Goal: Information Seeking & Learning: Learn about a topic

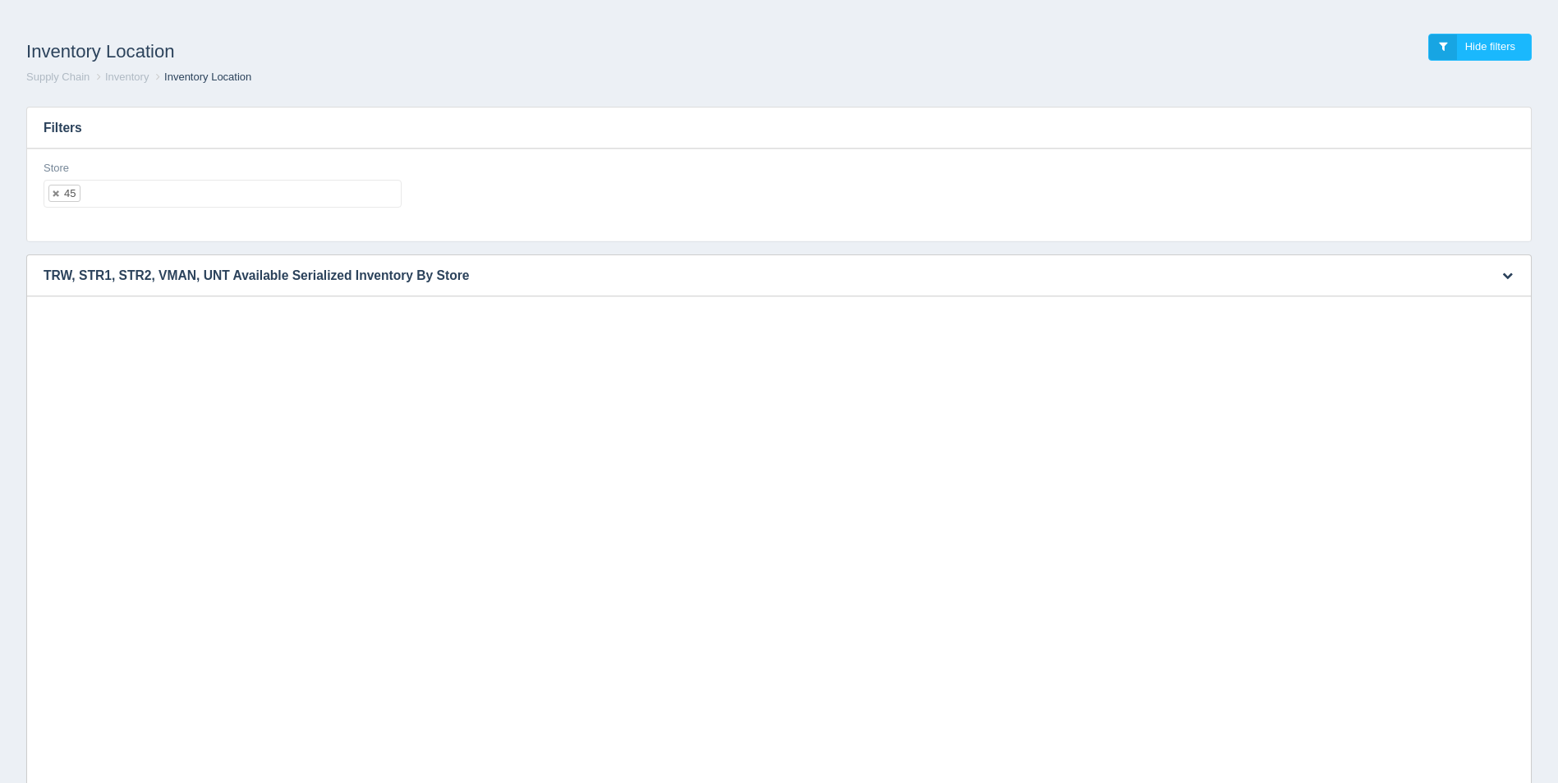
select select "45"
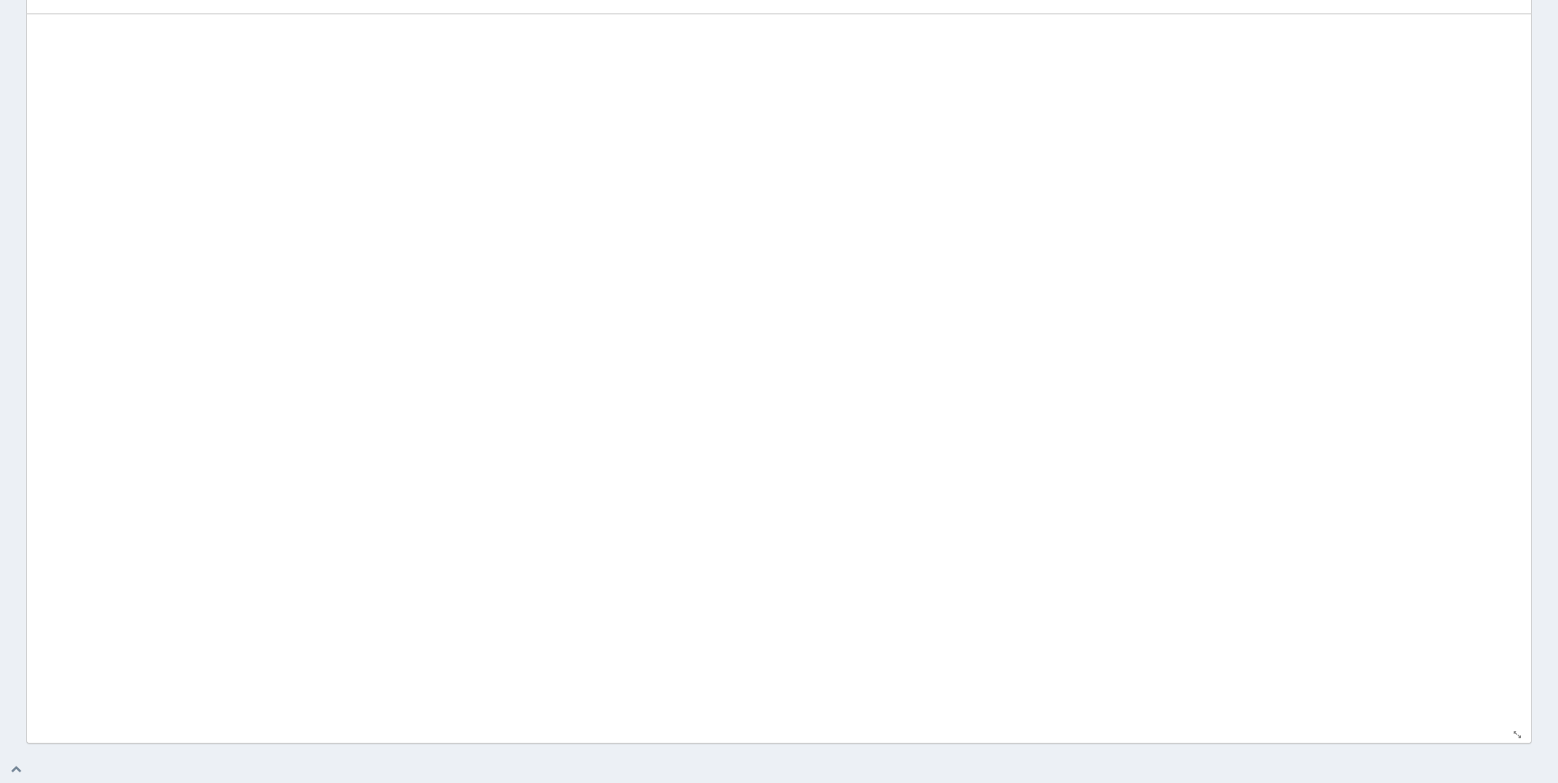
select select "50"
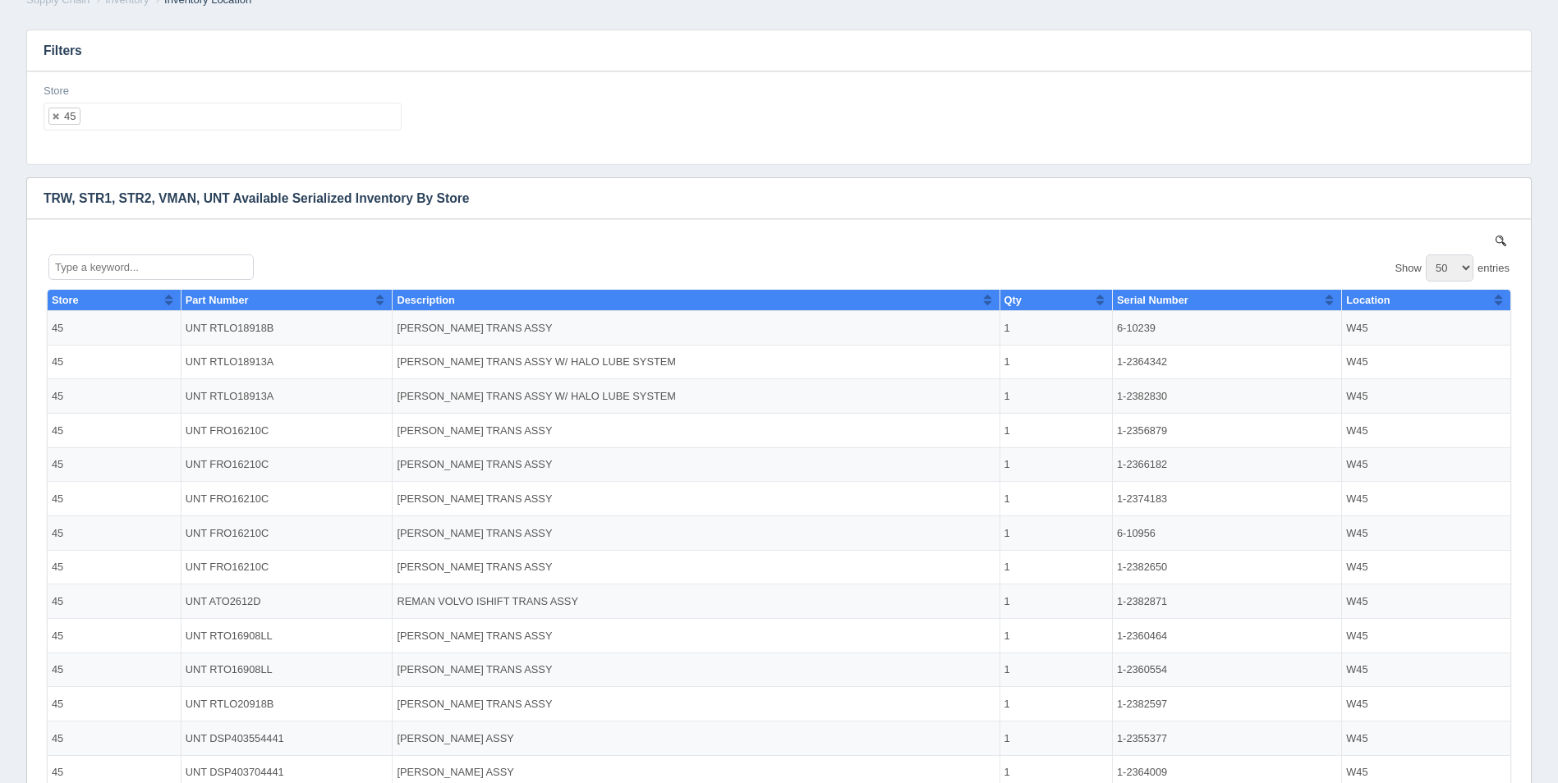
scroll to position [0, 0]
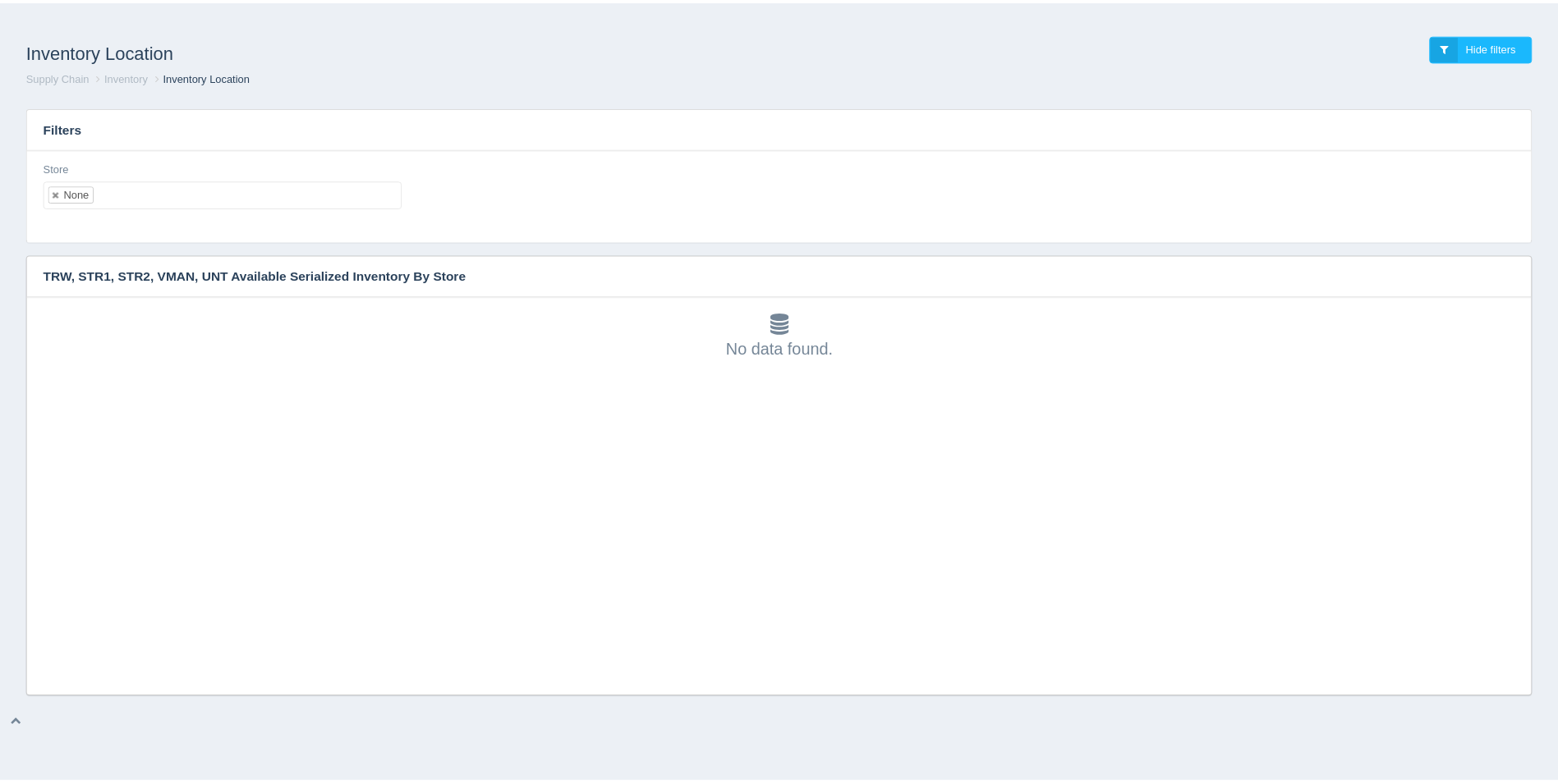
scroll to position [5, 0]
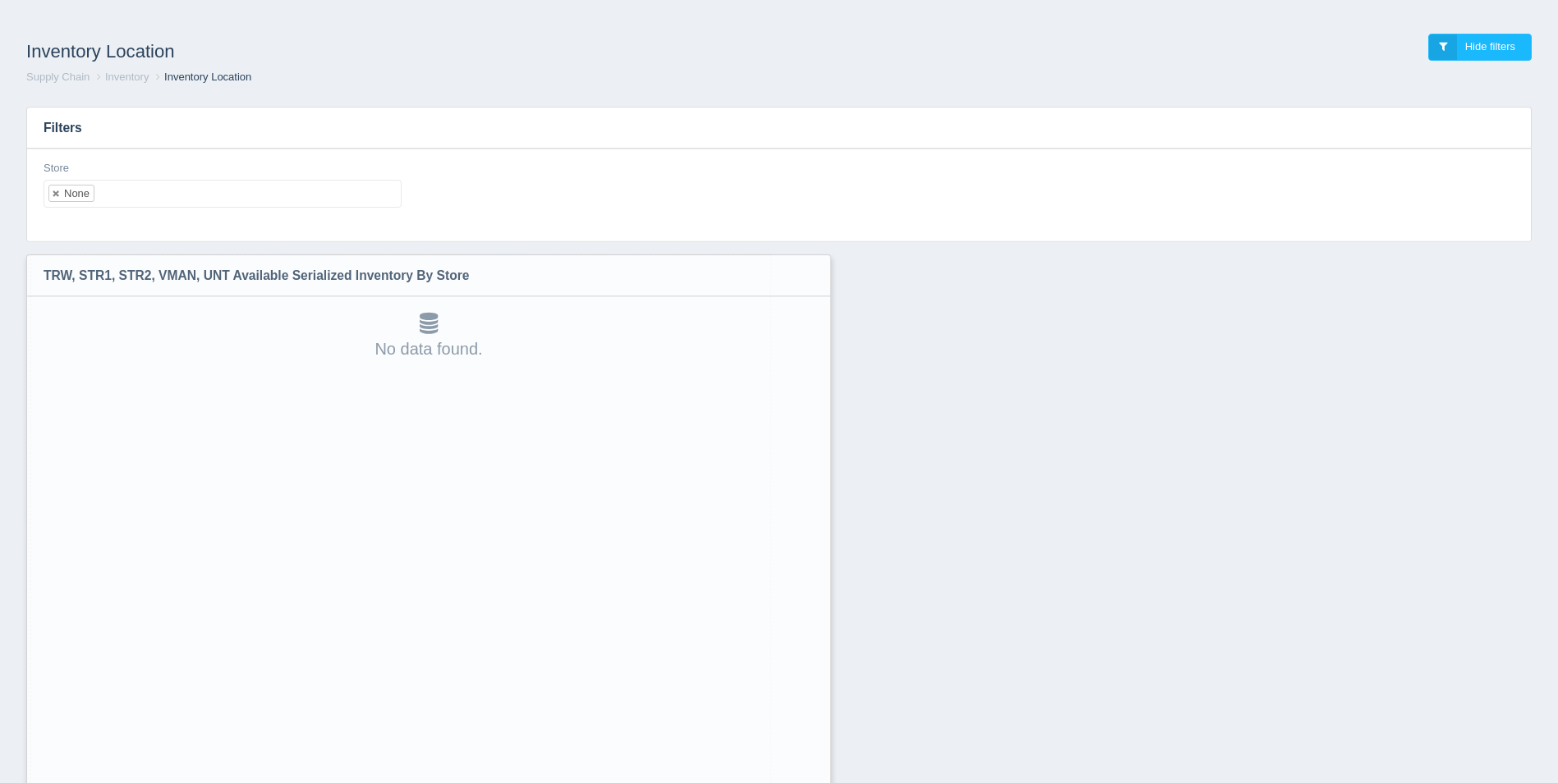
drag, startPoint x: 1531, startPoint y: 689, endPoint x: 816, endPoint y: 825, distance: 728.2
click at [816, 783] on html "Inventory Location Hide filters Supply Chain Inventory Inventory Location Filte…" at bounding box center [779, 434] width 1558 height 869
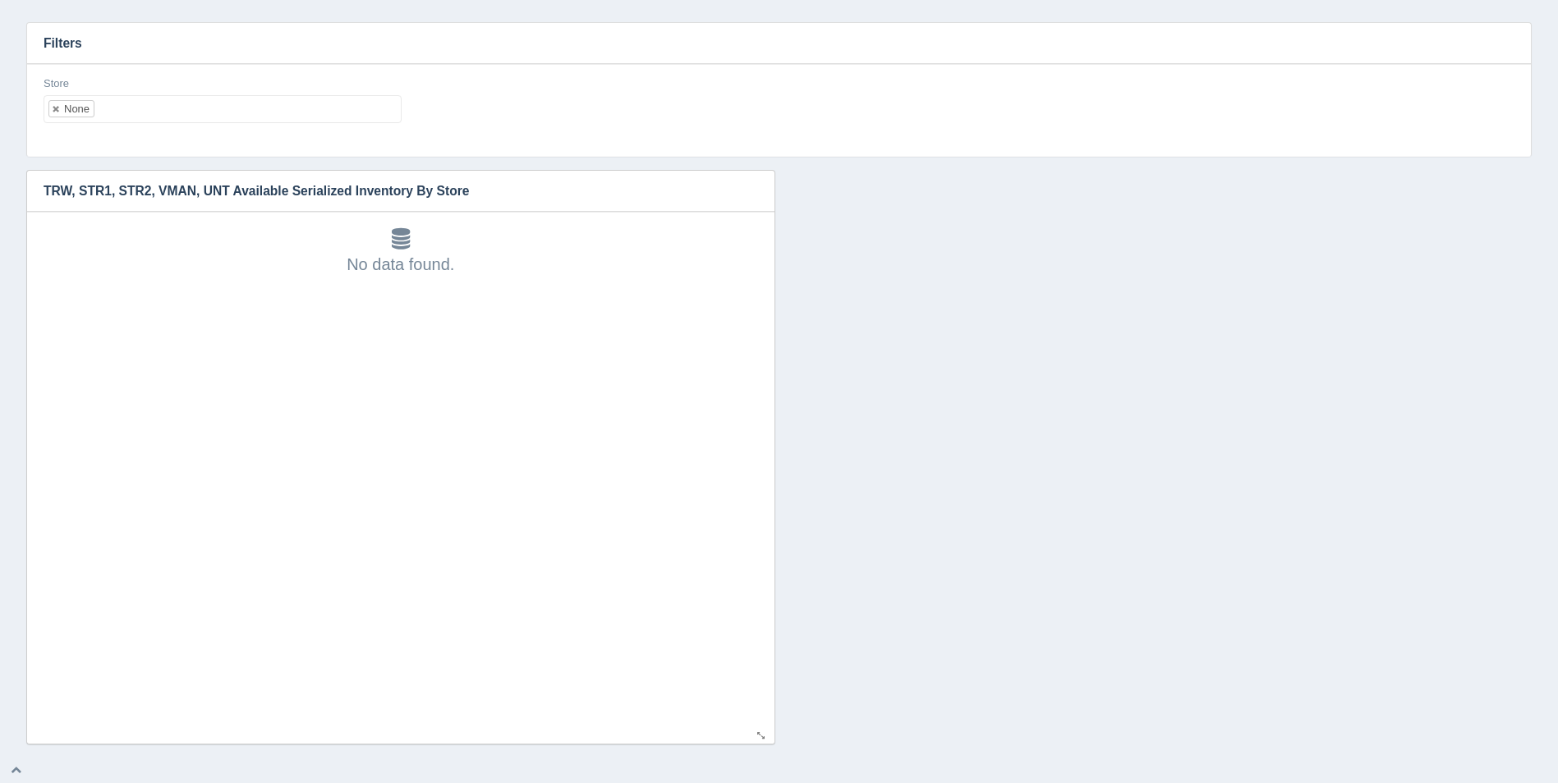
scroll to position [85, 0]
click at [302, 112] on ul "None" at bounding box center [223, 108] width 358 height 28
select select
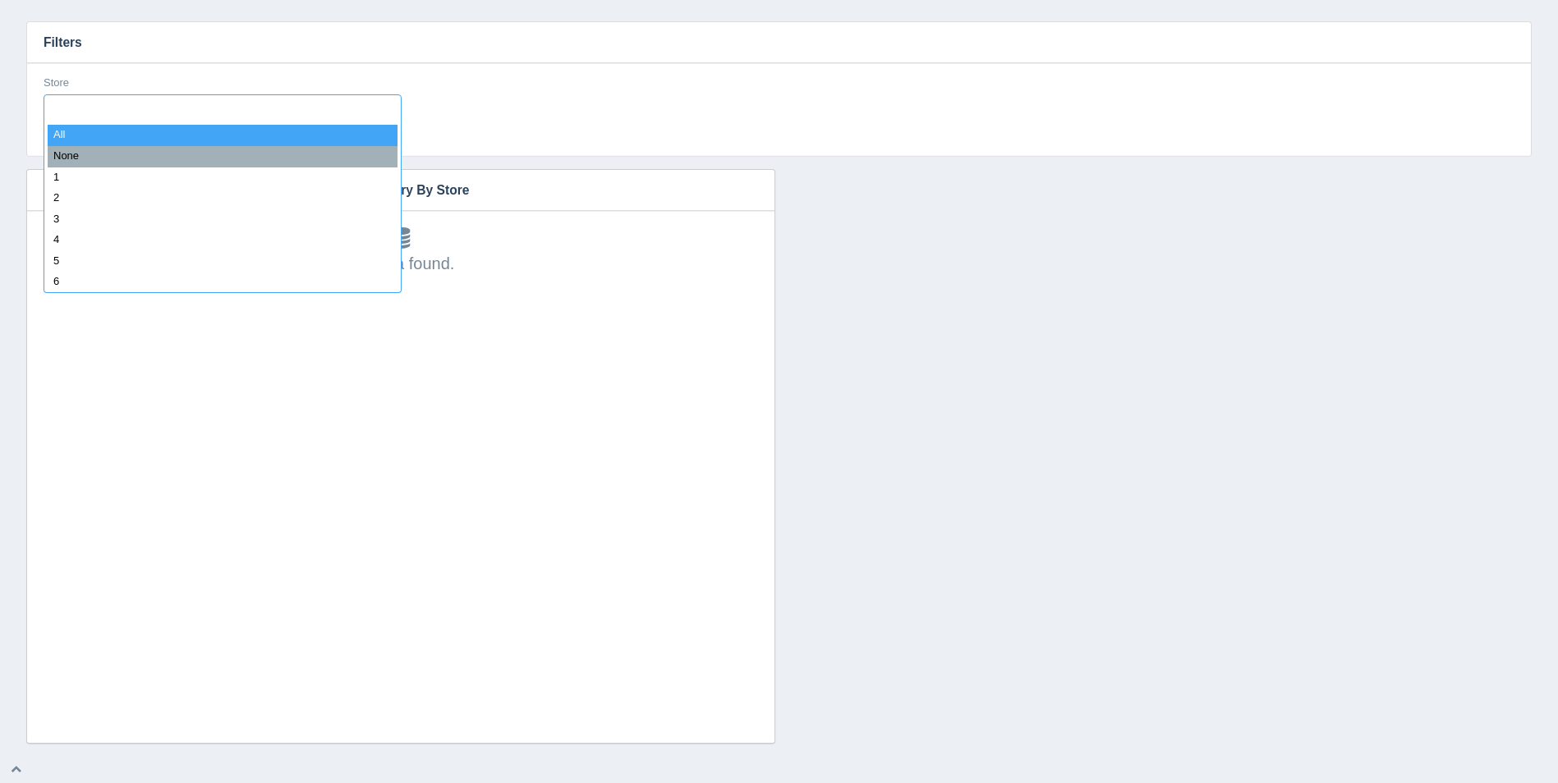
type input "8"
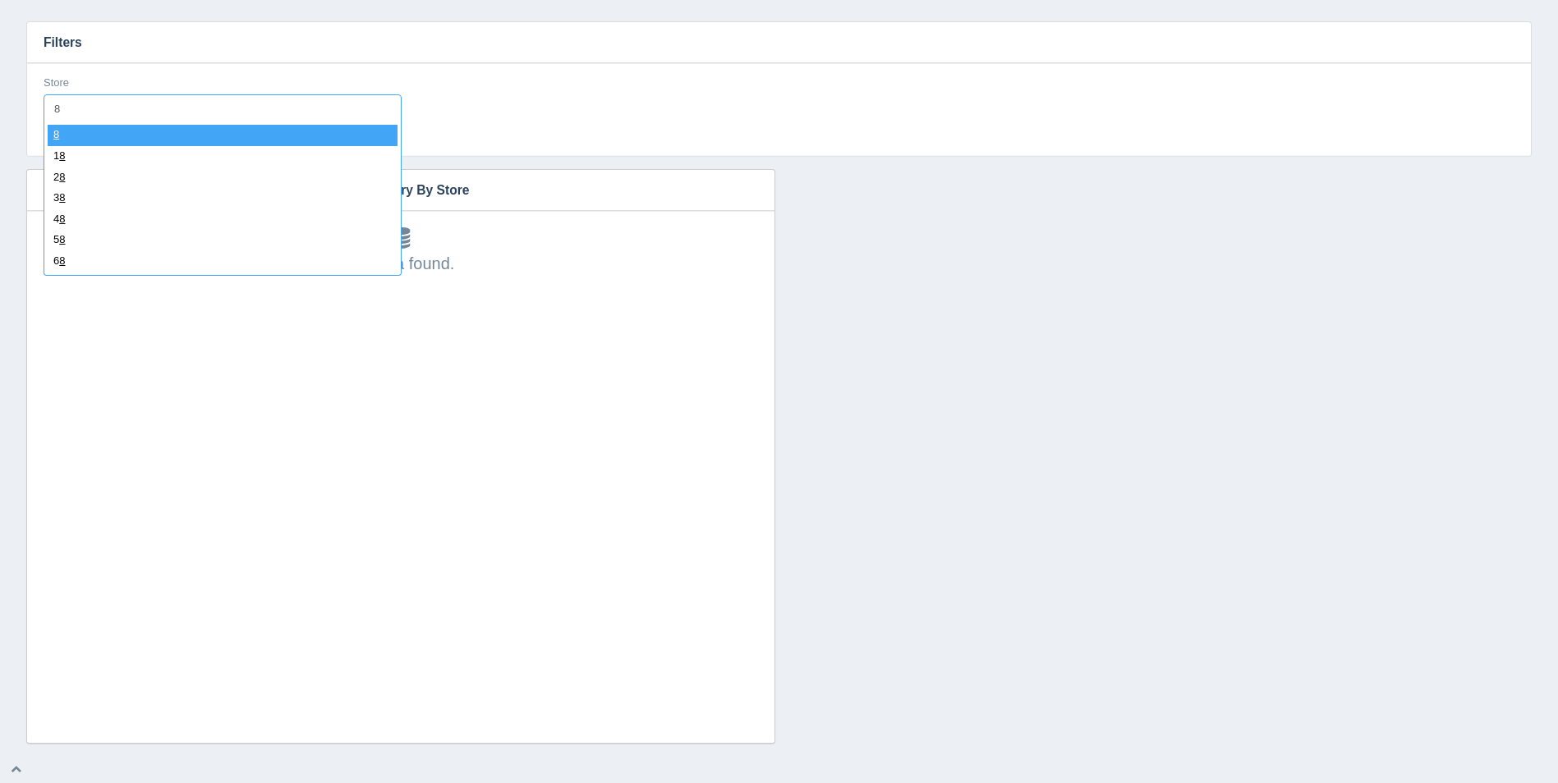
select select "8"
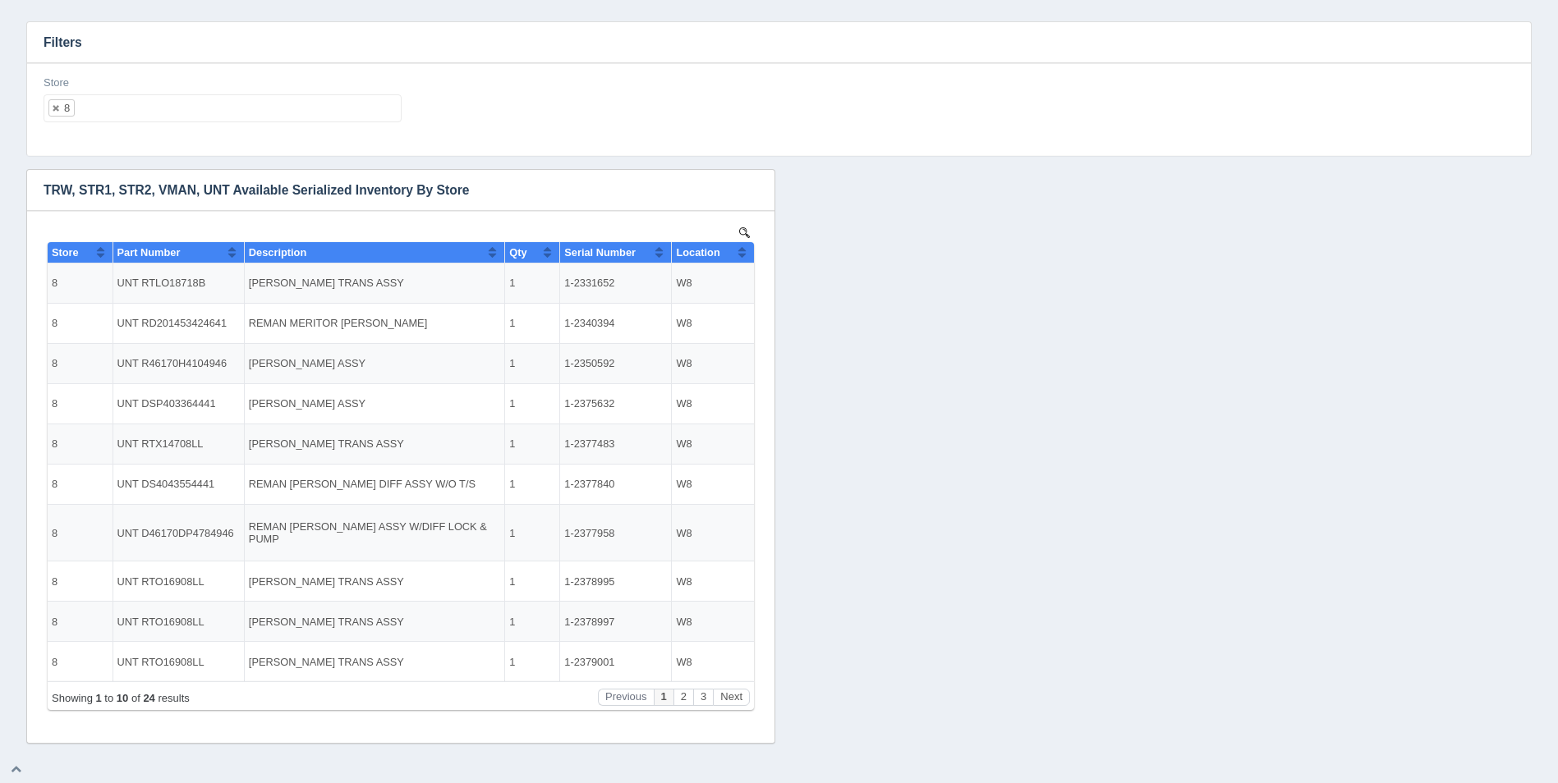
scroll to position [0, 0]
click at [742, 254] on button "Sort column ascending" at bounding box center [742, 252] width 11 height 20
click at [742, 254] on button "Sort column descending" at bounding box center [742, 252] width 11 height 20
click at [146, 109] on ul "8" at bounding box center [223, 108] width 358 height 28
select select
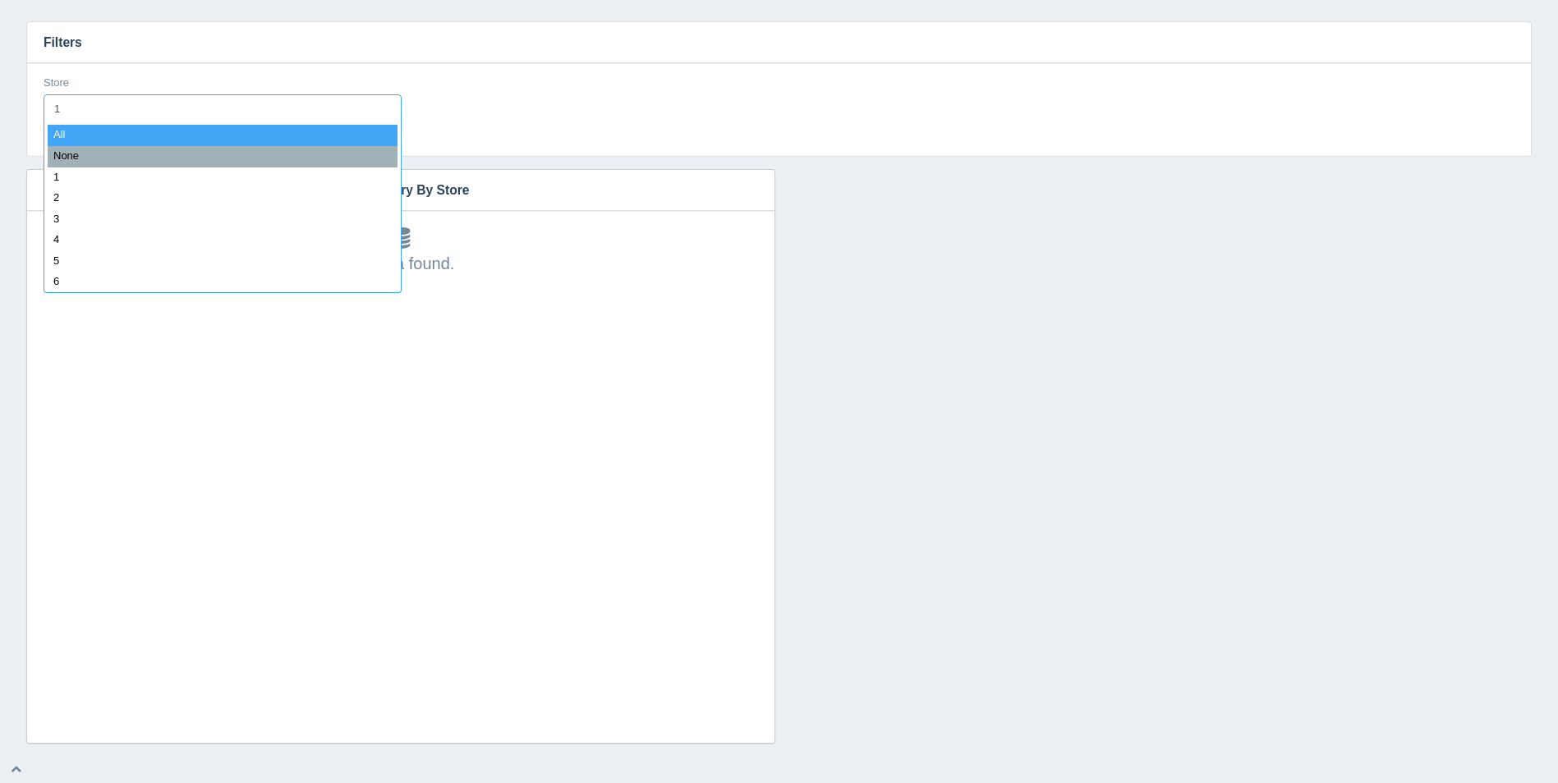
type input "11"
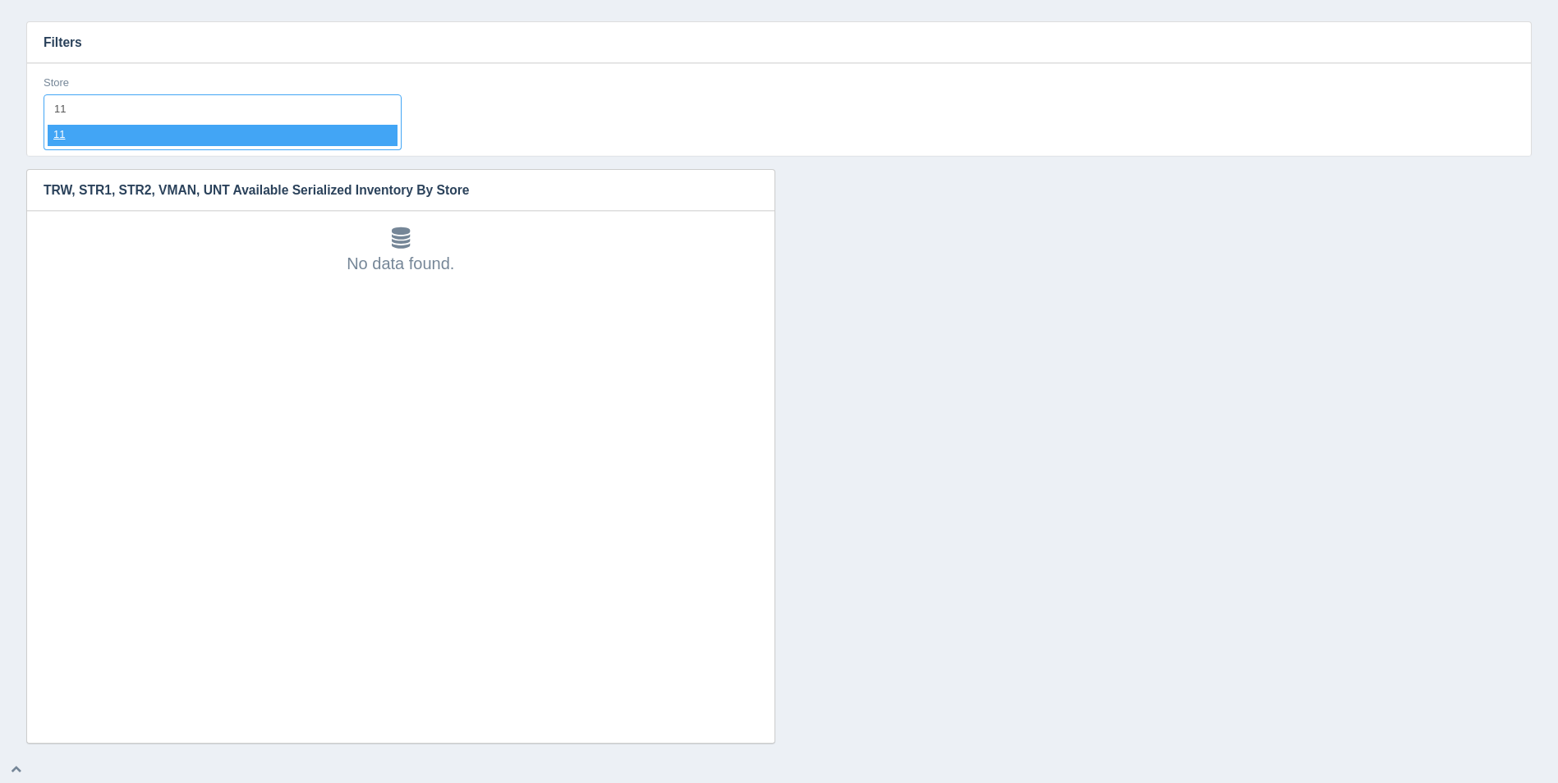
select select "11"
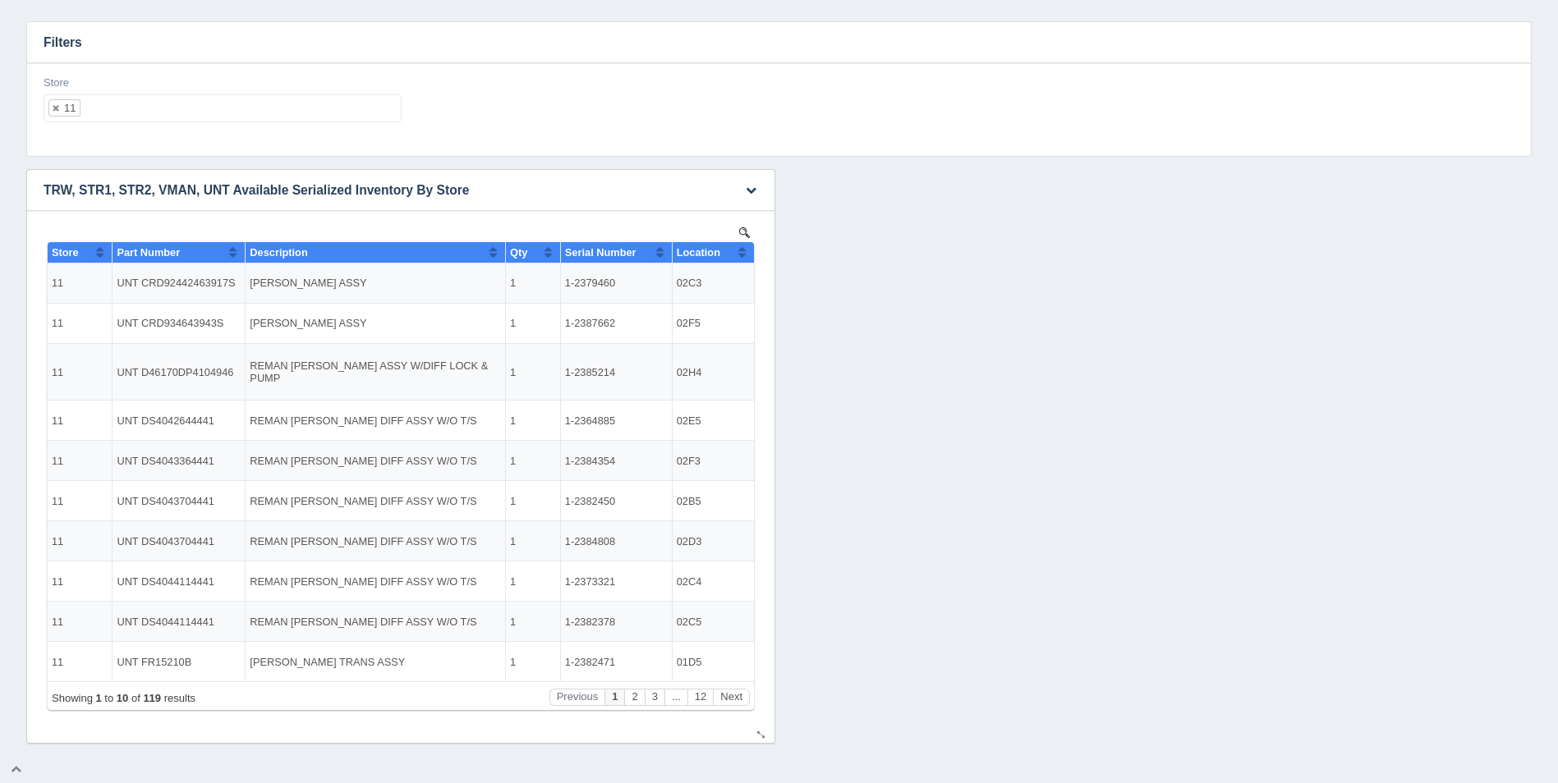
click at [745, 258] on button "Sort column ascending" at bounding box center [742, 252] width 11 height 20
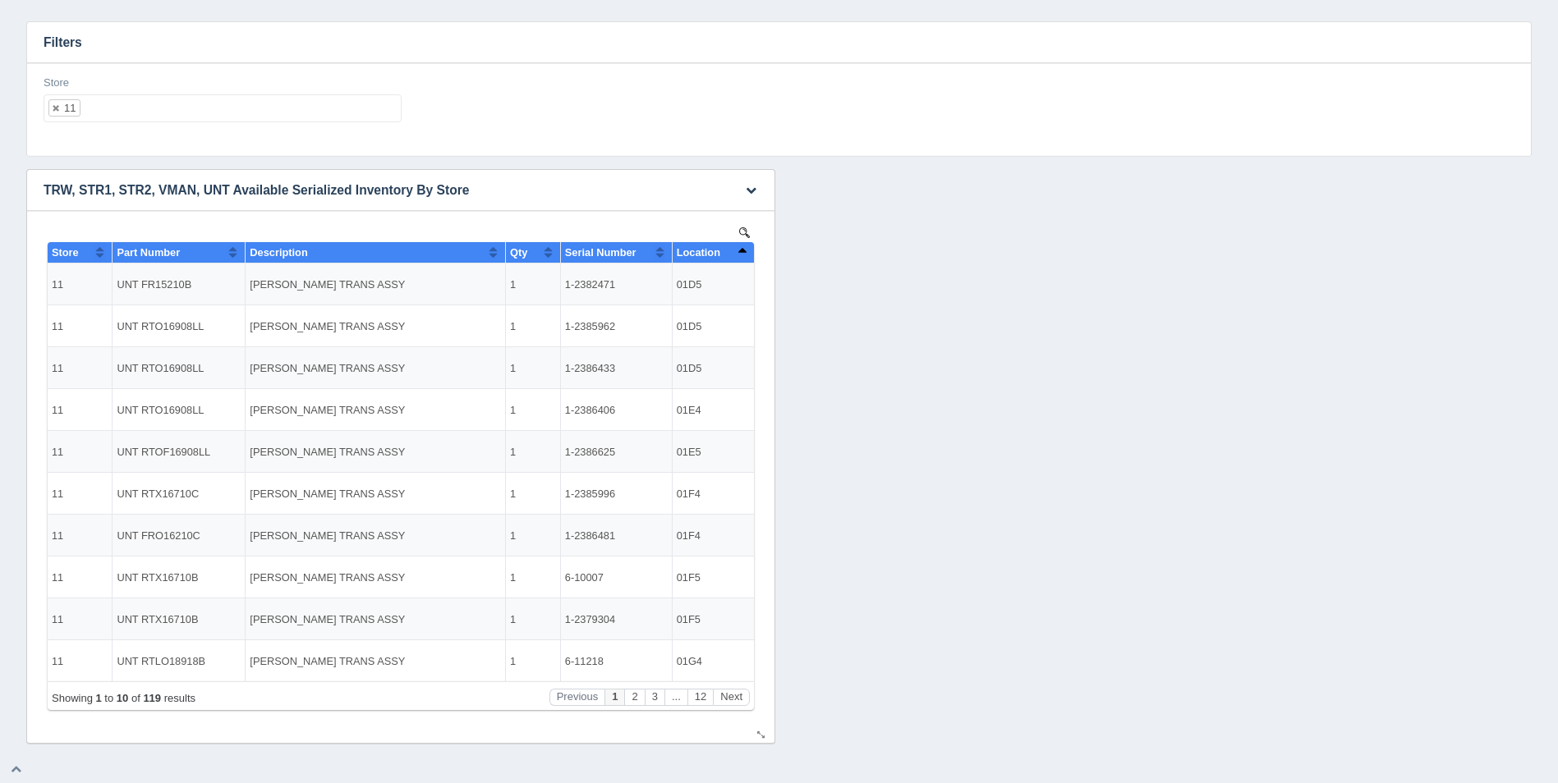
click at [745, 258] on button "Sort column descending" at bounding box center [742, 252] width 11 height 20
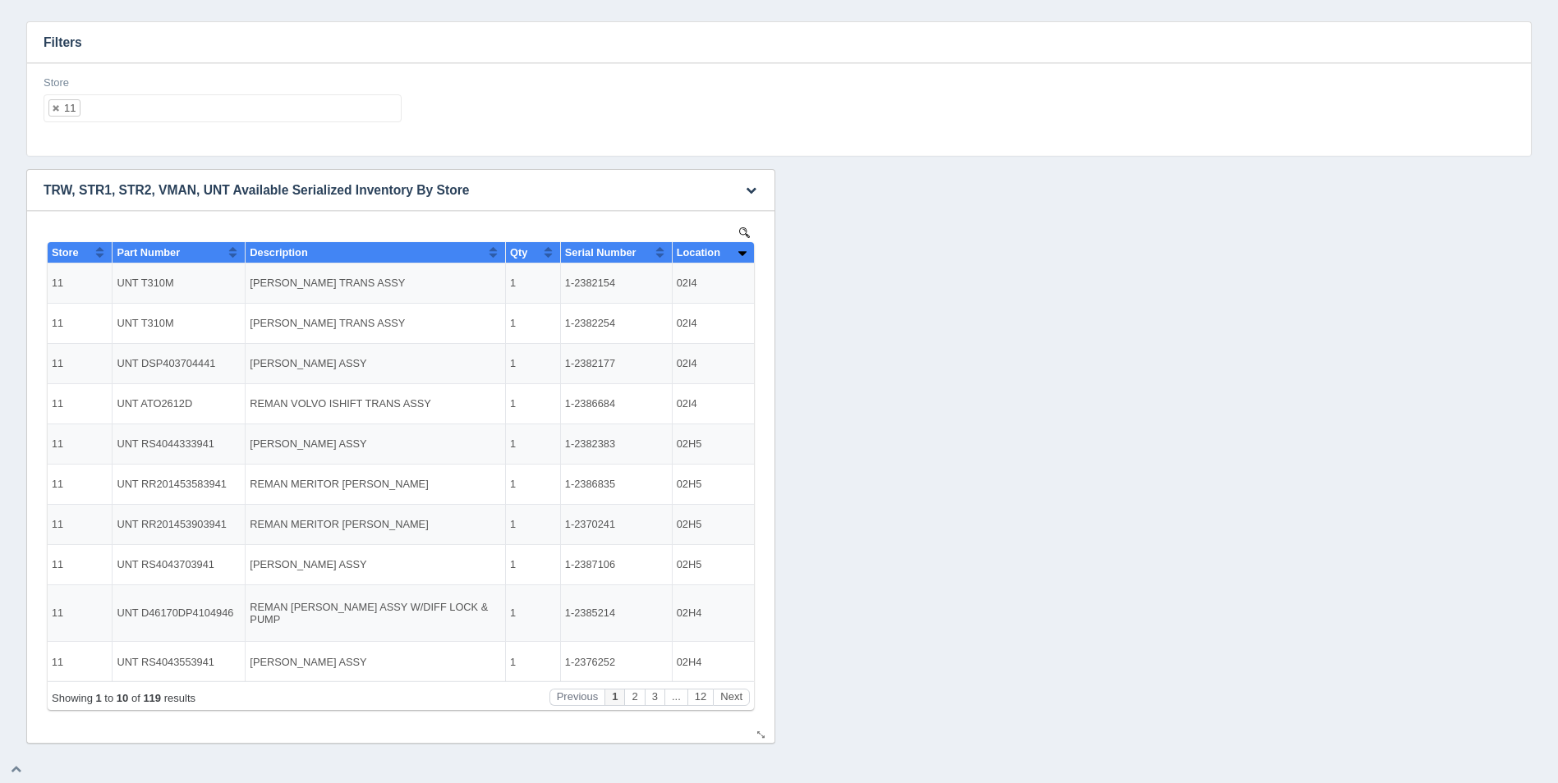
click at [745, 258] on button "Sort column ascending" at bounding box center [742, 252] width 11 height 20
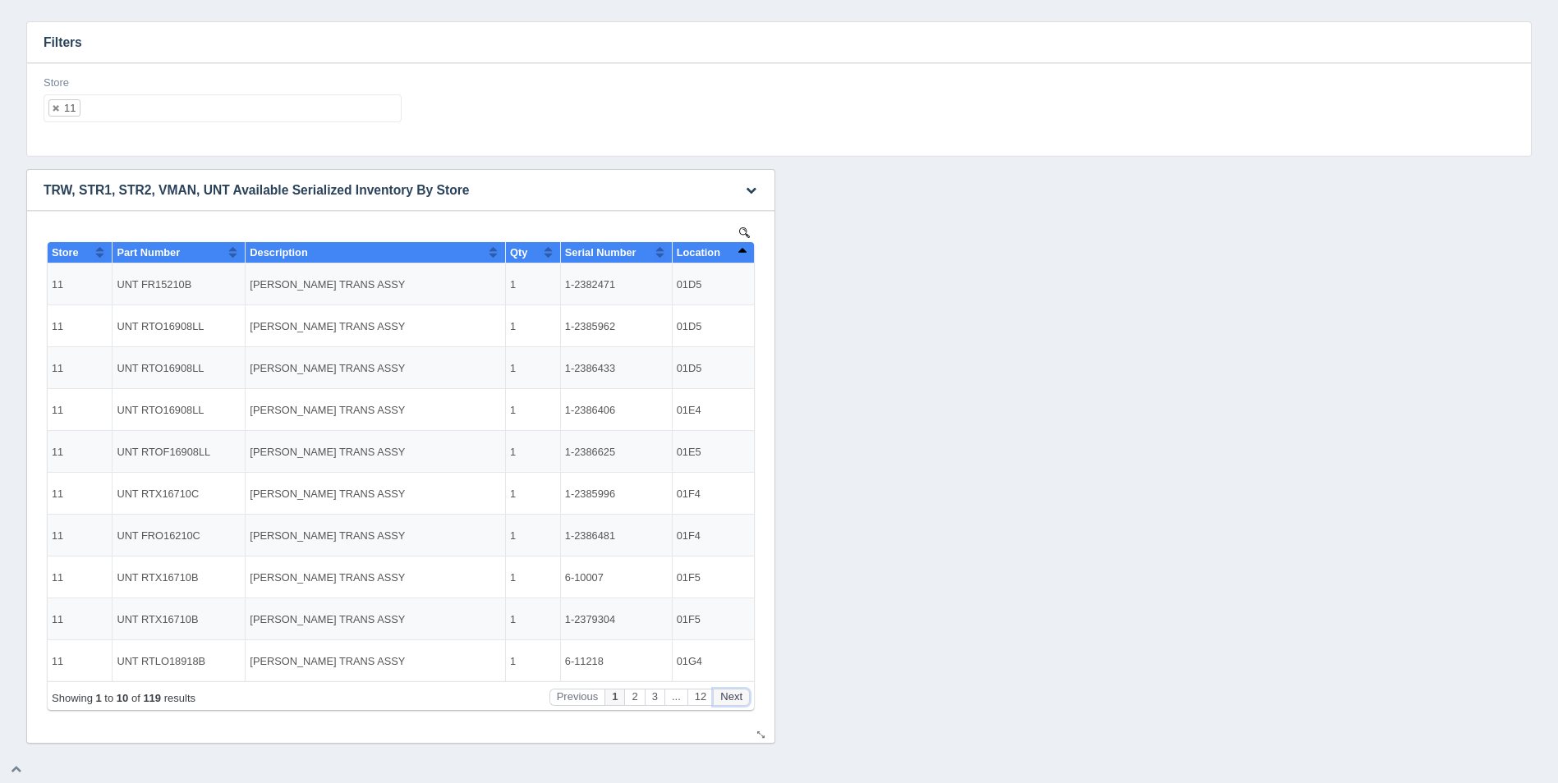
click at [736, 697] on button "Next" at bounding box center [731, 697] width 37 height 17
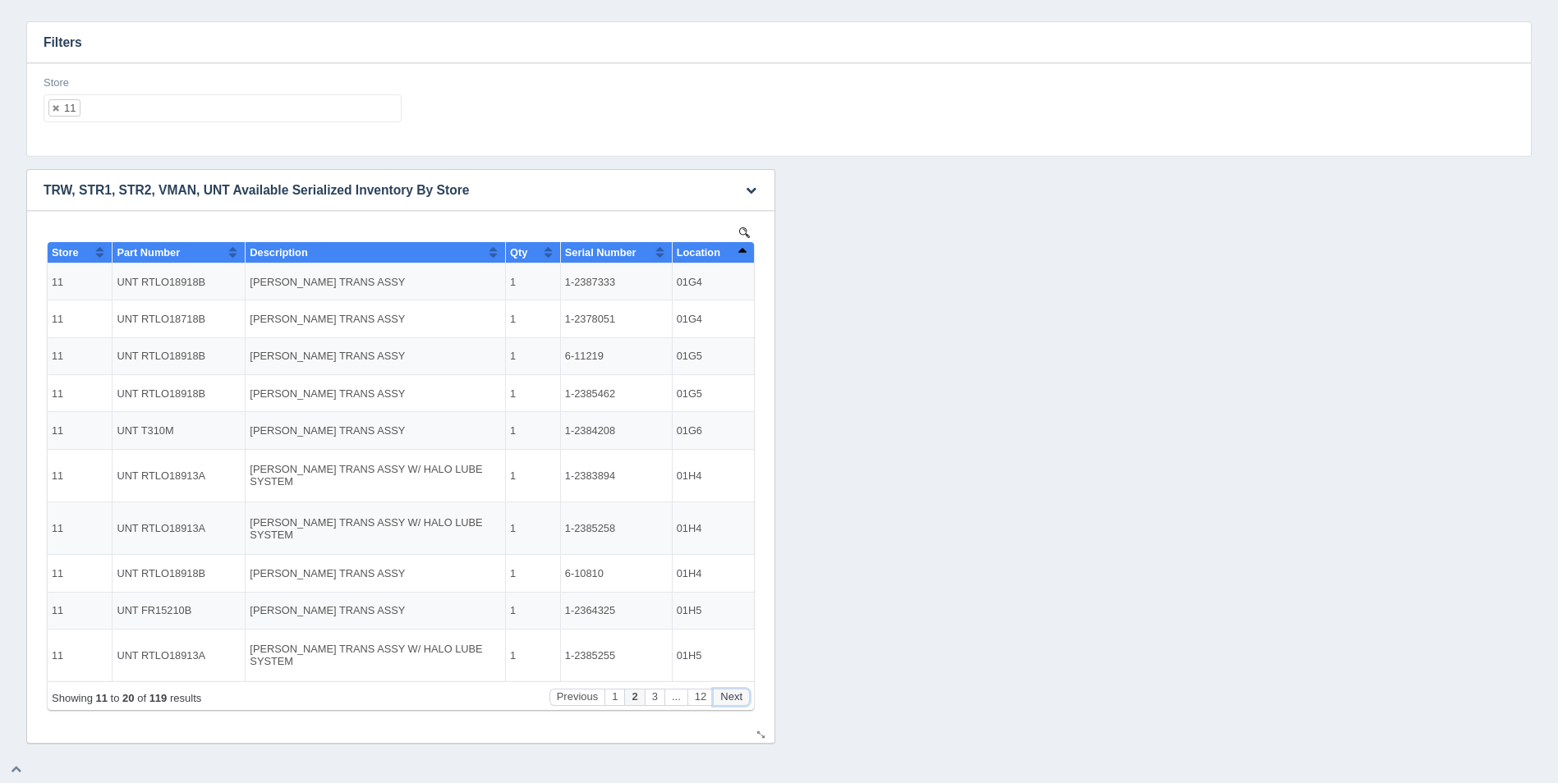
click at [736, 697] on button "Next" at bounding box center [731, 697] width 37 height 17
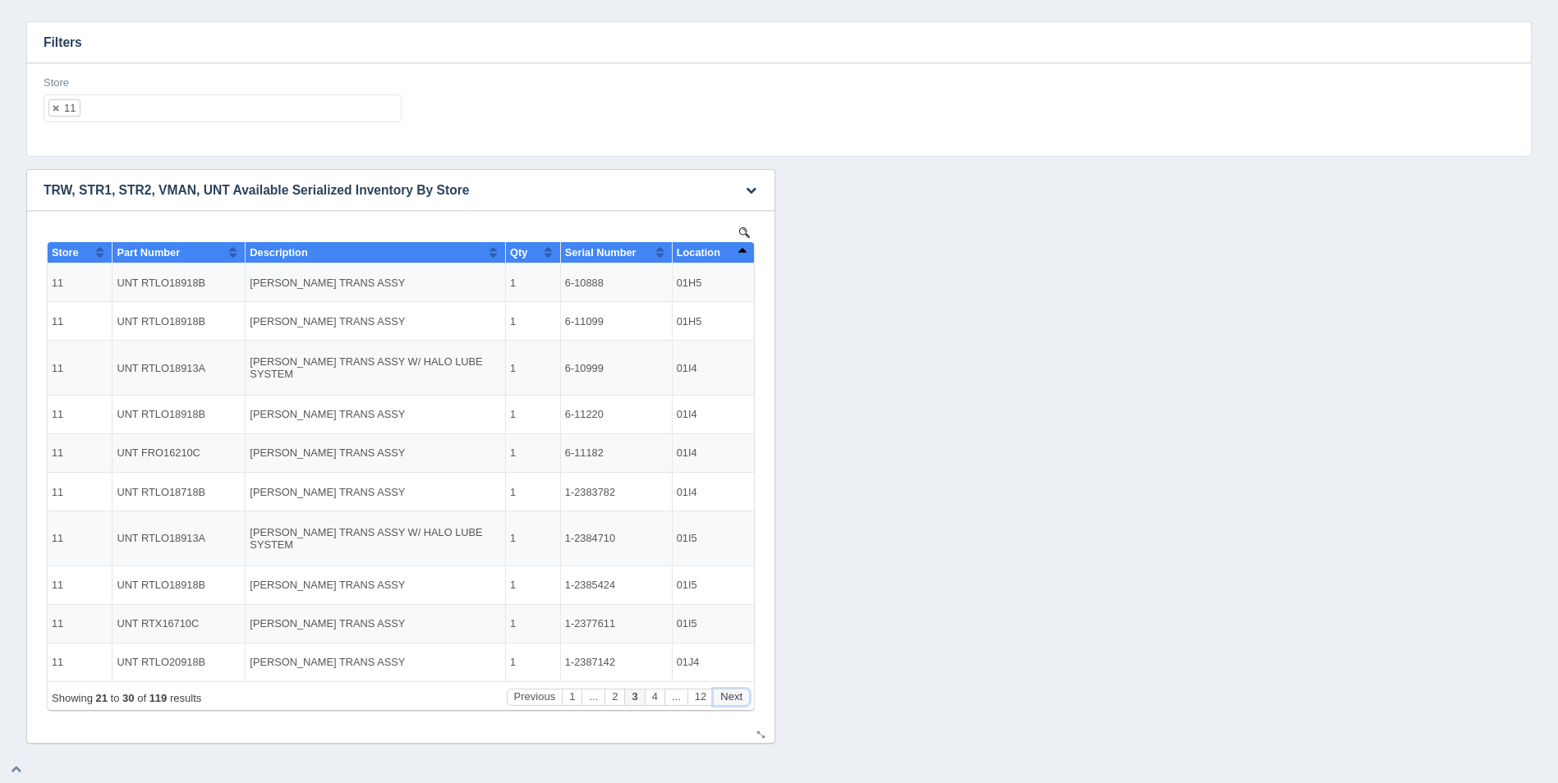
click at [736, 697] on button "Next" at bounding box center [731, 697] width 37 height 17
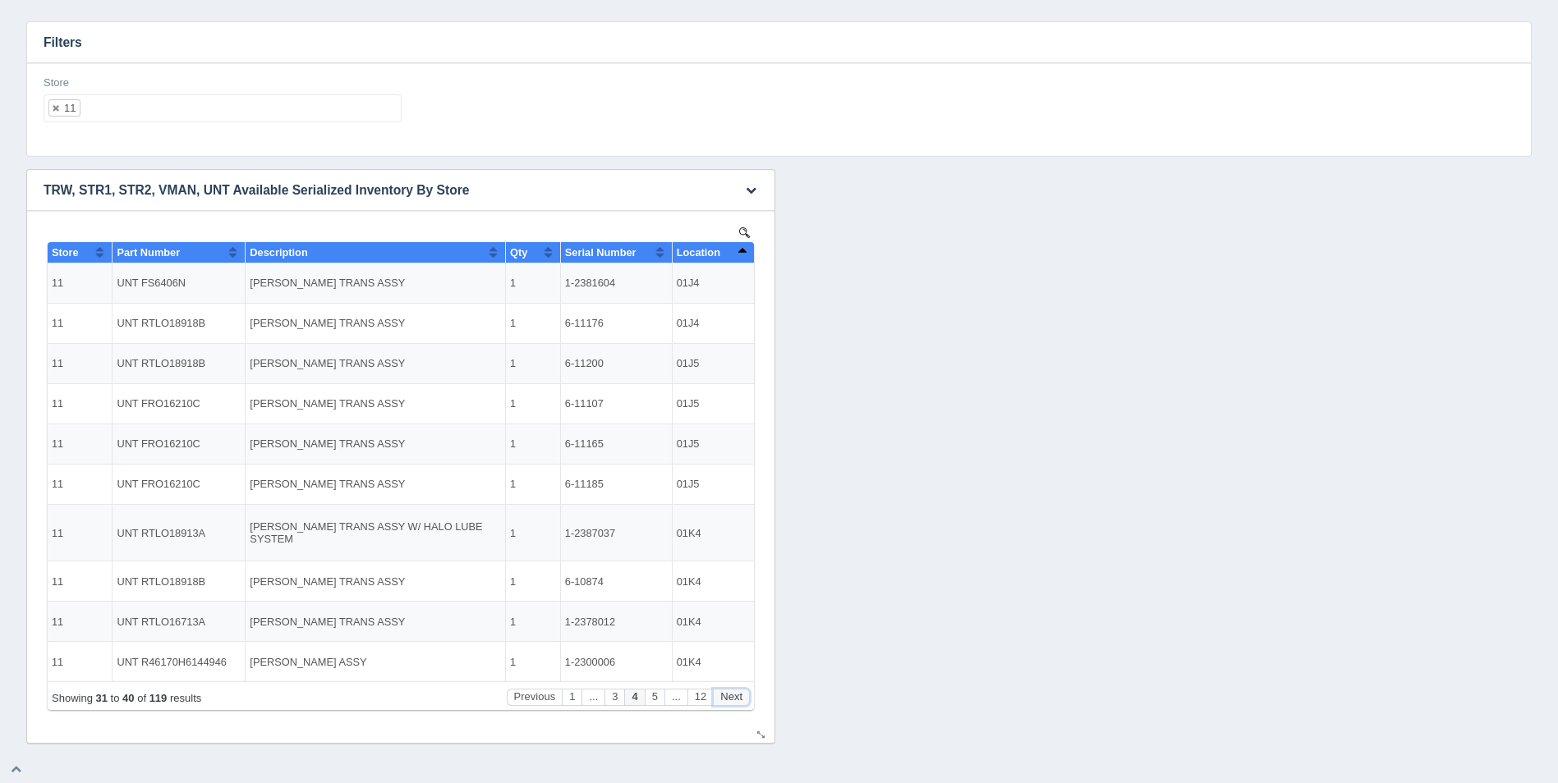
click at [736, 697] on button "Next" at bounding box center [731, 697] width 37 height 17
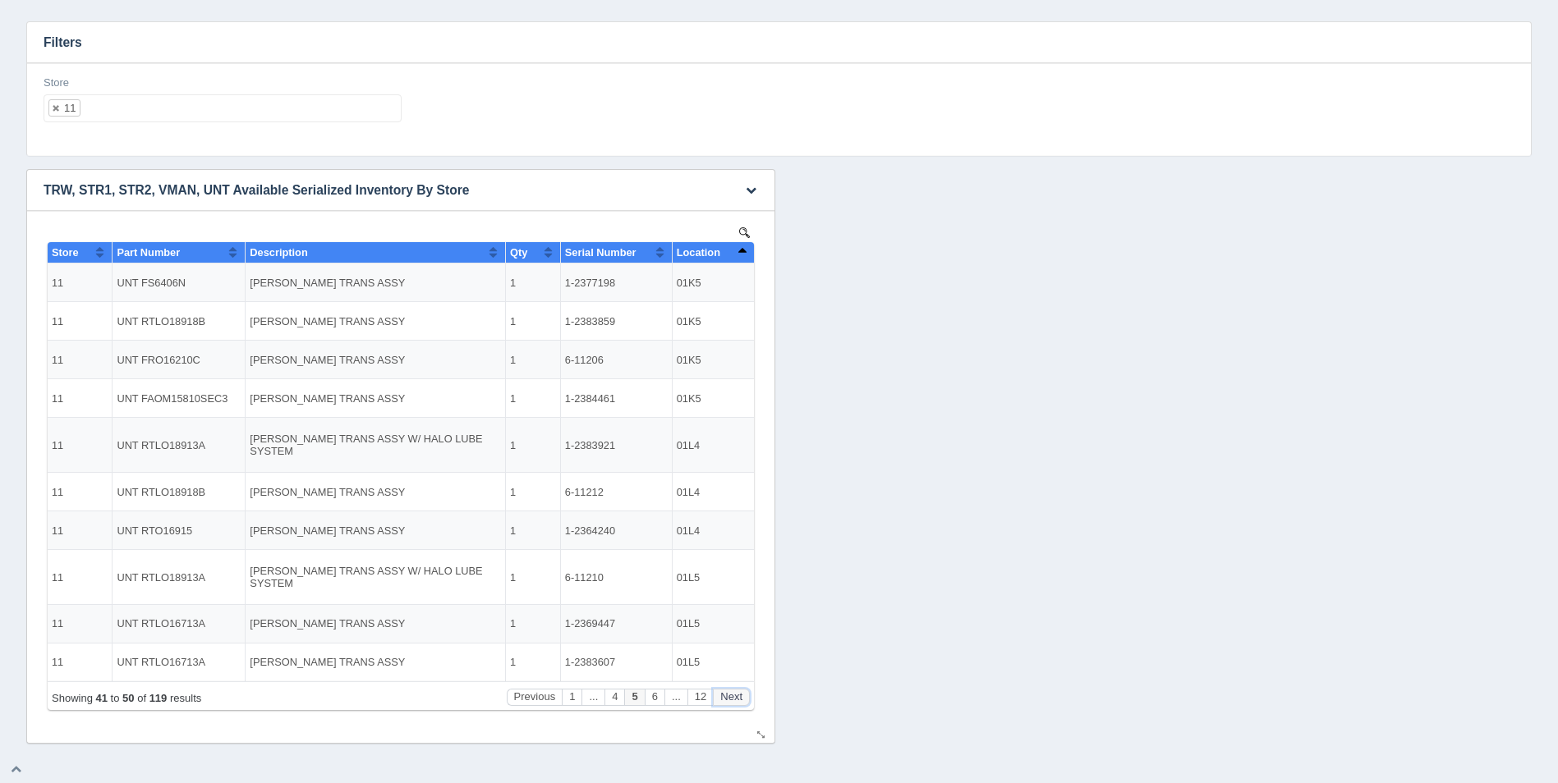
click at [736, 697] on button "Next" at bounding box center [731, 697] width 37 height 17
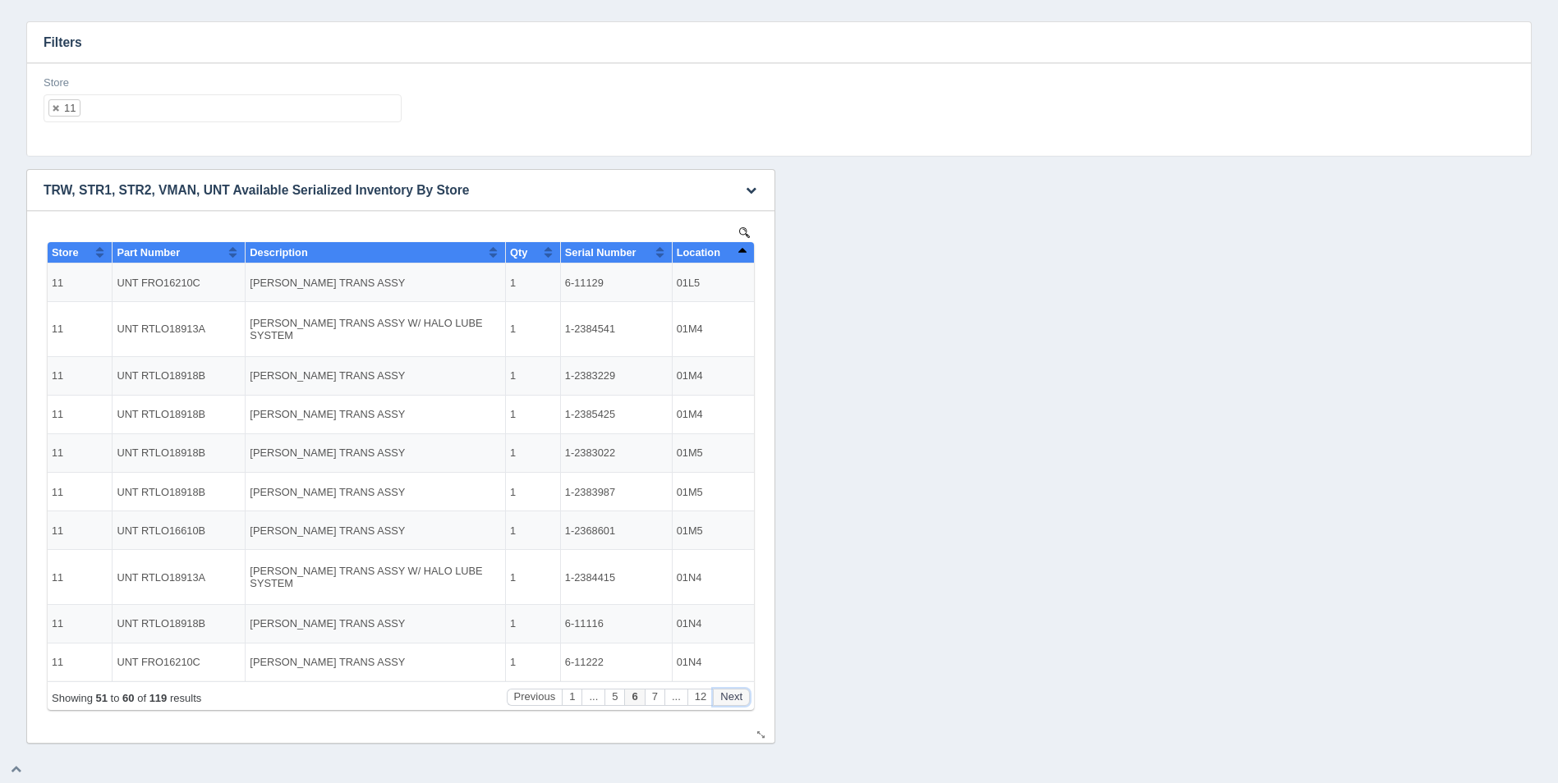
click at [736, 696] on button "Next" at bounding box center [731, 697] width 37 height 17
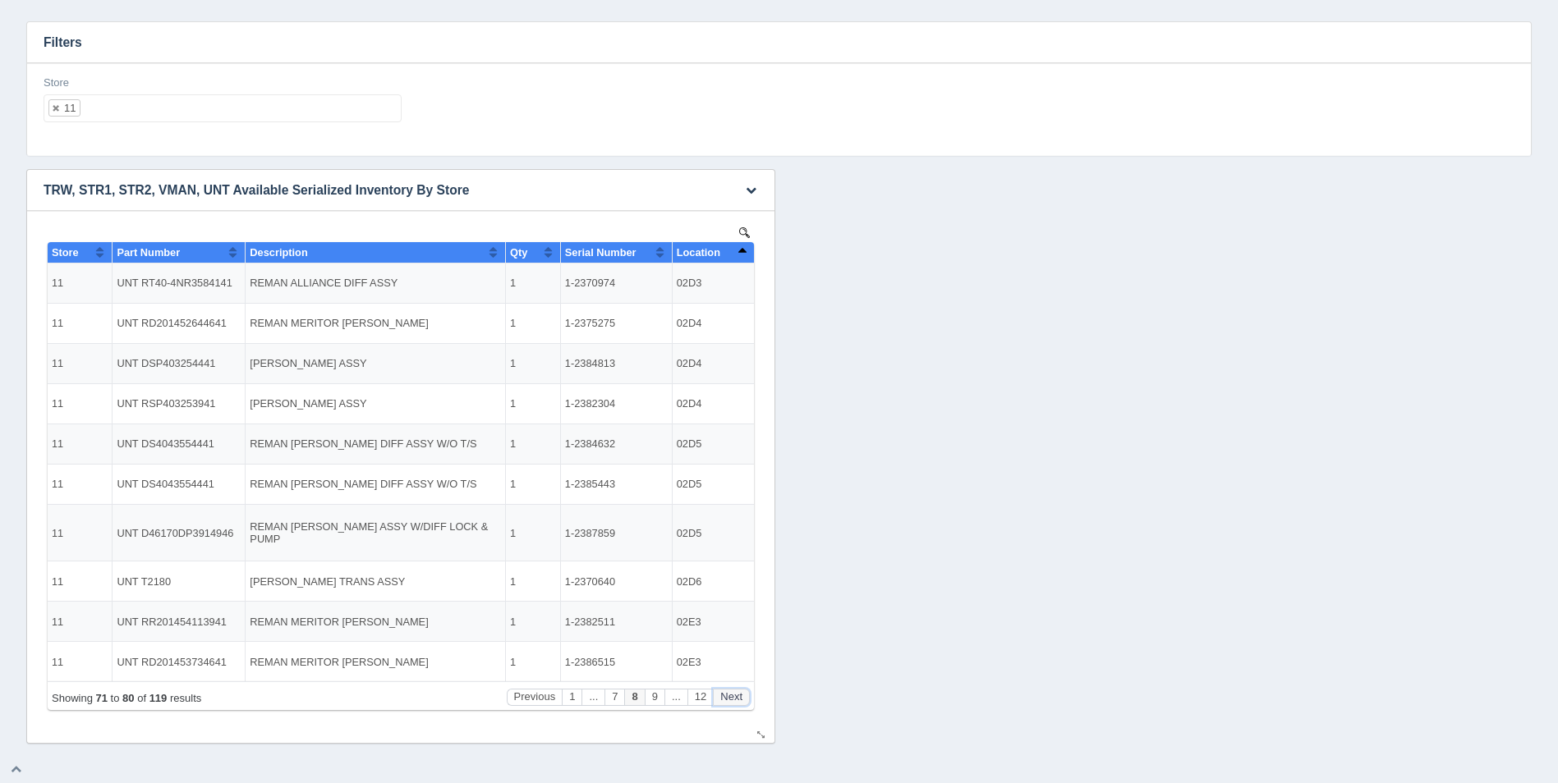
click at [736, 696] on button "Next" at bounding box center [731, 697] width 37 height 17
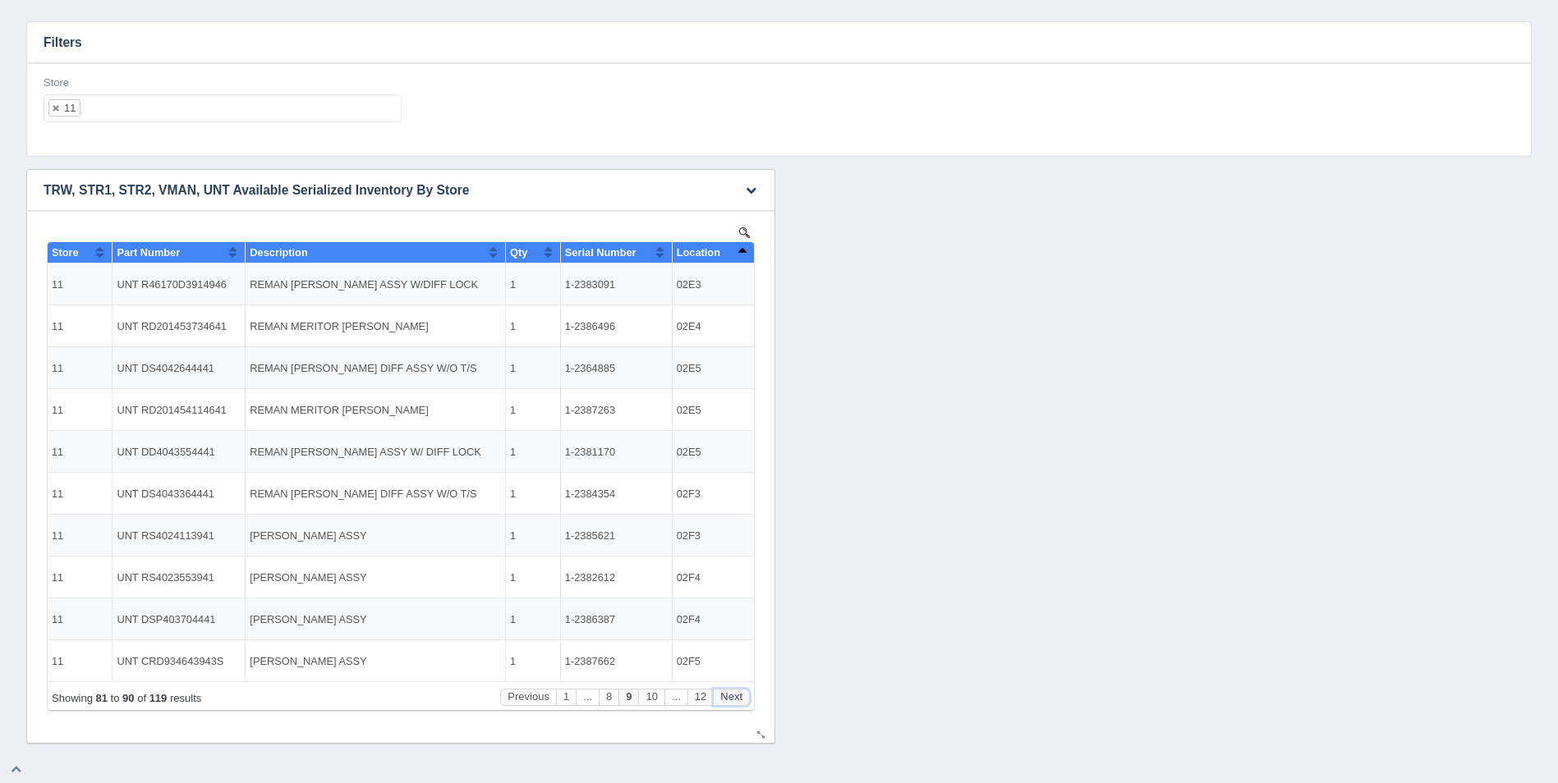
click at [736, 696] on button "Next" at bounding box center [731, 697] width 37 height 17
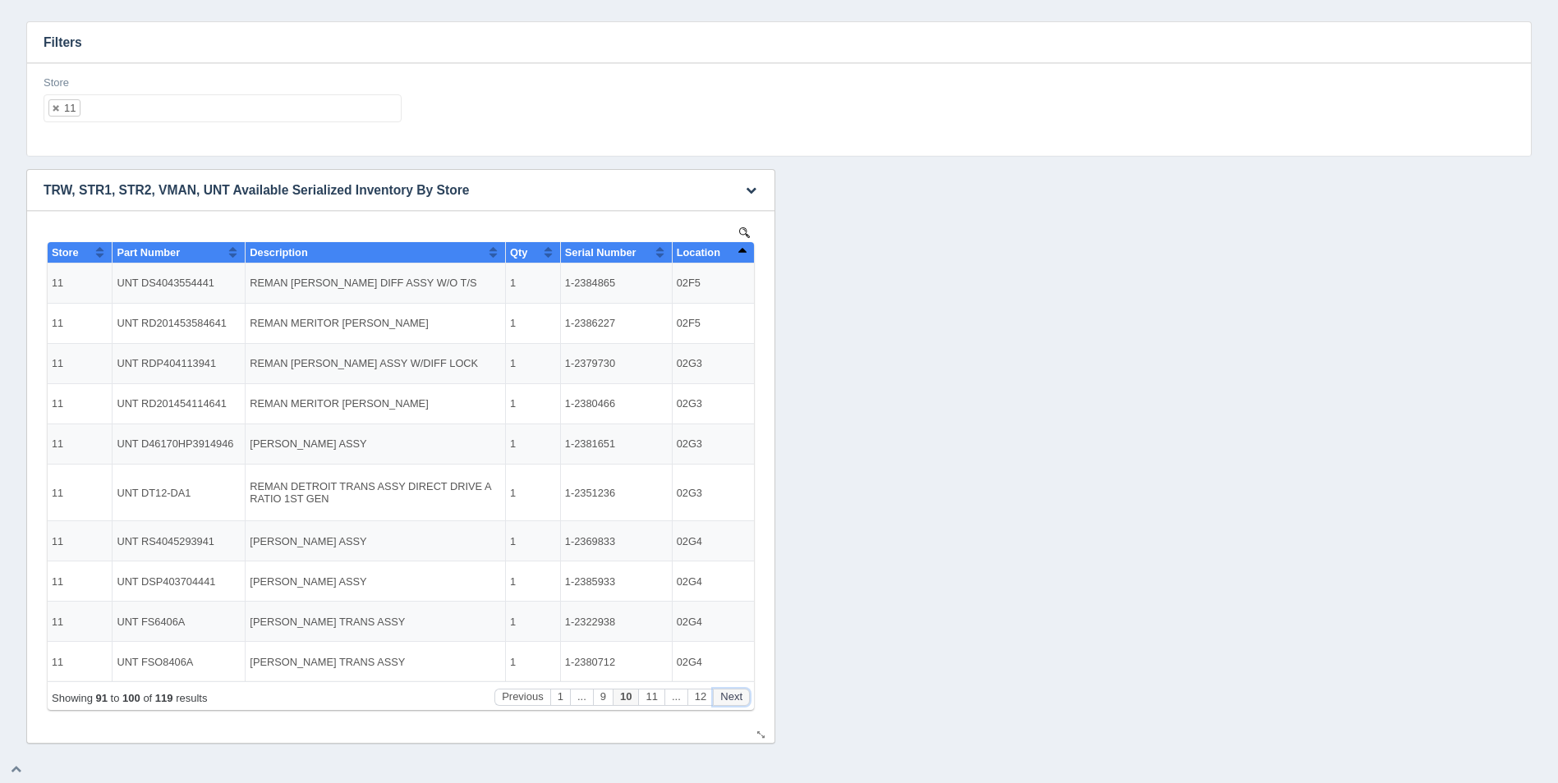
click at [736, 696] on button "Next" at bounding box center [731, 697] width 37 height 17
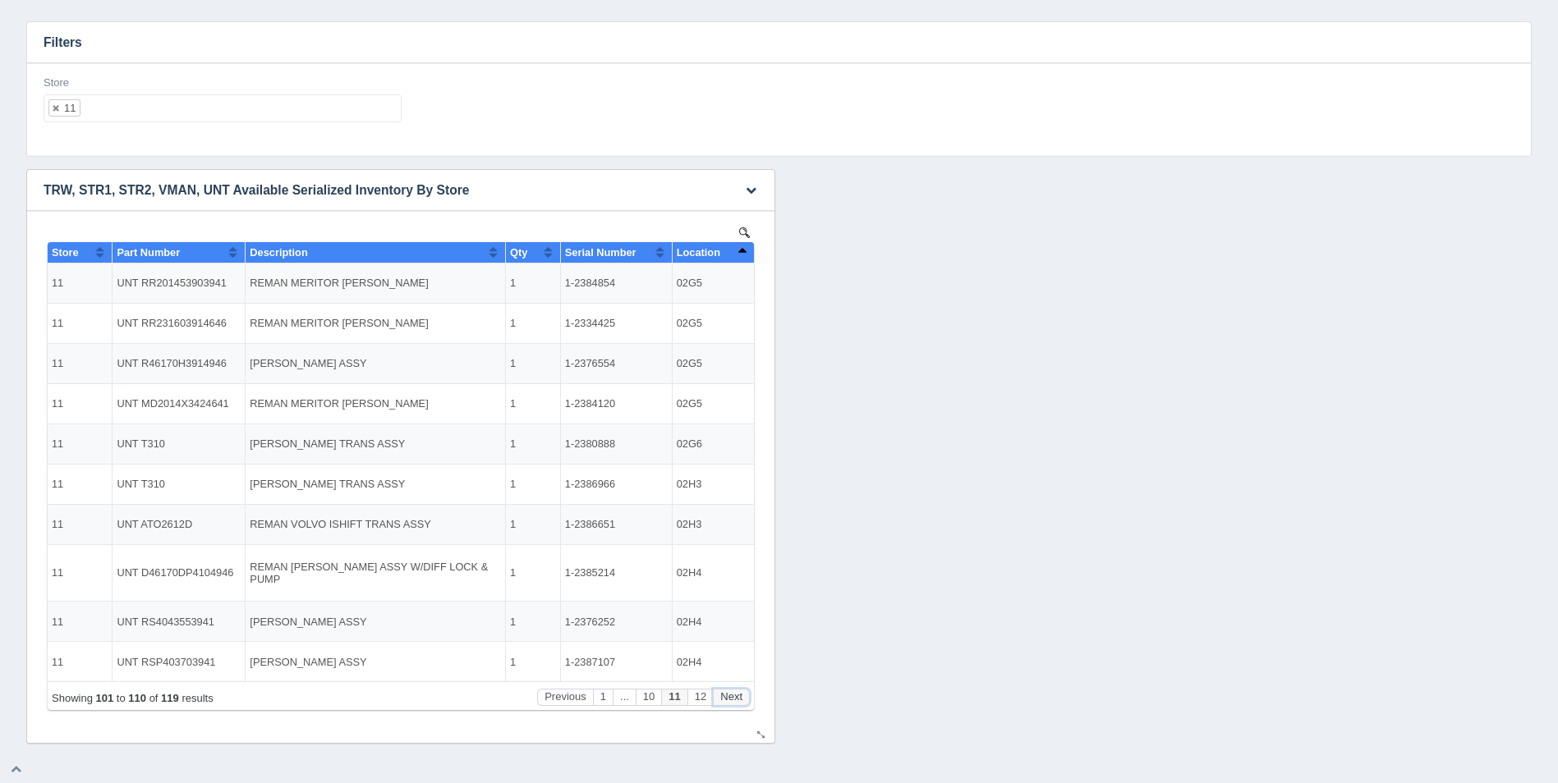
click at [736, 696] on button "Next" at bounding box center [731, 697] width 37 height 17
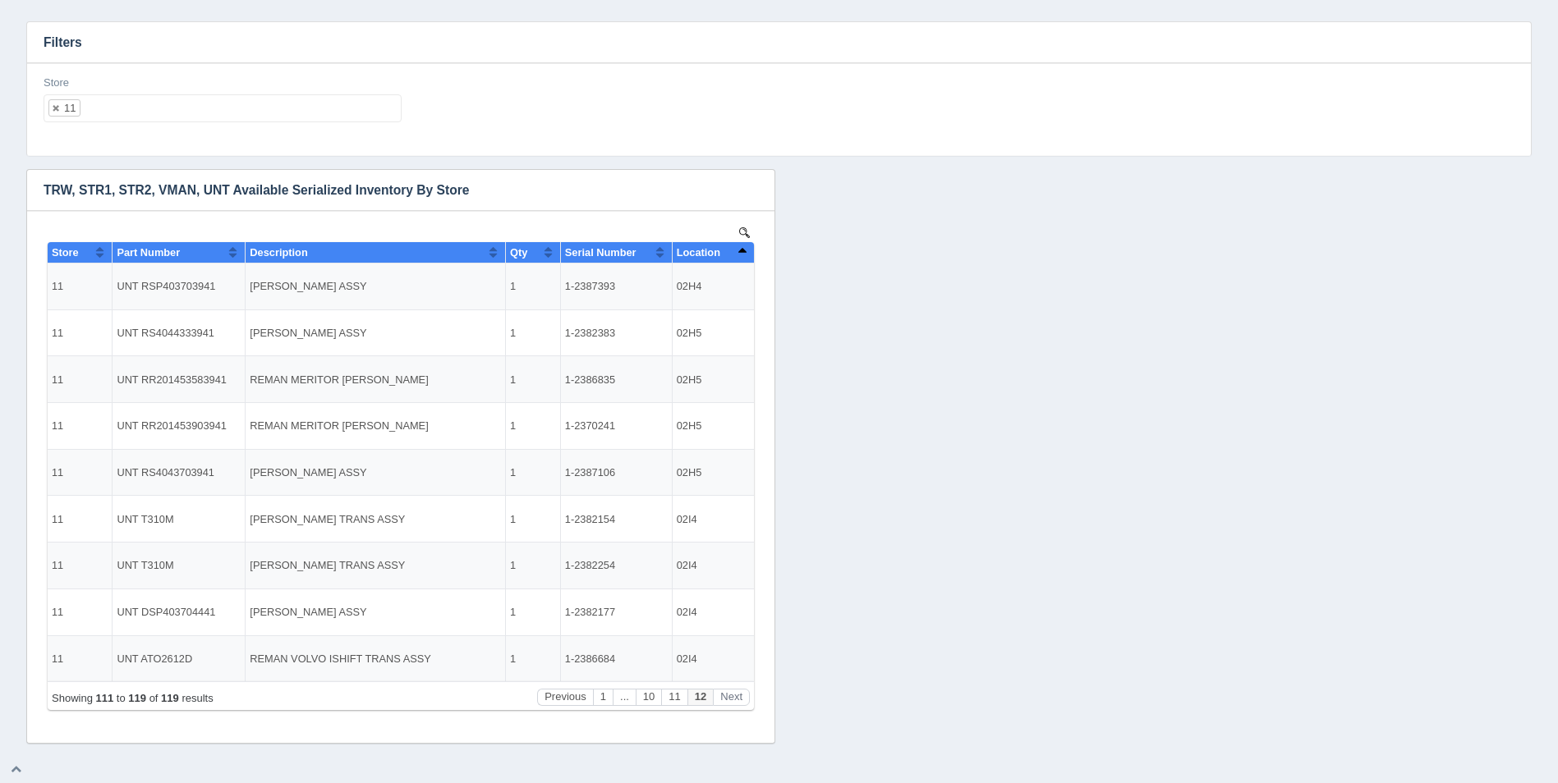
click at [176, 107] on ul "11" at bounding box center [223, 108] width 358 height 28
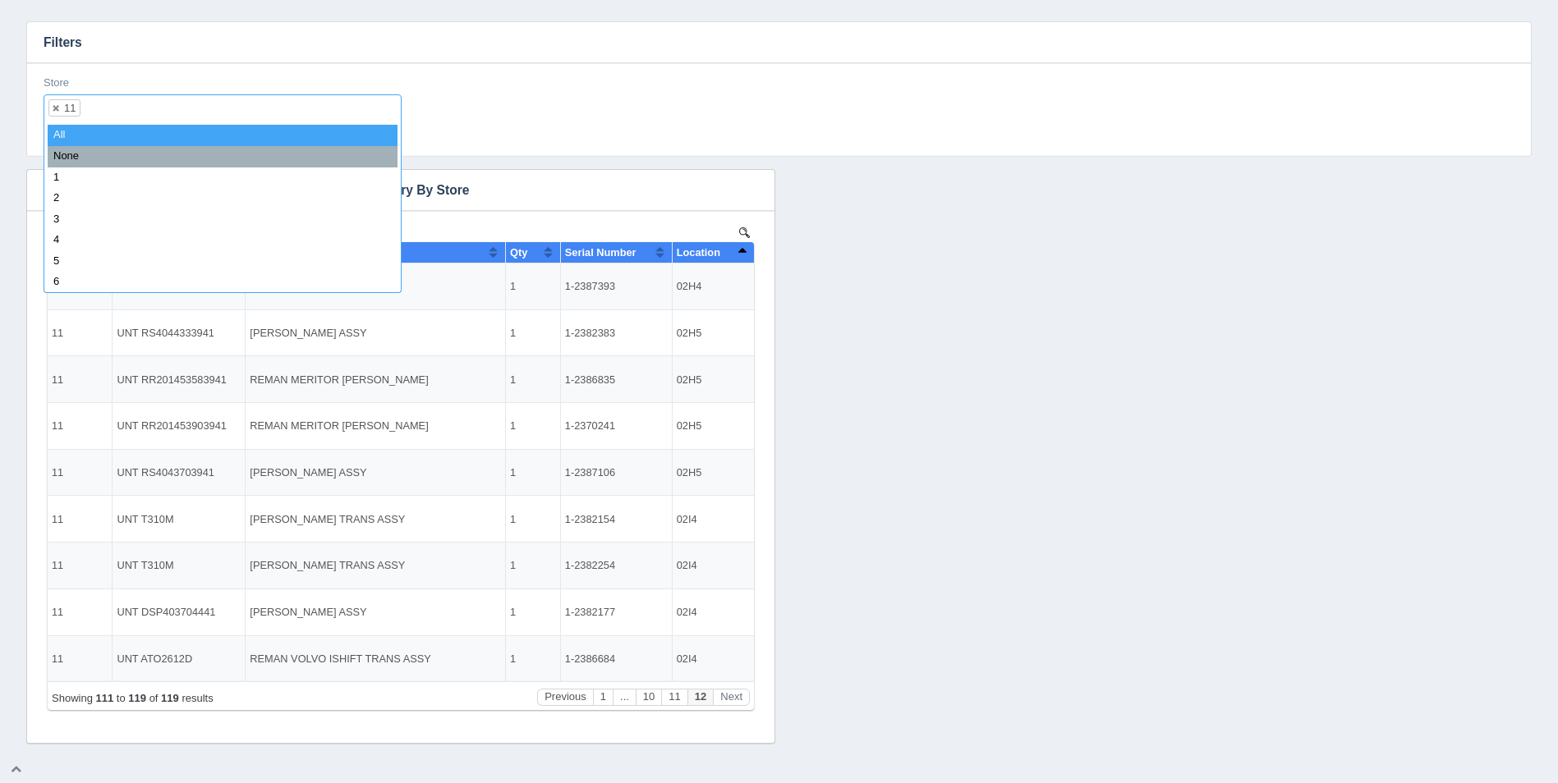
select select
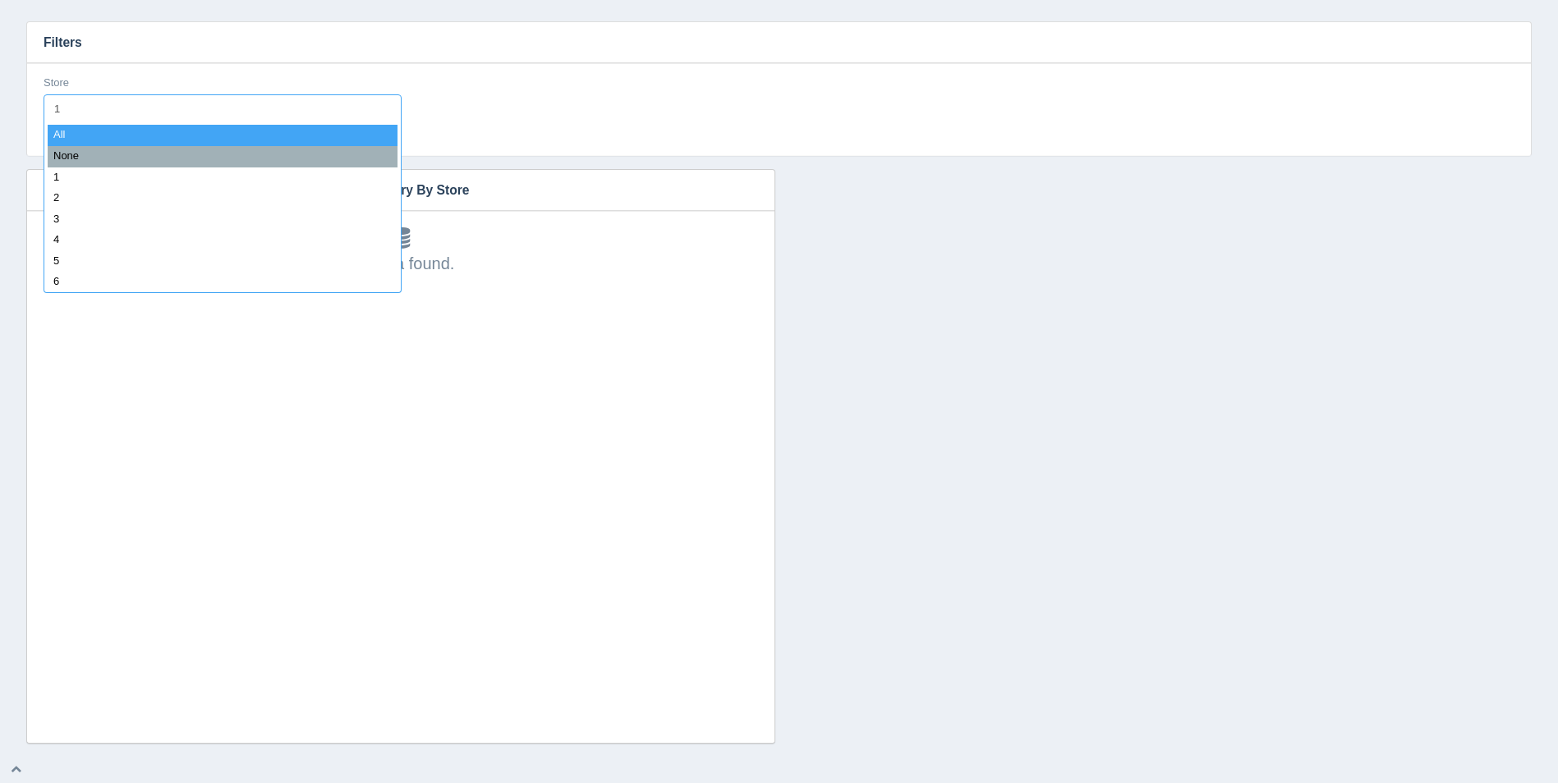
type input "12"
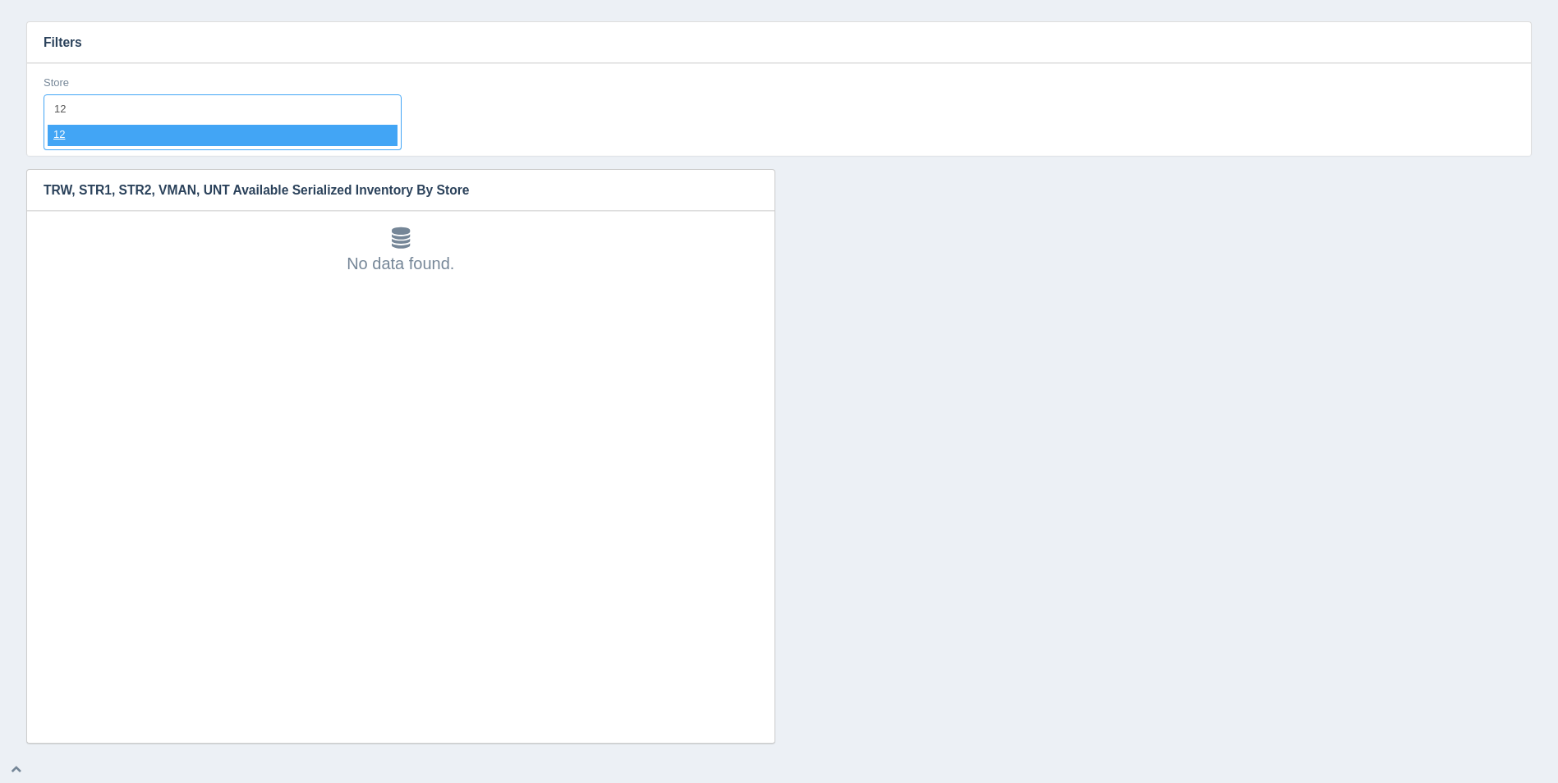
select select "12"
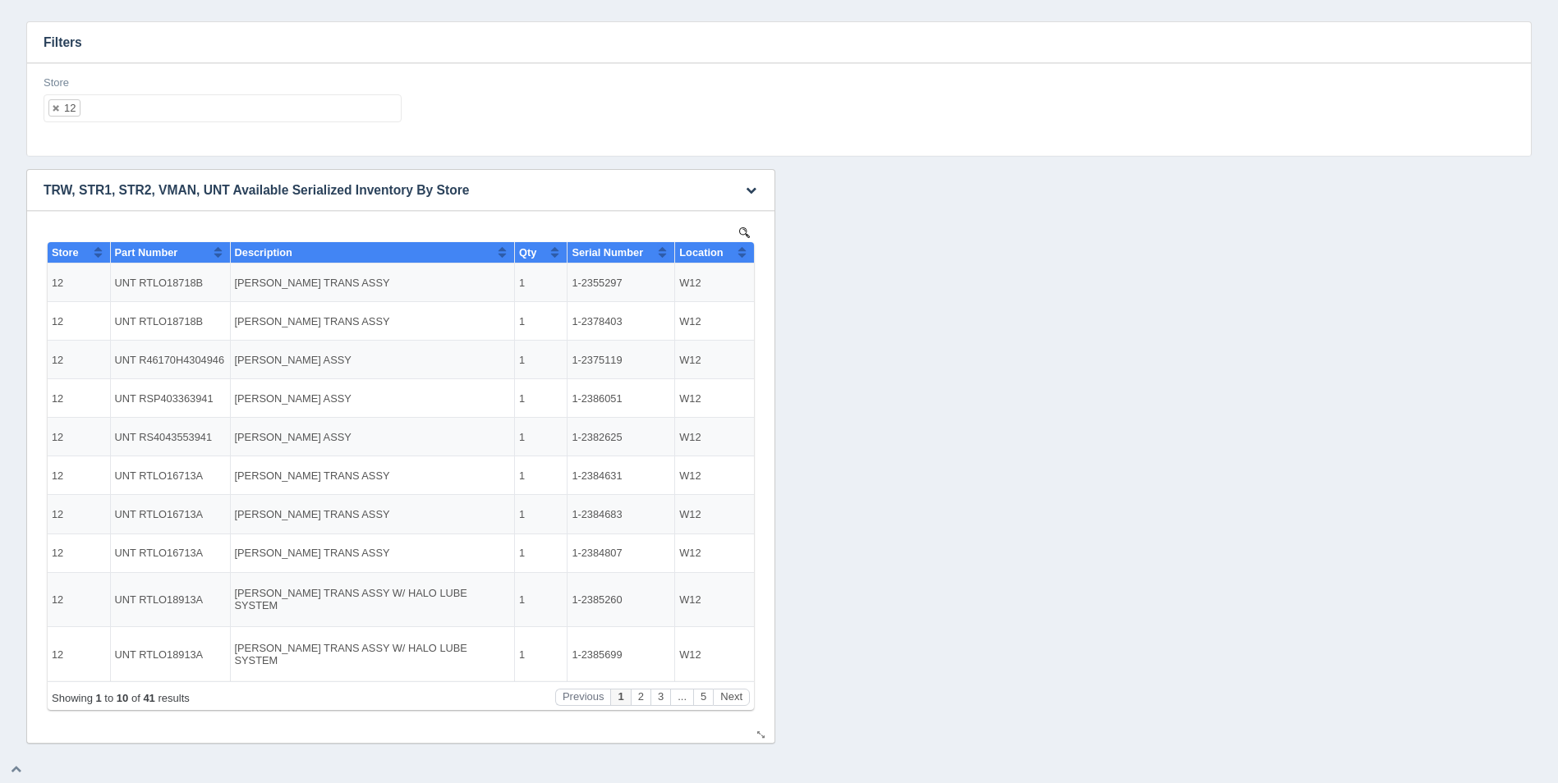
click at [745, 255] on button "Sort column ascending" at bounding box center [742, 252] width 11 height 20
click at [745, 255] on button "Sort column descending" at bounding box center [742, 252] width 11 height 20
click at [736, 693] on button "Next" at bounding box center [731, 697] width 37 height 17
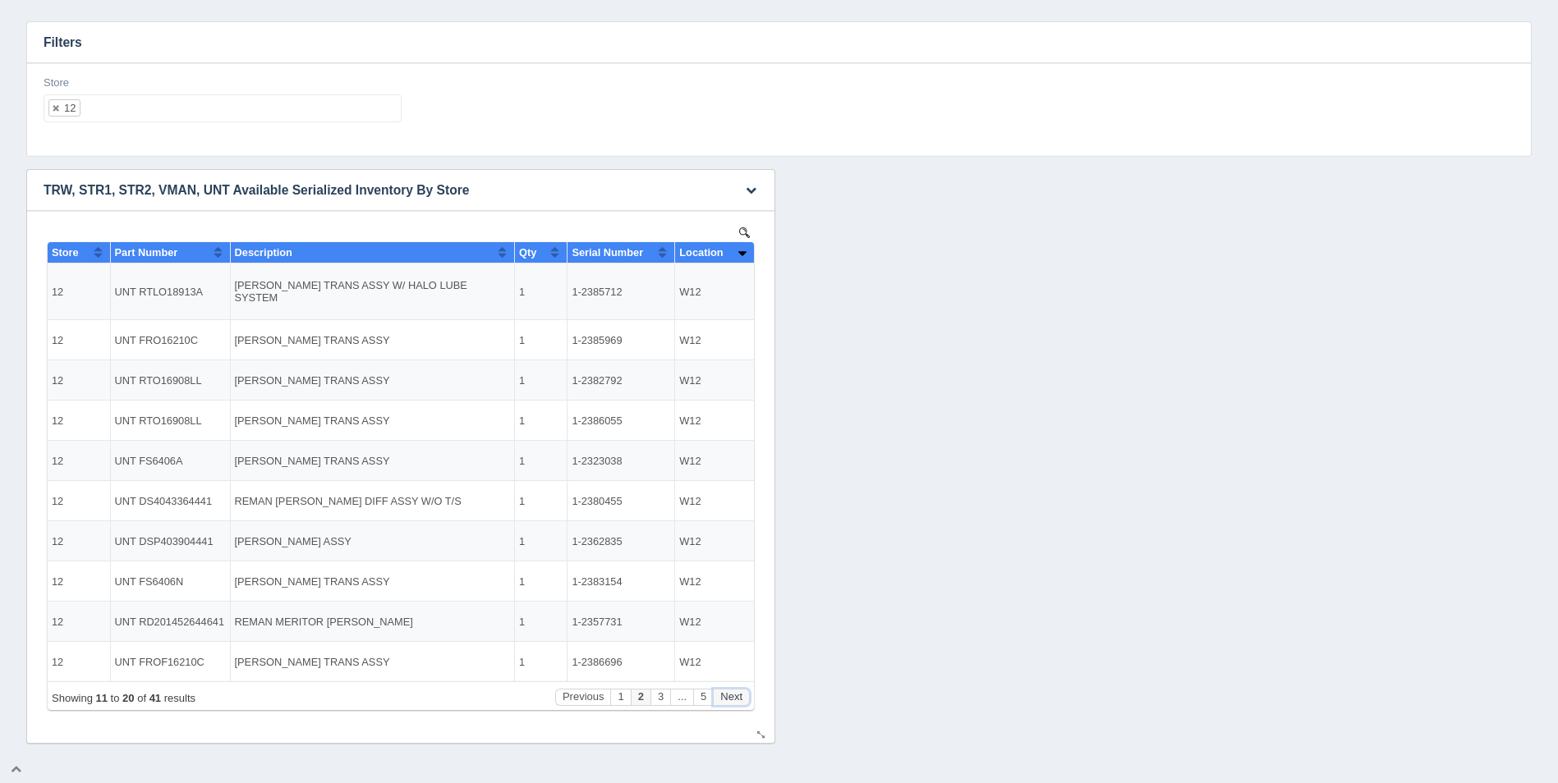
click at [736, 693] on button "Next" at bounding box center [731, 697] width 37 height 17
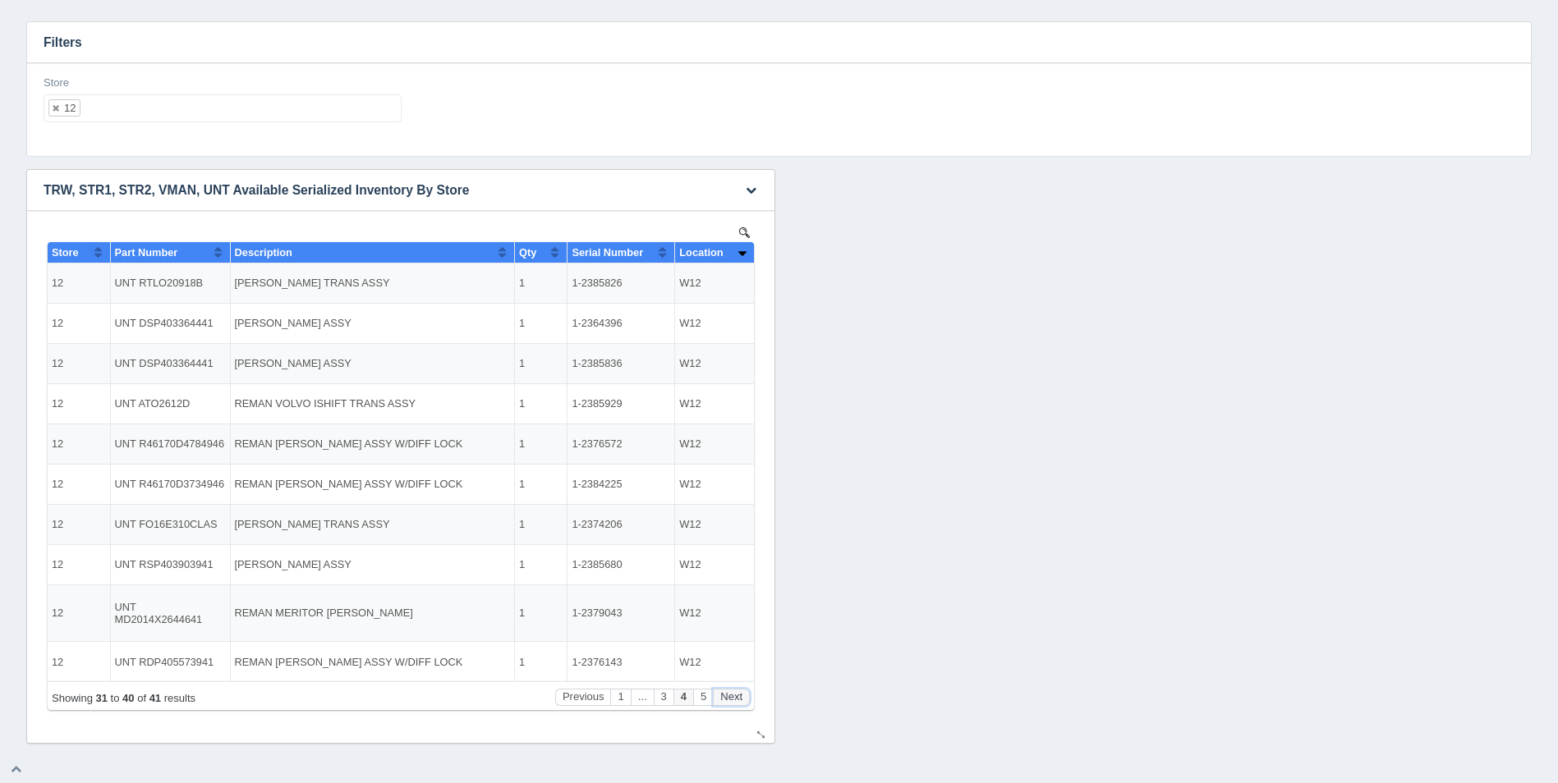
click at [736, 693] on button "Next" at bounding box center [731, 697] width 37 height 17
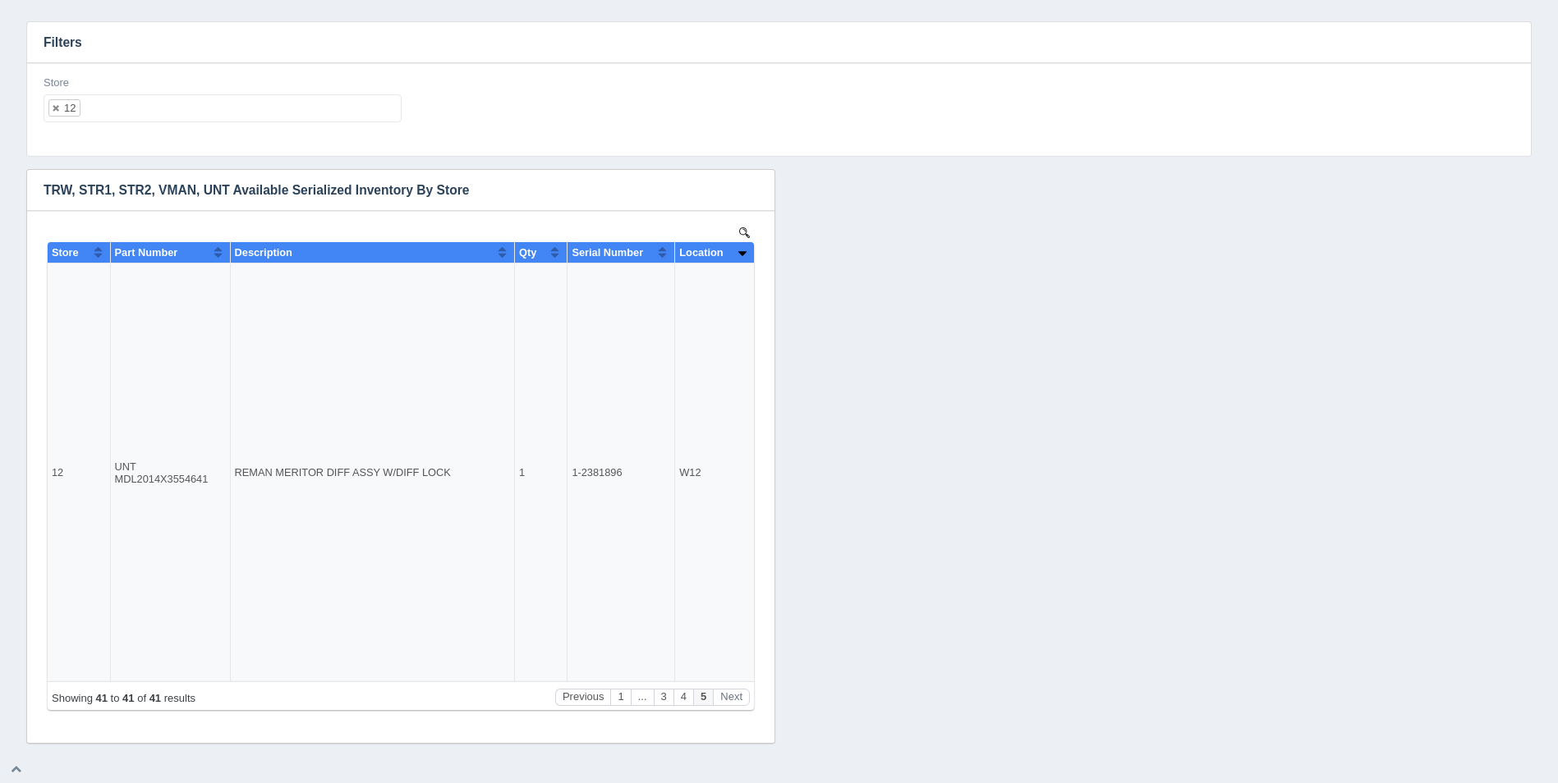
click at [230, 115] on ul "12" at bounding box center [223, 108] width 358 height 28
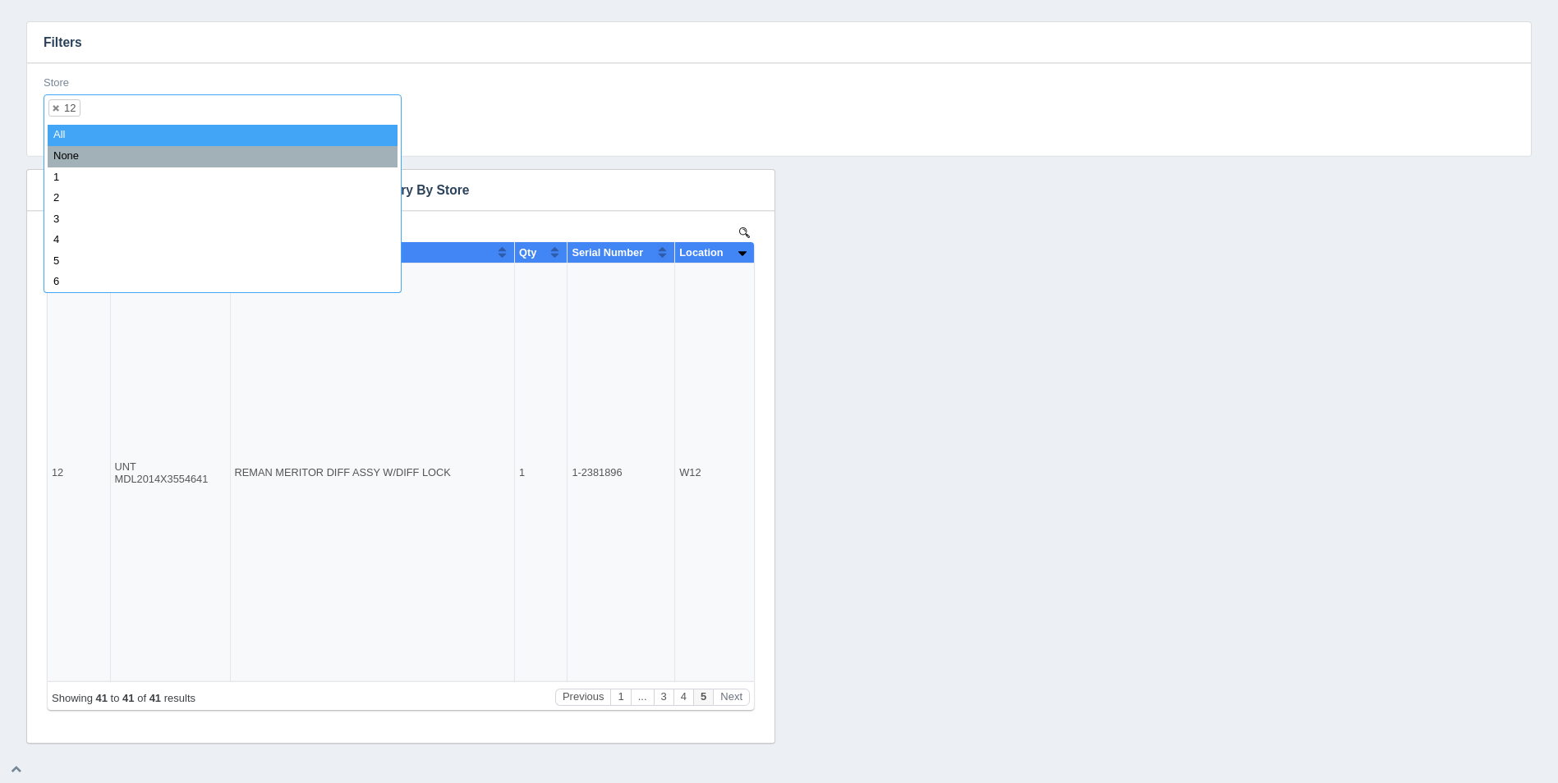
select select
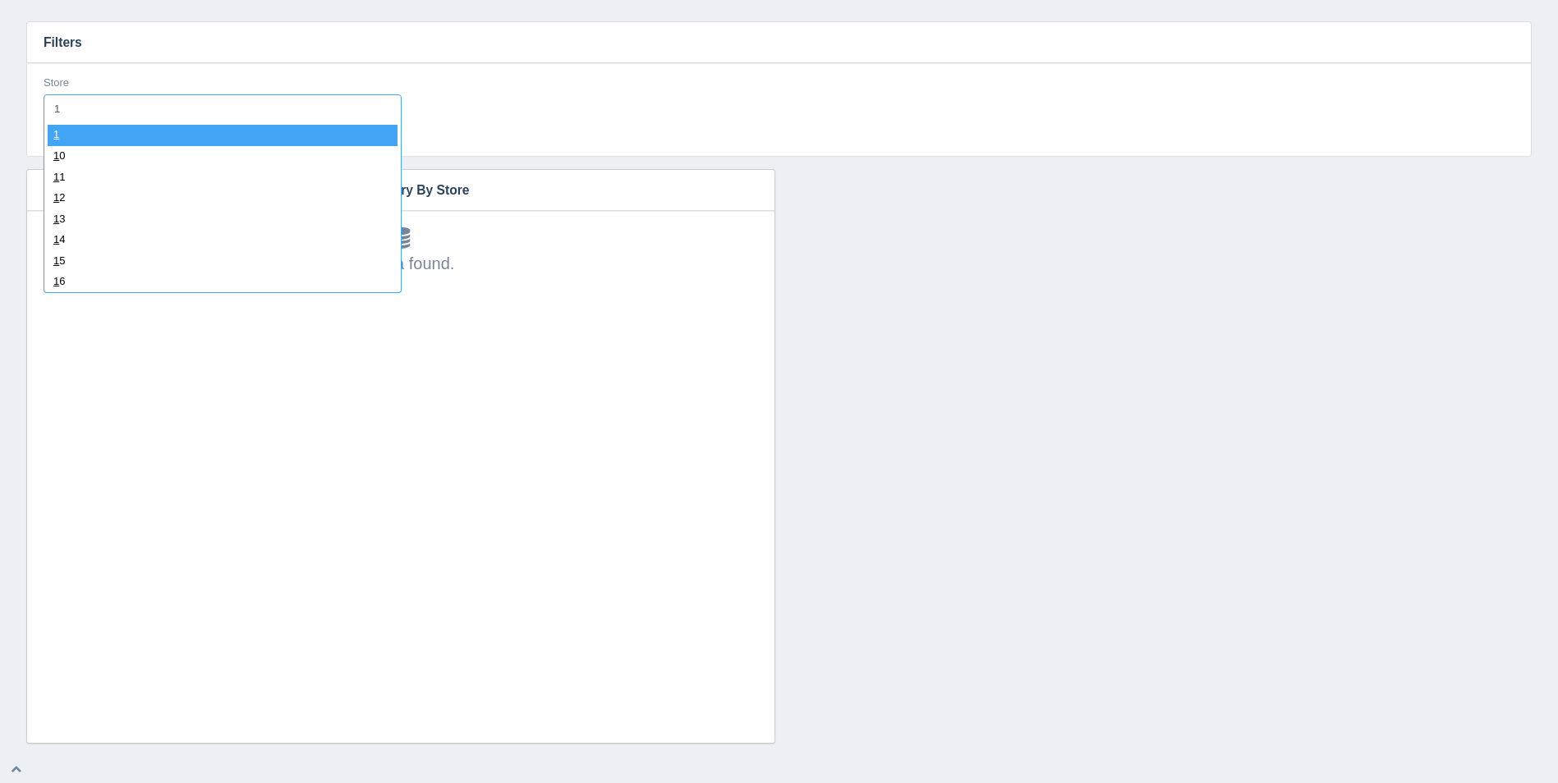
type input "13"
select select "13"
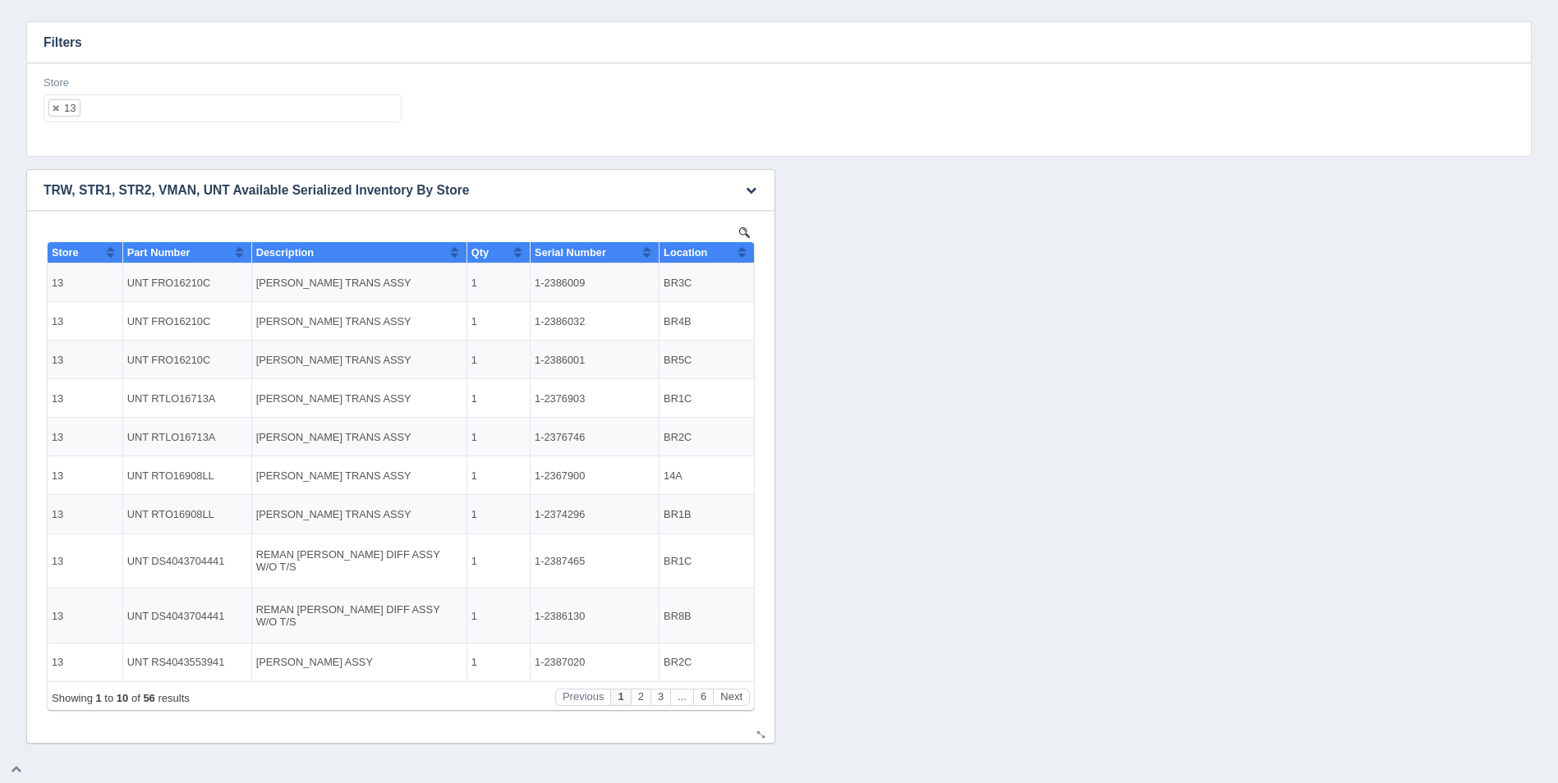
click at [747, 260] on th "Location" at bounding box center [706, 252] width 94 height 21
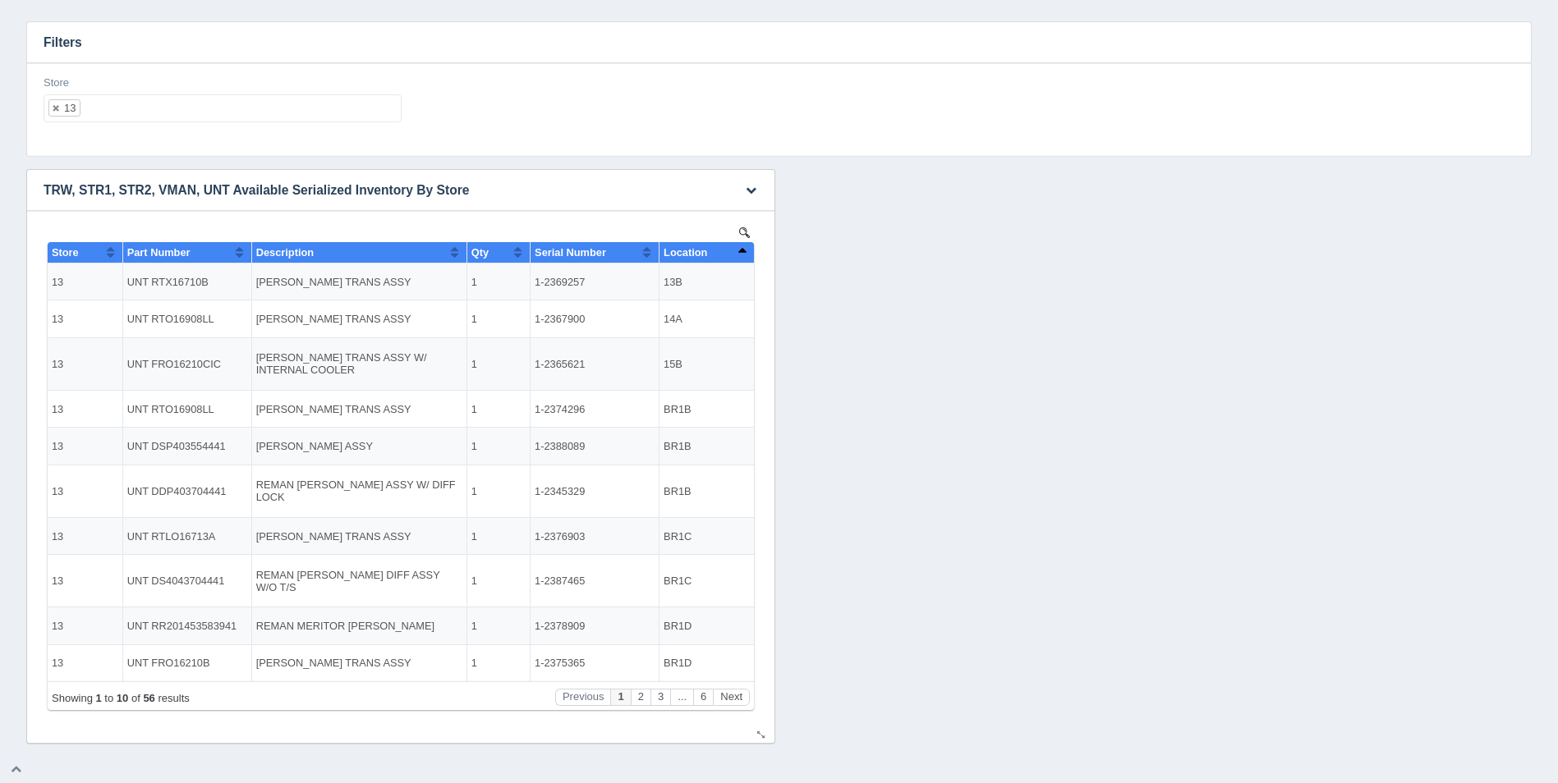
click at [747, 260] on button "Sort column descending" at bounding box center [742, 252] width 11 height 20
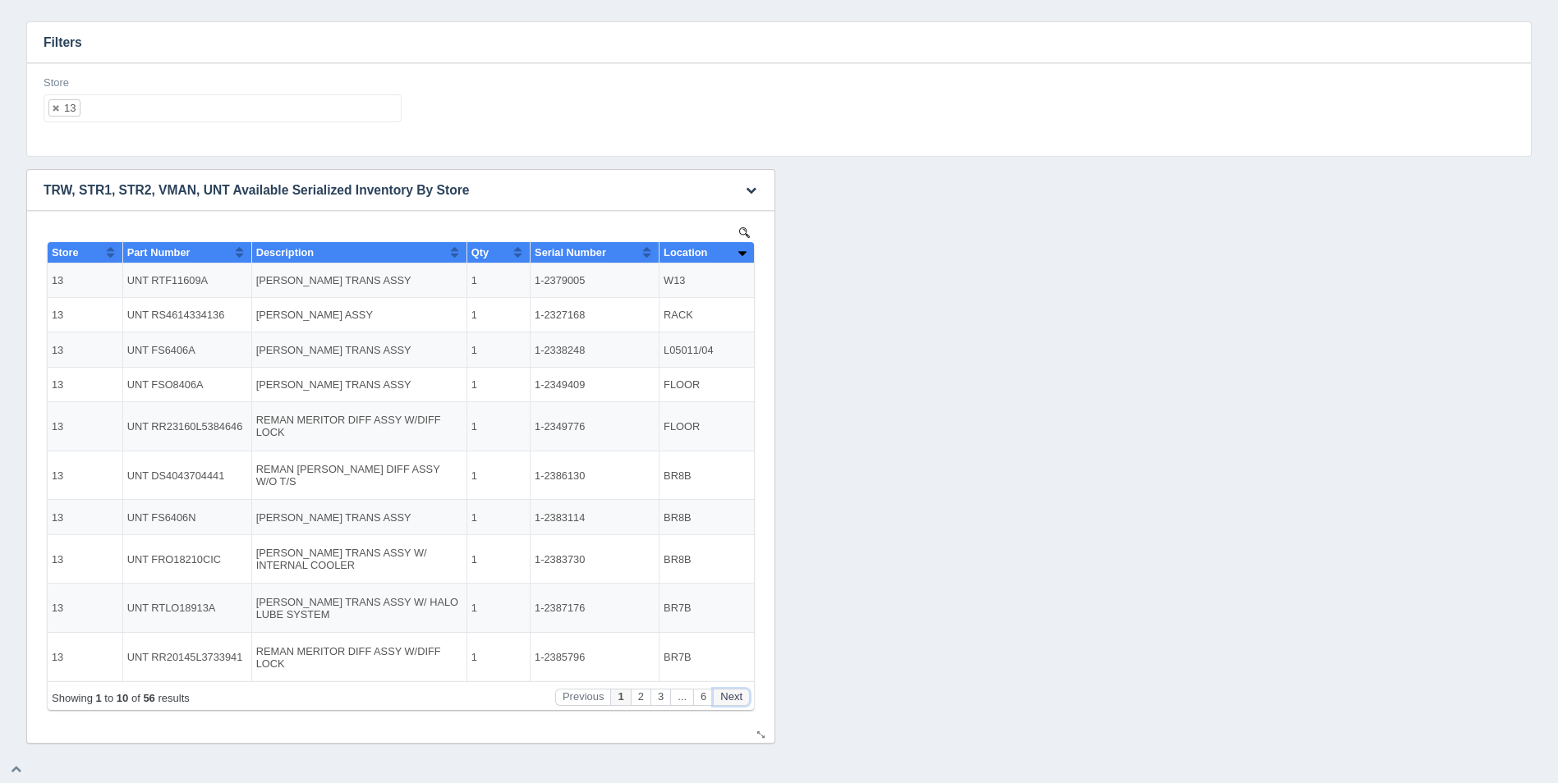
click at [733, 699] on button "Next" at bounding box center [731, 697] width 37 height 17
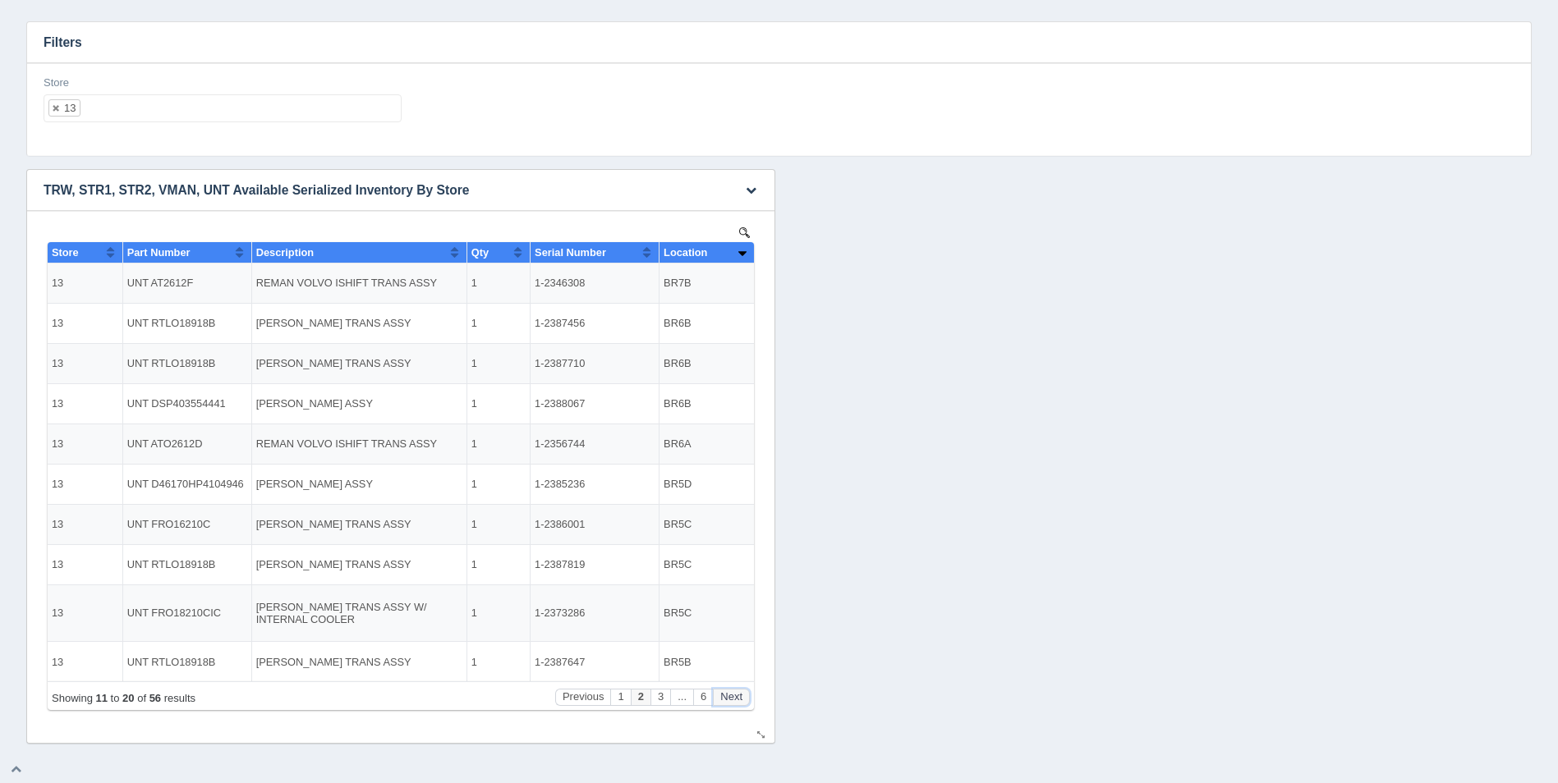
click at [733, 699] on button "Next" at bounding box center [731, 697] width 37 height 17
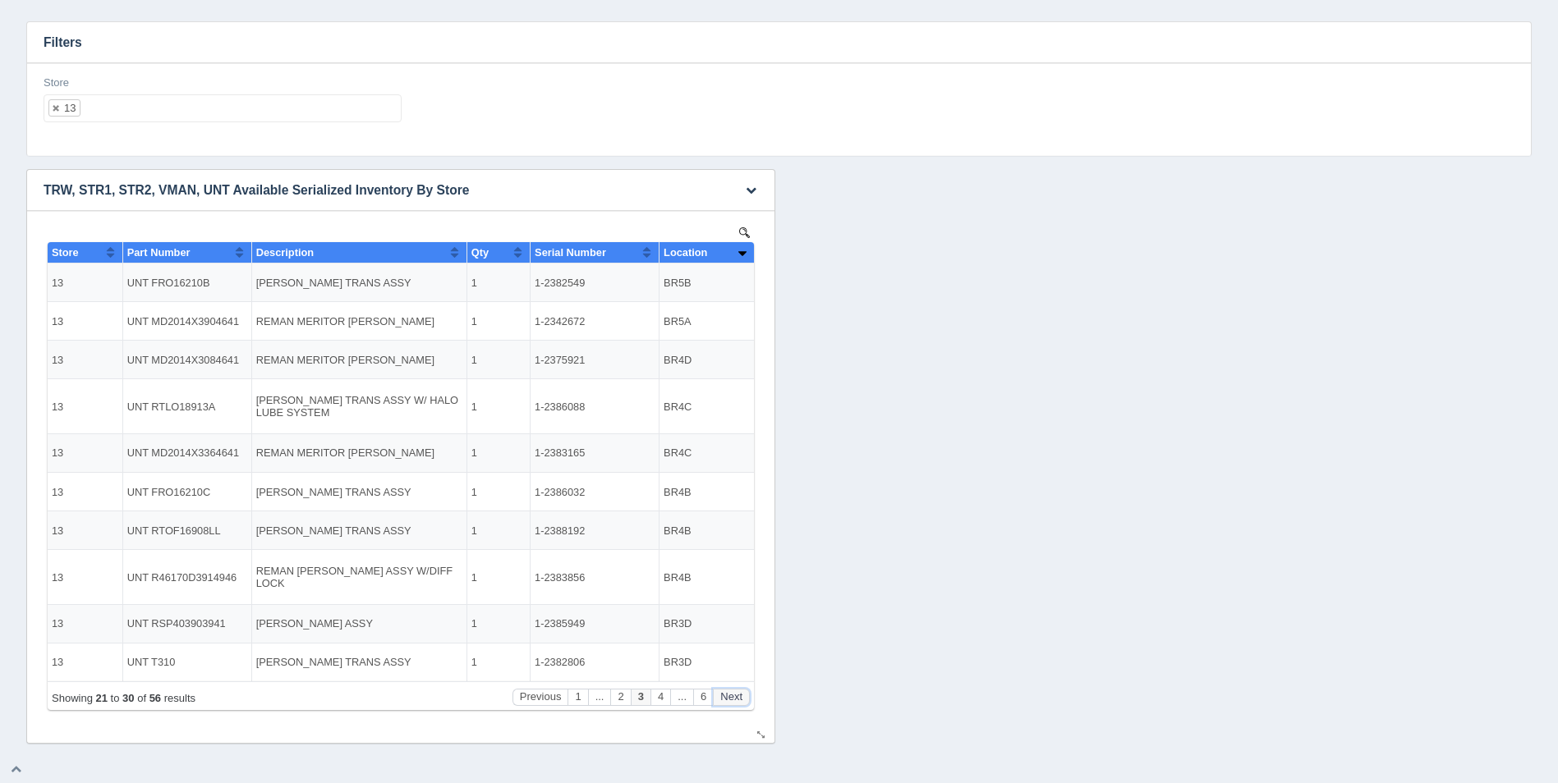
click at [733, 699] on button "Next" at bounding box center [731, 697] width 37 height 17
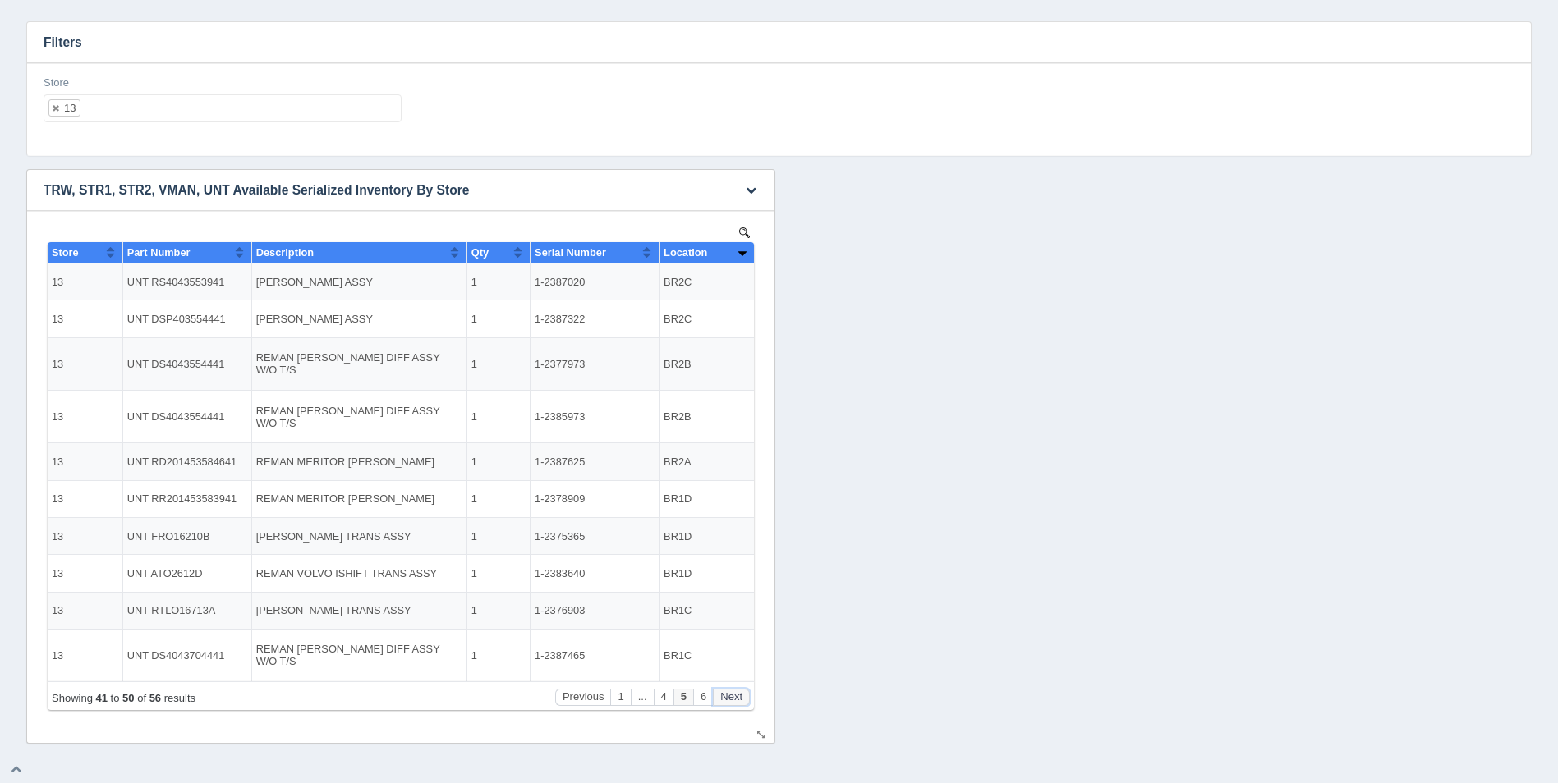
click at [733, 699] on button "Next" at bounding box center [731, 697] width 37 height 17
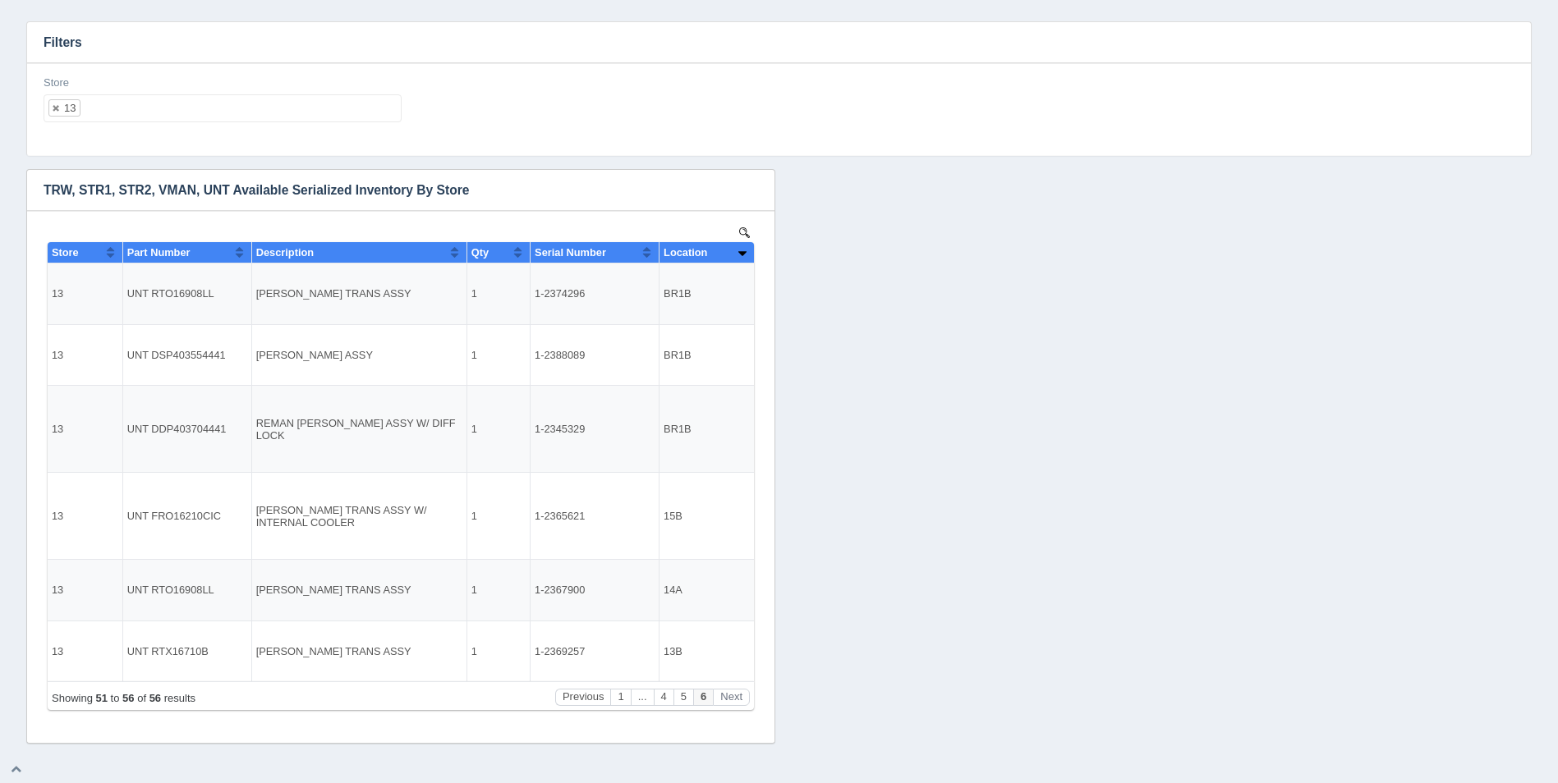
click at [228, 121] on ul "13" at bounding box center [223, 108] width 358 height 28
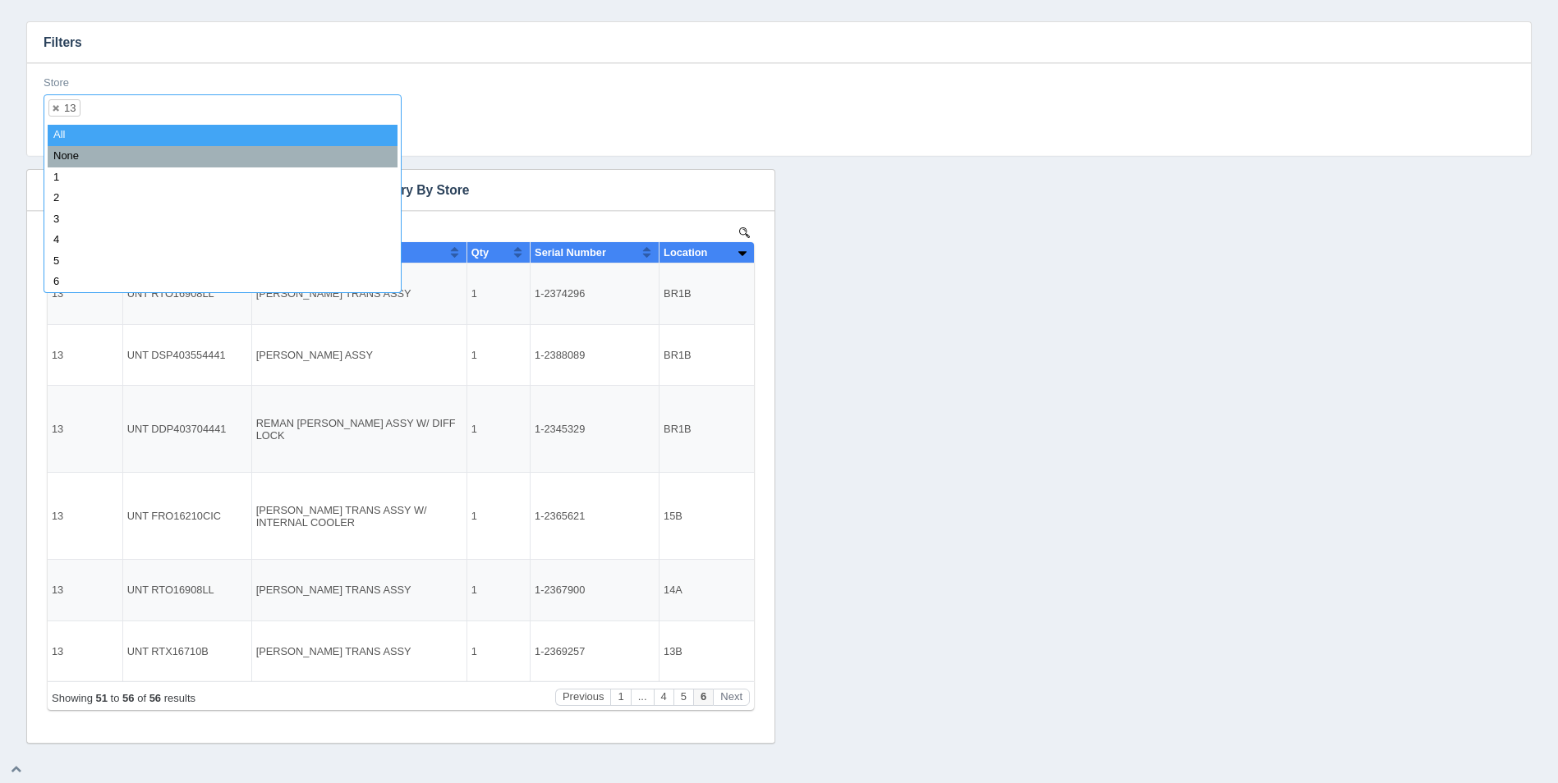
select select
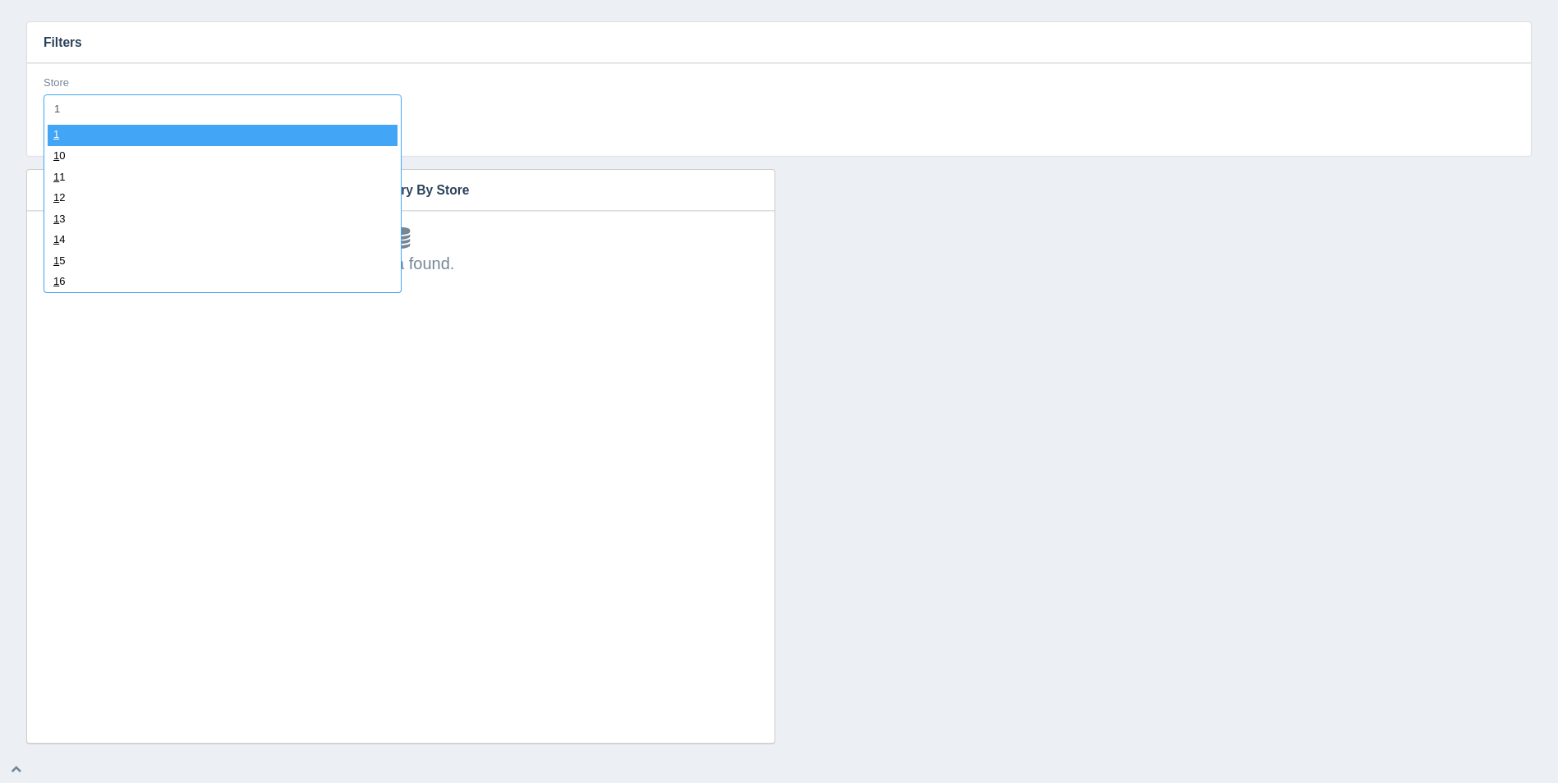
type input "14"
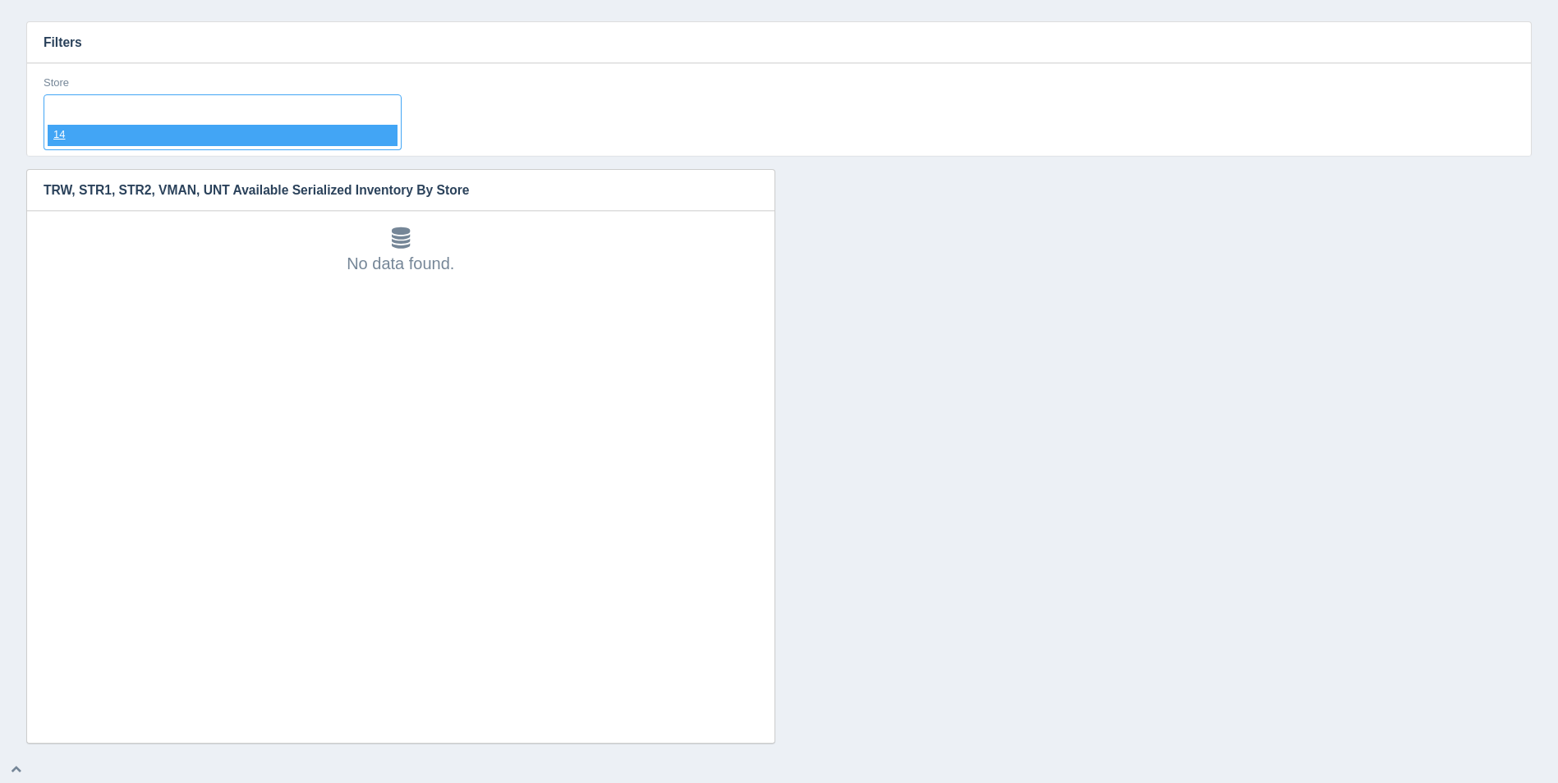
select select "14"
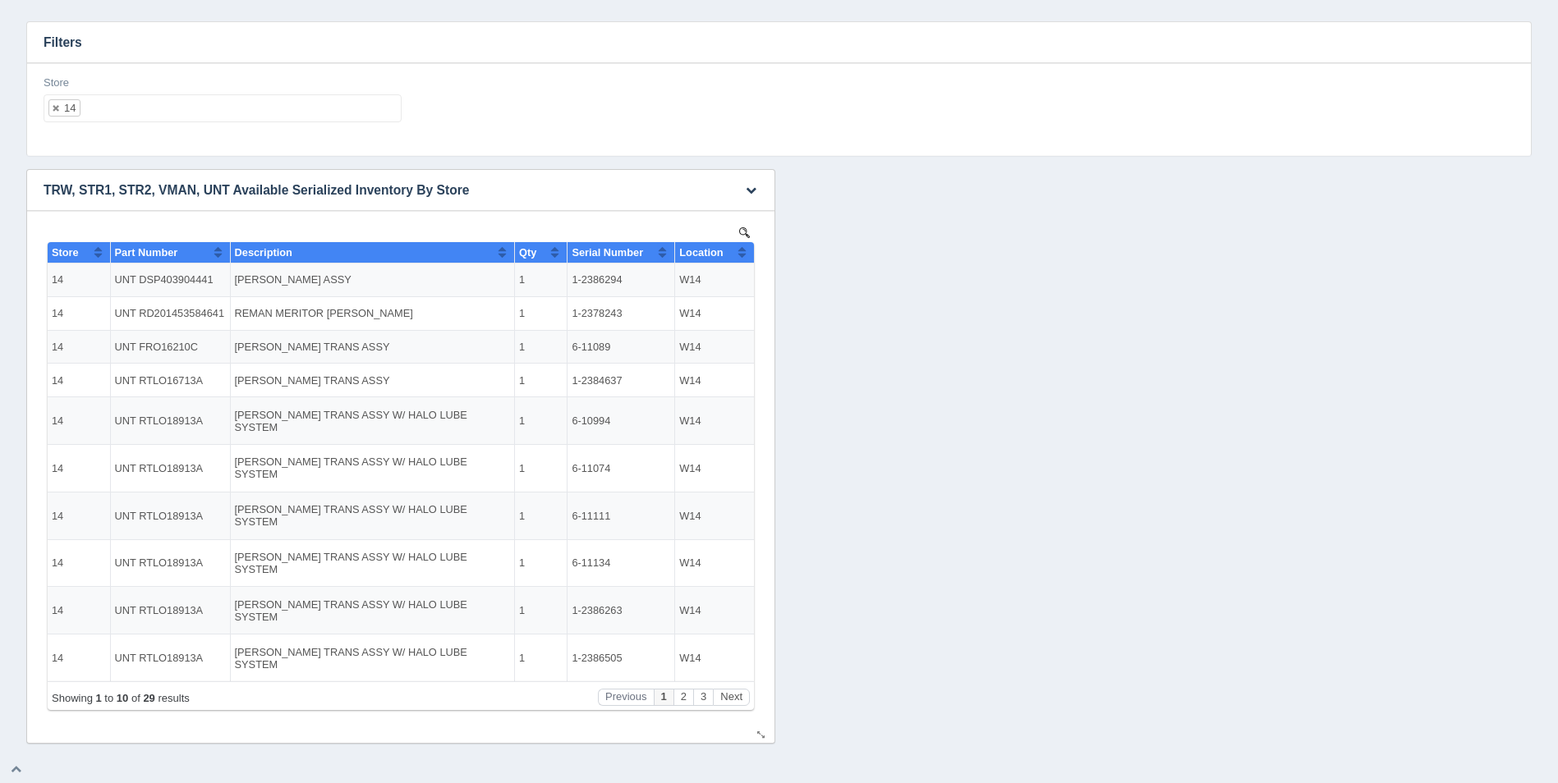
click at [738, 253] on button "Sort column ascending" at bounding box center [742, 252] width 11 height 20
click at [738, 252] on button "Sort column descending" at bounding box center [742, 252] width 11 height 20
click at [738, 693] on button "Next" at bounding box center [731, 697] width 37 height 17
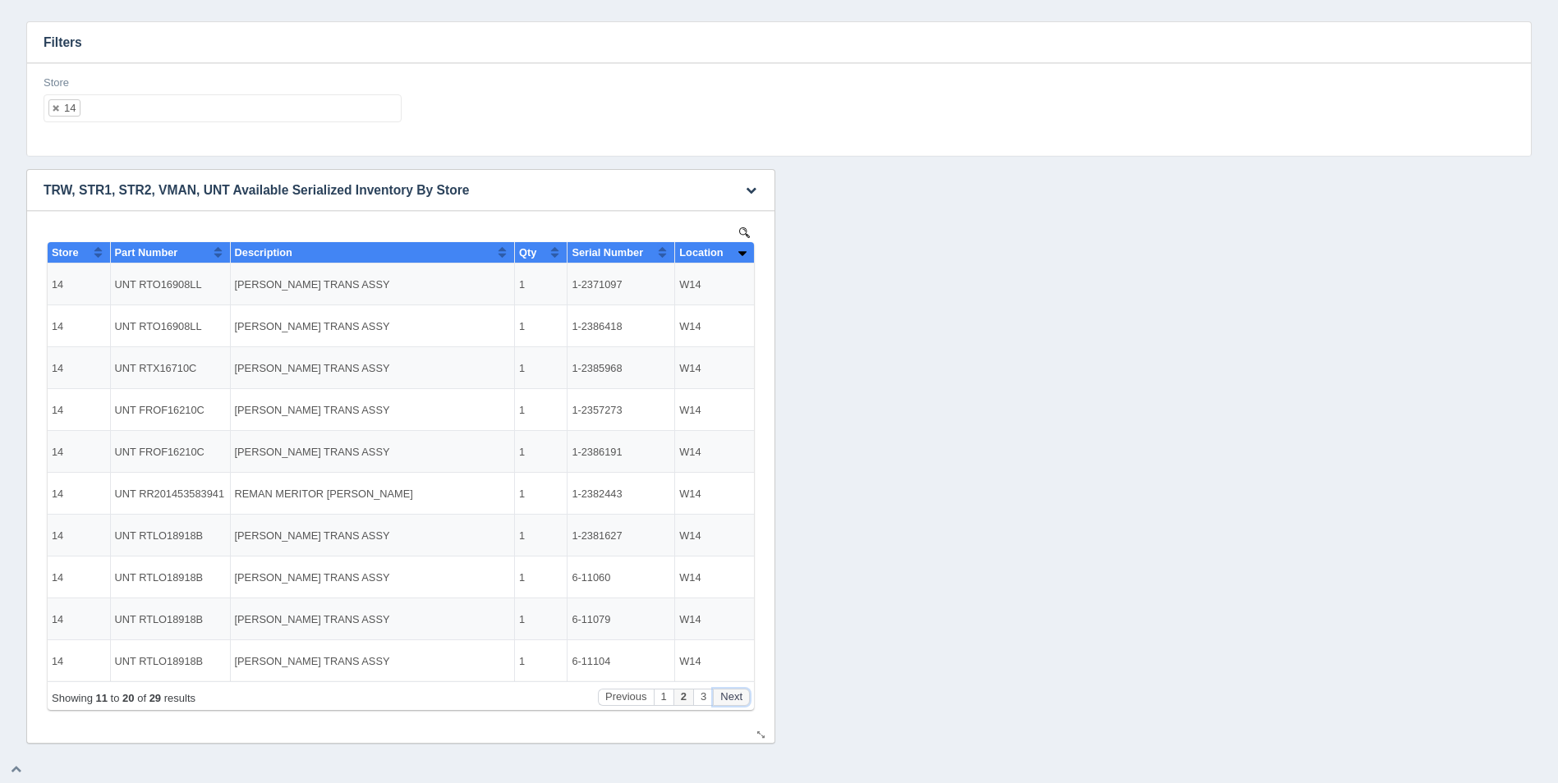
click at [737, 693] on button "Next" at bounding box center [731, 697] width 37 height 17
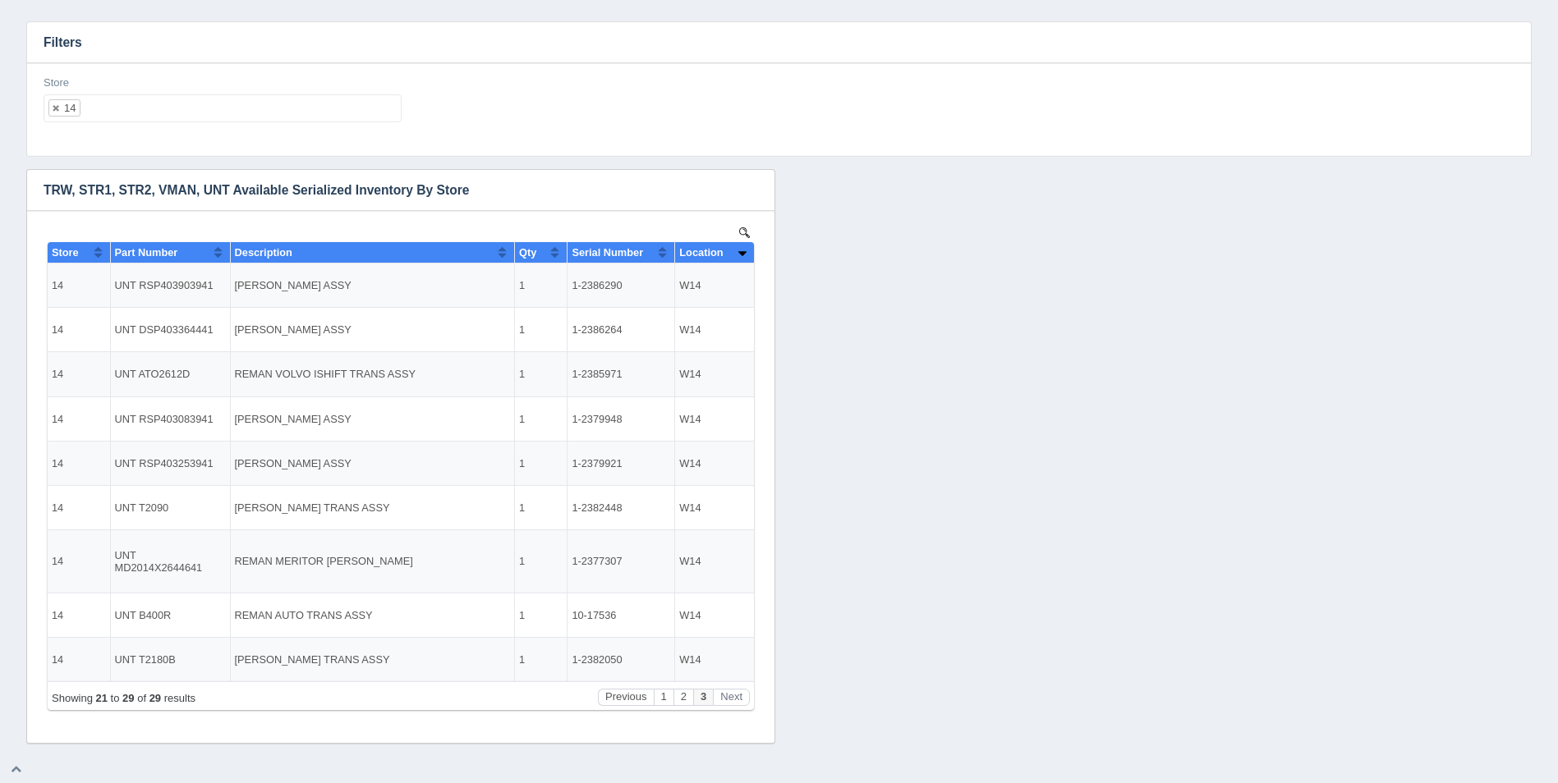
click at [204, 102] on ul "14" at bounding box center [223, 108] width 358 height 28
select select
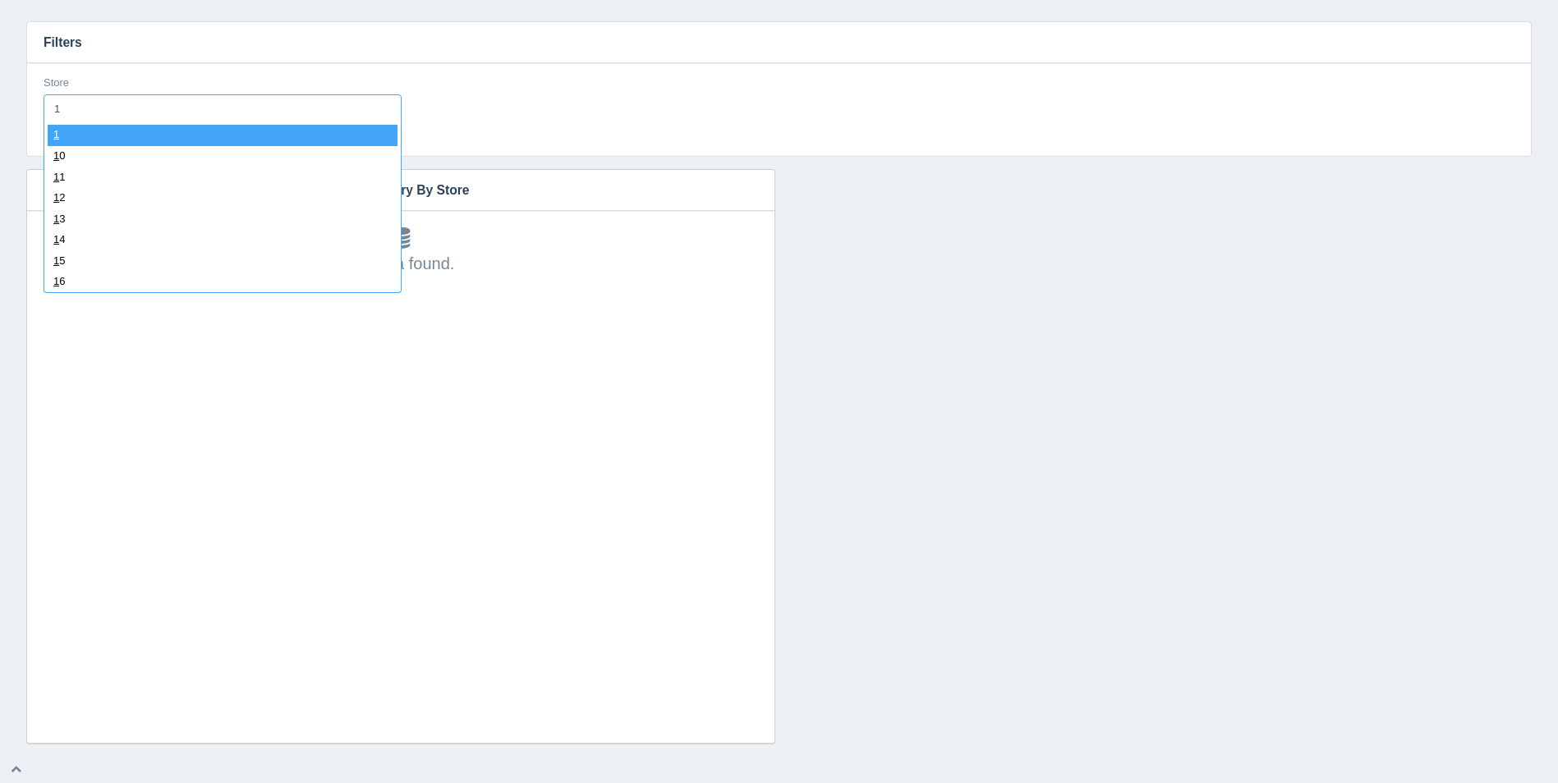
type input "15"
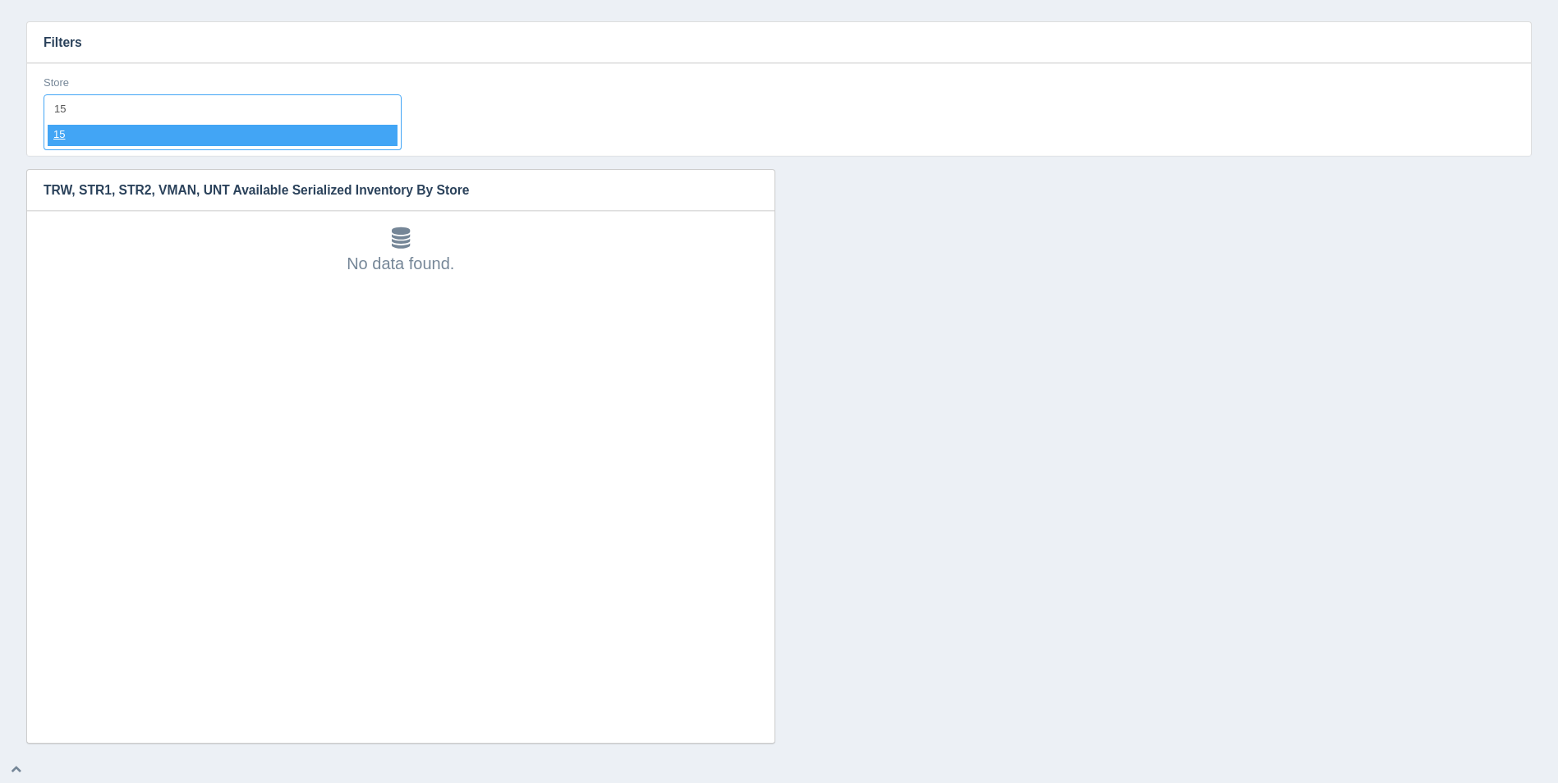
select select "15"
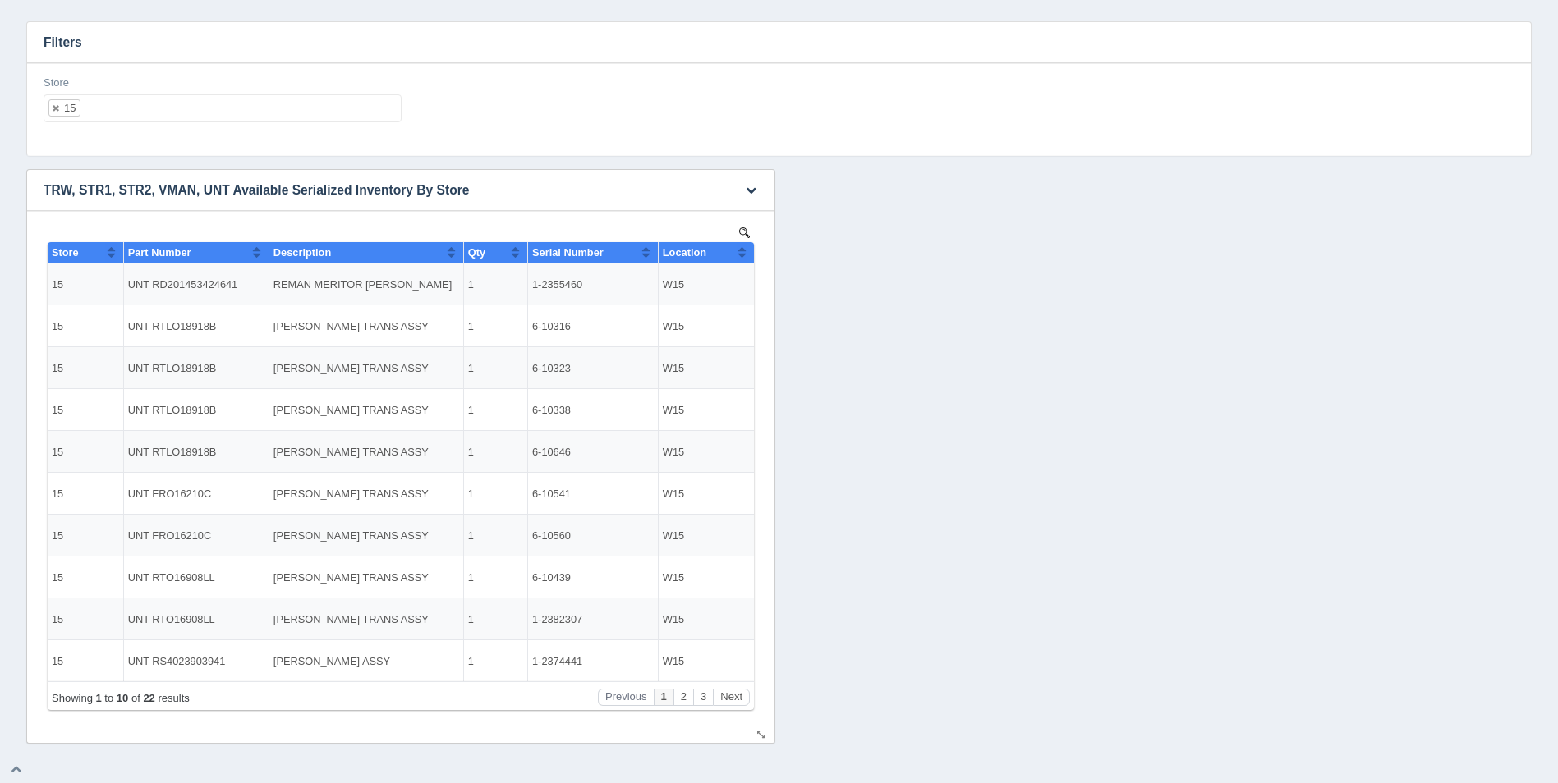
click at [739, 255] on button "Sort column ascending" at bounding box center [742, 252] width 11 height 20
click at [739, 255] on button "Sort column descending" at bounding box center [742, 252] width 11 height 20
click at [737, 696] on button "Next" at bounding box center [731, 697] width 37 height 17
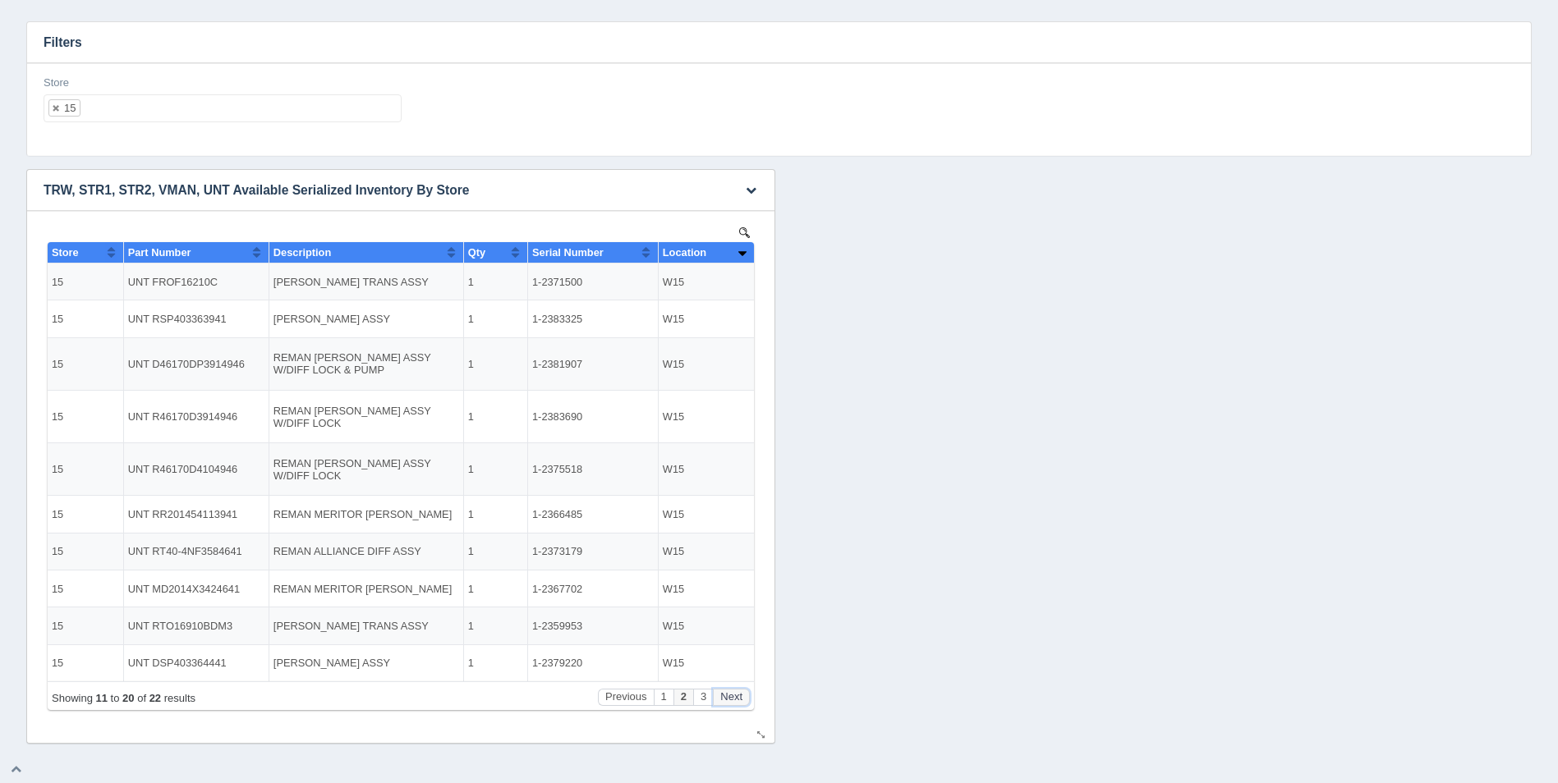
click at [737, 696] on button "Next" at bounding box center [731, 697] width 37 height 17
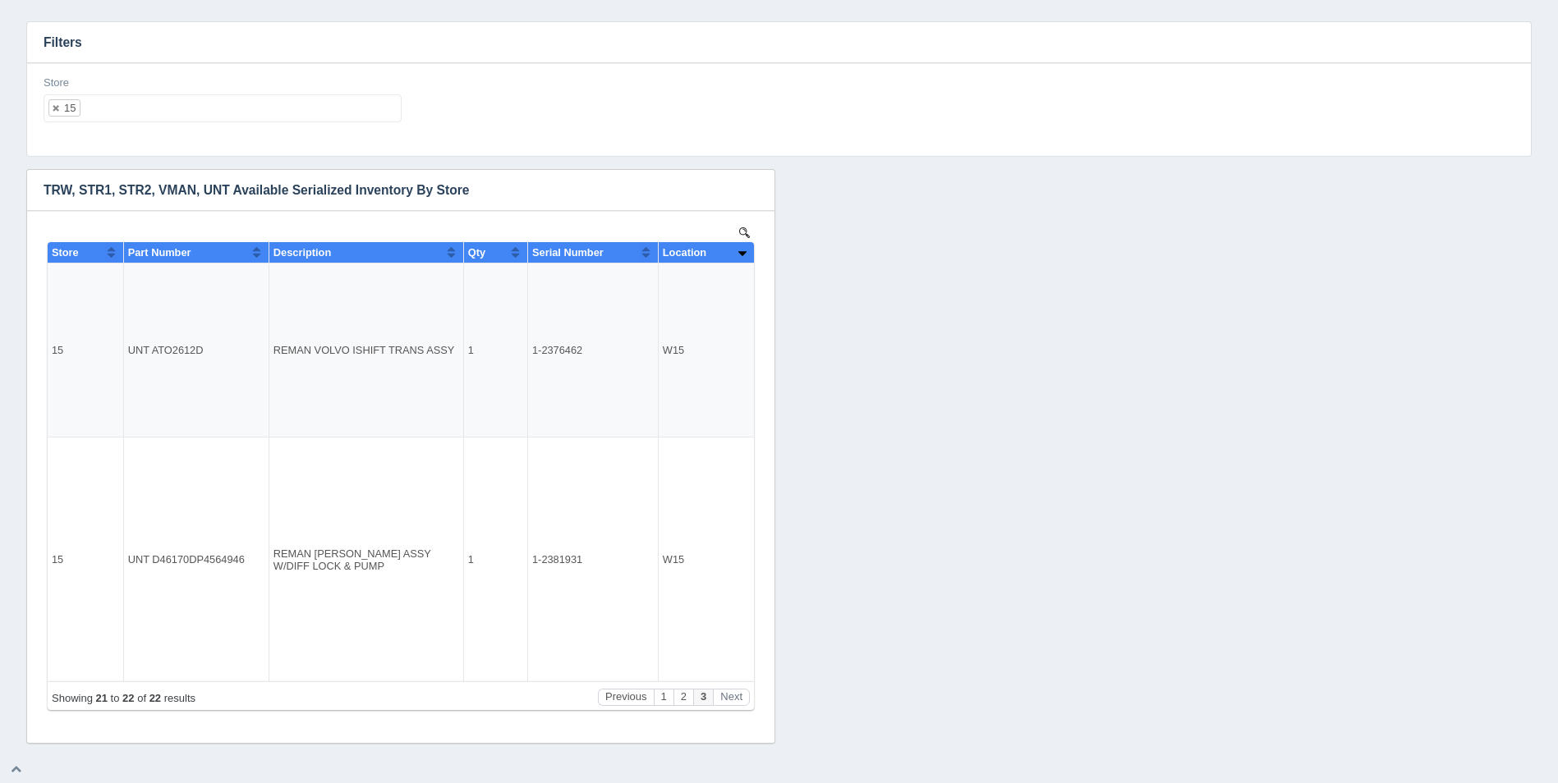
click at [162, 97] on ul "15" at bounding box center [223, 108] width 358 height 28
select select
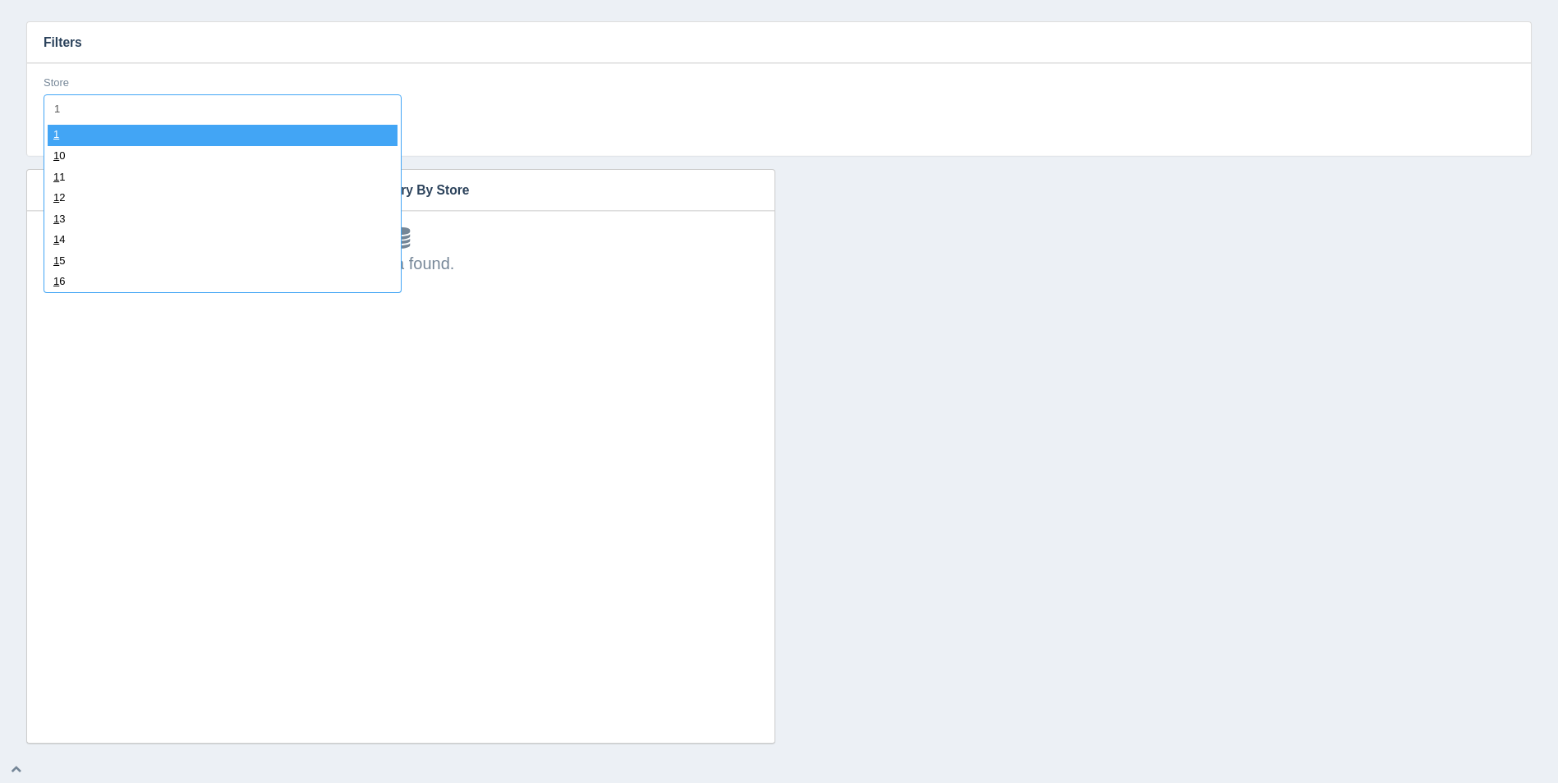
type input "16"
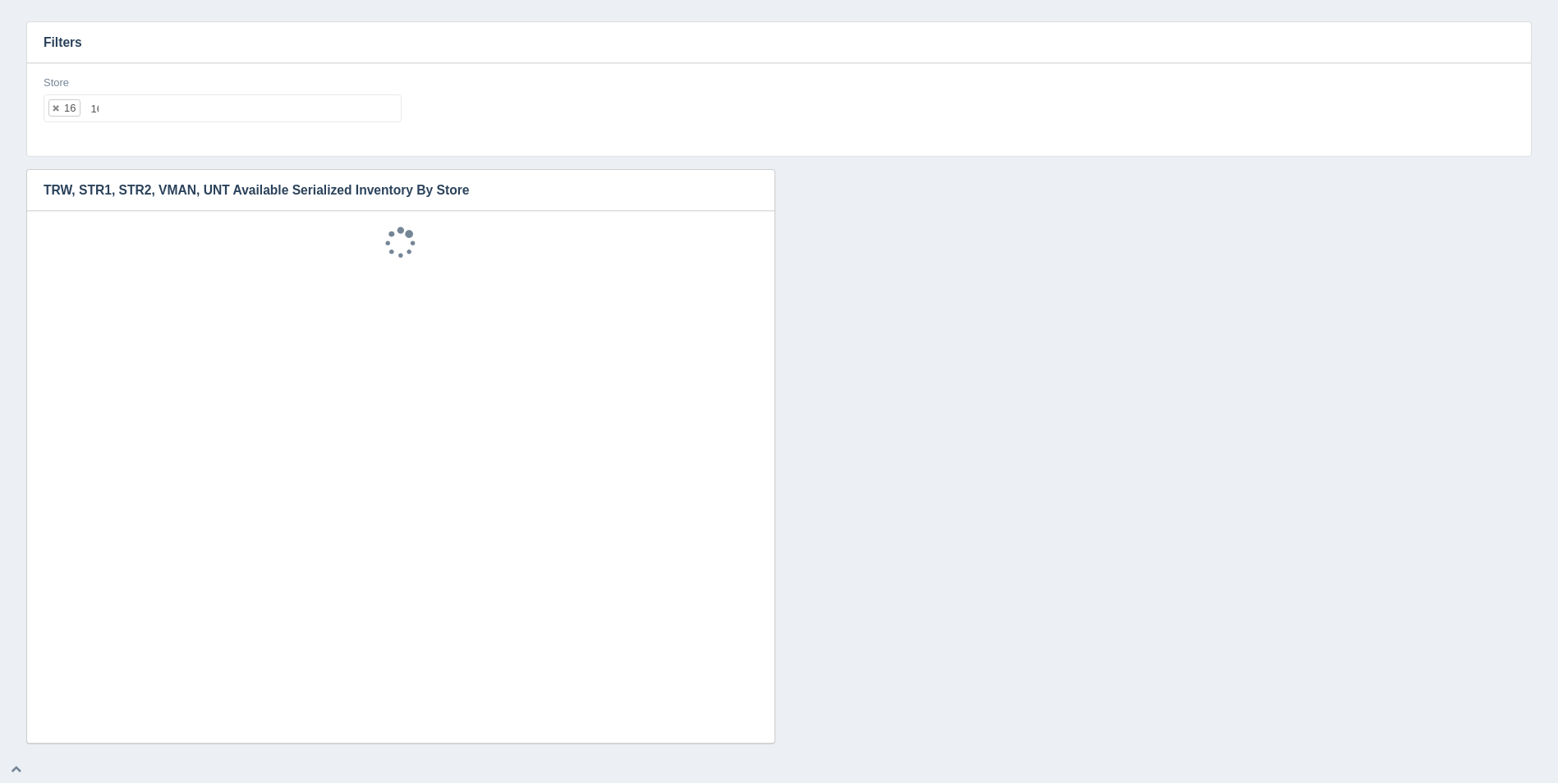
select select "16"
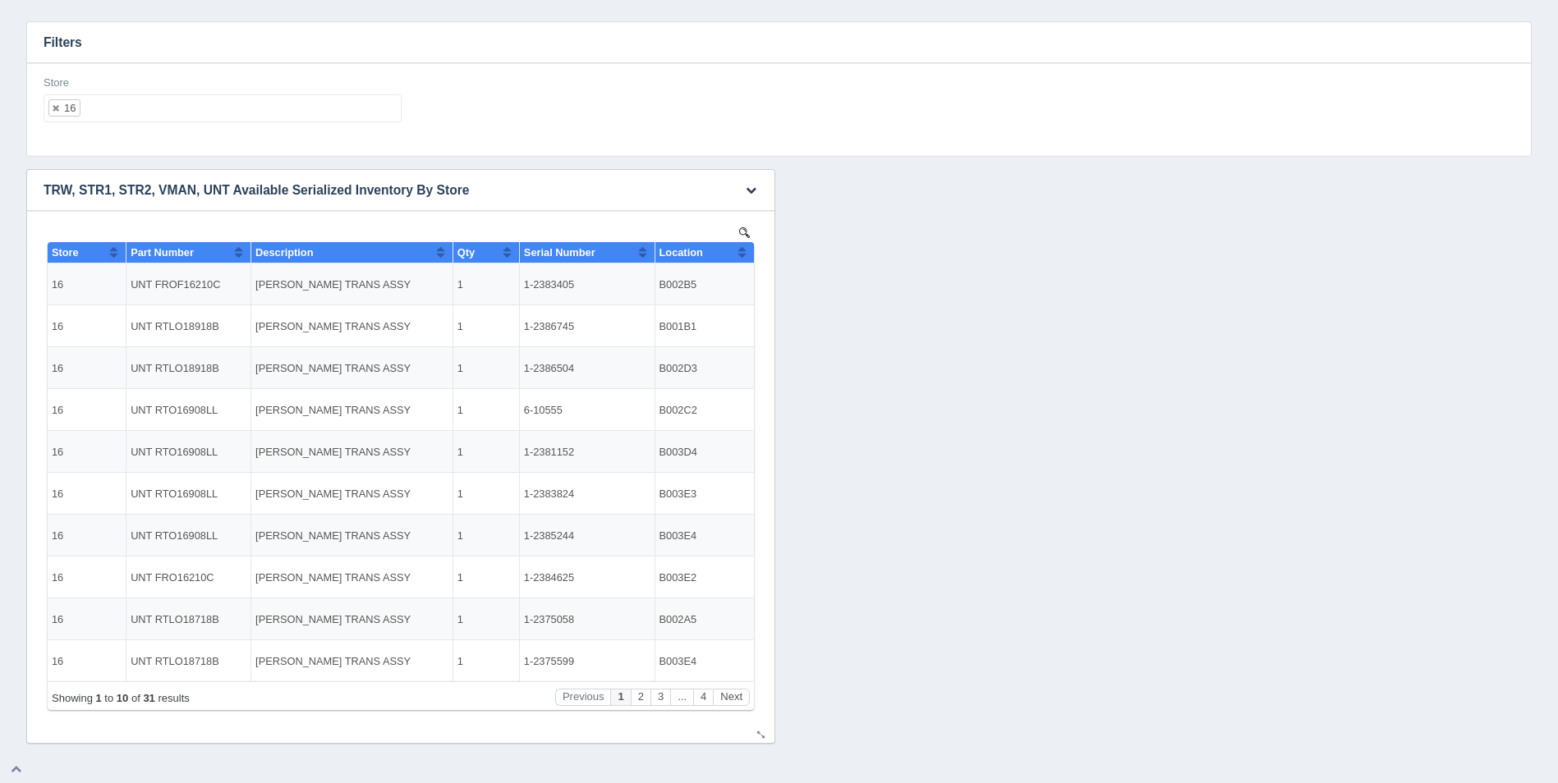
click at [744, 250] on button "Sort column ascending" at bounding box center [742, 252] width 11 height 20
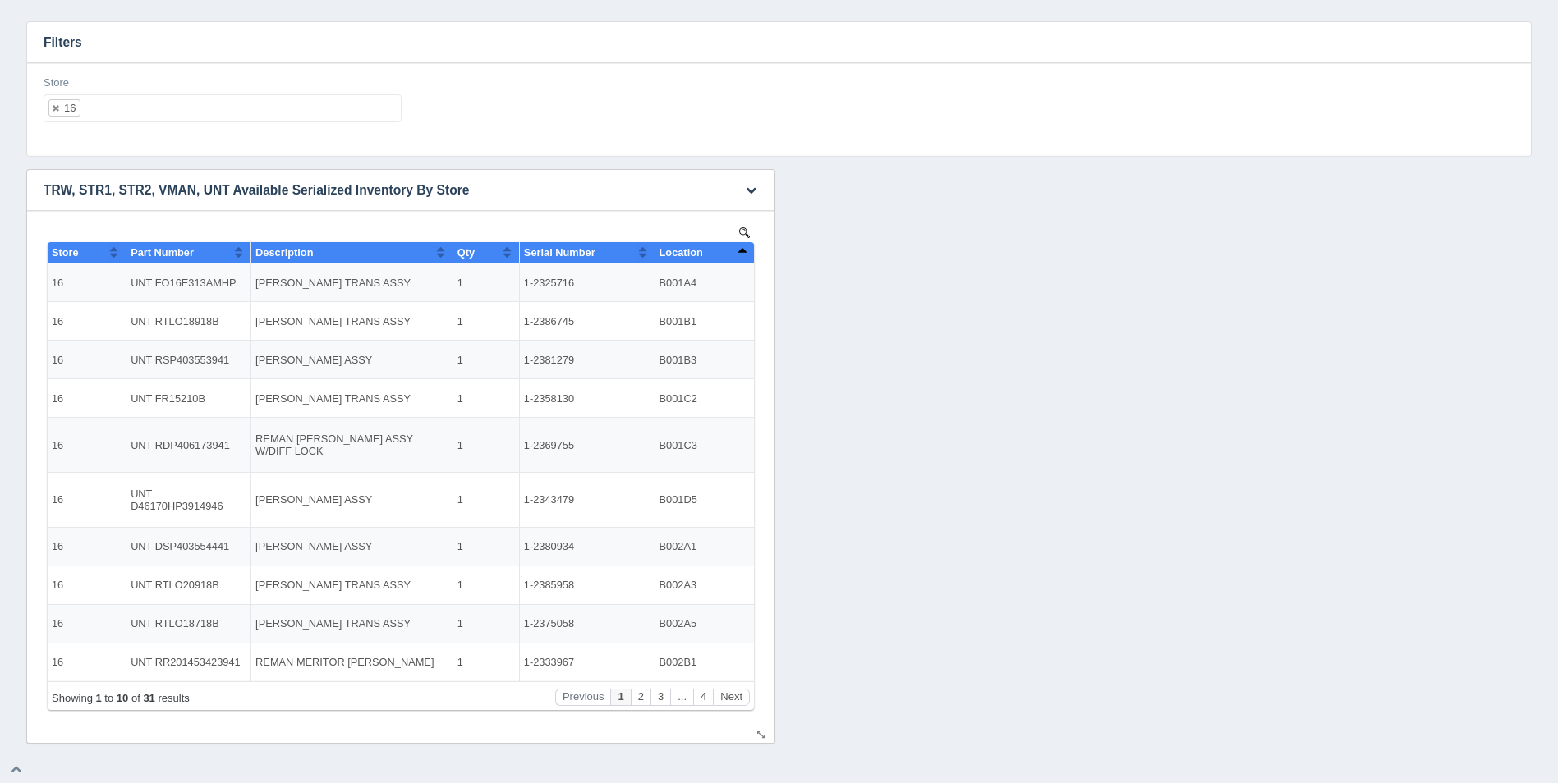
click at [744, 250] on button "Sort column descending" at bounding box center [742, 252] width 11 height 20
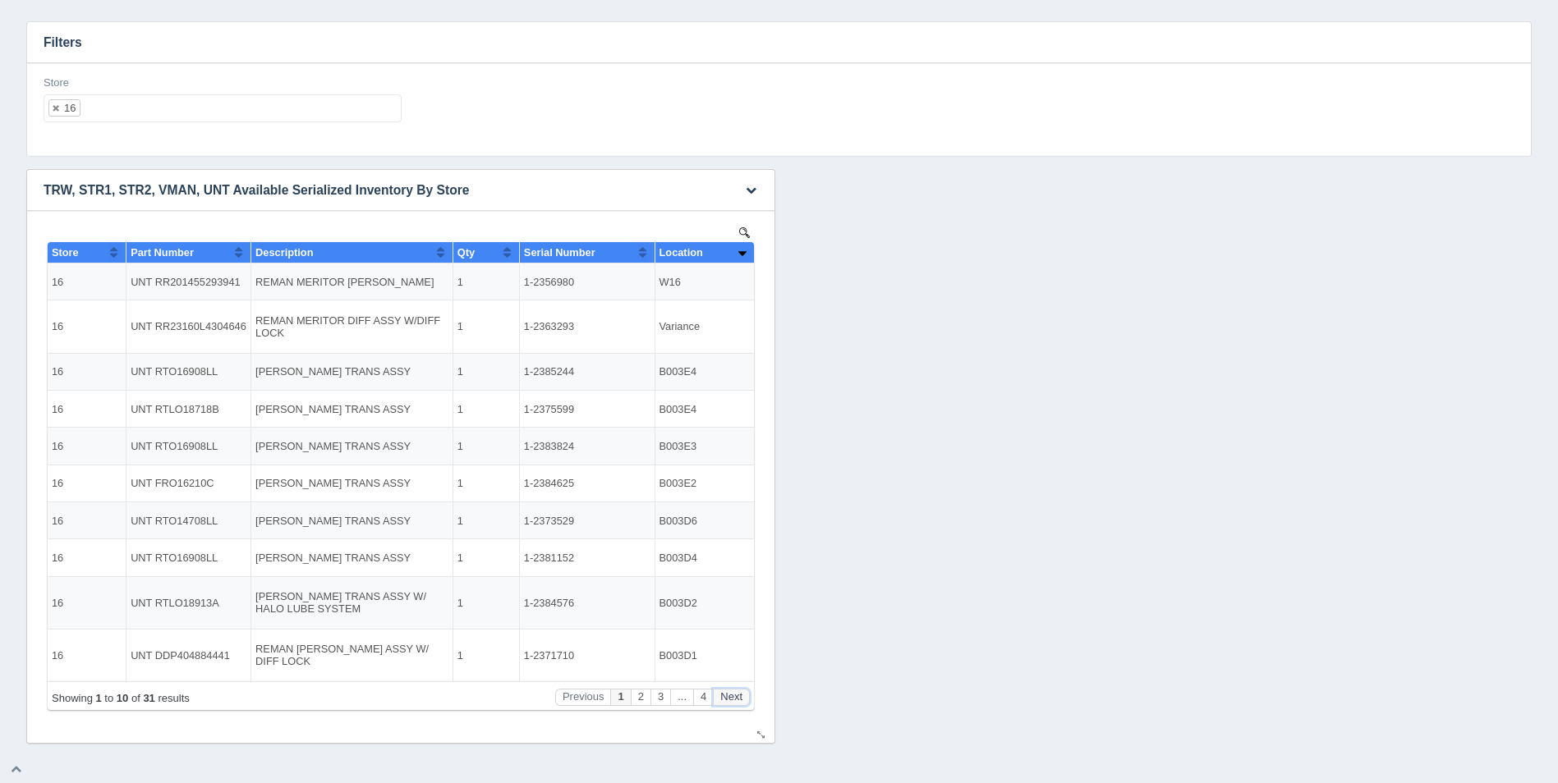
click at [727, 693] on button "Next" at bounding box center [731, 697] width 37 height 17
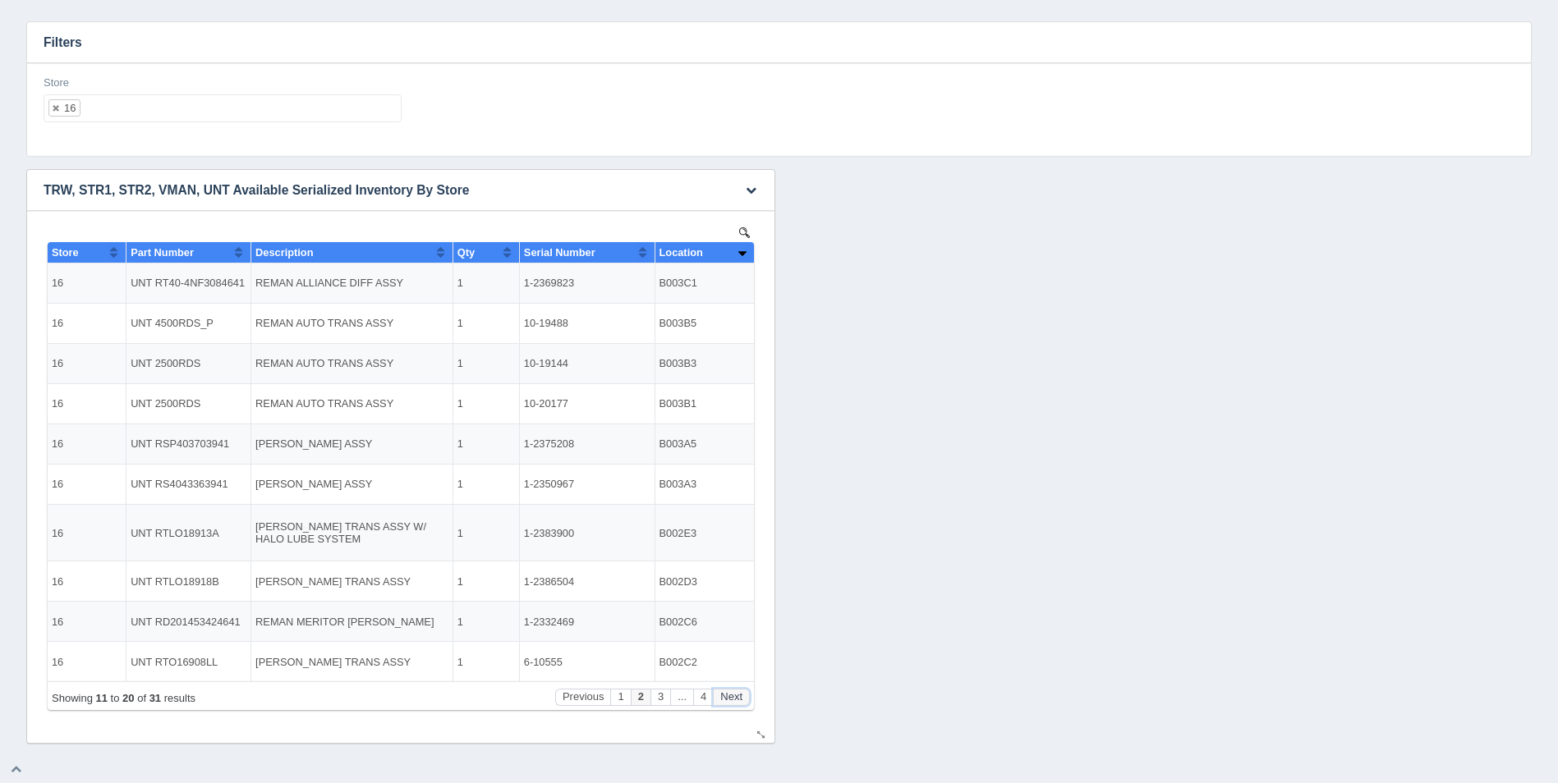
click at [730, 693] on button "Next" at bounding box center [731, 697] width 37 height 17
click at [736, 690] on button "Next" at bounding box center [731, 697] width 37 height 17
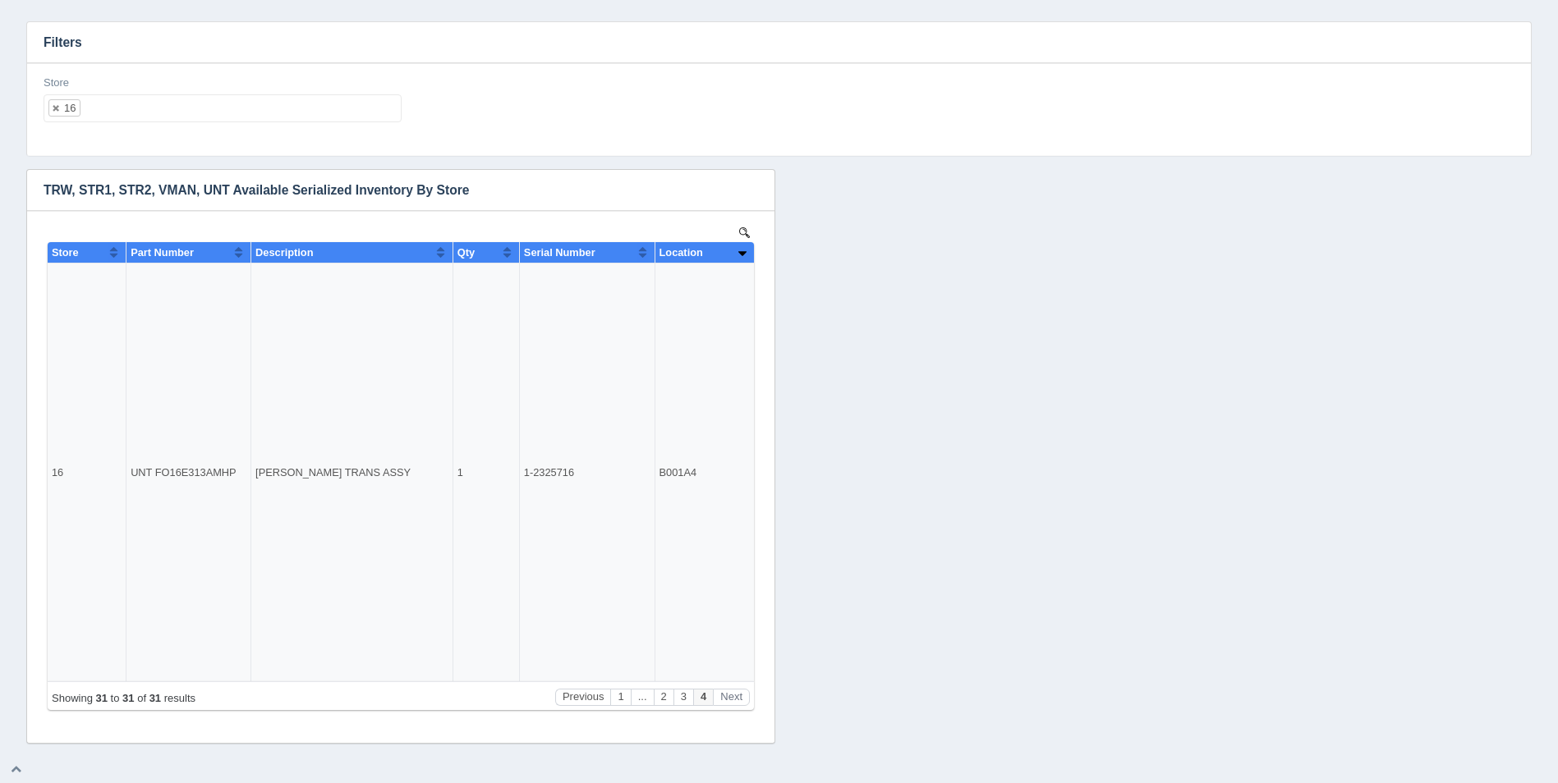
click at [263, 104] on ul "16" at bounding box center [223, 108] width 358 height 28
select select
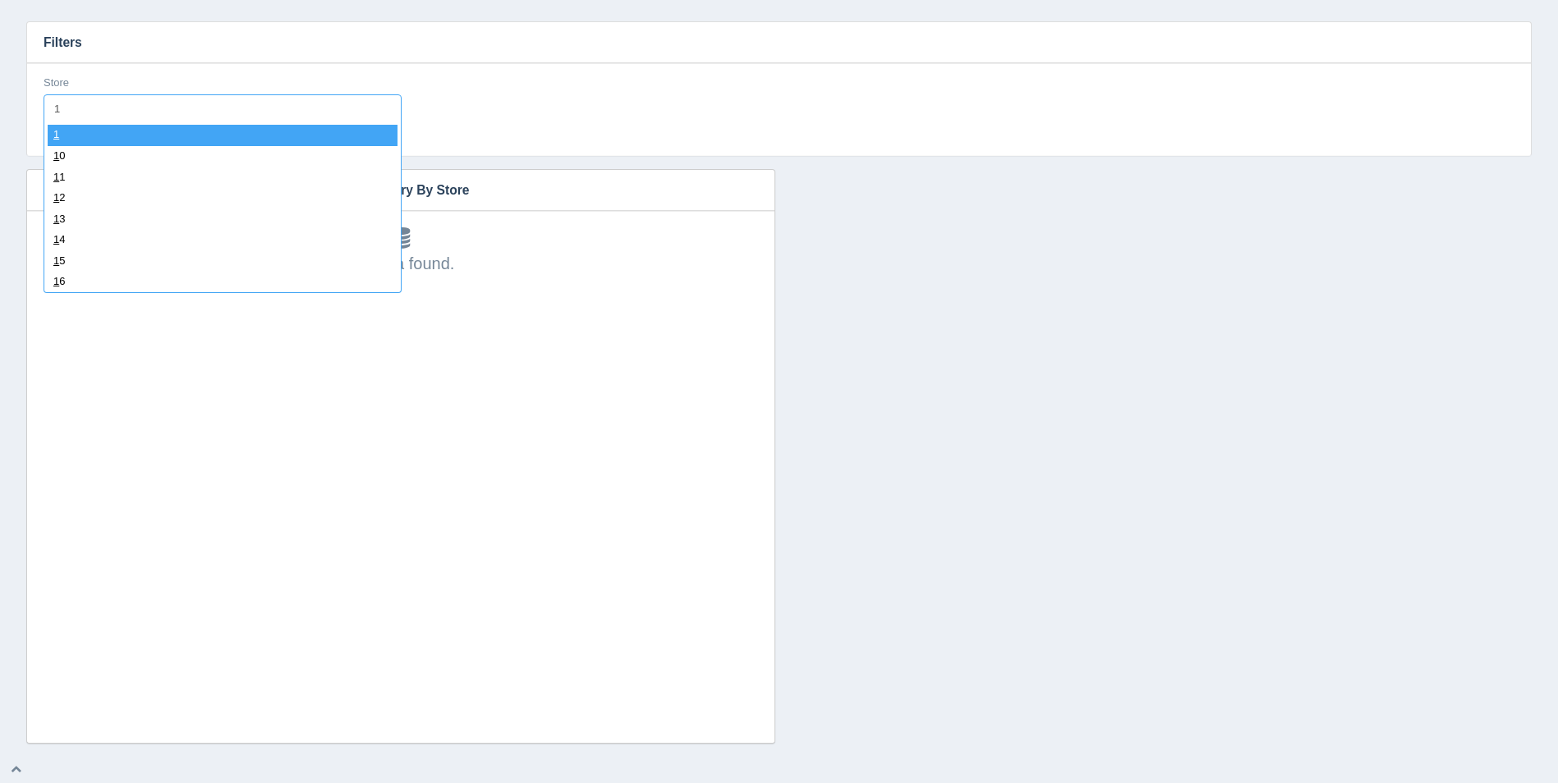
type input "17"
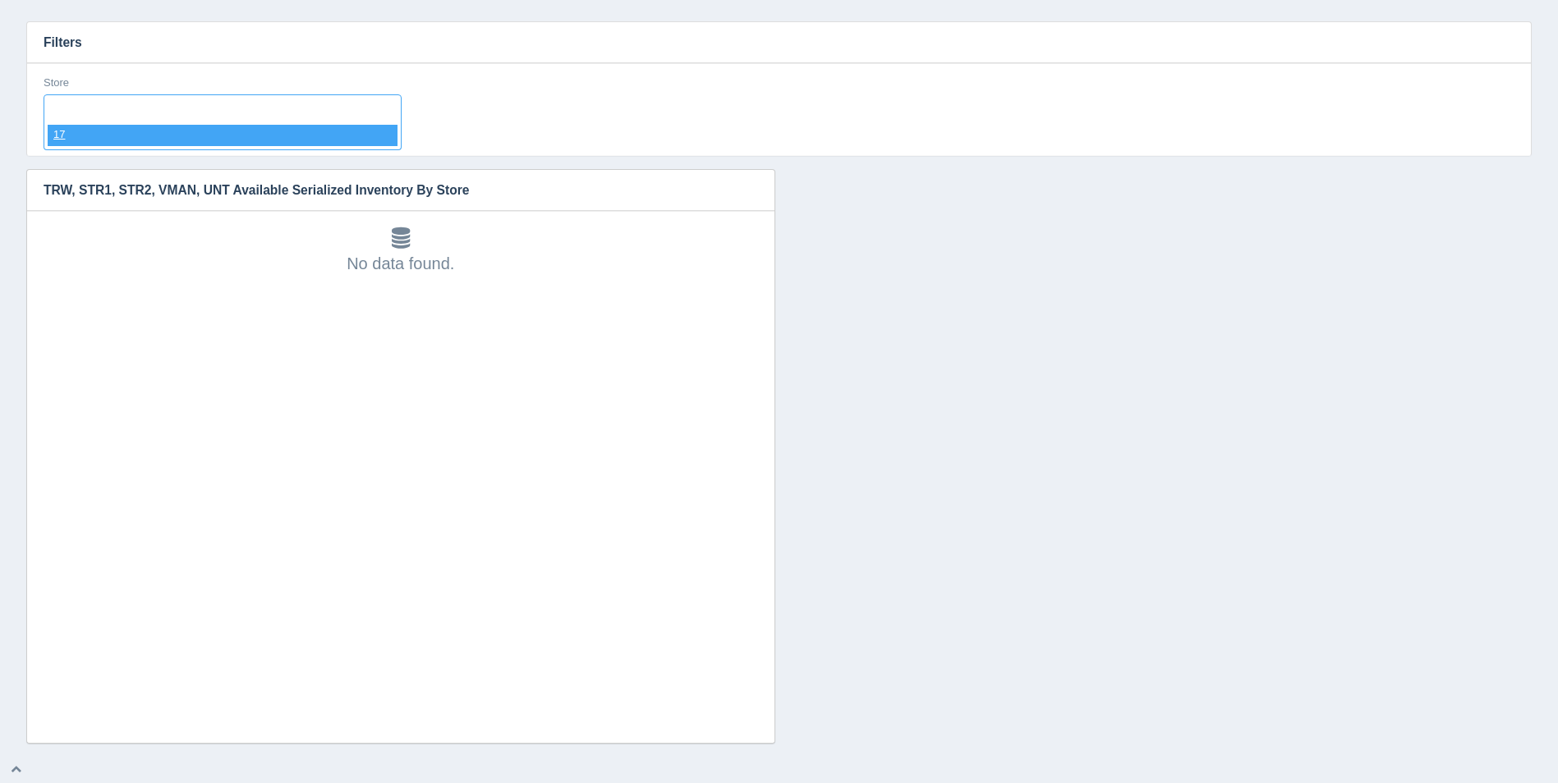
select select "17"
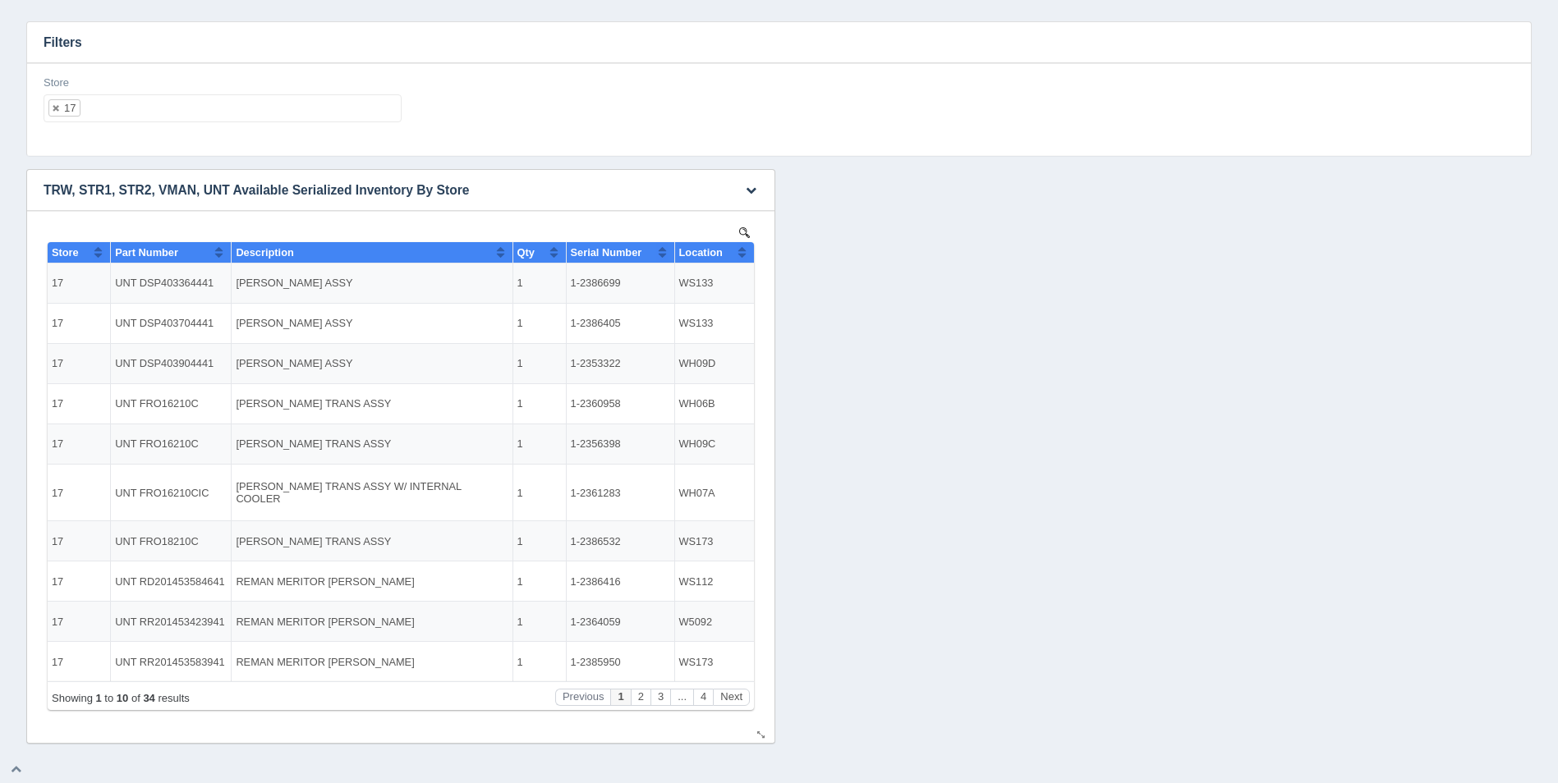
click at [746, 249] on button "Sort column ascending" at bounding box center [742, 252] width 11 height 20
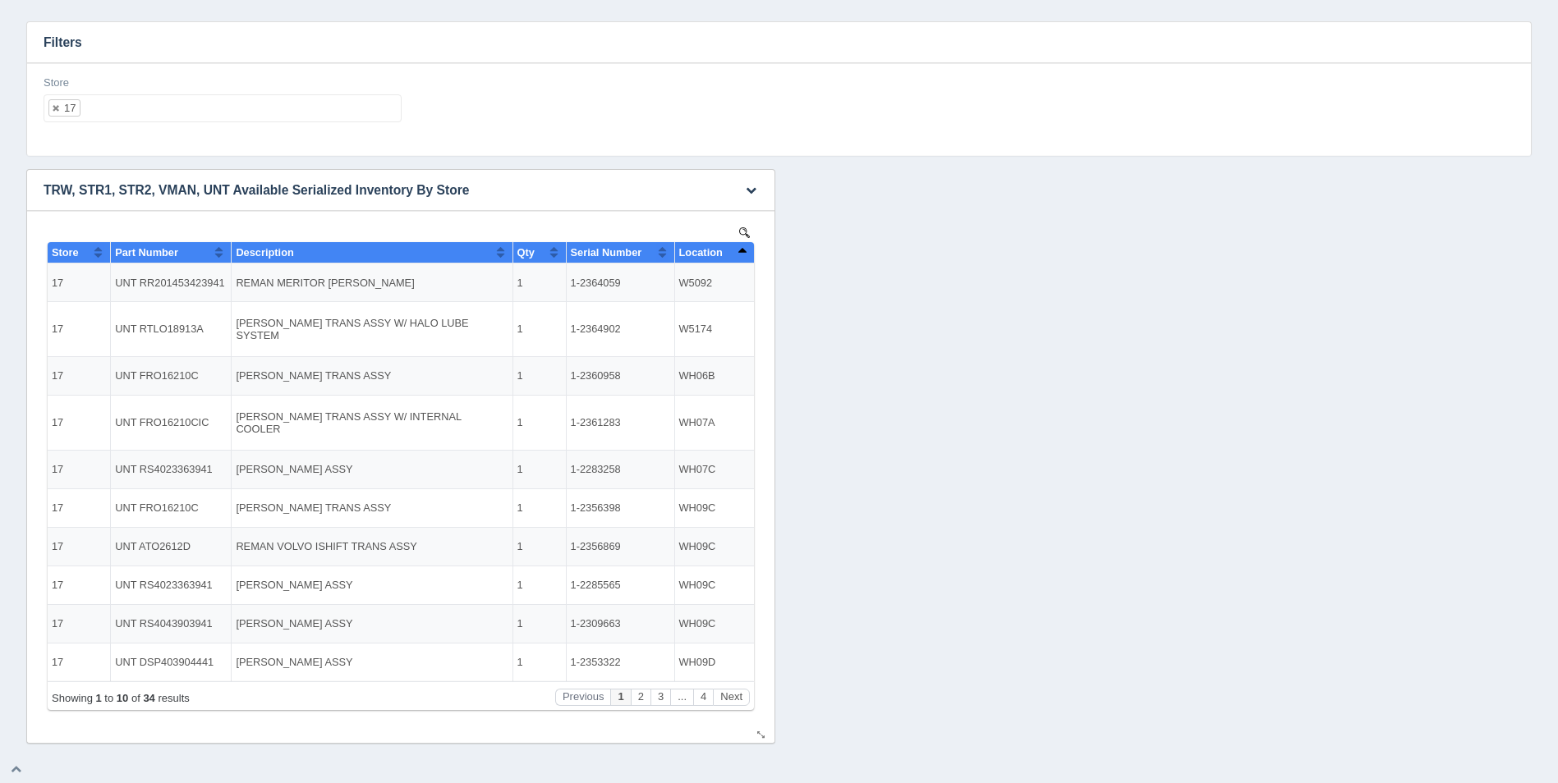
click at [746, 249] on button "Sort column descending" at bounding box center [742, 252] width 11 height 20
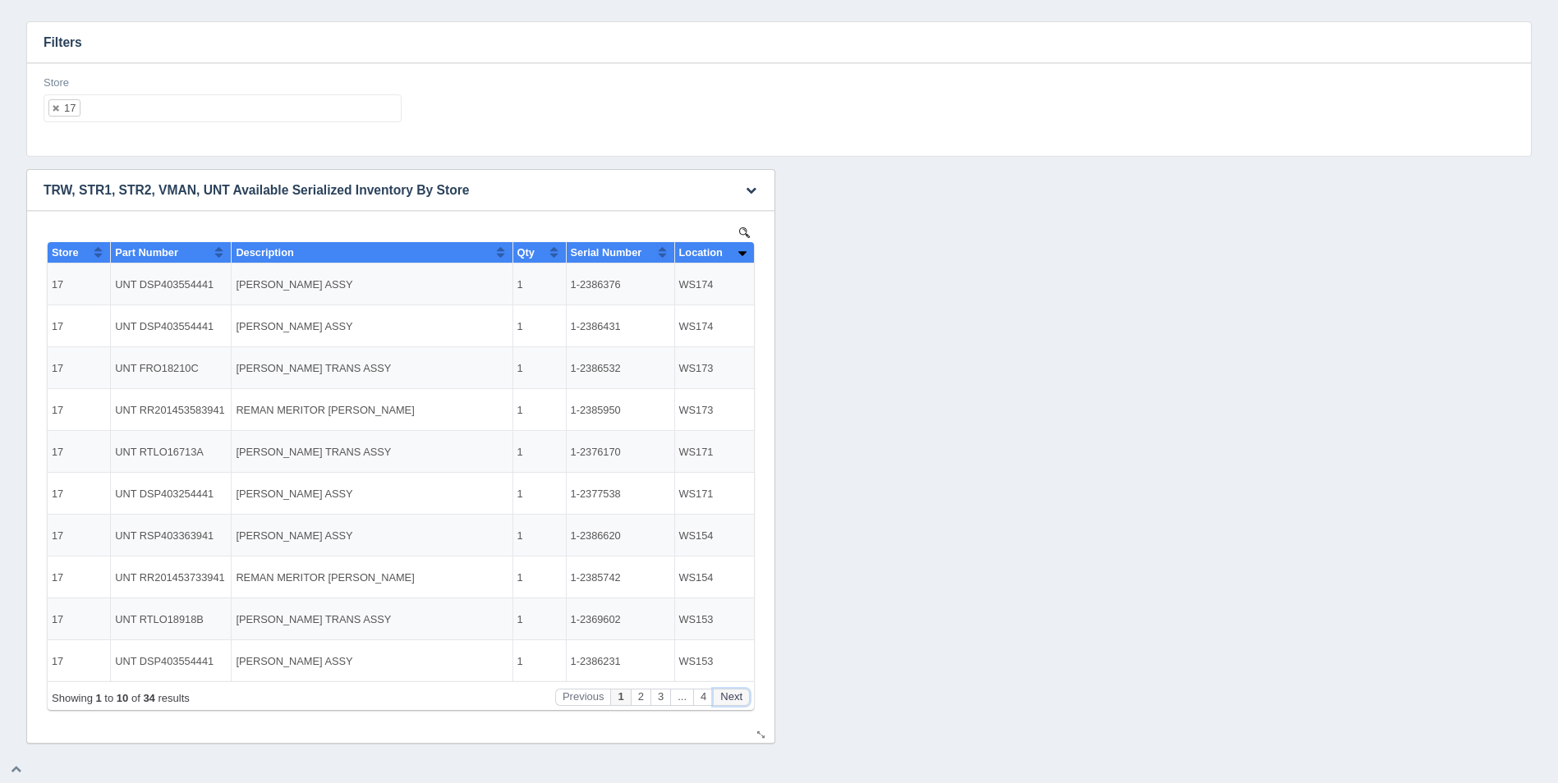
click at [728, 702] on button "Next" at bounding box center [731, 697] width 37 height 17
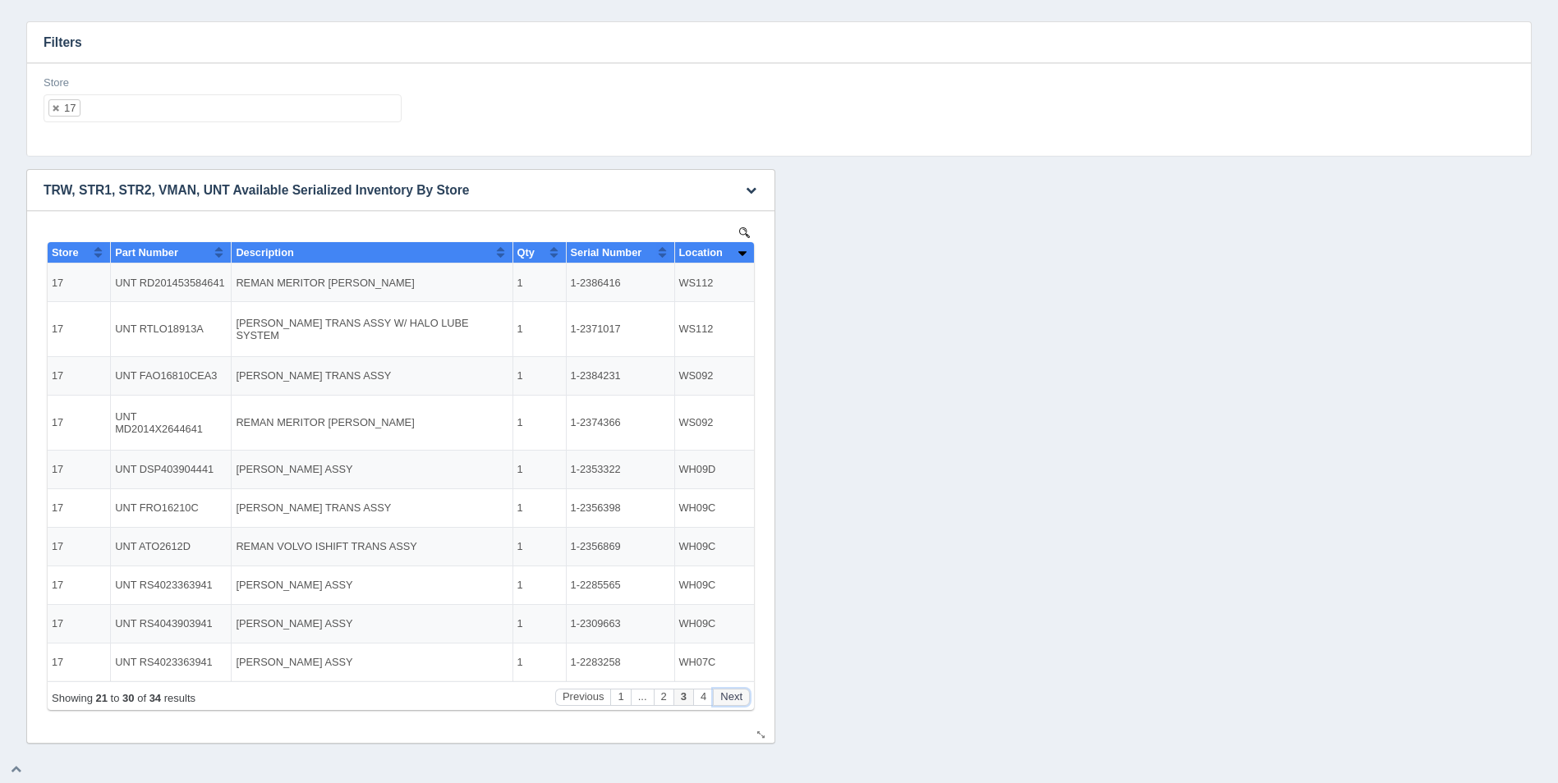
click at [728, 702] on button "Next" at bounding box center [731, 697] width 37 height 17
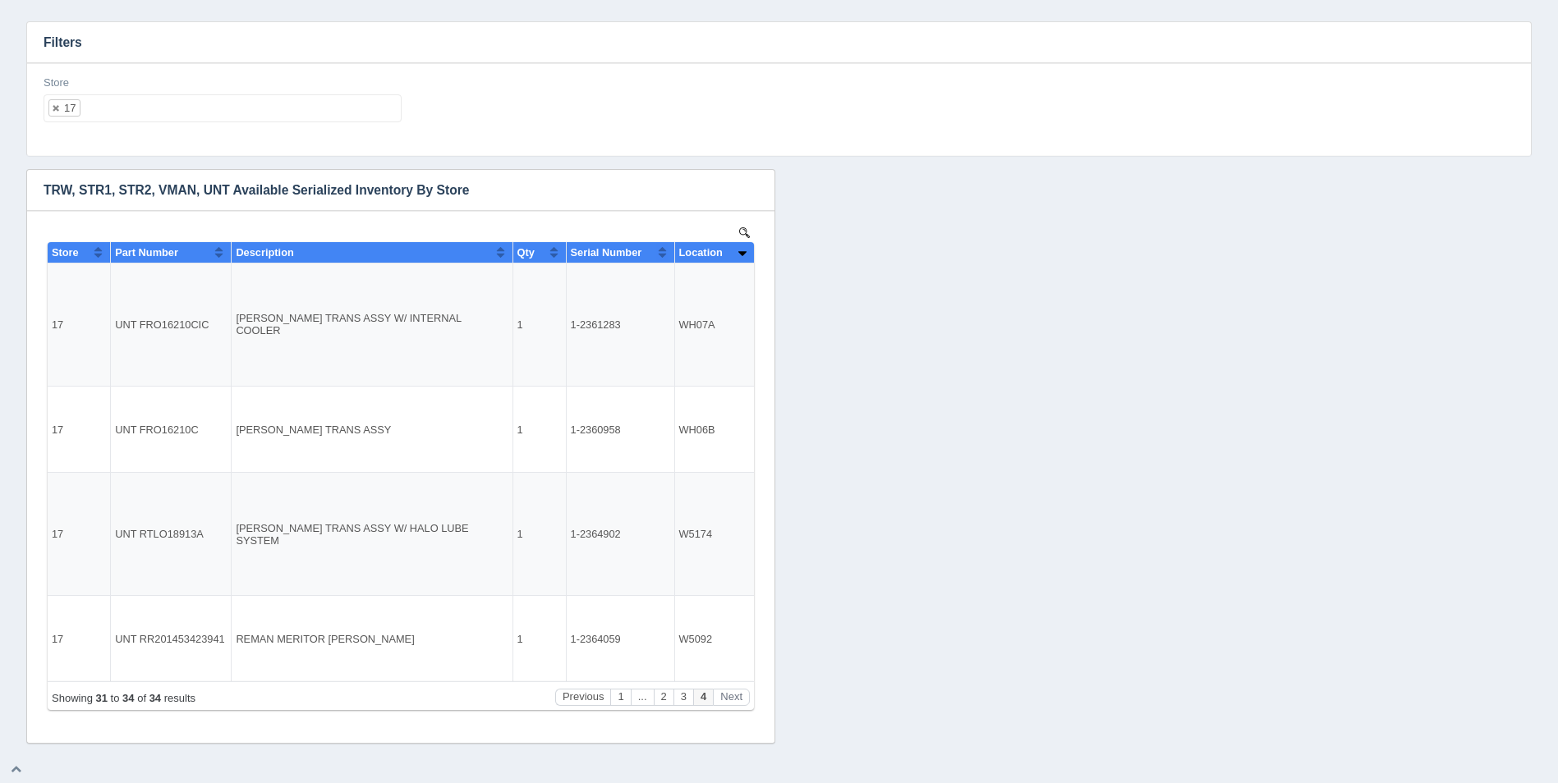
click at [169, 113] on ul "17" at bounding box center [223, 108] width 358 height 28
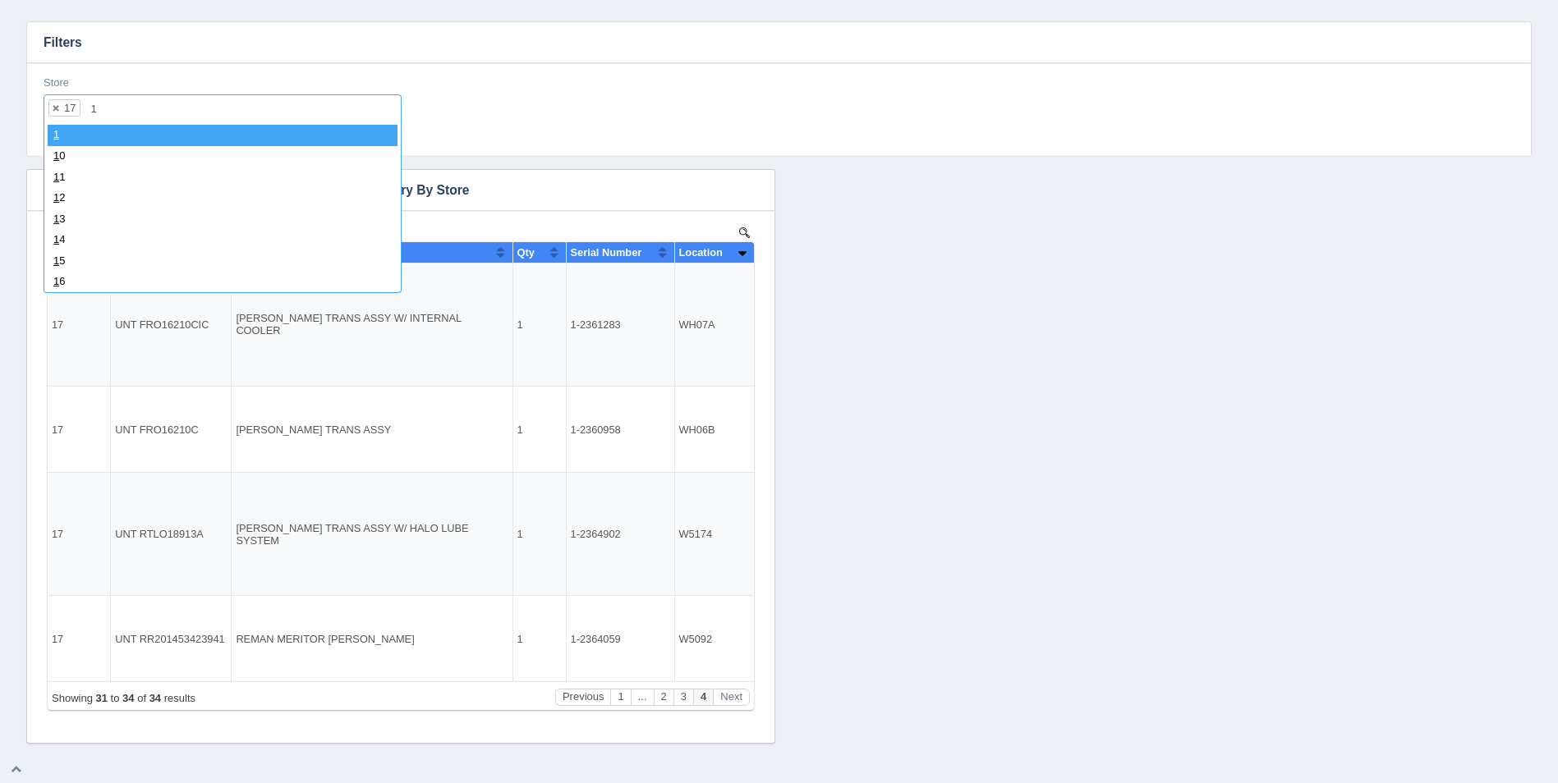
type input "18"
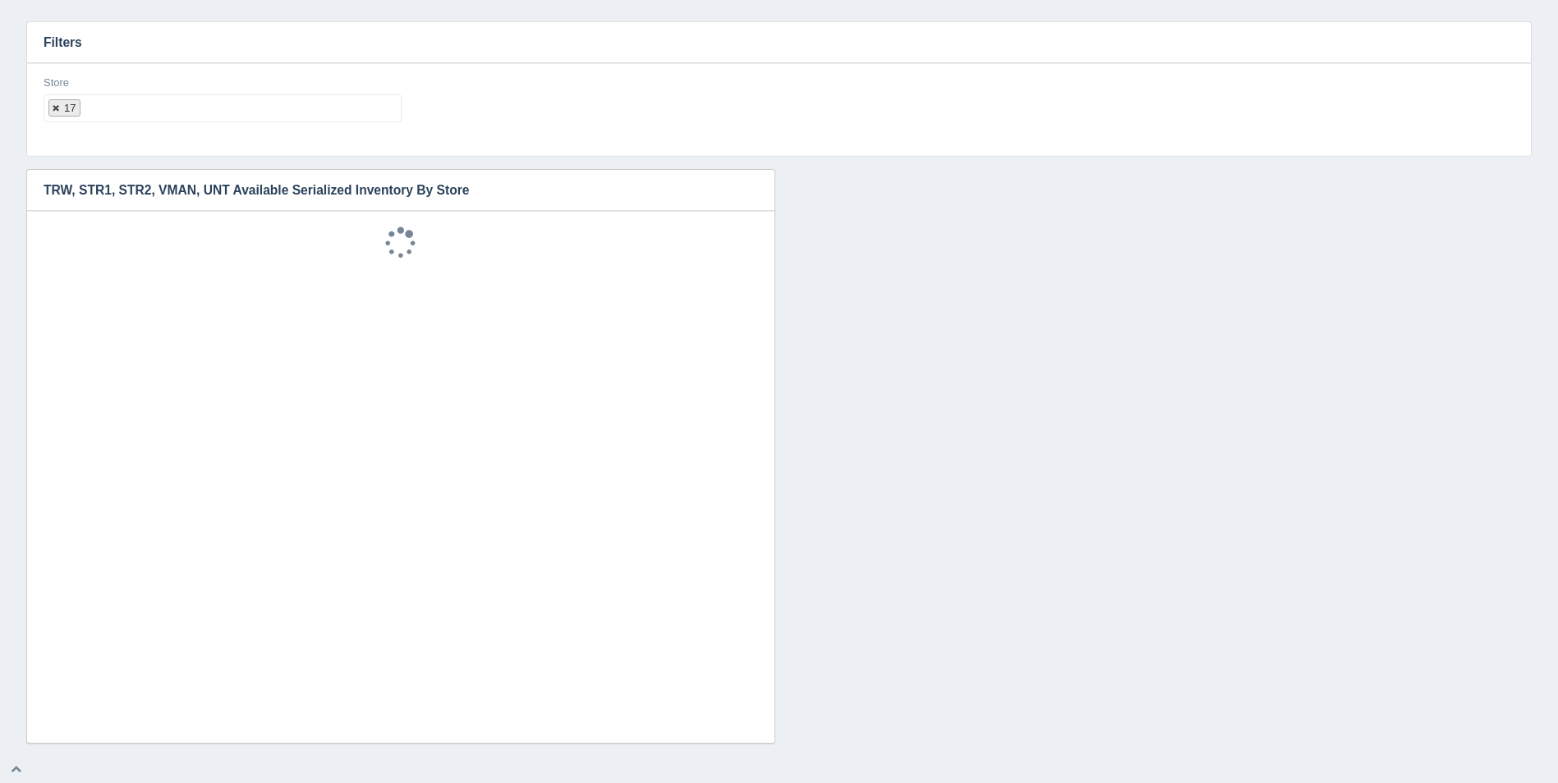
select select
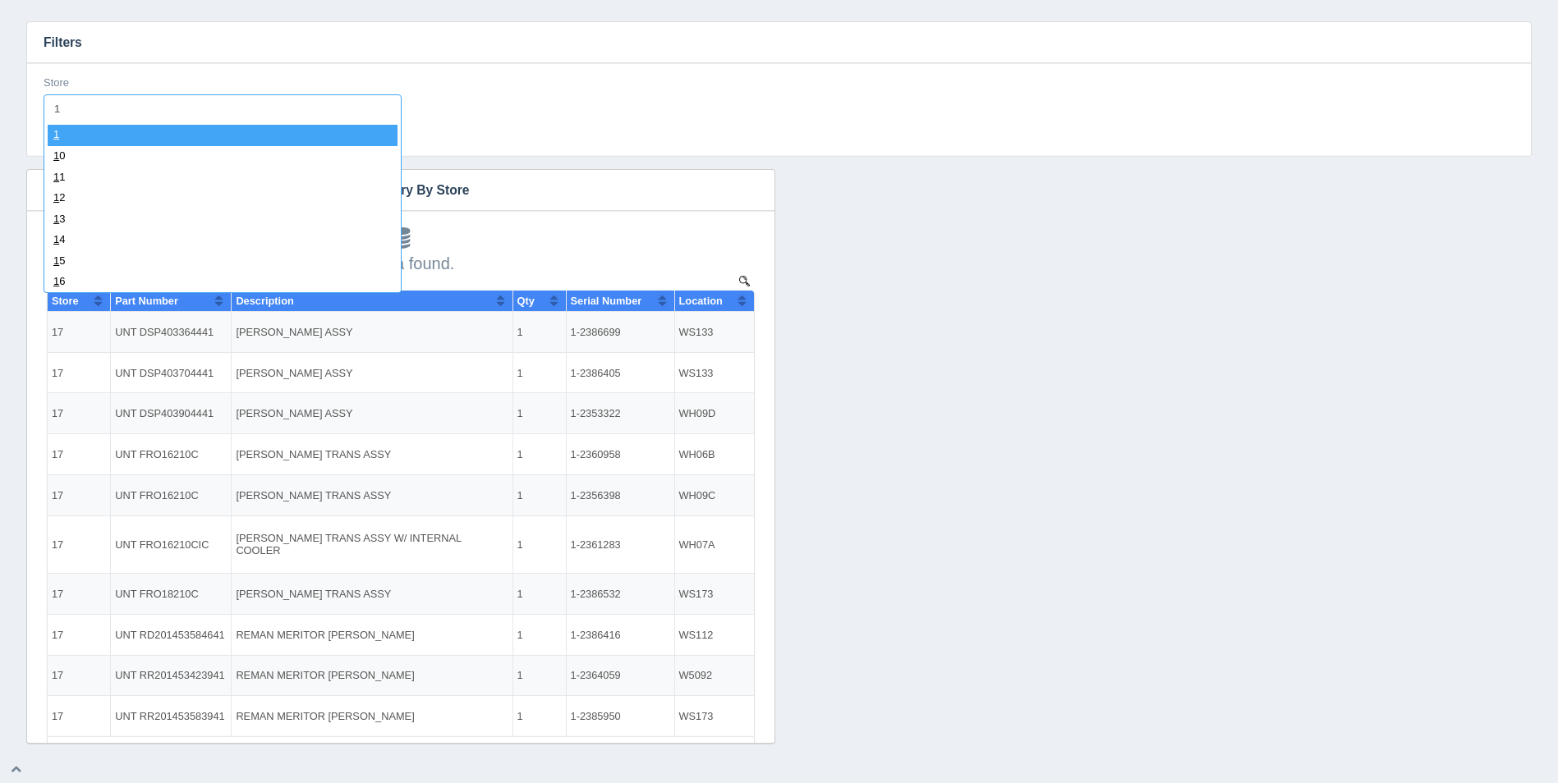
type input "18"
select select "18"
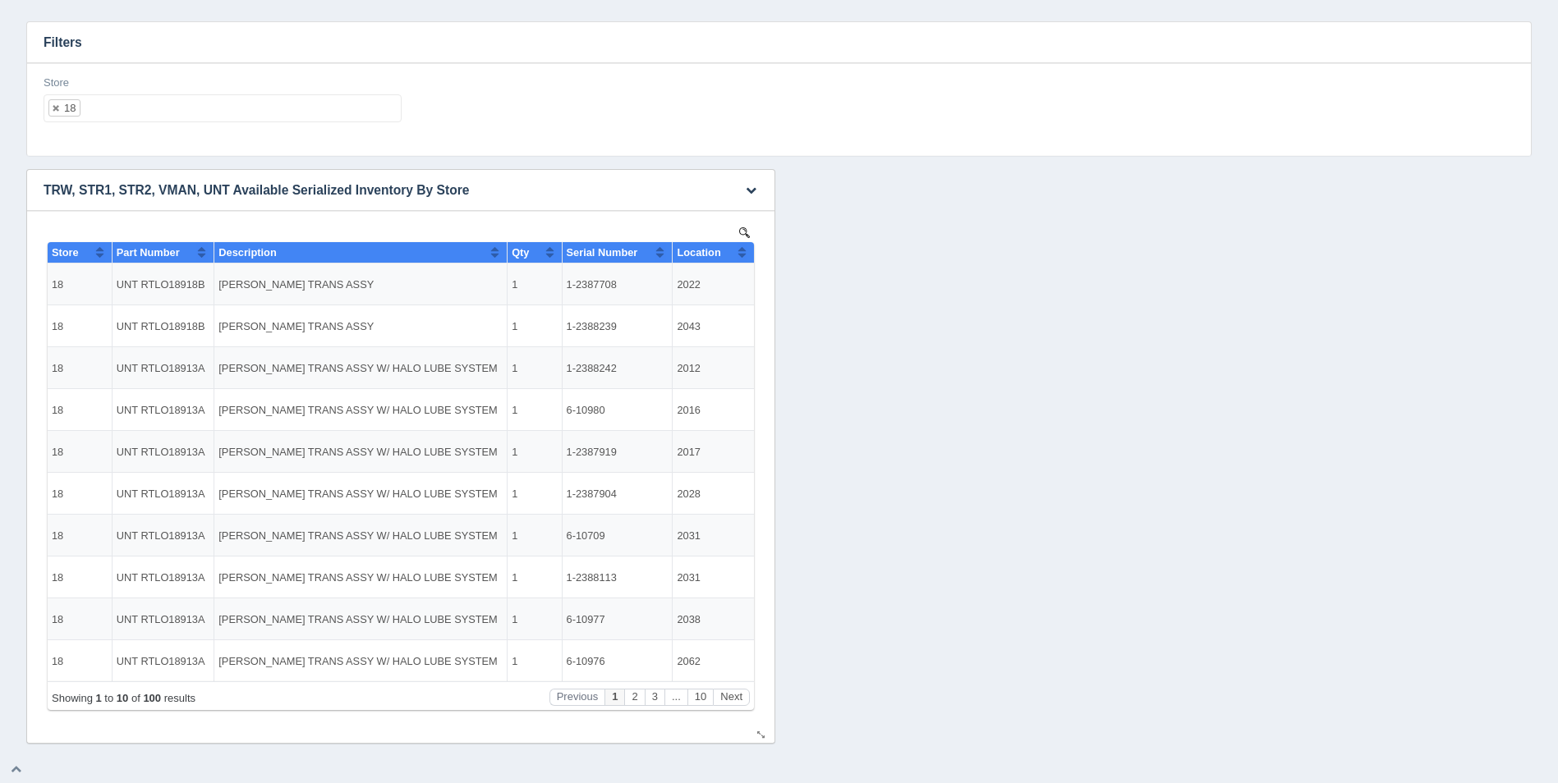
click at [720, 252] on span "Location" at bounding box center [699, 252] width 44 height 12
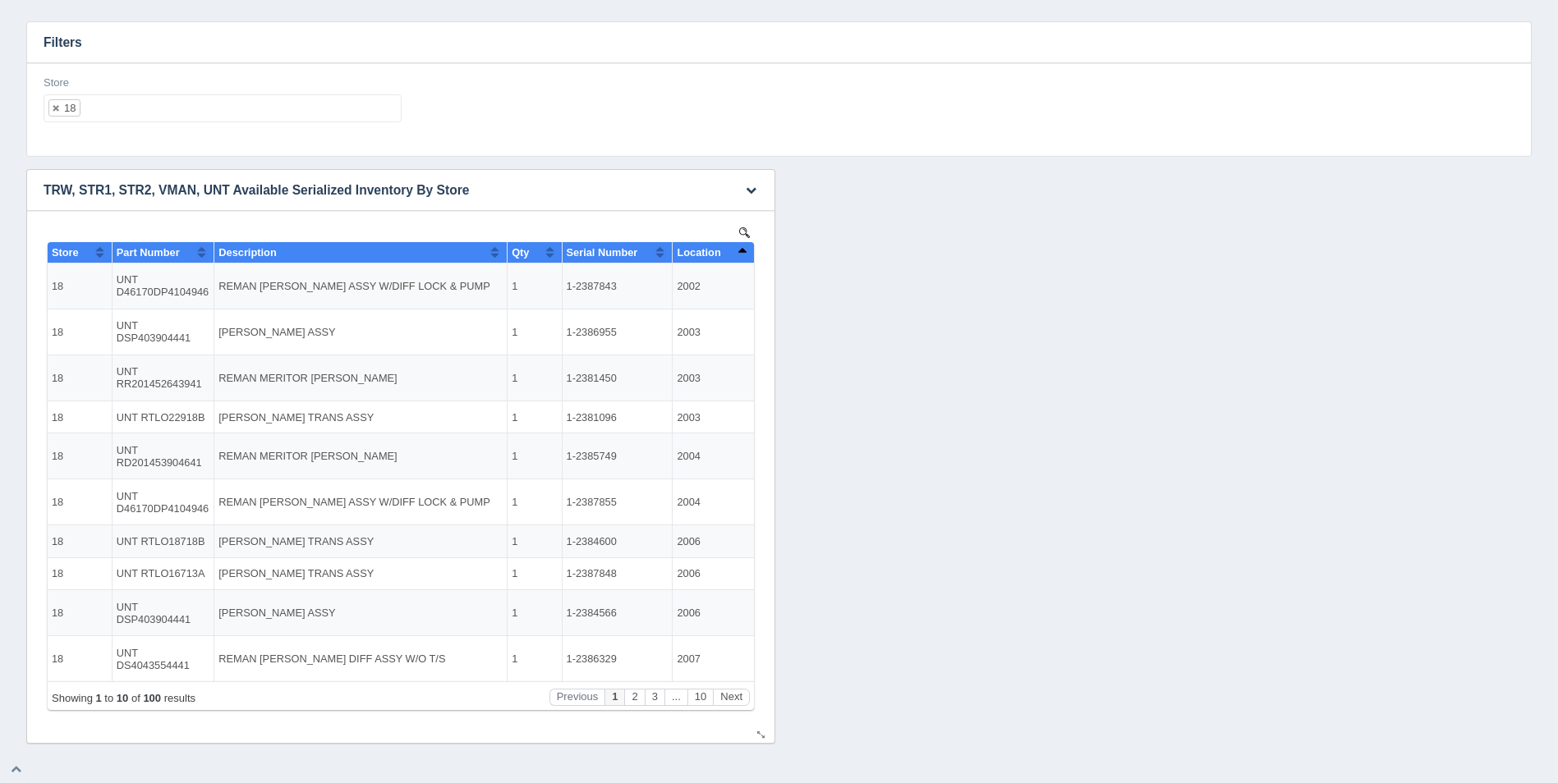
click at [733, 687] on div "Showing 1 to 10 of 100 results Previous 1 2 3 ... 10 Next" at bounding box center [401, 696] width 706 height 29
click at [738, 695] on button "Next" at bounding box center [731, 697] width 37 height 17
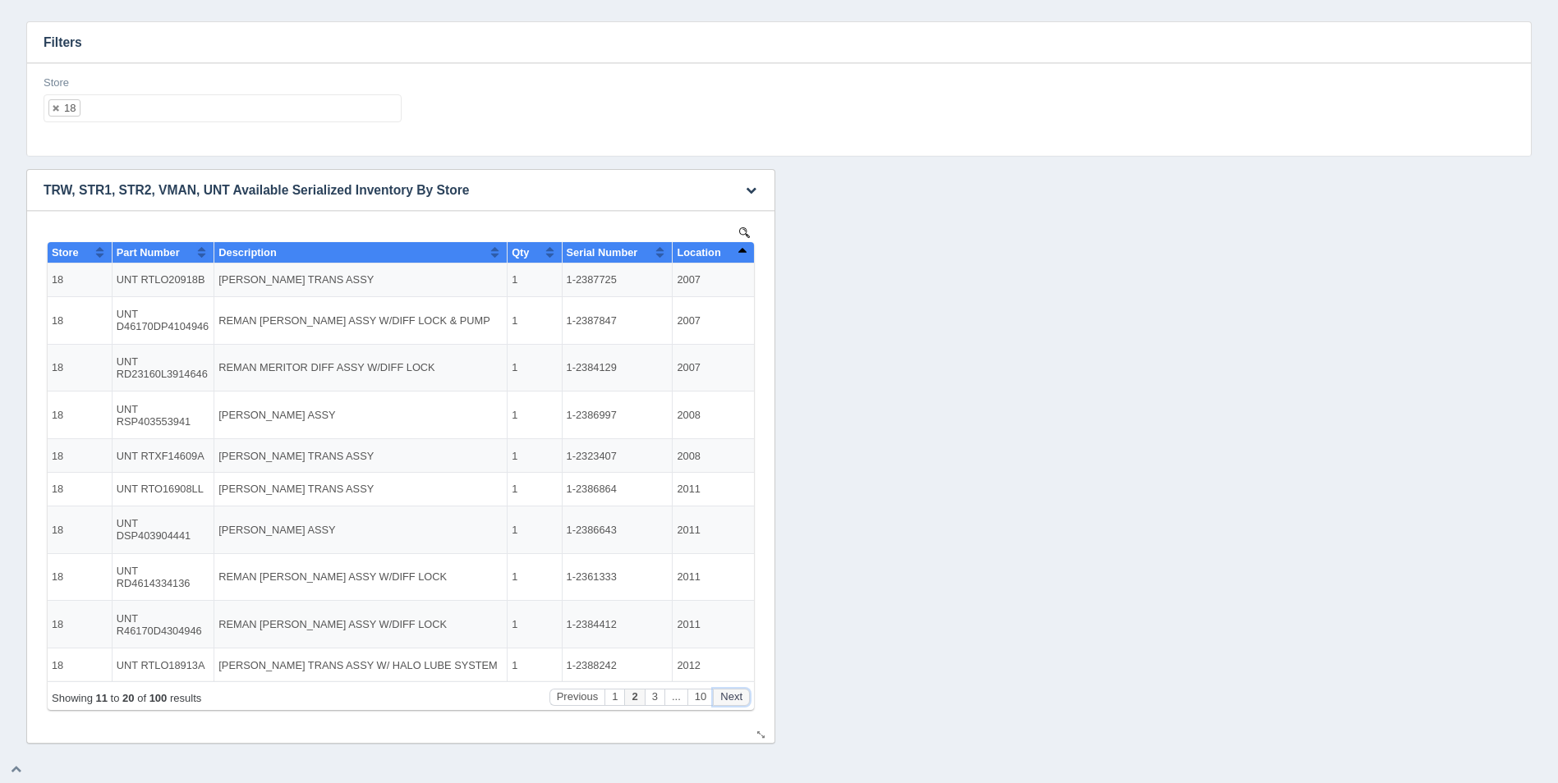
click at [739, 696] on button "Next" at bounding box center [731, 697] width 37 height 17
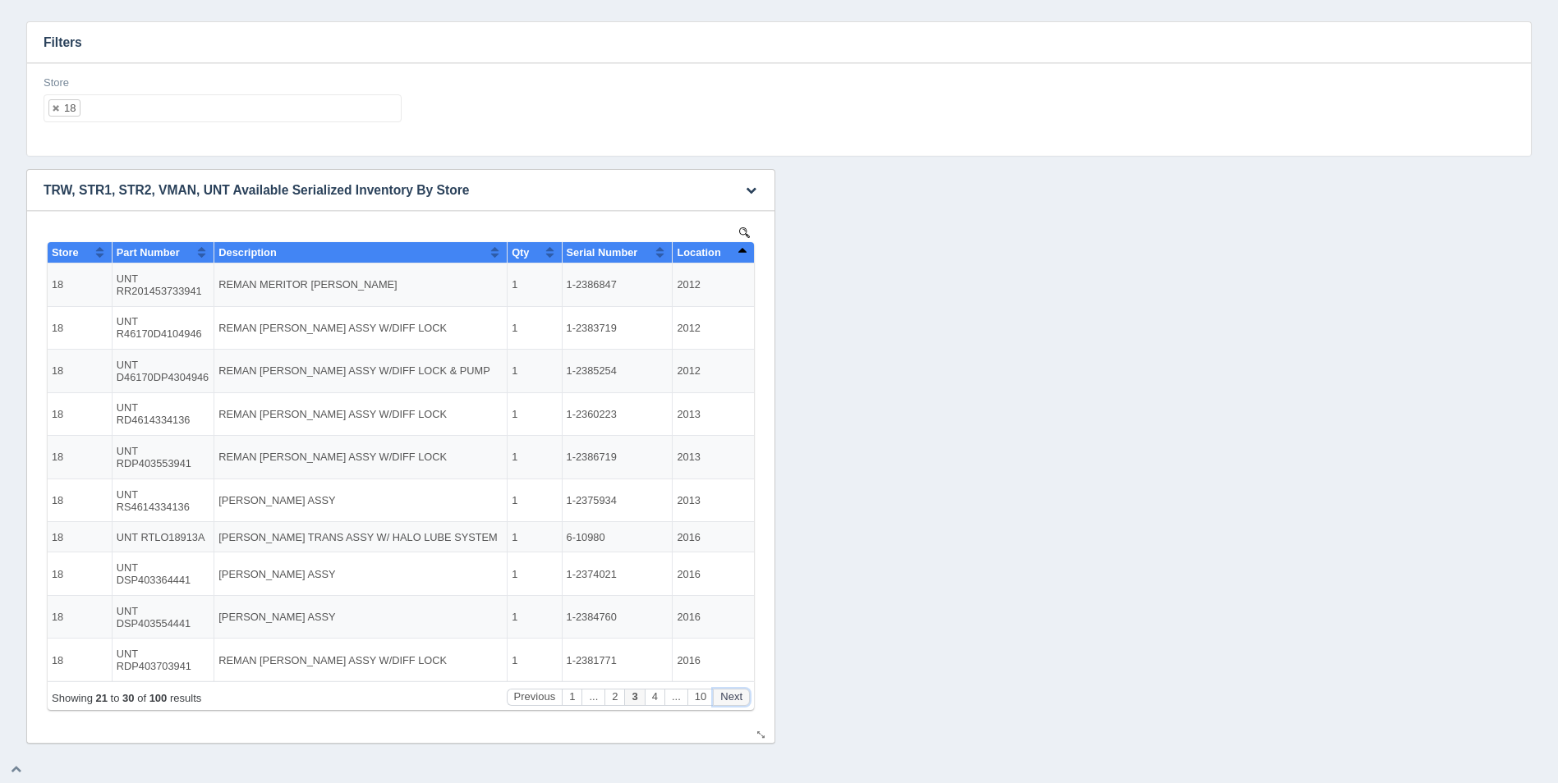
click at [739, 696] on button "Next" at bounding box center [731, 697] width 37 height 17
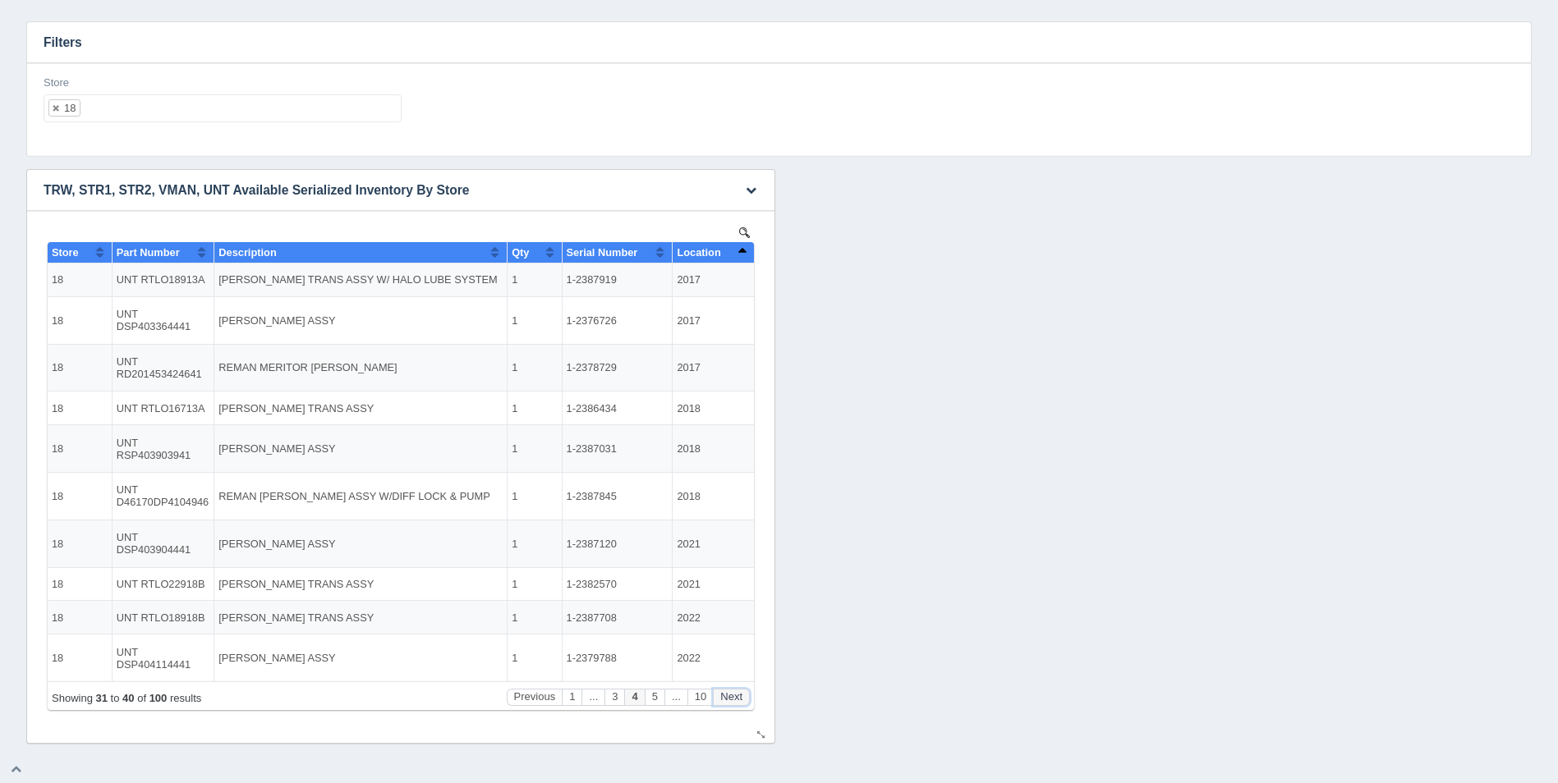
click at [739, 696] on button "Next" at bounding box center [731, 697] width 37 height 17
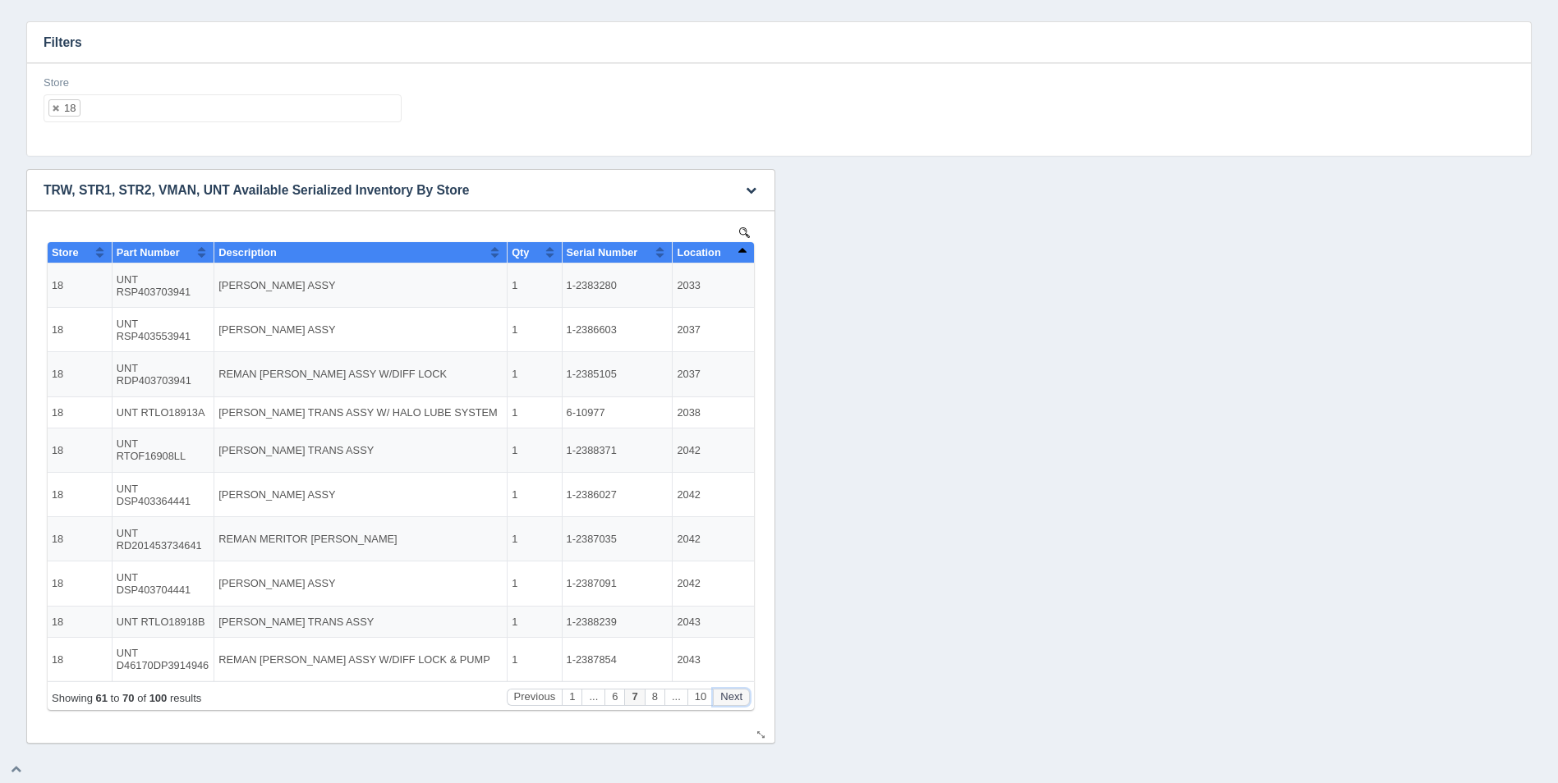
click at [739, 696] on button "Next" at bounding box center [731, 697] width 37 height 17
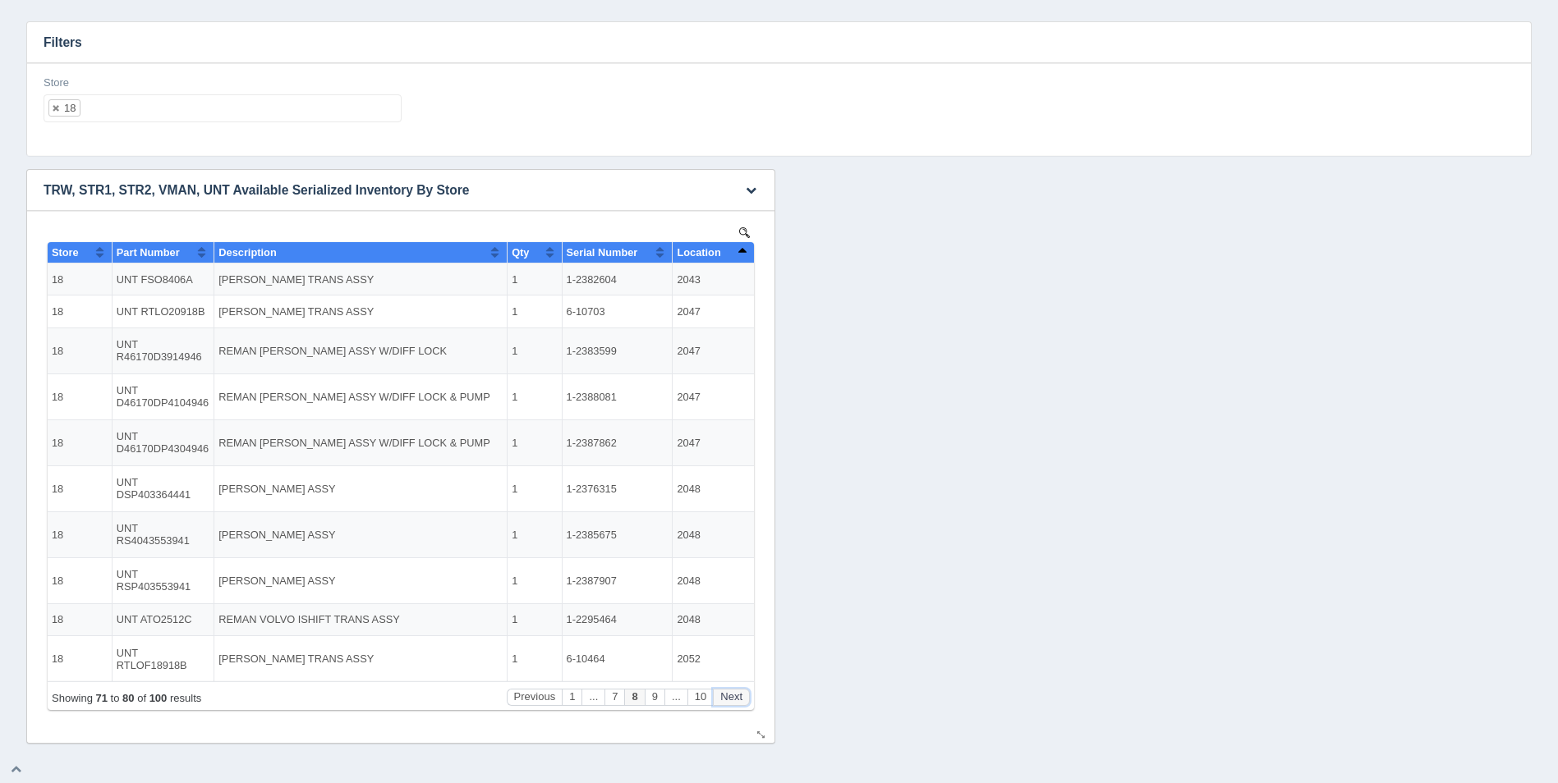
click at [739, 696] on button "Next" at bounding box center [731, 697] width 37 height 17
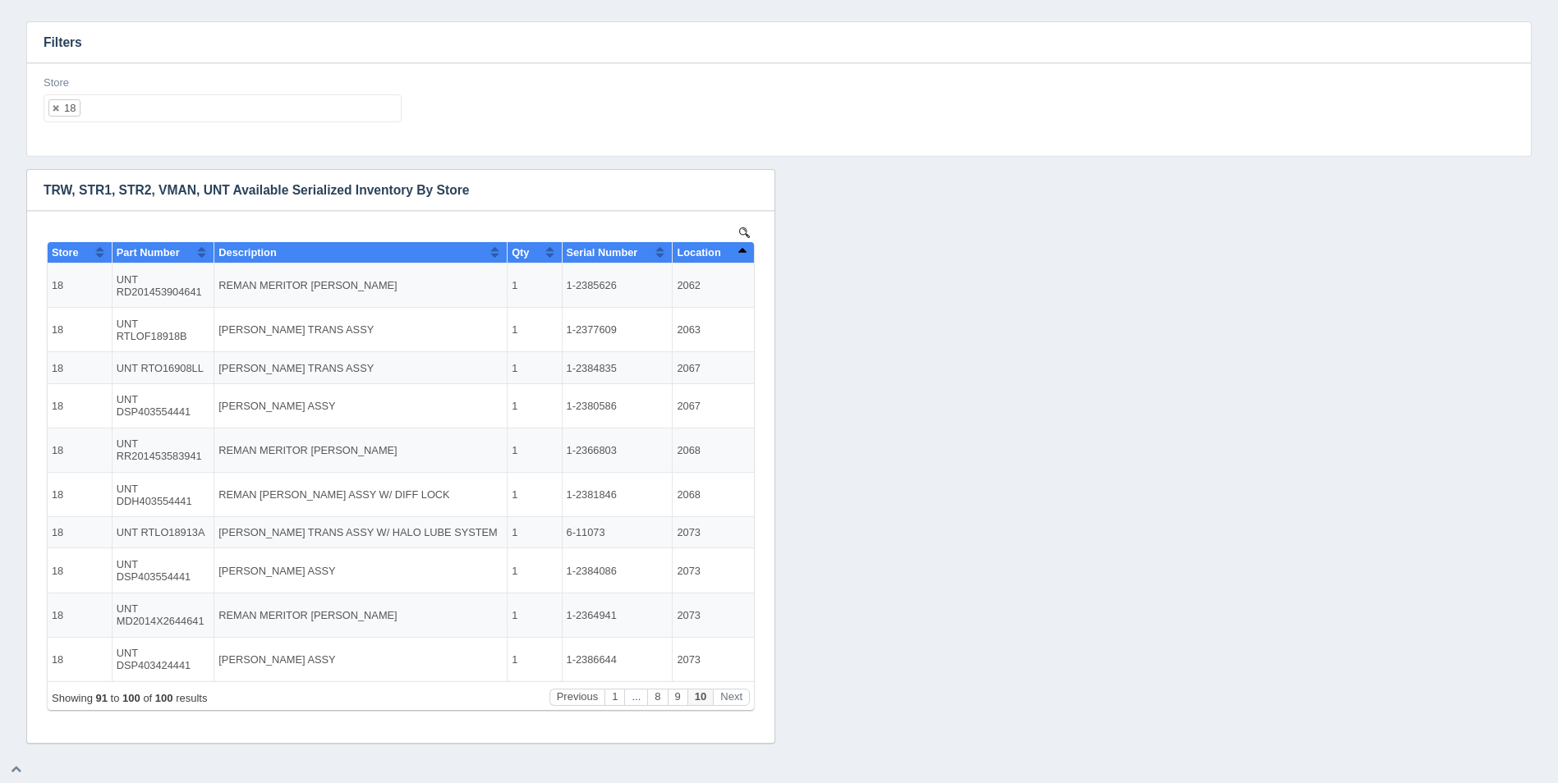
click at [290, 117] on ul "18" at bounding box center [223, 108] width 358 height 28
select select
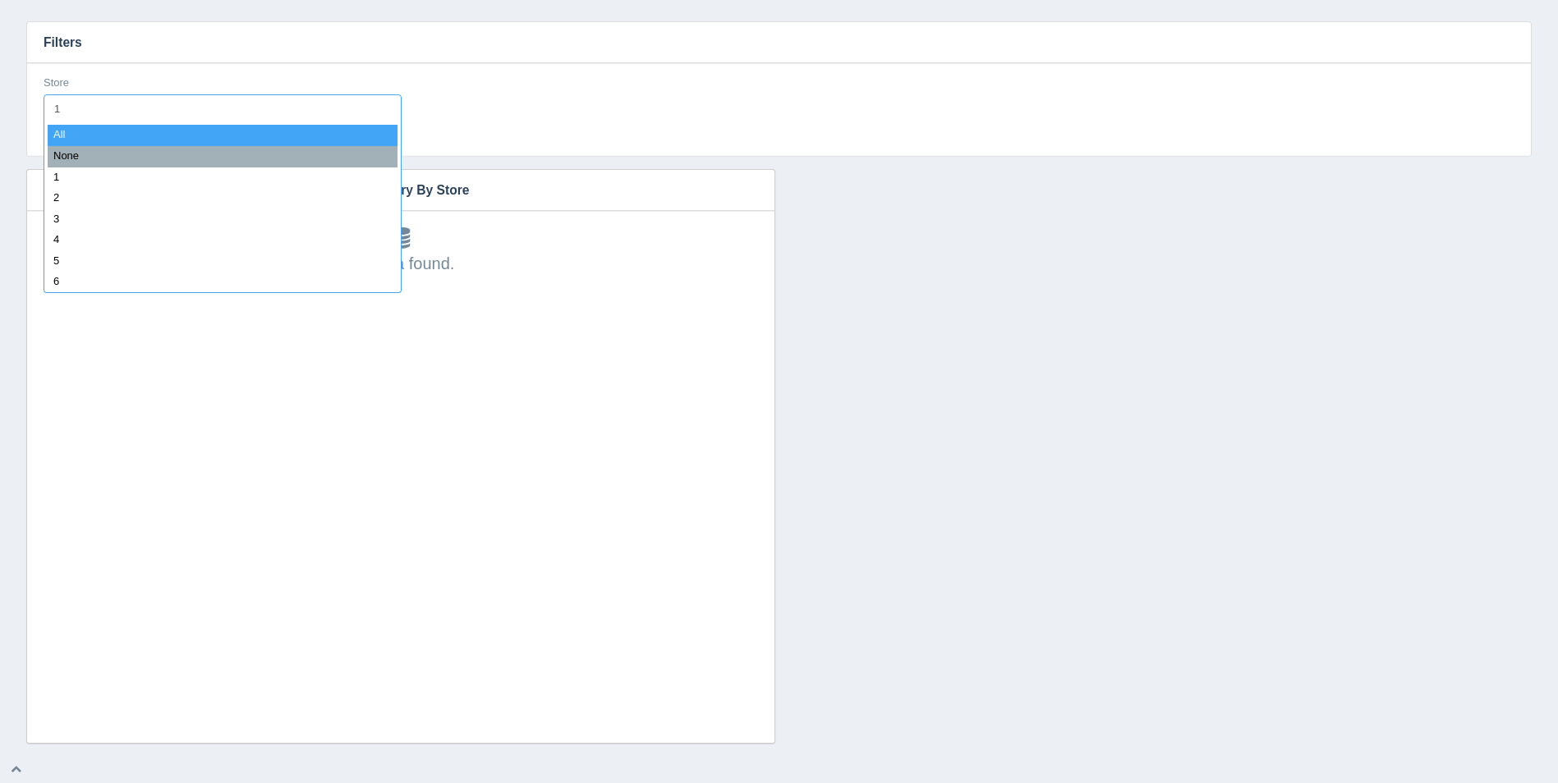
type input "19"
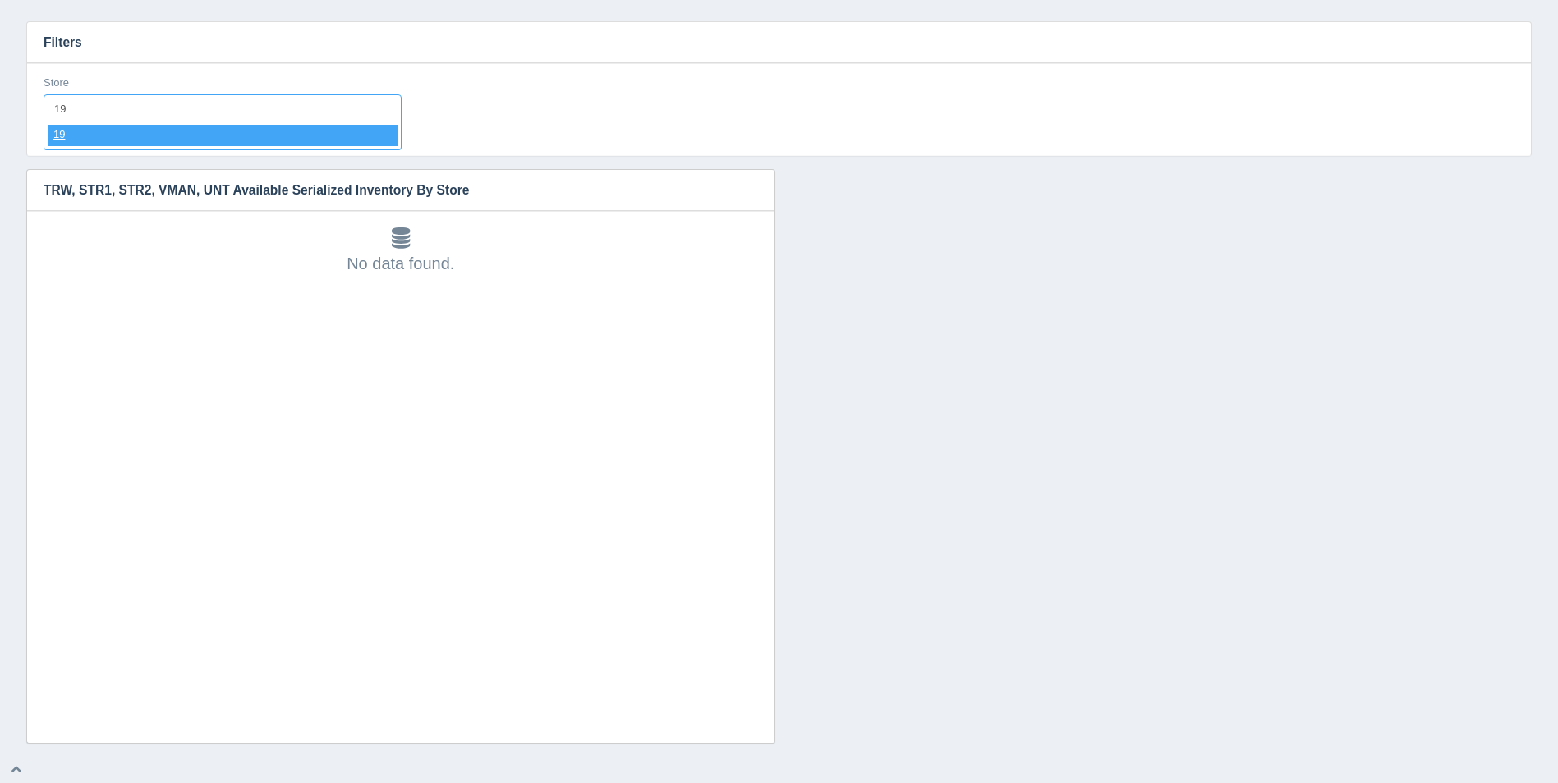
select select "19"
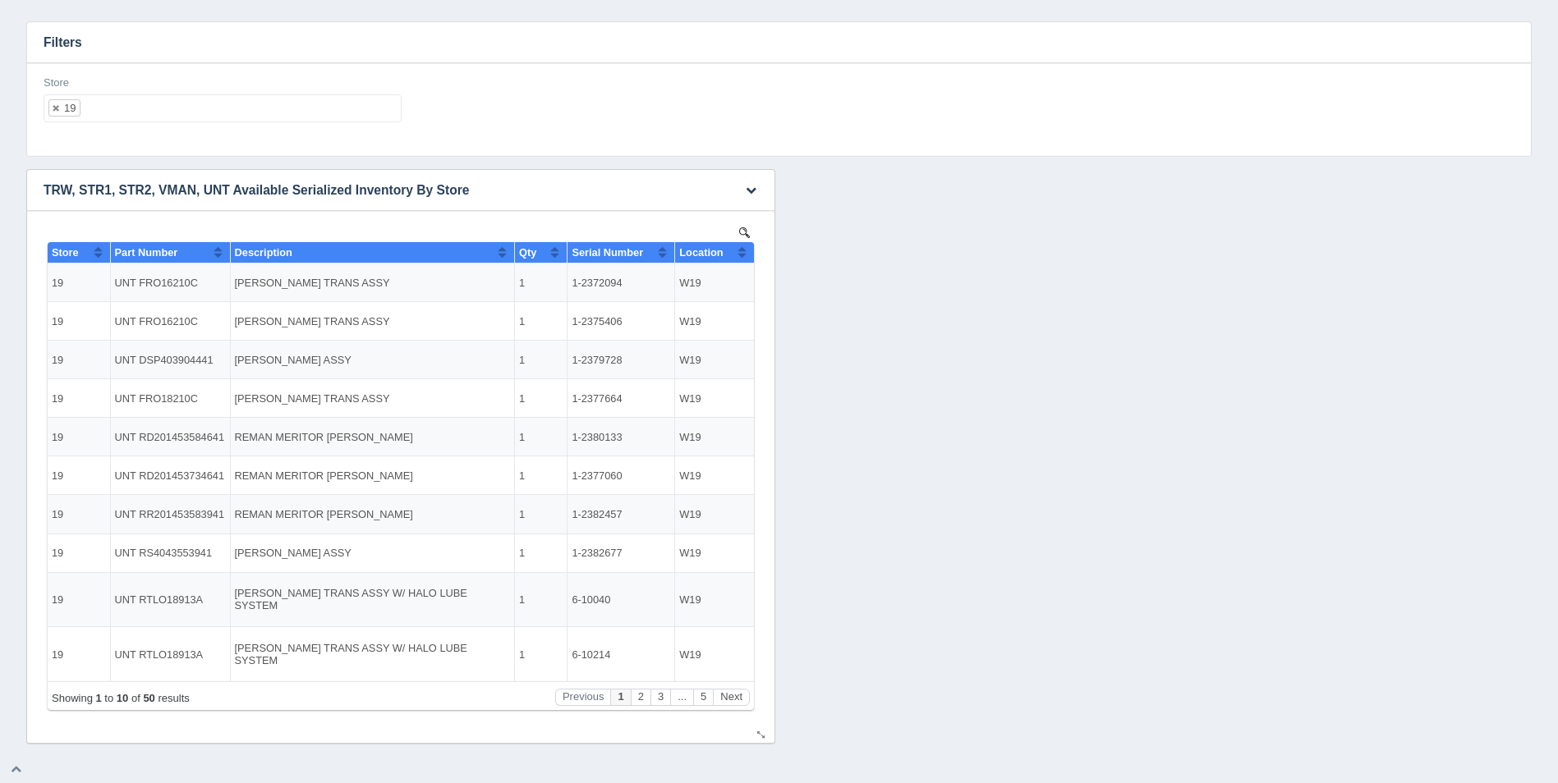
click at [723, 252] on span "Location" at bounding box center [701, 252] width 44 height 12
click at [742, 700] on button "Next" at bounding box center [731, 697] width 37 height 17
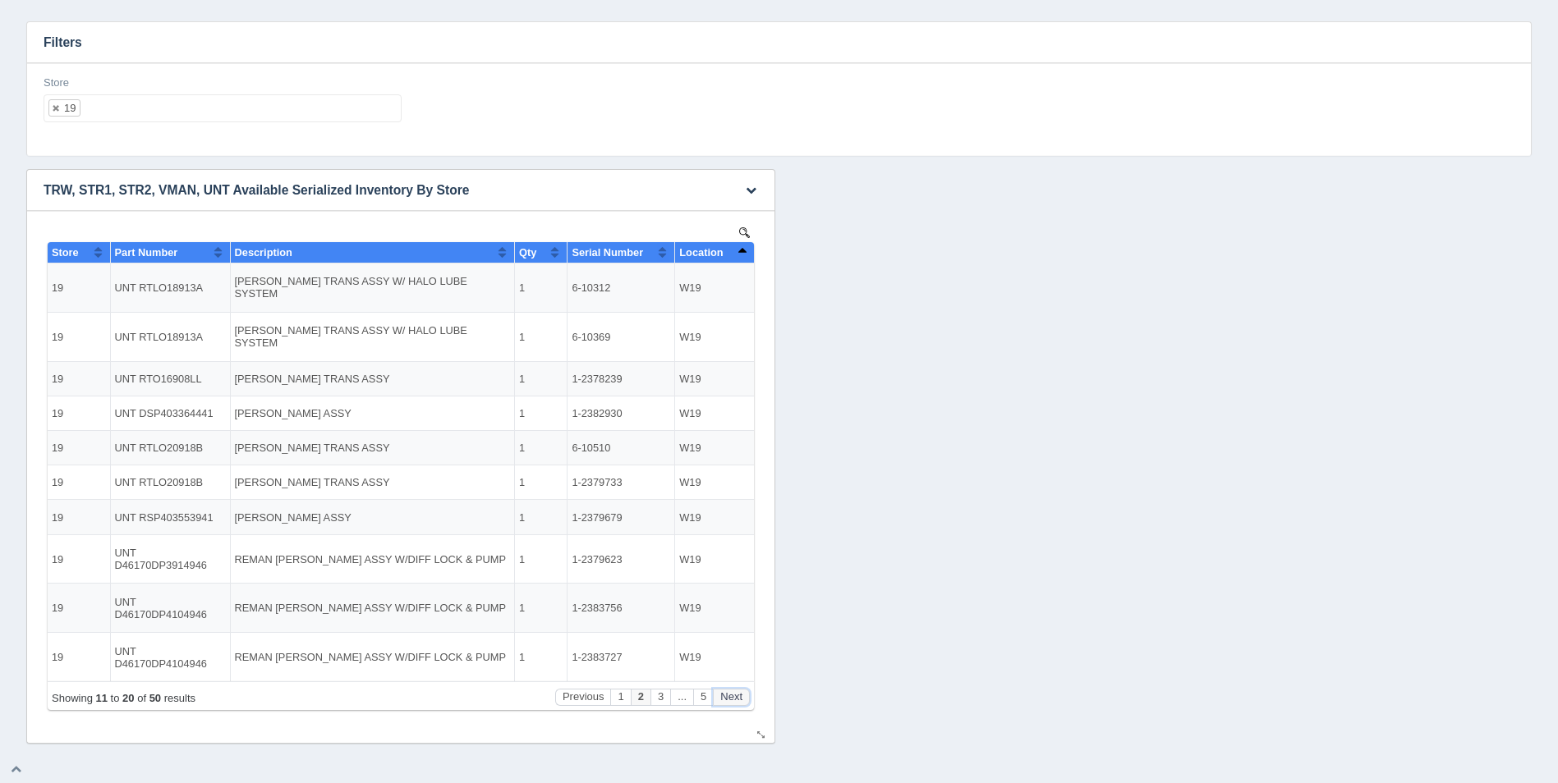
click at [742, 700] on button "Next" at bounding box center [731, 697] width 37 height 17
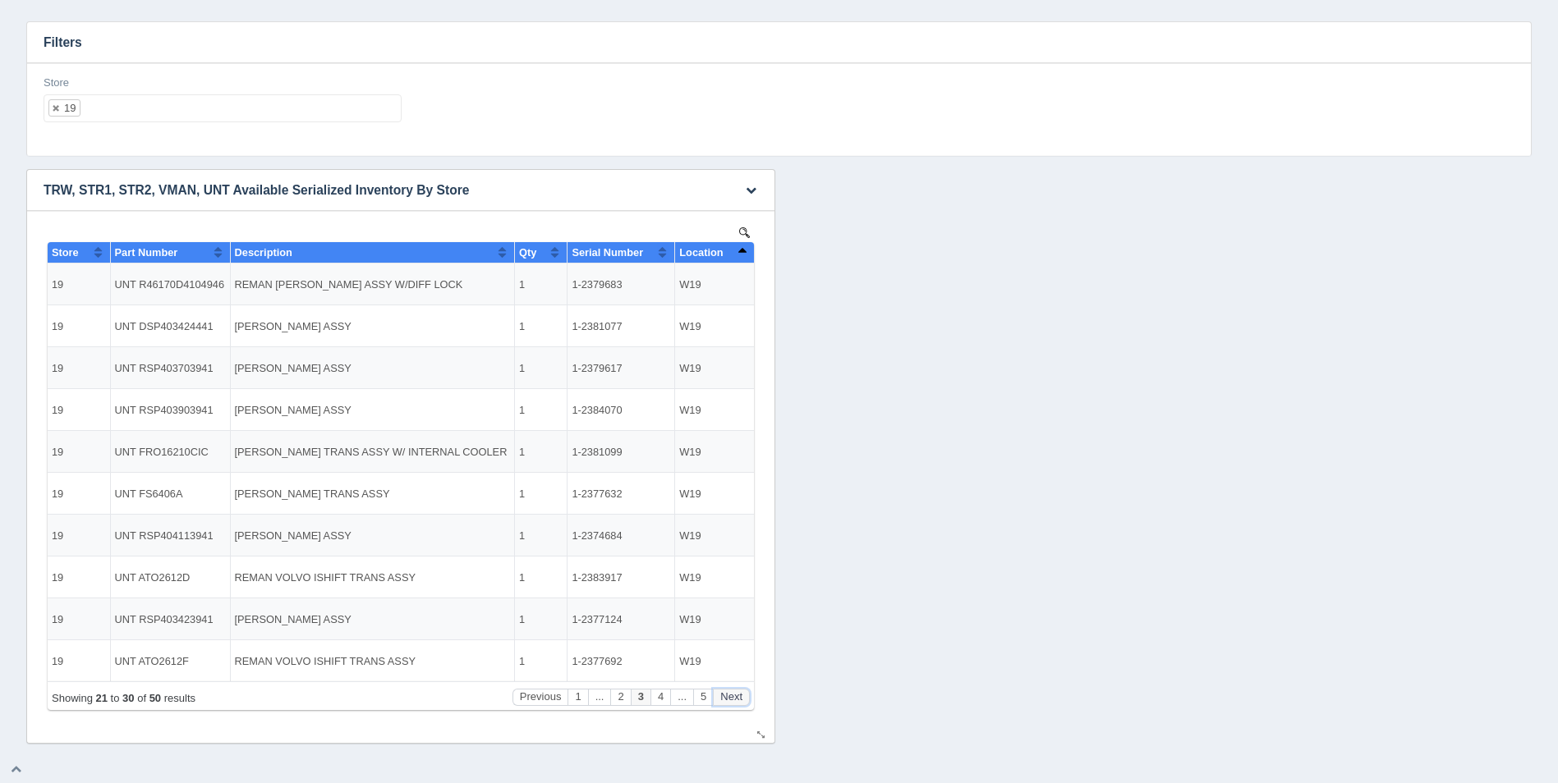
click at [742, 700] on button "Next" at bounding box center [731, 697] width 37 height 17
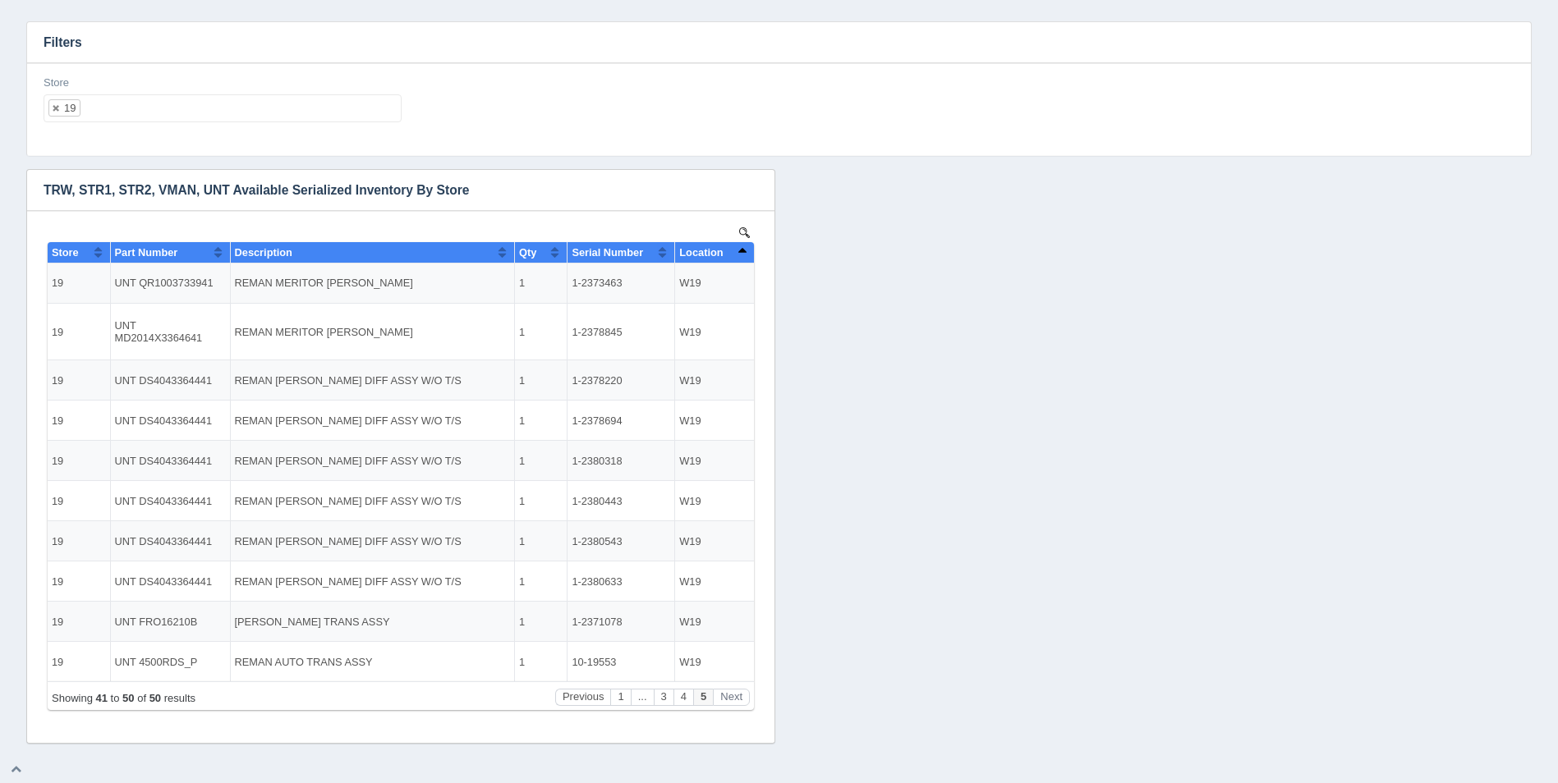
click at [204, 118] on ul "19" at bounding box center [223, 108] width 358 height 28
select select
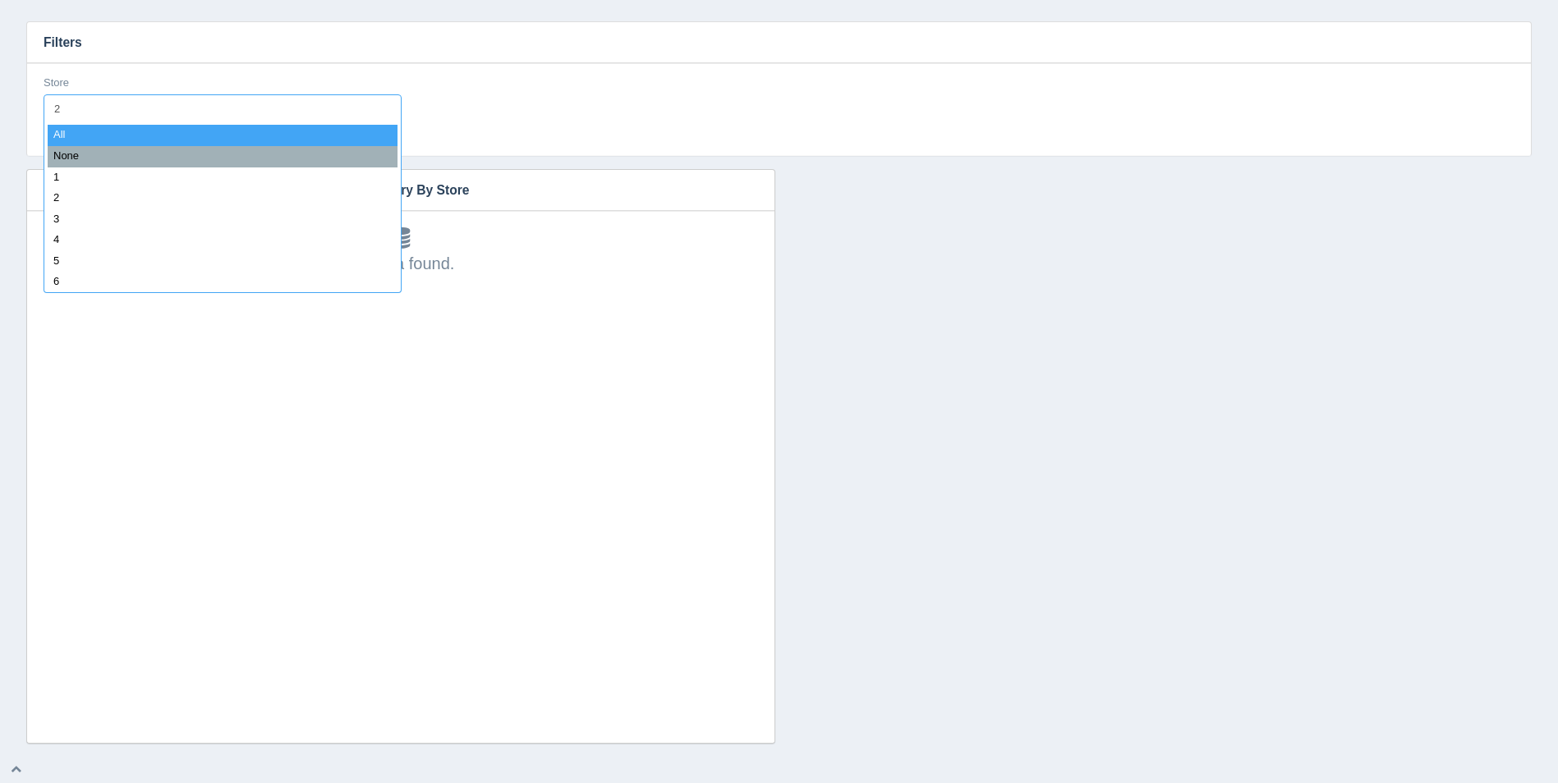
type input "21"
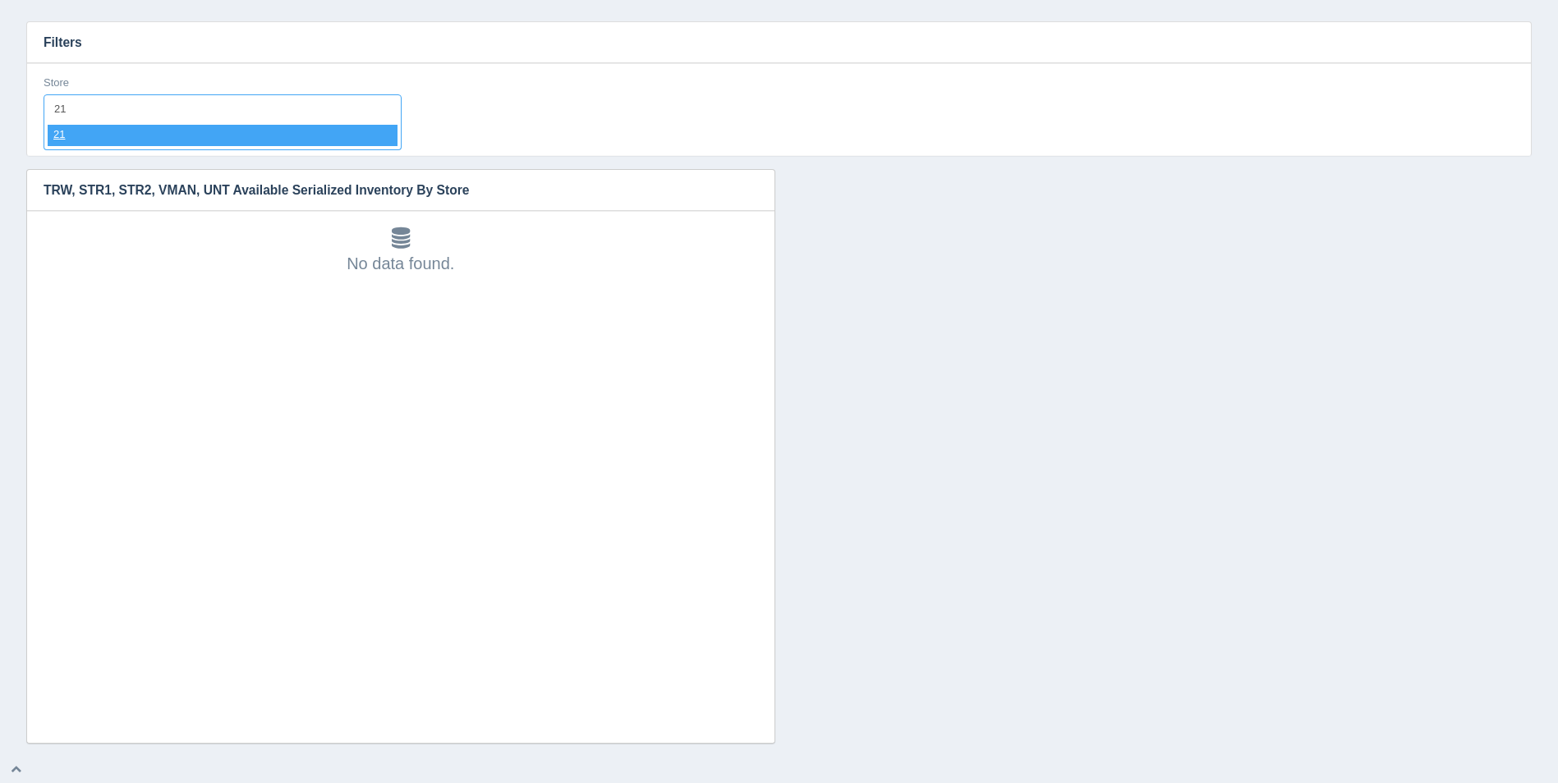
select select "21"
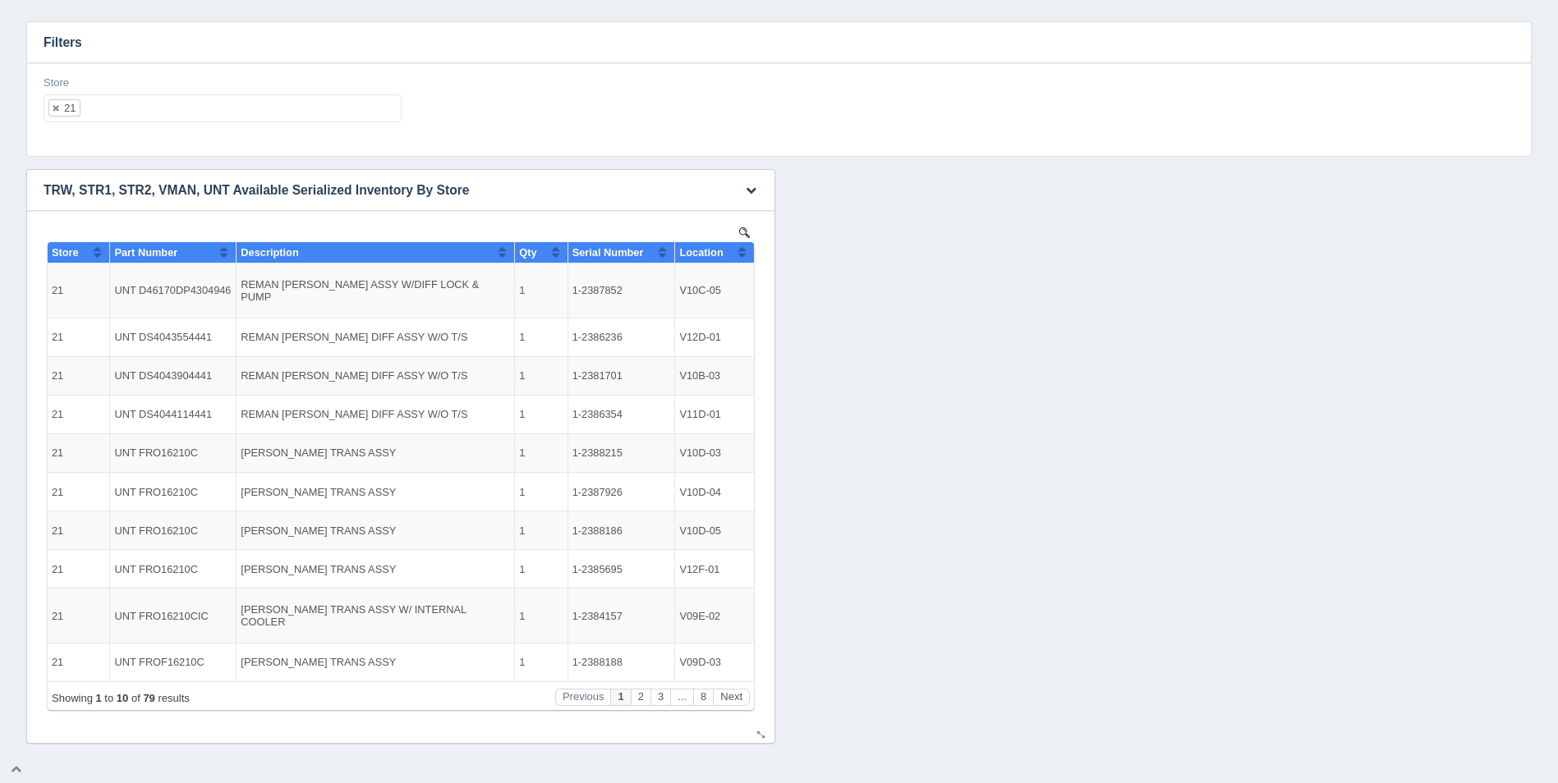
click at [740, 256] on button "Sort column ascending" at bounding box center [742, 252] width 11 height 20
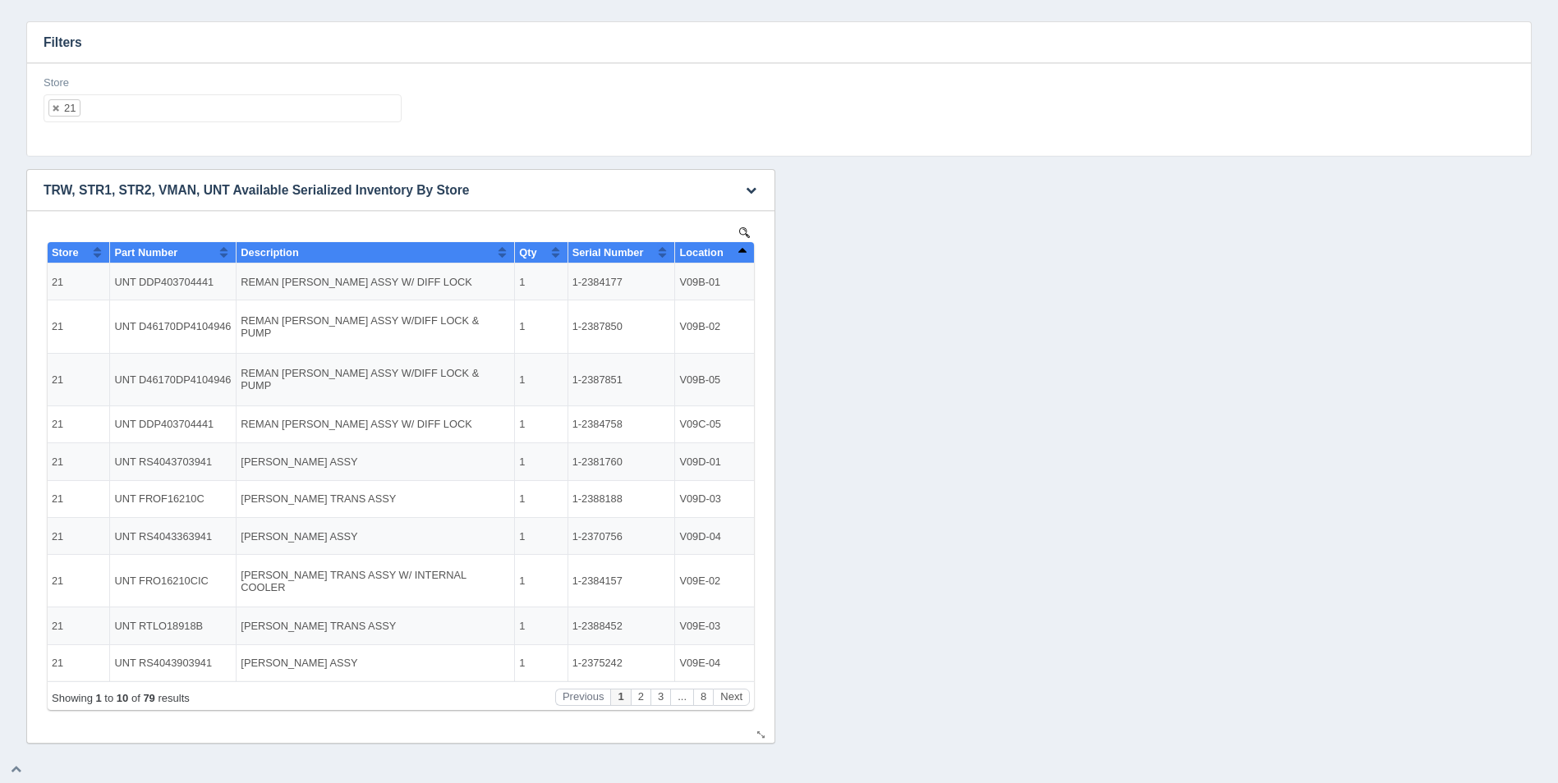
click at [740, 256] on button "Sort column descending" at bounding box center [742, 252] width 11 height 20
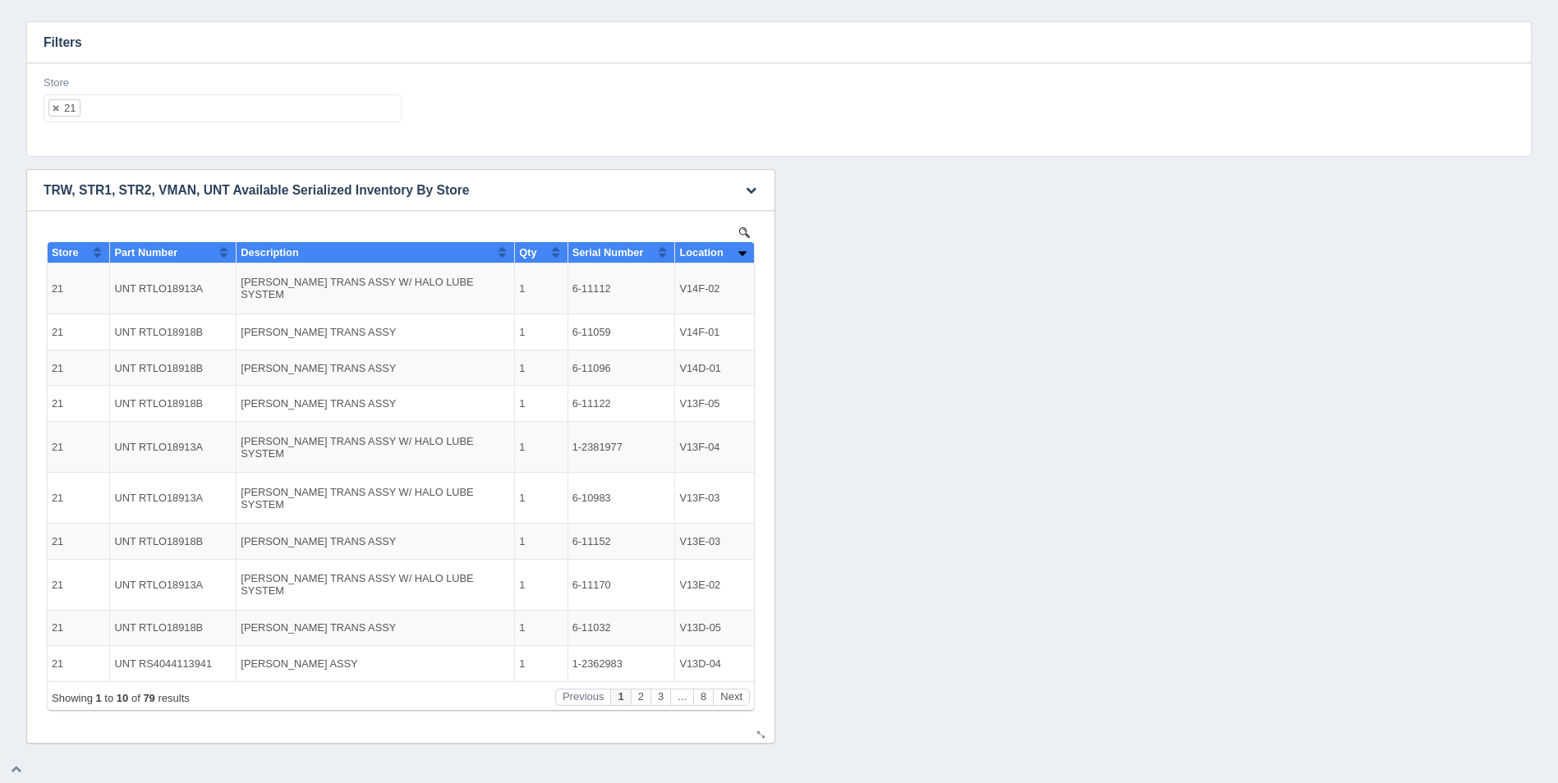
click at [740, 256] on button "Sort column ascending" at bounding box center [742, 252] width 11 height 20
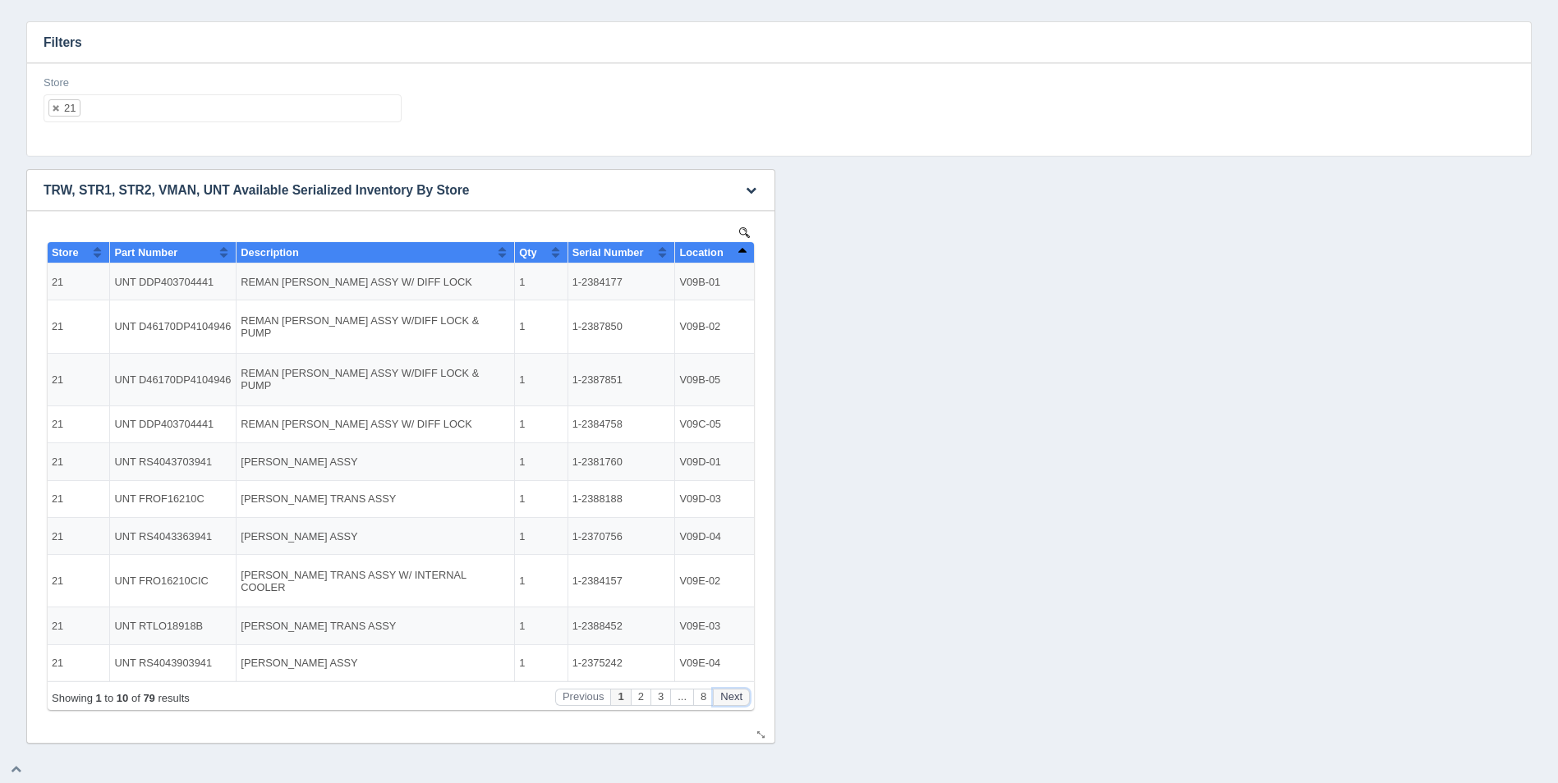
click at [731, 696] on button "Next" at bounding box center [731, 697] width 37 height 17
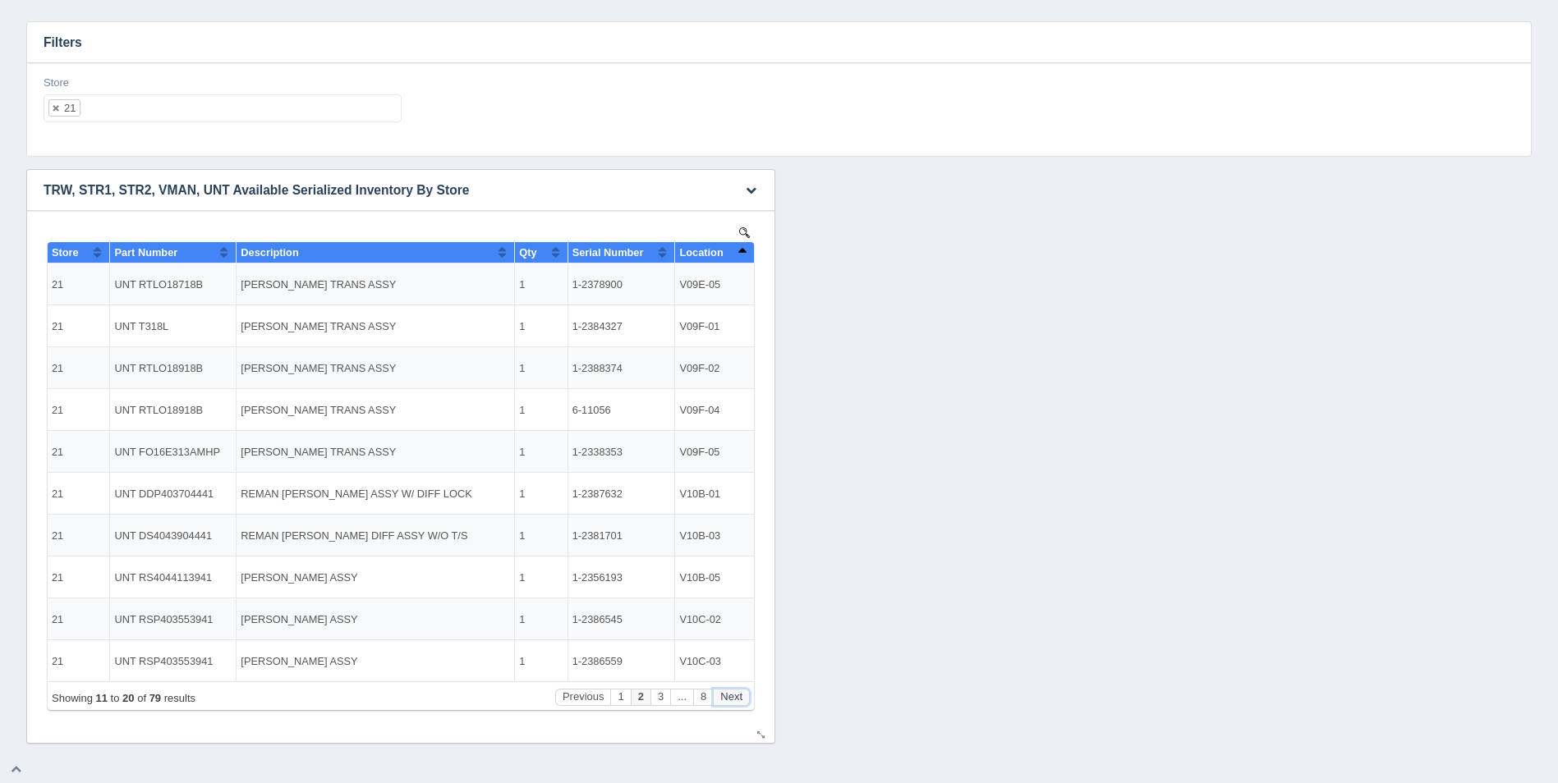
click at [734, 693] on button "Next" at bounding box center [731, 697] width 37 height 17
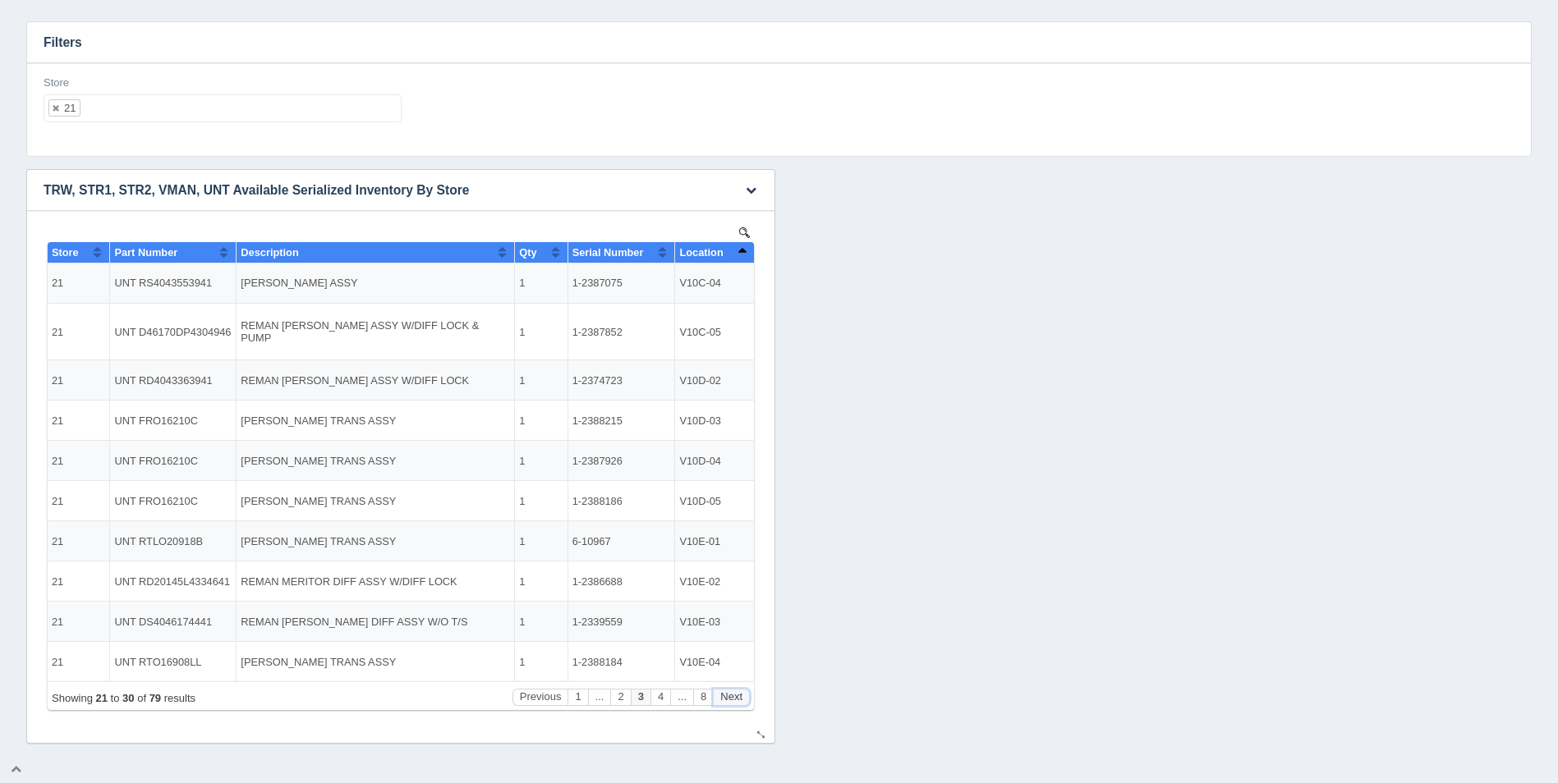
click at [727, 699] on button "Next" at bounding box center [731, 697] width 37 height 17
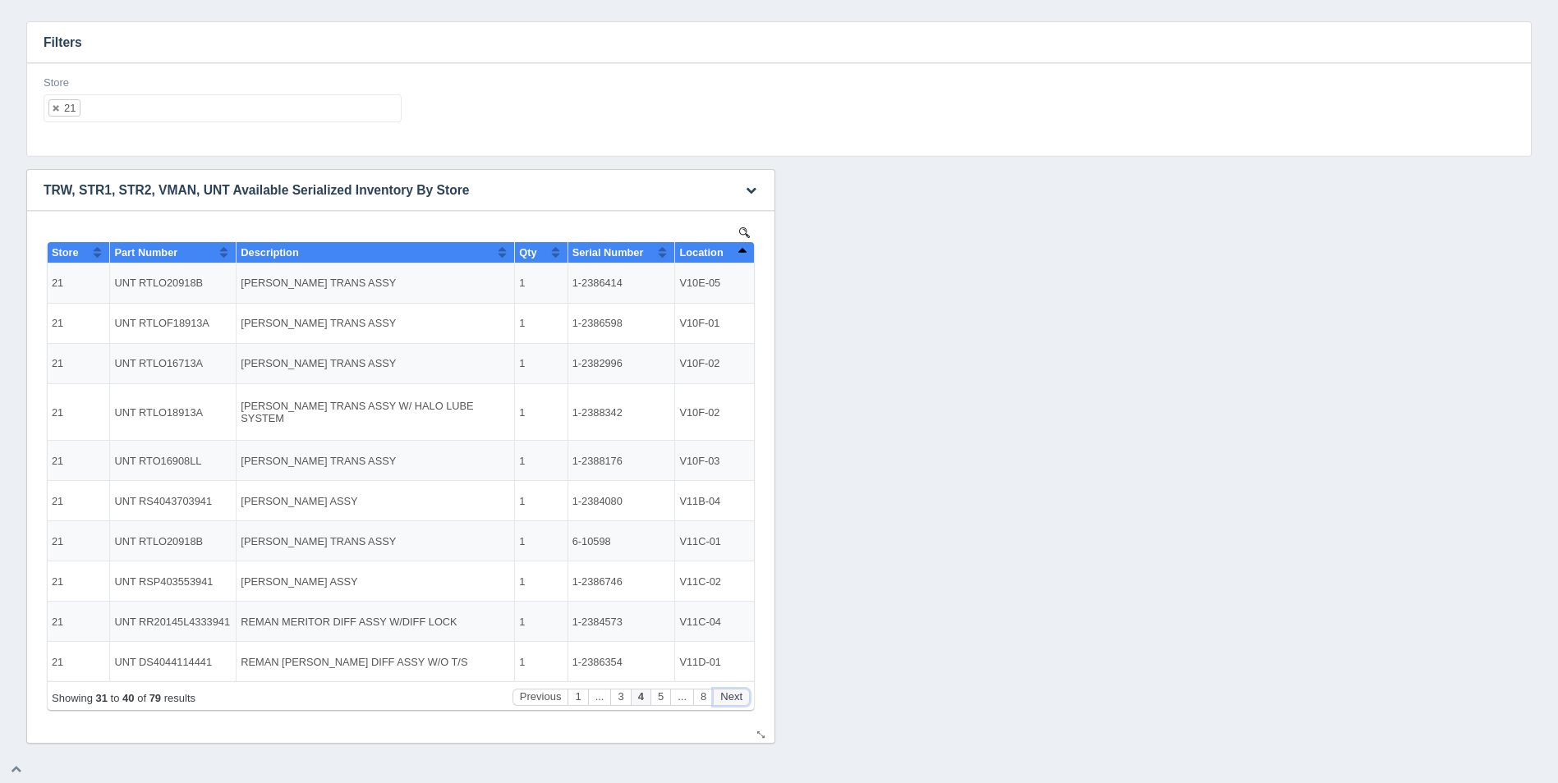
click at [728, 699] on button "Next" at bounding box center [731, 697] width 37 height 17
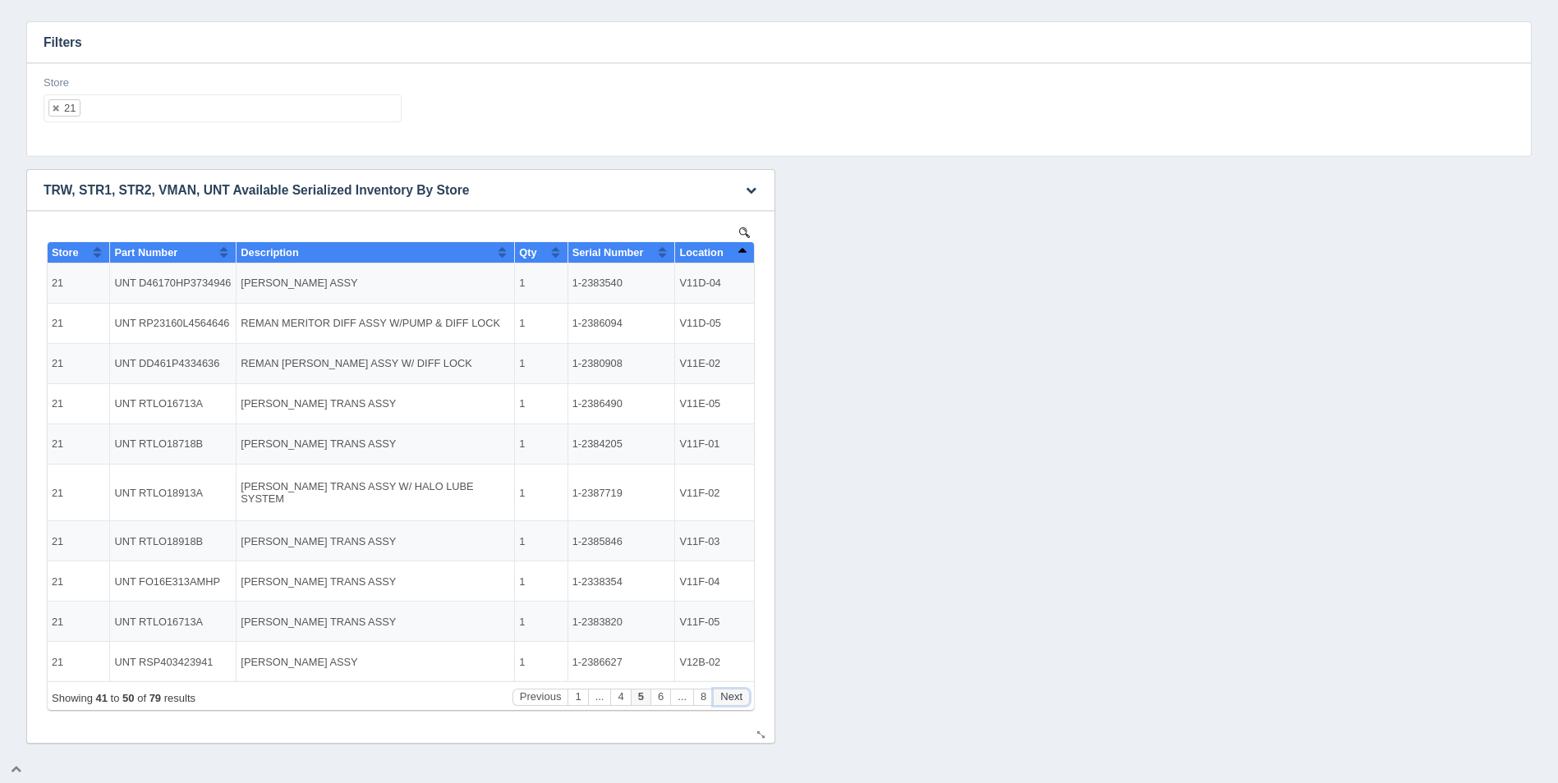
click at [728, 699] on button "Next" at bounding box center [731, 697] width 37 height 17
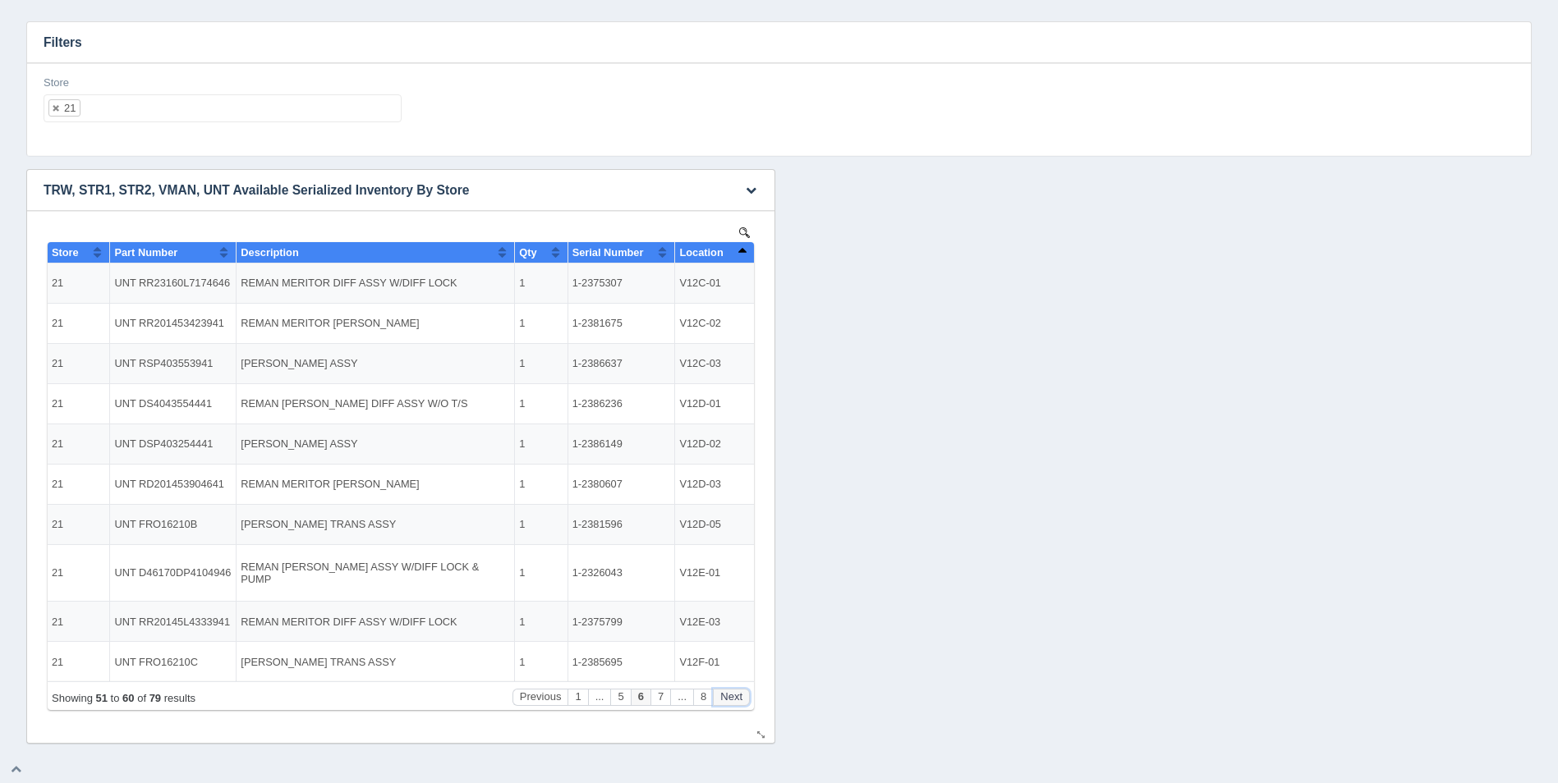
click at [728, 699] on button "Next" at bounding box center [731, 697] width 37 height 17
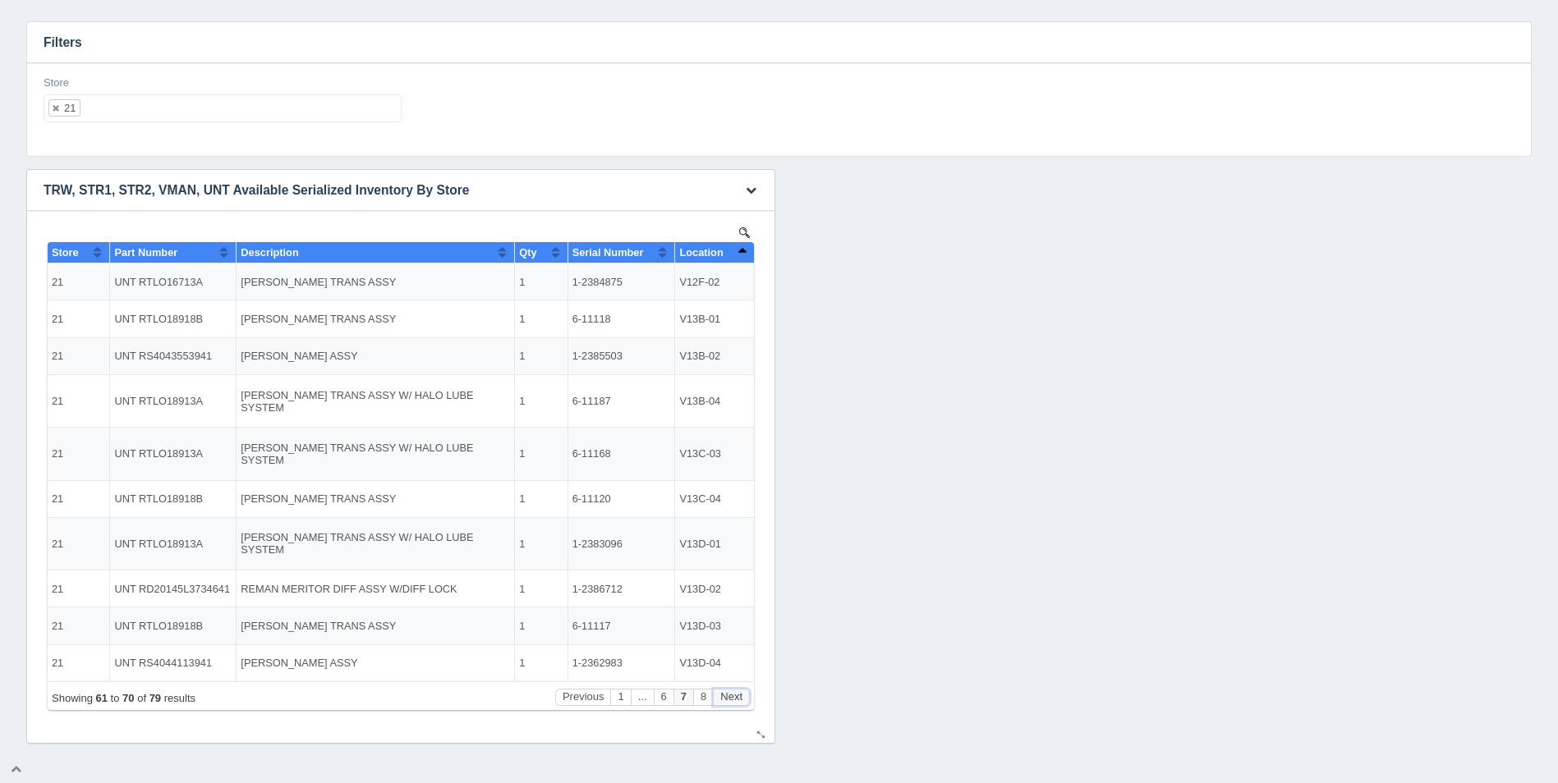
click at [728, 700] on button "Next" at bounding box center [731, 697] width 37 height 17
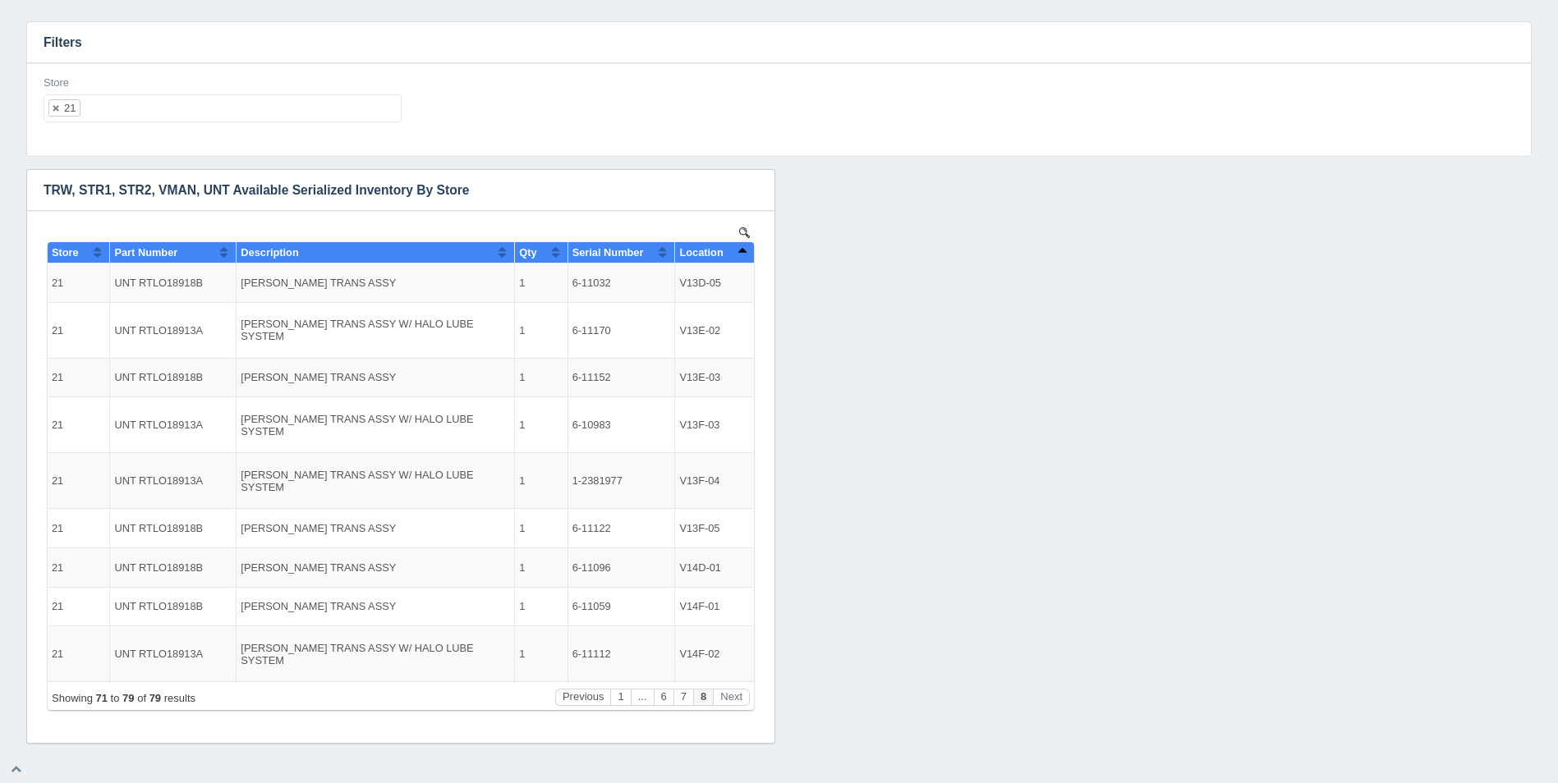
click at [145, 112] on ul "21" at bounding box center [223, 108] width 358 height 28
select select
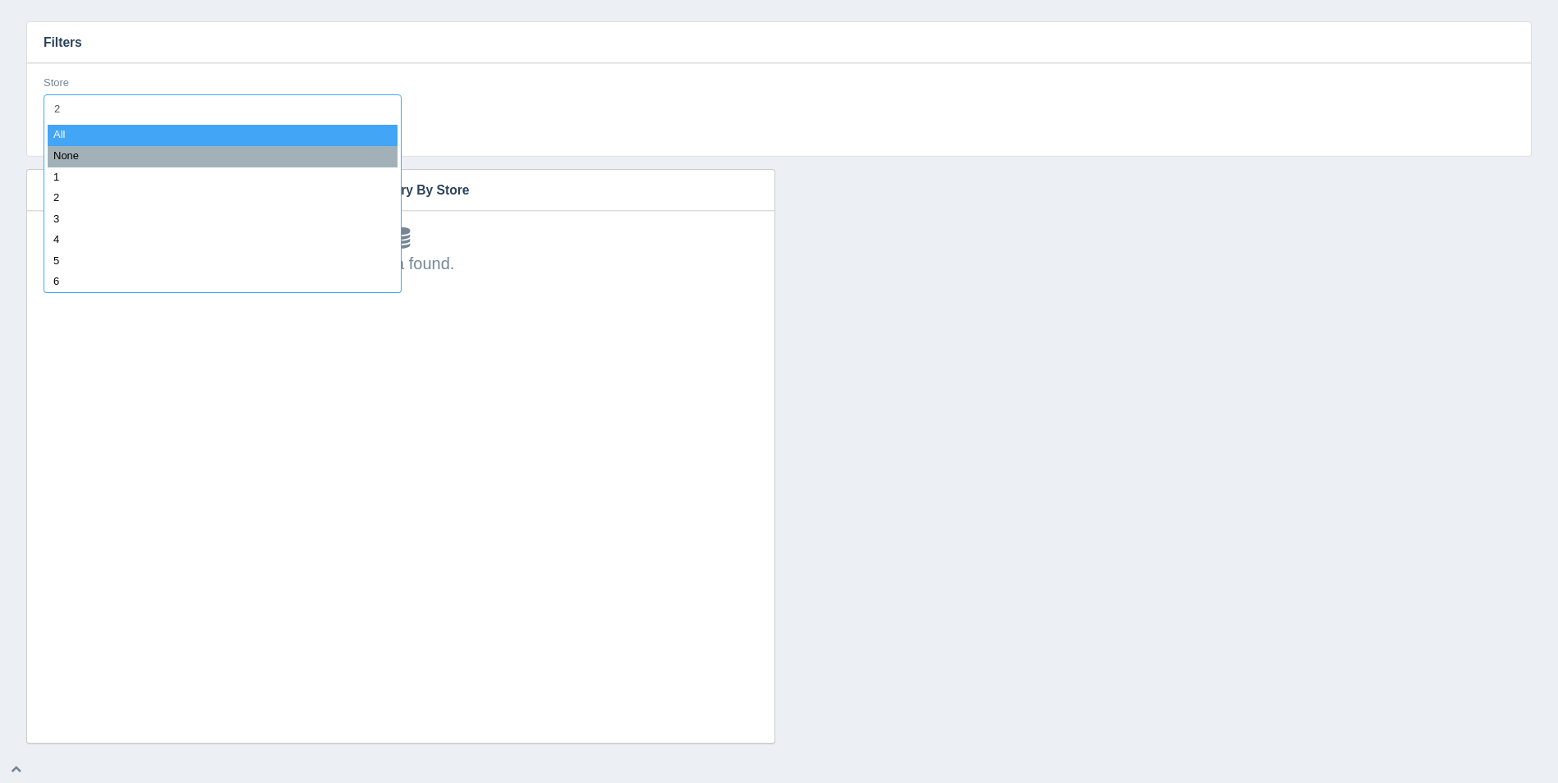
type input "22"
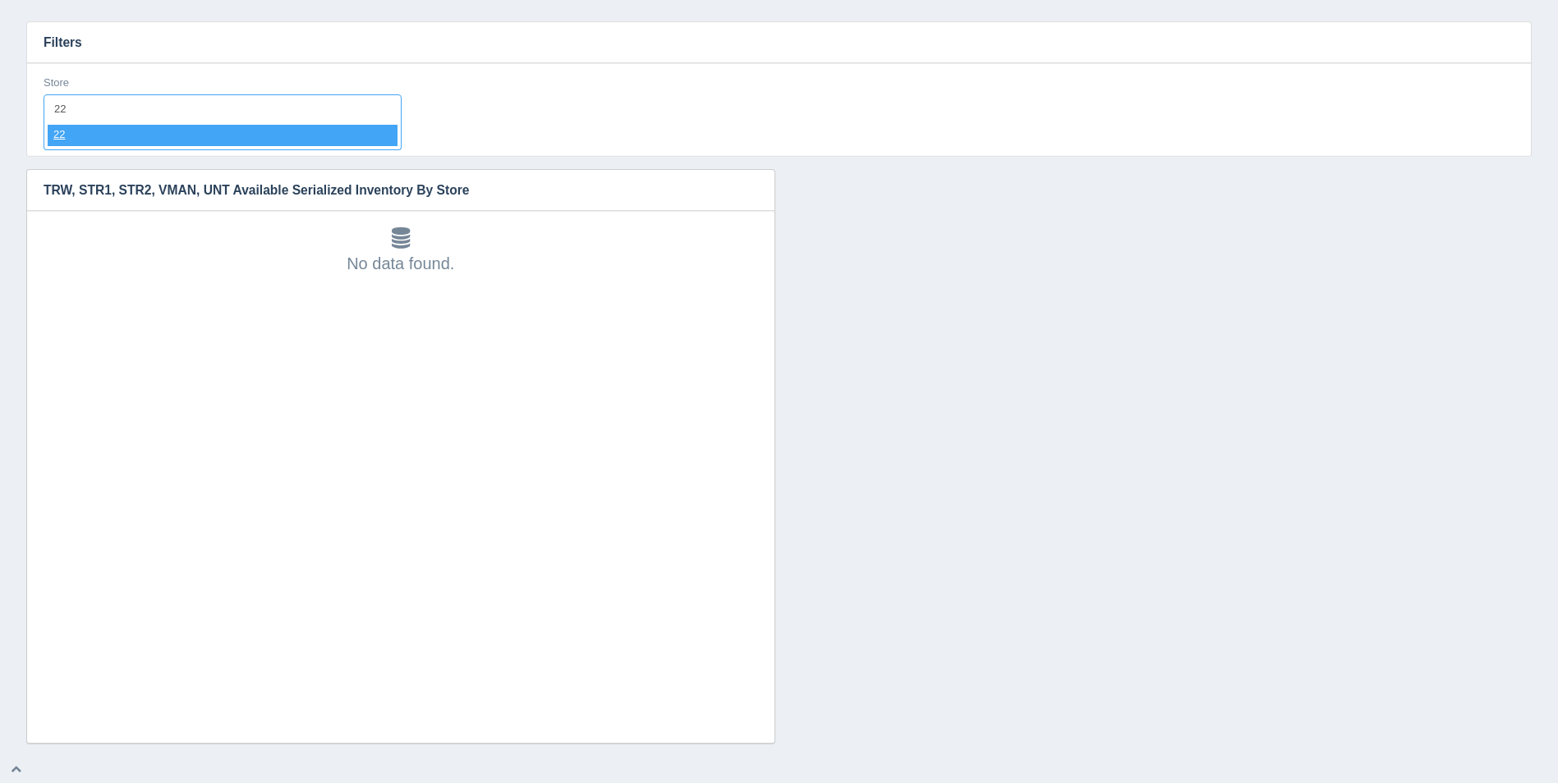
select select "22"
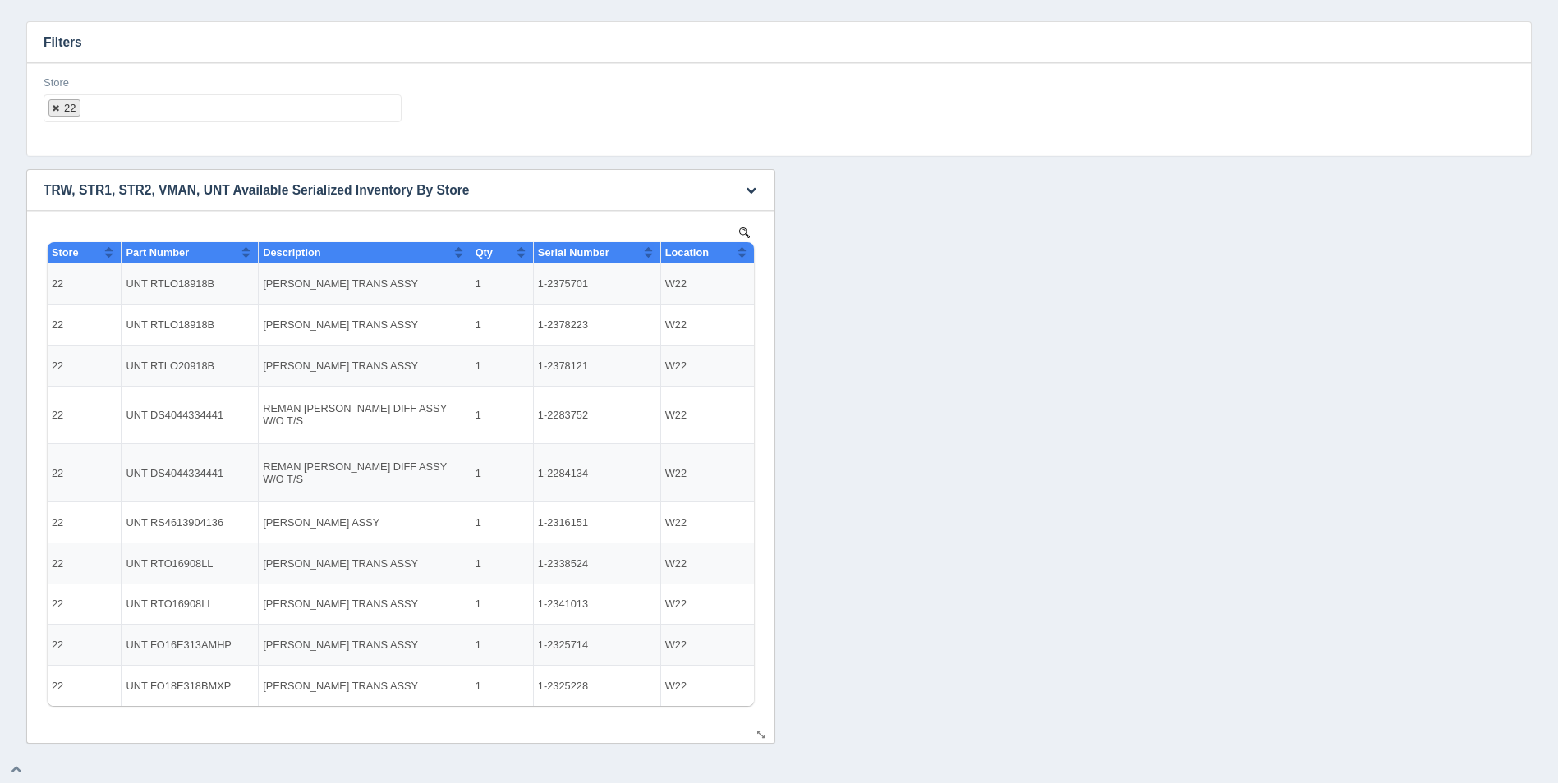
select select
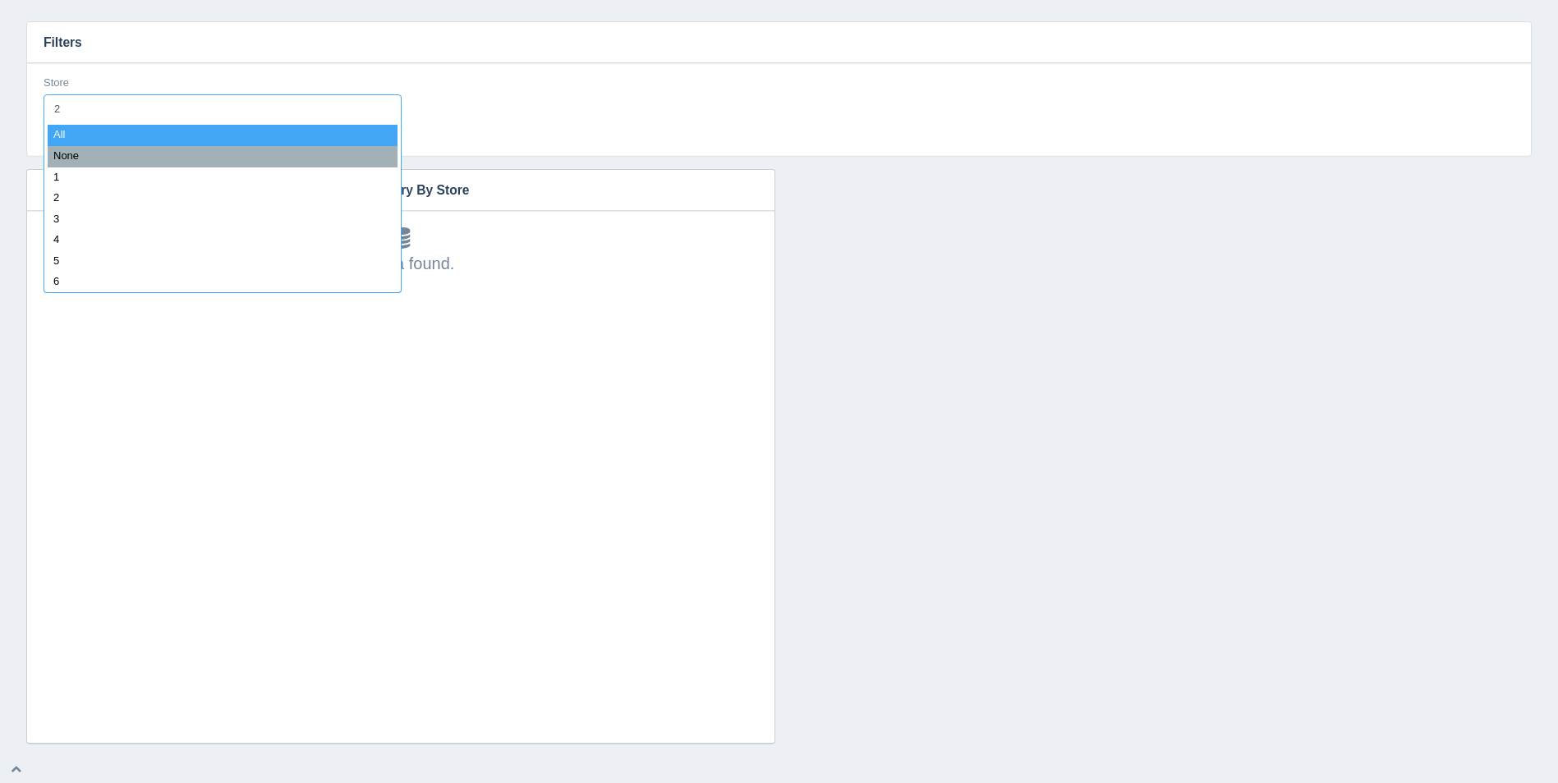
type input "23"
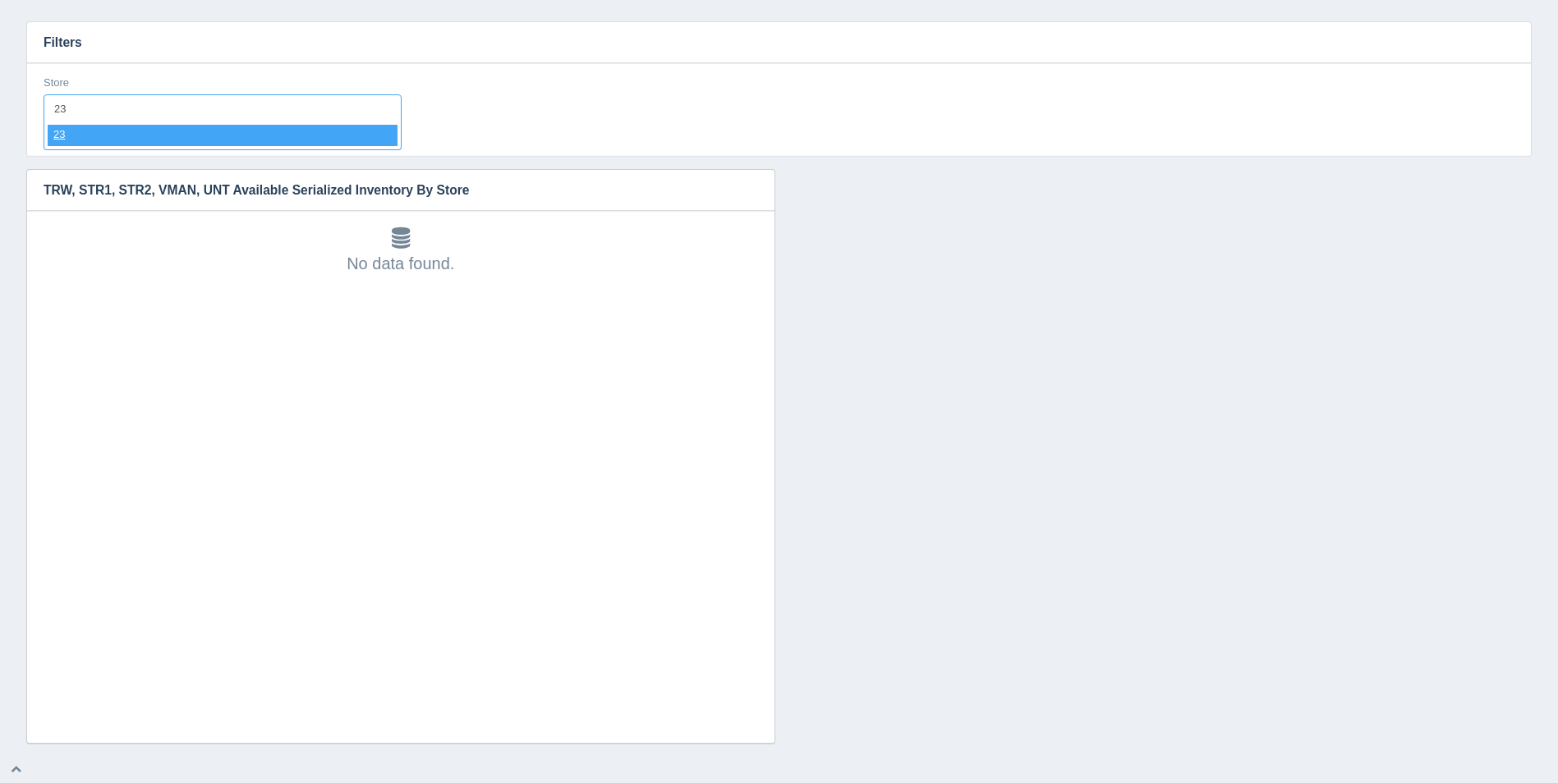
select select "23"
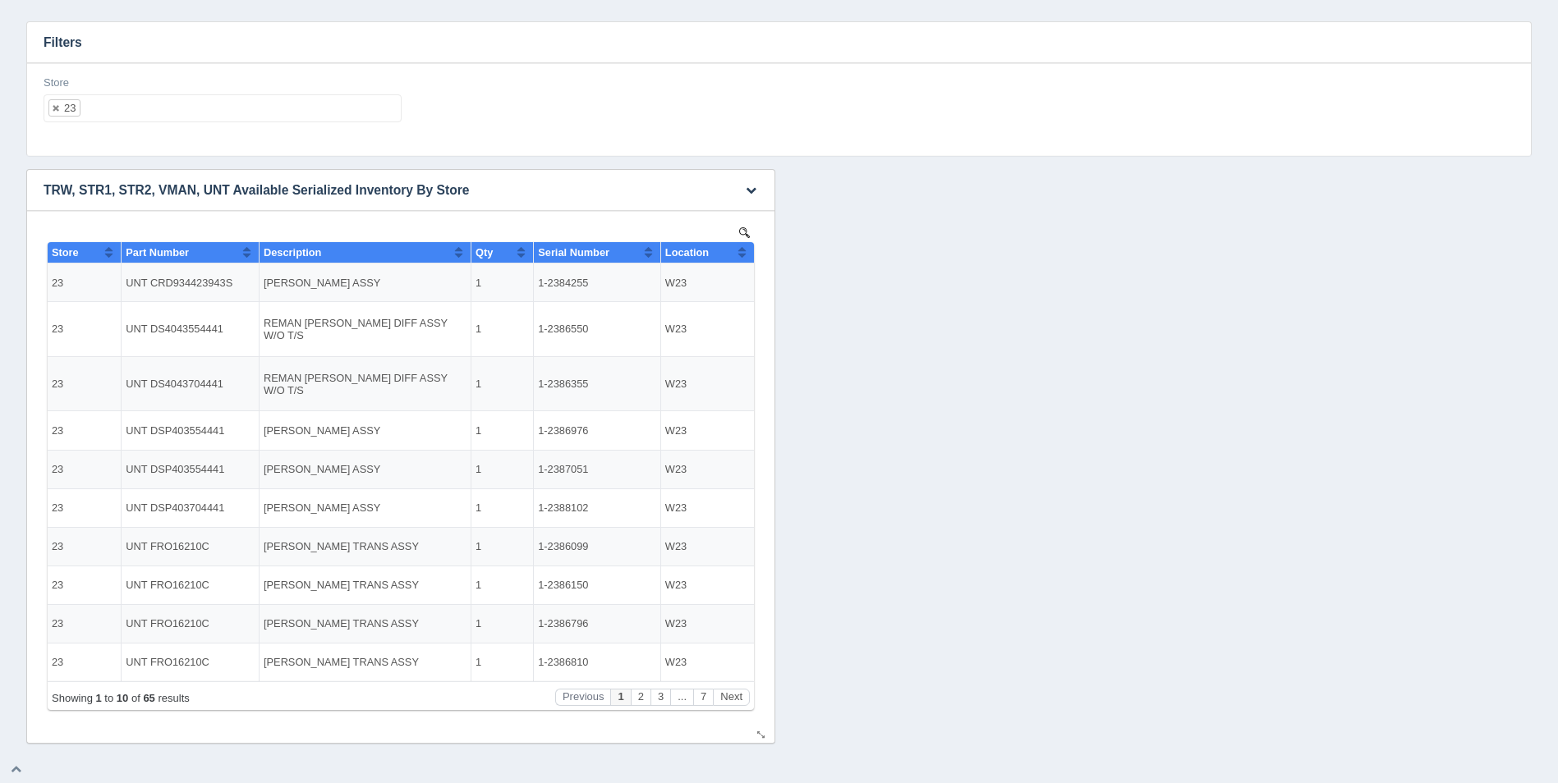
click at [741, 255] on button "Sort column ascending" at bounding box center [742, 252] width 11 height 20
click at [733, 697] on button "Next" at bounding box center [731, 697] width 37 height 17
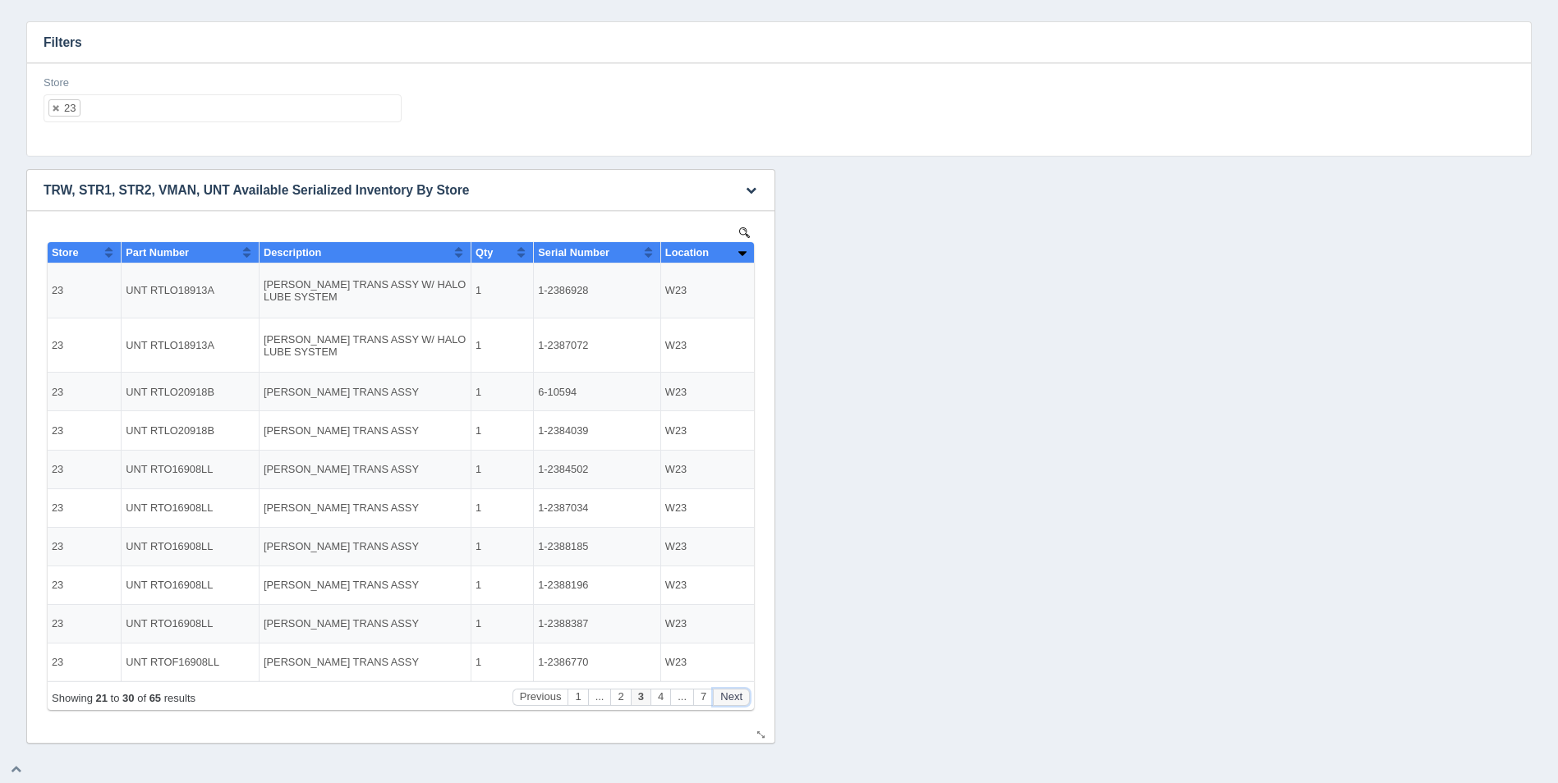
click at [733, 697] on button "Next" at bounding box center [731, 697] width 37 height 17
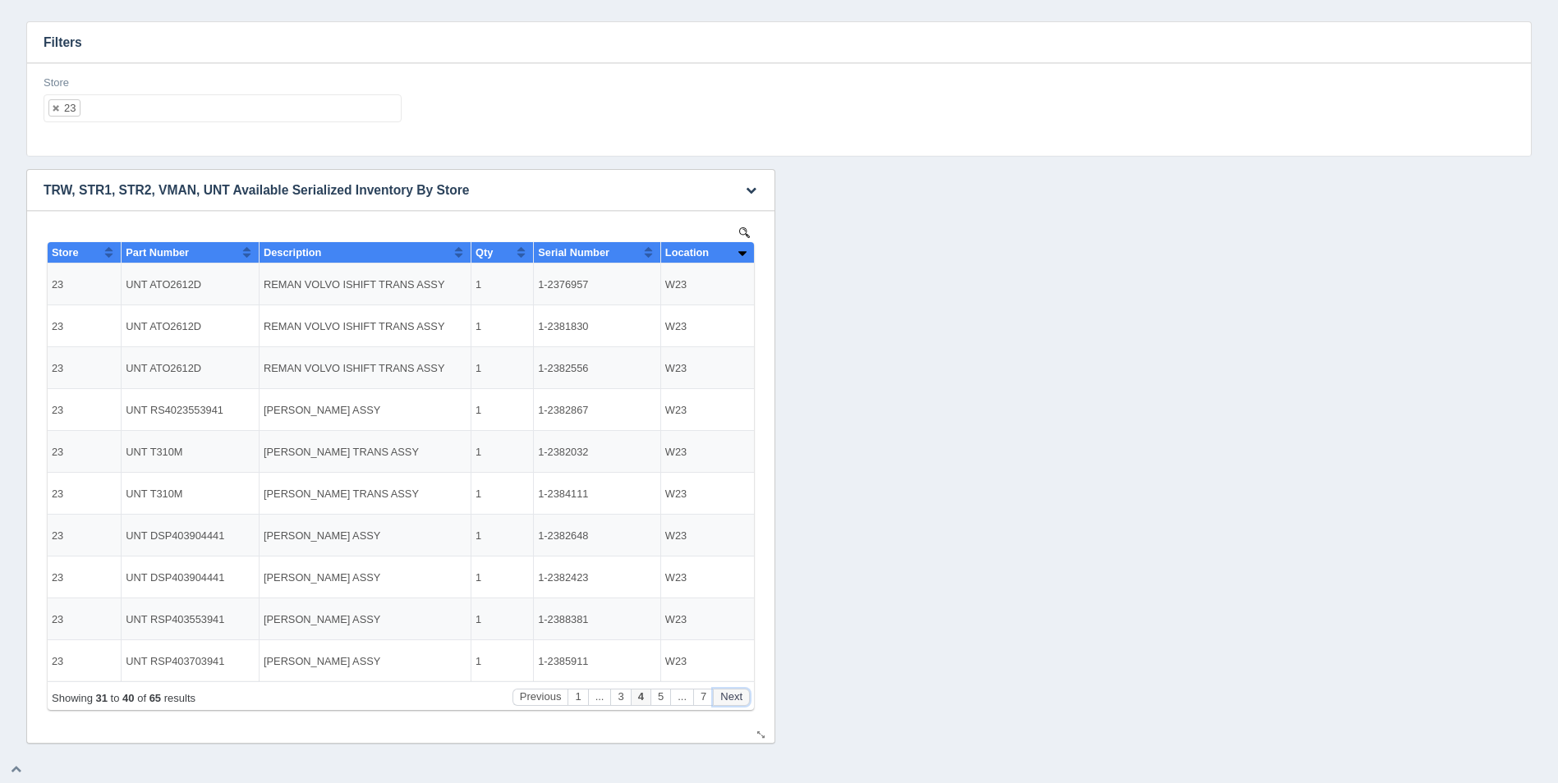
click at [733, 697] on button "Next" at bounding box center [731, 697] width 37 height 17
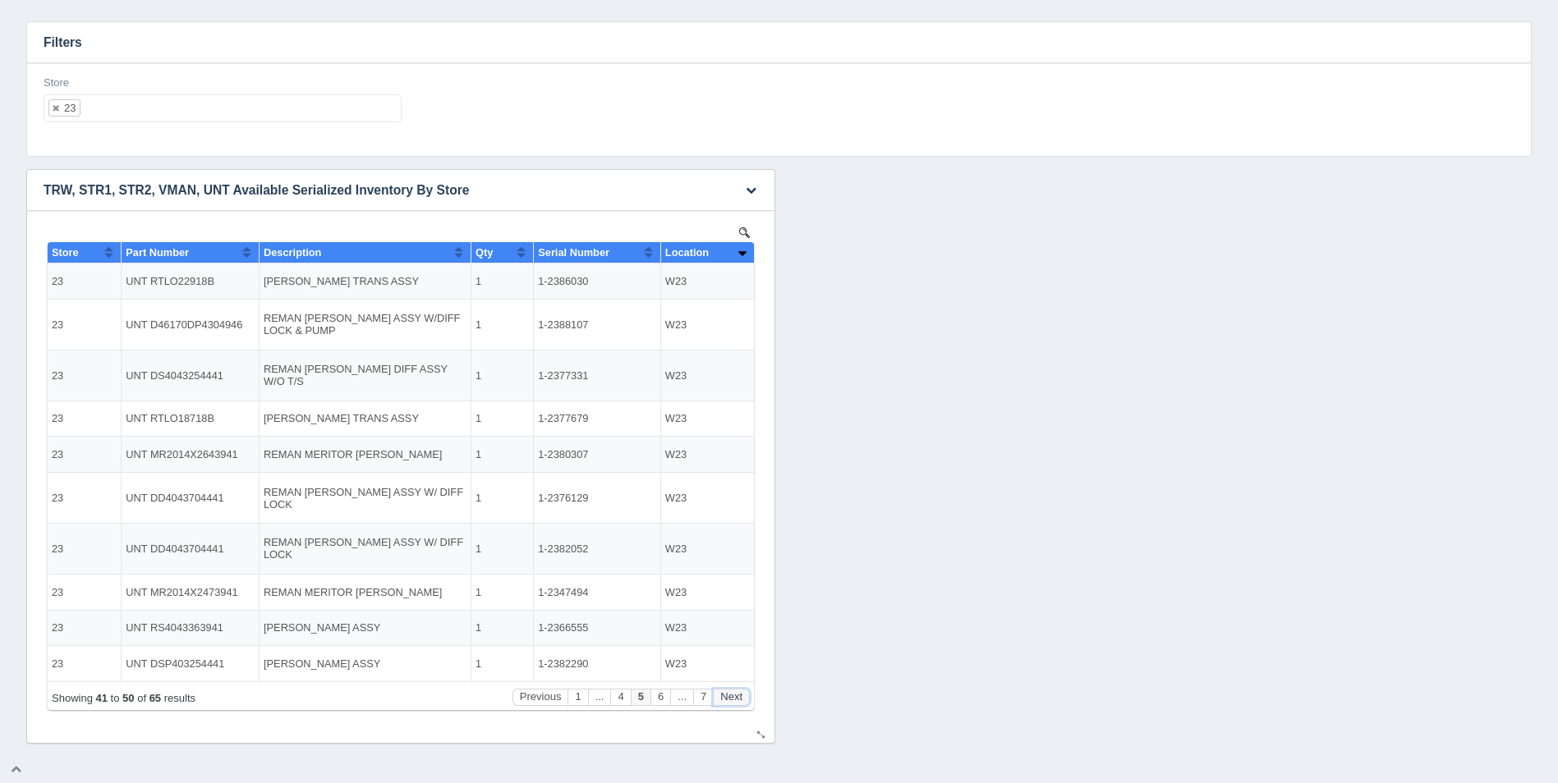
click at [733, 697] on button "Next" at bounding box center [731, 697] width 37 height 17
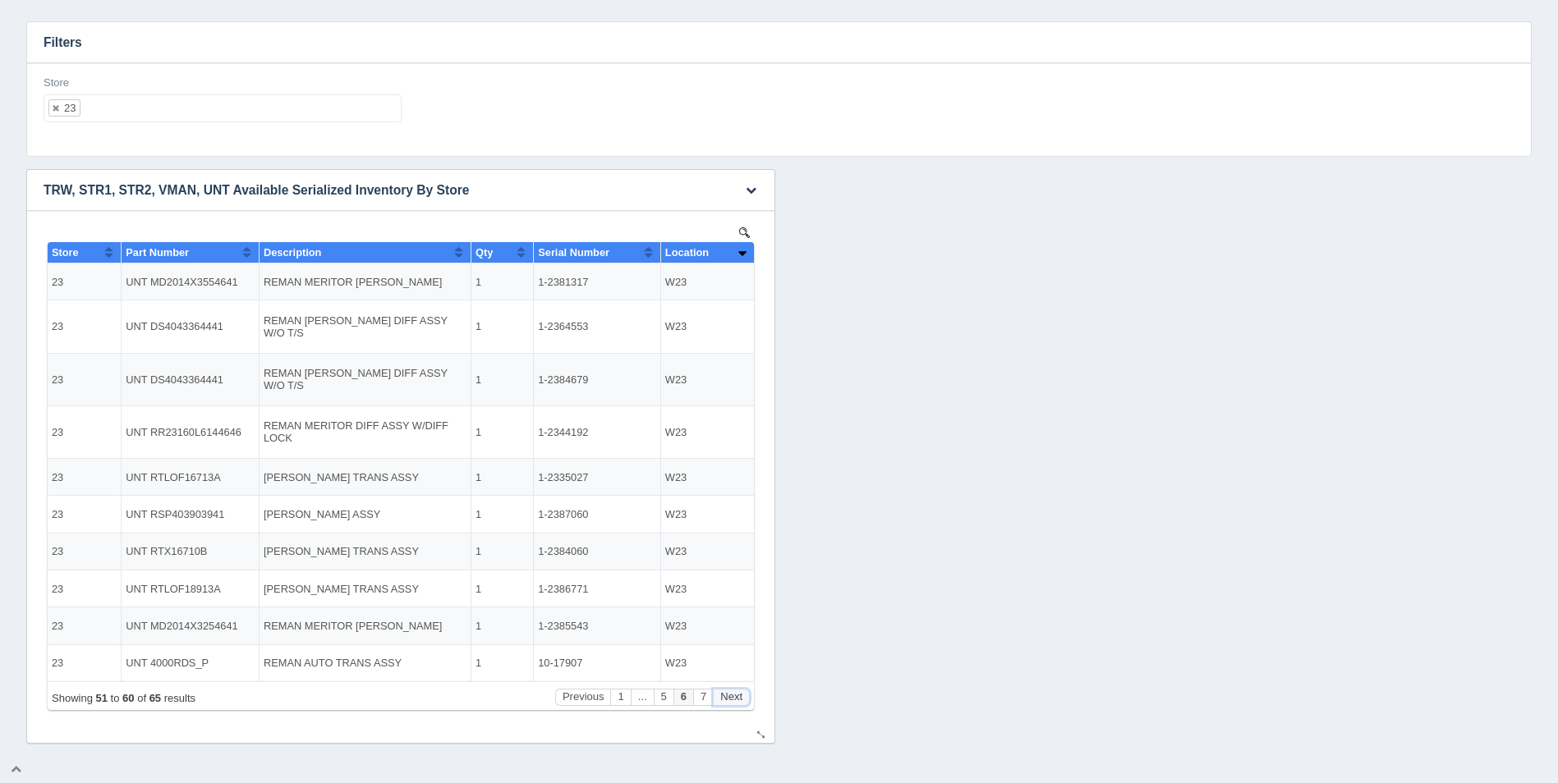
click at [733, 697] on button "Next" at bounding box center [731, 697] width 37 height 17
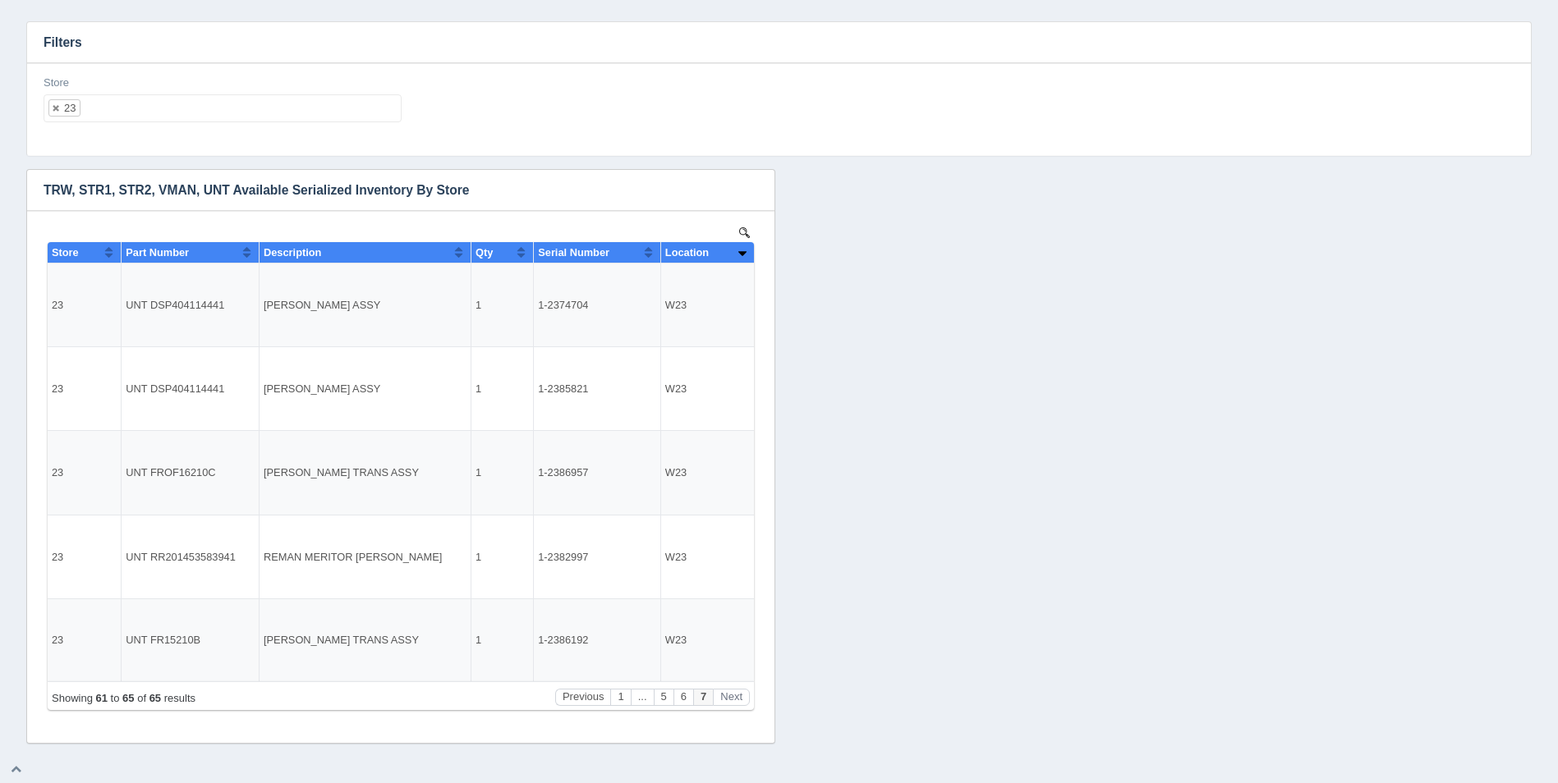
click at [186, 96] on ul "23" at bounding box center [223, 108] width 358 height 28
select select
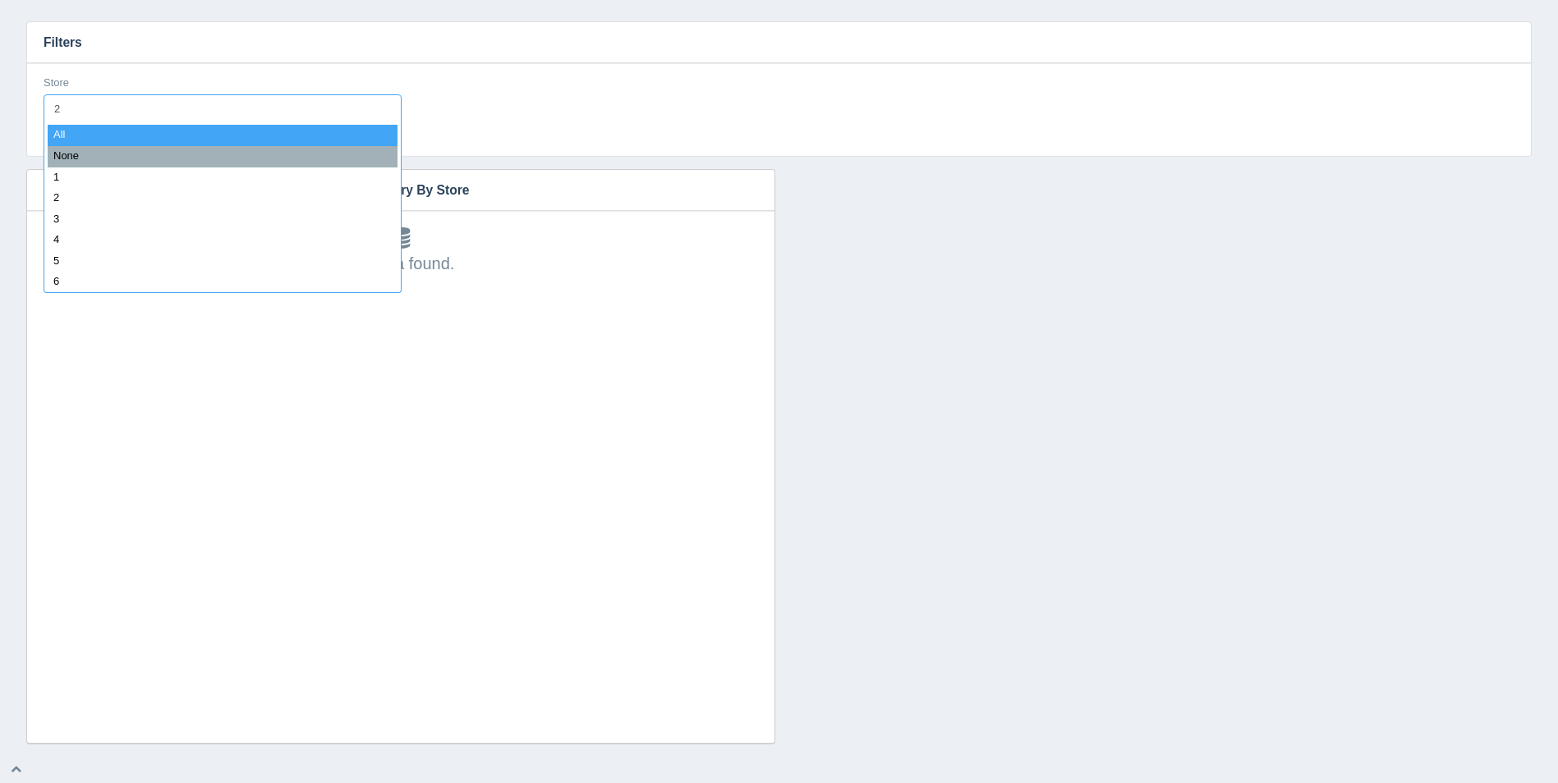
type input "24"
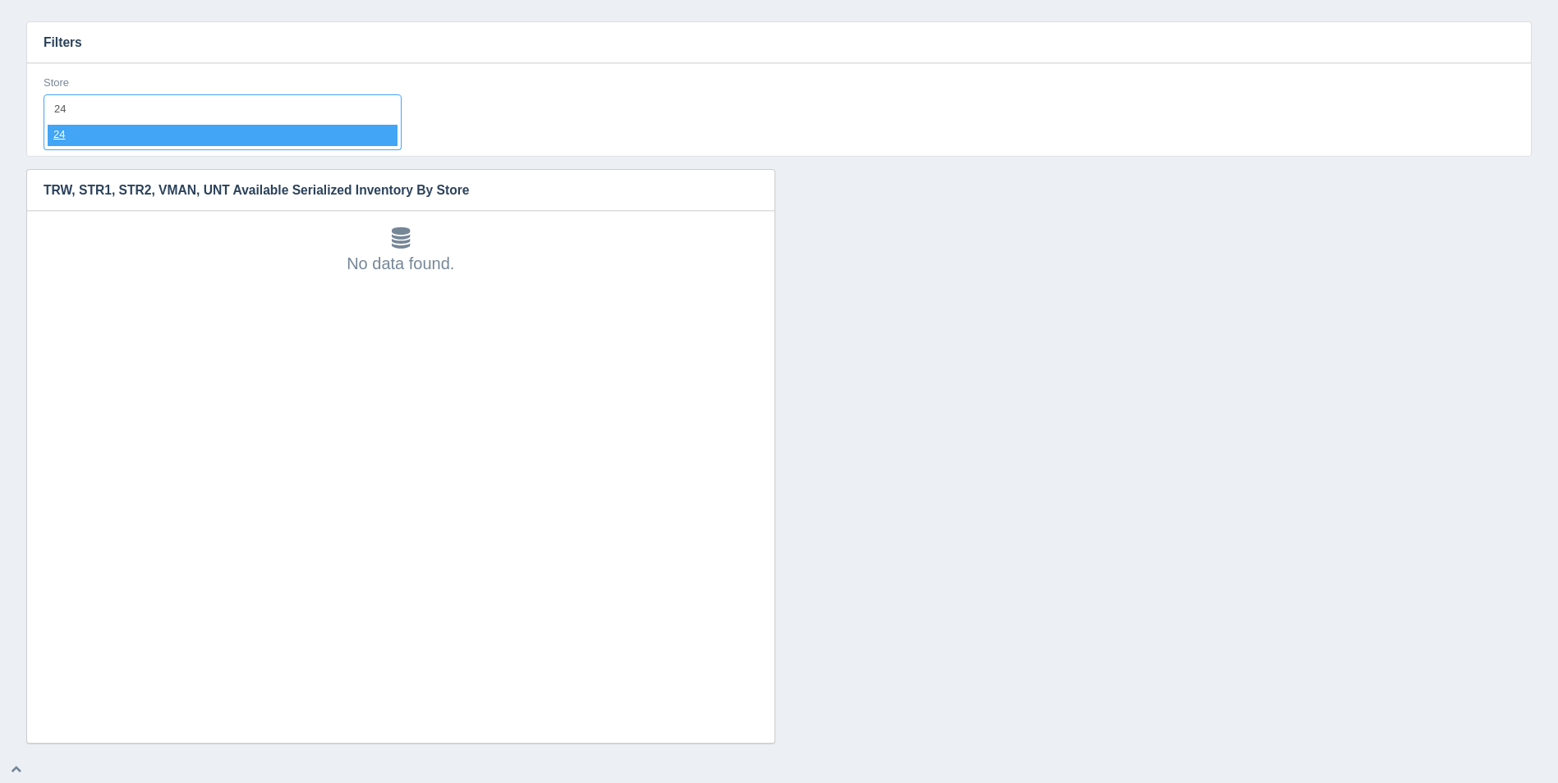
select select "24"
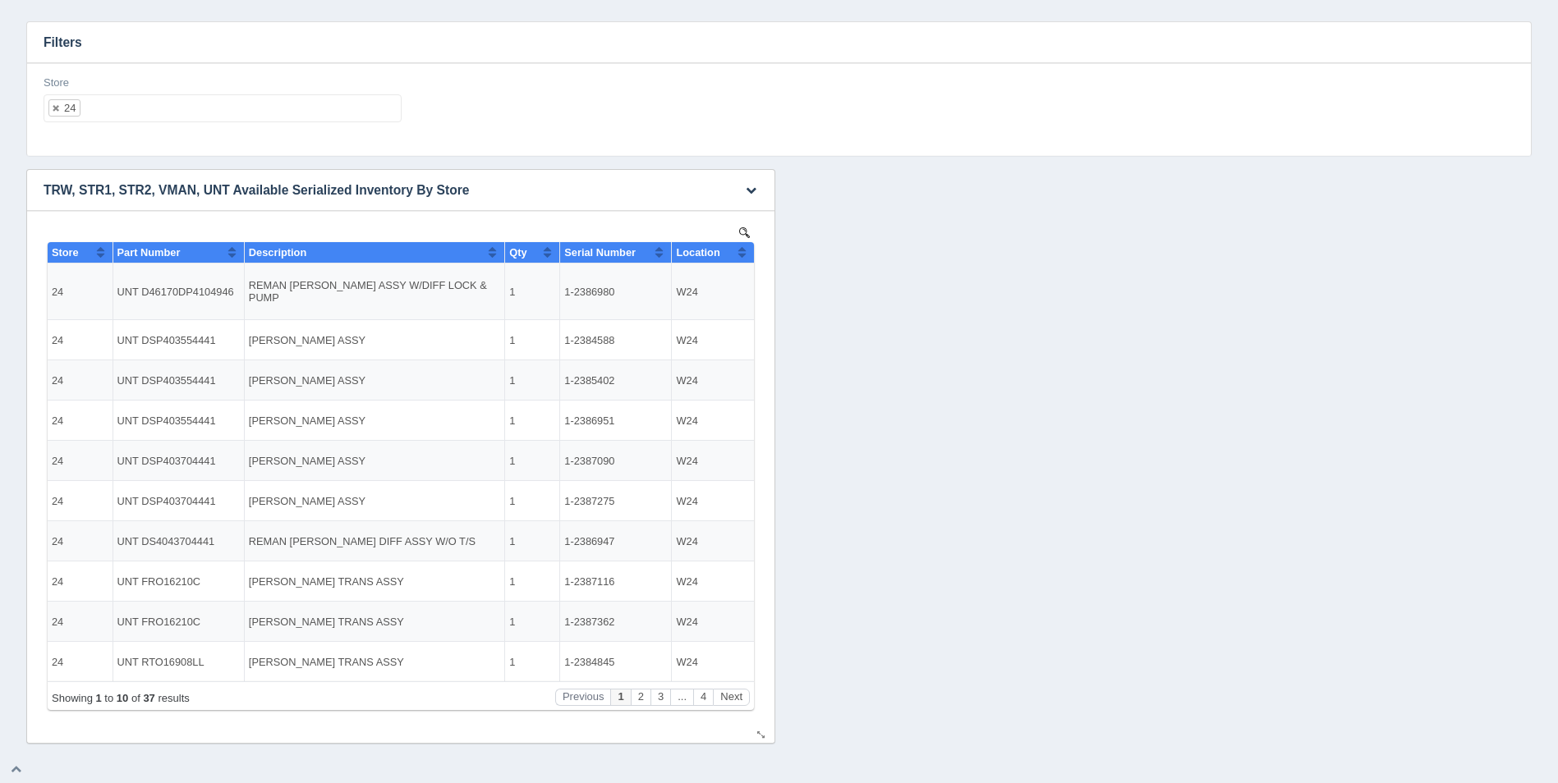
click at [744, 255] on button "Sort column ascending" at bounding box center [742, 252] width 11 height 20
click at [744, 255] on button "Sort column descending" at bounding box center [742, 252] width 11 height 20
click at [737, 696] on button "Next" at bounding box center [731, 697] width 37 height 17
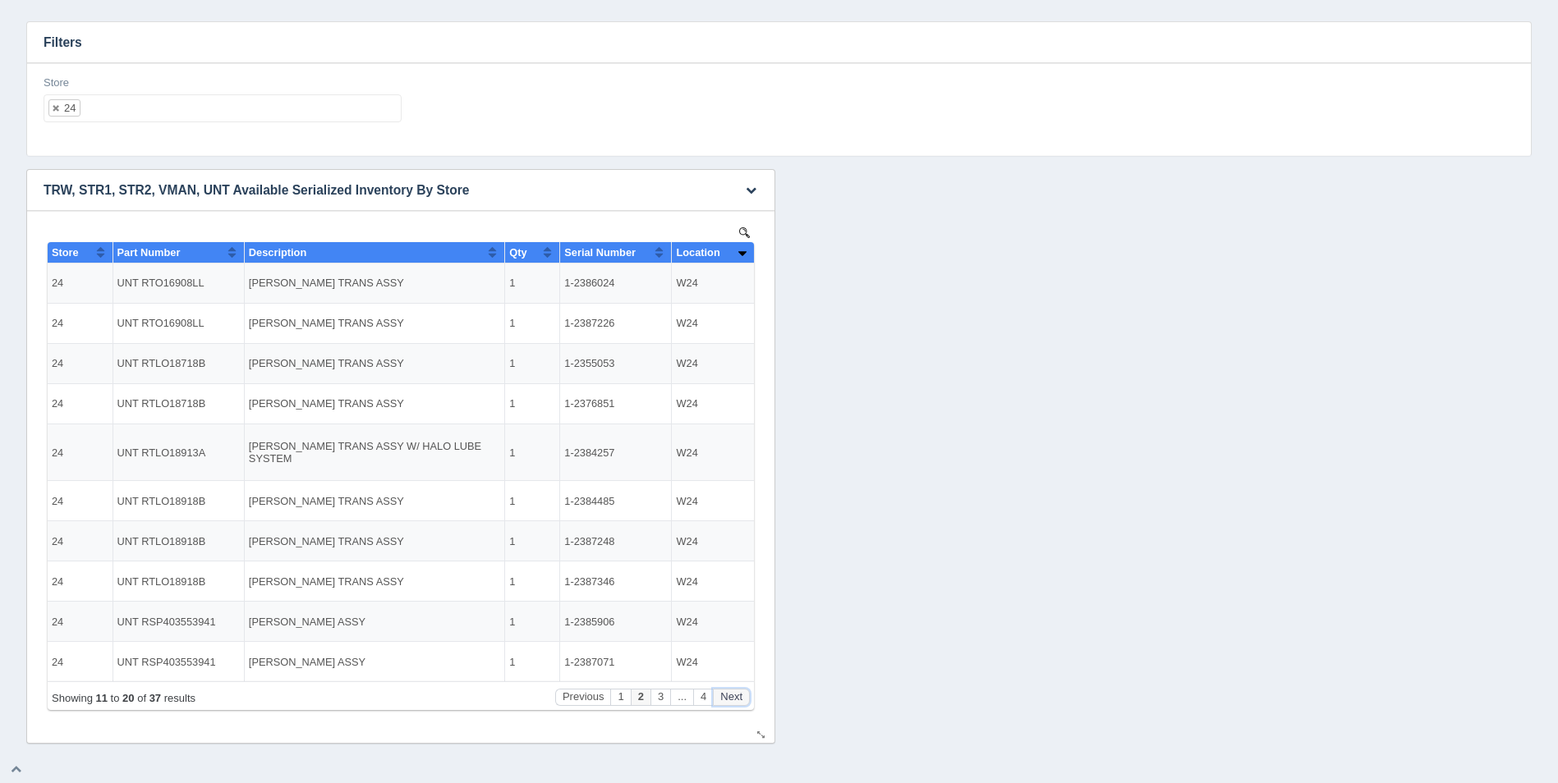
click at [737, 696] on button "Next" at bounding box center [731, 697] width 37 height 17
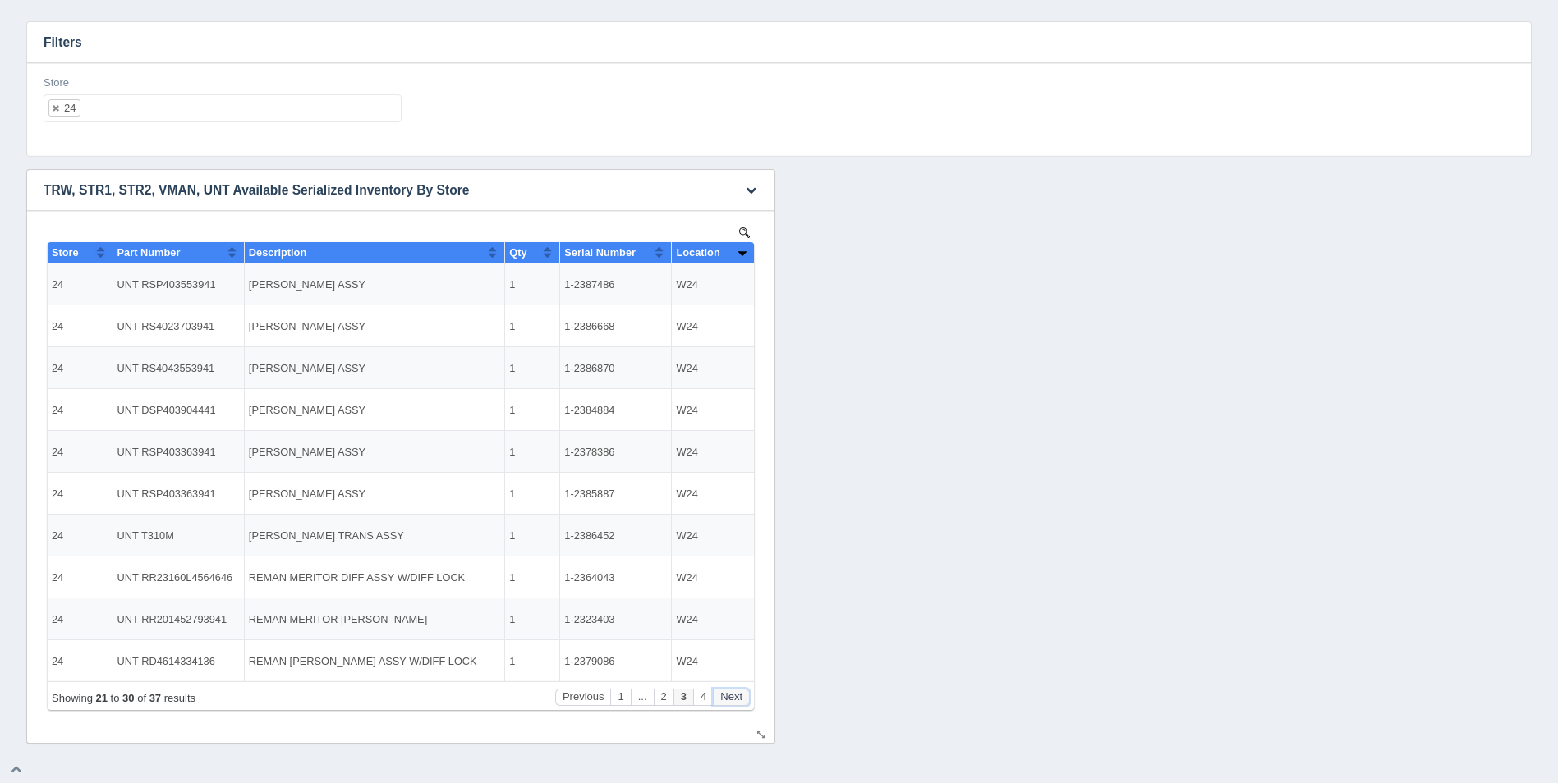
click at [737, 696] on button "Next" at bounding box center [731, 697] width 37 height 17
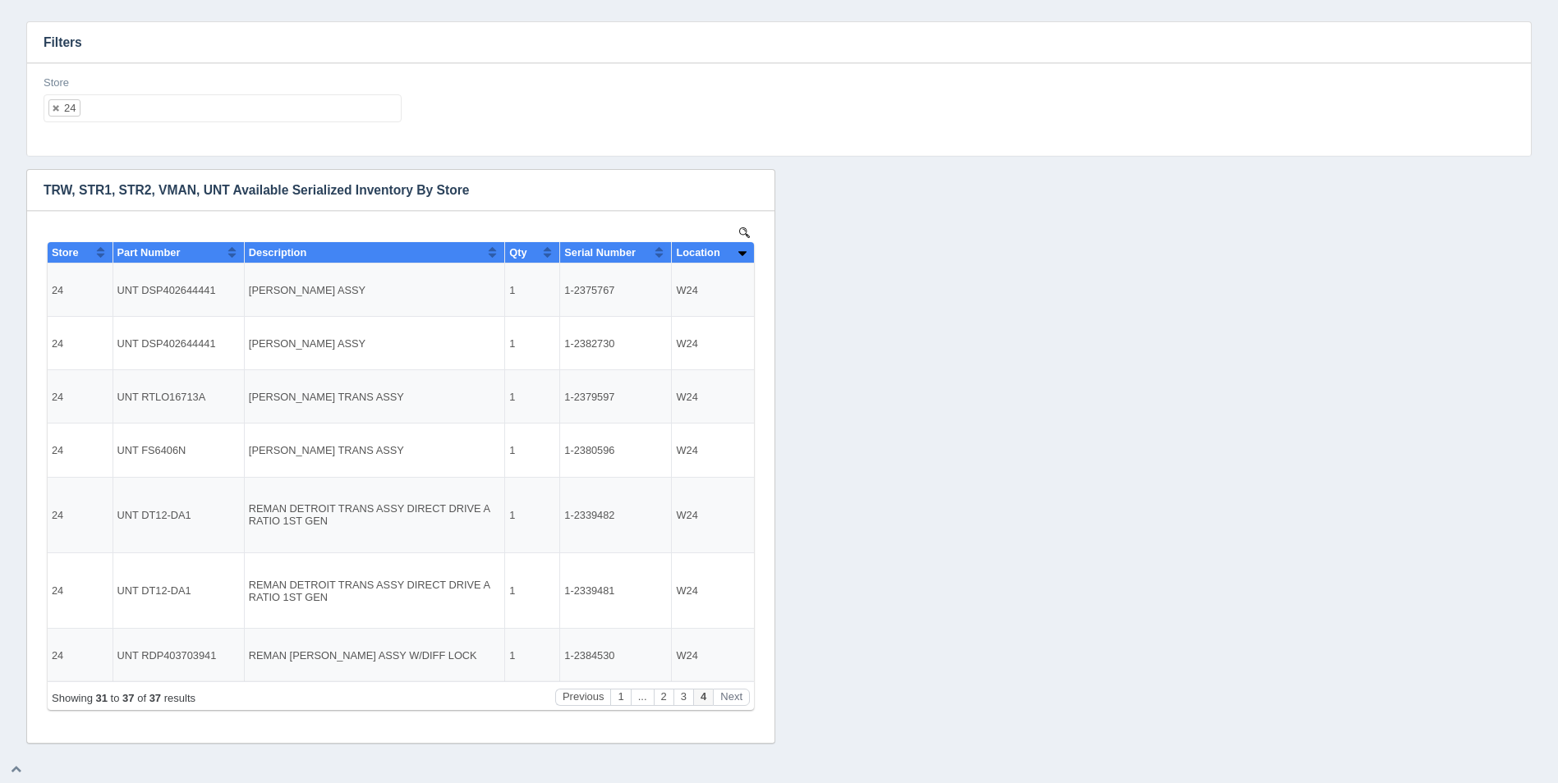
click at [184, 101] on ul "24" at bounding box center [223, 108] width 358 height 28
select select
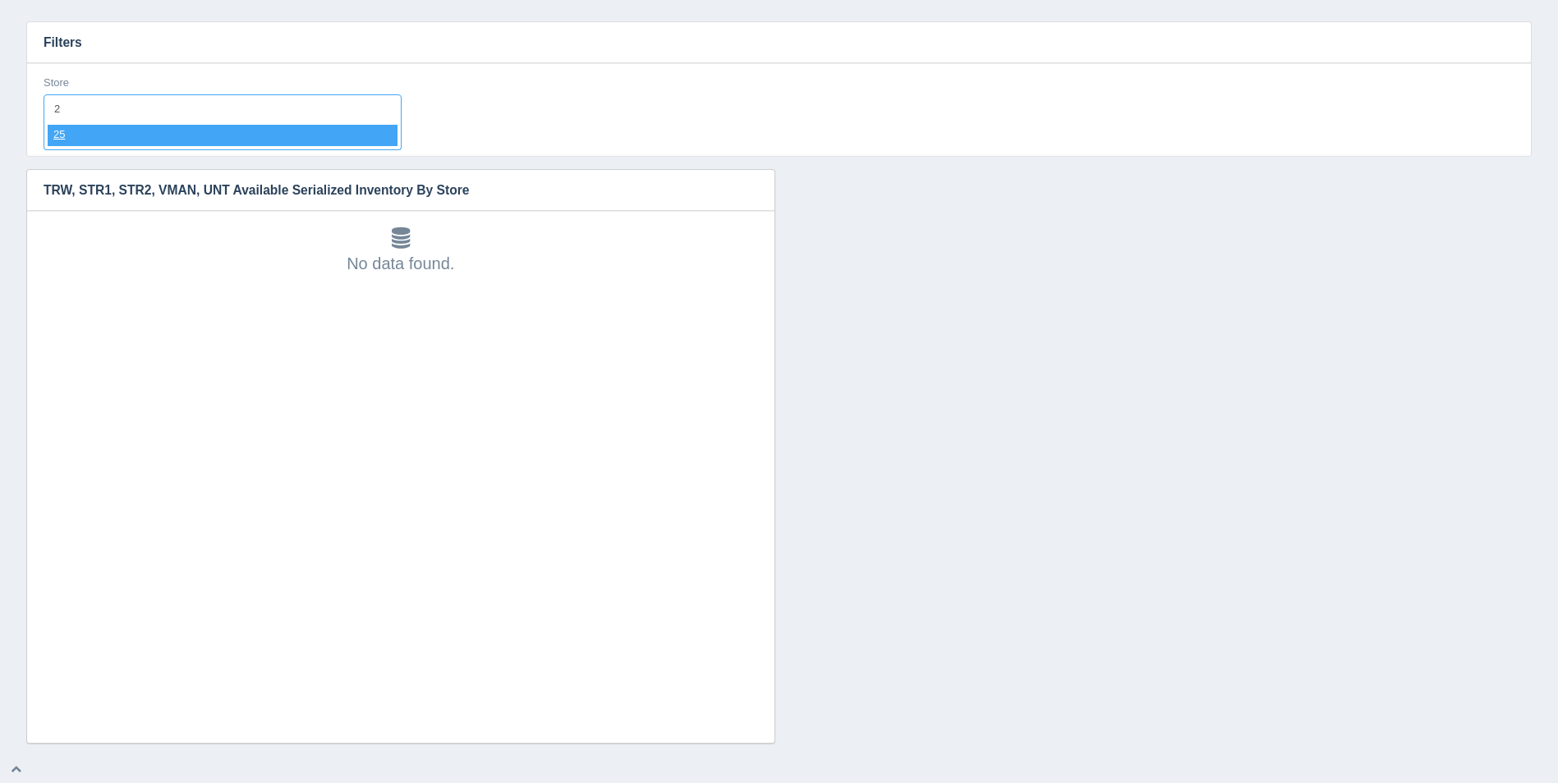
type input "25"
select select "25"
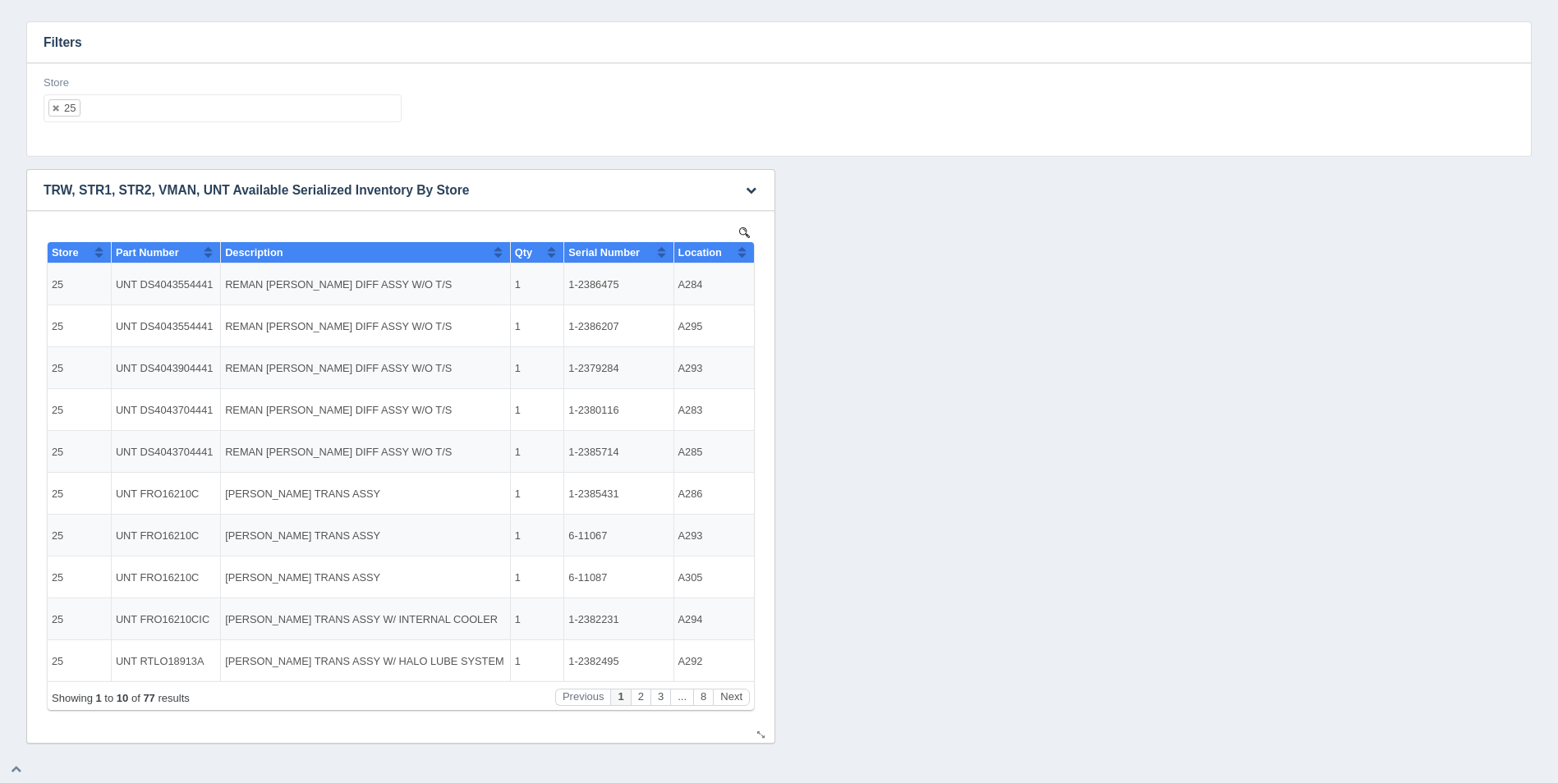
click at [744, 258] on button "Sort column ascending" at bounding box center [742, 252] width 11 height 20
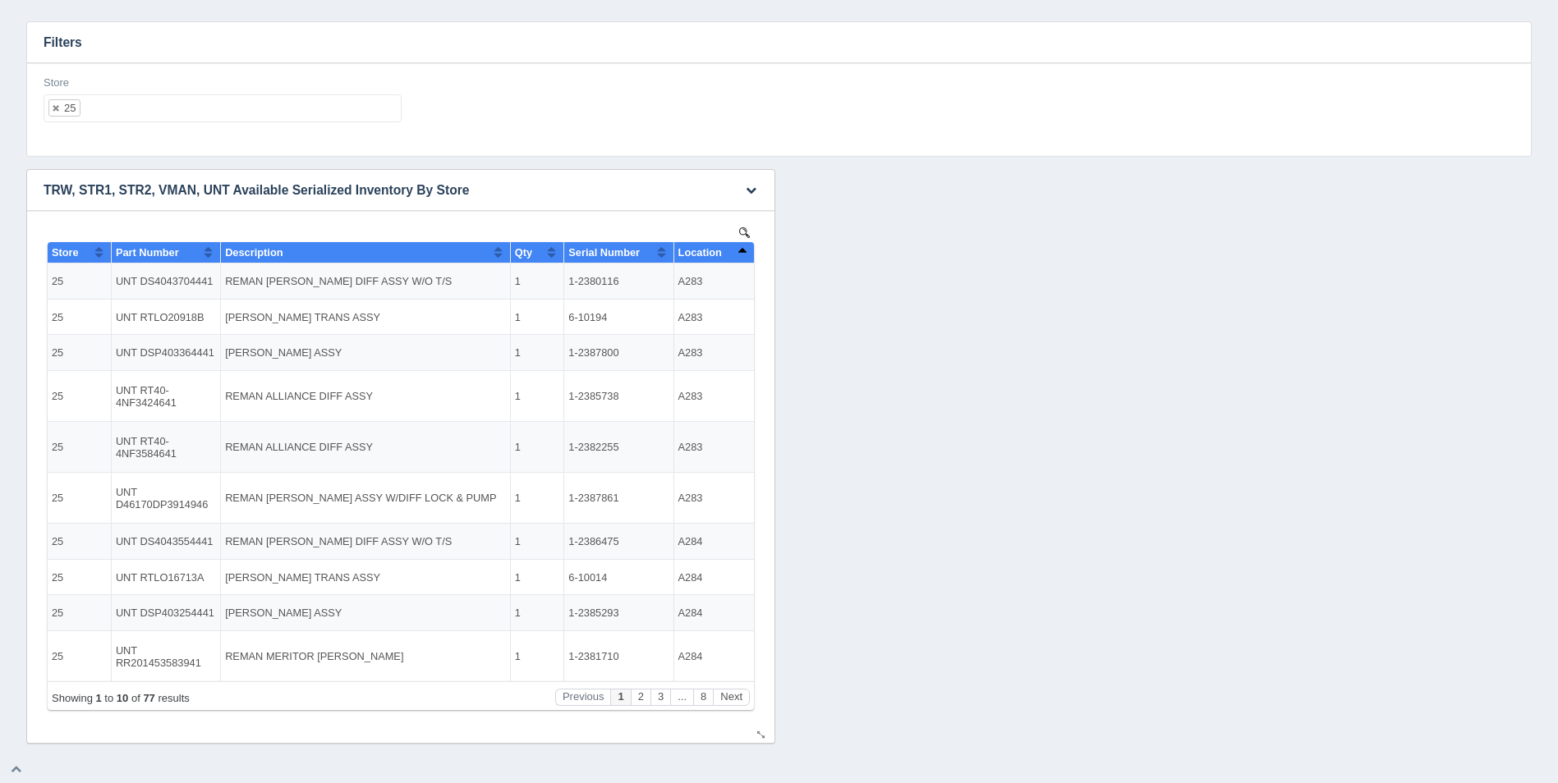
click at [744, 258] on button "Sort column descending" at bounding box center [742, 252] width 11 height 20
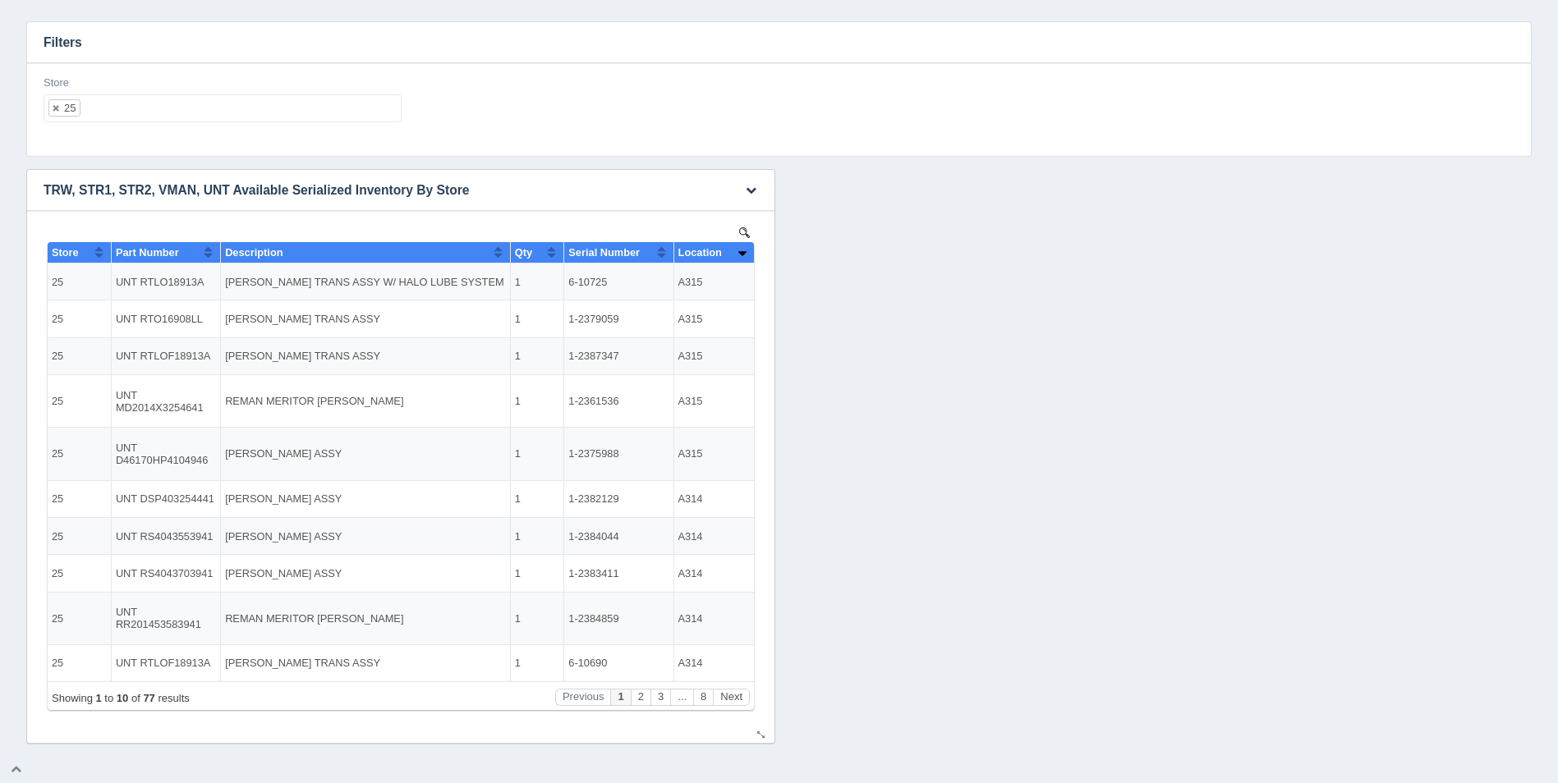
click at [744, 258] on button "Sort column ascending" at bounding box center [742, 252] width 11 height 20
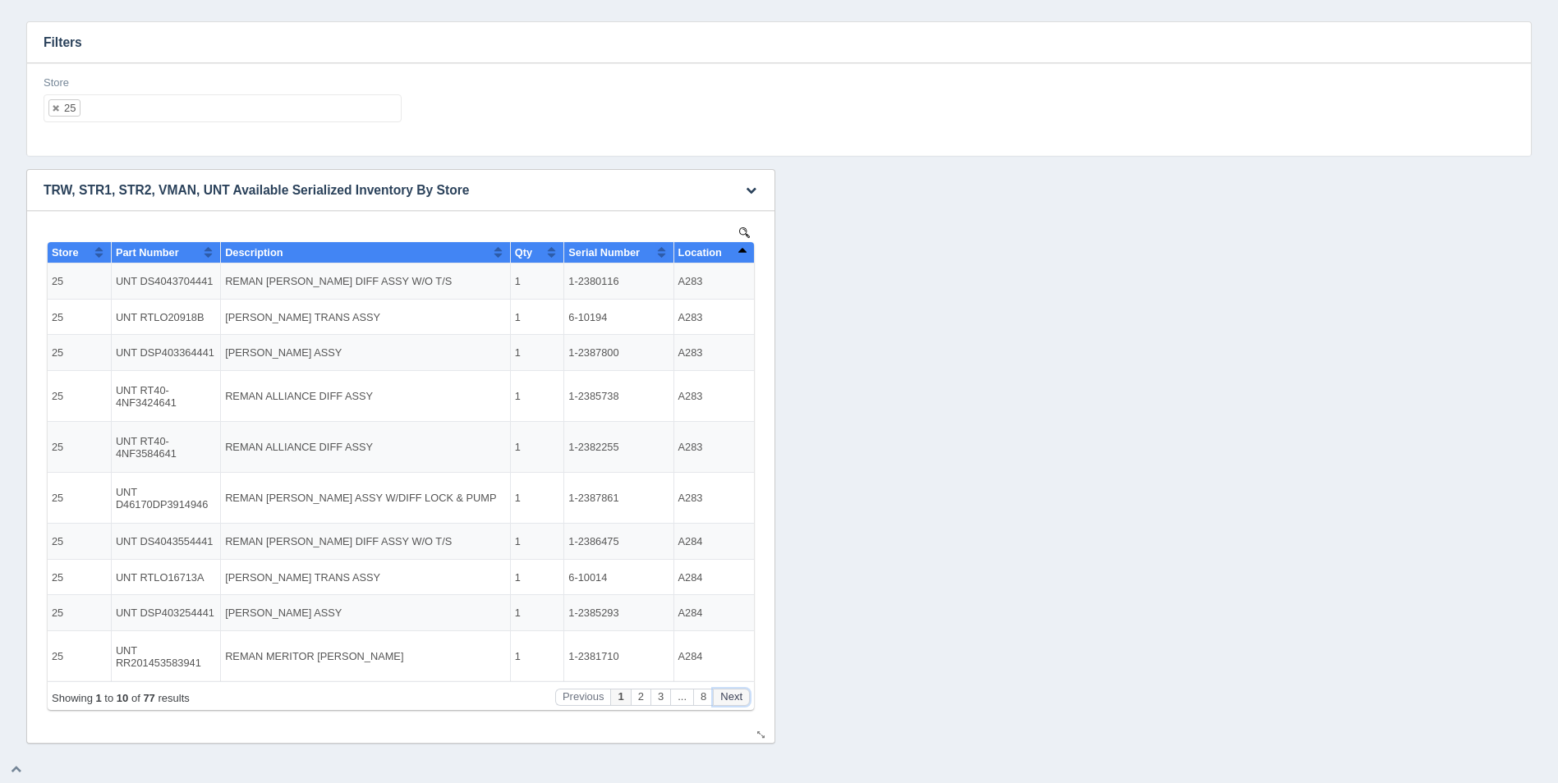
click at [728, 699] on button "Next" at bounding box center [731, 697] width 37 height 17
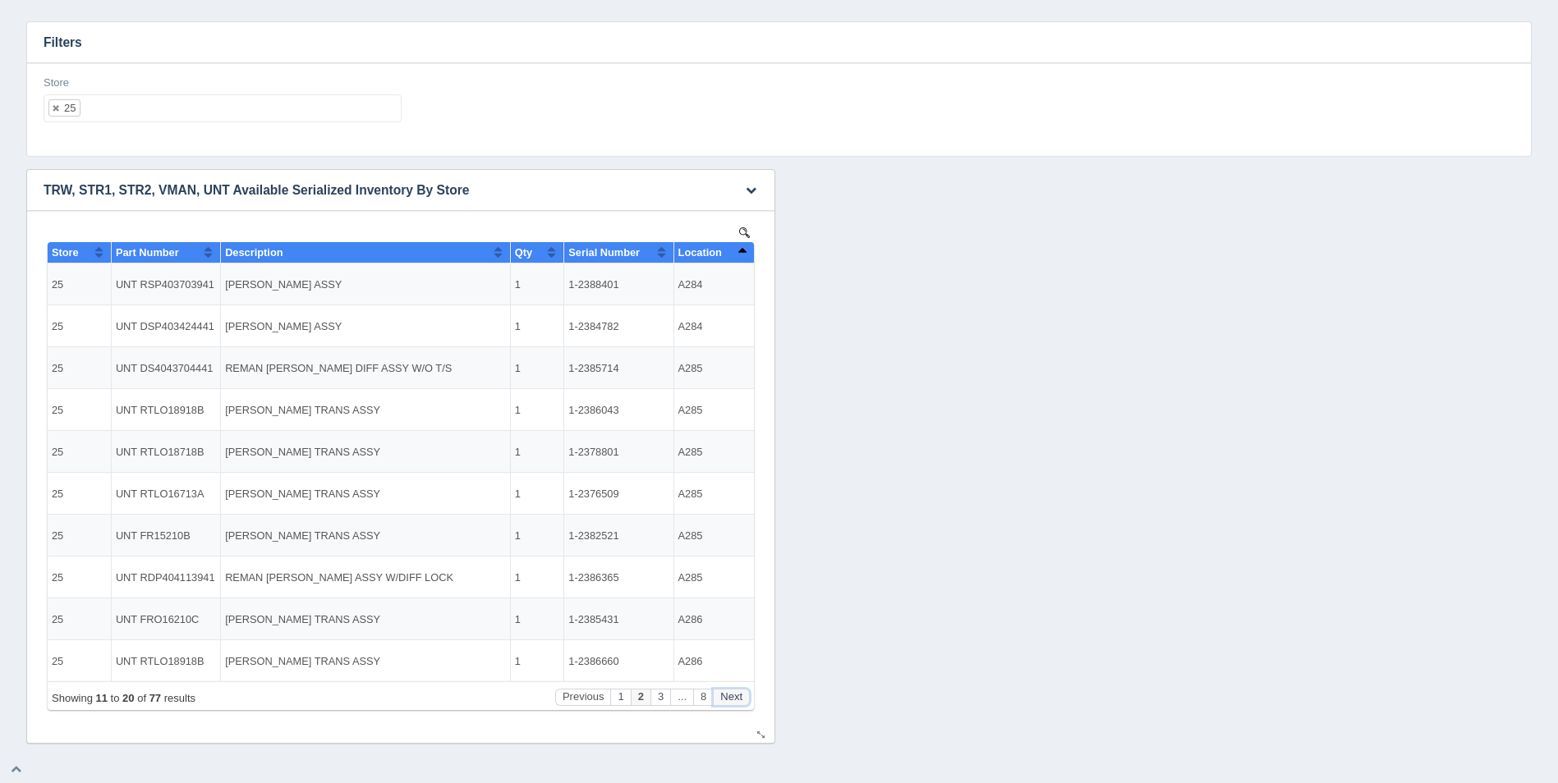
click at [728, 699] on button "Next" at bounding box center [731, 697] width 37 height 17
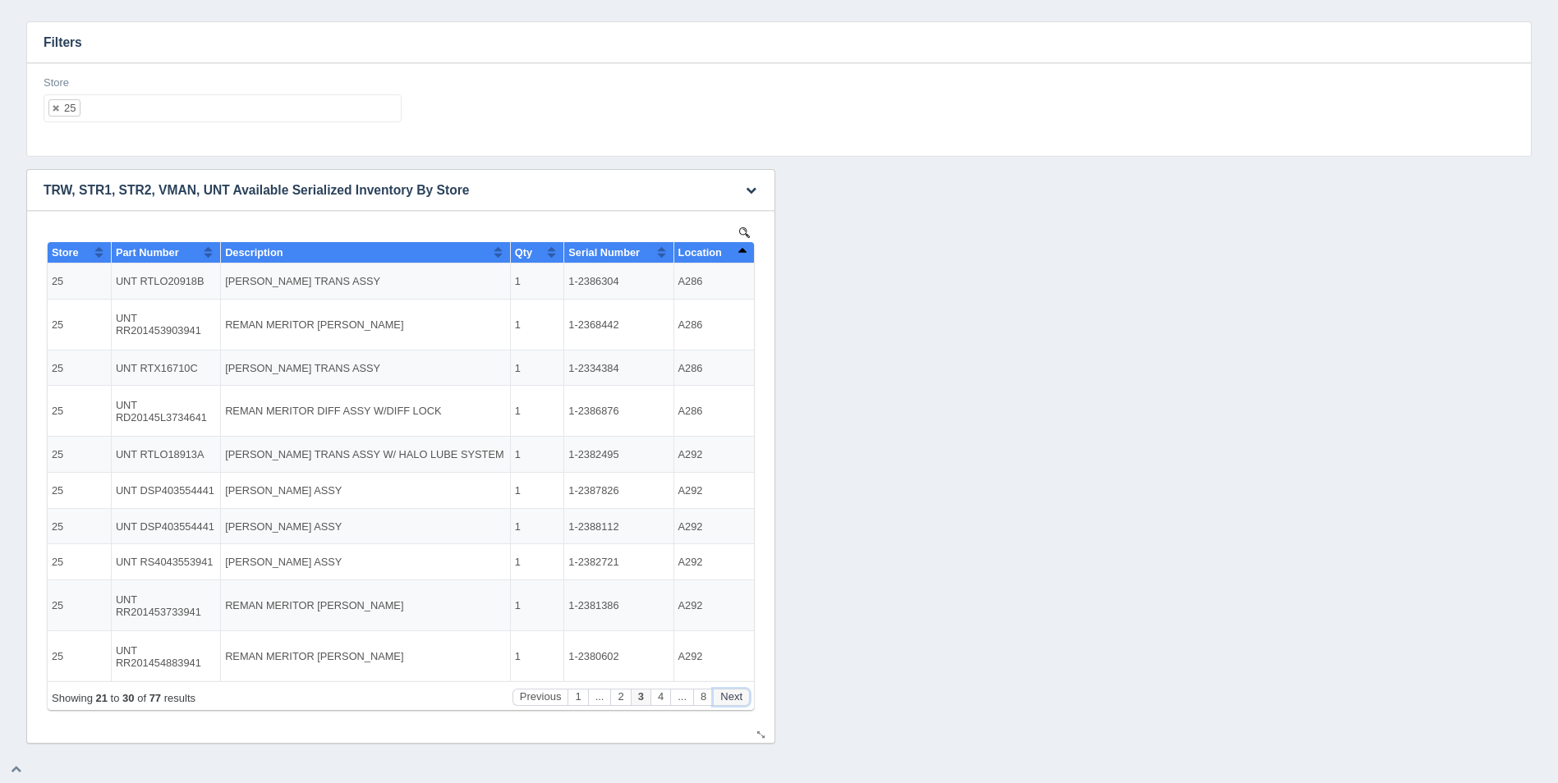
click at [728, 699] on button "Next" at bounding box center [731, 697] width 37 height 17
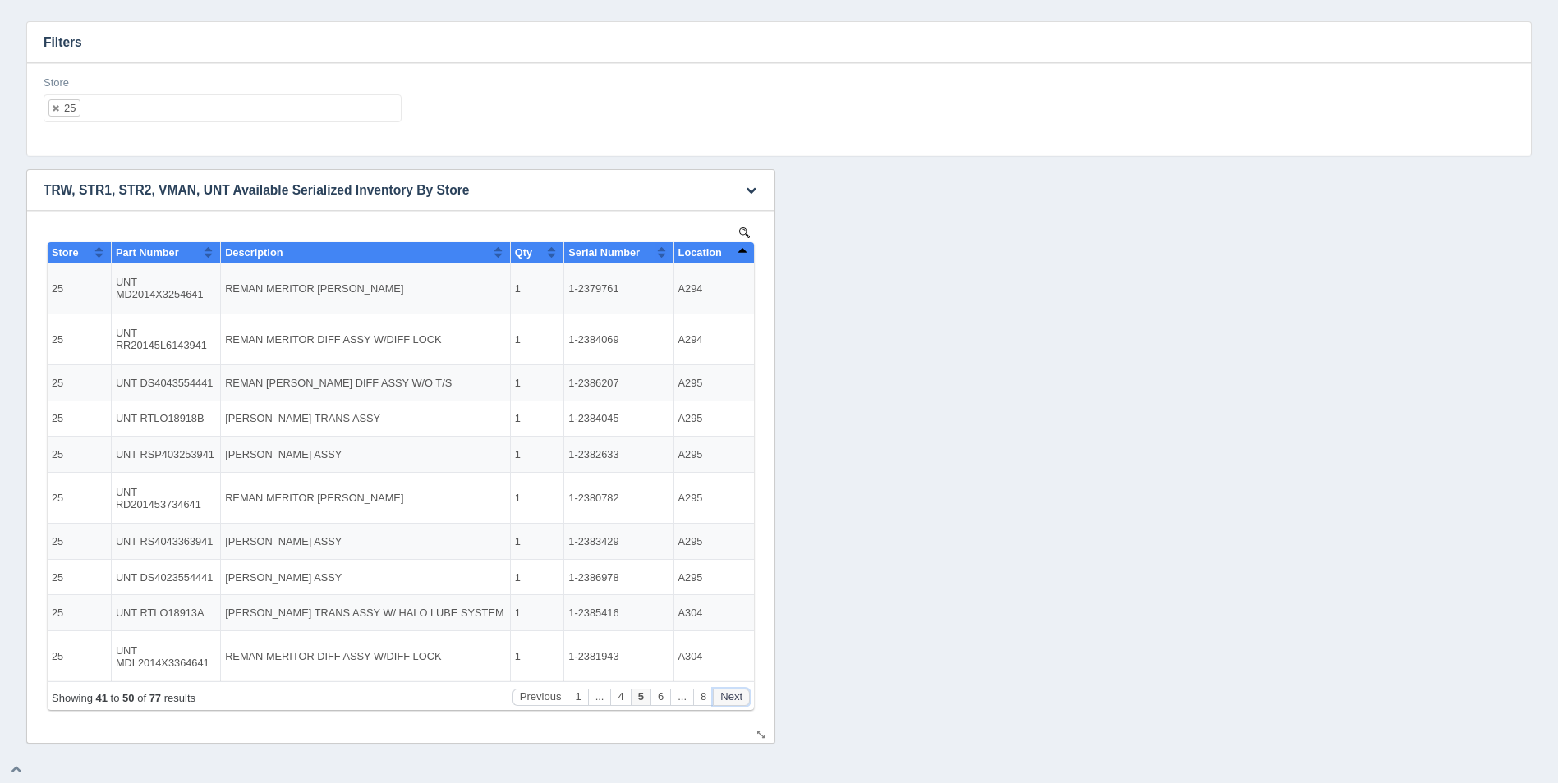
click at [728, 699] on button "Next" at bounding box center [731, 697] width 37 height 17
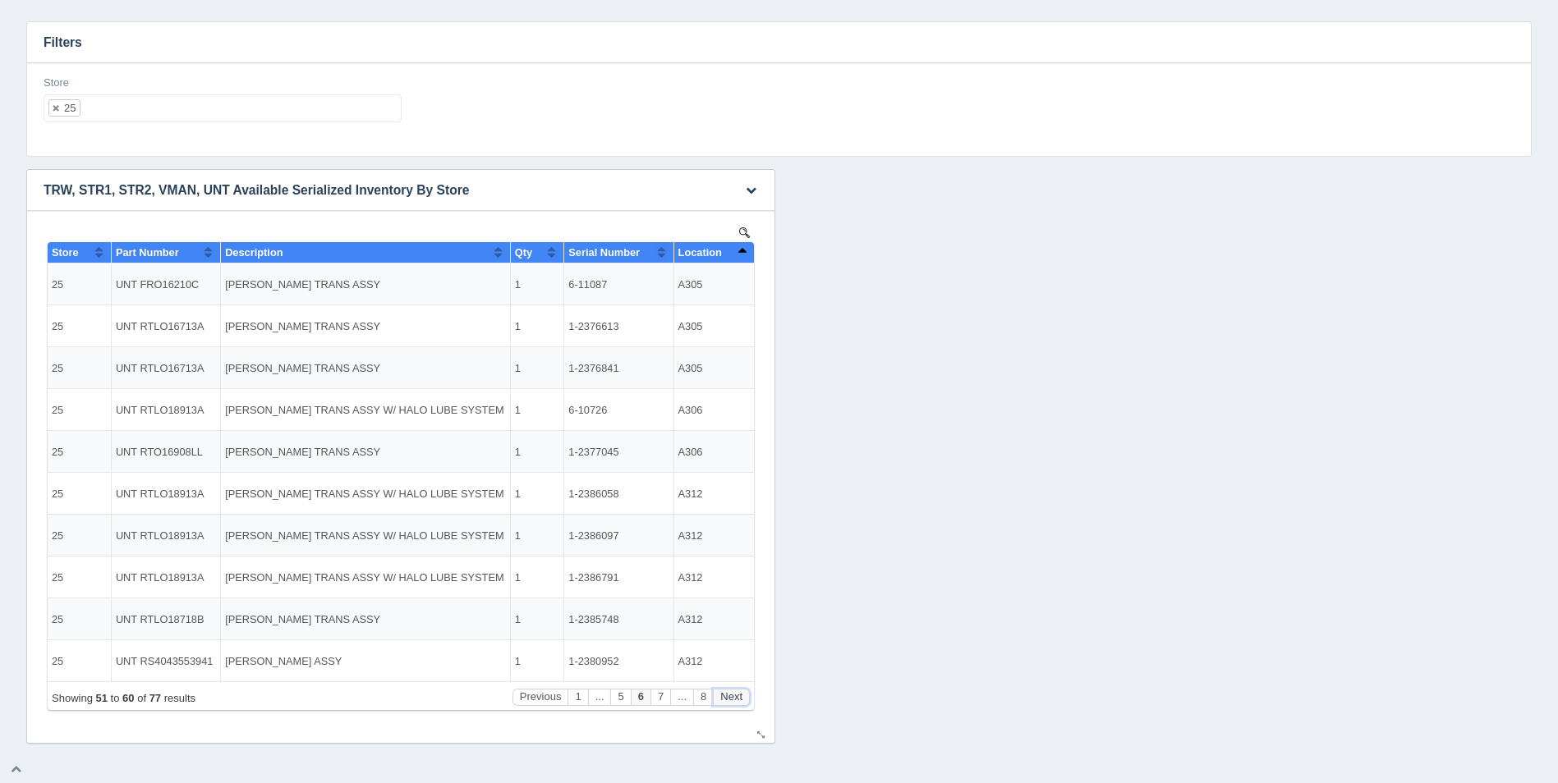
click at [728, 699] on button "Next" at bounding box center [731, 697] width 37 height 17
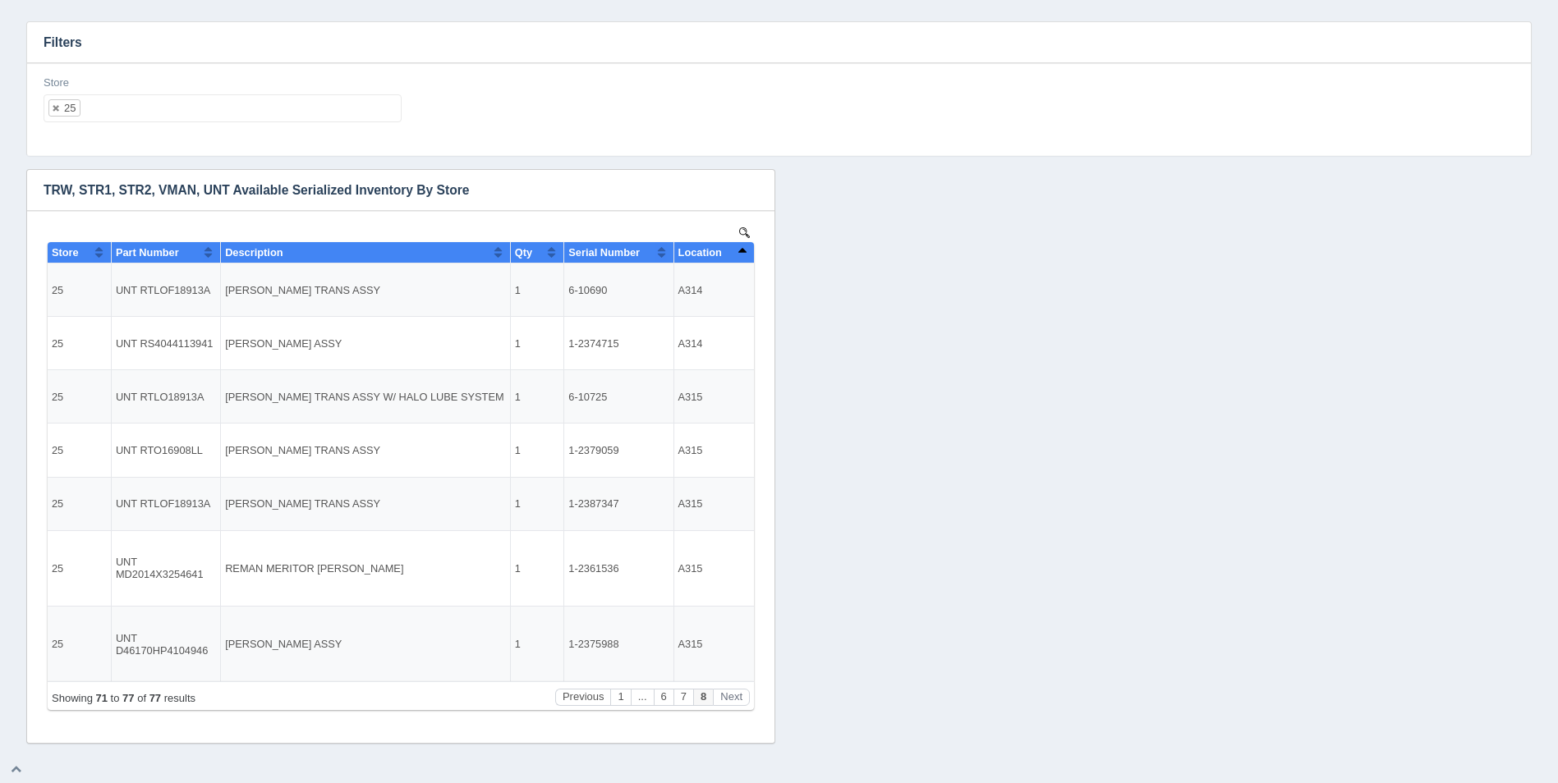
click at [304, 113] on ul "25" at bounding box center [223, 108] width 358 height 28
select select
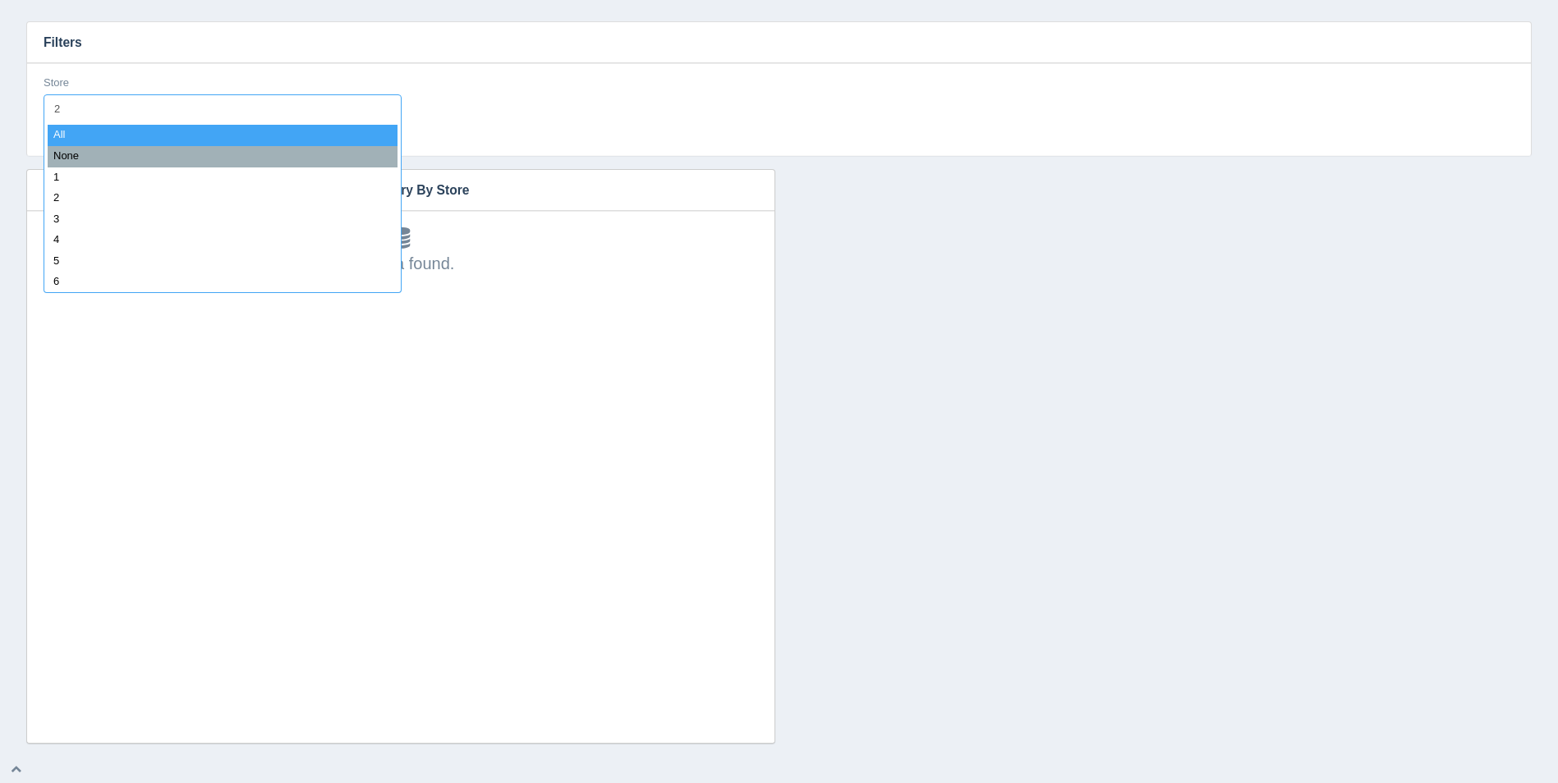
type input "26"
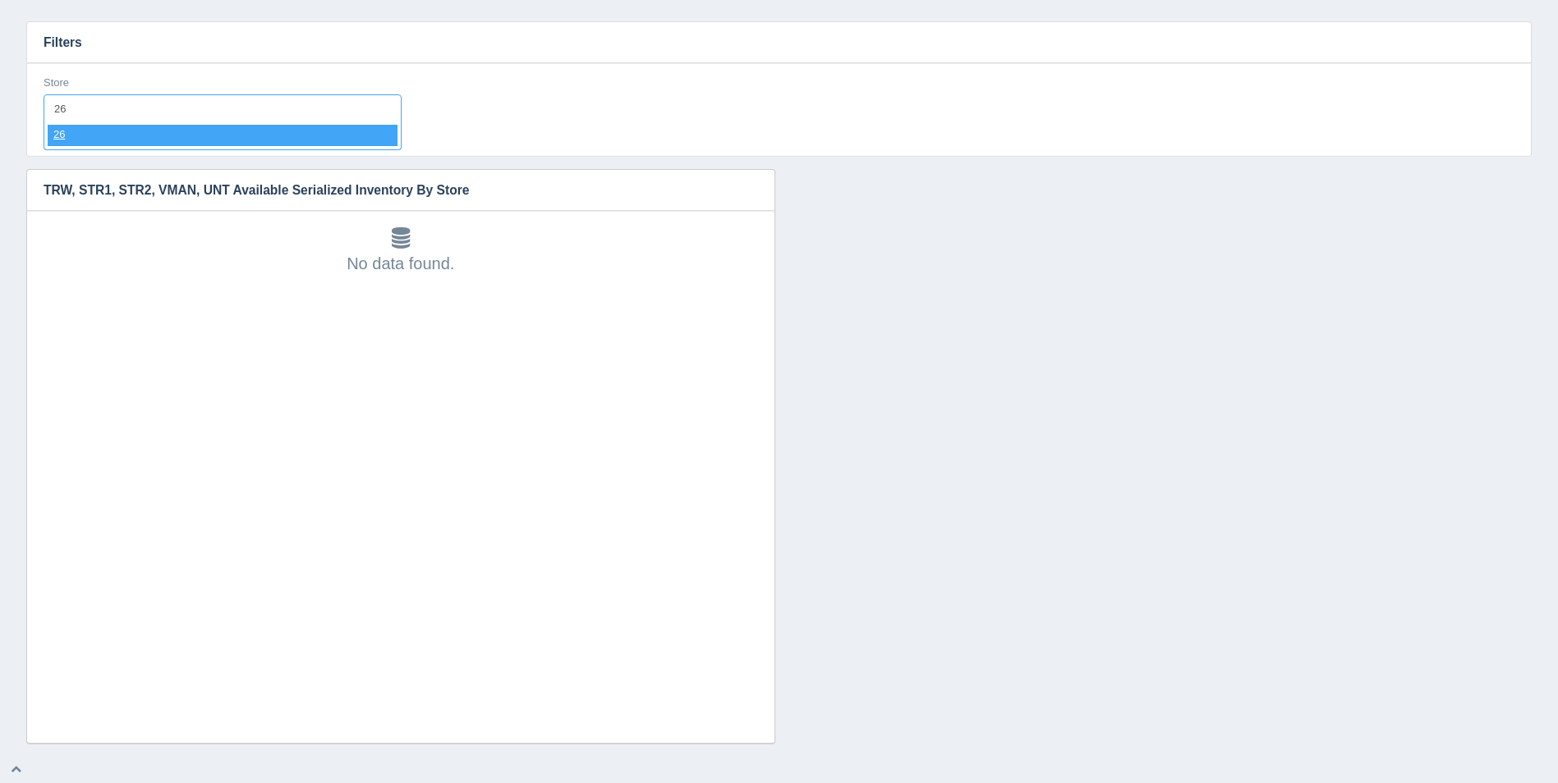
select select "26"
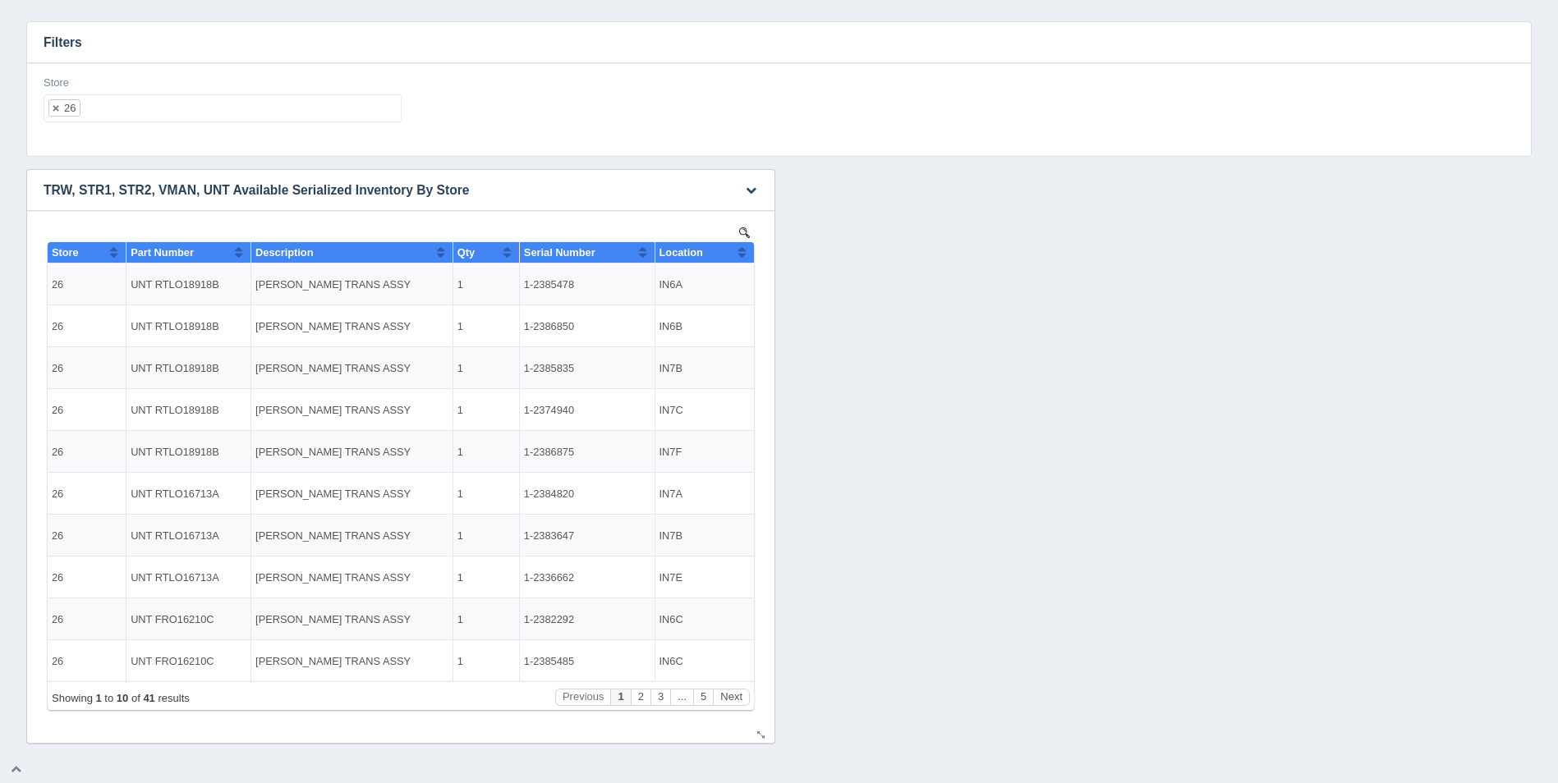
click at [742, 255] on button "Sort column ascending" at bounding box center [742, 252] width 11 height 20
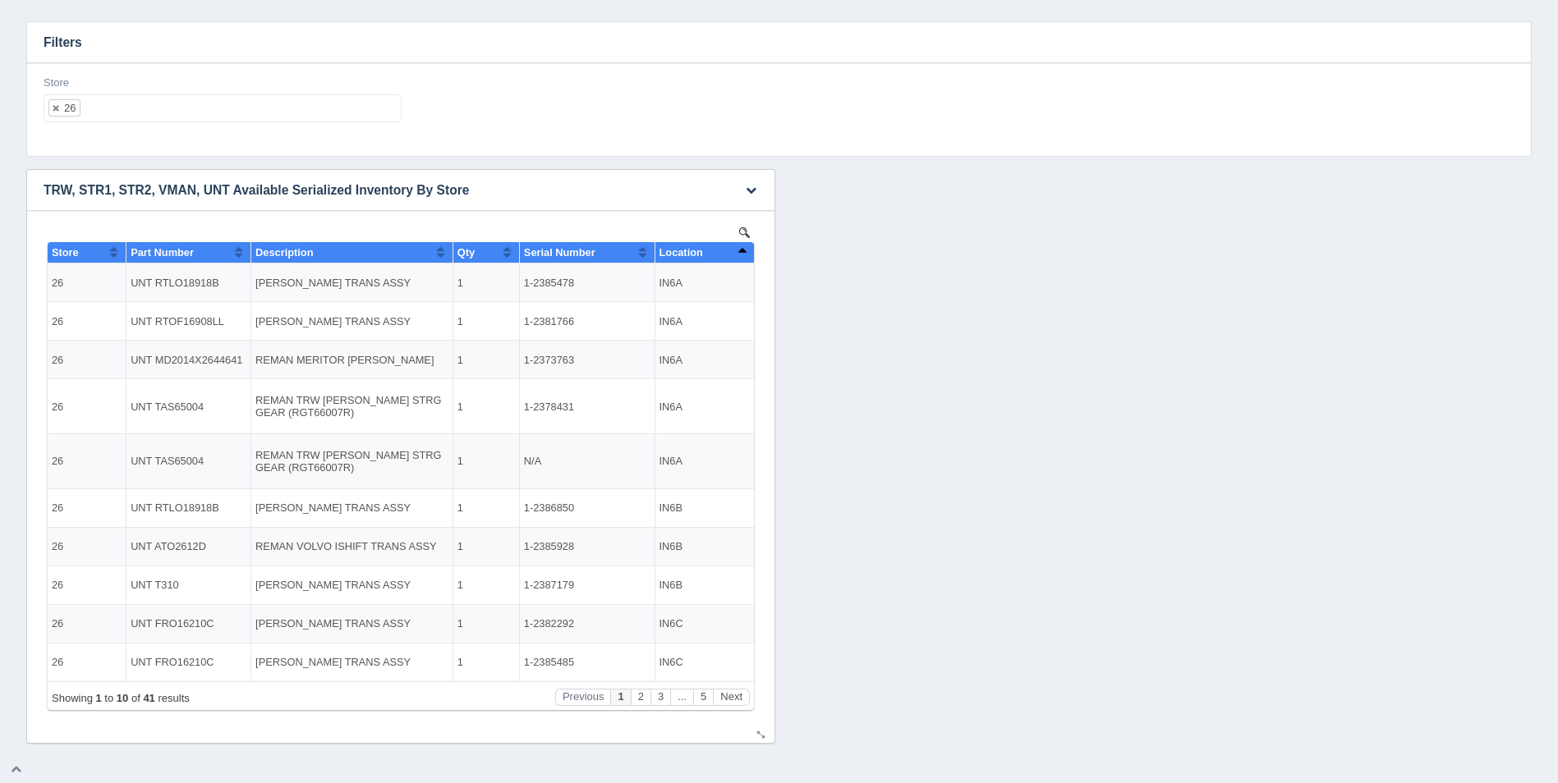
click at [743, 253] on button "Sort column descending" at bounding box center [742, 252] width 11 height 20
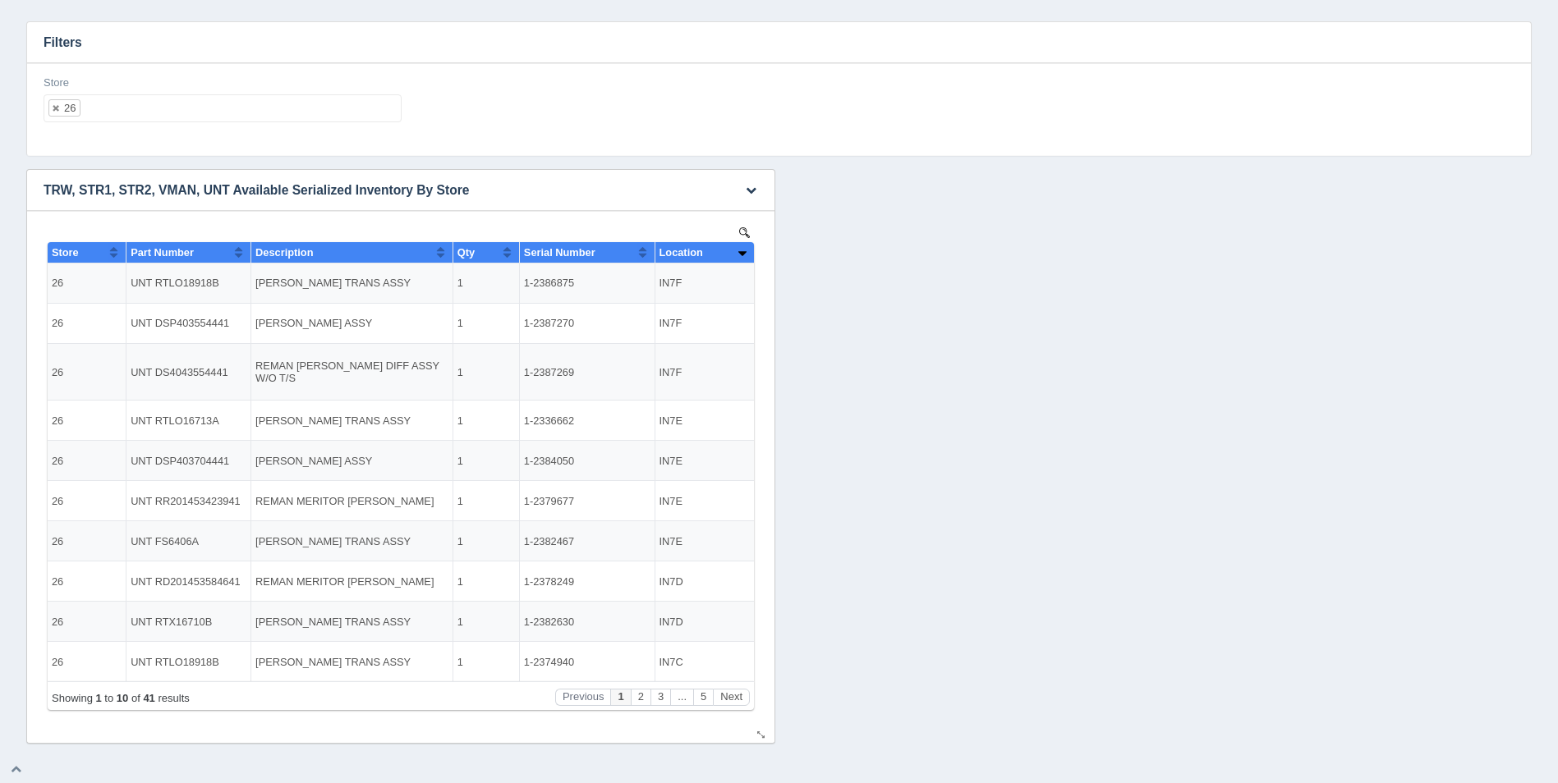
click at [737, 687] on div "Showing 1 to 10 of 41 results Previous 1 2 3 ... 5 Next" at bounding box center [401, 696] width 706 height 29
click at [736, 693] on button "Next" at bounding box center [731, 697] width 37 height 17
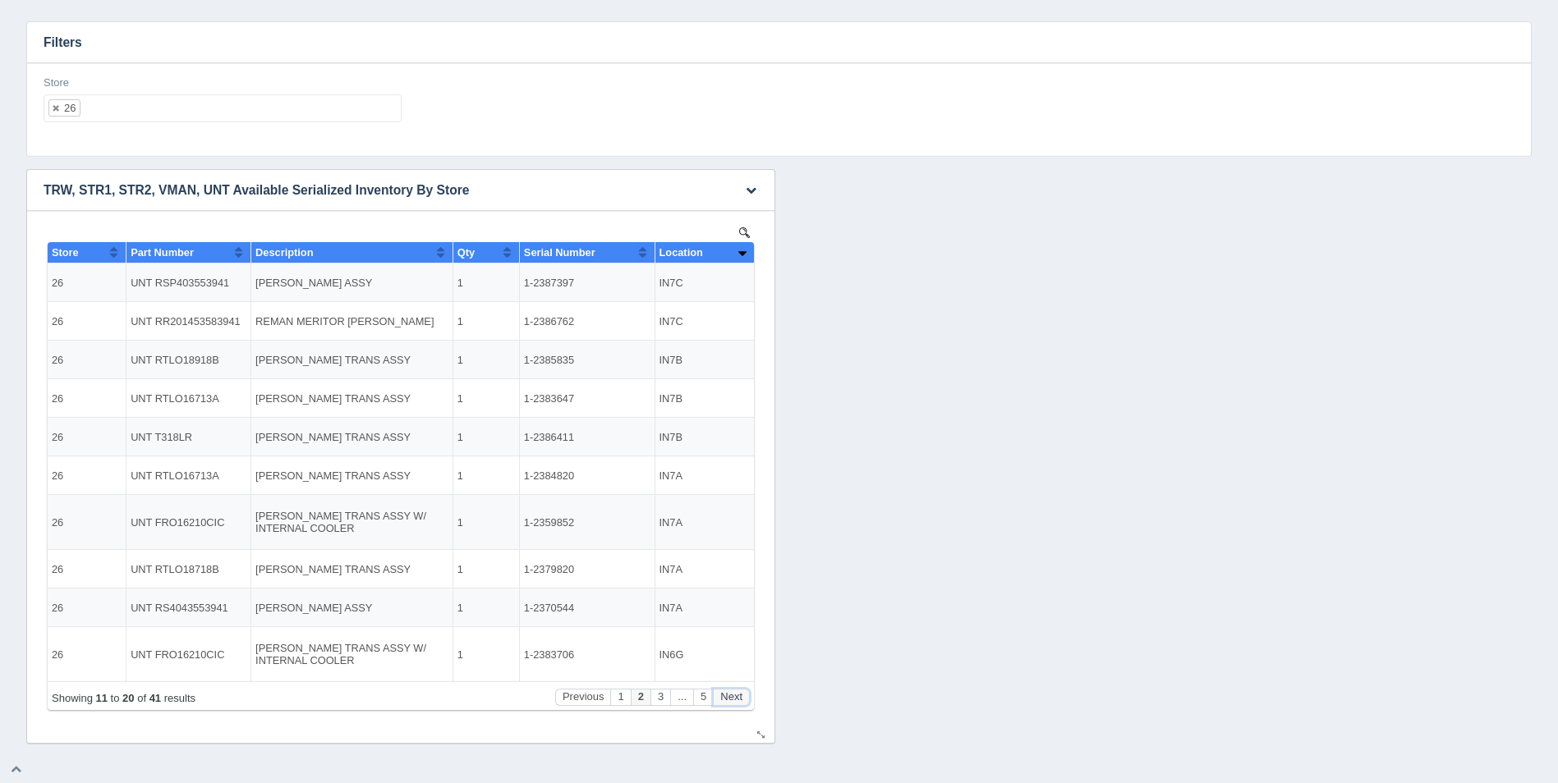
click at [736, 693] on button "Next" at bounding box center [731, 697] width 37 height 17
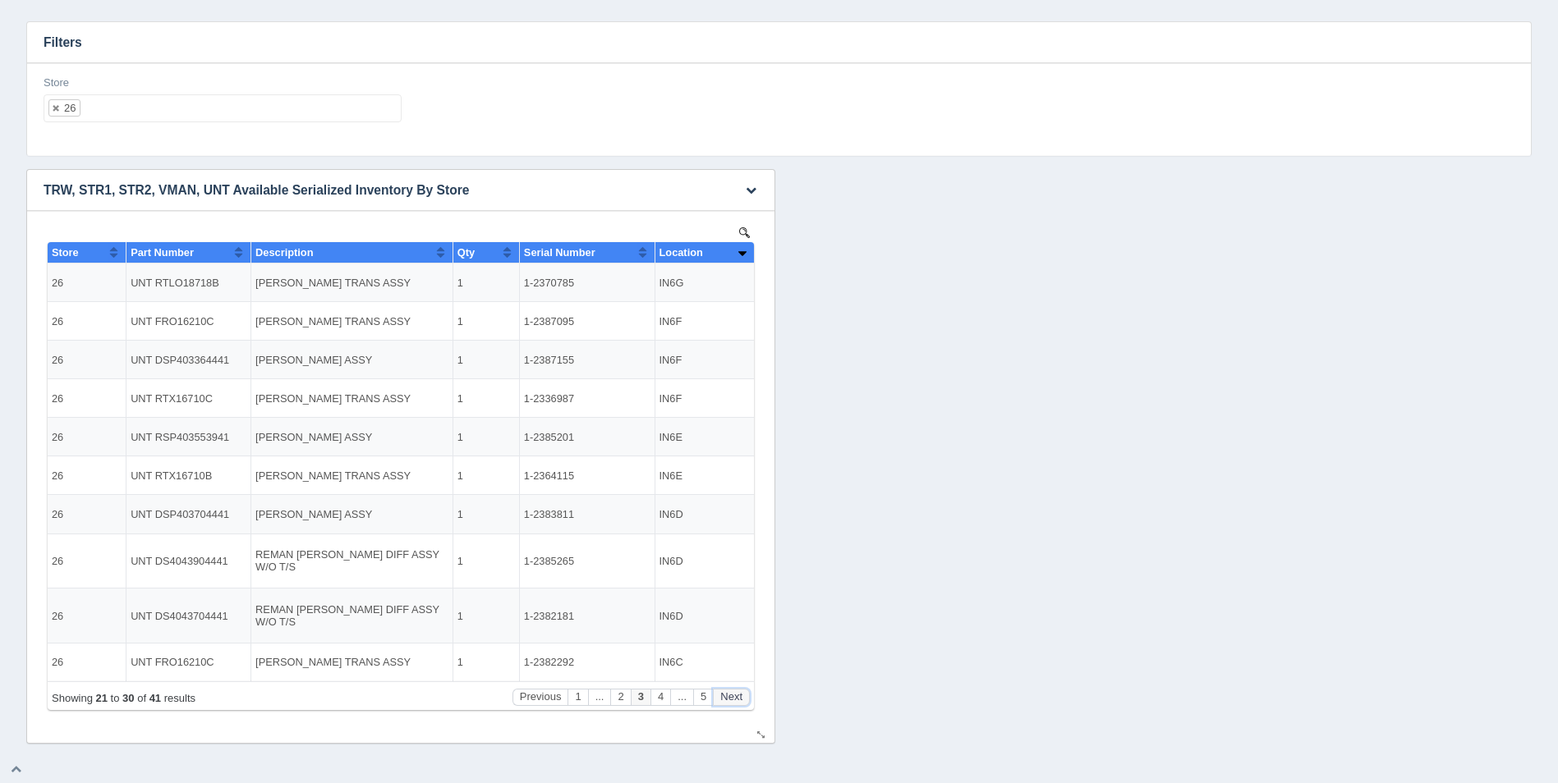
click at [736, 693] on button "Next" at bounding box center [731, 697] width 37 height 17
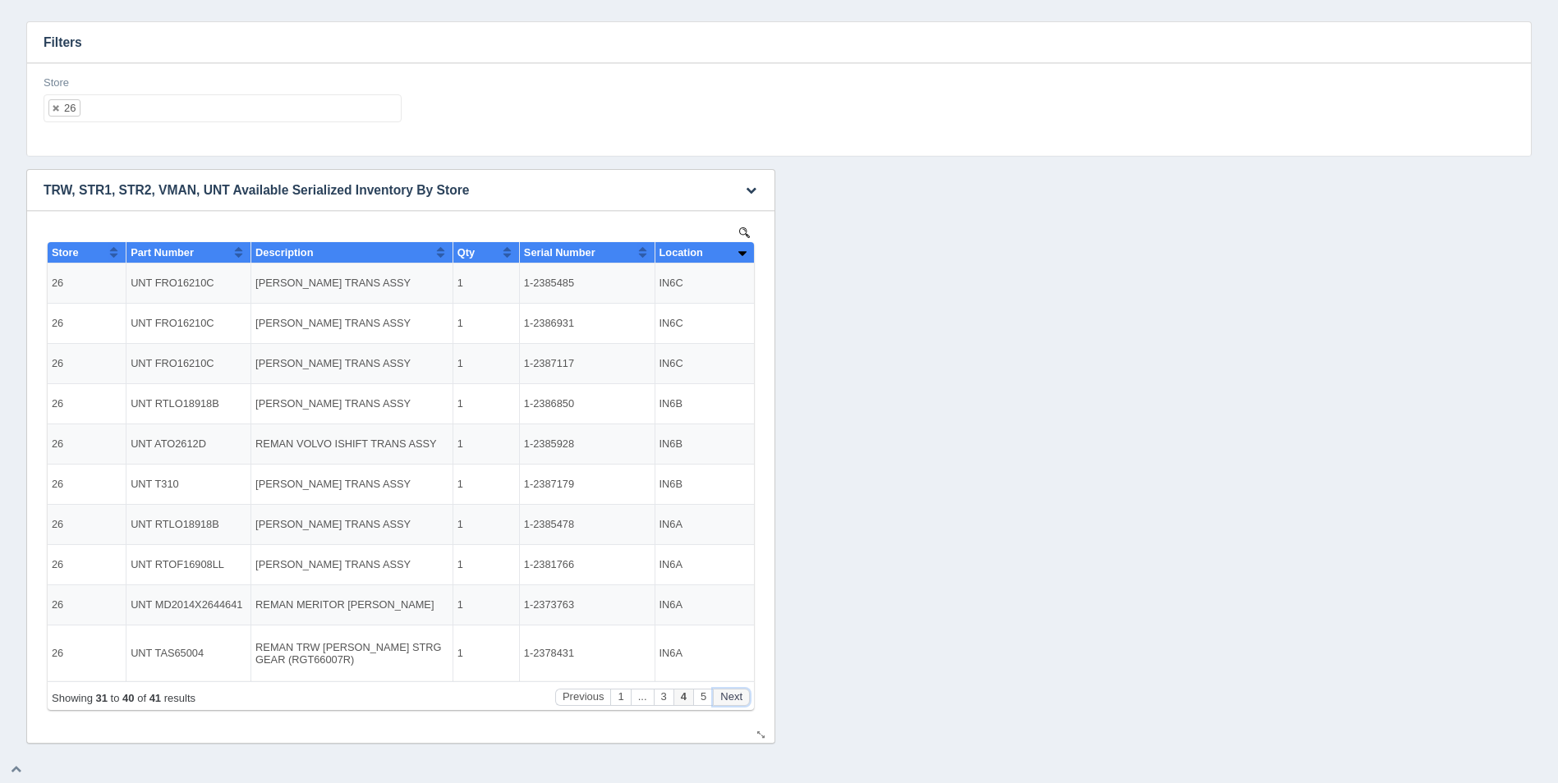
click at [736, 693] on button "Next" at bounding box center [731, 697] width 37 height 17
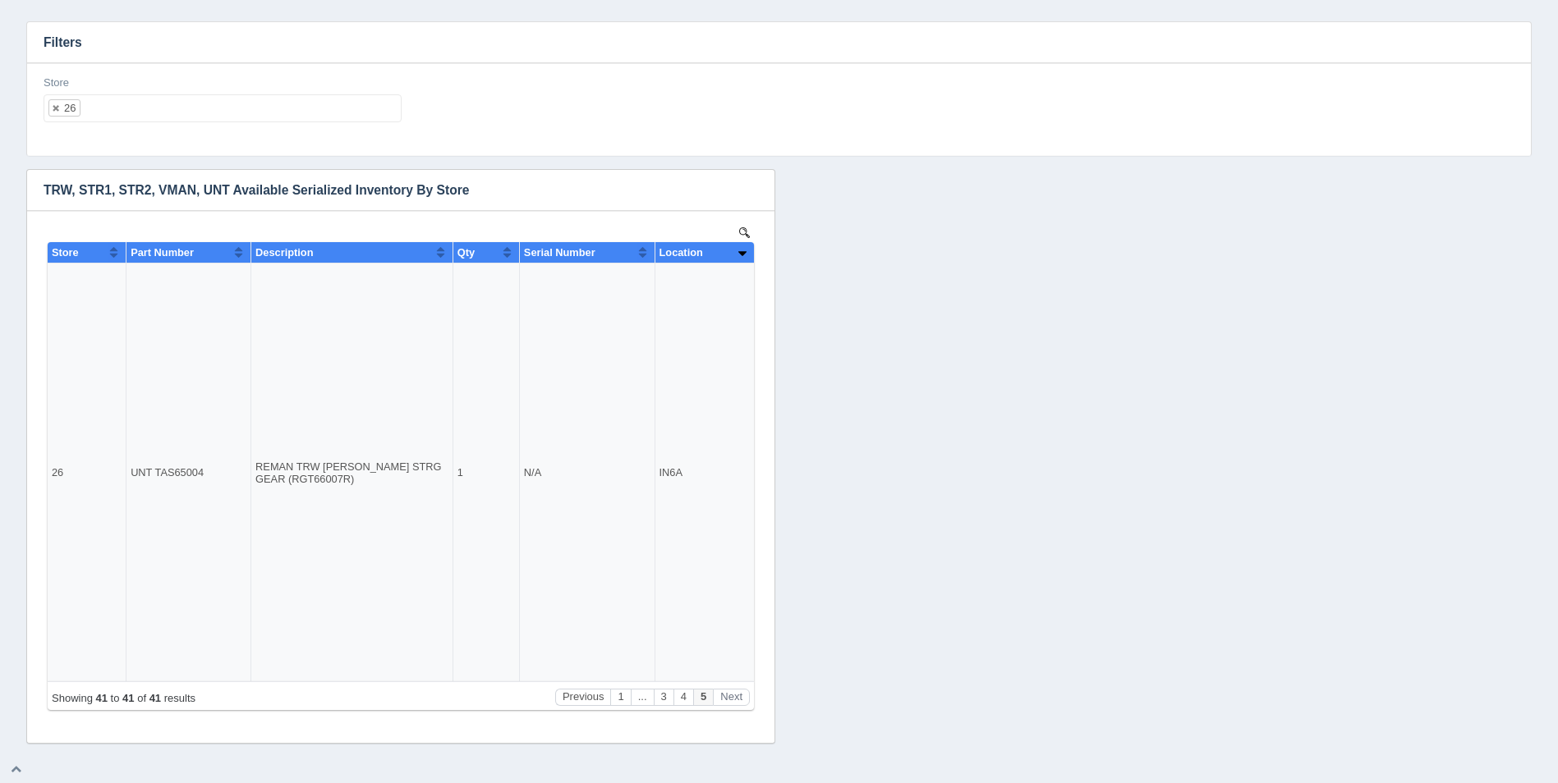
click at [136, 108] on ul "26" at bounding box center [223, 108] width 358 height 28
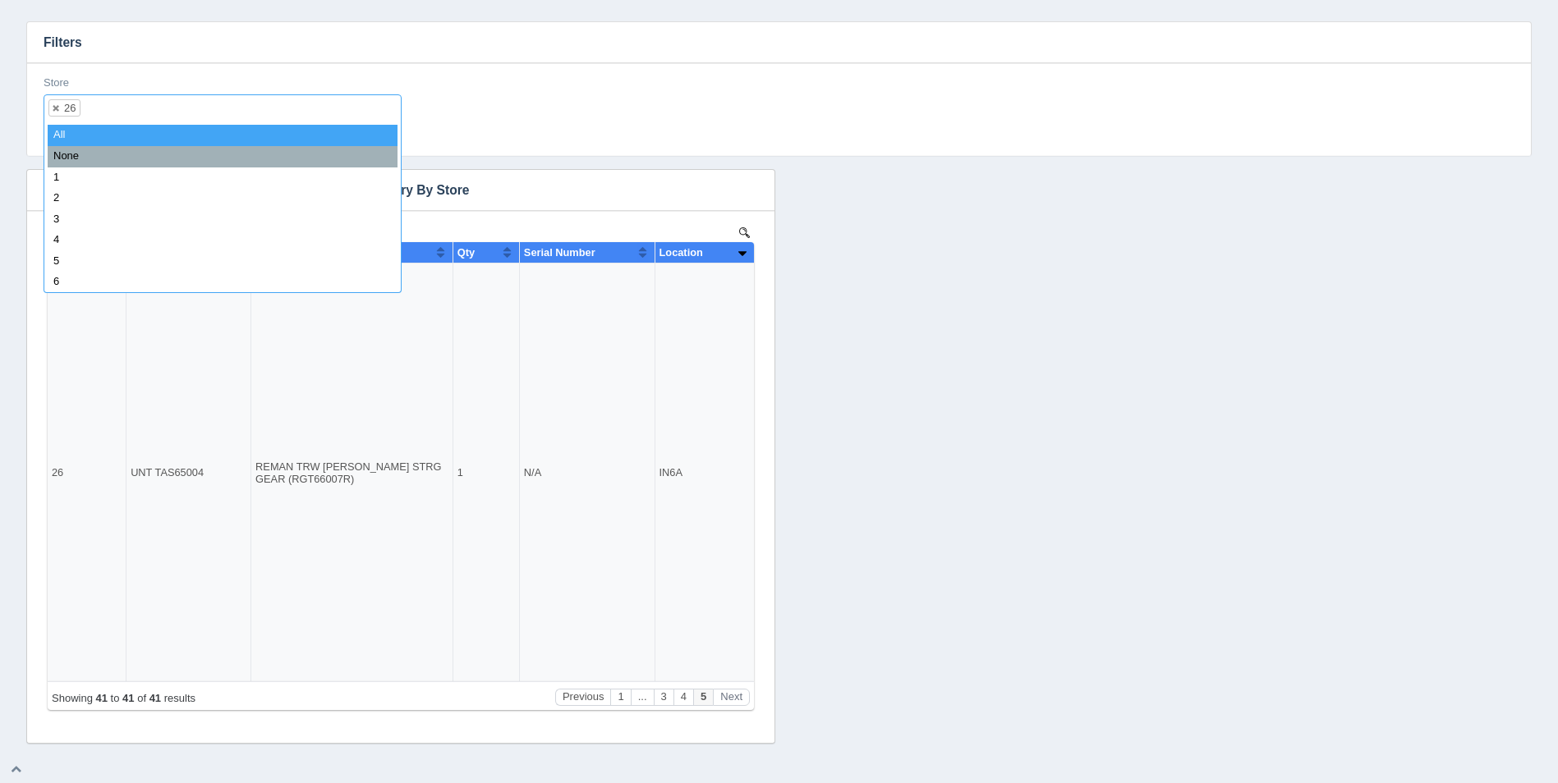
select select
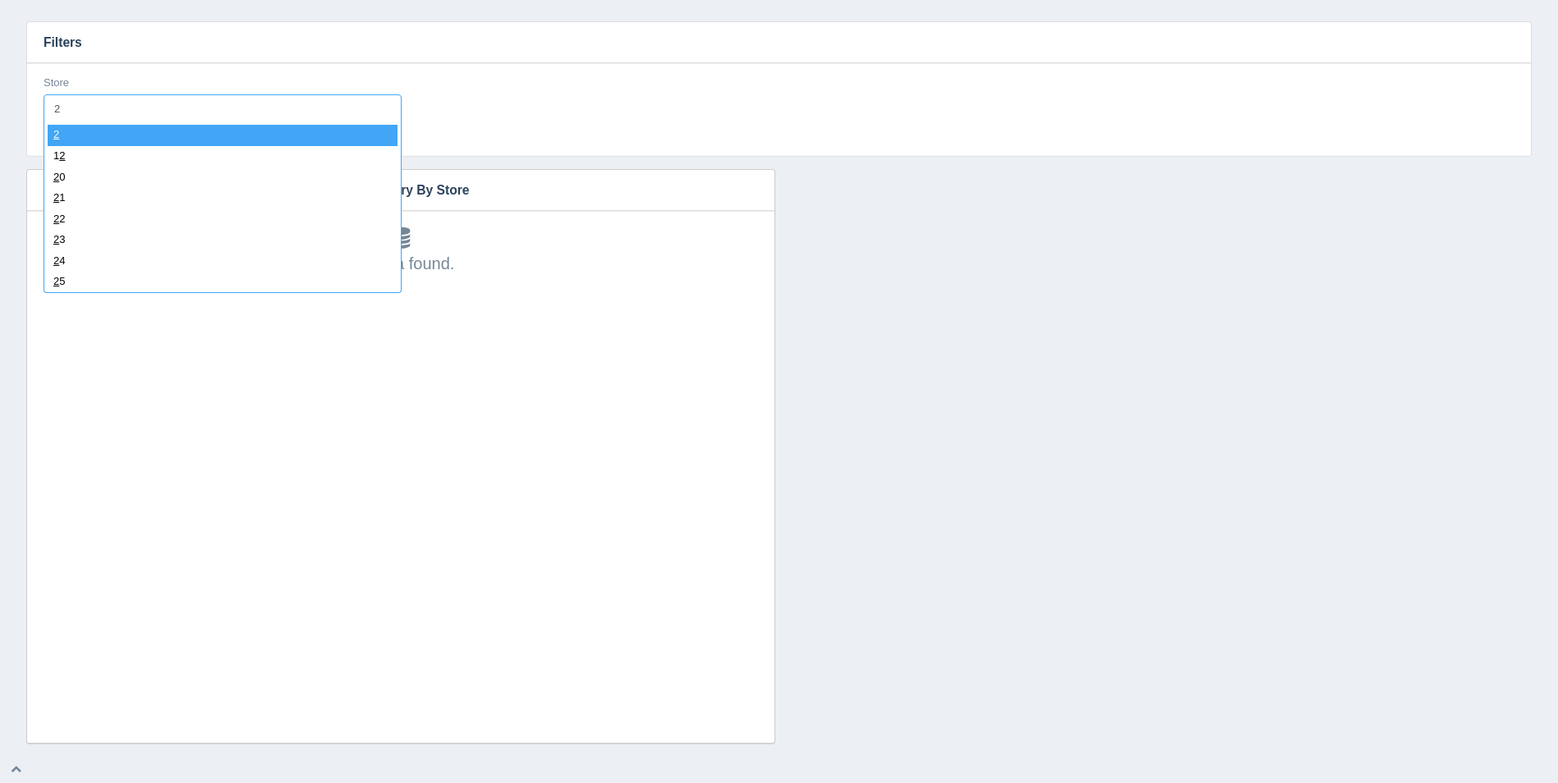
type input "27"
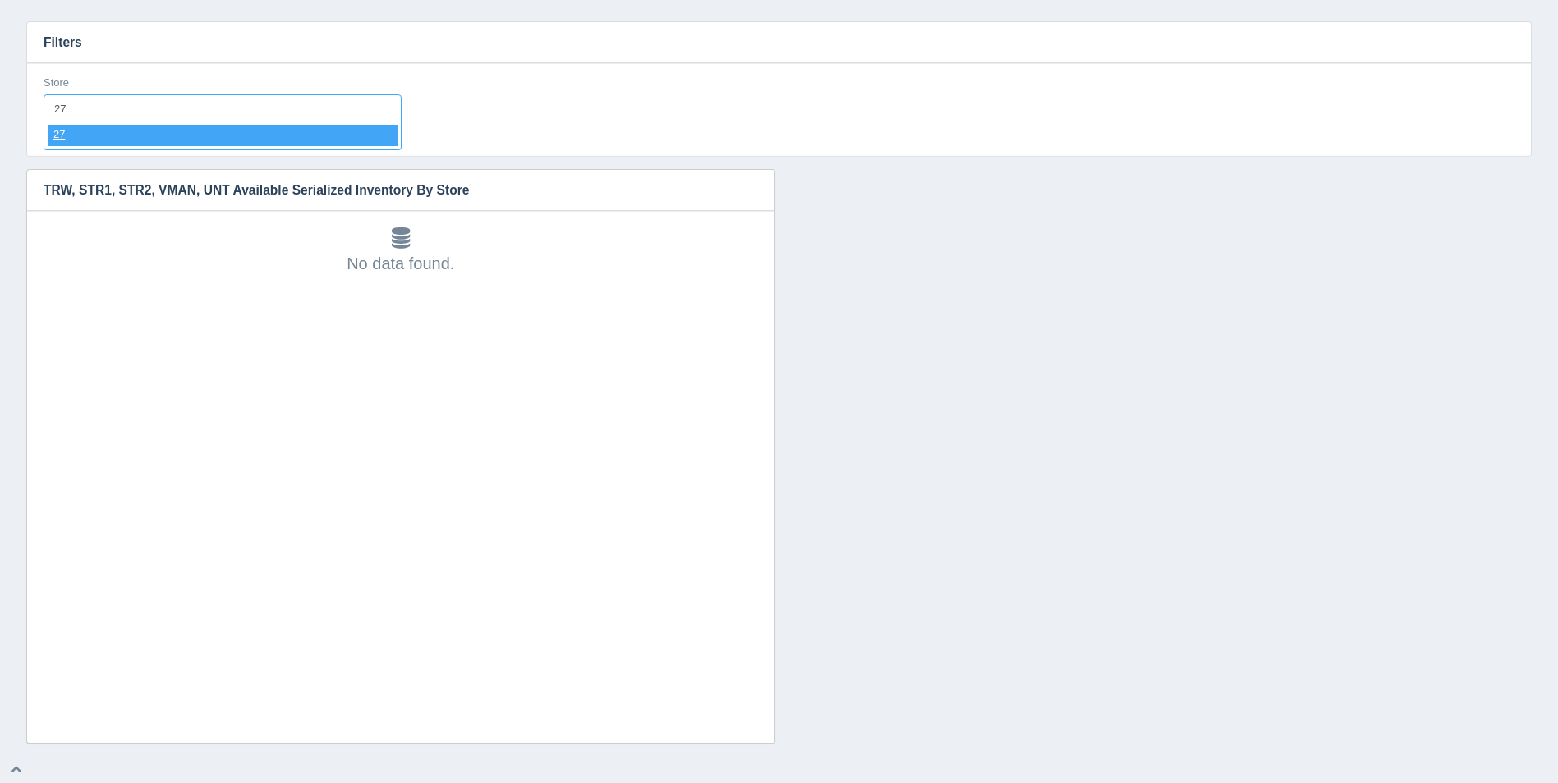
select select "27"
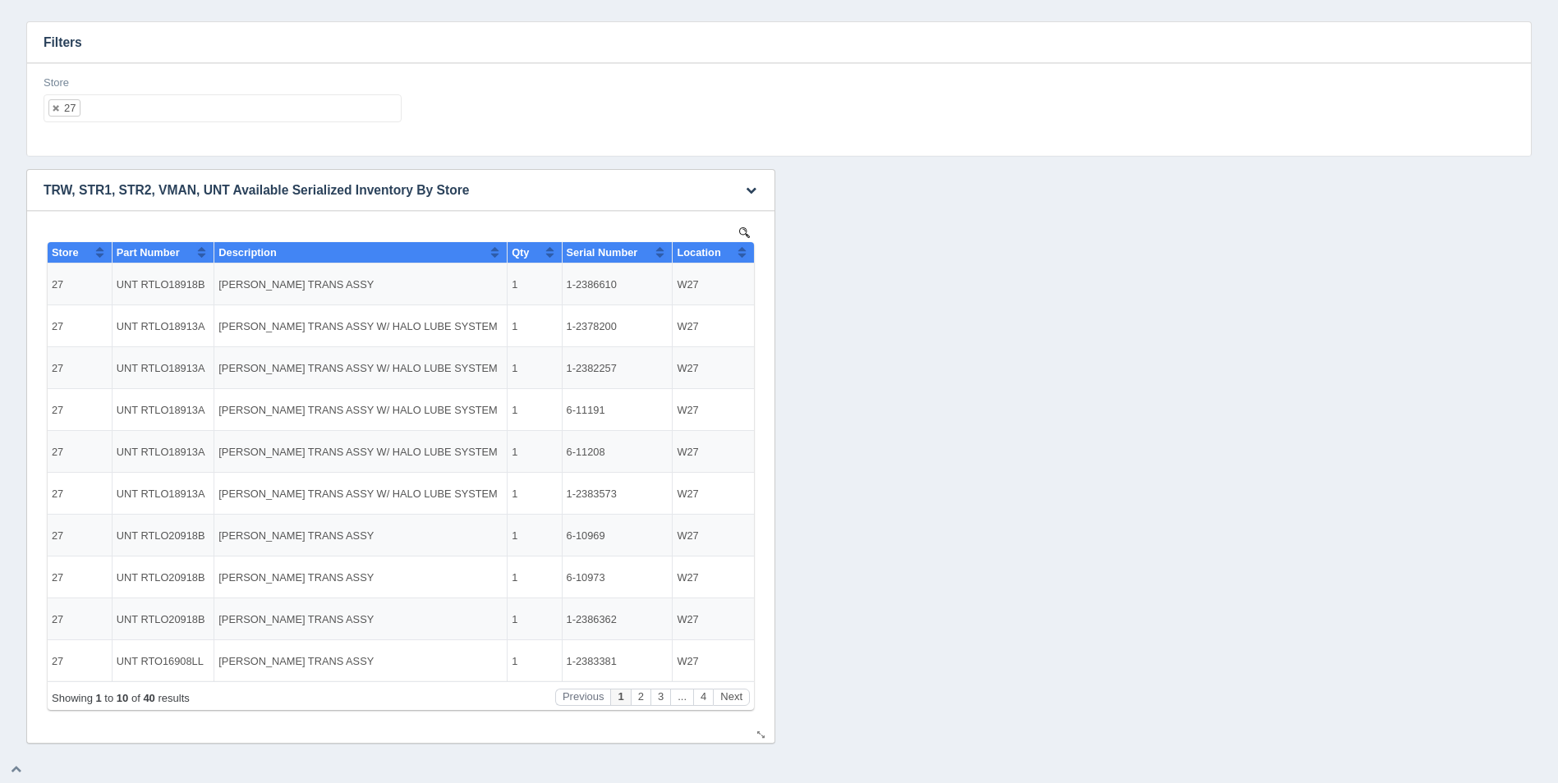
click at [751, 252] on th "Location" at bounding box center [713, 252] width 81 height 21
click at [746, 699] on button "Next" at bounding box center [731, 697] width 37 height 17
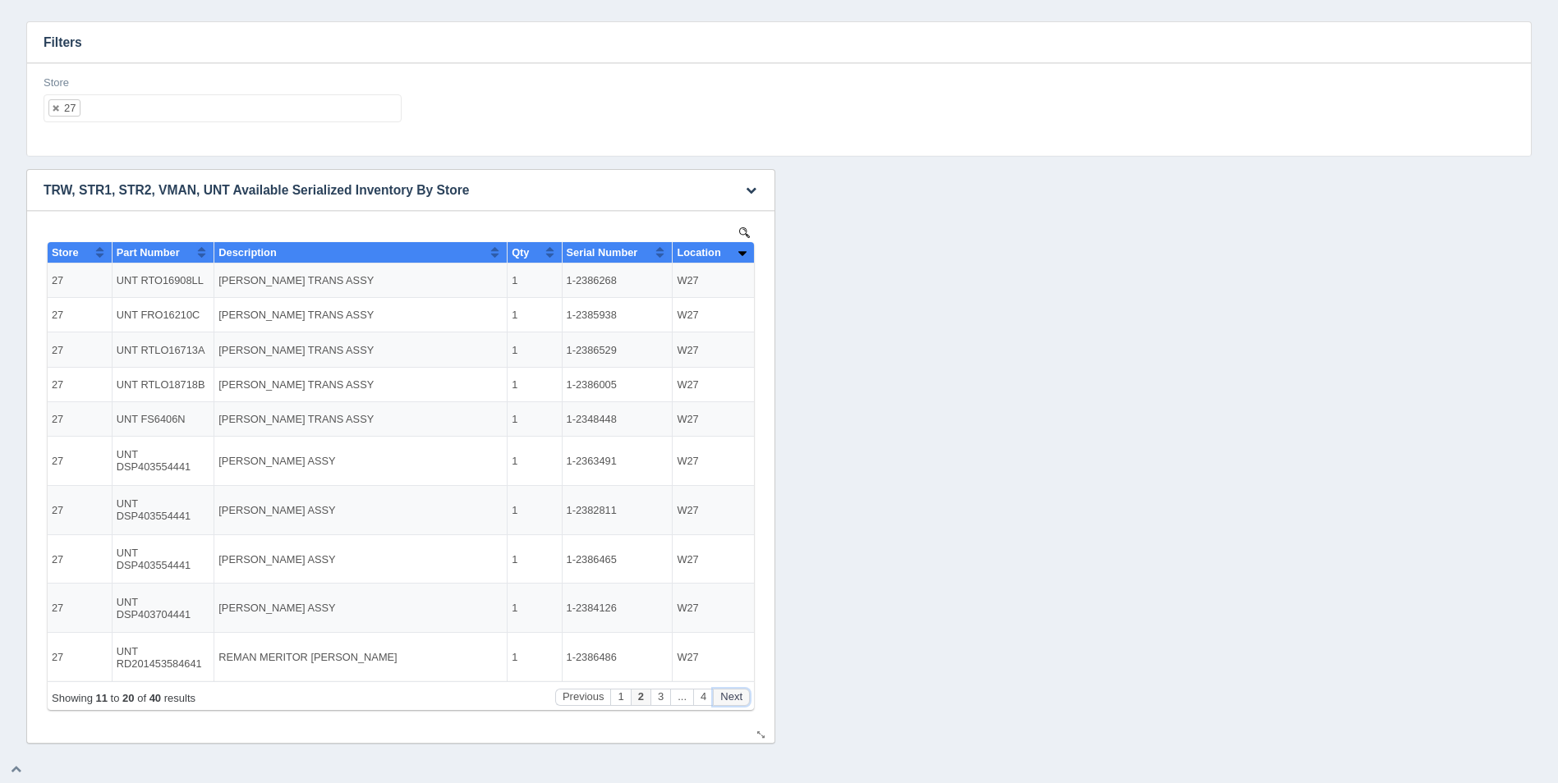
click at [746, 699] on button "Next" at bounding box center [731, 697] width 37 height 17
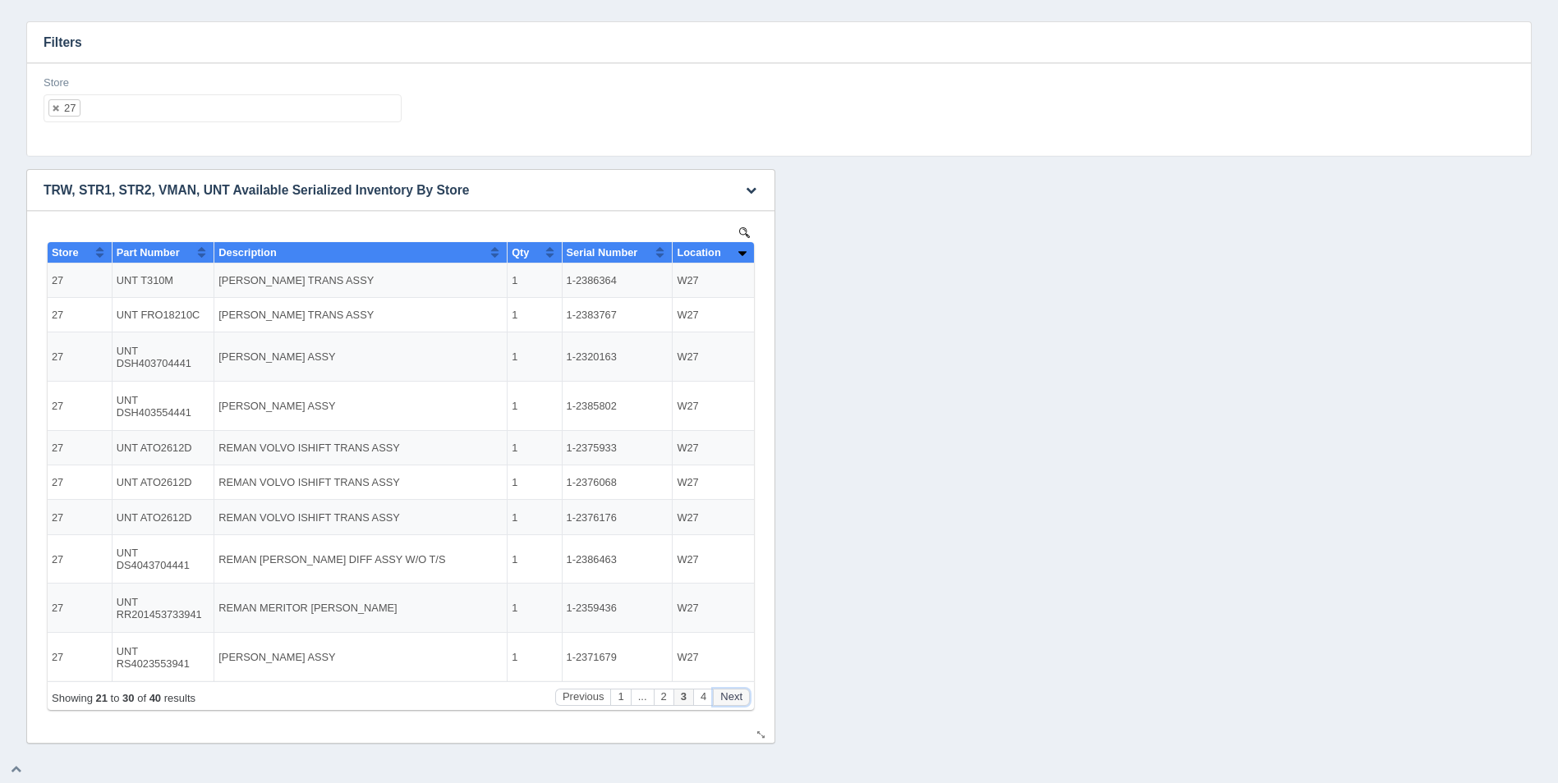
click at [746, 699] on button "Next" at bounding box center [731, 697] width 37 height 17
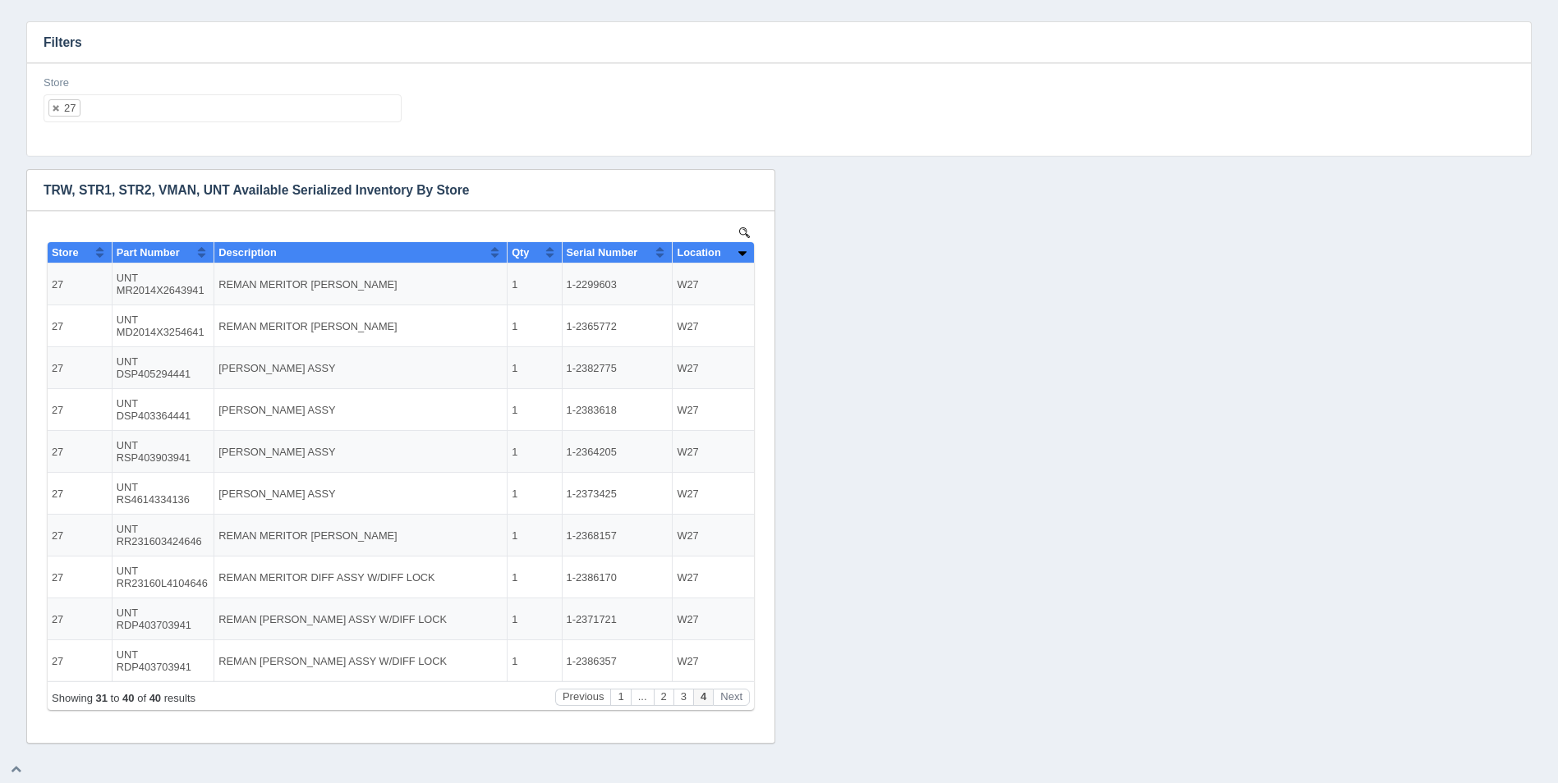
click at [239, 118] on ul "27" at bounding box center [223, 108] width 358 height 28
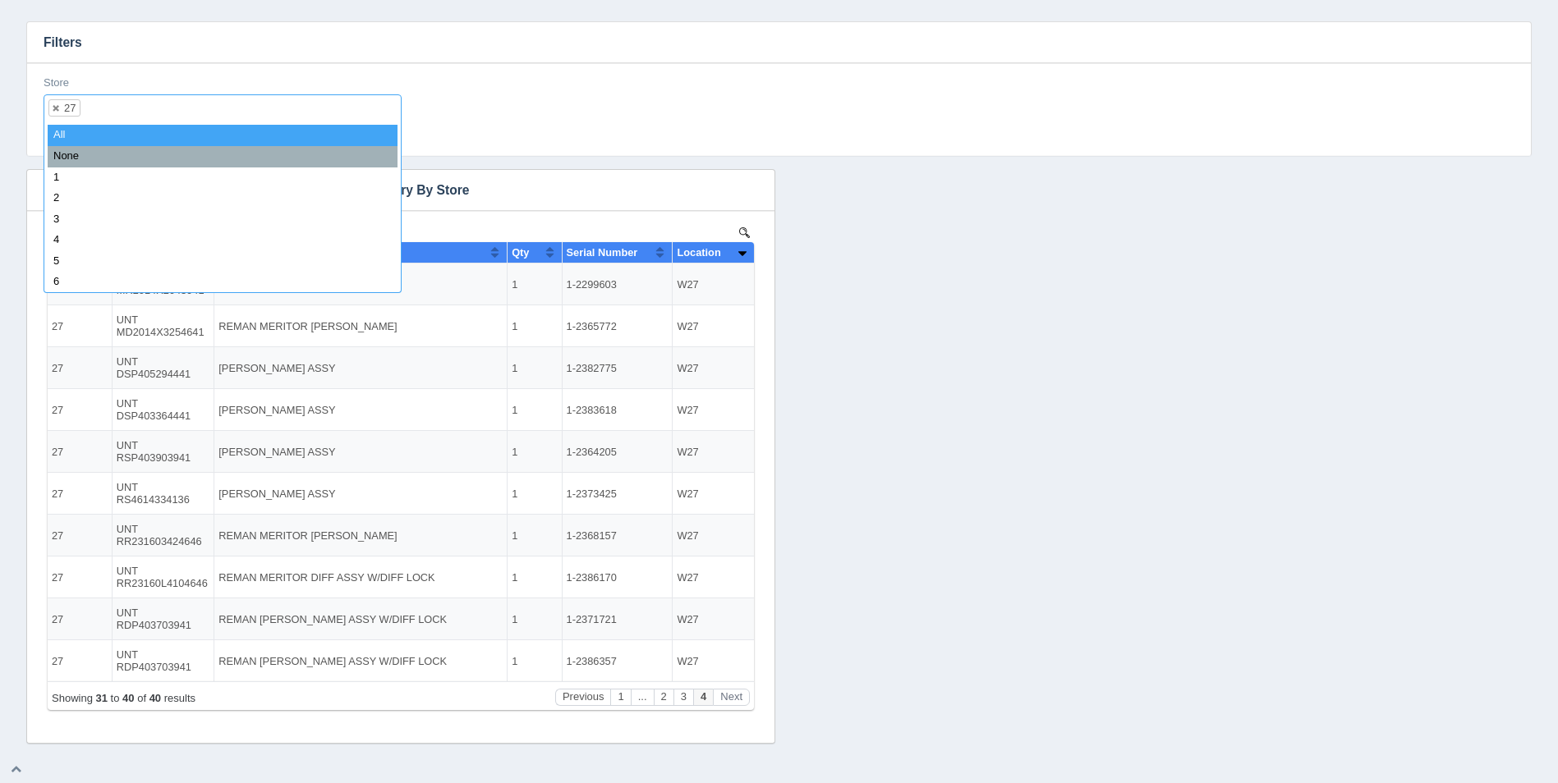
select select
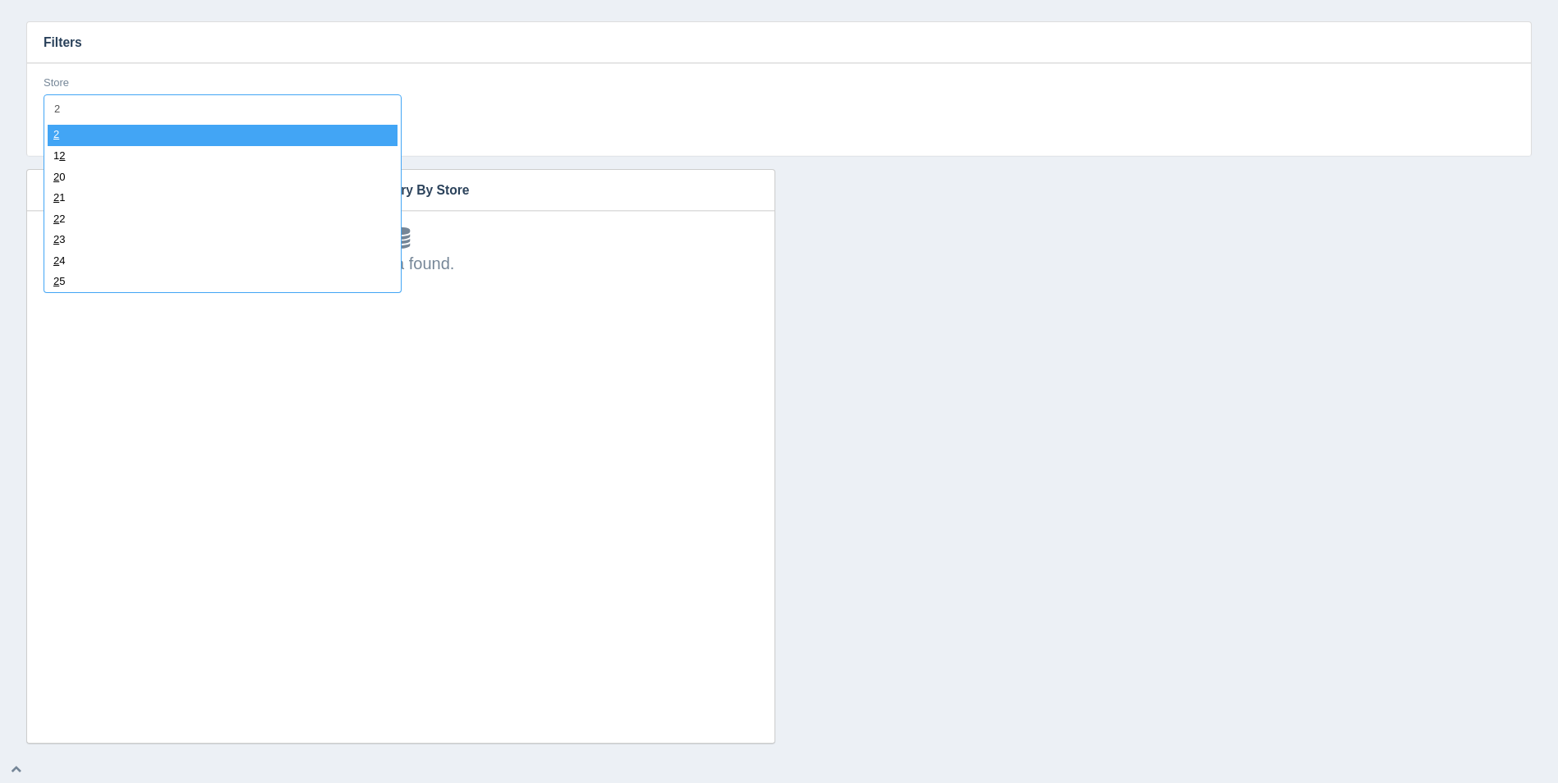
type input "28"
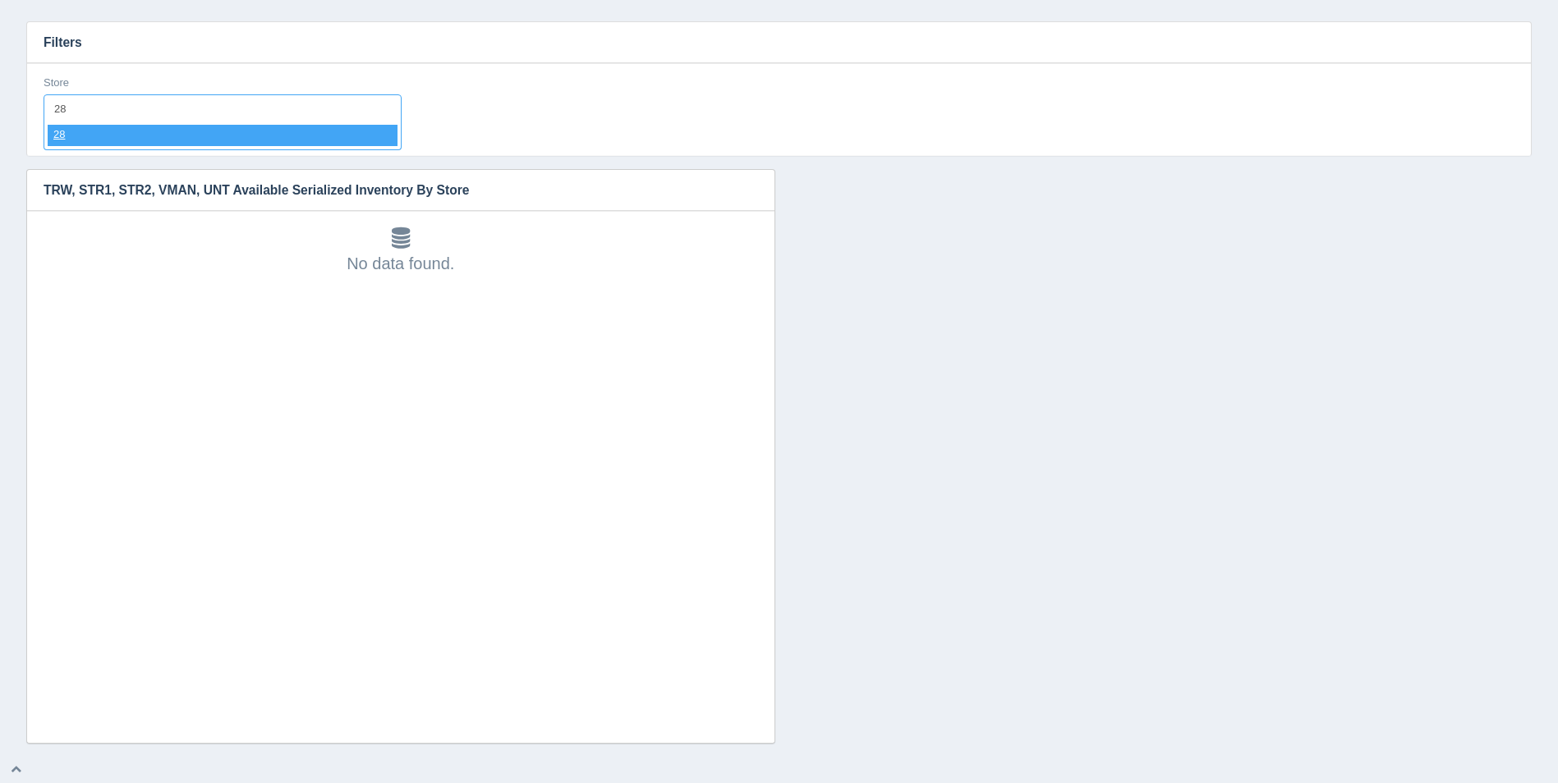
select select "28"
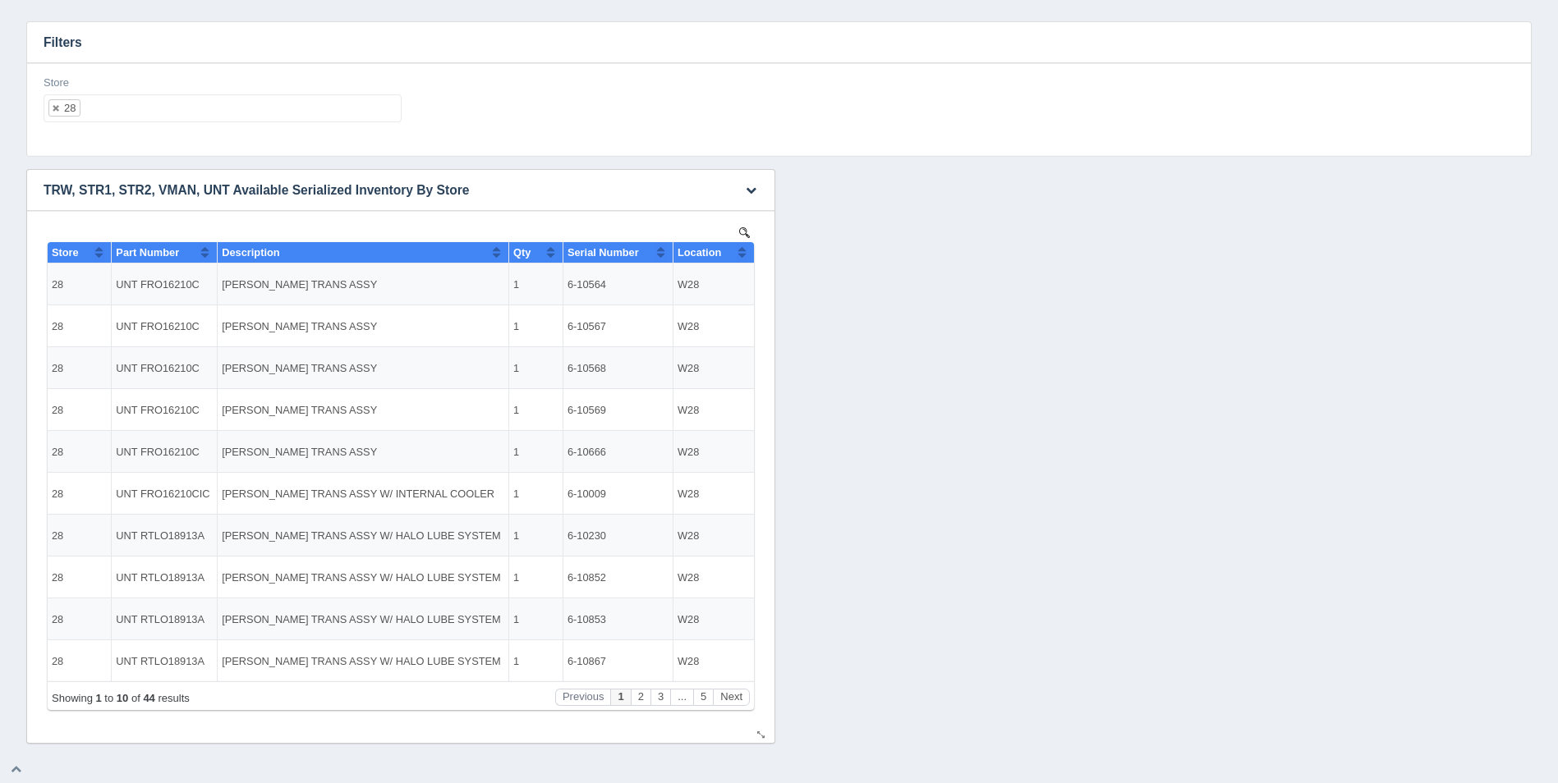
click at [737, 257] on button "Sort column ascending" at bounding box center [742, 252] width 11 height 20
click at [738, 257] on button "Sort column descending" at bounding box center [742, 252] width 11 height 20
click at [741, 692] on button "Next" at bounding box center [731, 697] width 37 height 17
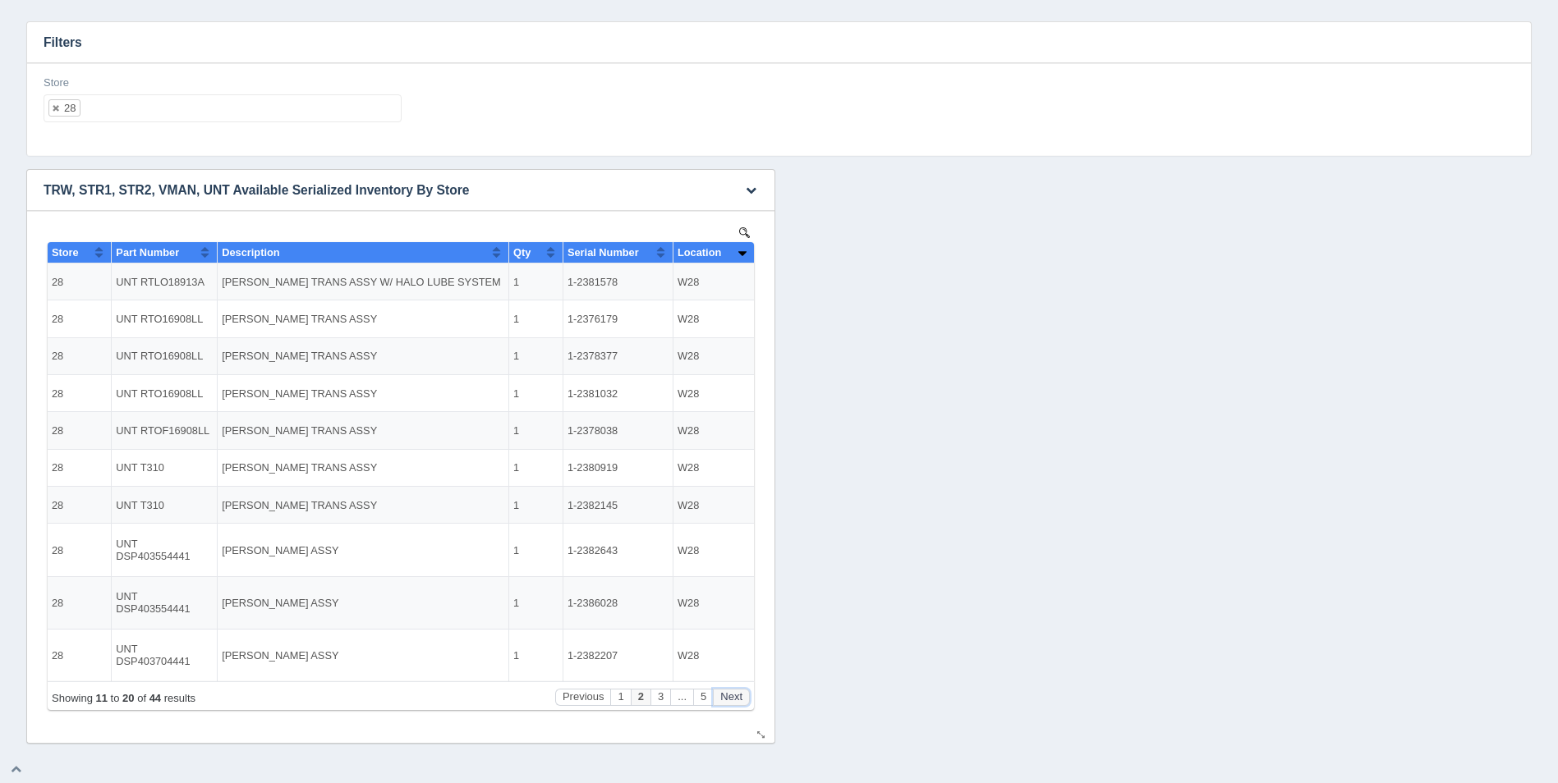
click at [742, 692] on button "Next" at bounding box center [731, 697] width 37 height 17
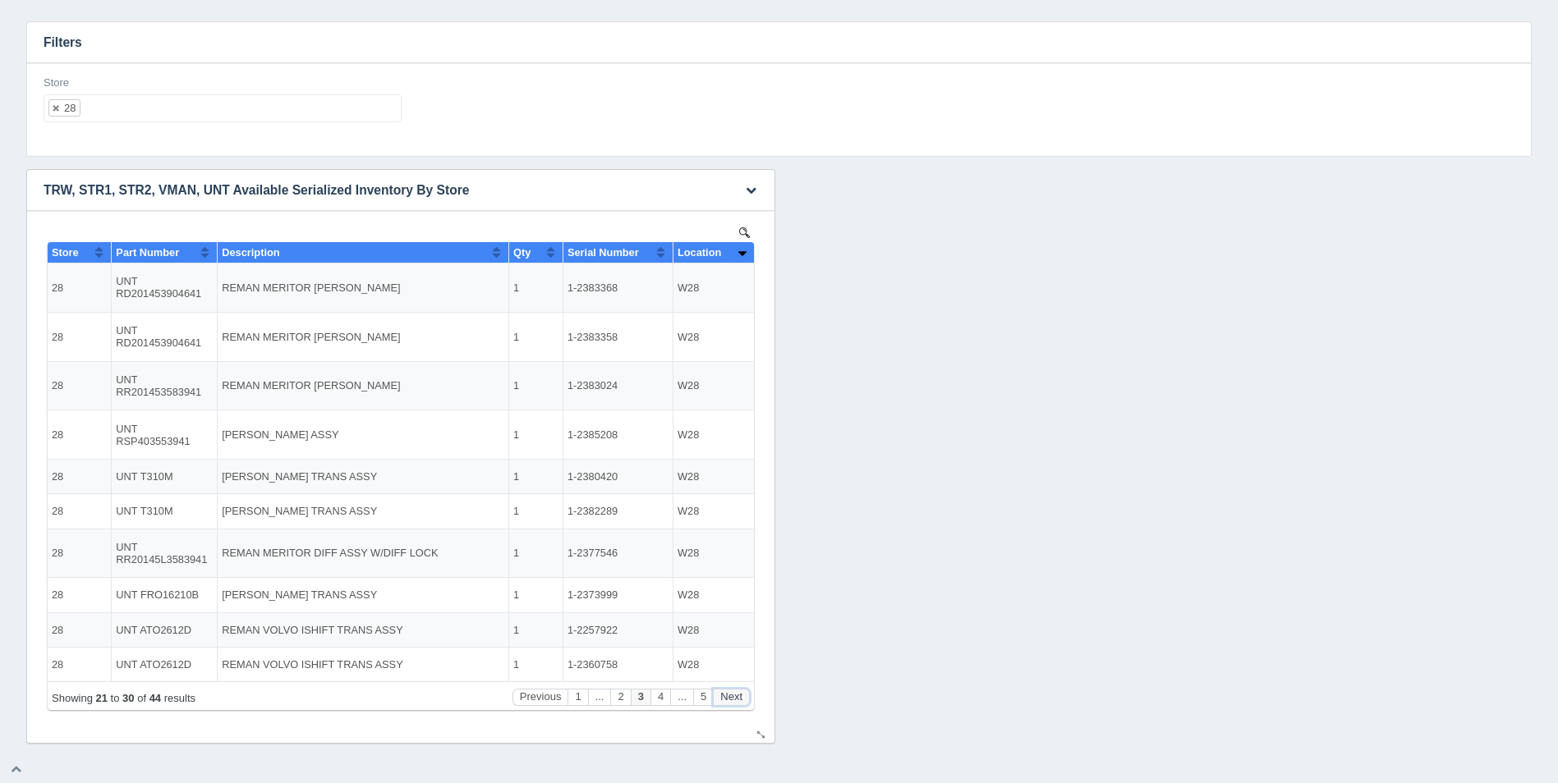
click at [742, 692] on button "Next" at bounding box center [731, 697] width 37 height 17
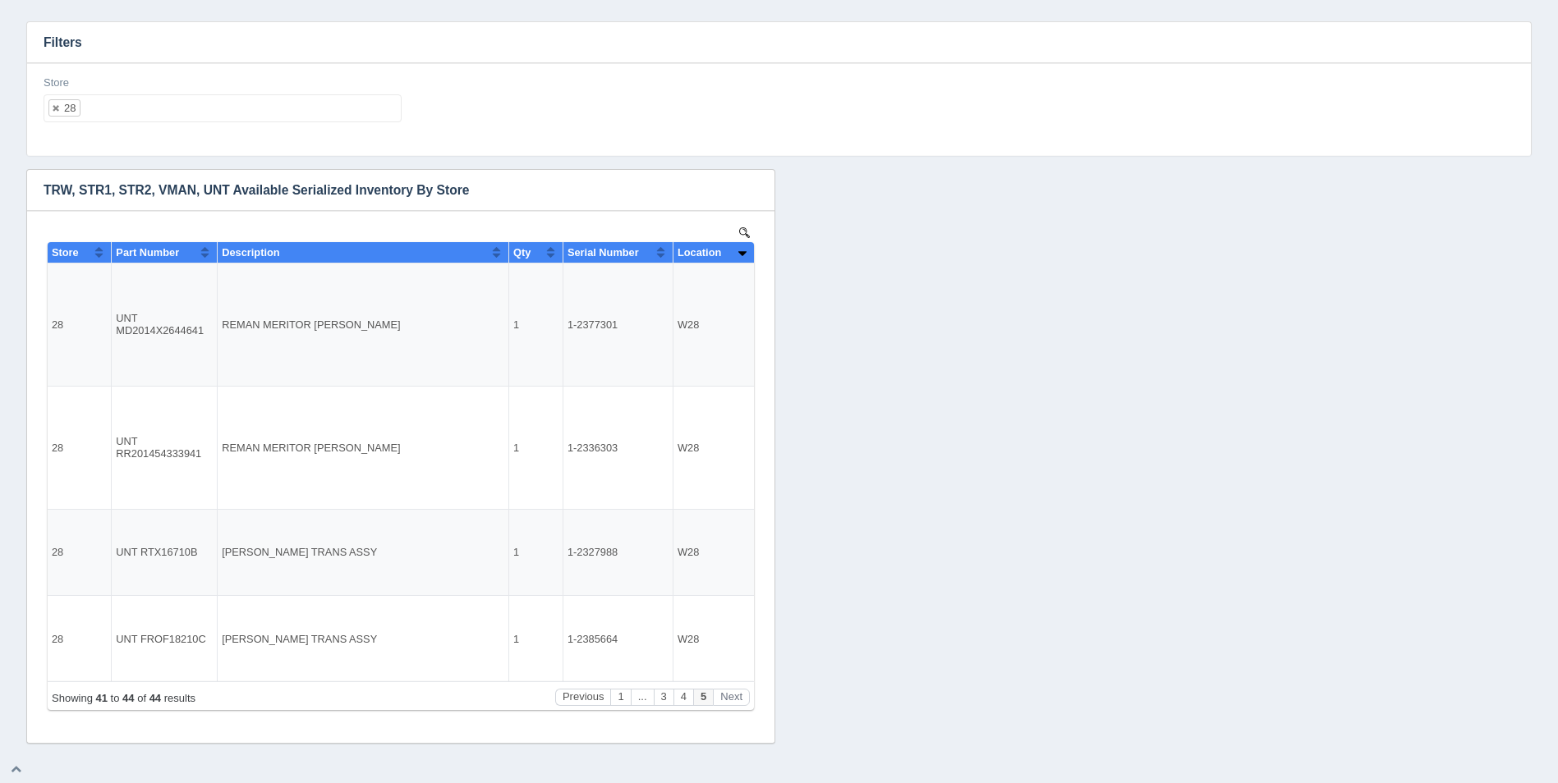
click at [241, 97] on ul "28" at bounding box center [223, 108] width 358 height 28
select select
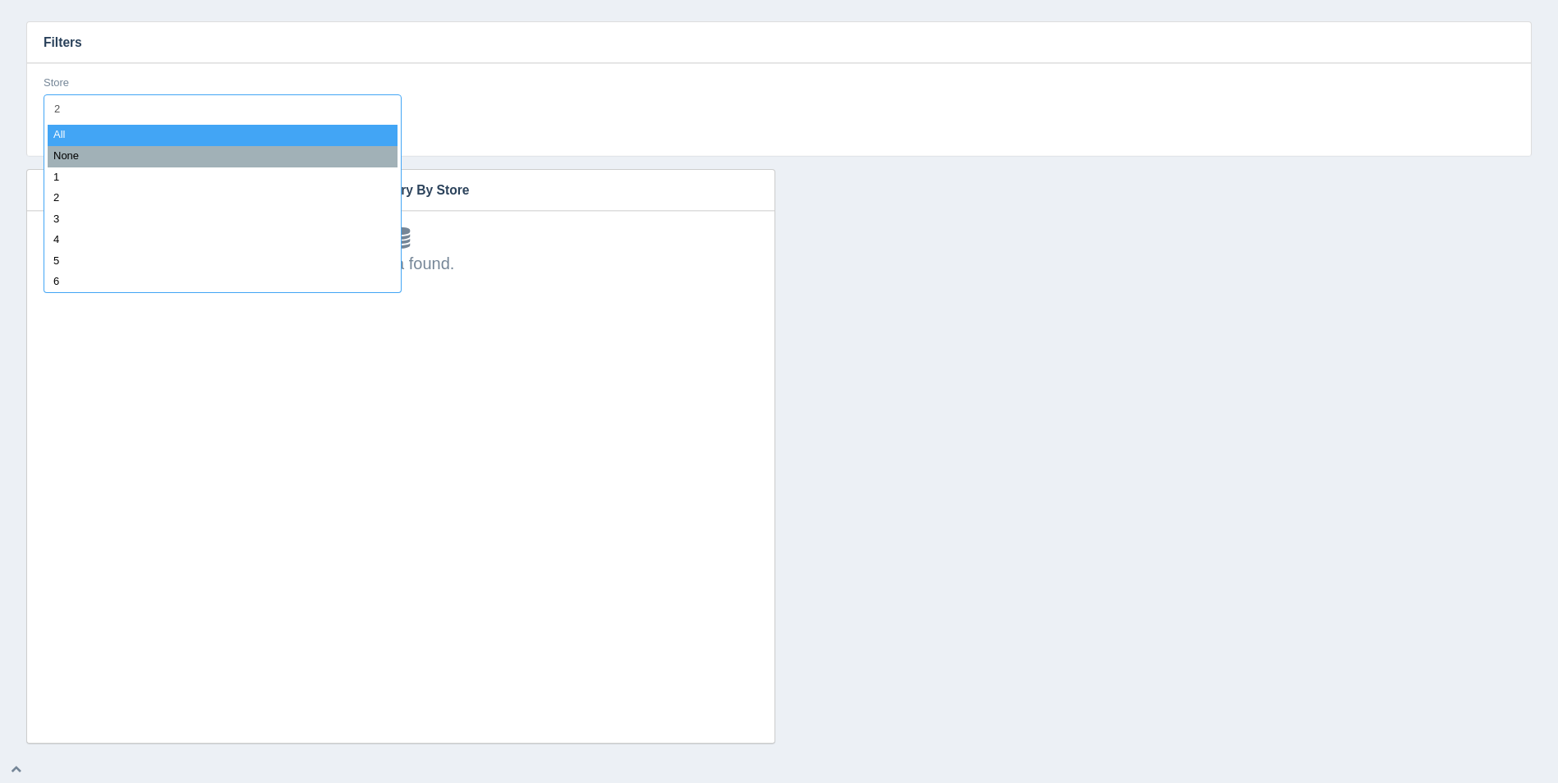
type input "29"
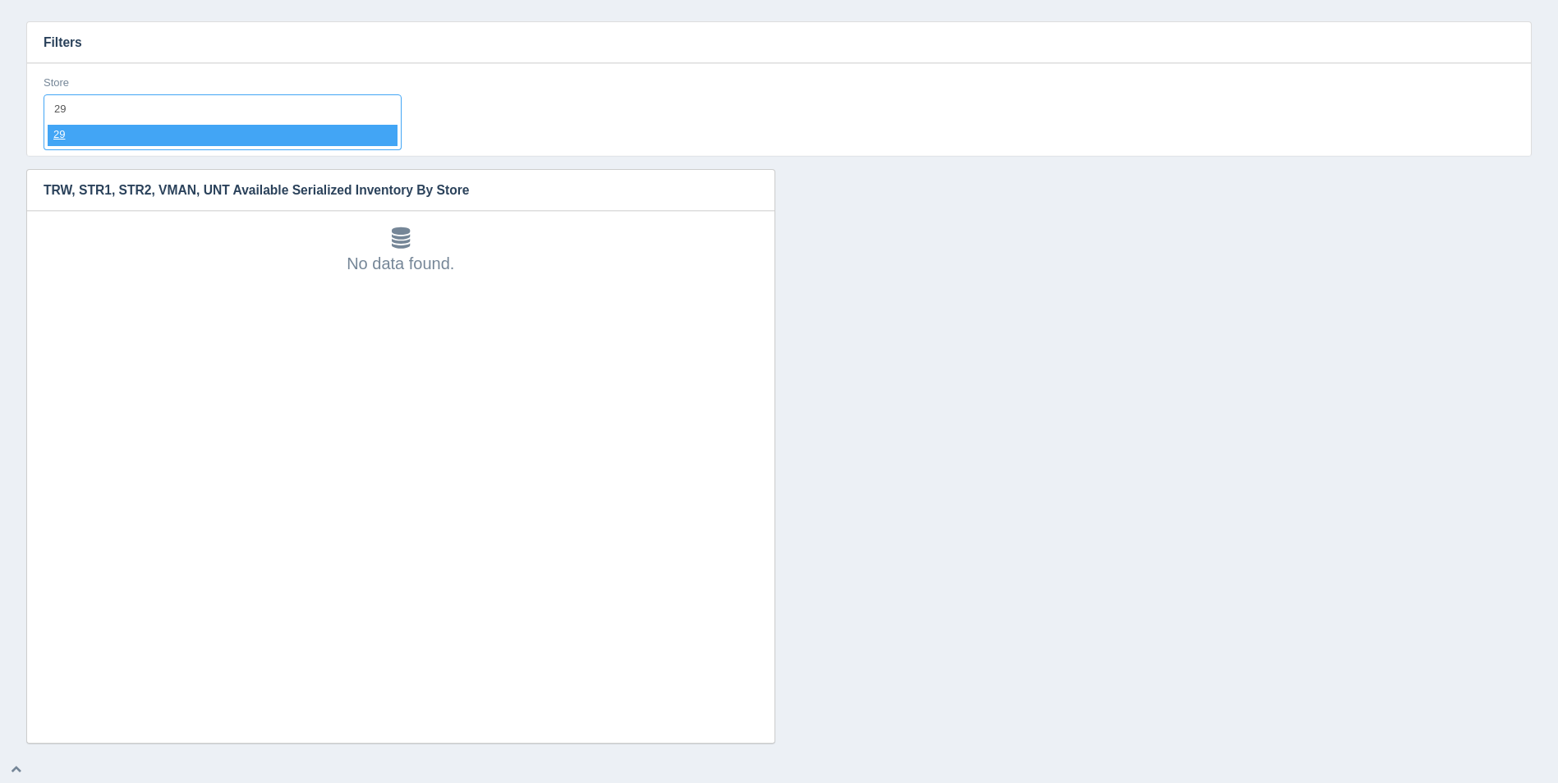
select select "29"
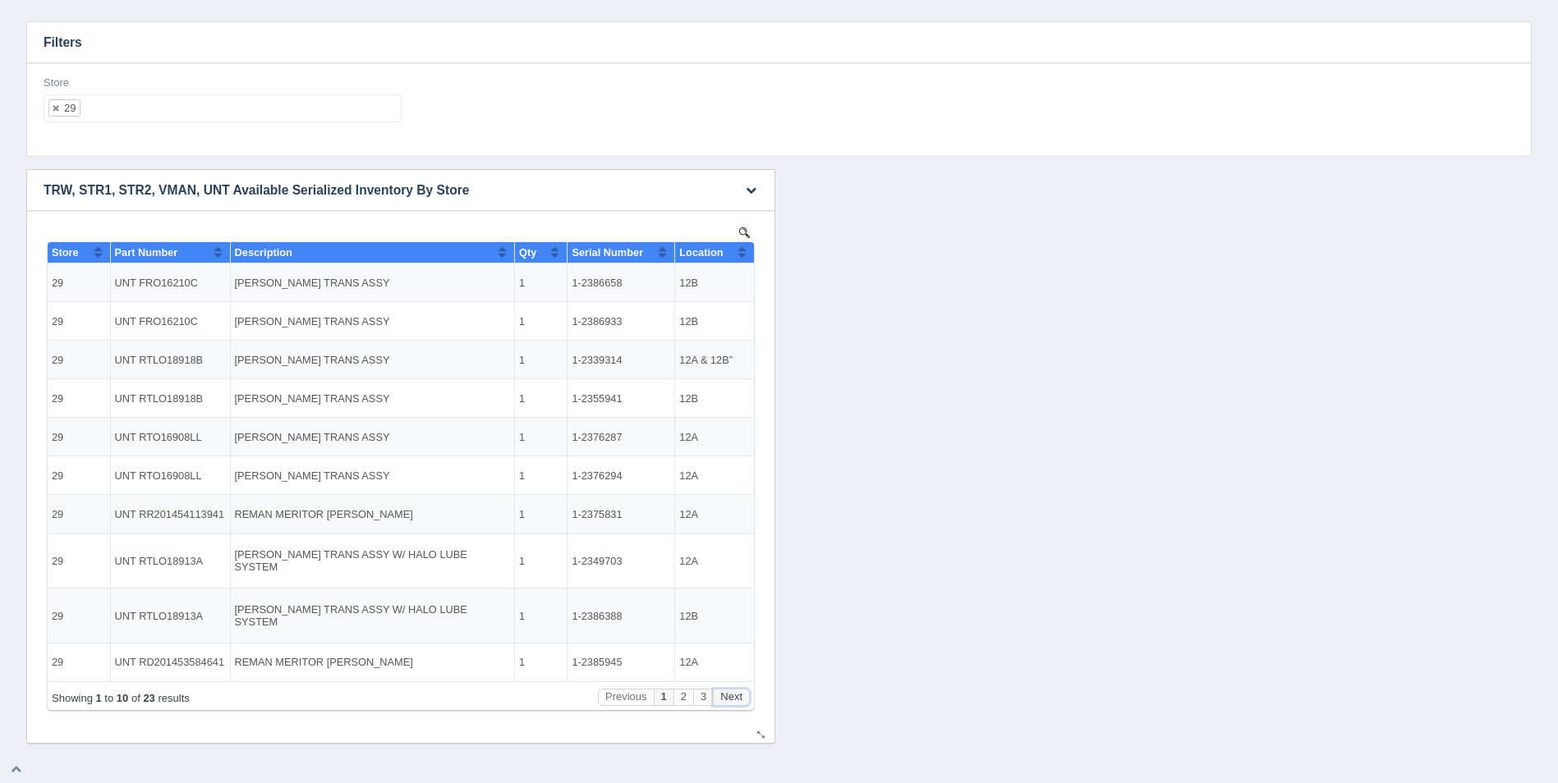
click at [736, 695] on button "Next" at bounding box center [731, 697] width 37 height 17
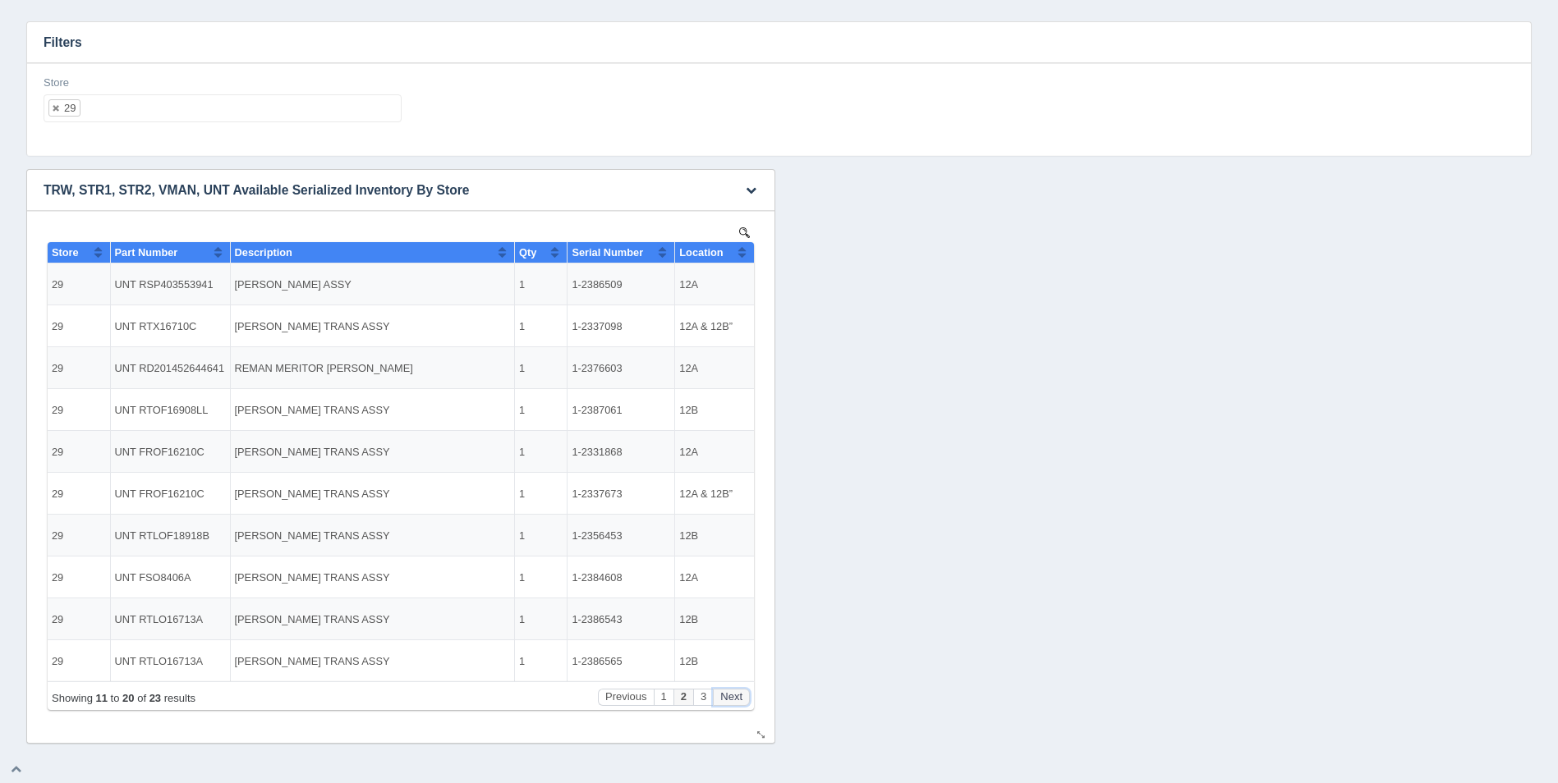
click at [736, 695] on button "Next" at bounding box center [731, 697] width 37 height 17
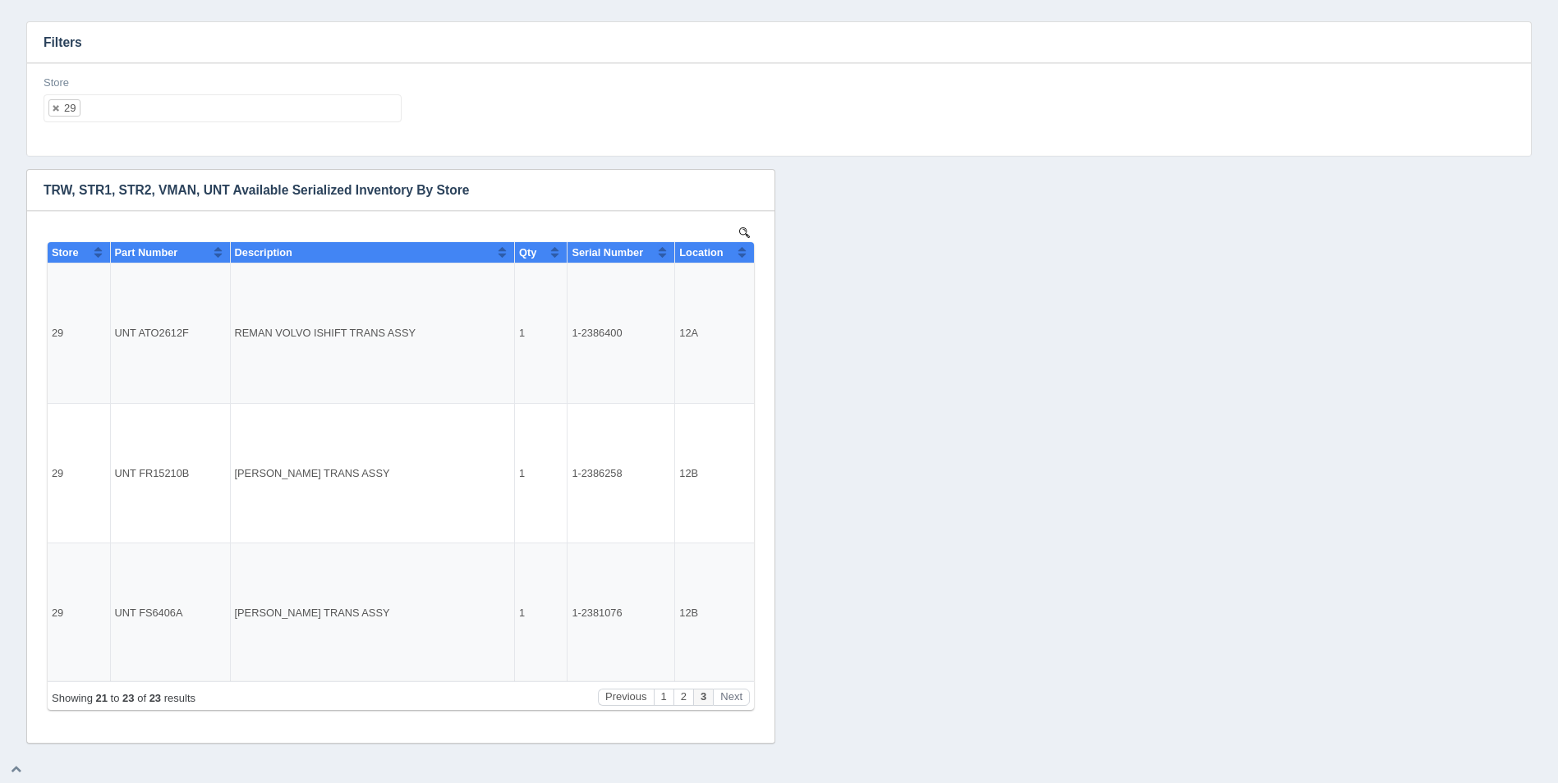
click at [111, 102] on ul "29" at bounding box center [223, 108] width 358 height 28
select select
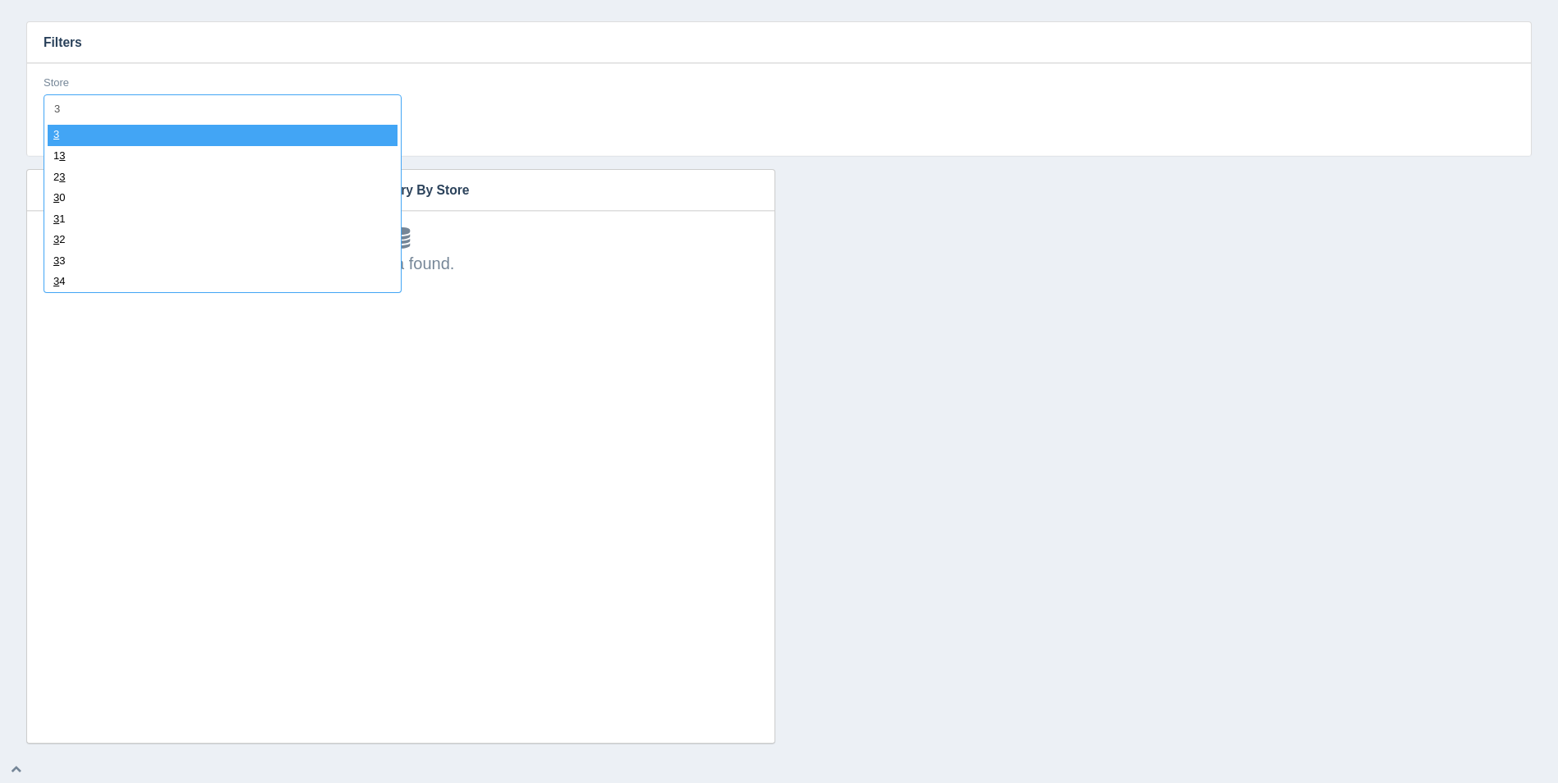
type input "30"
select select "30"
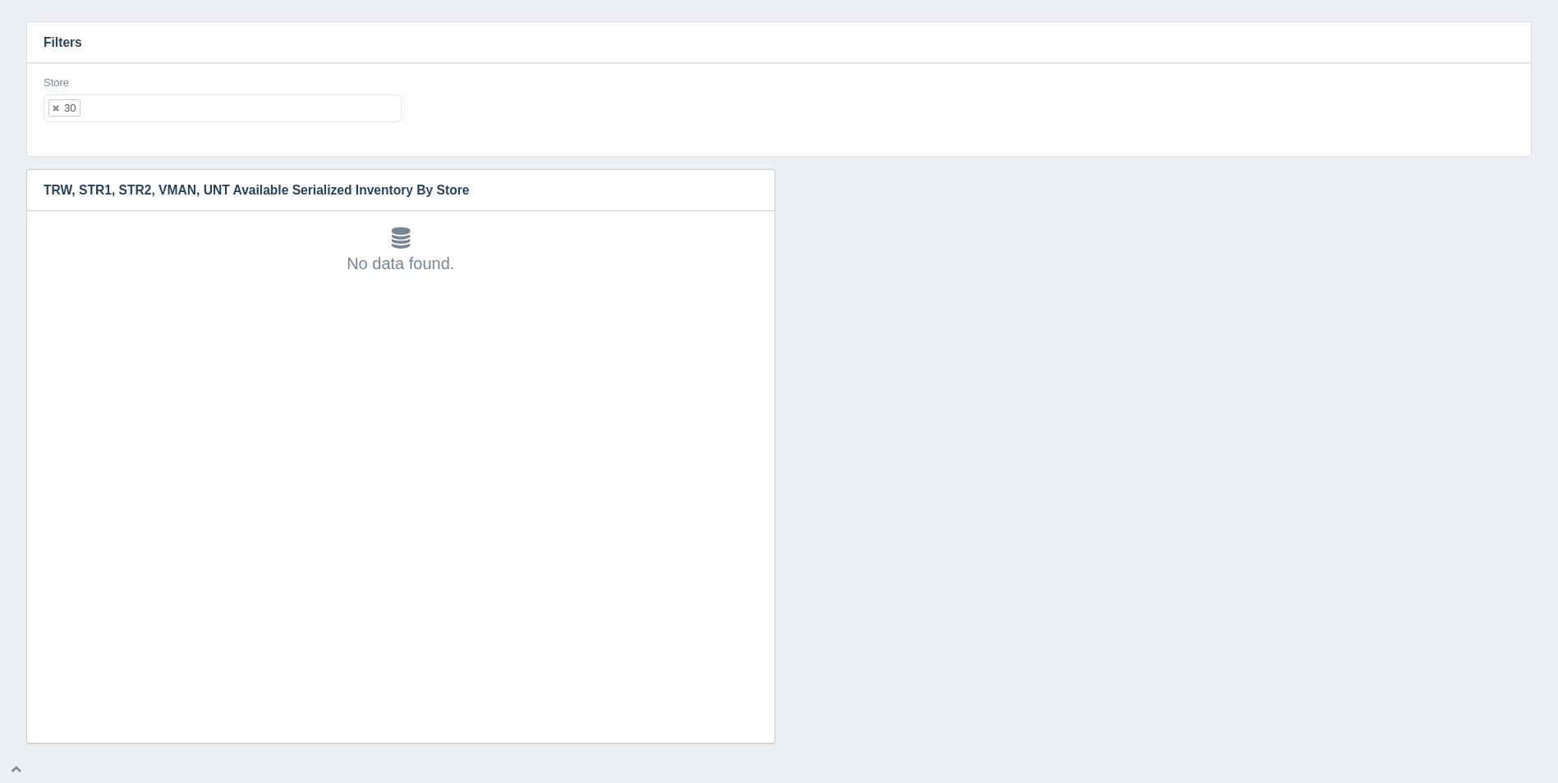
select select
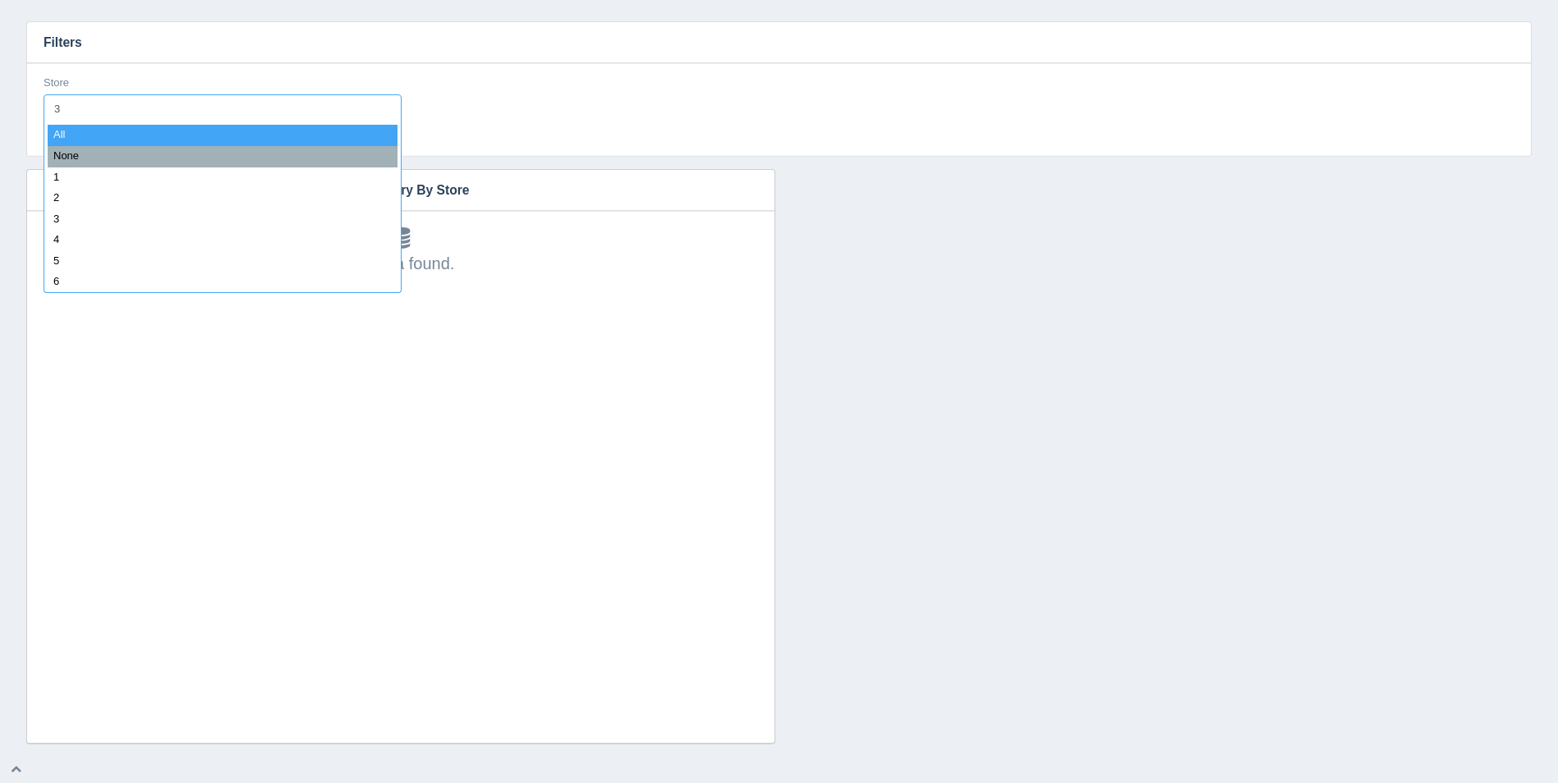
type input "31"
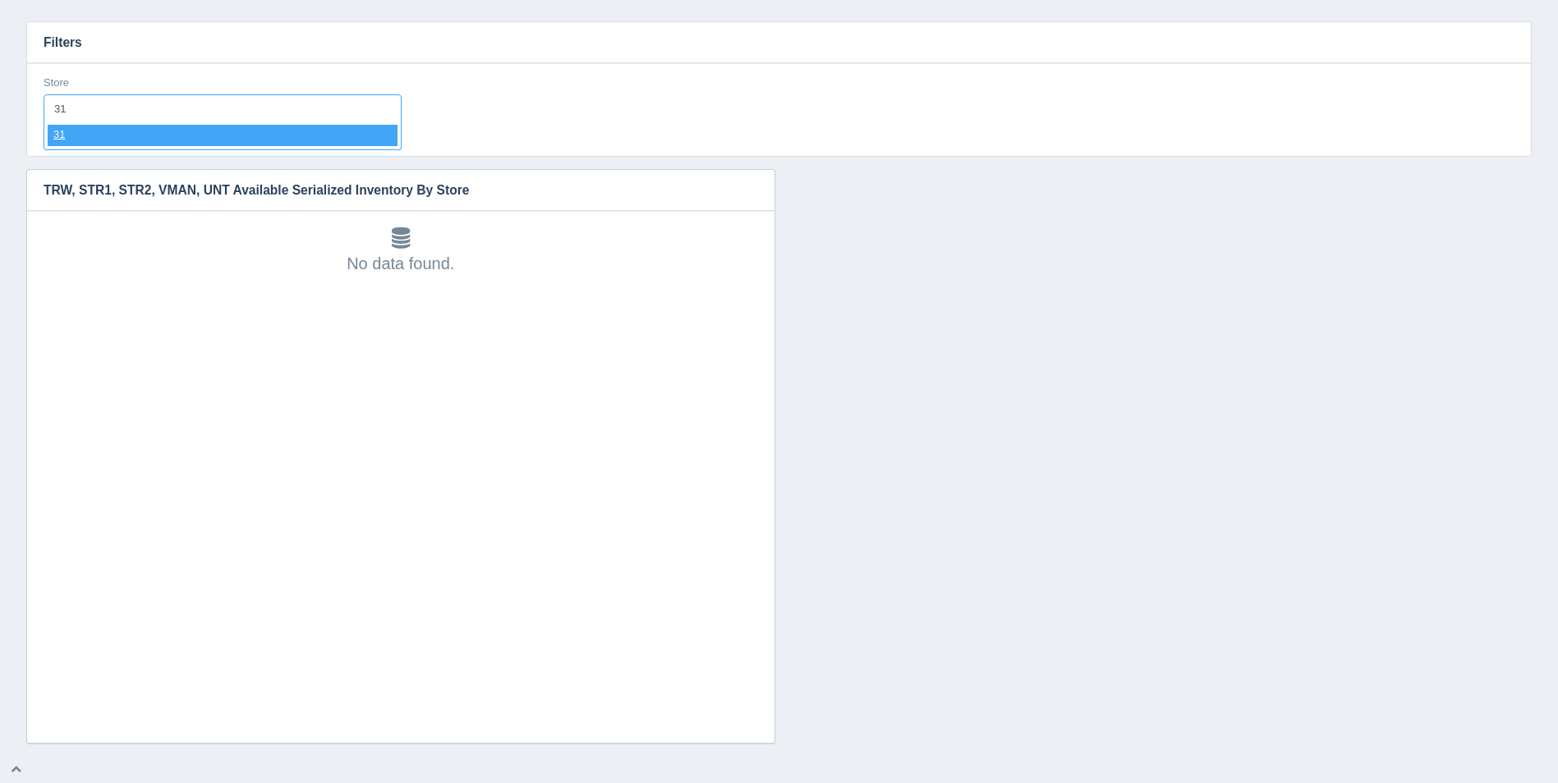
select select "31"
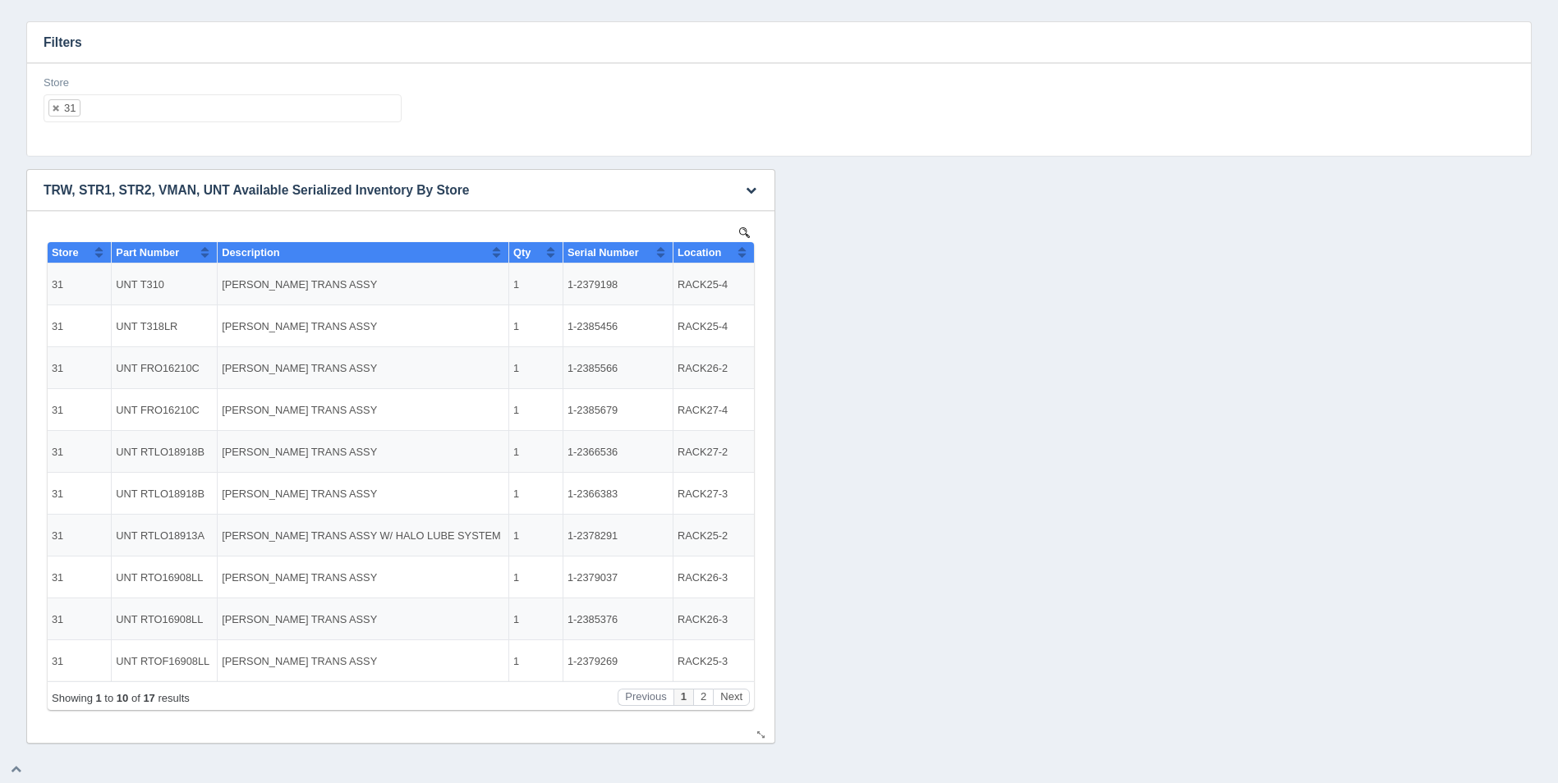
click at [750, 251] on th "Location" at bounding box center [713, 252] width 81 height 21
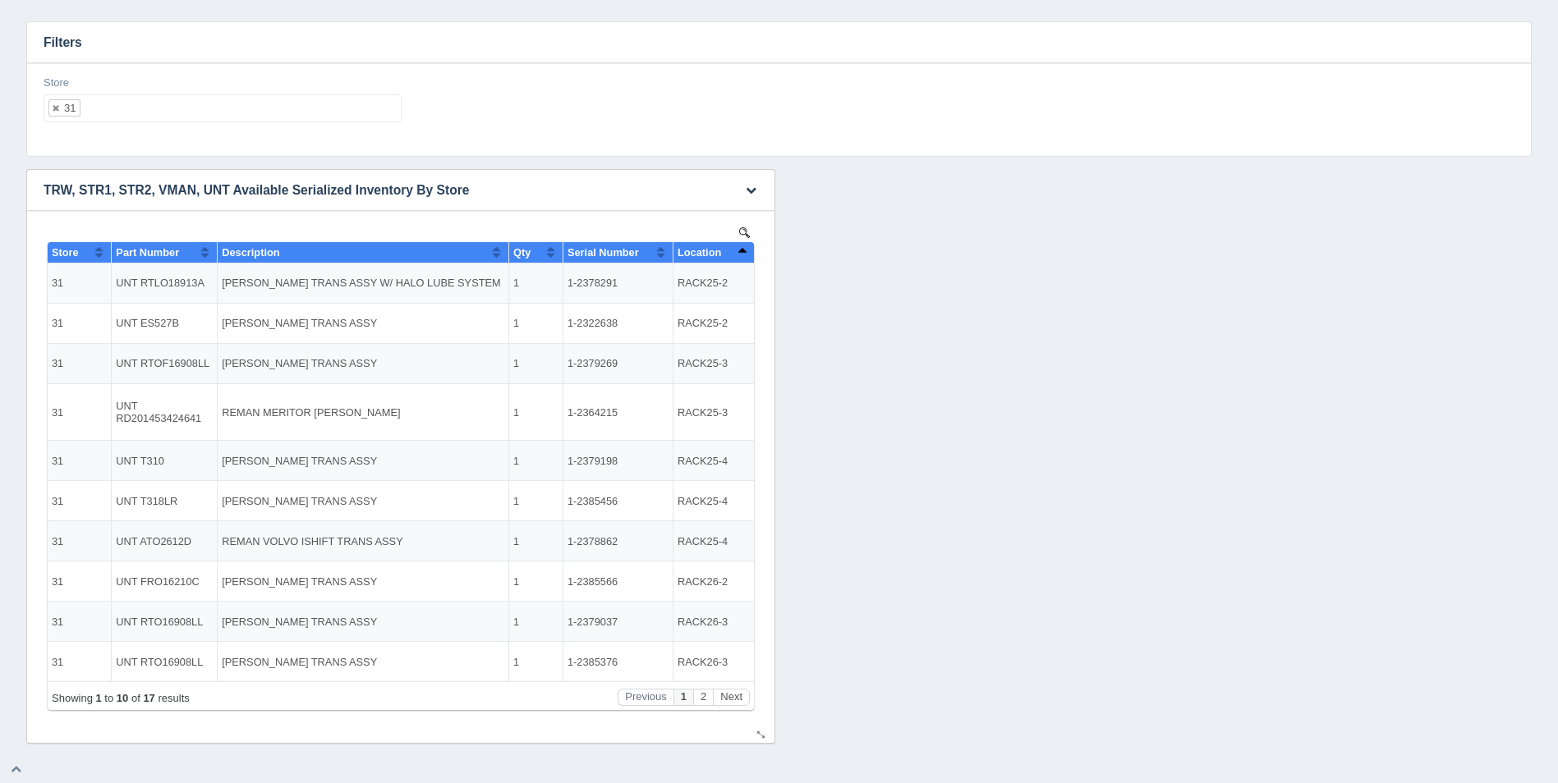
drag, startPoint x: 750, startPoint y: 251, endPoint x: 803, endPoint y: 532, distance: 285.9
click at [750, 251] on th "Location" at bounding box center [713, 252] width 81 height 21
click at [730, 697] on button "Next" at bounding box center [731, 697] width 37 height 17
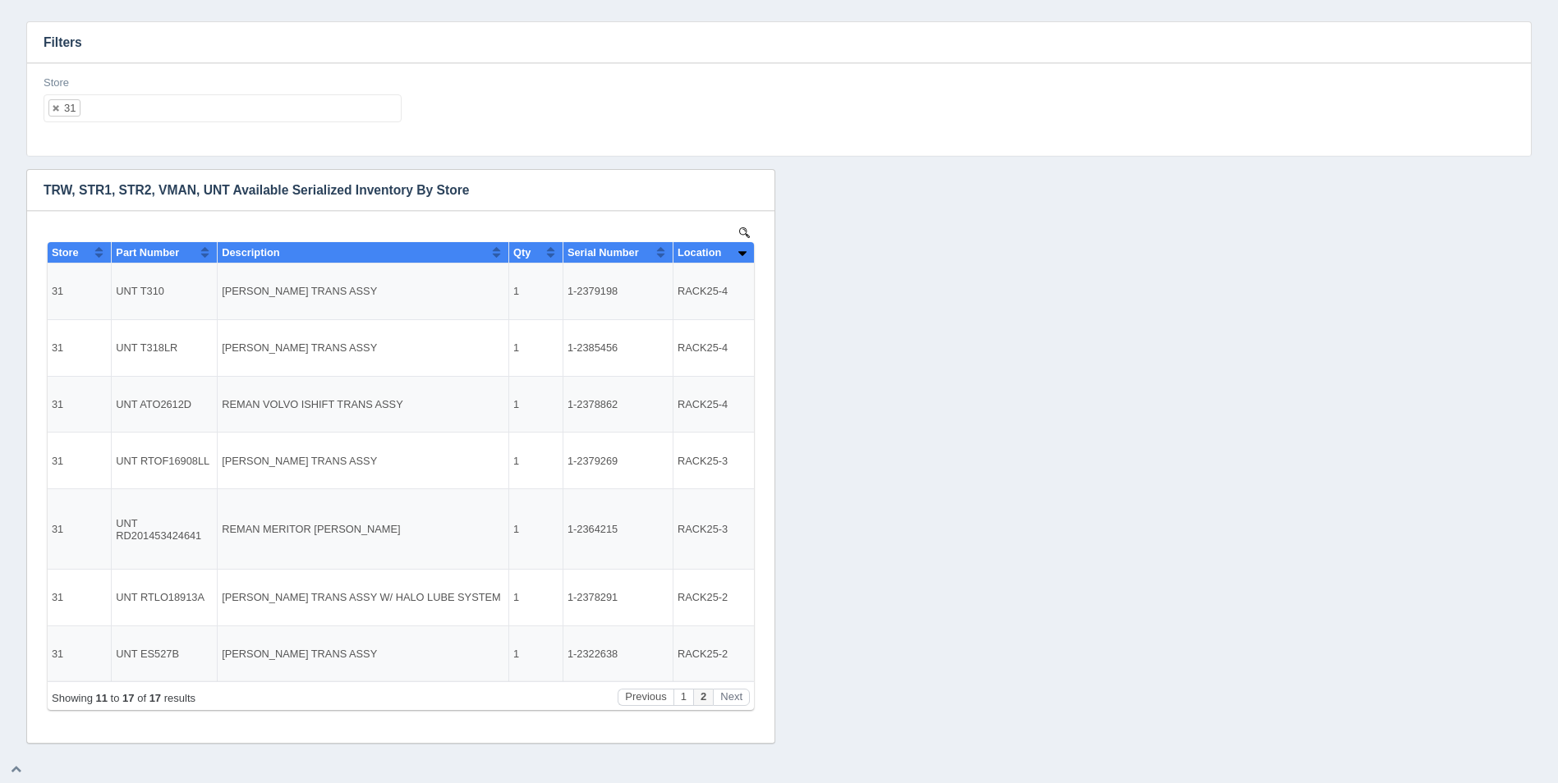
click at [208, 93] on div "Store 31 All None 1 2 3 4 5 6 7 8 9 10 11 12 13 14 15 16 17 18 19 20 21 22 23 2…" at bounding box center [223, 100] width 358 height 48
click at [221, 107] on ul "31" at bounding box center [223, 108] width 358 height 28
select select
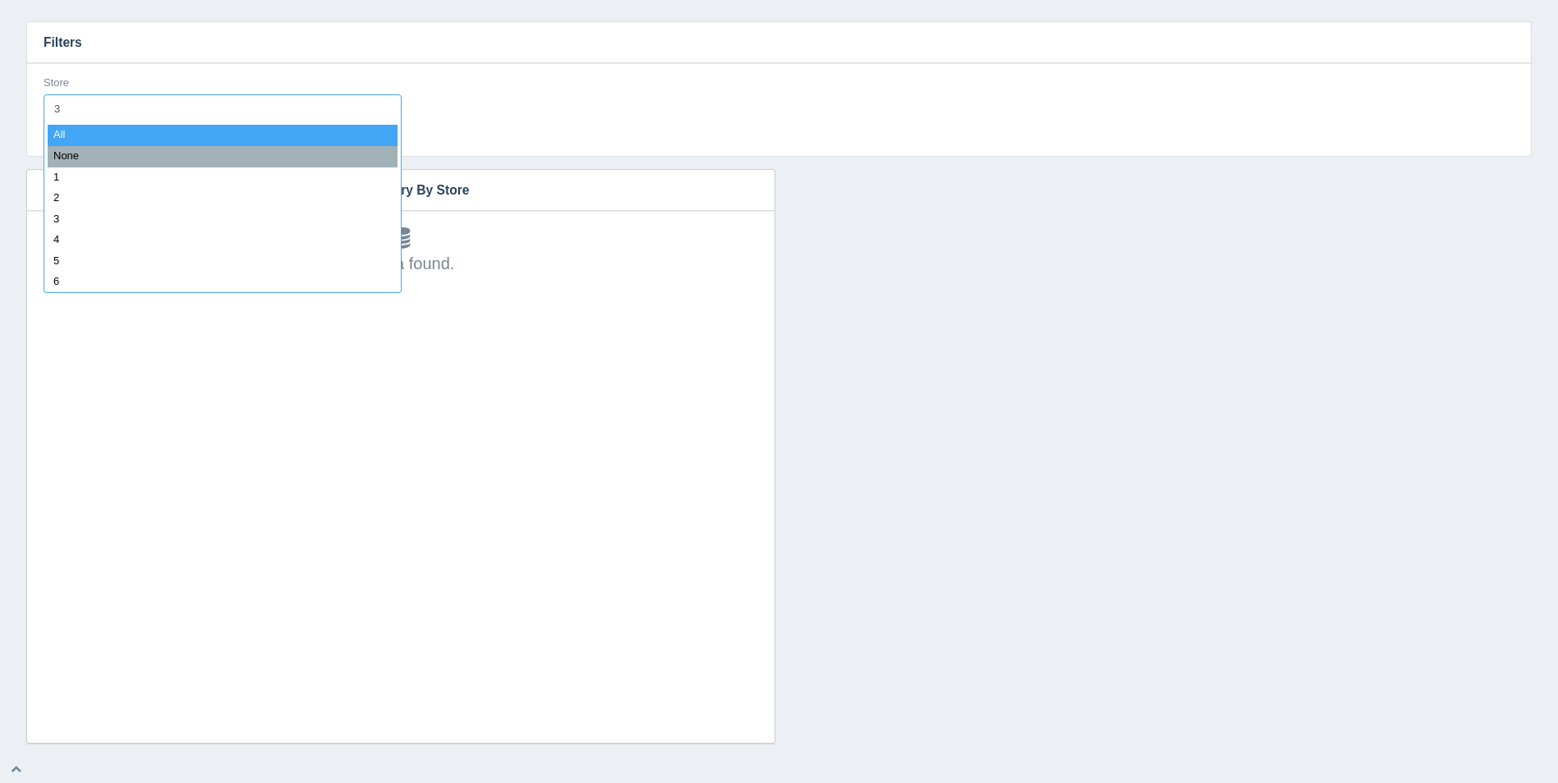
type input "32"
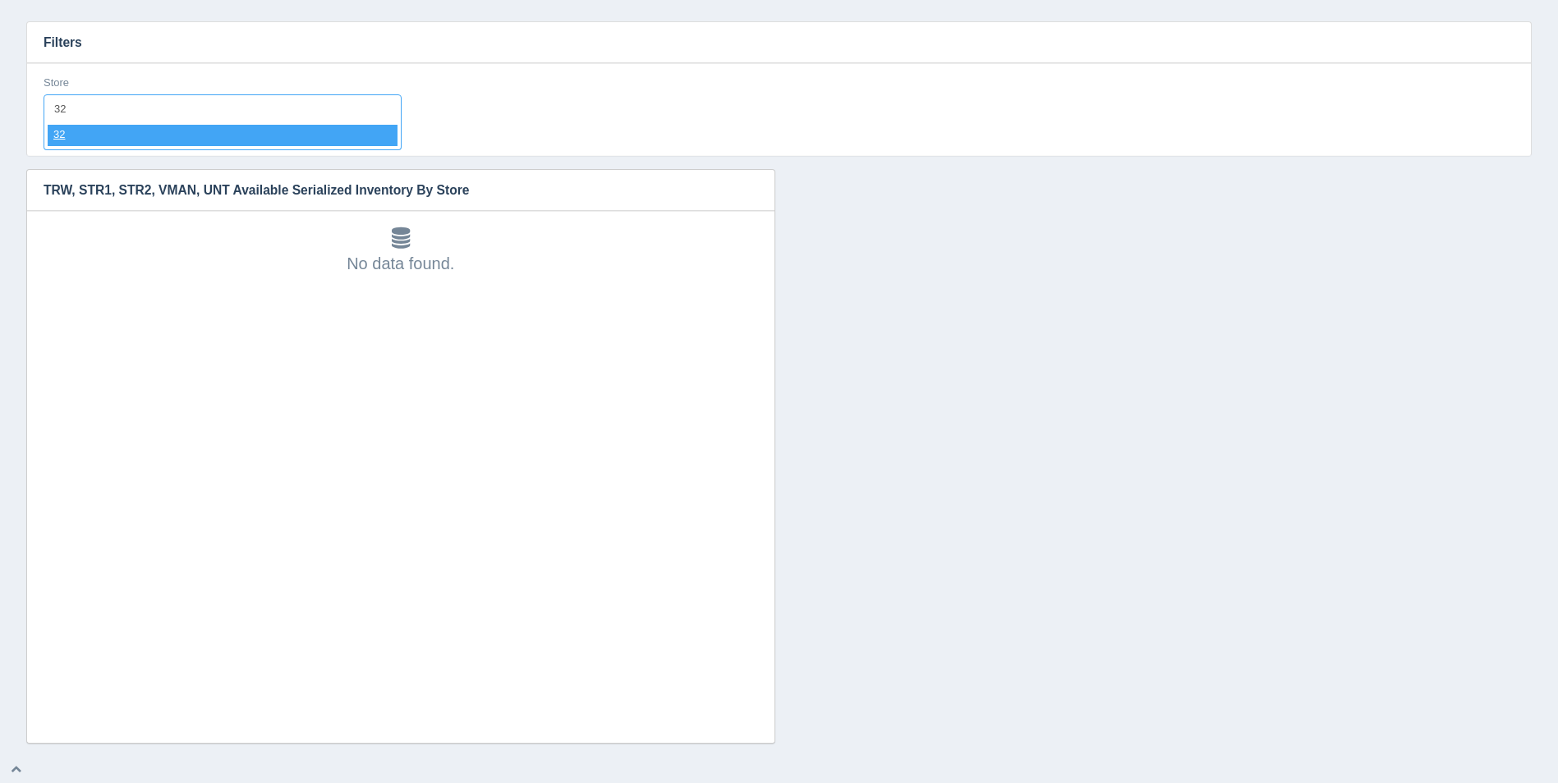
select select "32"
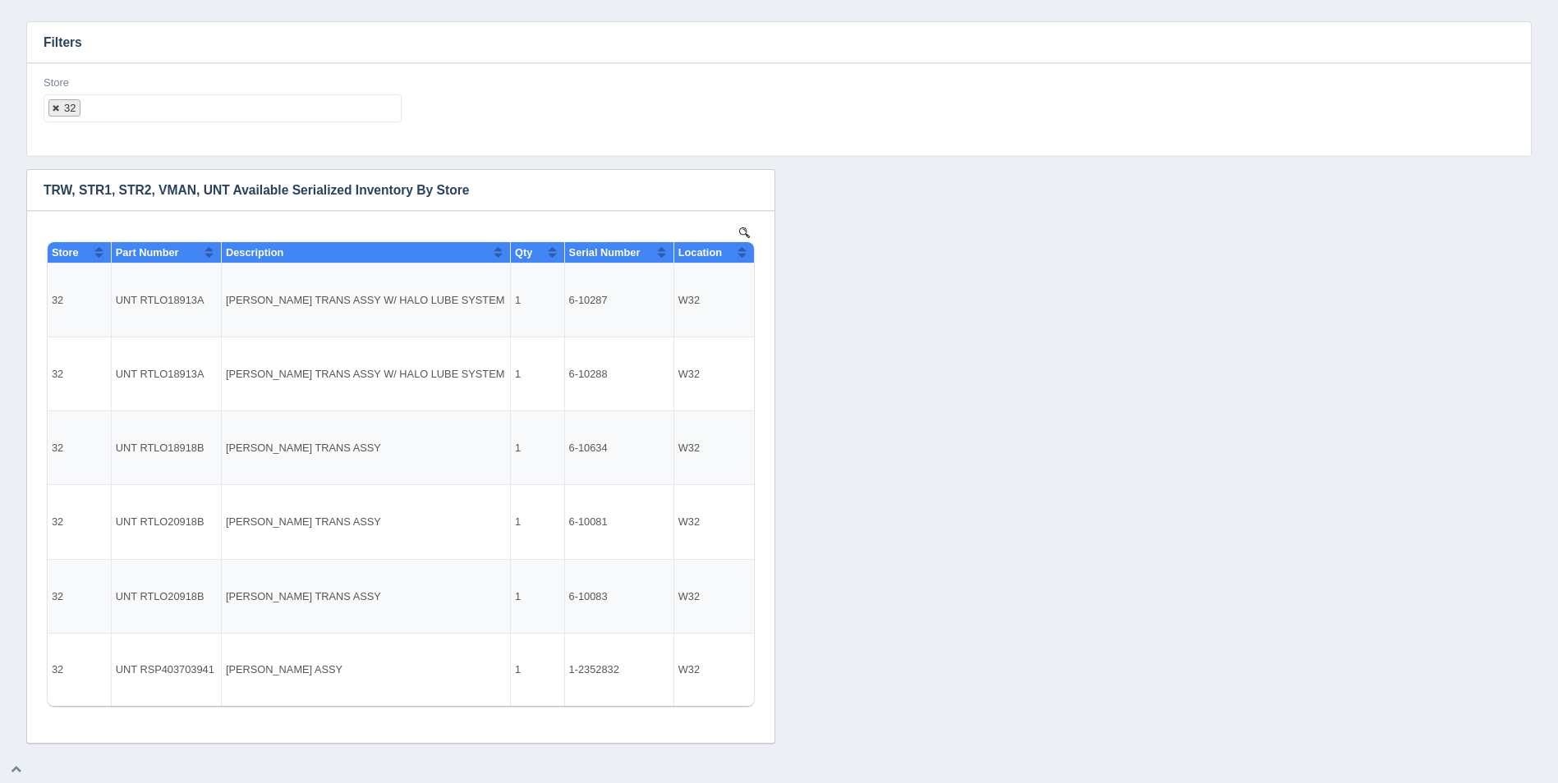
select select
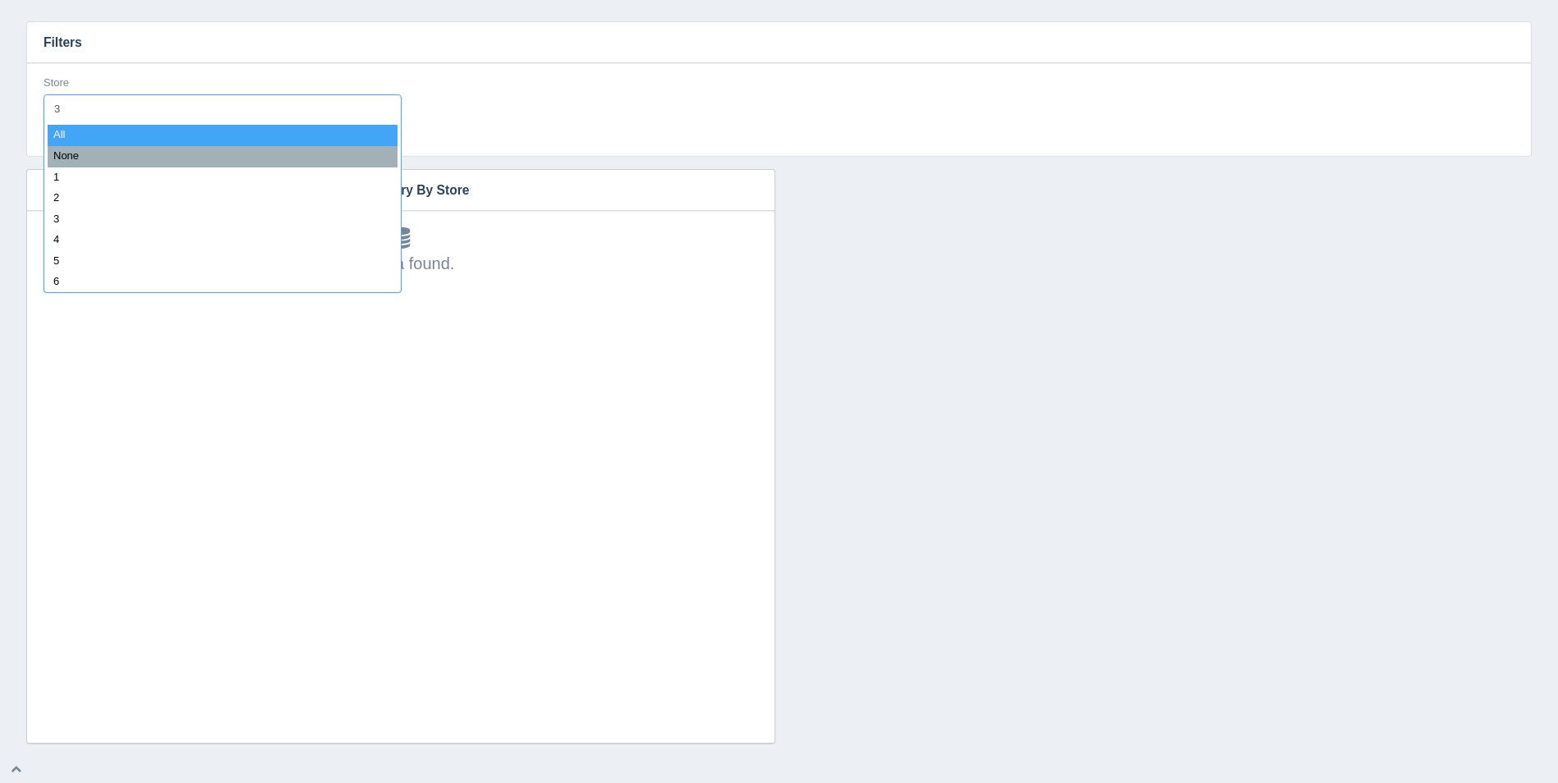
type input "33"
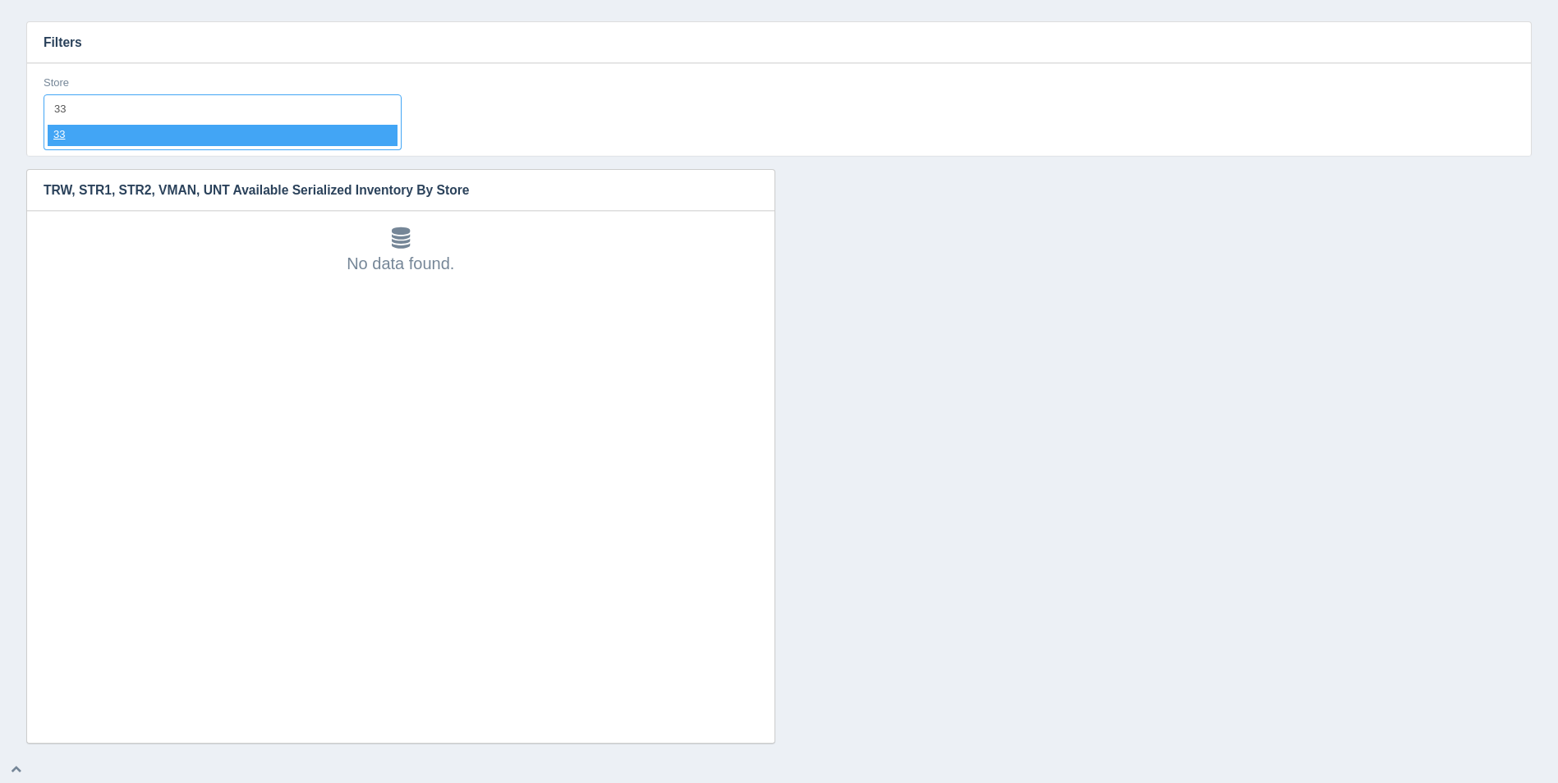
select select "33"
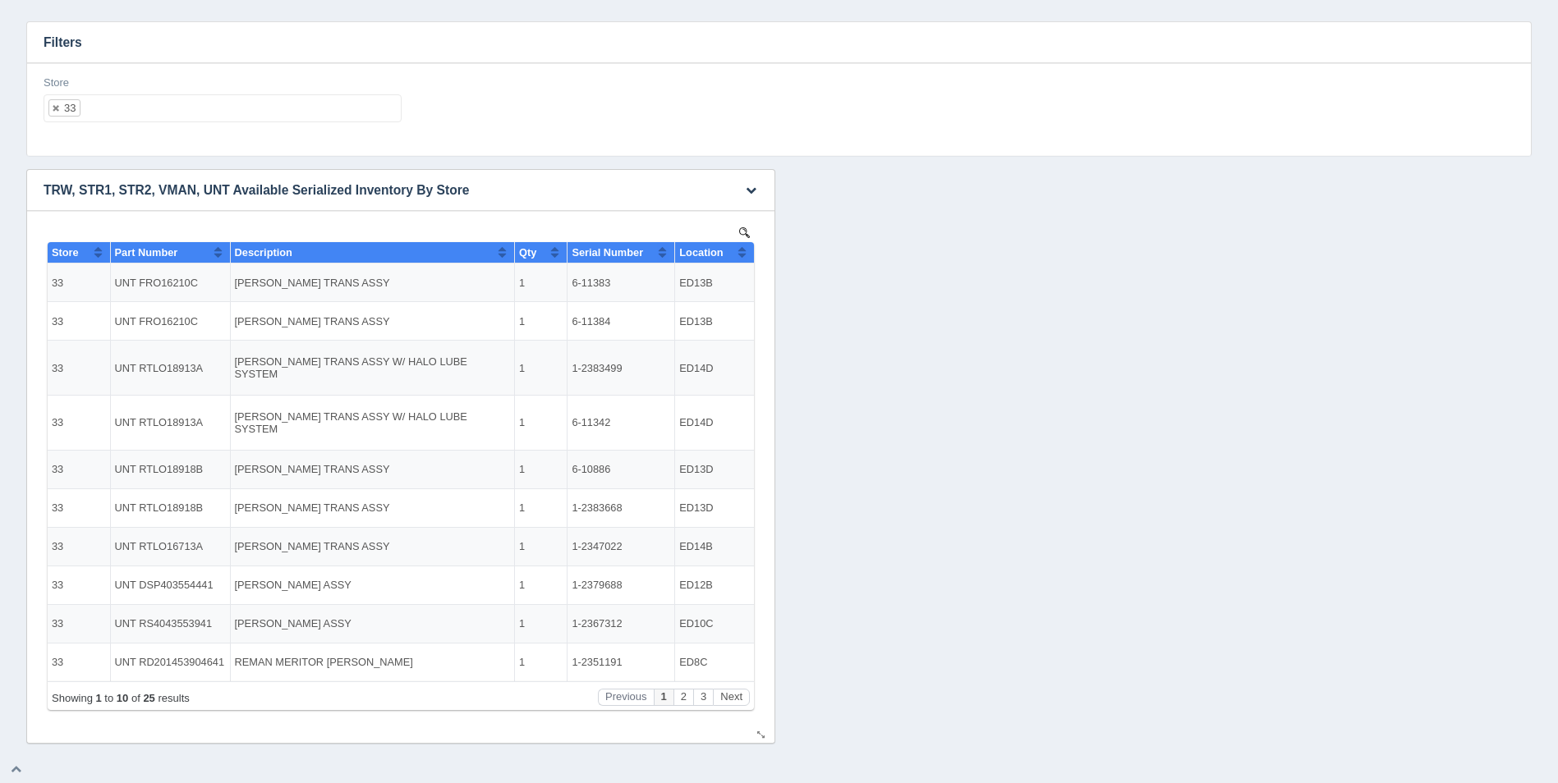
click at [746, 249] on button "Sort column ascending" at bounding box center [742, 252] width 11 height 20
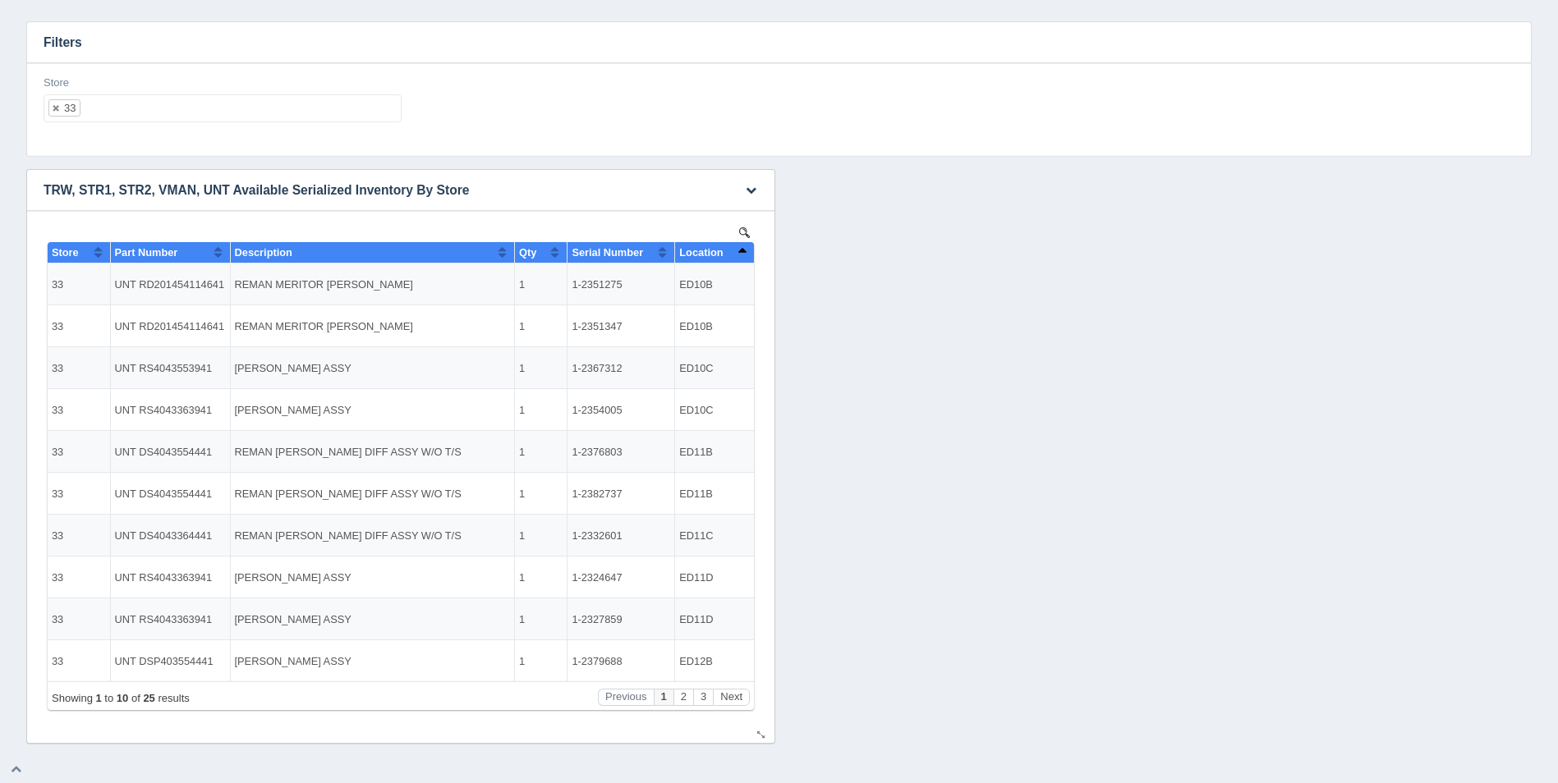
click at [746, 249] on button "Sort column descending" at bounding box center [742, 252] width 11 height 20
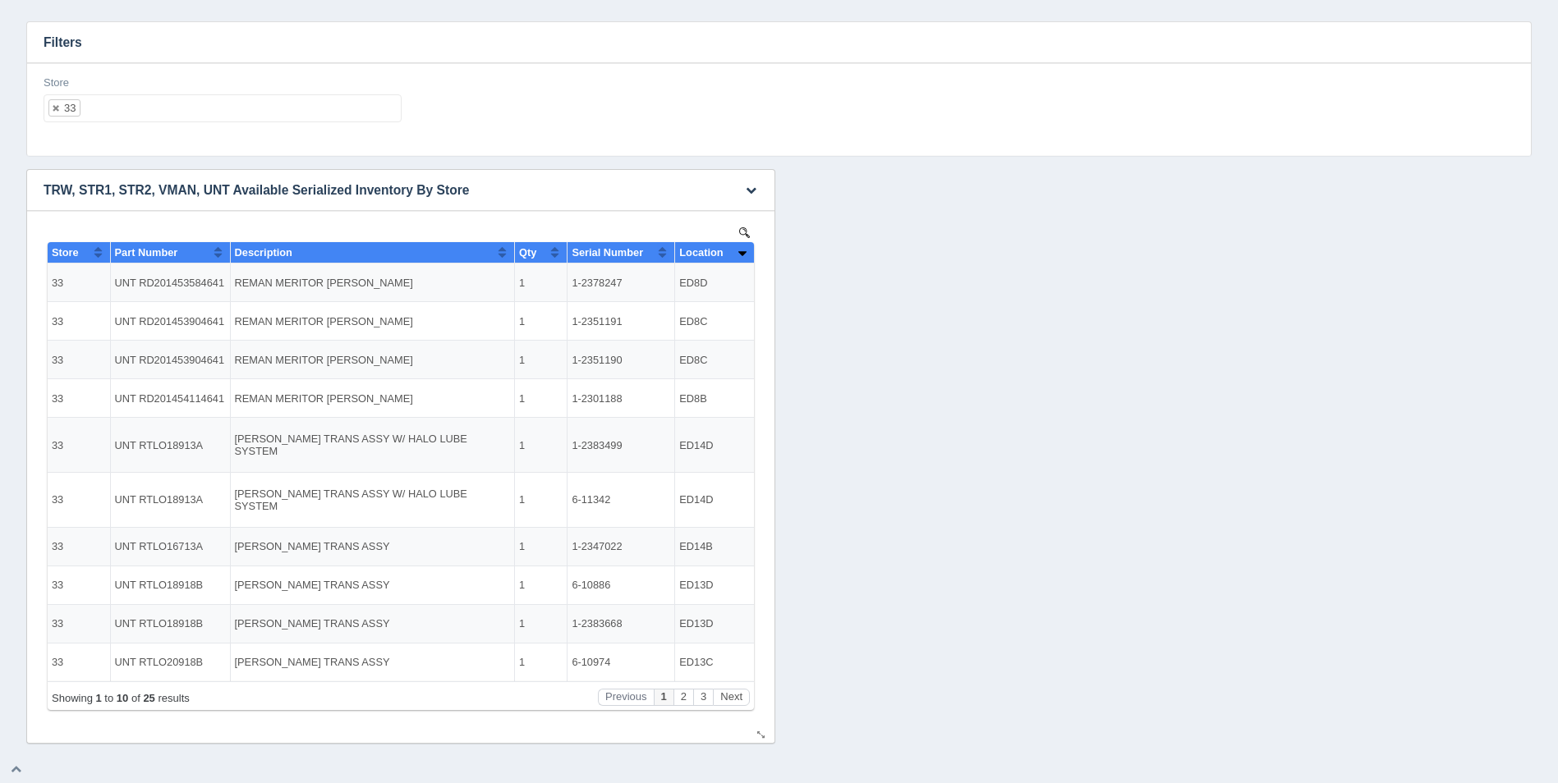
click at [746, 249] on button "Sort column ascending" at bounding box center [742, 252] width 11 height 20
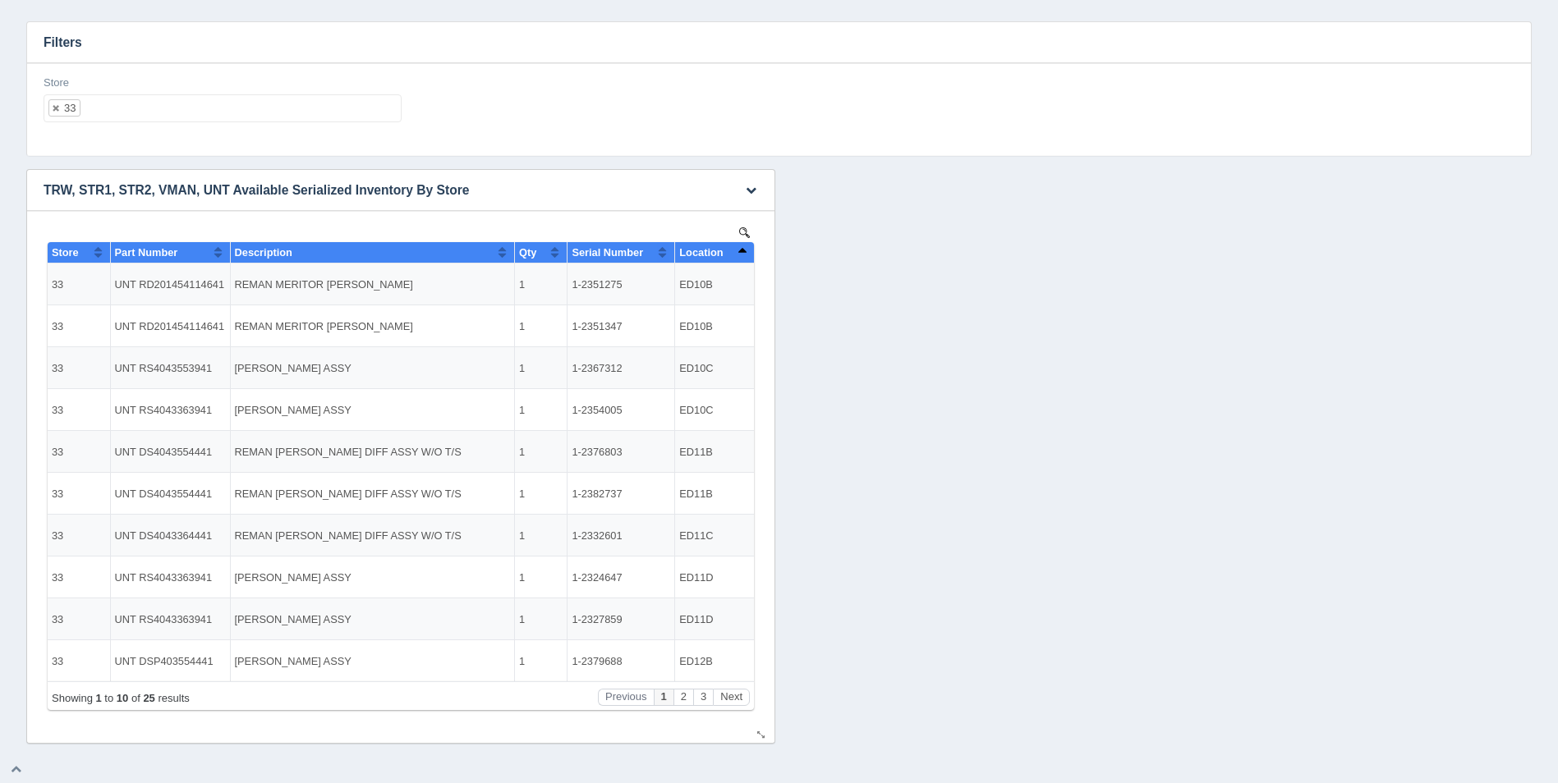
click at [746, 249] on button "Sort column descending" at bounding box center [742, 252] width 11 height 20
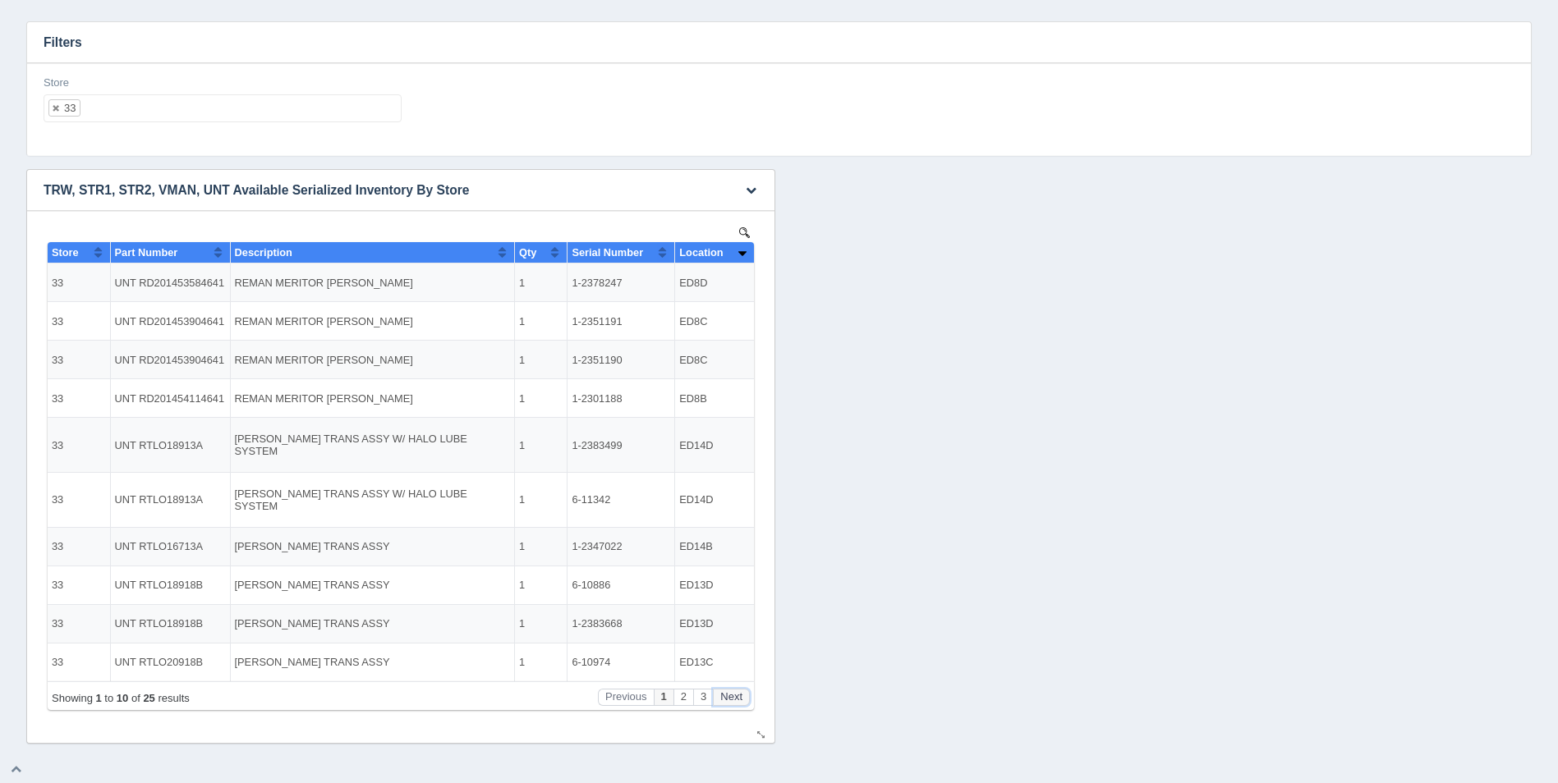
click at [744, 693] on button "Next" at bounding box center [731, 697] width 37 height 17
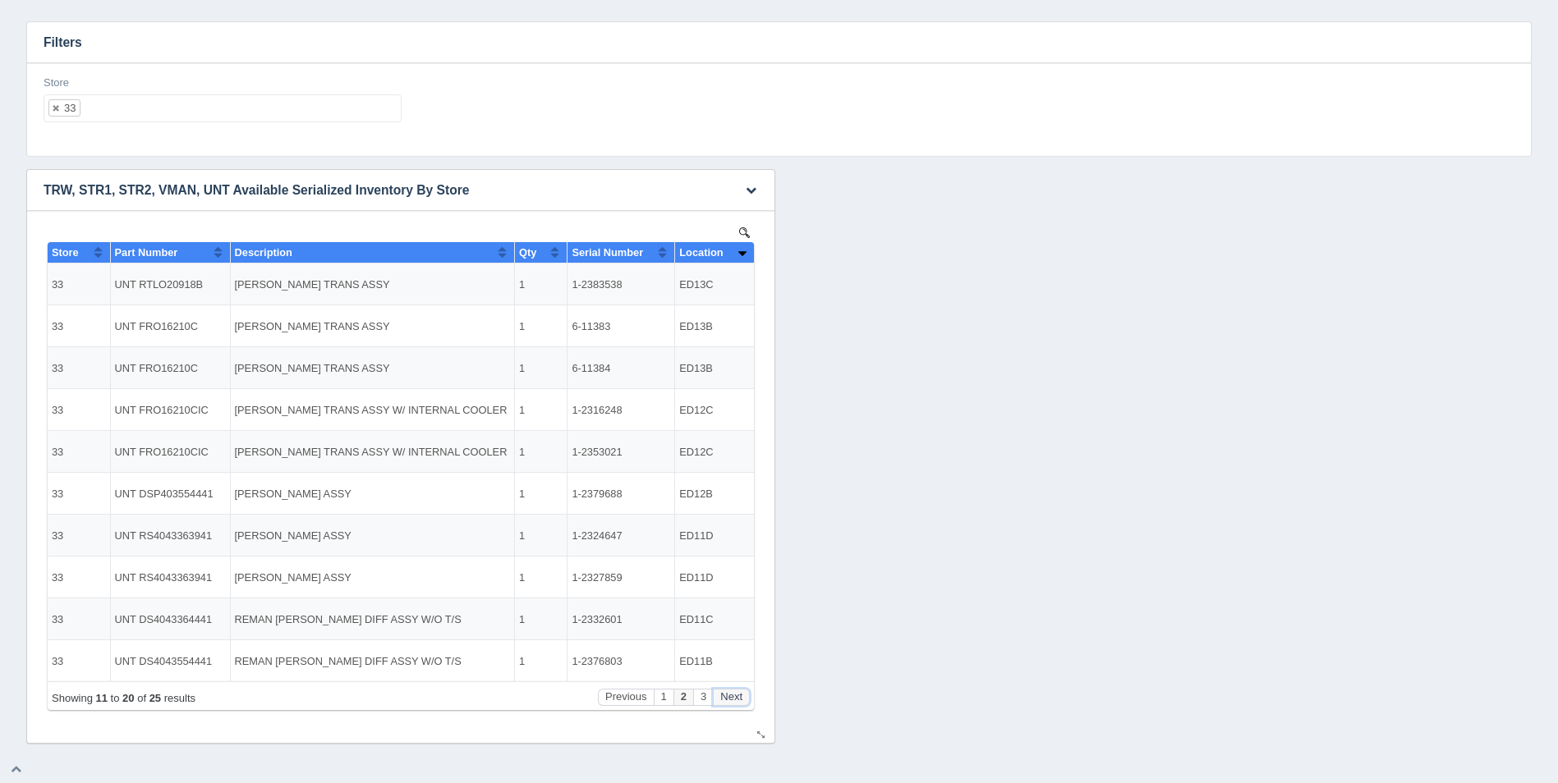
click at [744, 693] on button "Next" at bounding box center [731, 697] width 37 height 17
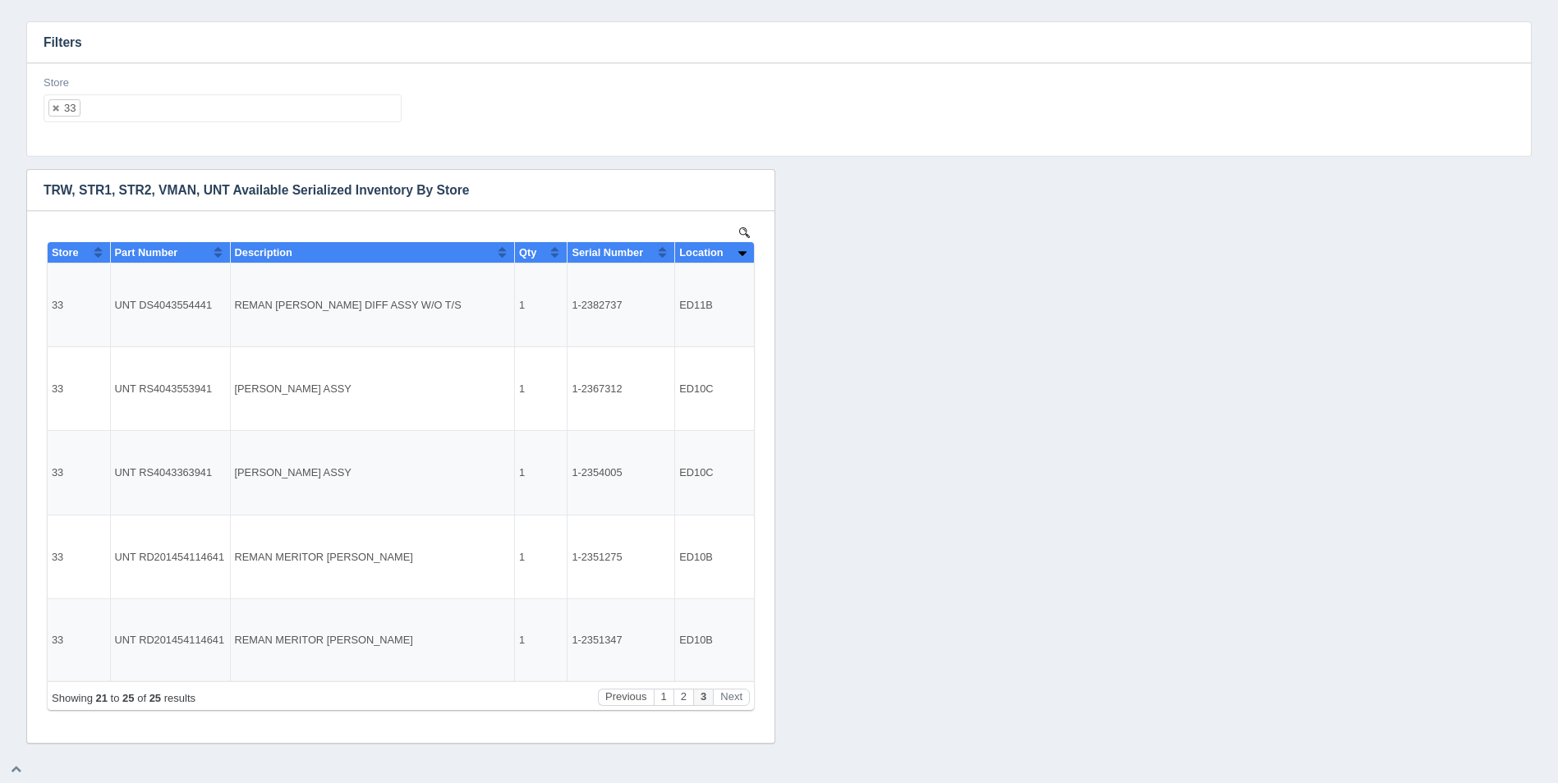
click at [236, 113] on ul "33" at bounding box center [223, 108] width 358 height 28
select select
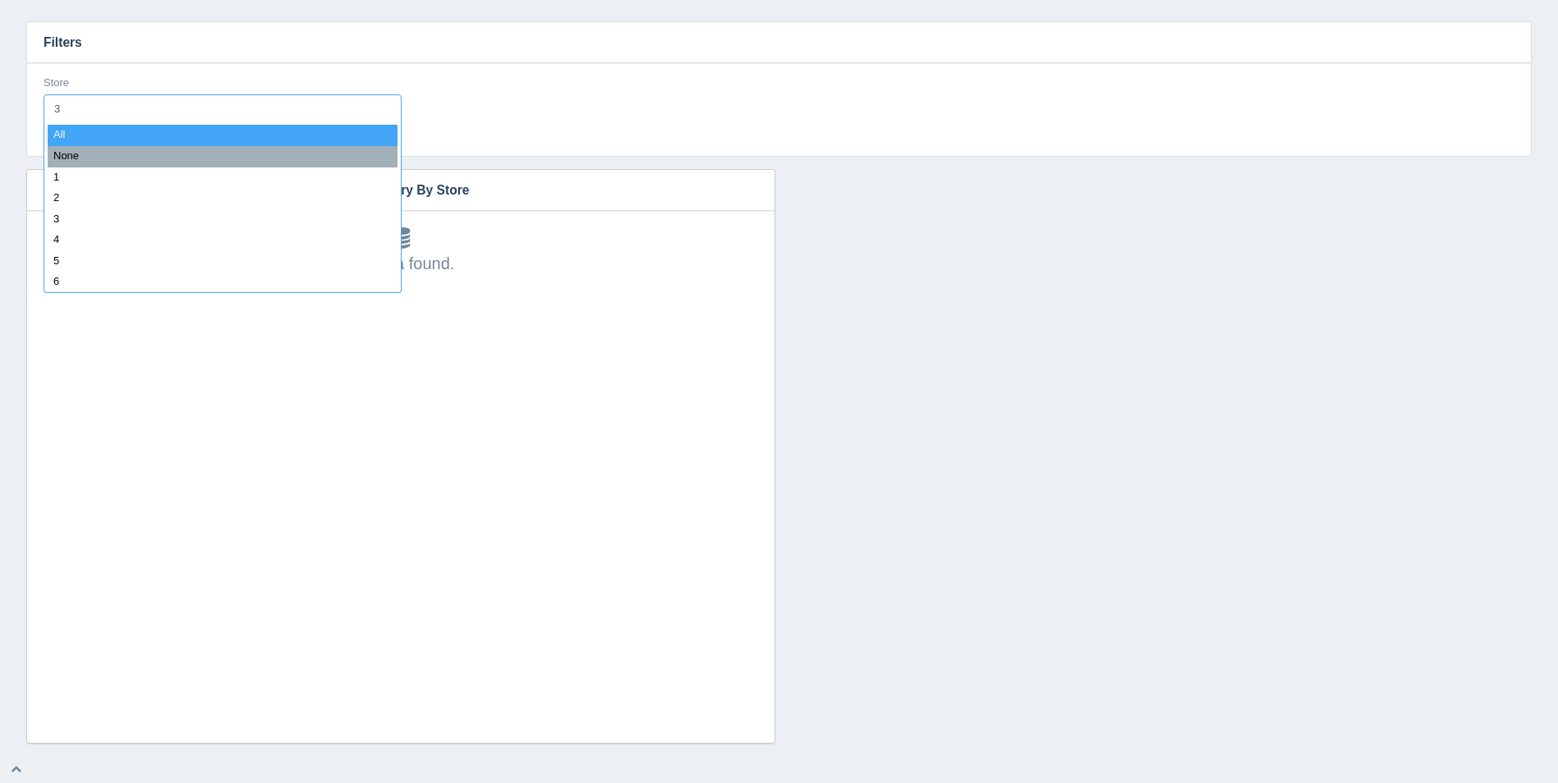
type input "34"
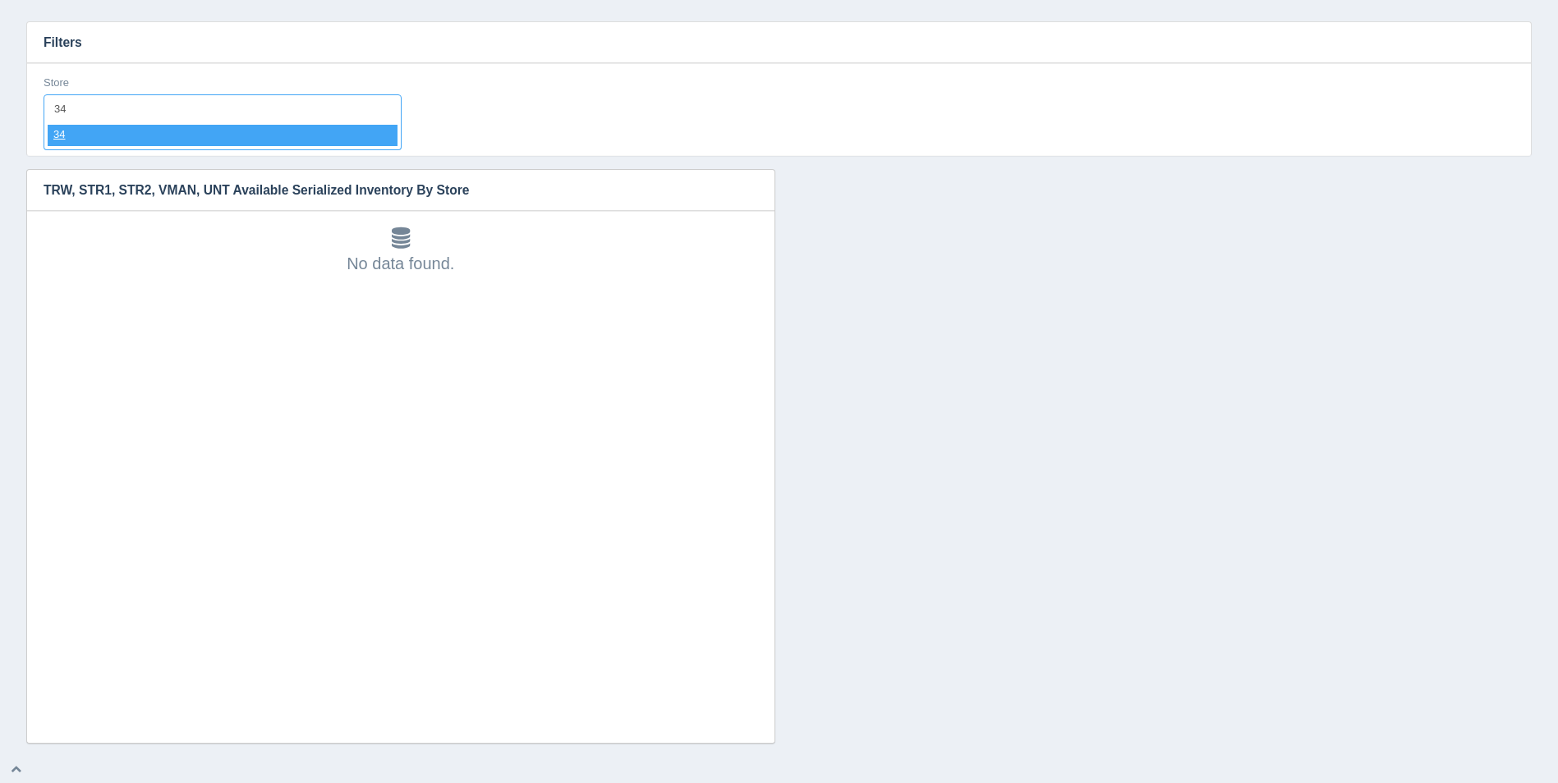
select select "34"
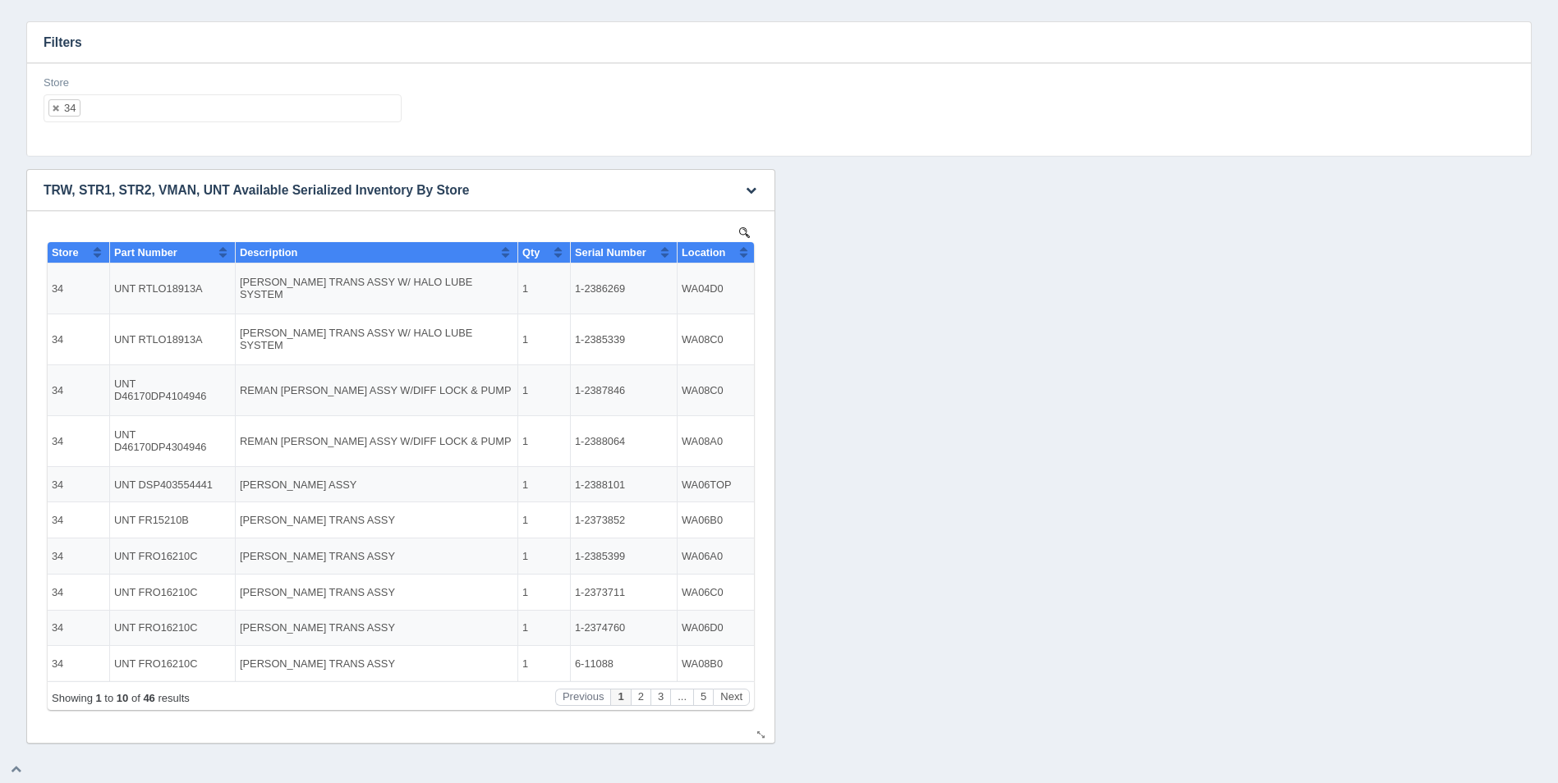
click at [738, 248] on button "Sort column ascending" at bounding box center [743, 252] width 11 height 20
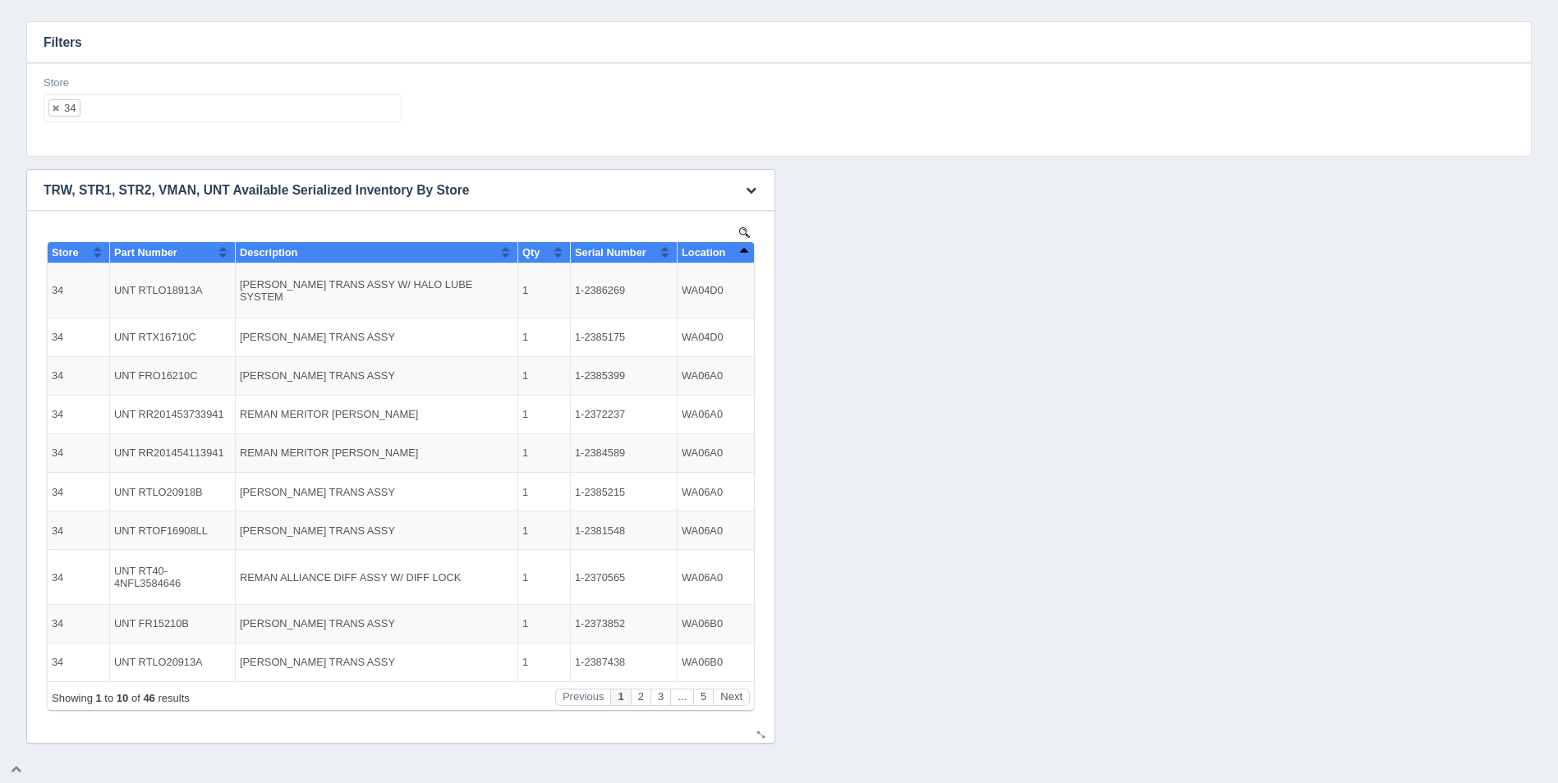
click at [738, 248] on button "Sort column descending" at bounding box center [743, 252] width 11 height 20
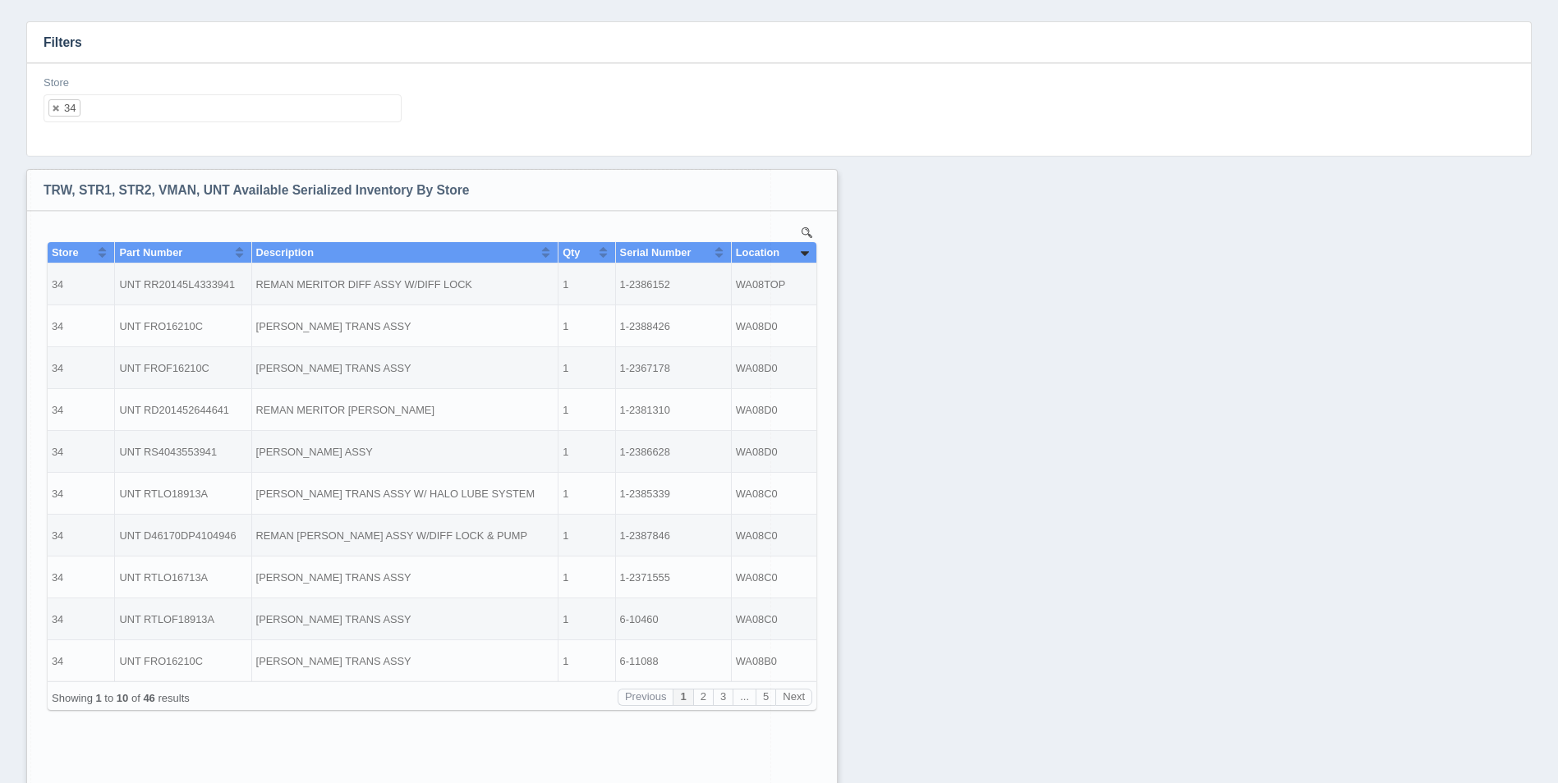
drag, startPoint x: 756, startPoint y: 734, endPoint x: 819, endPoint y: 802, distance: 91.8
click at [819, 783] on html "Inventory Location Hide filters Supply Chain Inventory Inventory Location Filte…" at bounding box center [779, 382] width 1558 height 935
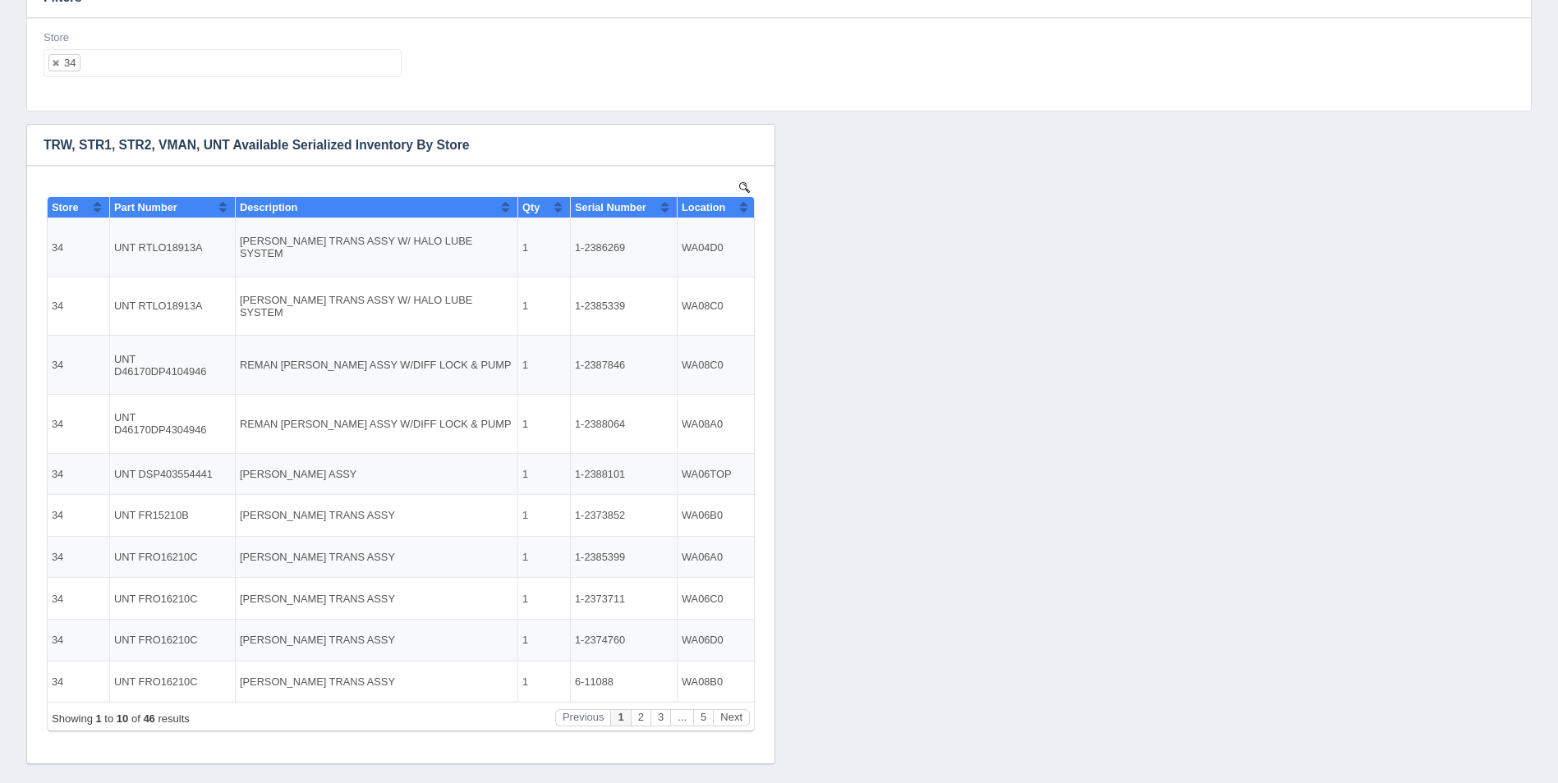
scroll to position [151, 0]
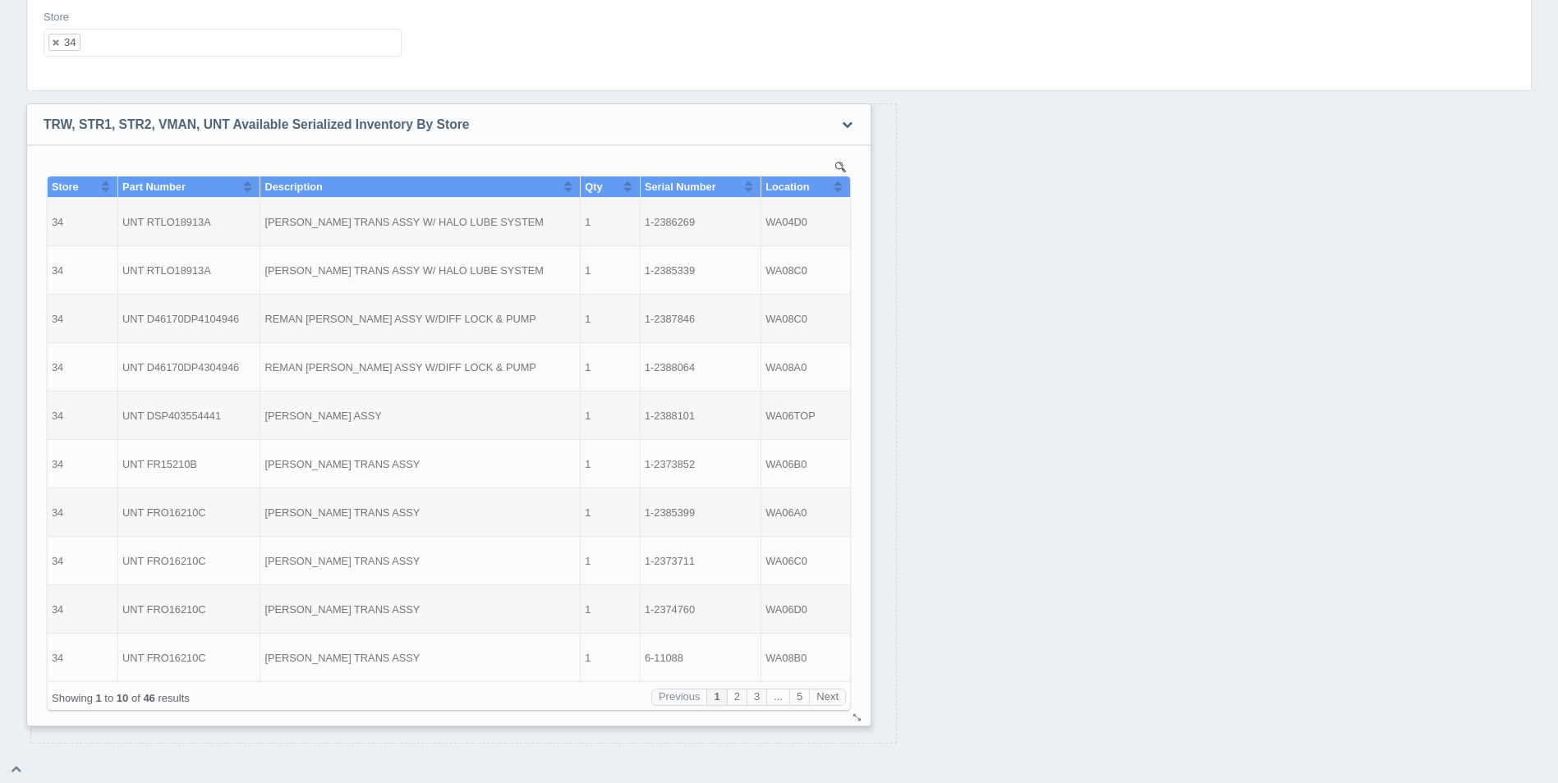
drag, startPoint x: 757, startPoint y: 734, endPoint x: 853, endPoint y: 717, distance: 97.6
click at [853, 717] on div at bounding box center [857, 718] width 13 height 12
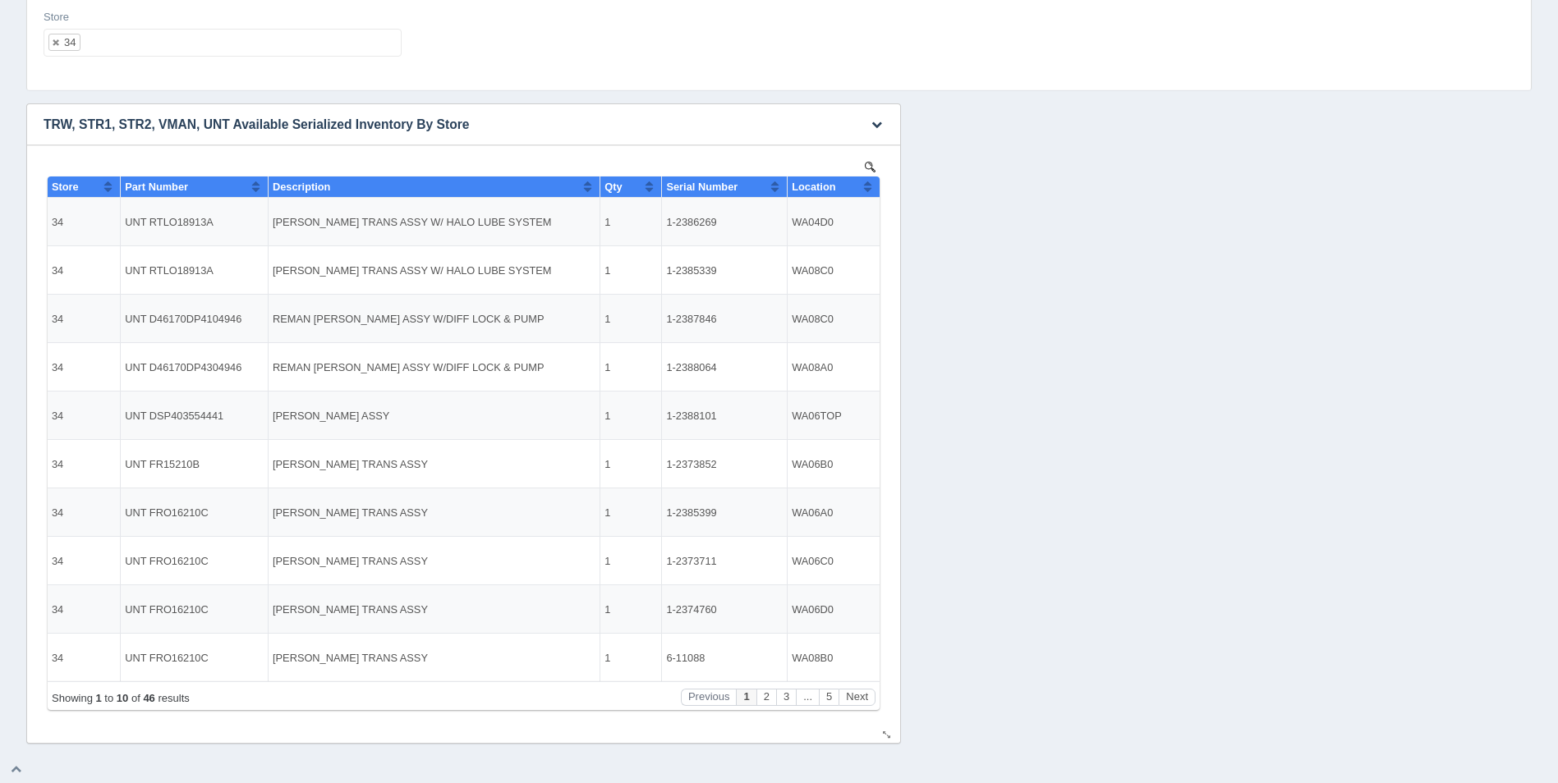
click at [869, 186] on button "Sort column ascending" at bounding box center [867, 187] width 11 height 20
click at [869, 186] on button "Sort column descending" at bounding box center [867, 187] width 11 height 20
click at [869, 186] on button "Sort column ascending" at bounding box center [867, 187] width 11 height 20
click at [861, 693] on button "Next" at bounding box center [857, 697] width 37 height 17
click at [864, 689] on button "Next" at bounding box center [857, 697] width 37 height 17
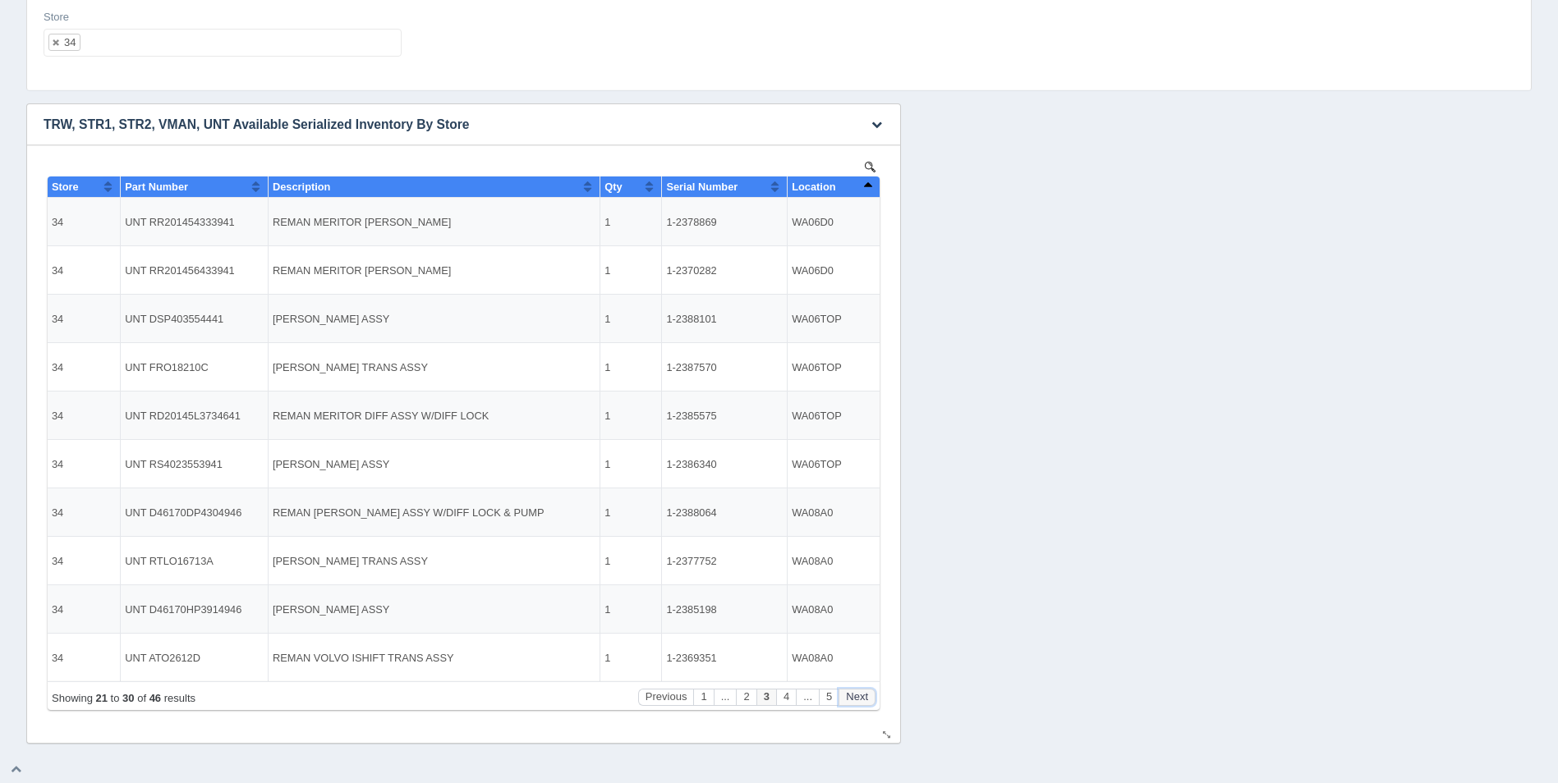
click at [864, 689] on button "Next" at bounding box center [857, 697] width 37 height 17
click at [862, 686] on div "Showing 31 to 40 of 46 results Previous 1 ... 3 4 5 Next" at bounding box center [464, 696] width 832 height 29
click at [862, 692] on button "Next" at bounding box center [857, 697] width 37 height 17
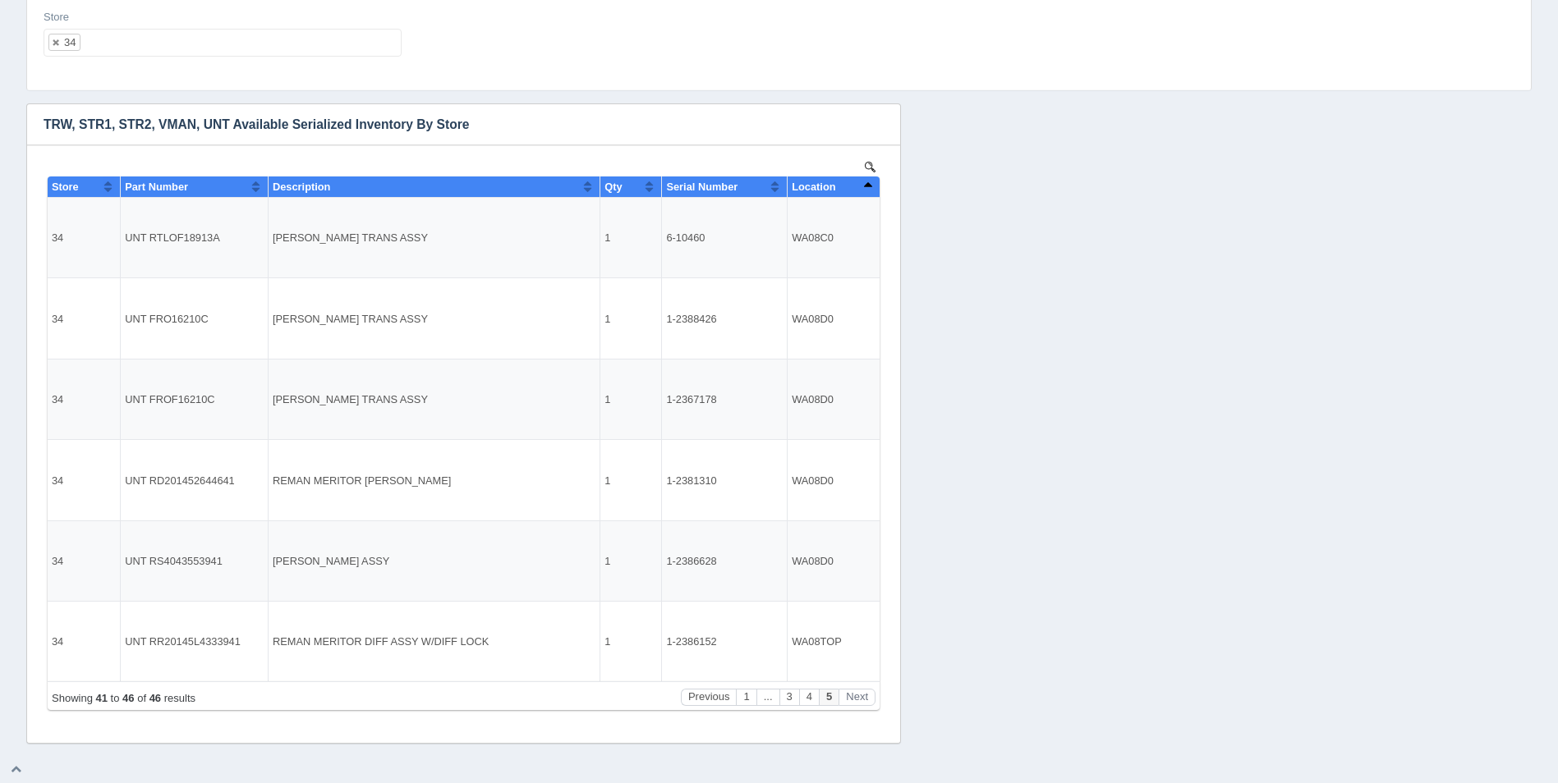
click at [205, 47] on ul "34" at bounding box center [223, 43] width 358 height 28
select select
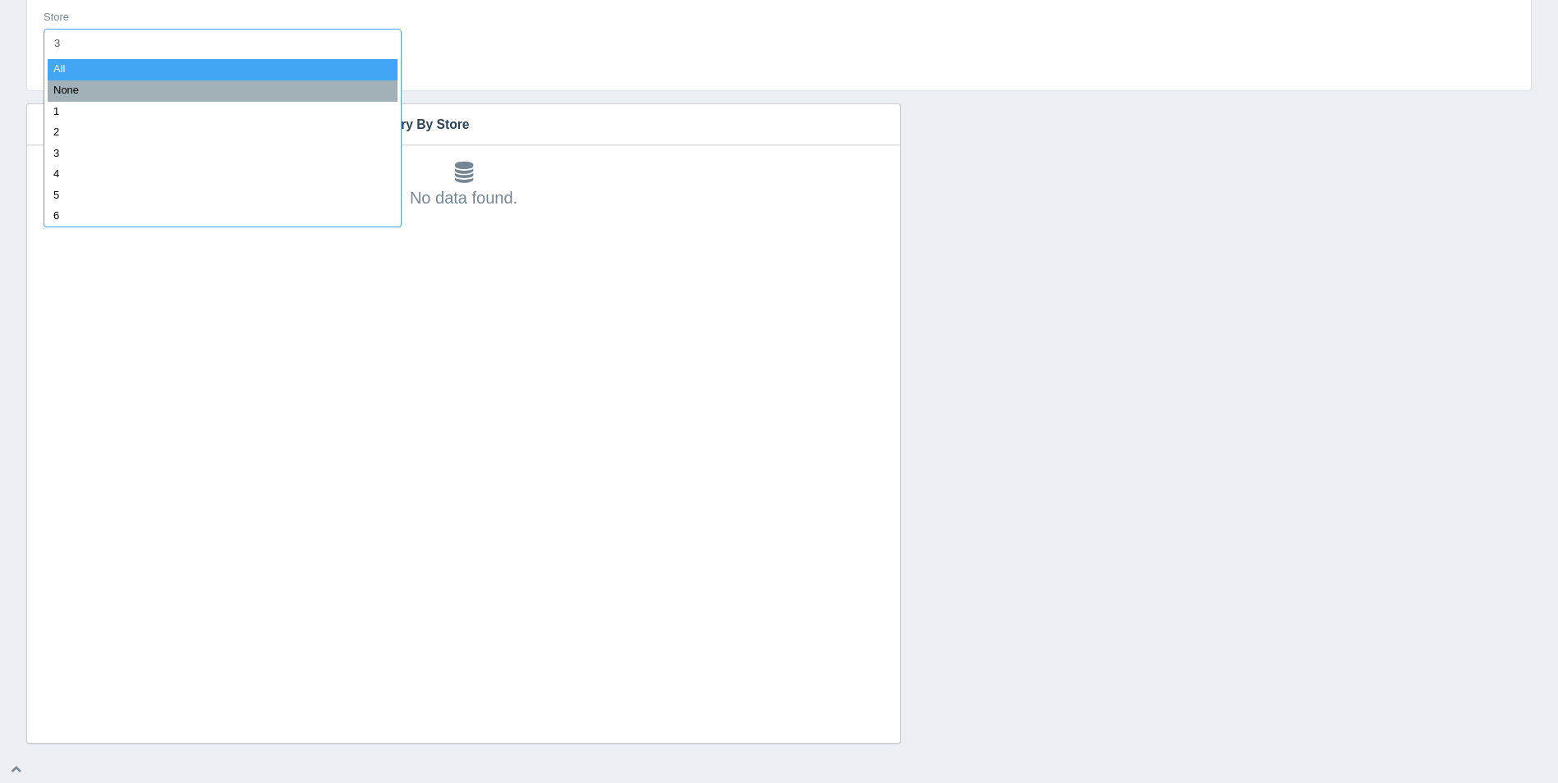
type input "35"
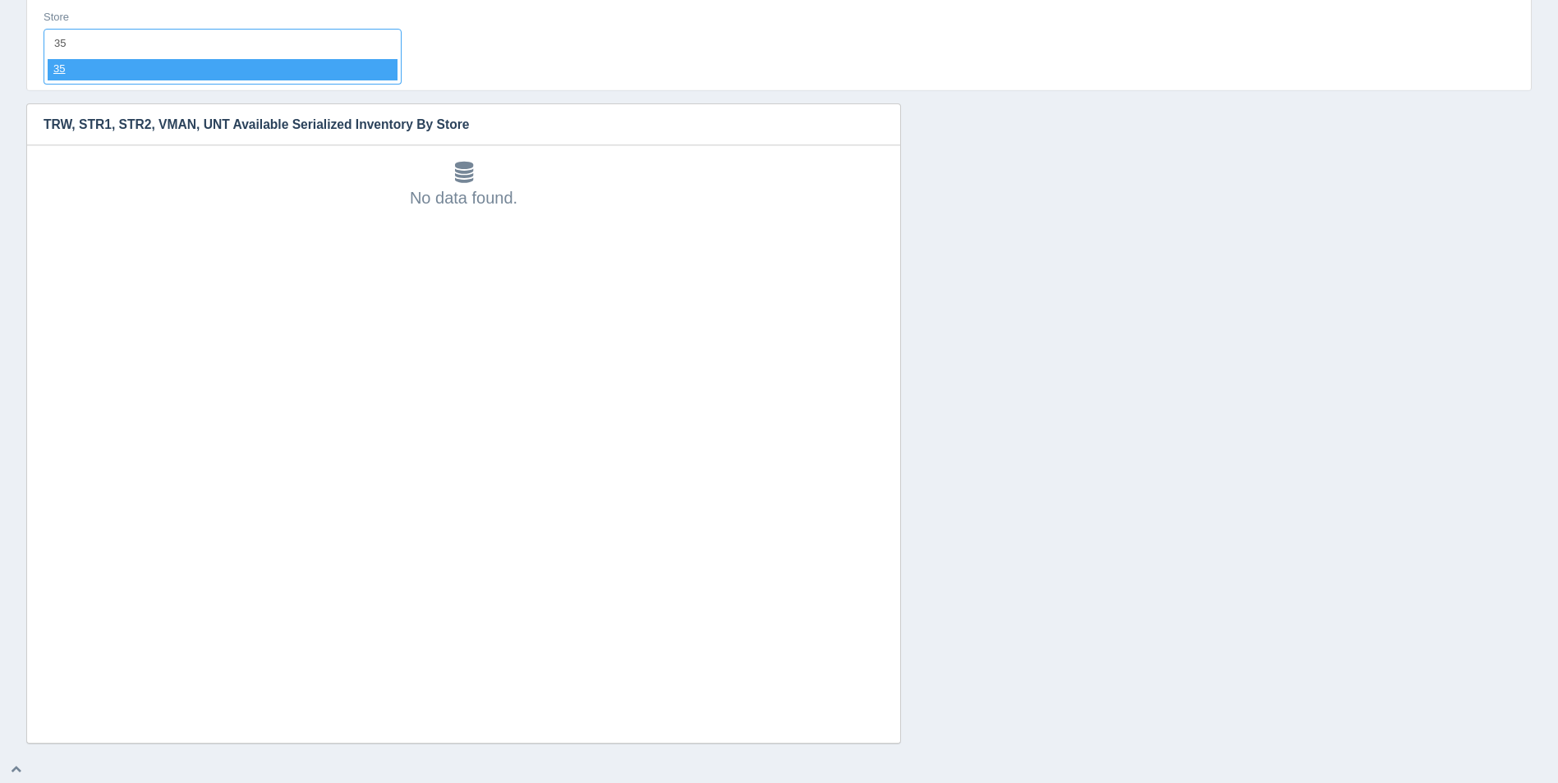
select select "35"
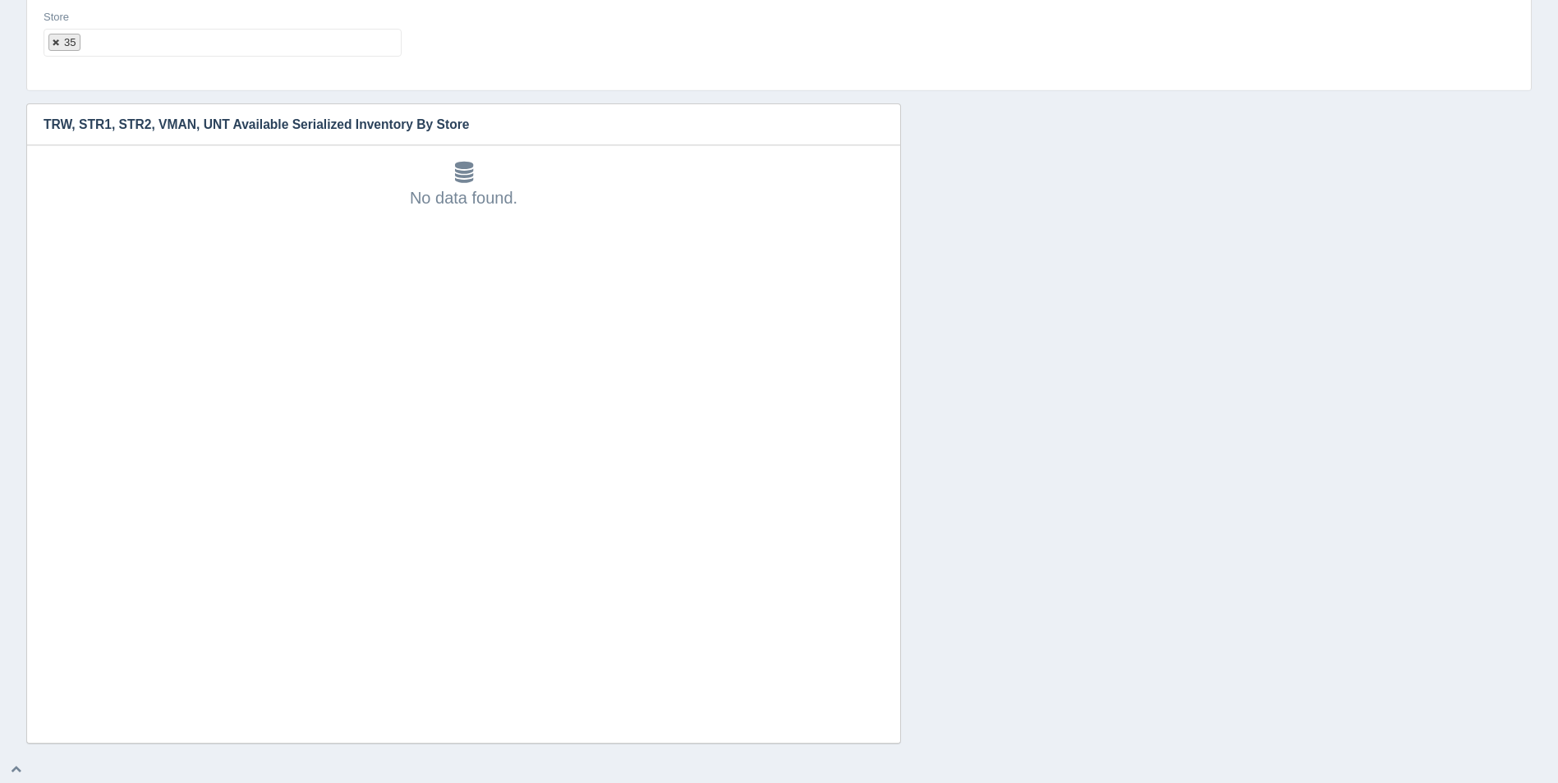
select select
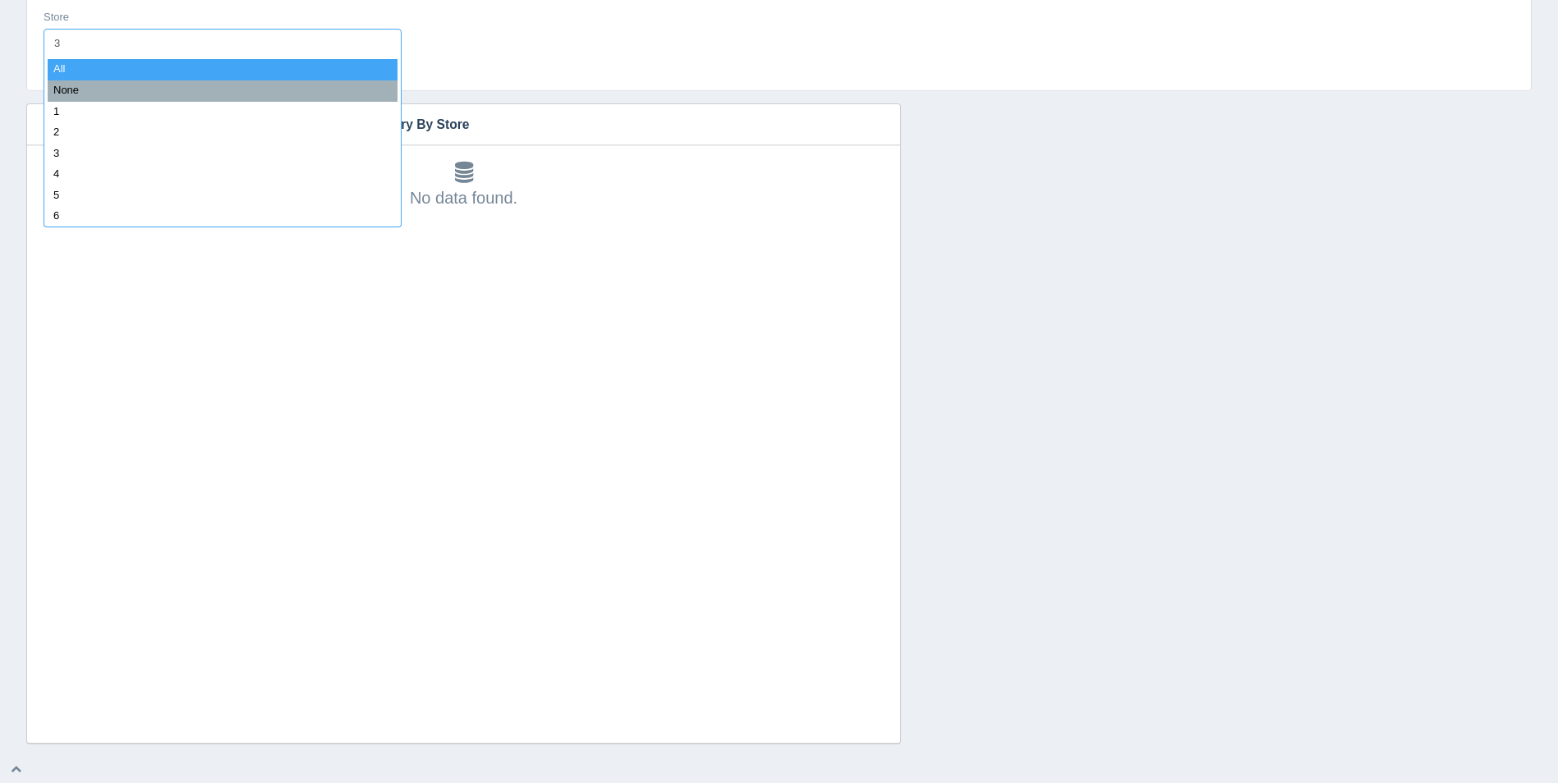
type input "36"
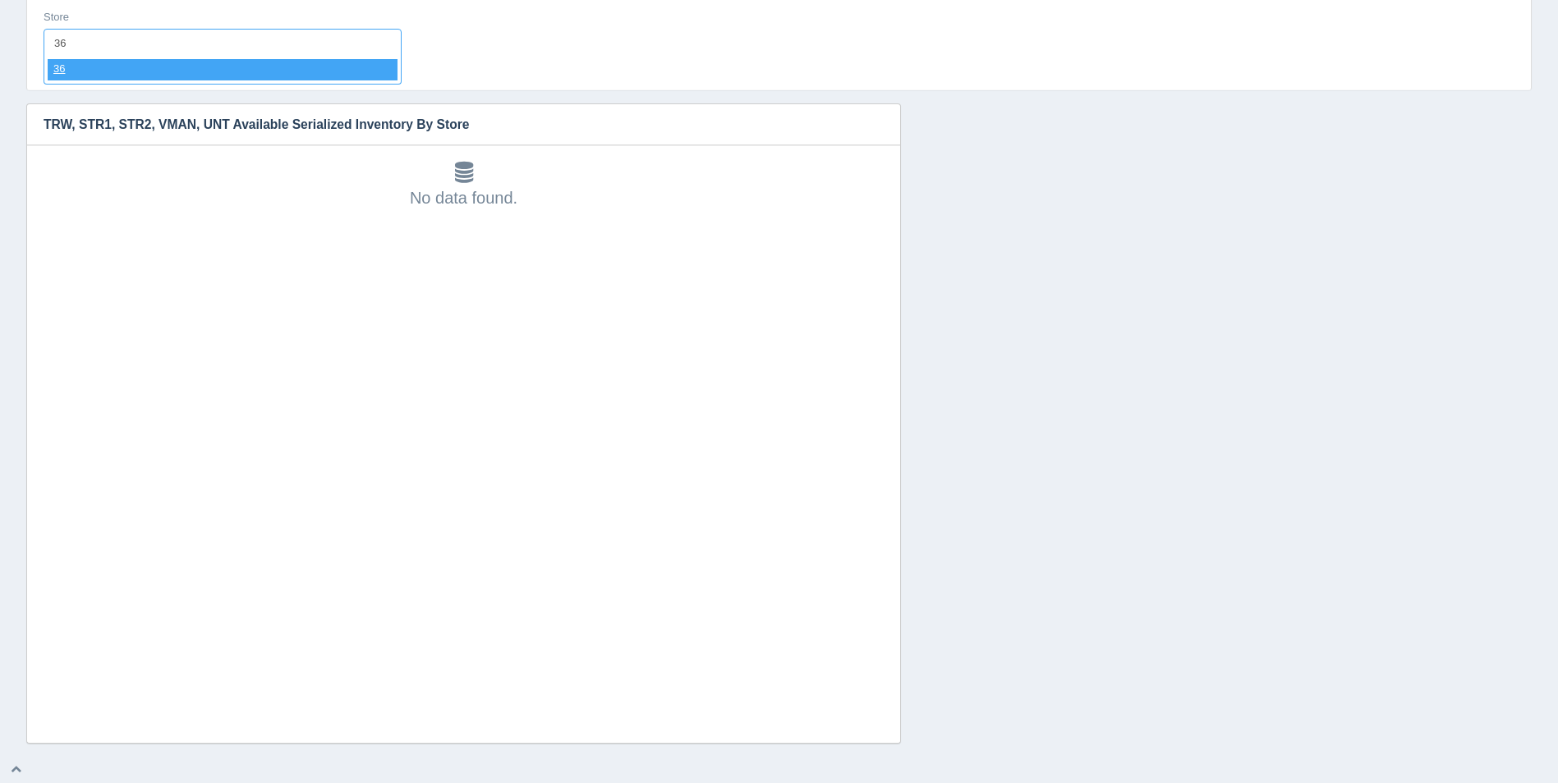
select select "36"
select select
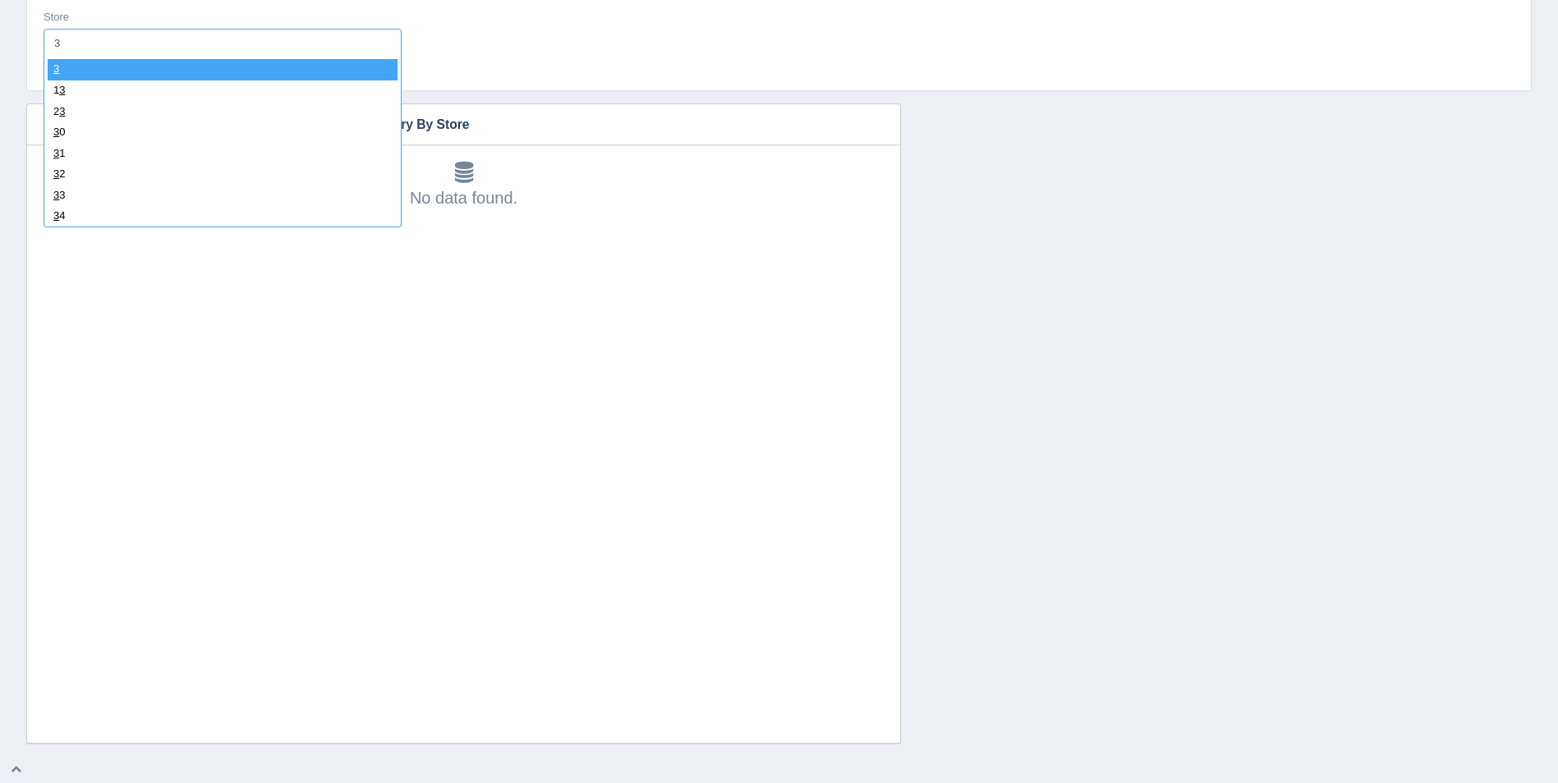
type input "37"
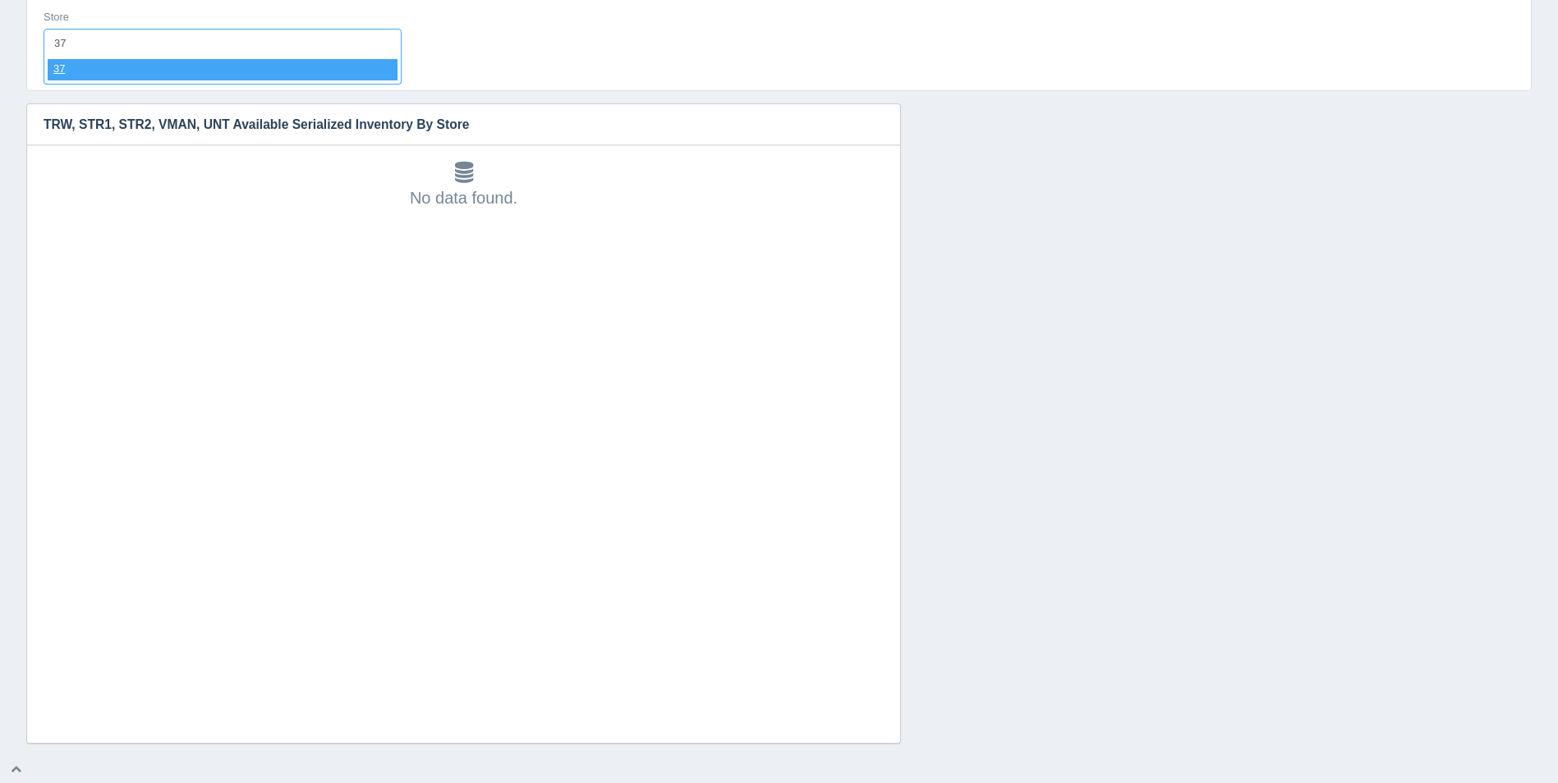
select select "37"
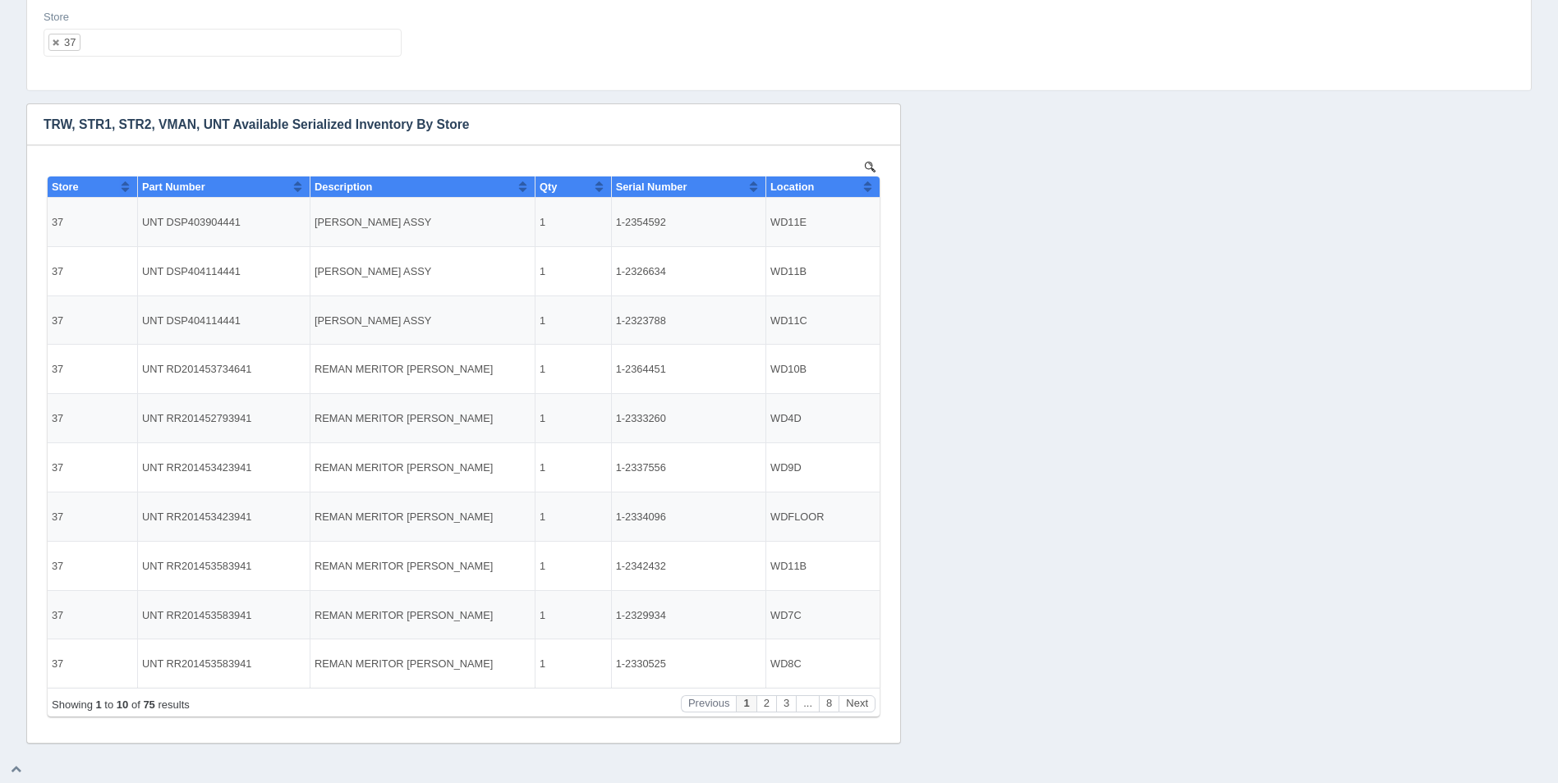
scroll to position [0, 0]
click at [870, 184] on button "Sort column ascending" at bounding box center [867, 187] width 11 height 20
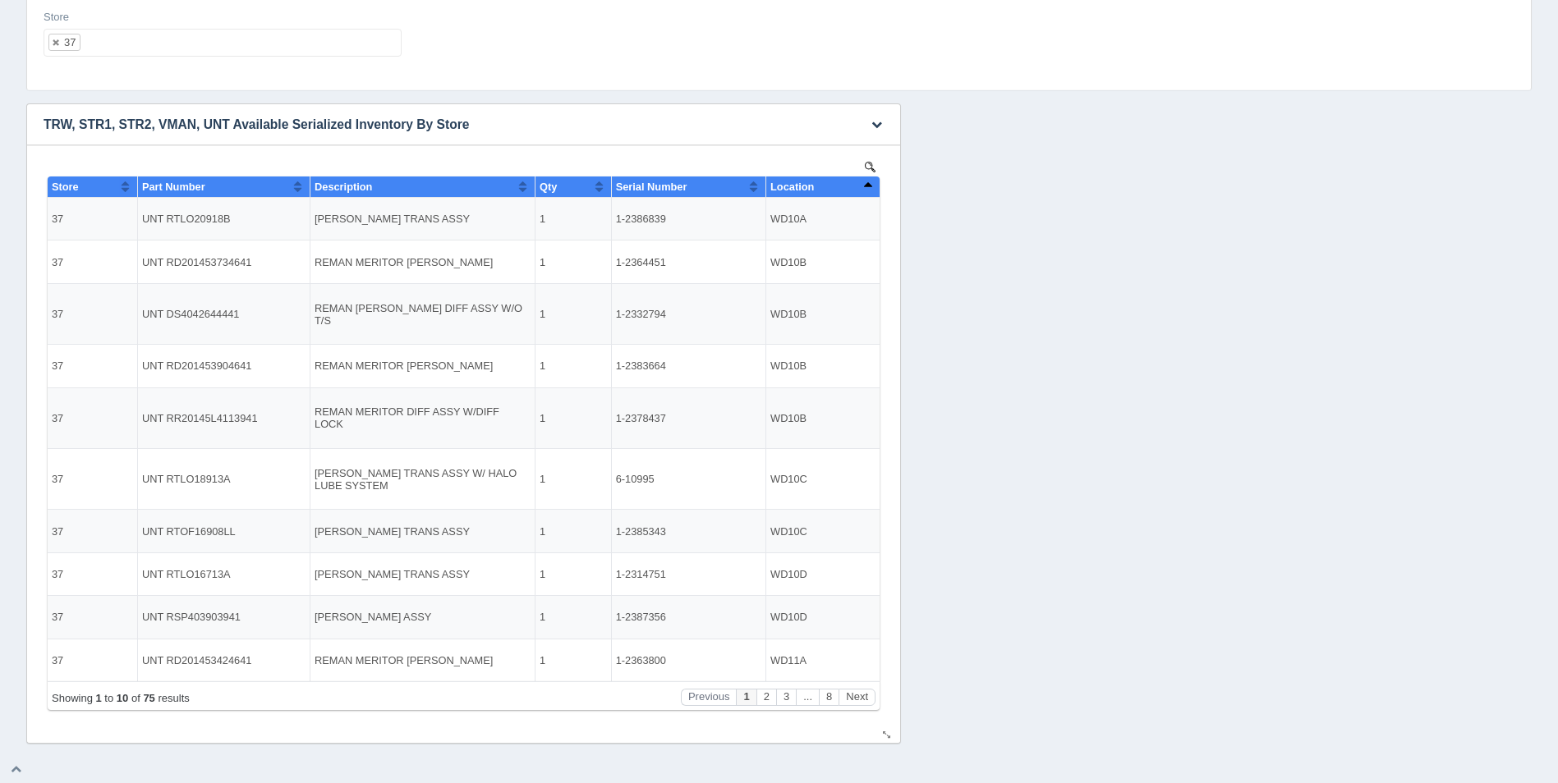
click at [870, 184] on button "Sort column descending" at bounding box center [867, 187] width 11 height 20
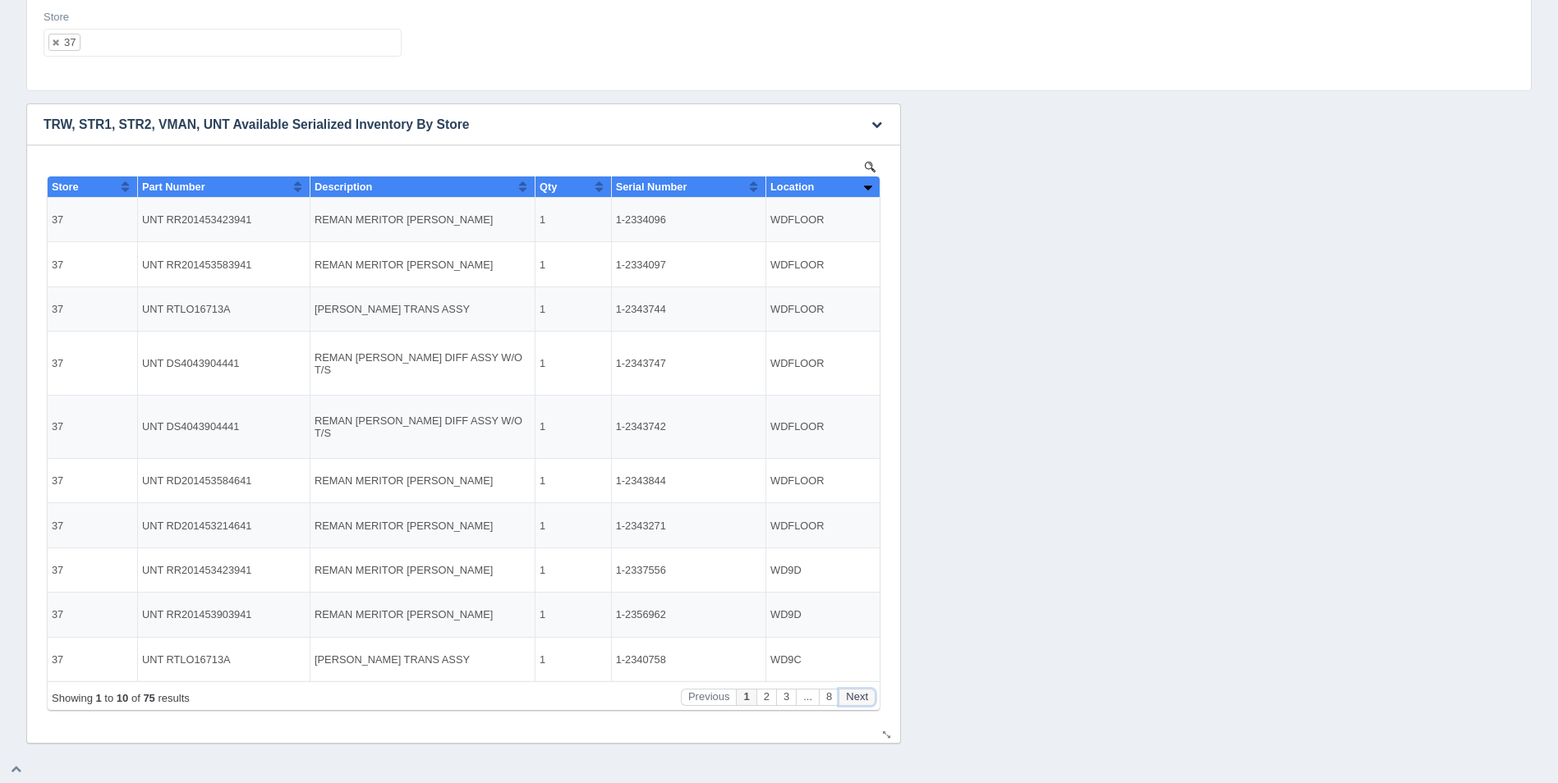
click at [863, 701] on button "Next" at bounding box center [857, 697] width 37 height 17
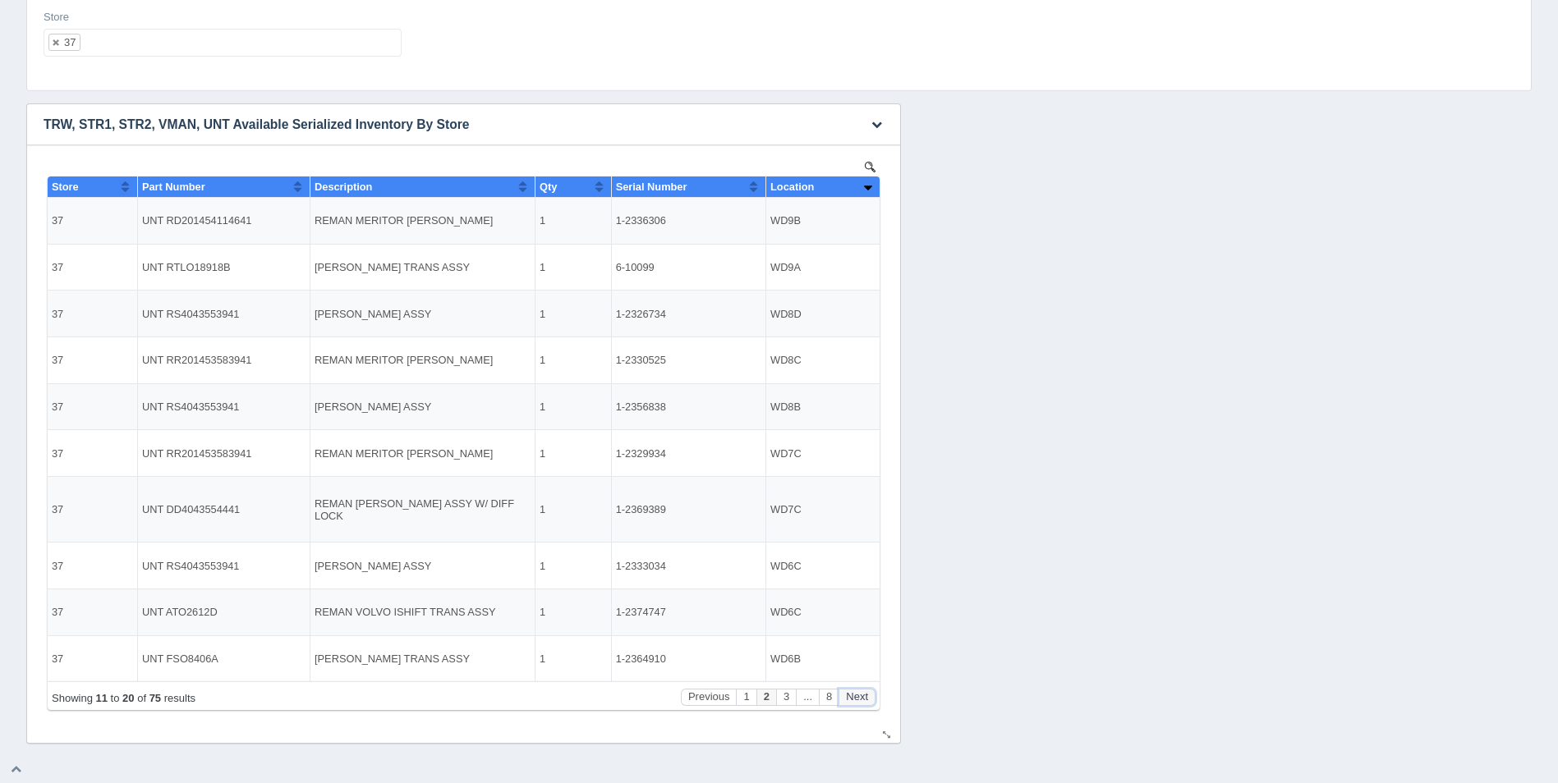
click at [863, 701] on button "Next" at bounding box center [857, 697] width 37 height 17
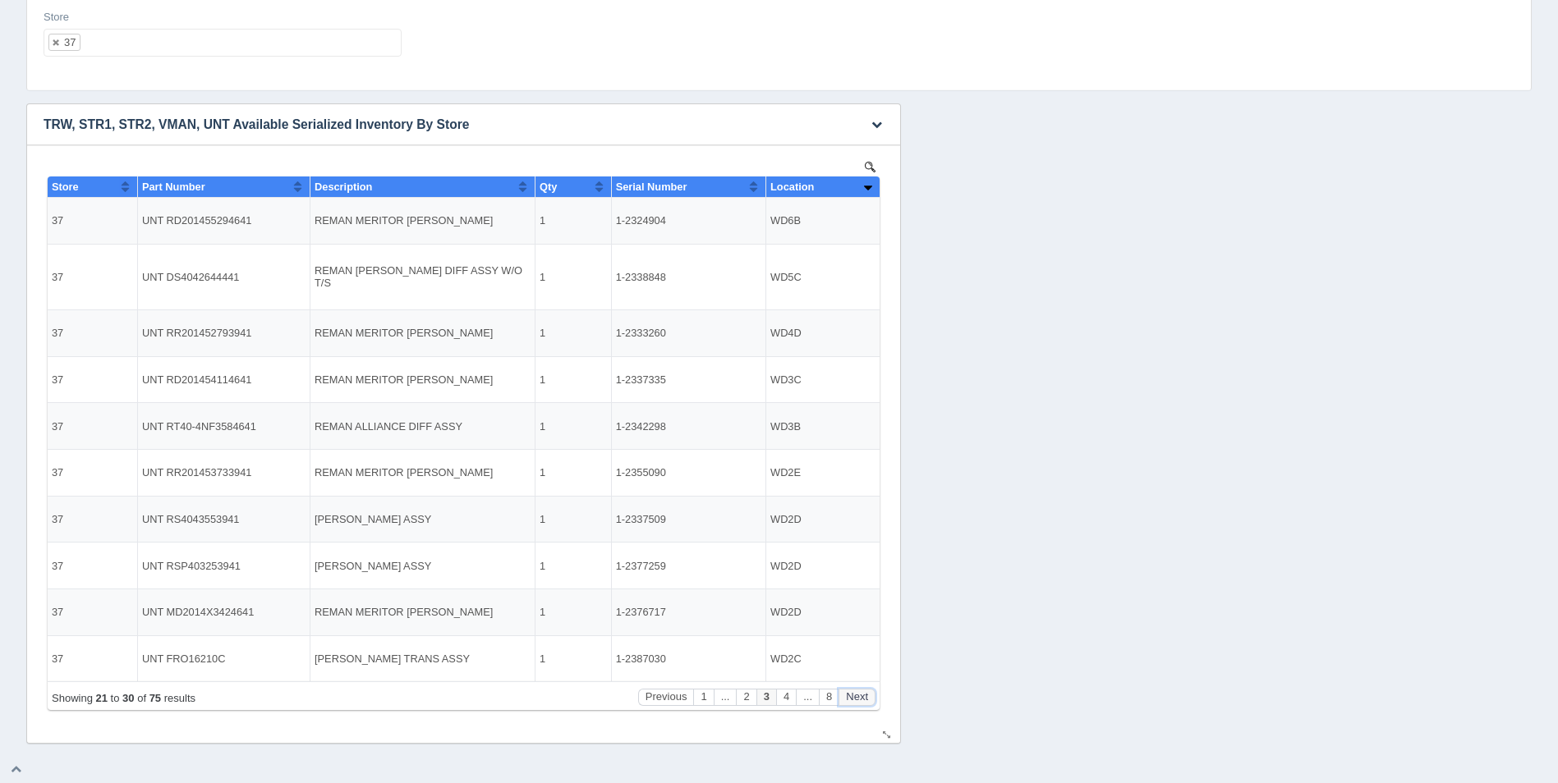
click at [863, 702] on button "Next" at bounding box center [857, 697] width 37 height 17
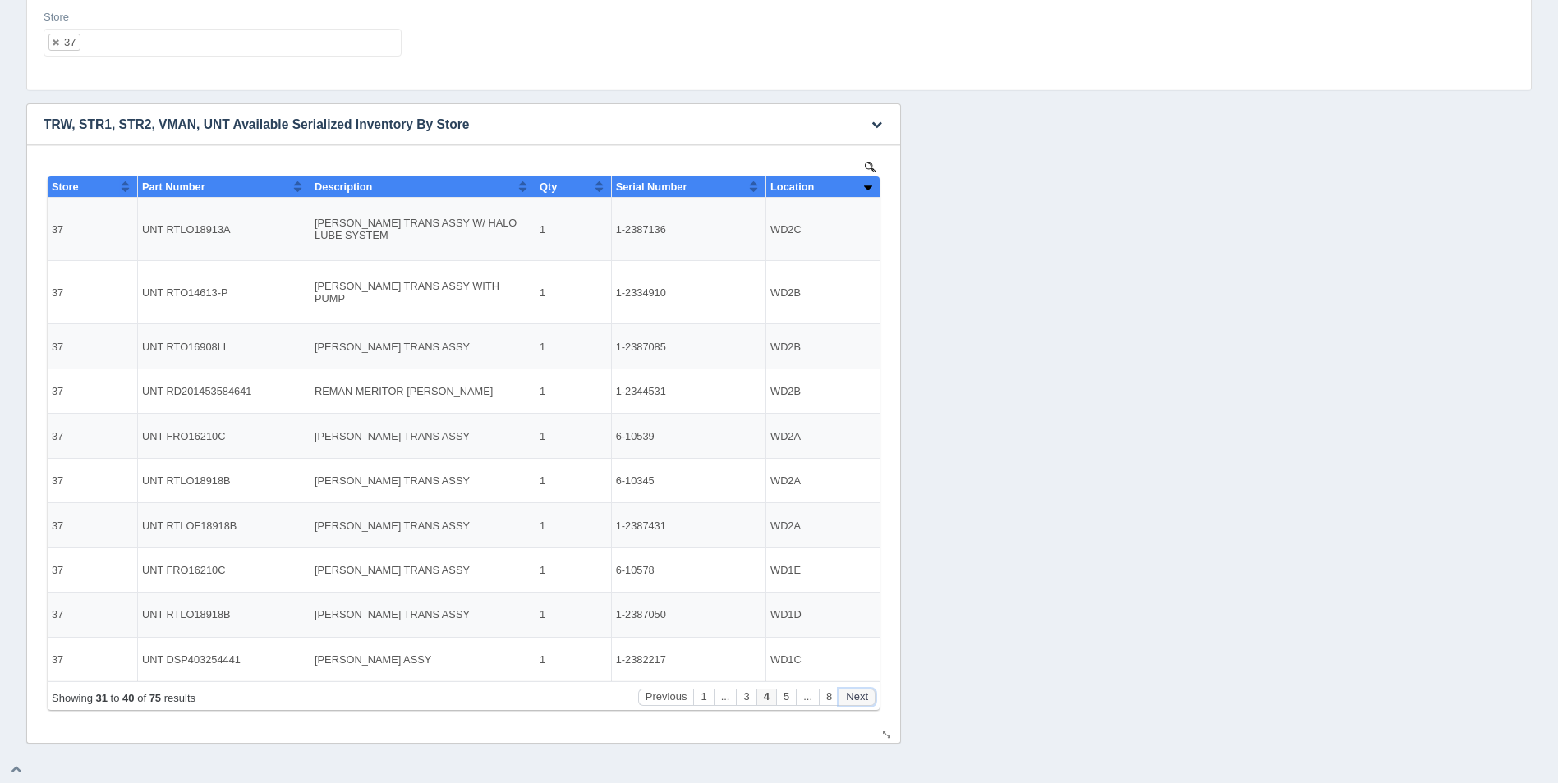
click at [863, 702] on button "Next" at bounding box center [857, 697] width 37 height 17
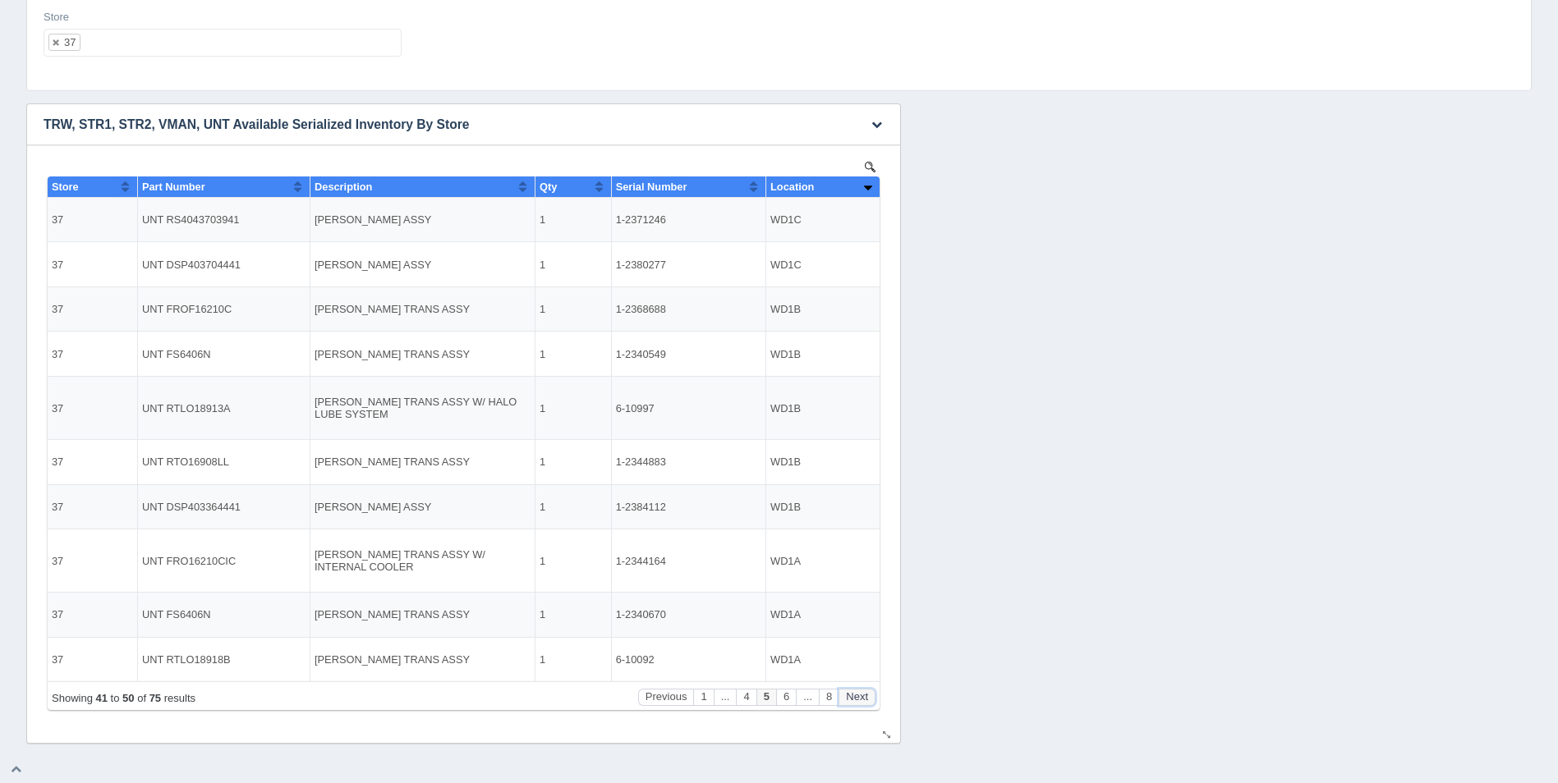
click at [863, 702] on button "Next" at bounding box center [857, 697] width 37 height 17
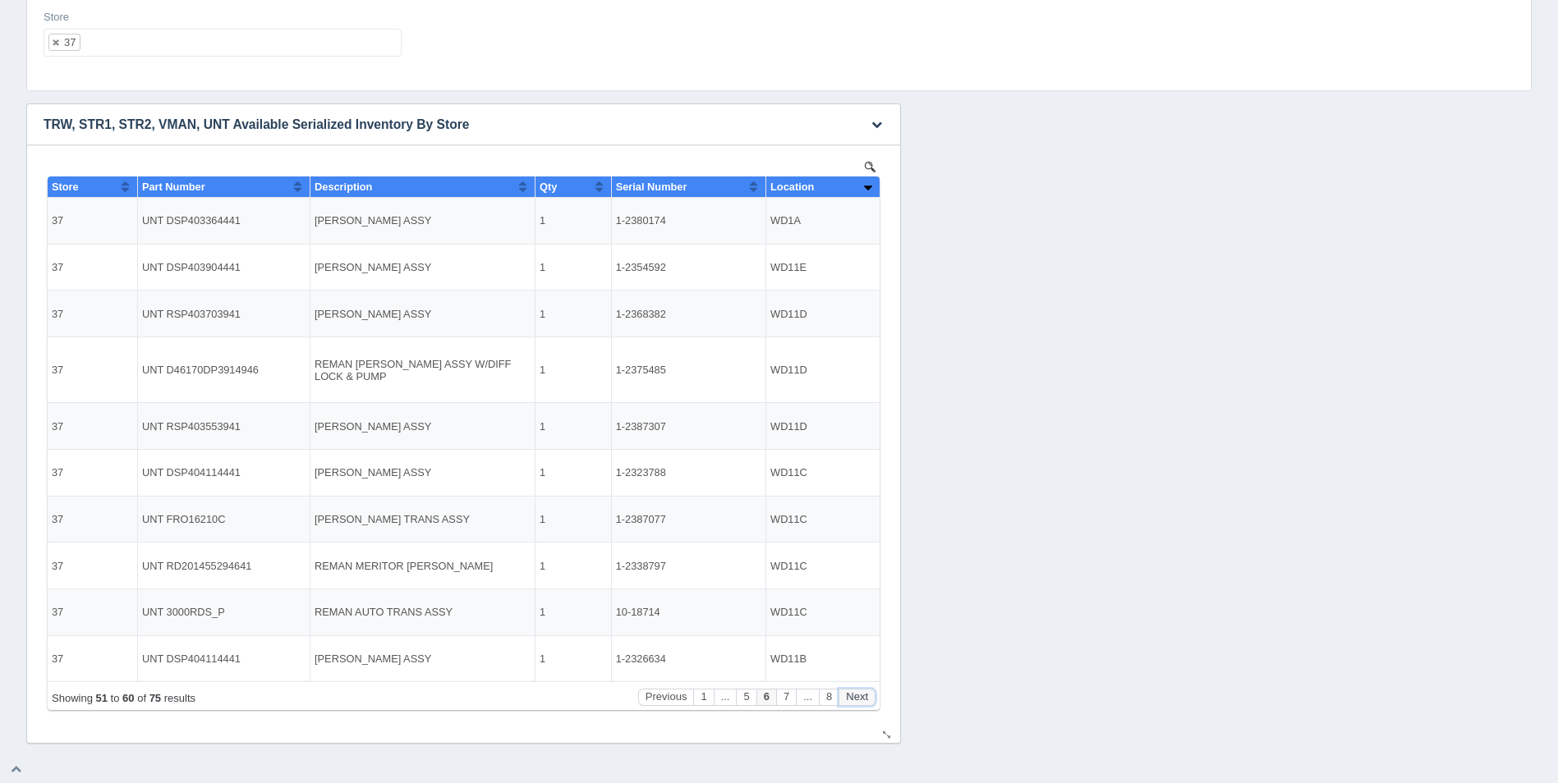
click at [863, 702] on button "Next" at bounding box center [857, 697] width 37 height 17
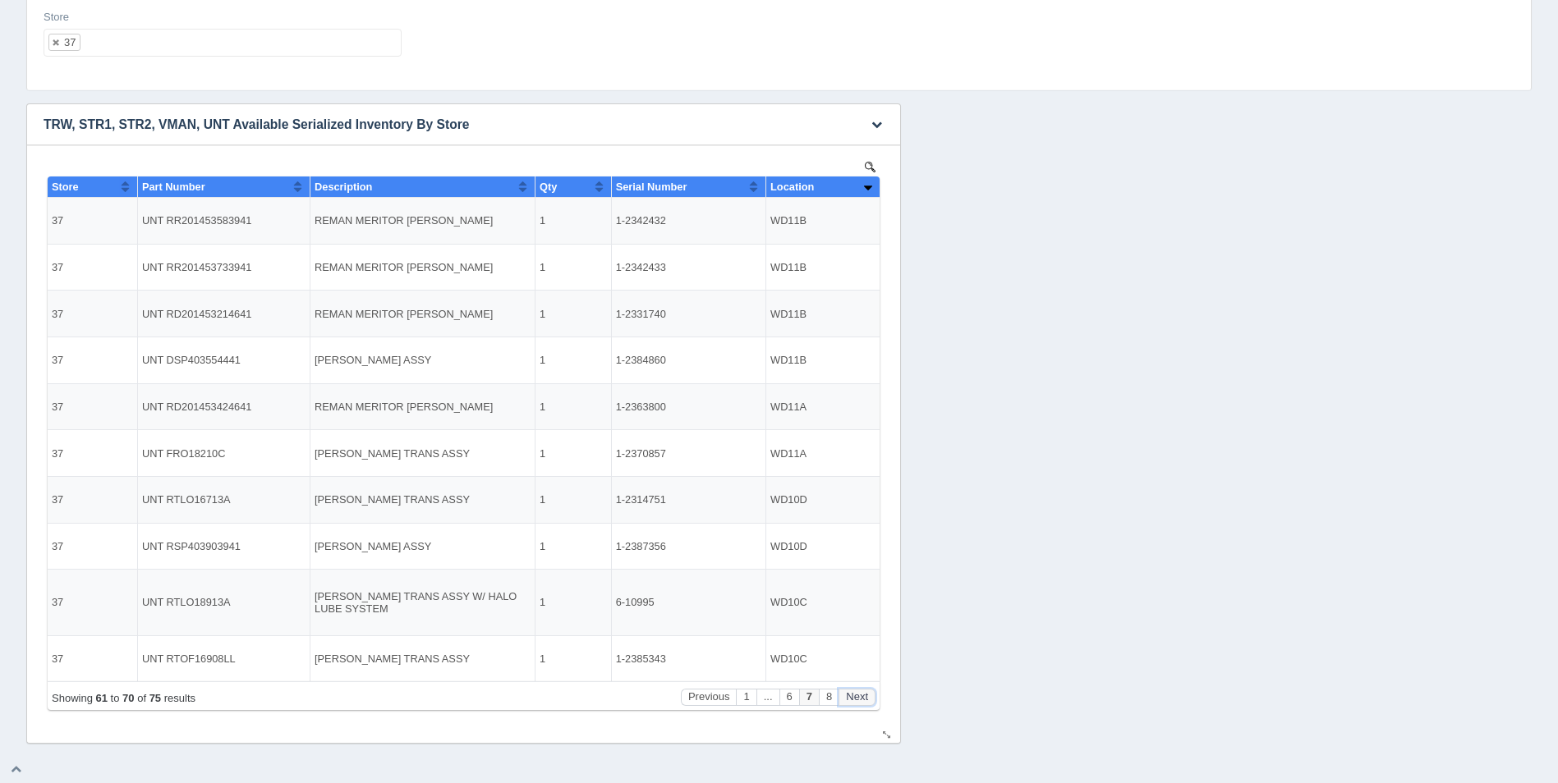
click at [863, 702] on button "Next" at bounding box center [857, 697] width 37 height 17
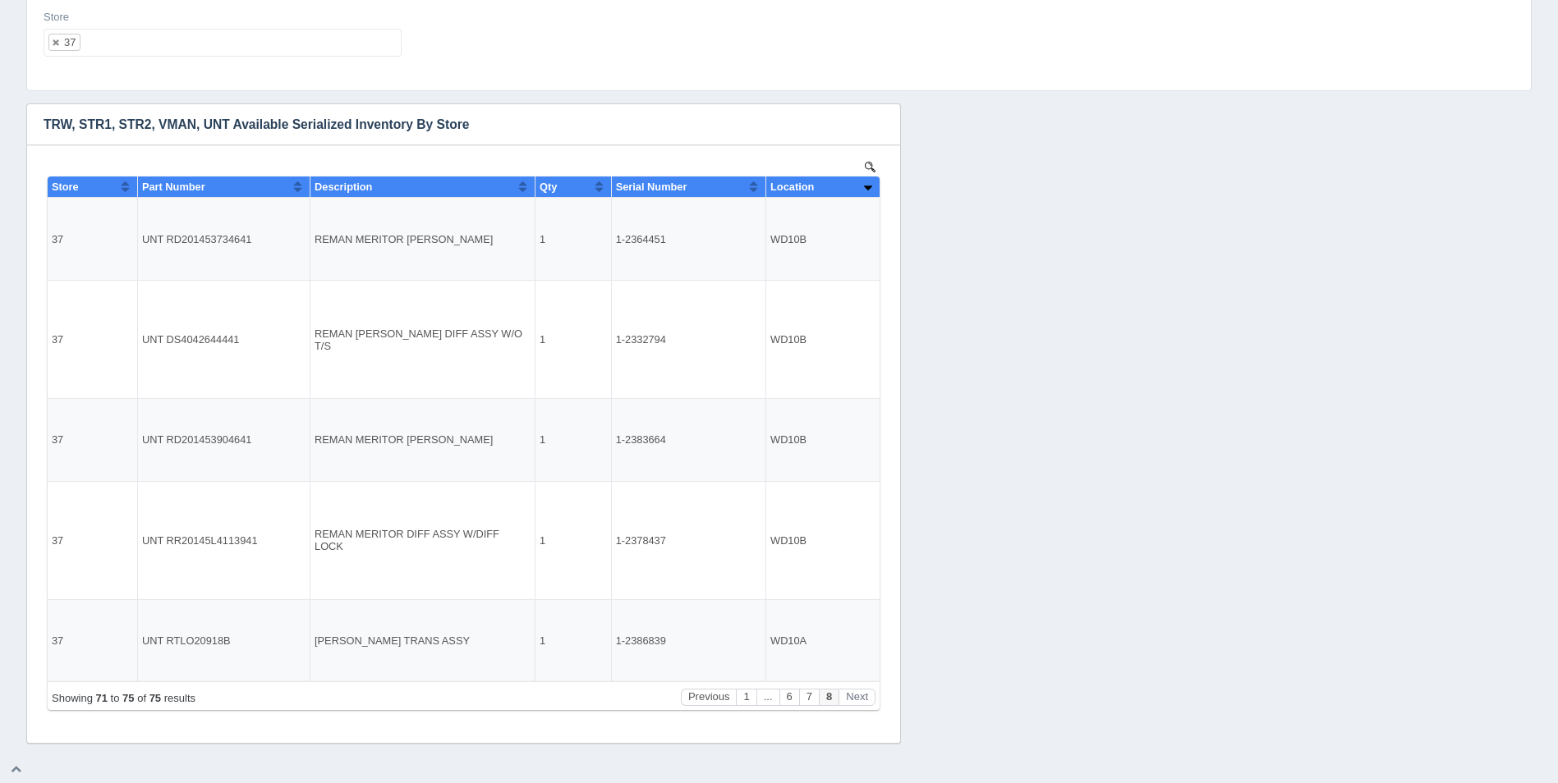
click at [241, 36] on ul "37" at bounding box center [223, 43] width 358 height 28
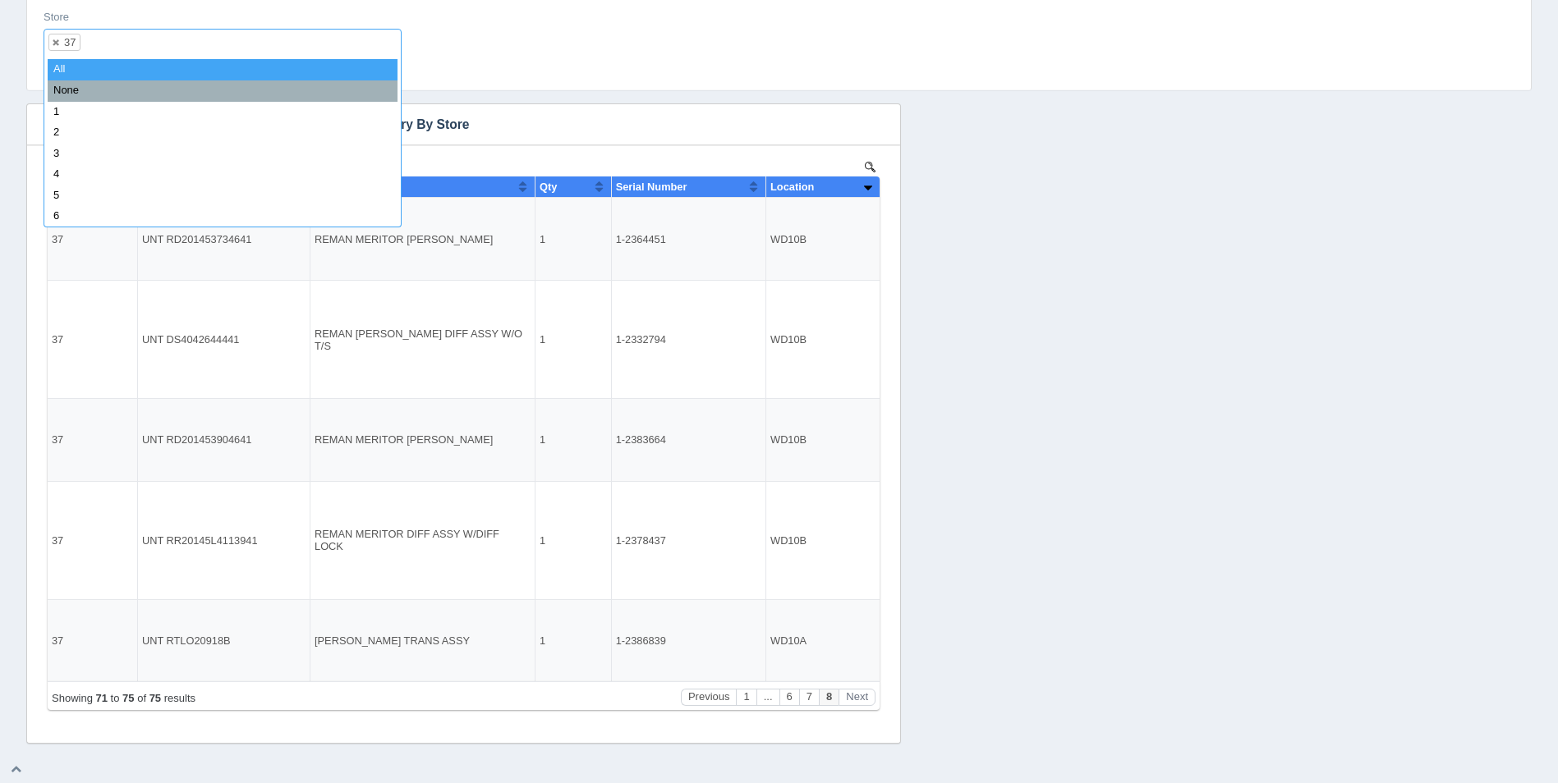
select select
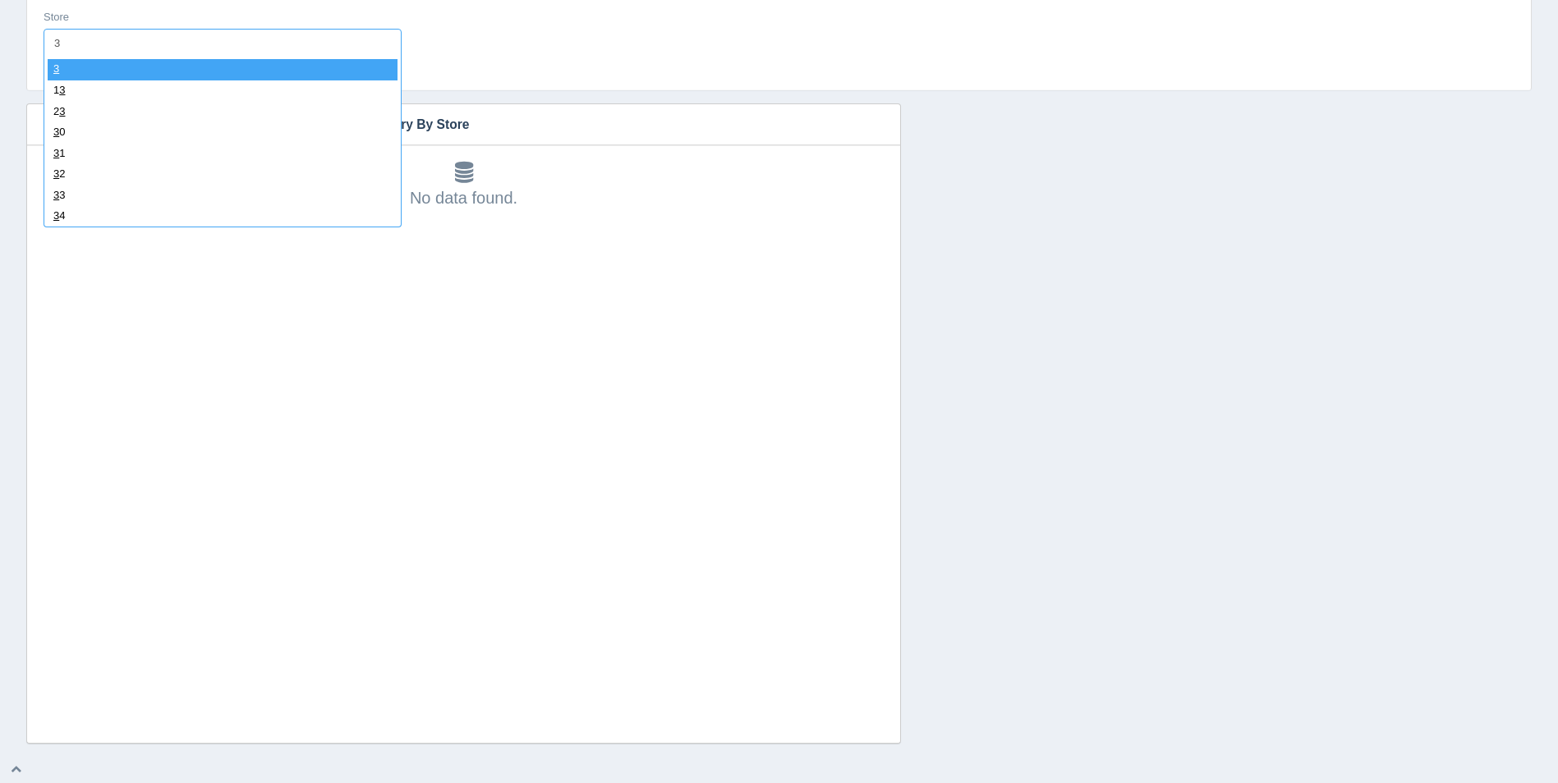
type input "38"
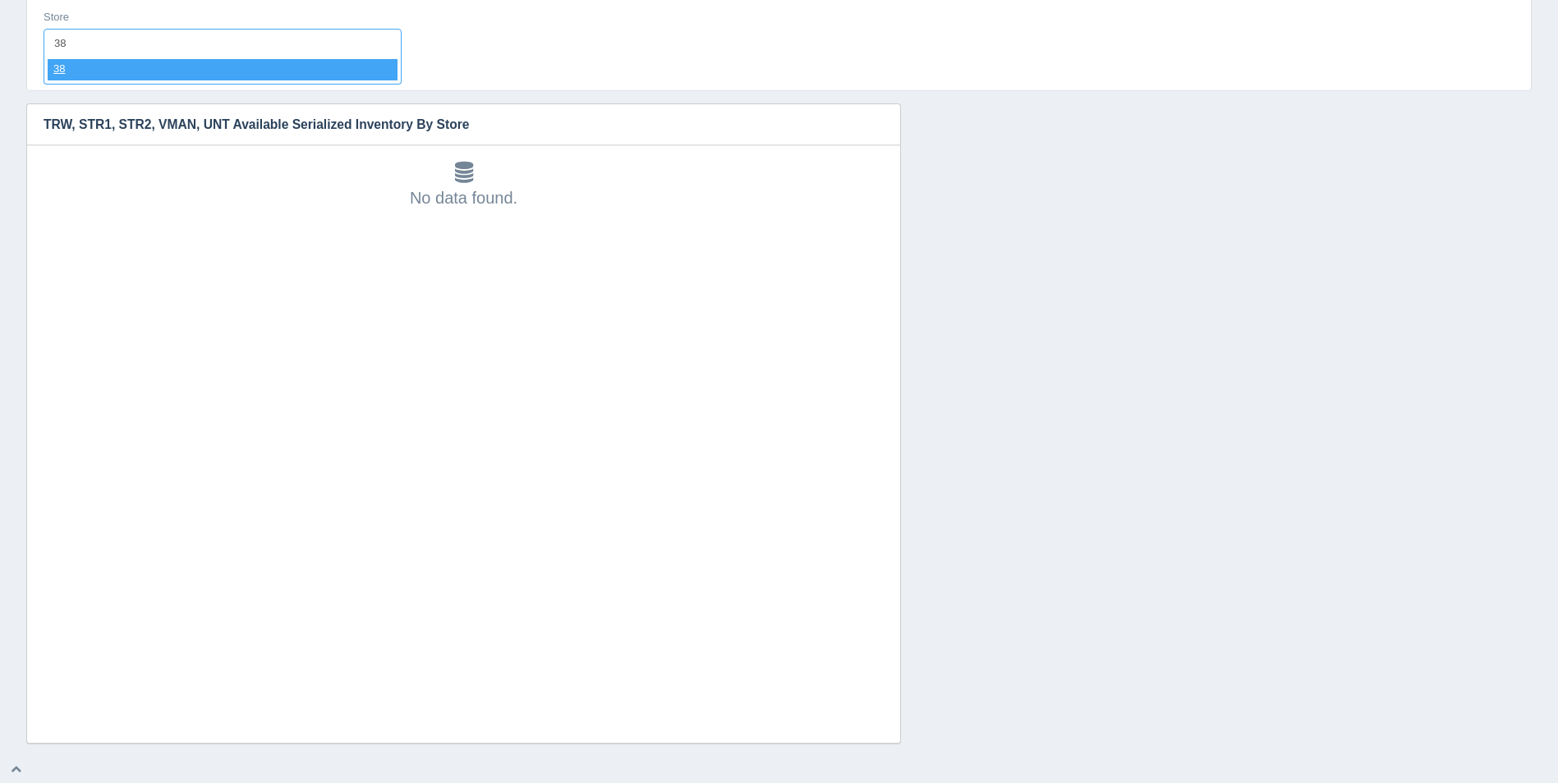
select select "38"
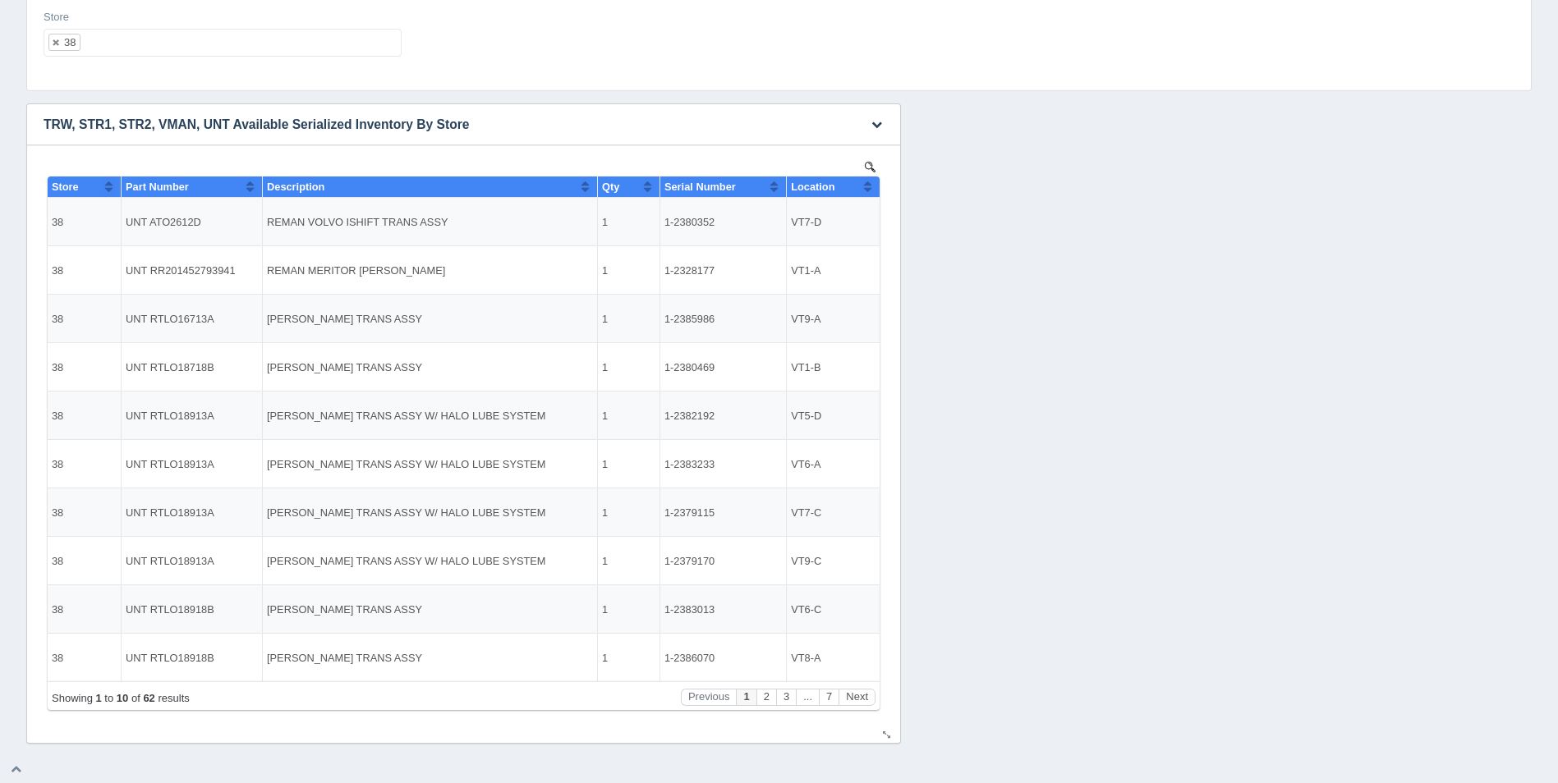
click at [866, 183] on button "Sort column ascending" at bounding box center [867, 187] width 11 height 20
click at [868, 187] on button "Sort column descending" at bounding box center [867, 187] width 11 height 20
click at [868, 187] on button "Sort column ascending" at bounding box center [867, 187] width 11 height 20
click at [869, 694] on button "Next" at bounding box center [857, 697] width 37 height 17
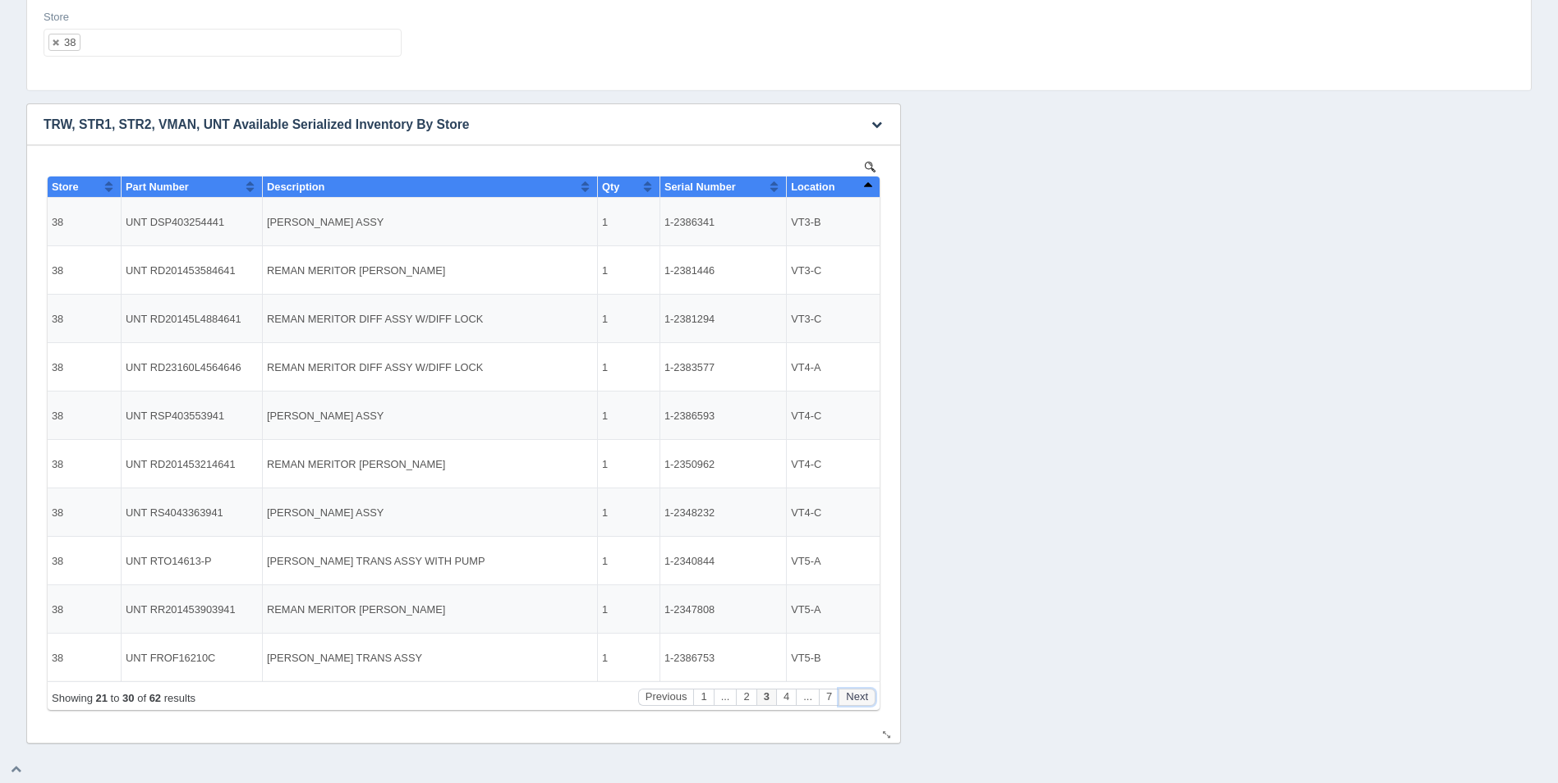
click at [869, 694] on button "Next" at bounding box center [857, 697] width 37 height 17
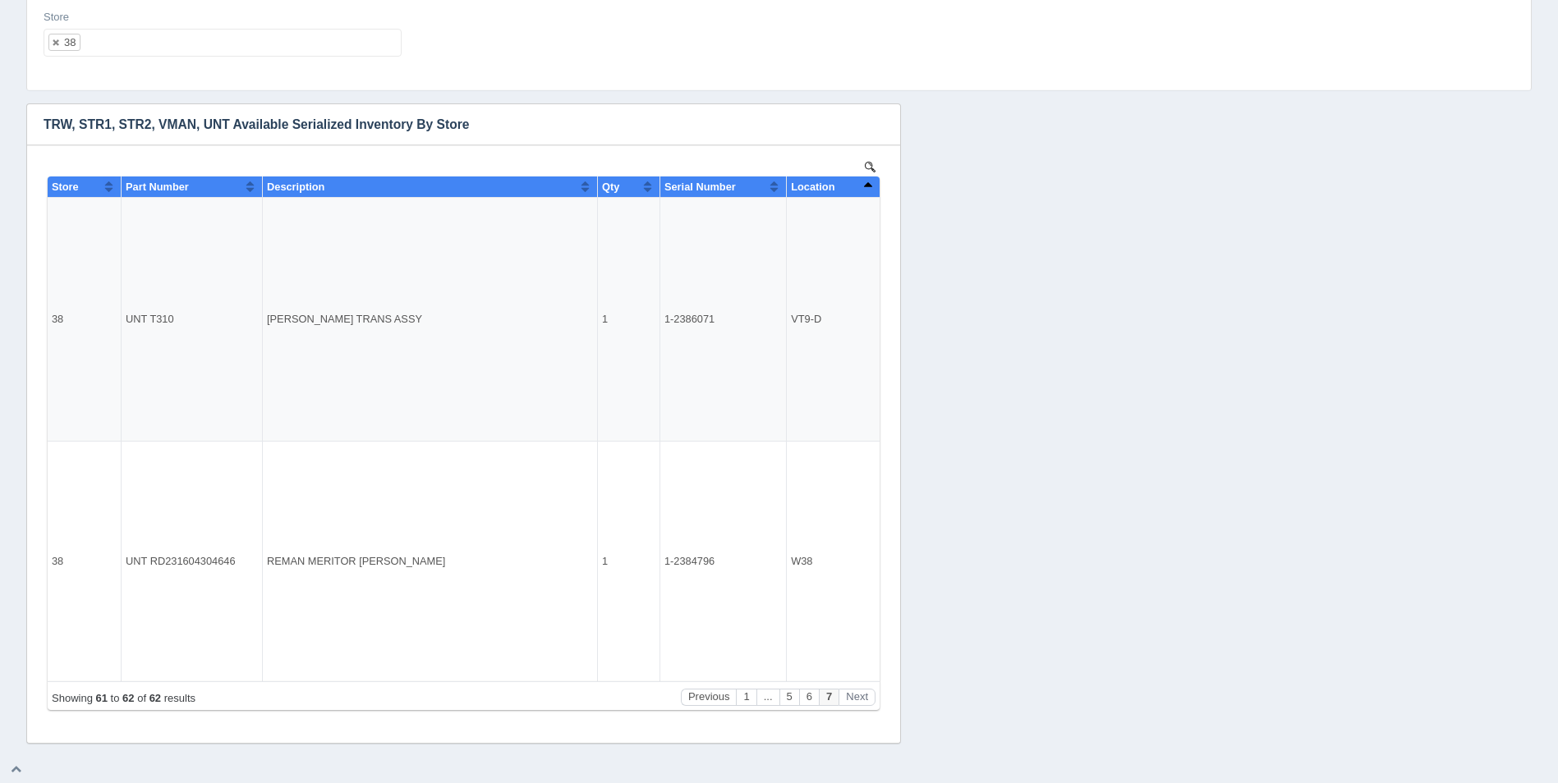
click at [172, 39] on ul "38" at bounding box center [223, 43] width 358 height 28
select select
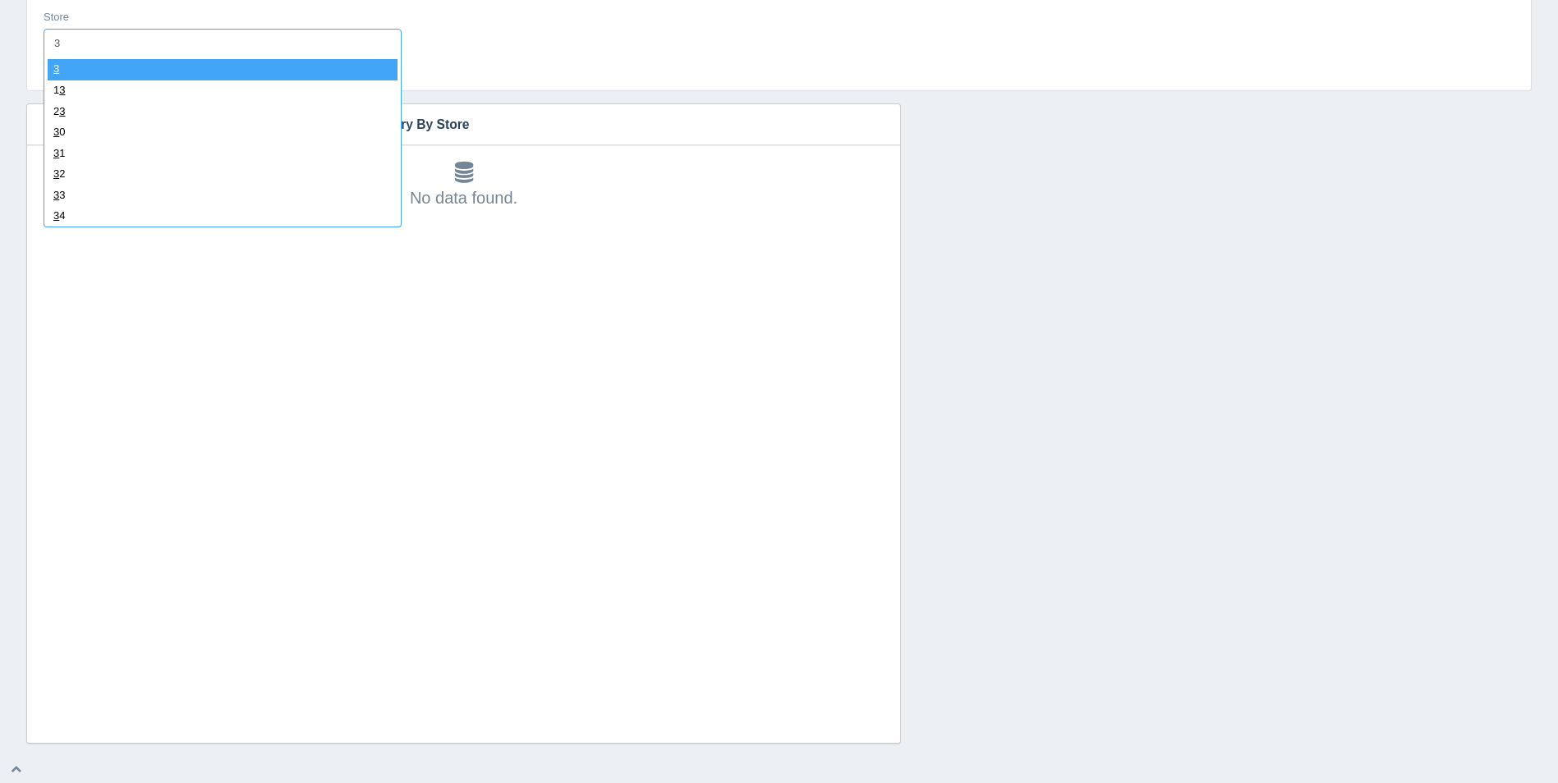
type input "39"
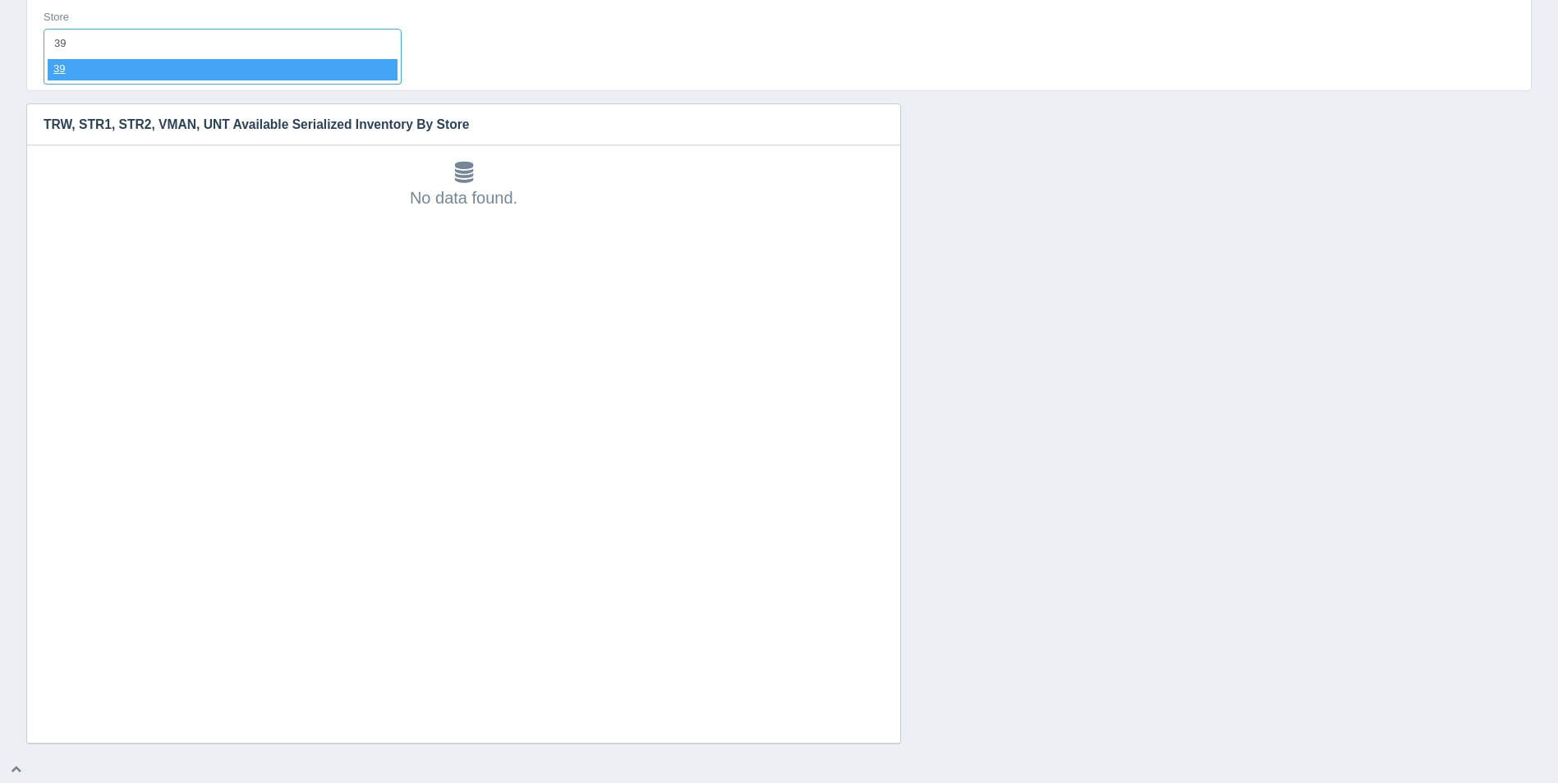
select select "39"
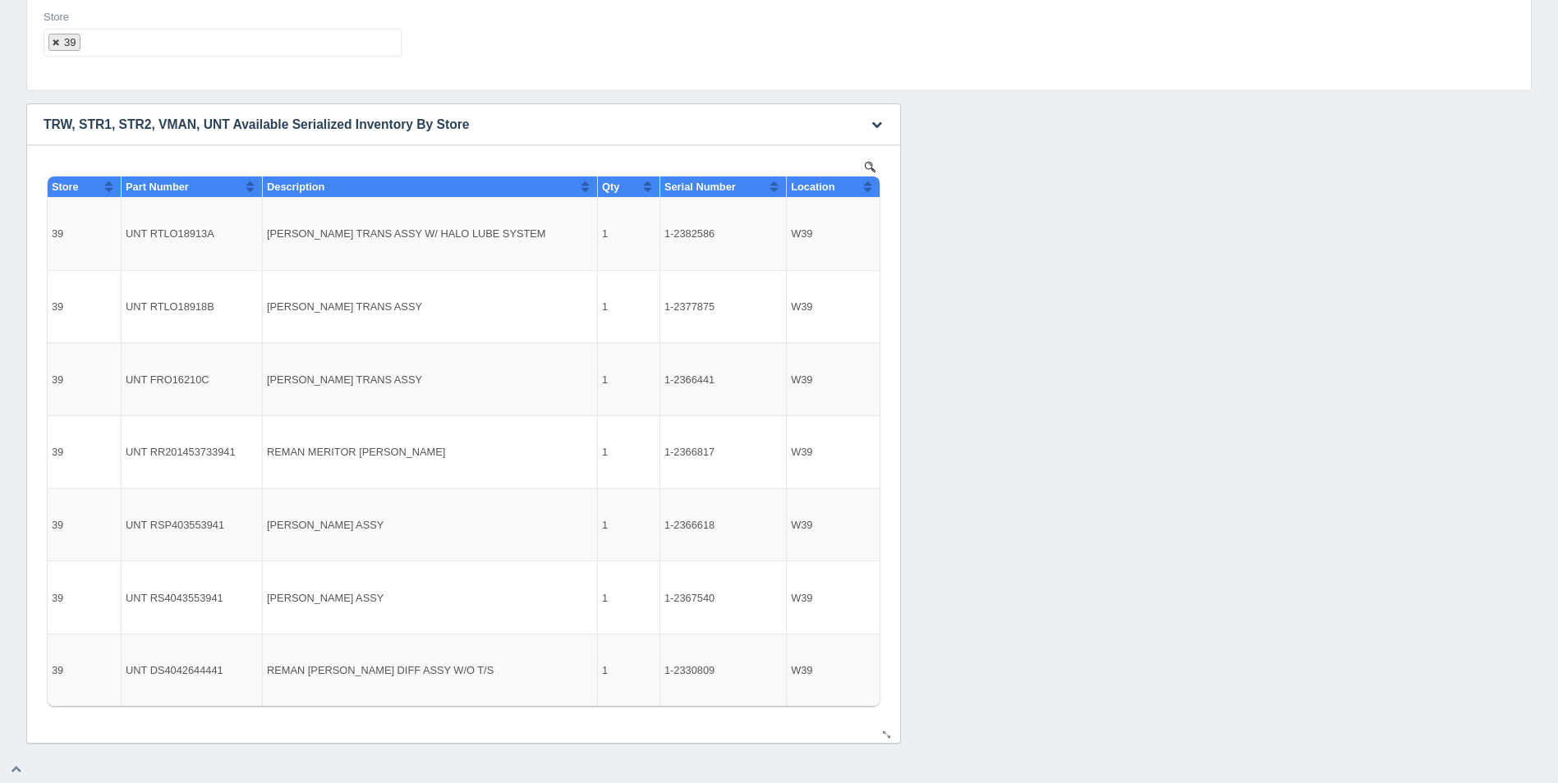
select select
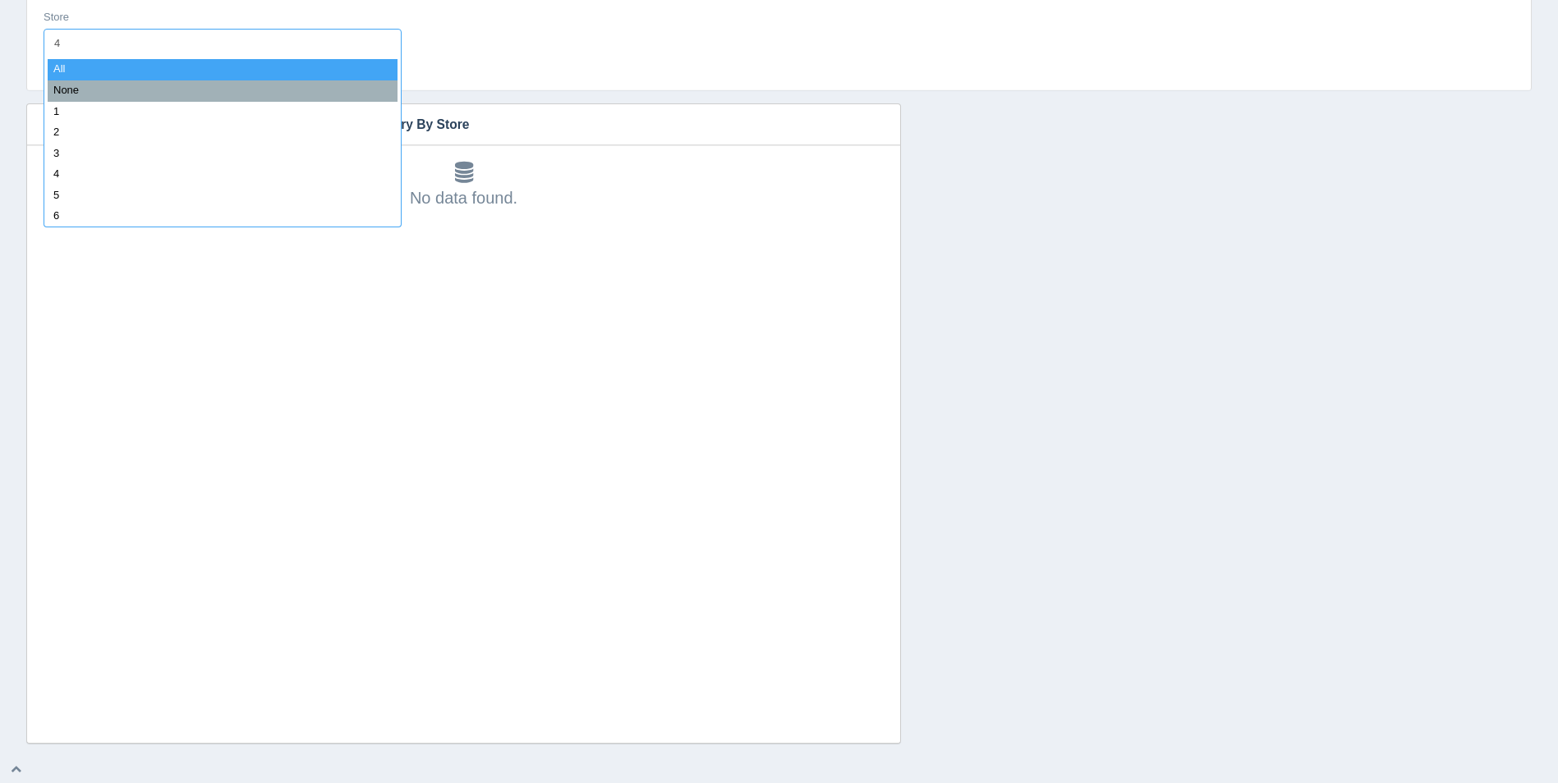
type input "40"
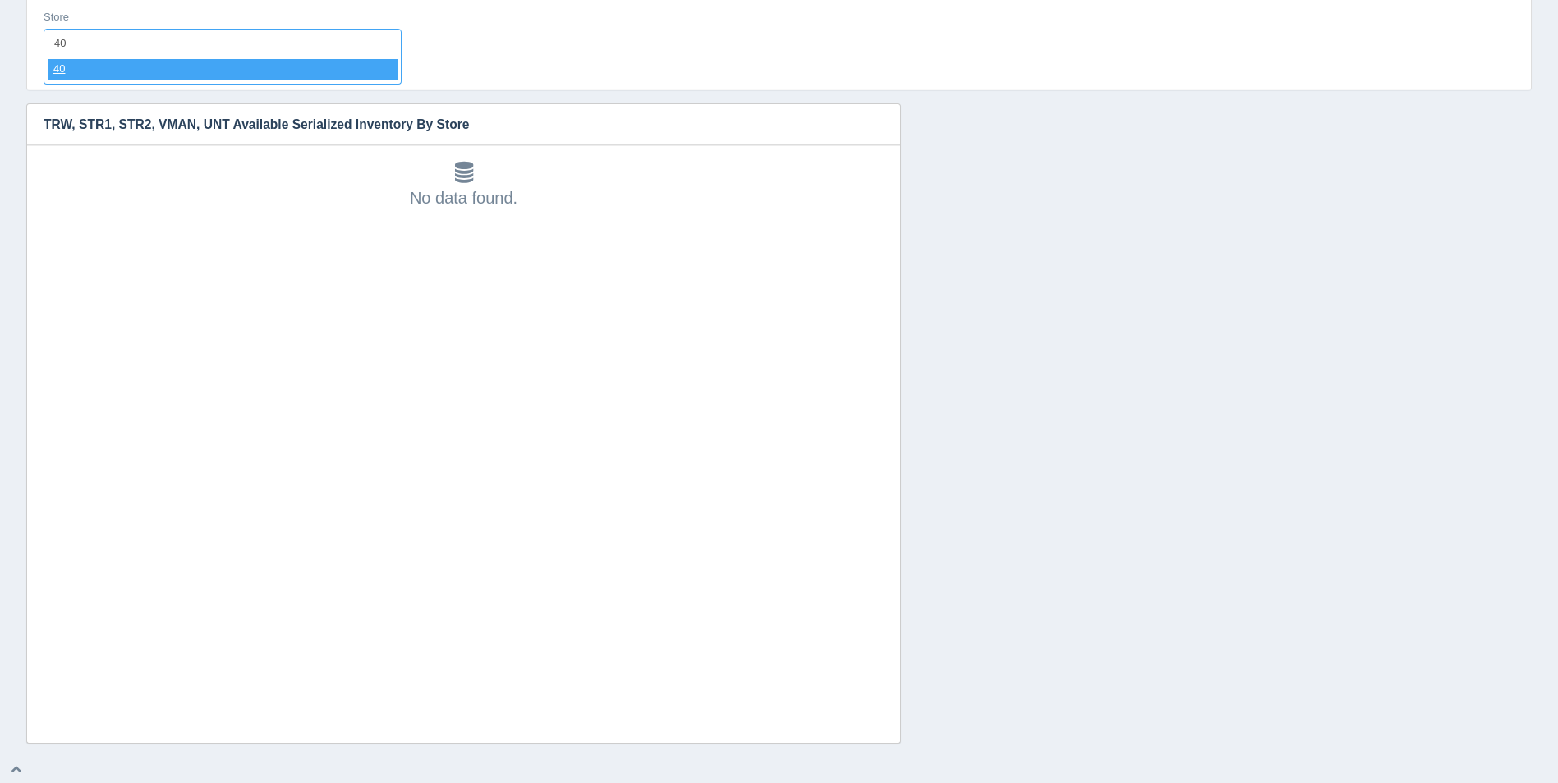
select select "40"
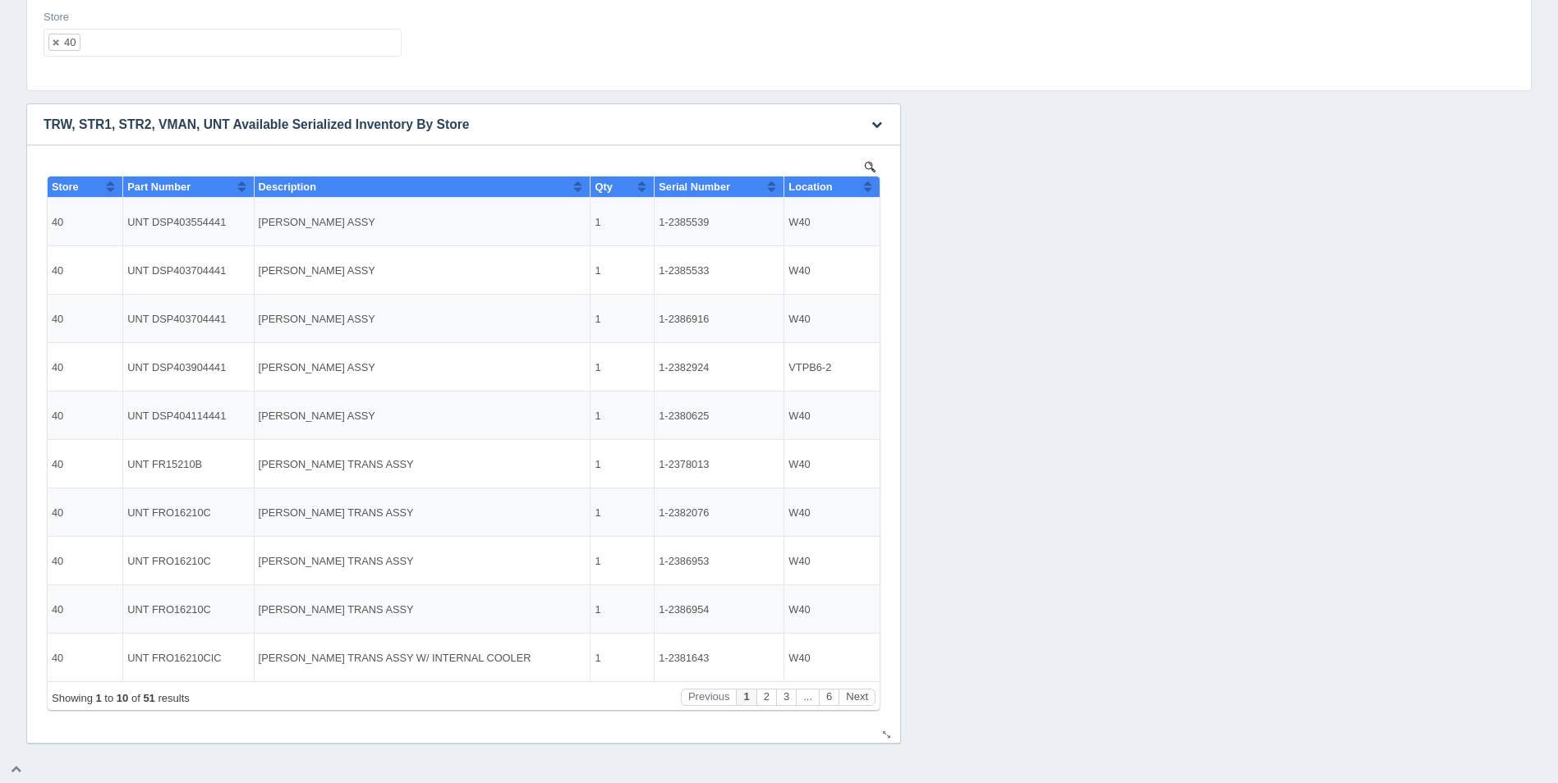
click at [873, 185] on th "Location" at bounding box center [831, 187] width 95 height 21
click at [850, 700] on button "Next" at bounding box center [857, 697] width 37 height 17
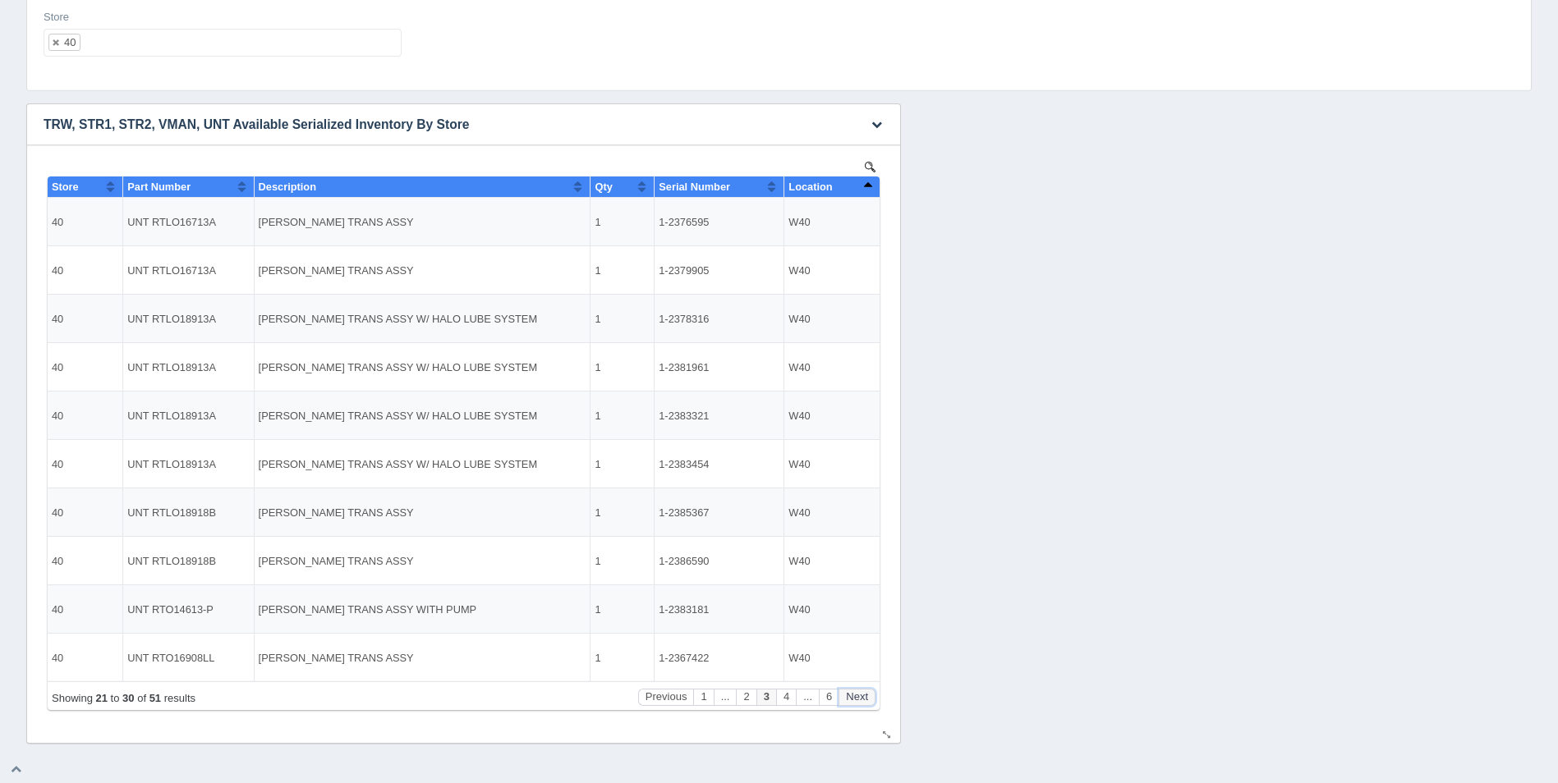
click at [850, 700] on button "Next" at bounding box center [857, 697] width 37 height 17
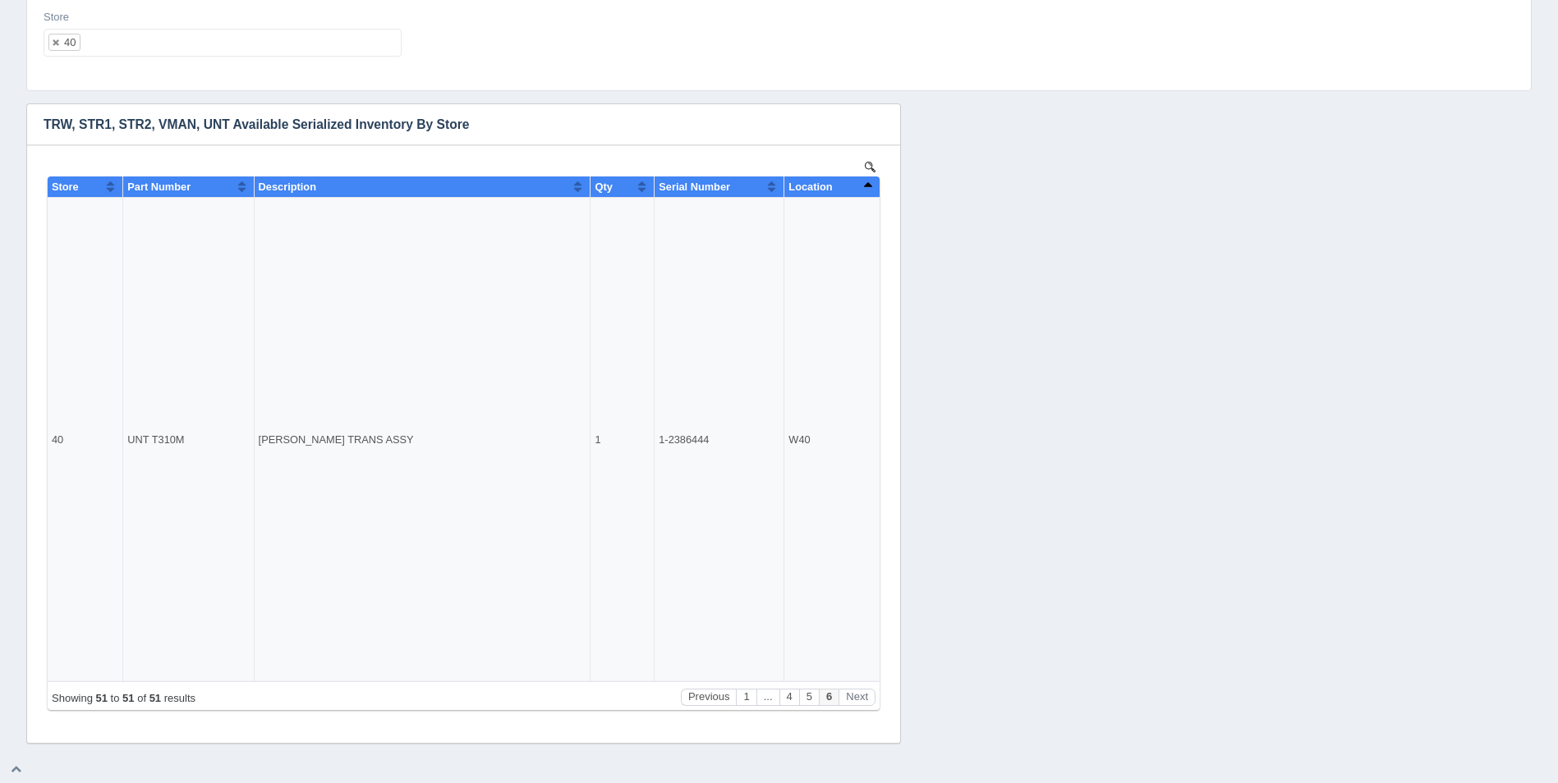
click at [249, 46] on ul "40" at bounding box center [223, 43] width 358 height 28
select select
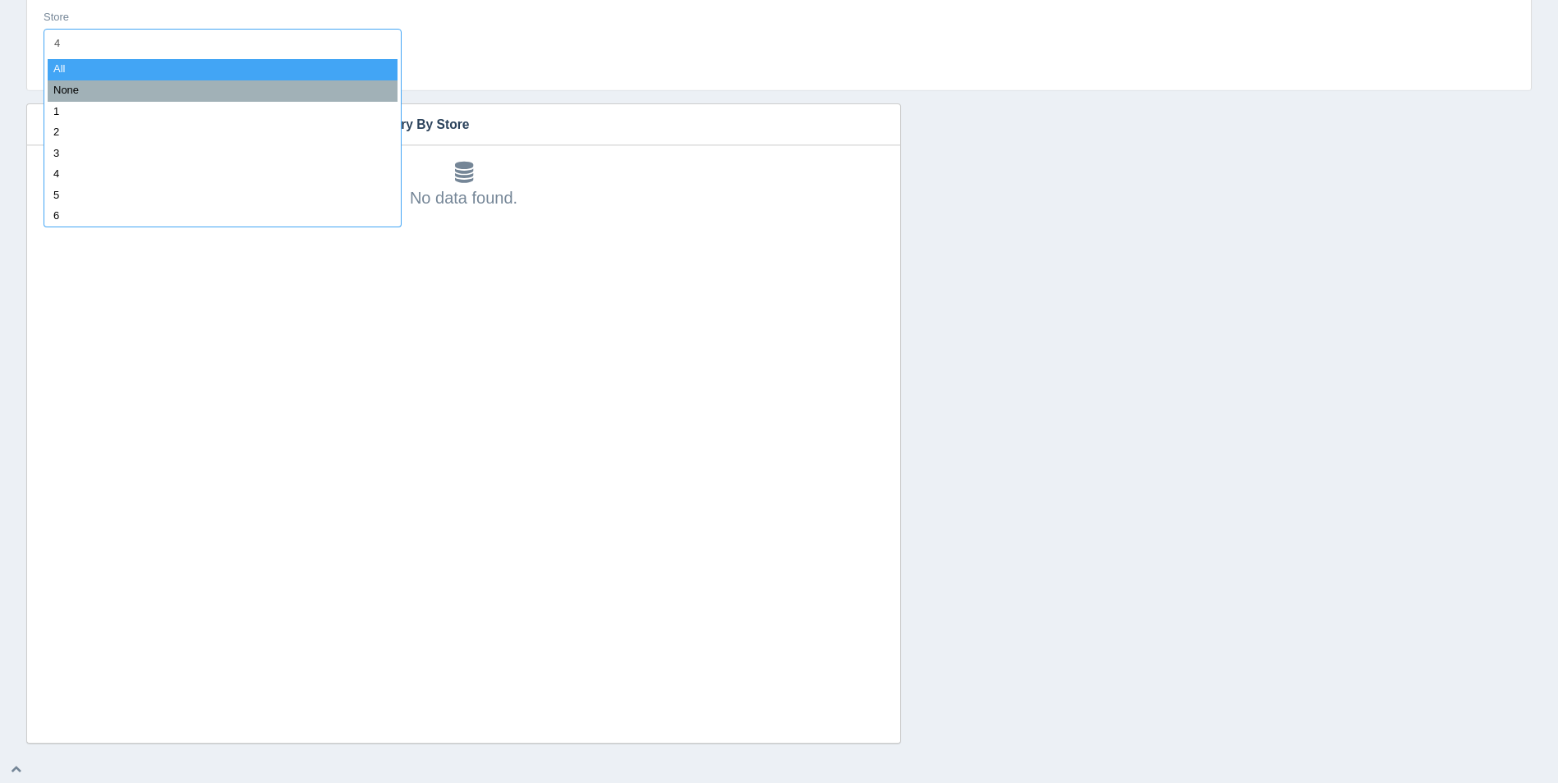
type input "41"
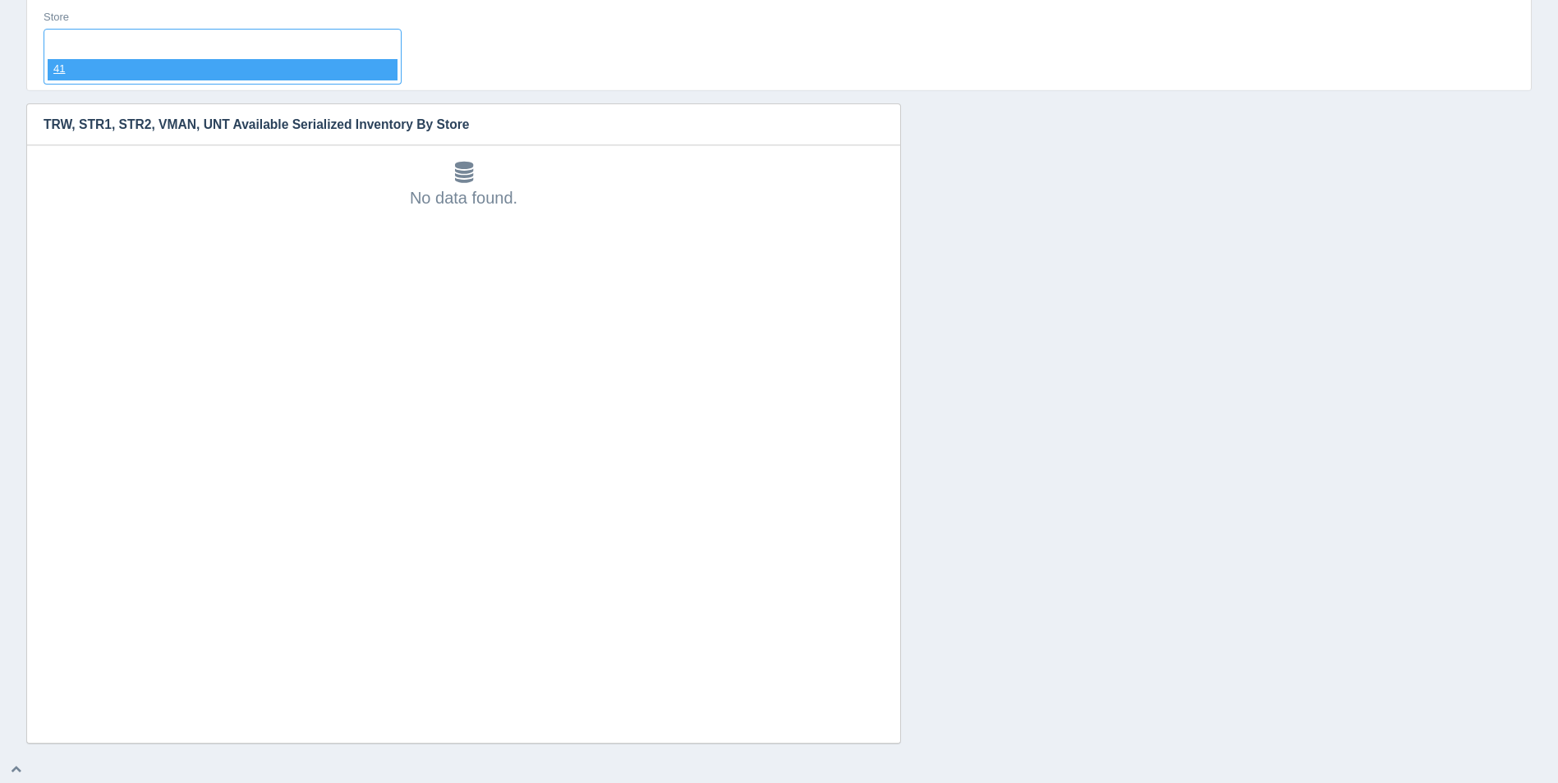
select select "41"
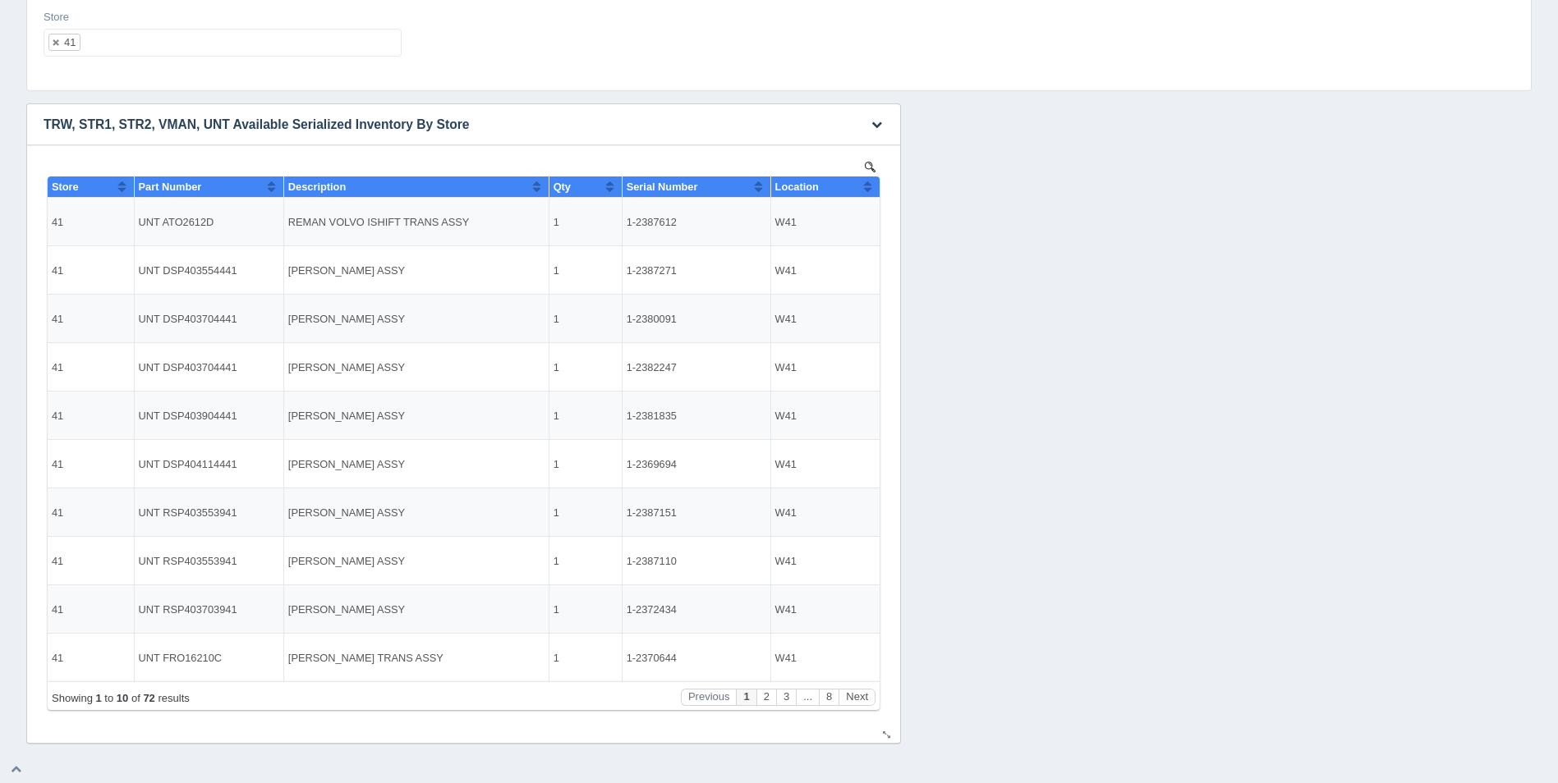
click at [871, 187] on button "Sort column ascending" at bounding box center [867, 187] width 11 height 20
click at [871, 187] on button "Sort column descending" at bounding box center [867, 187] width 11 height 20
click at [852, 699] on button "Next" at bounding box center [857, 697] width 37 height 17
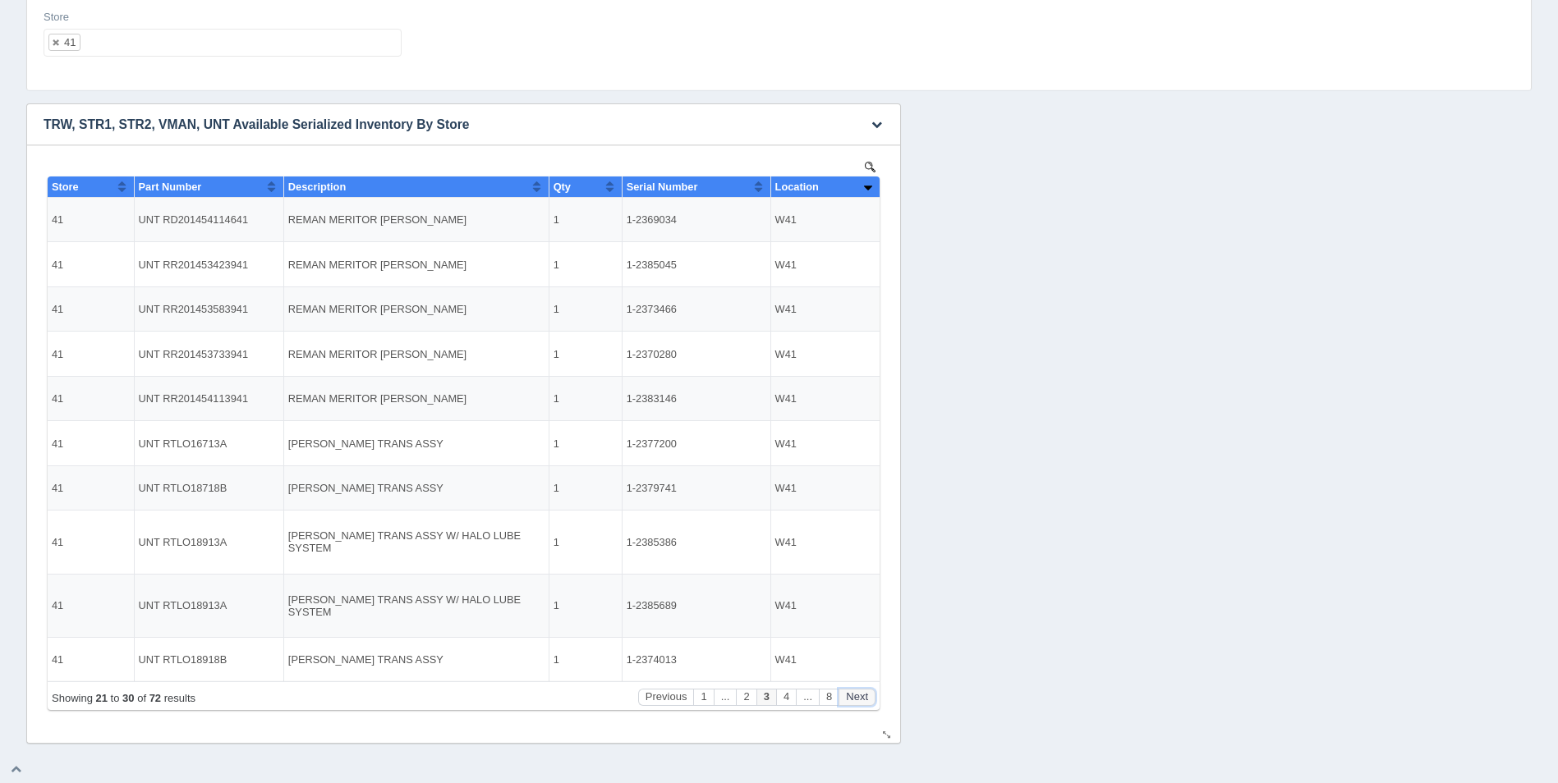
click at [852, 699] on button "Next" at bounding box center [857, 697] width 37 height 17
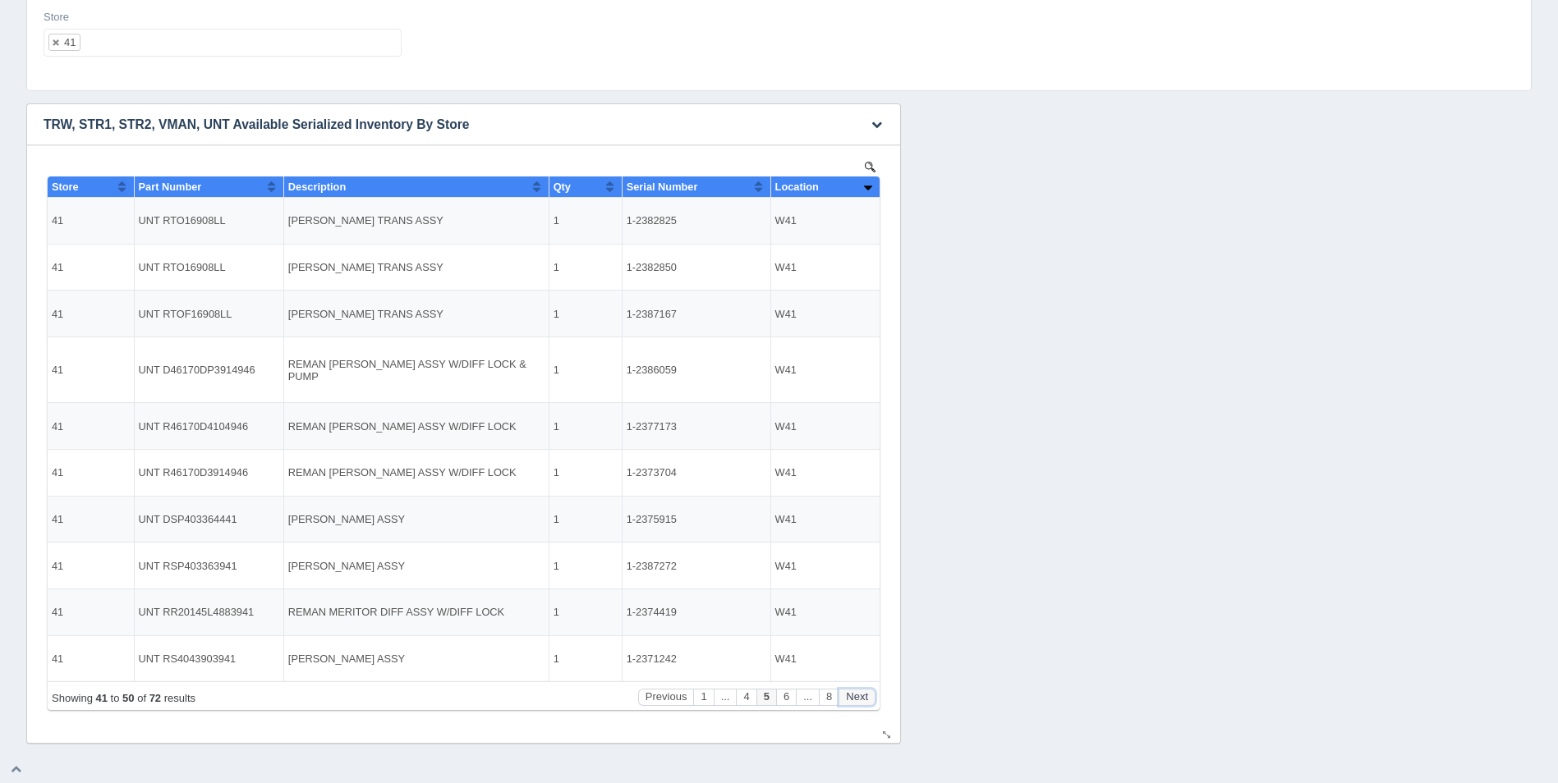
click at [852, 699] on button "Next" at bounding box center [857, 697] width 37 height 17
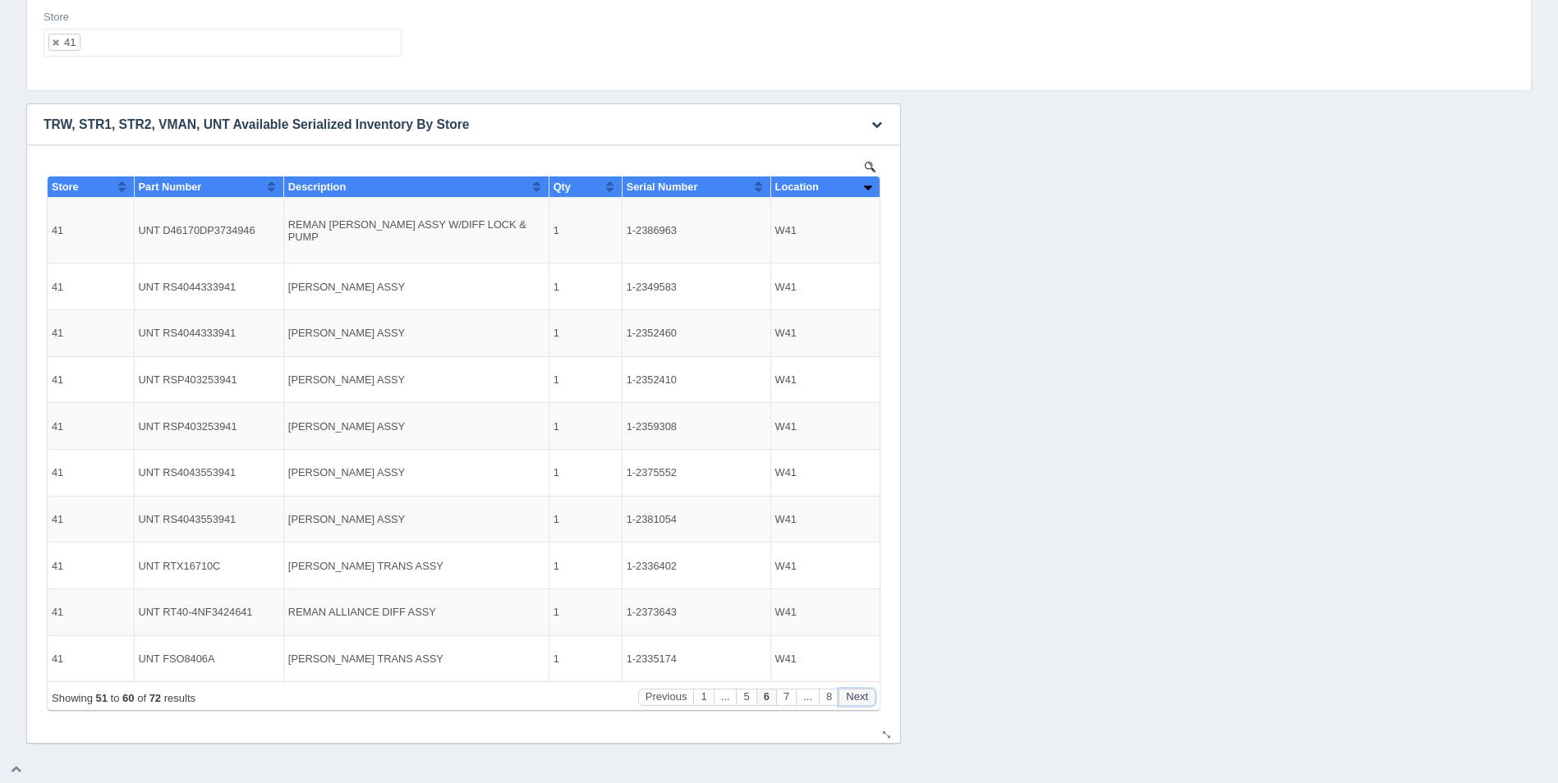
click at [852, 699] on button "Next" at bounding box center [857, 697] width 37 height 17
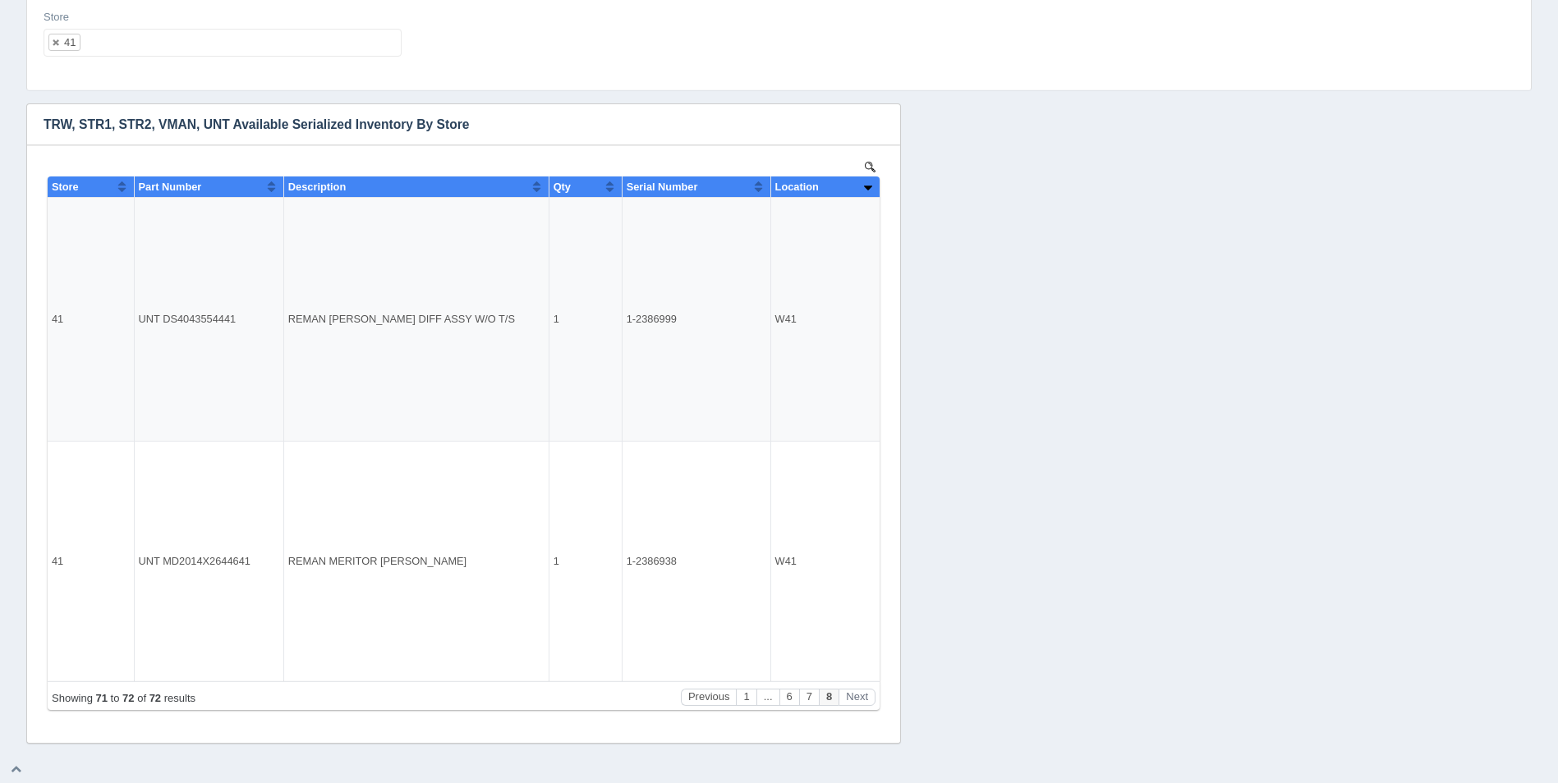
click at [209, 39] on ul "41" at bounding box center [223, 43] width 358 height 28
select select
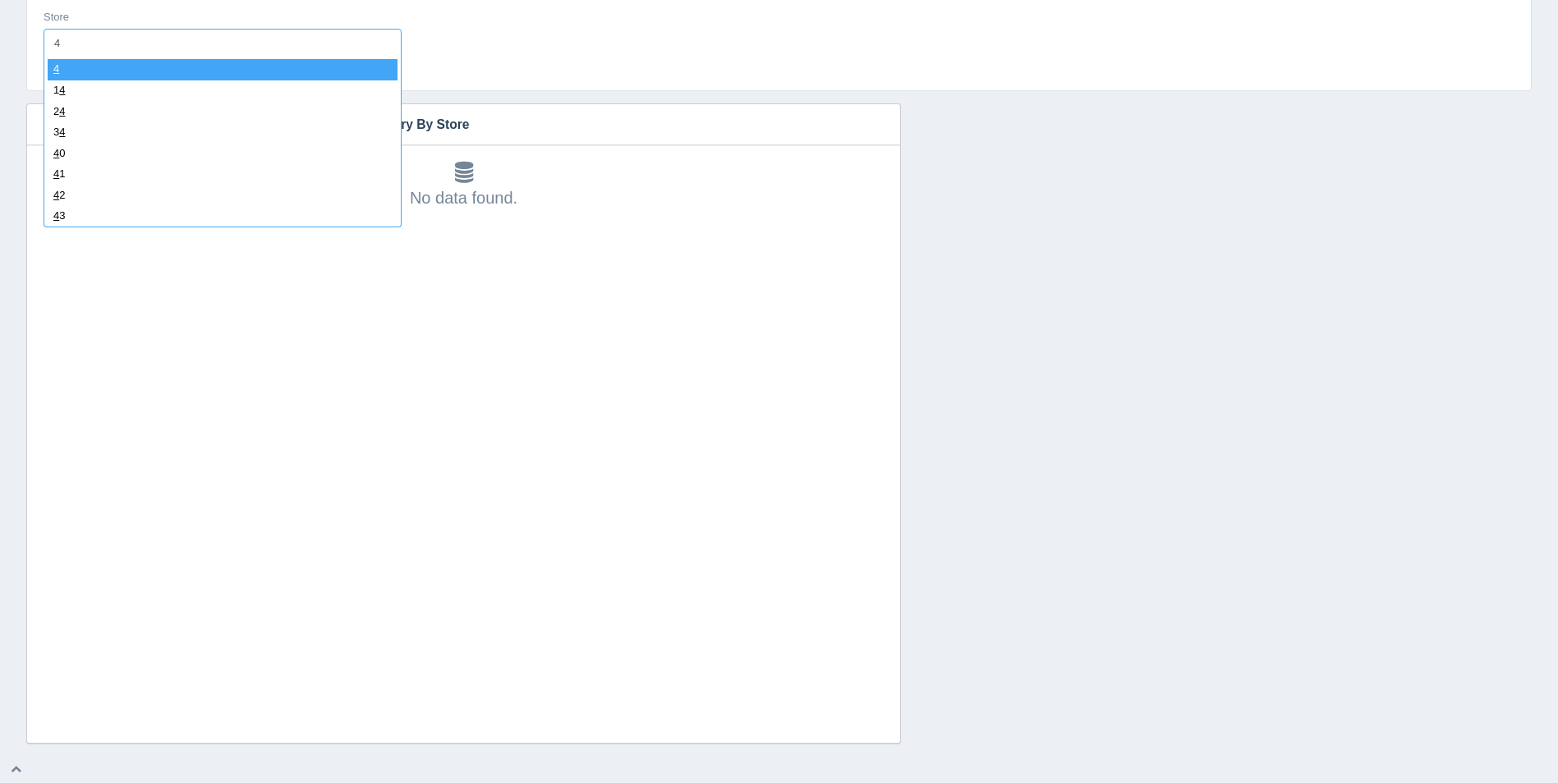
type input "42"
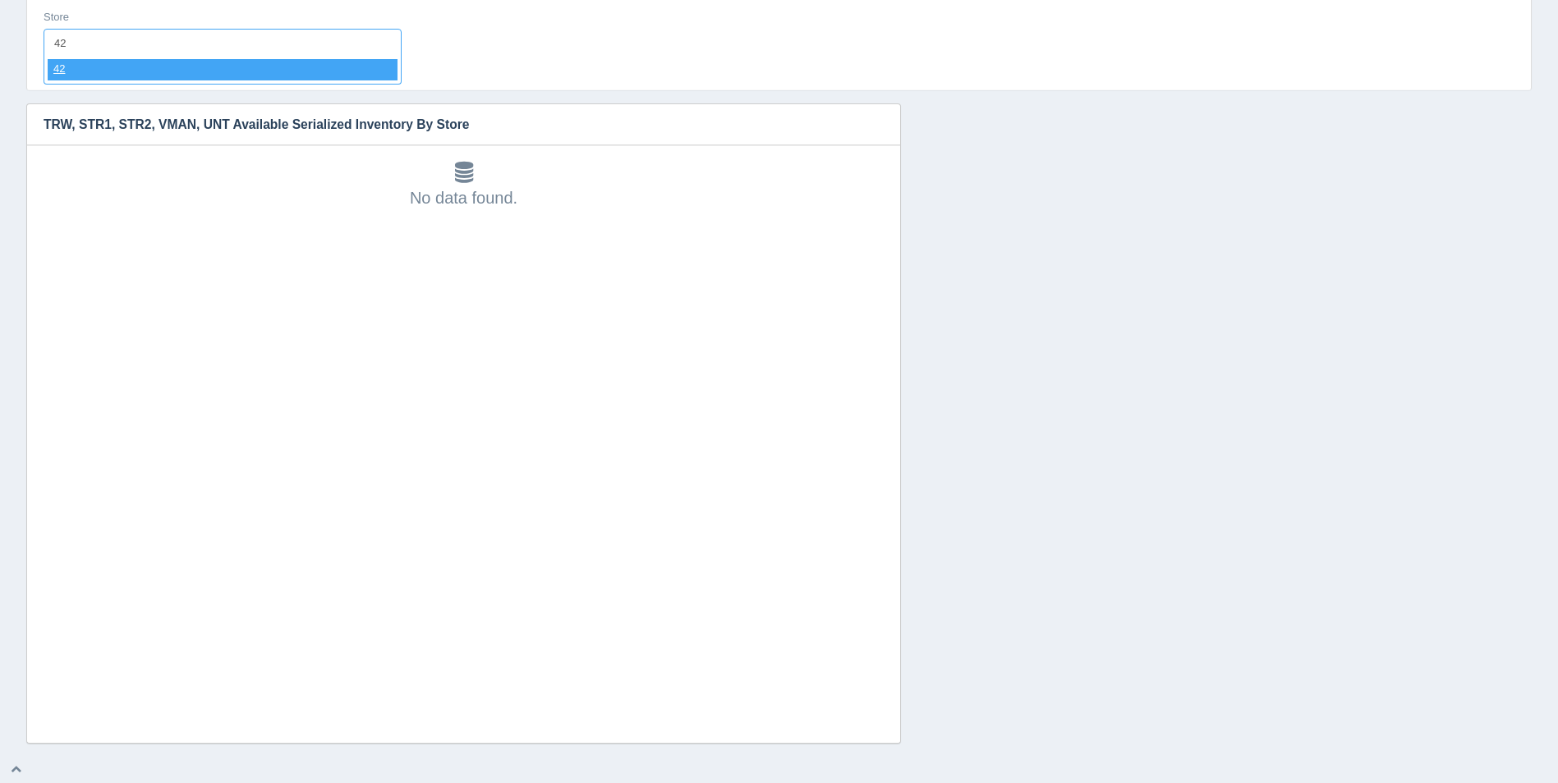
select select "42"
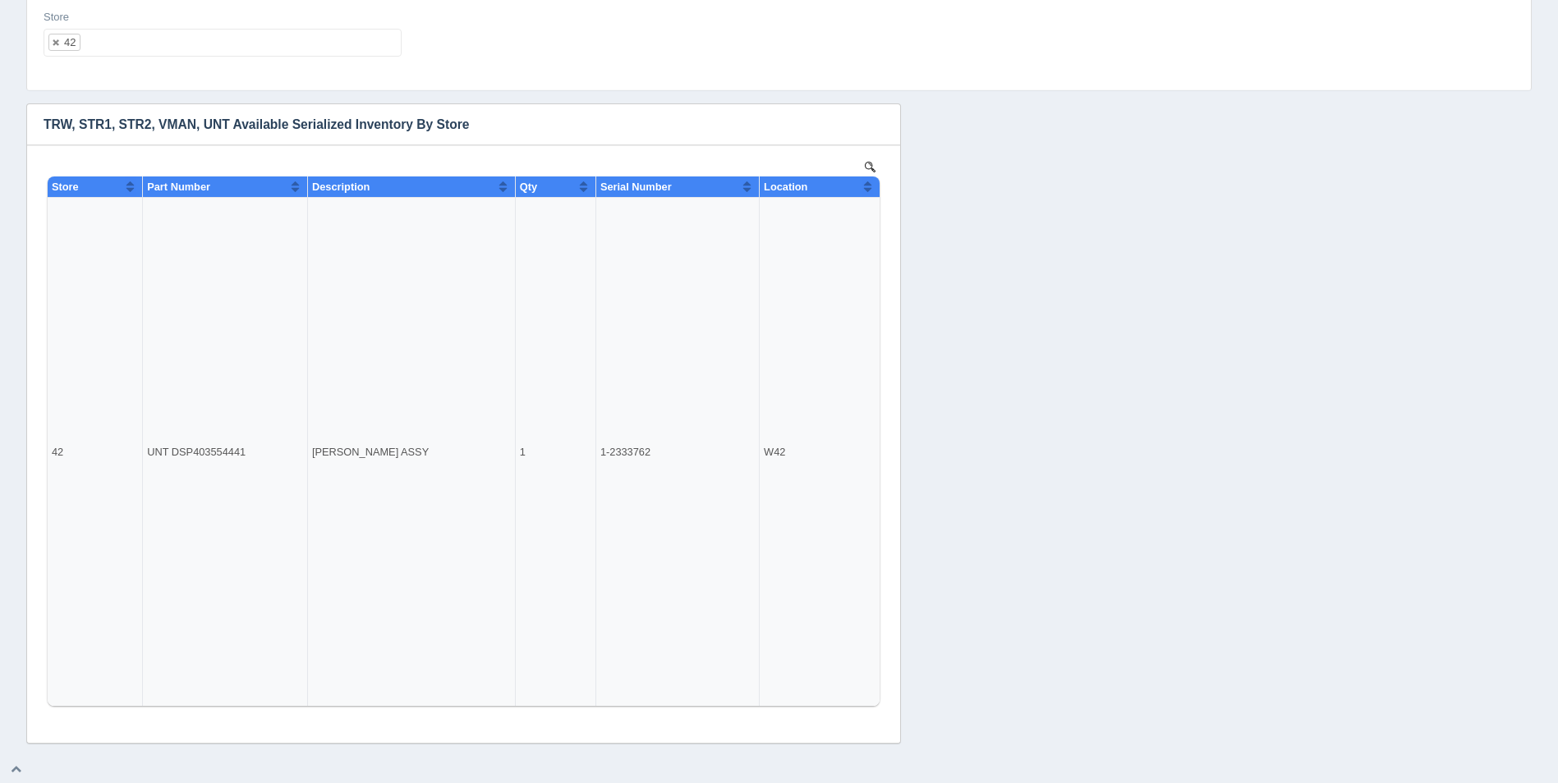
select select
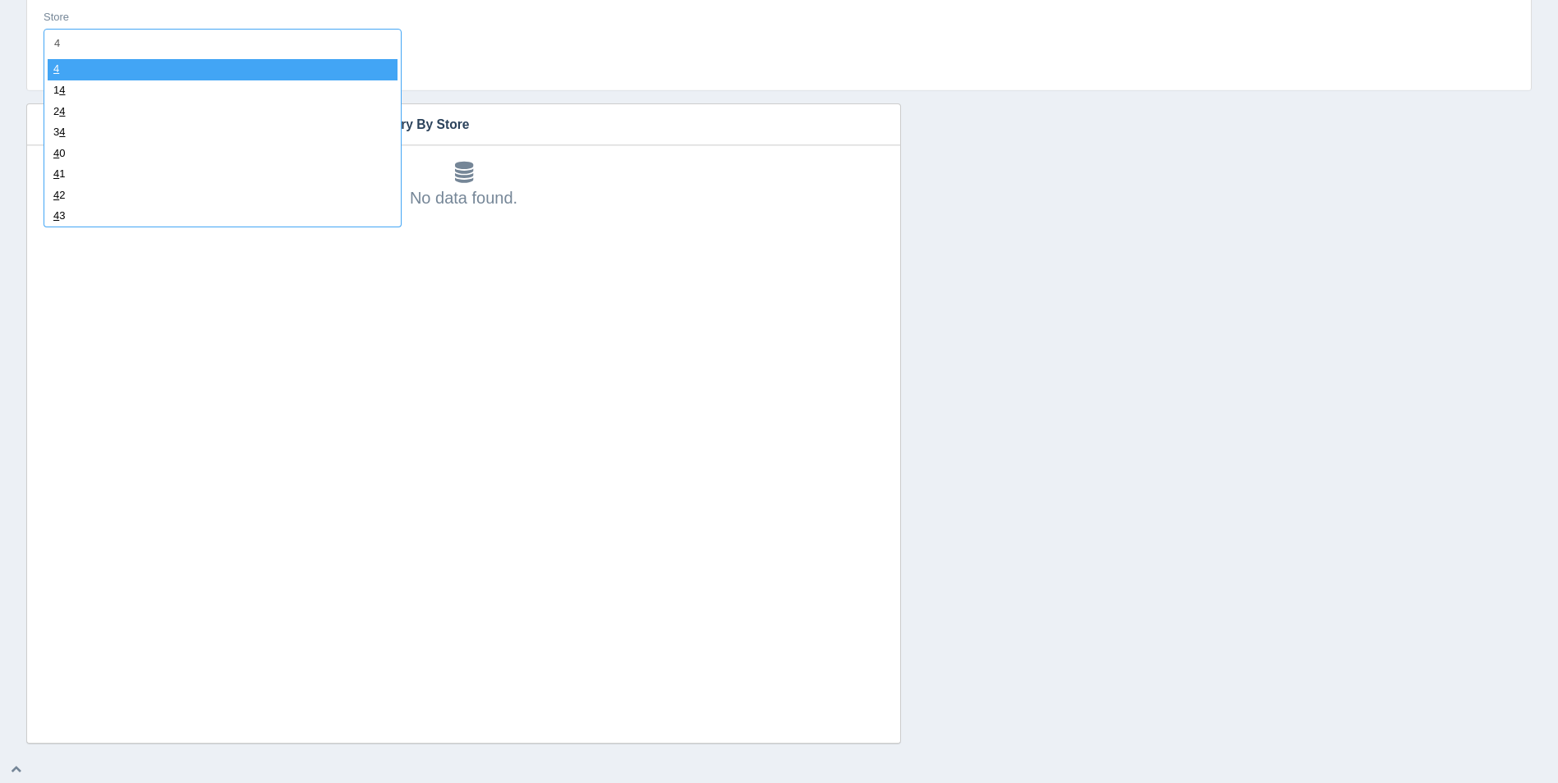
type input "43"
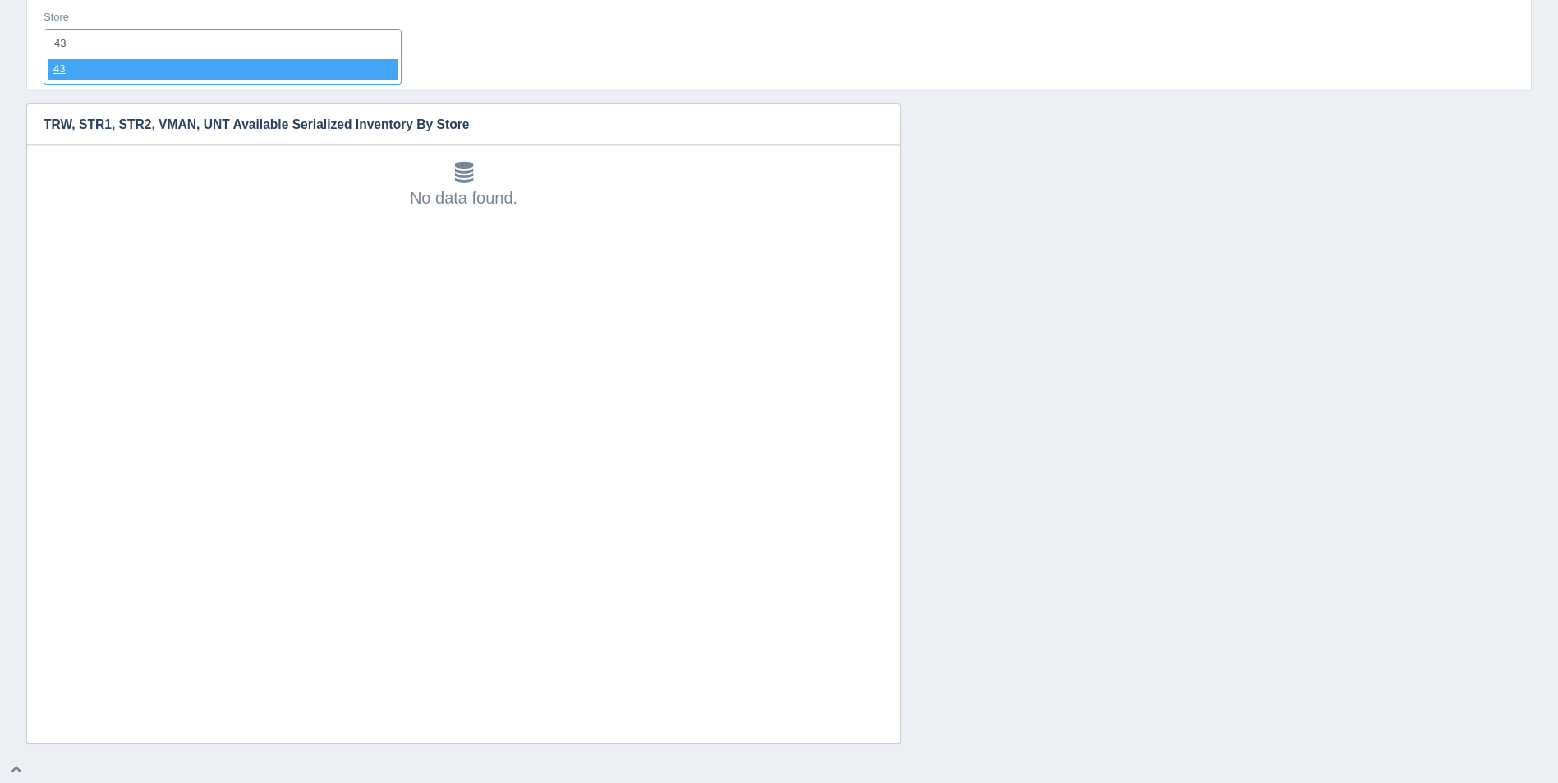
select select "43"
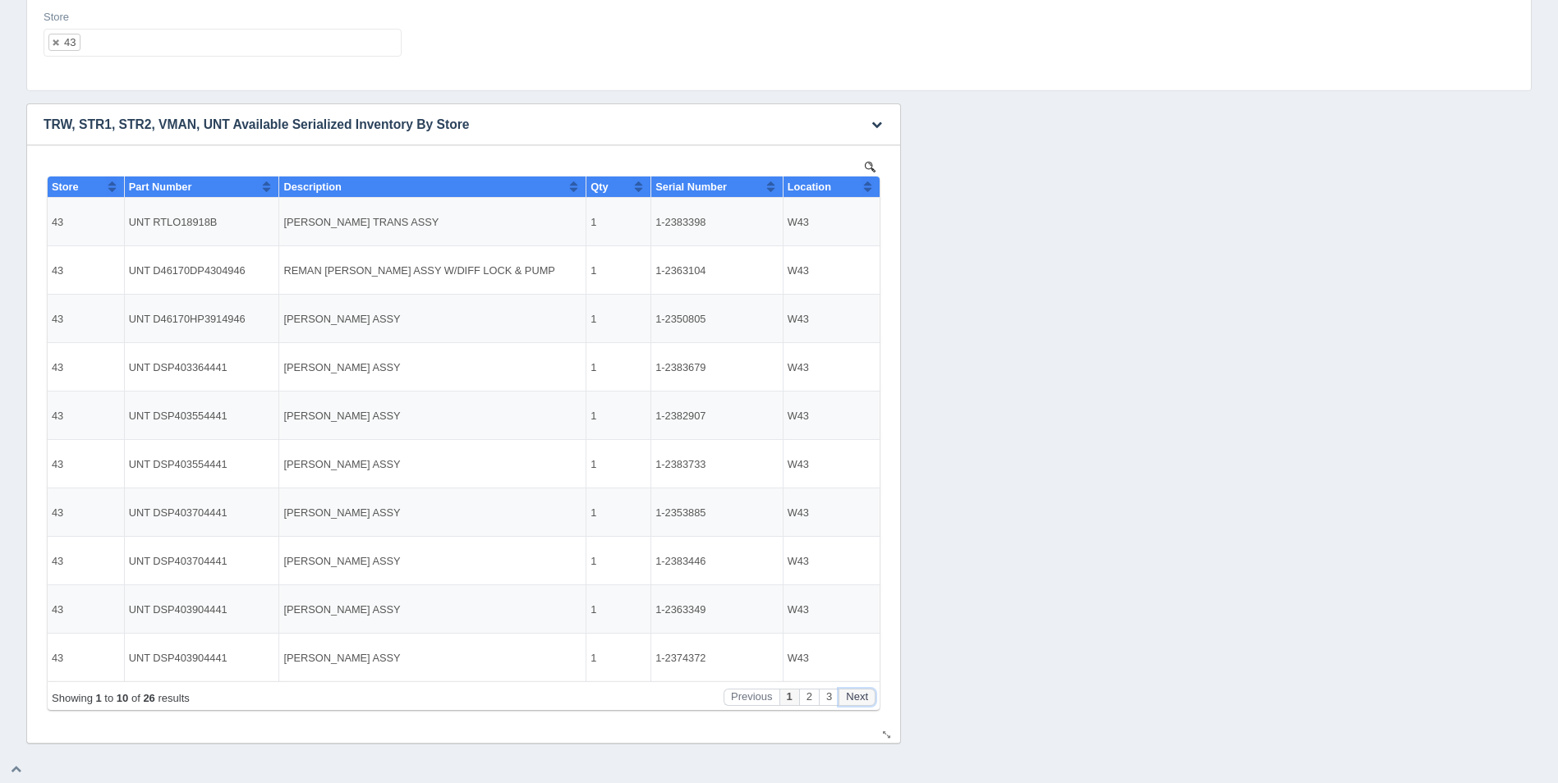
click at [861, 701] on button "Next" at bounding box center [857, 697] width 37 height 17
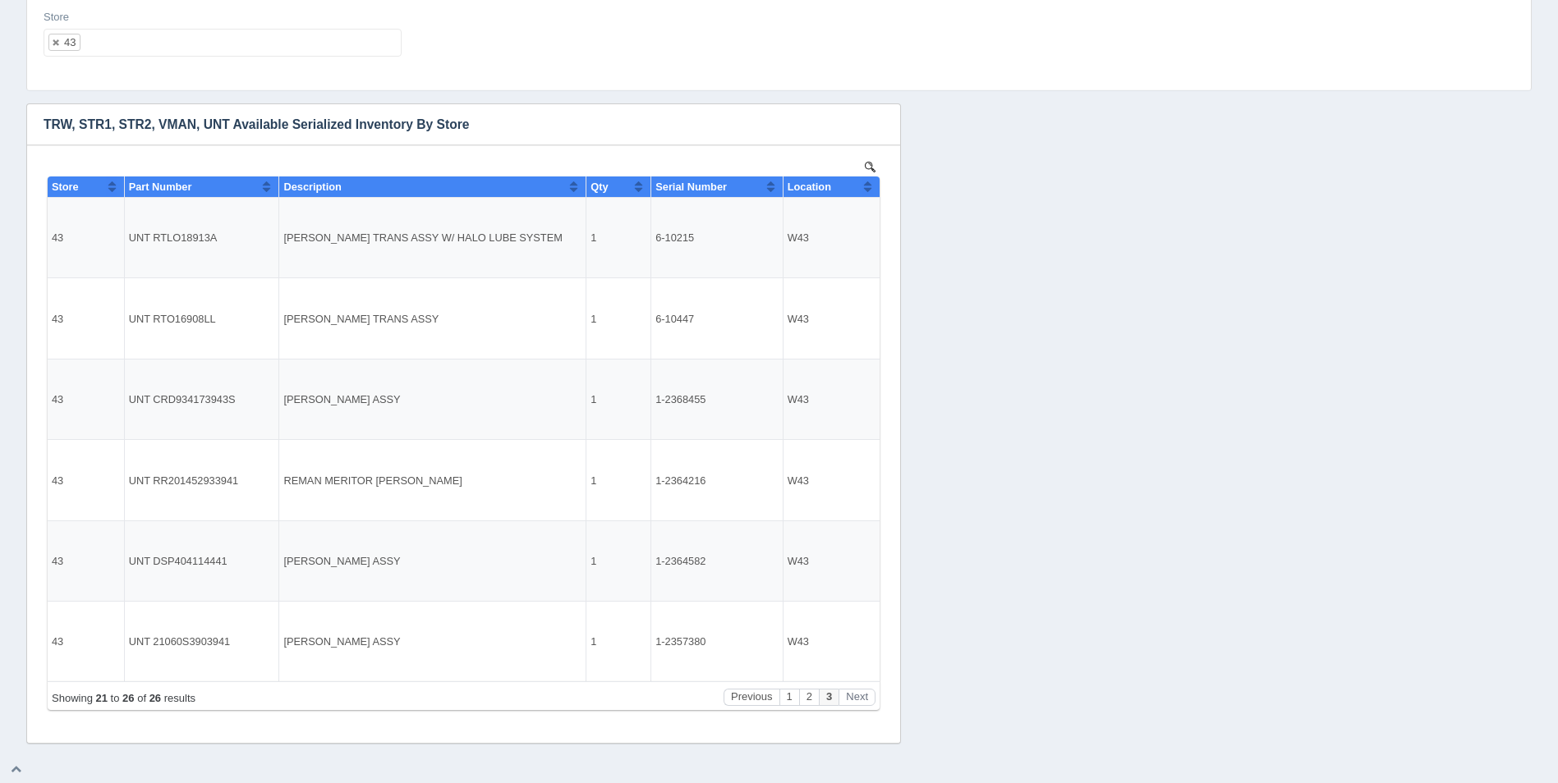
click at [125, 51] on ul "43" at bounding box center [223, 43] width 358 height 28
select select
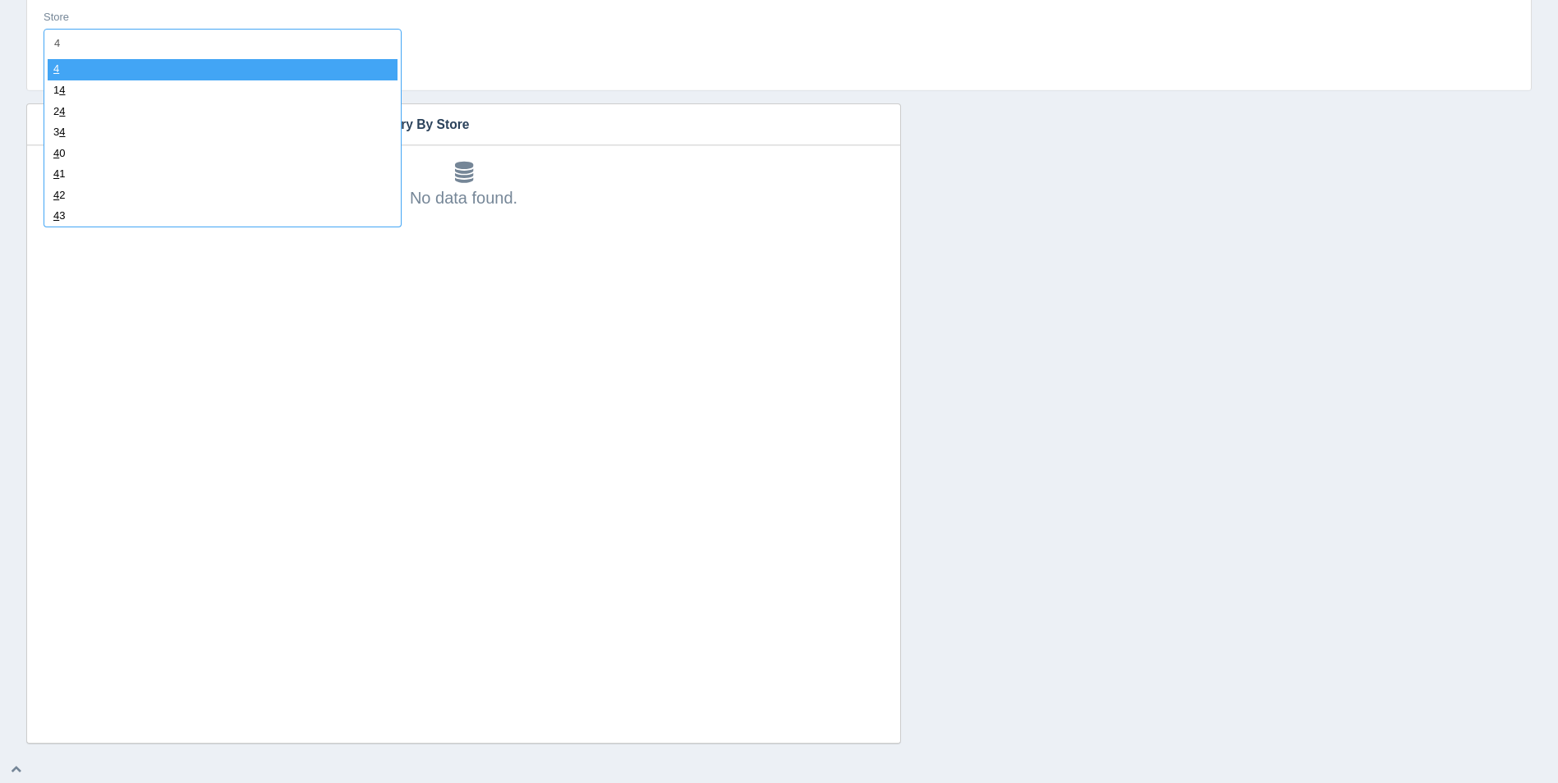
type input "44"
select select "44"
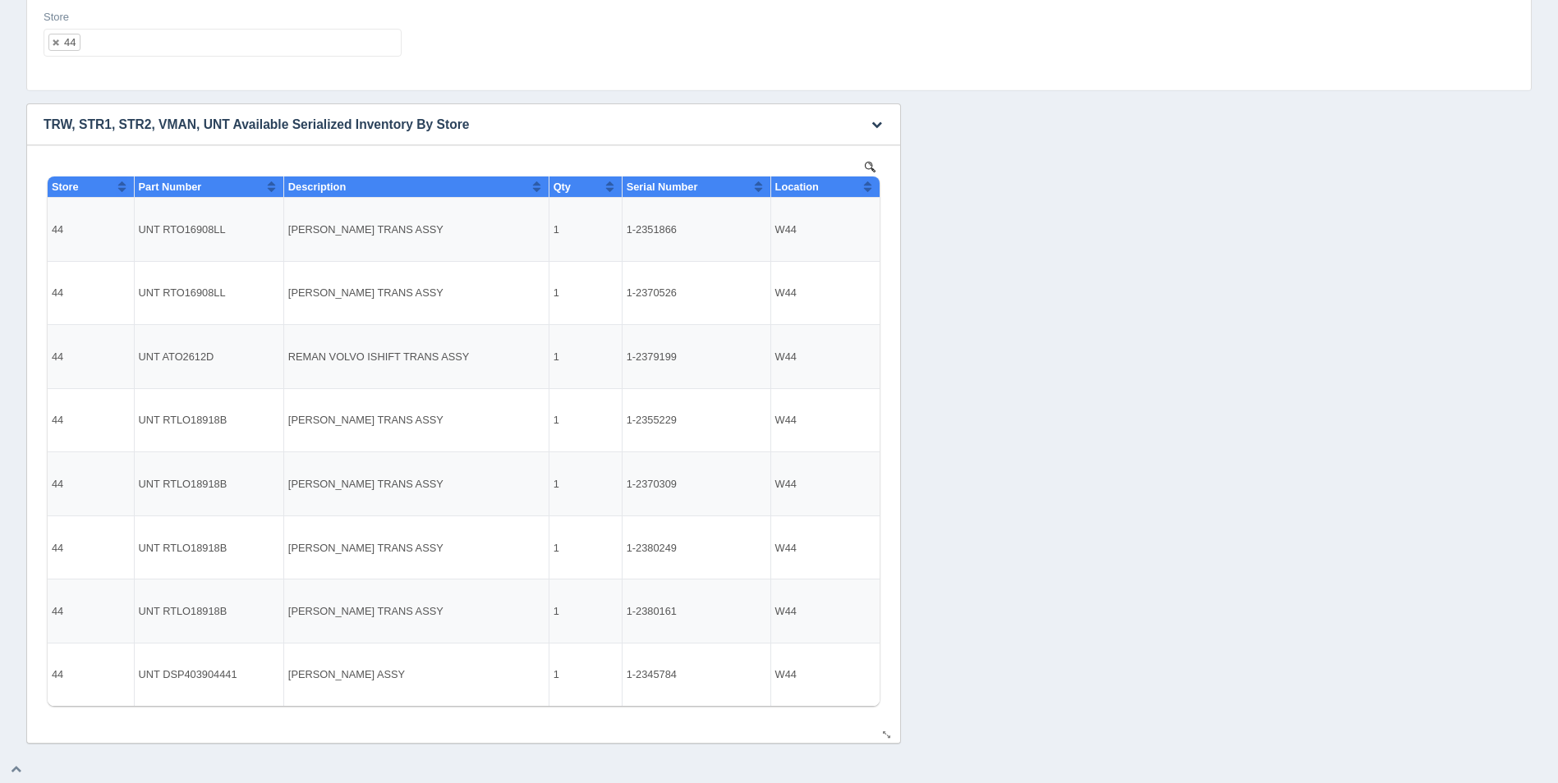
select select
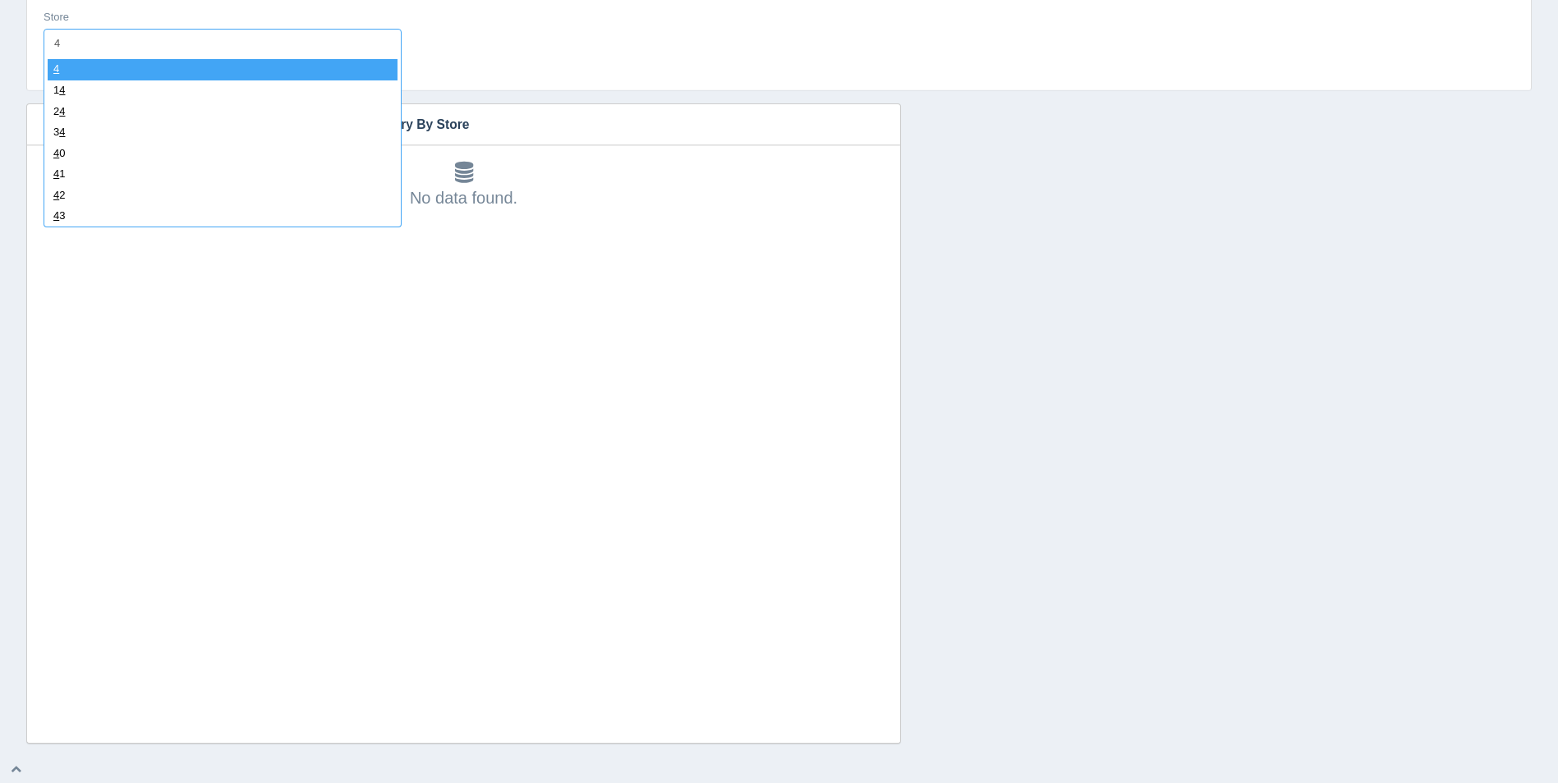
type input "45"
select select "45"
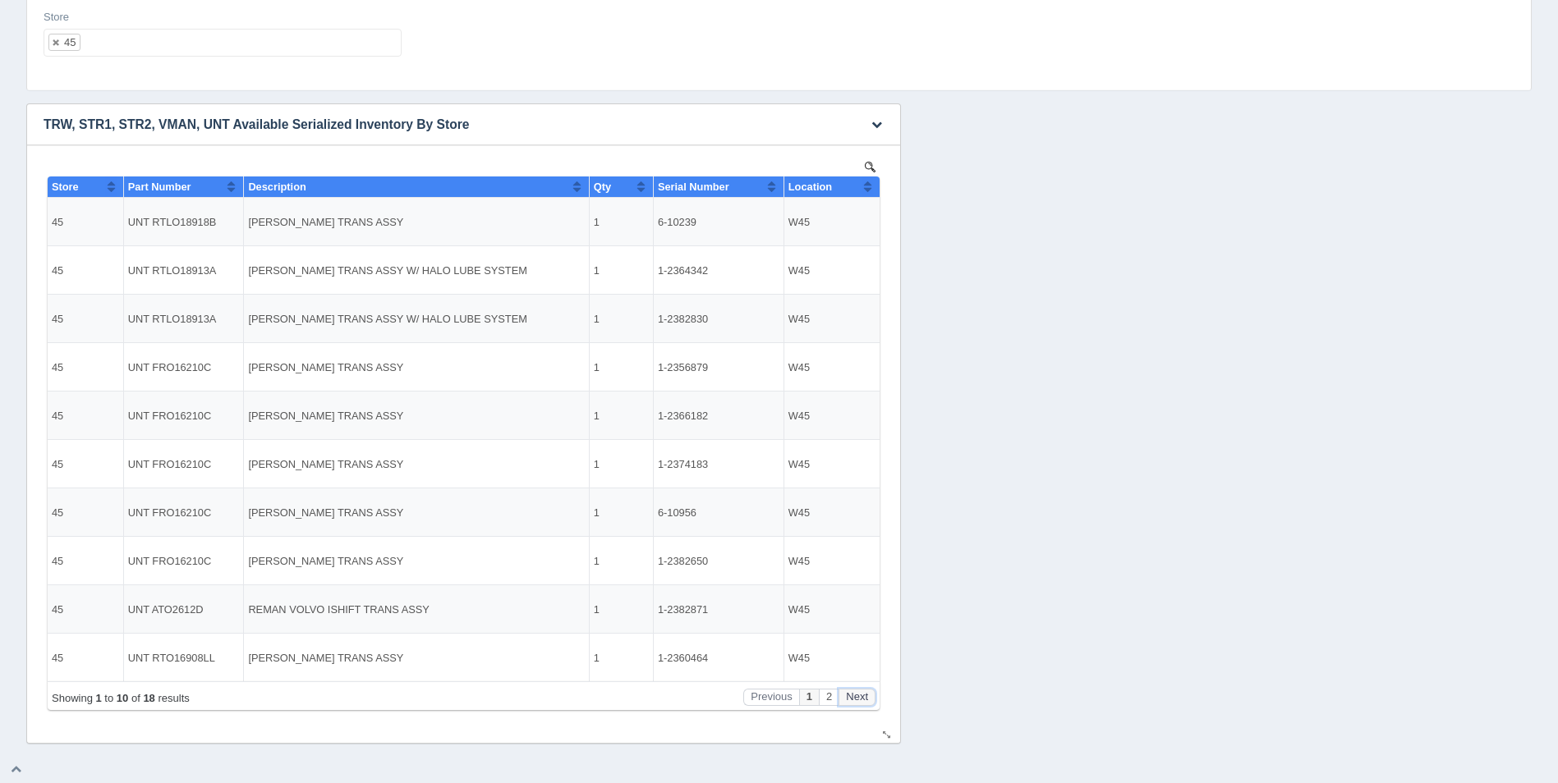
click at [862, 700] on button "Next" at bounding box center [857, 697] width 37 height 17
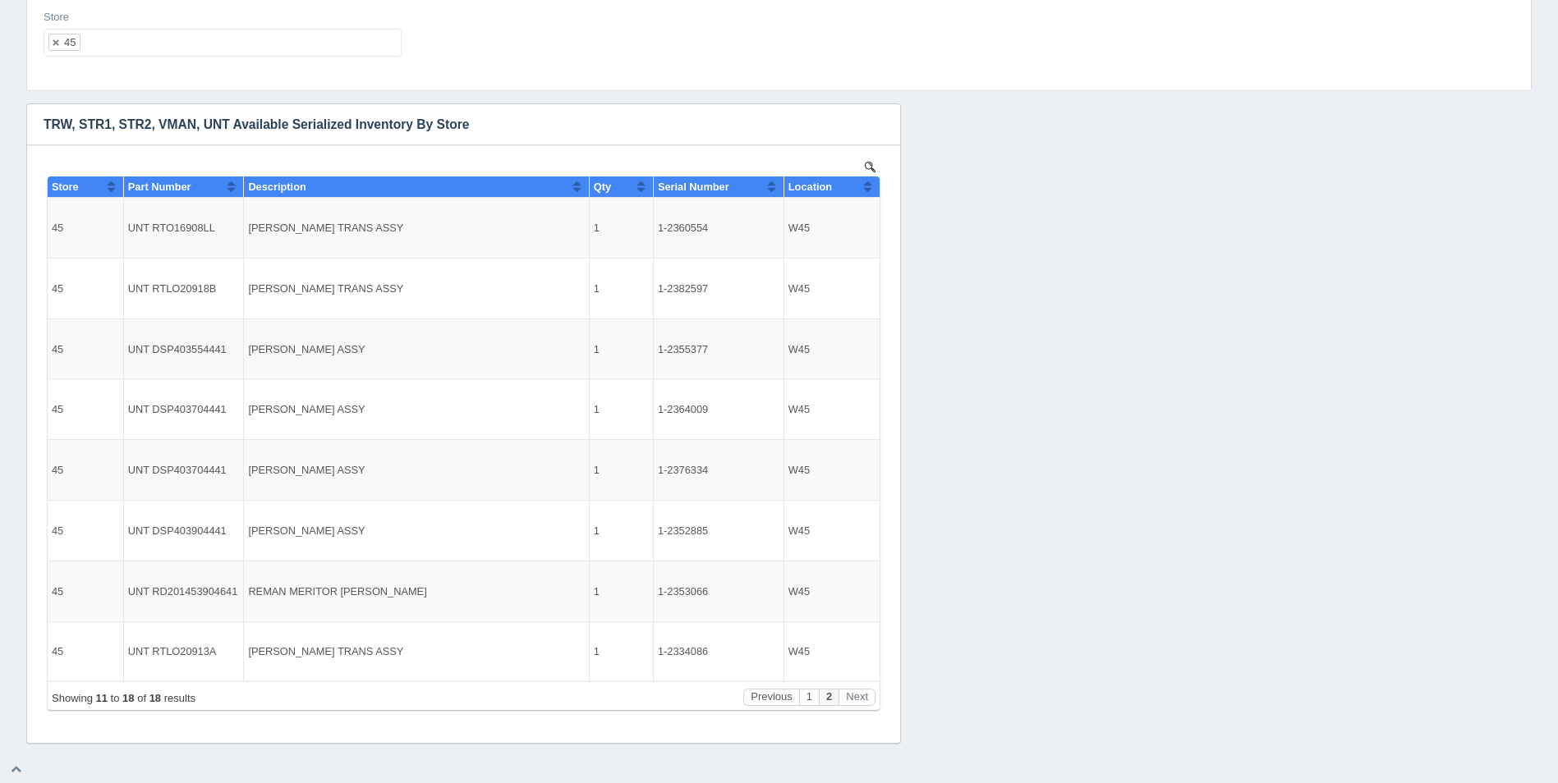
click at [258, 43] on ul "45" at bounding box center [223, 43] width 358 height 28
select select
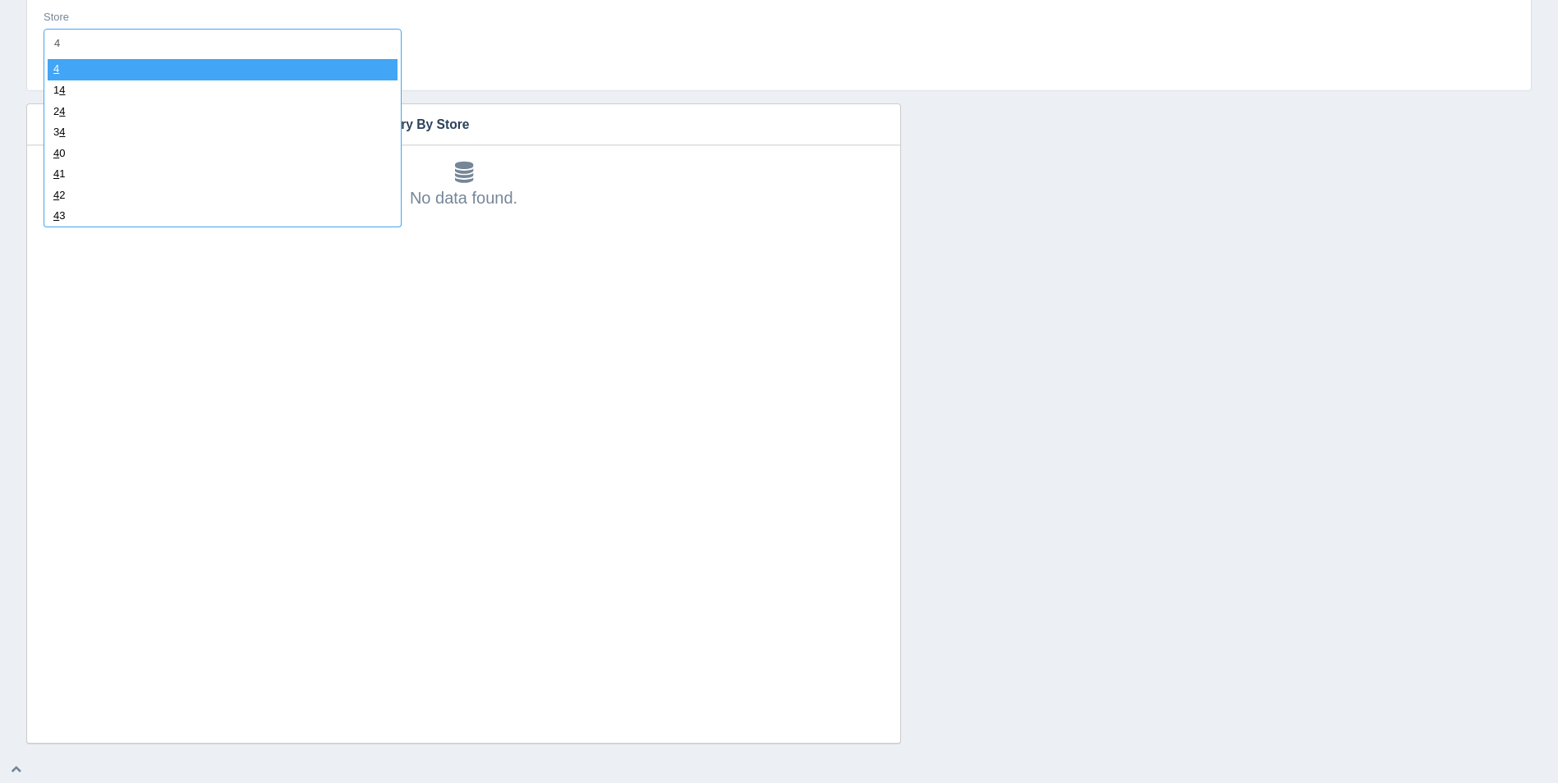
type input "48"
select select "48"
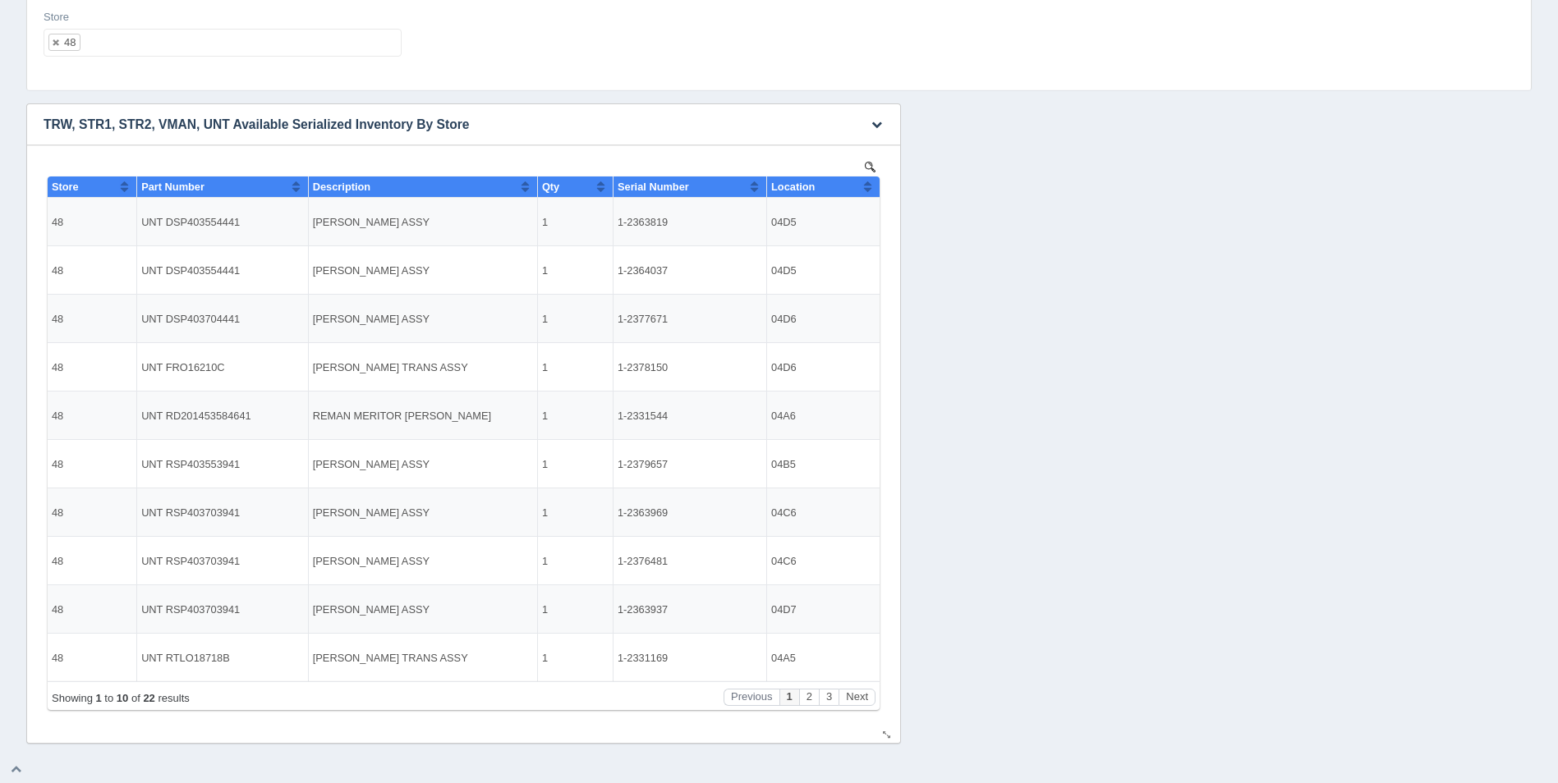
click at [870, 183] on button "Sort column ascending" at bounding box center [867, 187] width 11 height 20
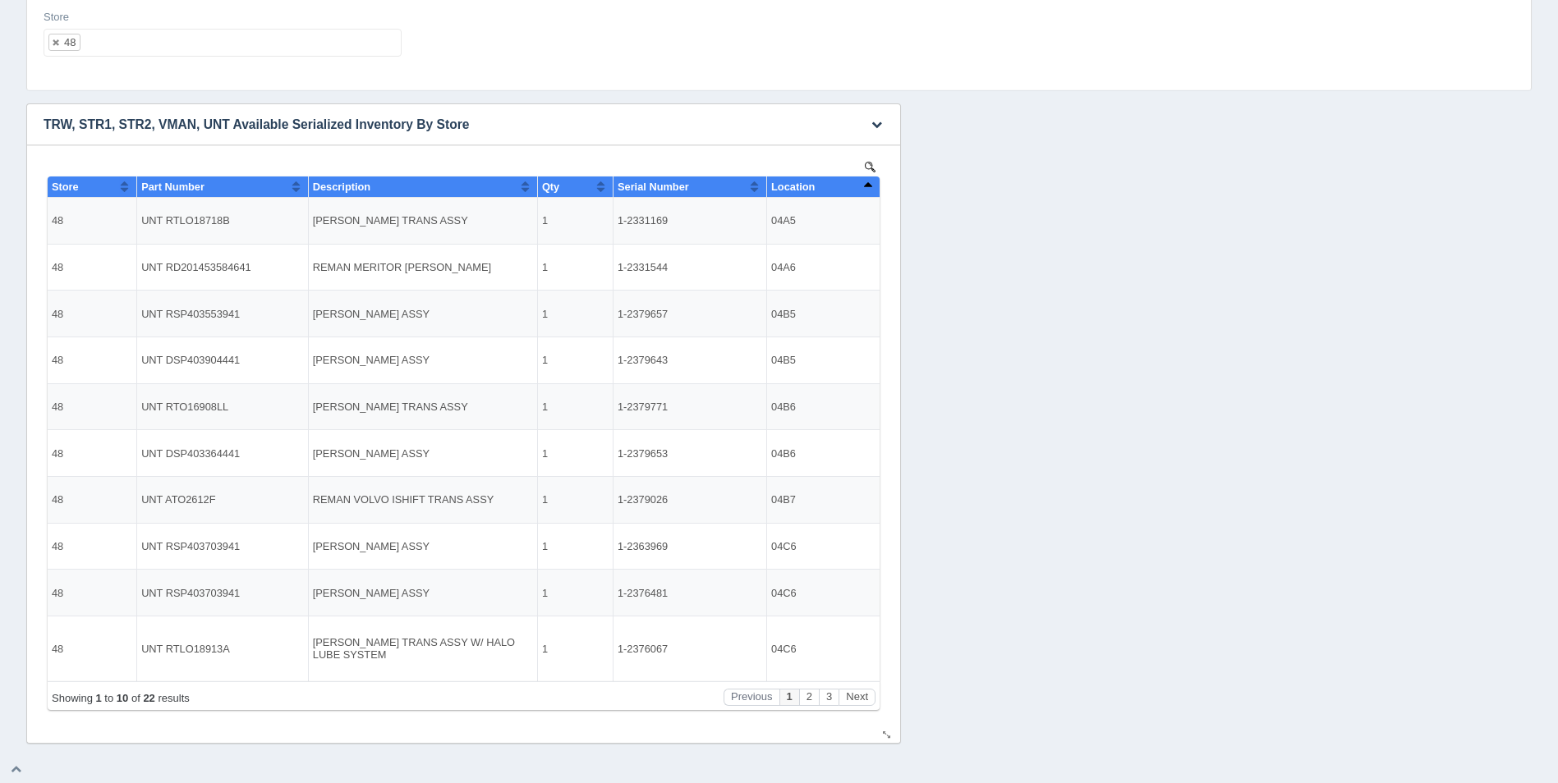
click at [867, 183] on button "Sort column descending" at bounding box center [867, 187] width 11 height 20
click at [867, 183] on button "Sort column ascending" at bounding box center [867, 187] width 11 height 20
click at [863, 692] on button "Next" at bounding box center [857, 697] width 37 height 17
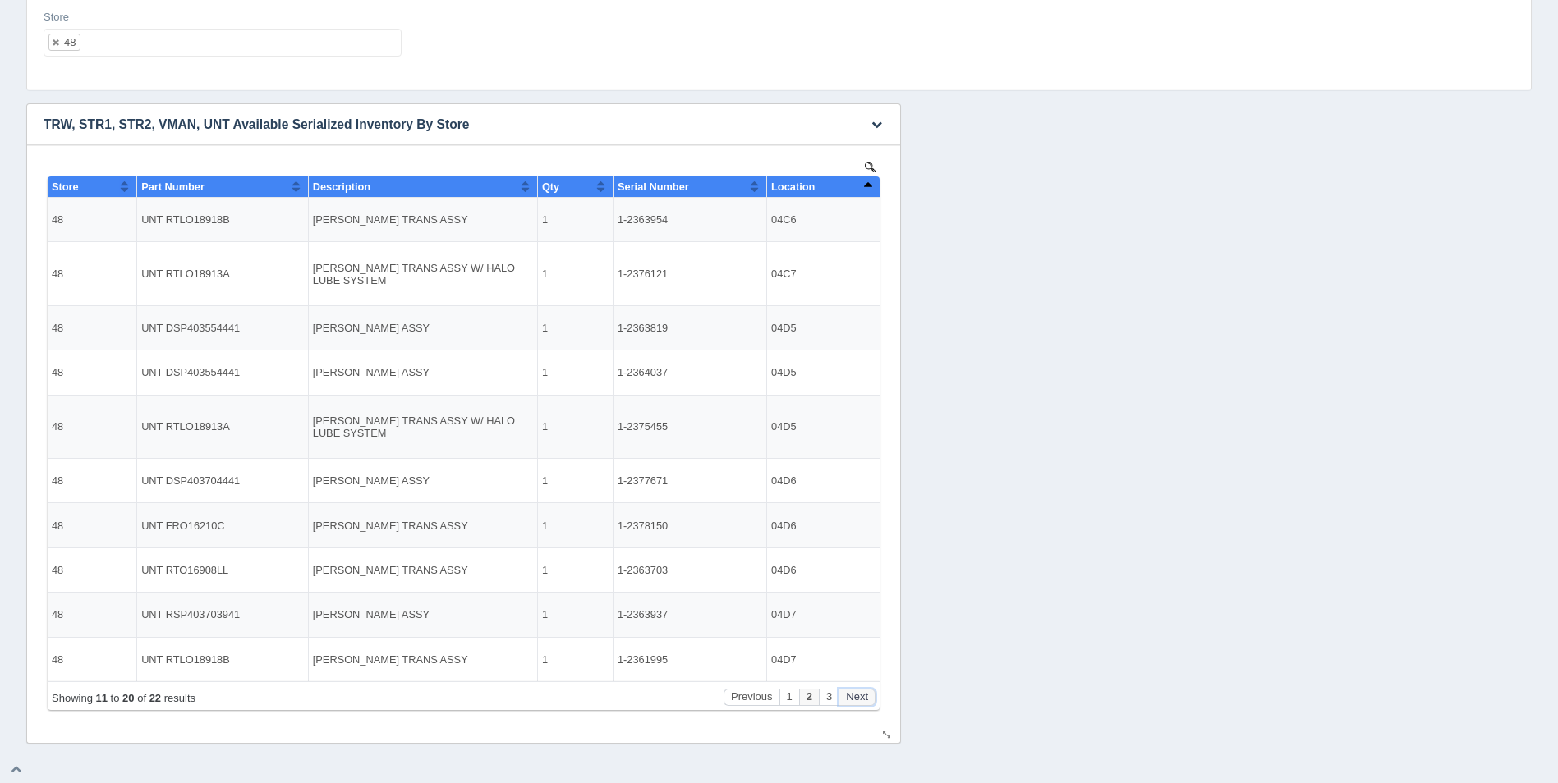
click at [863, 692] on button "Next" at bounding box center [857, 697] width 37 height 17
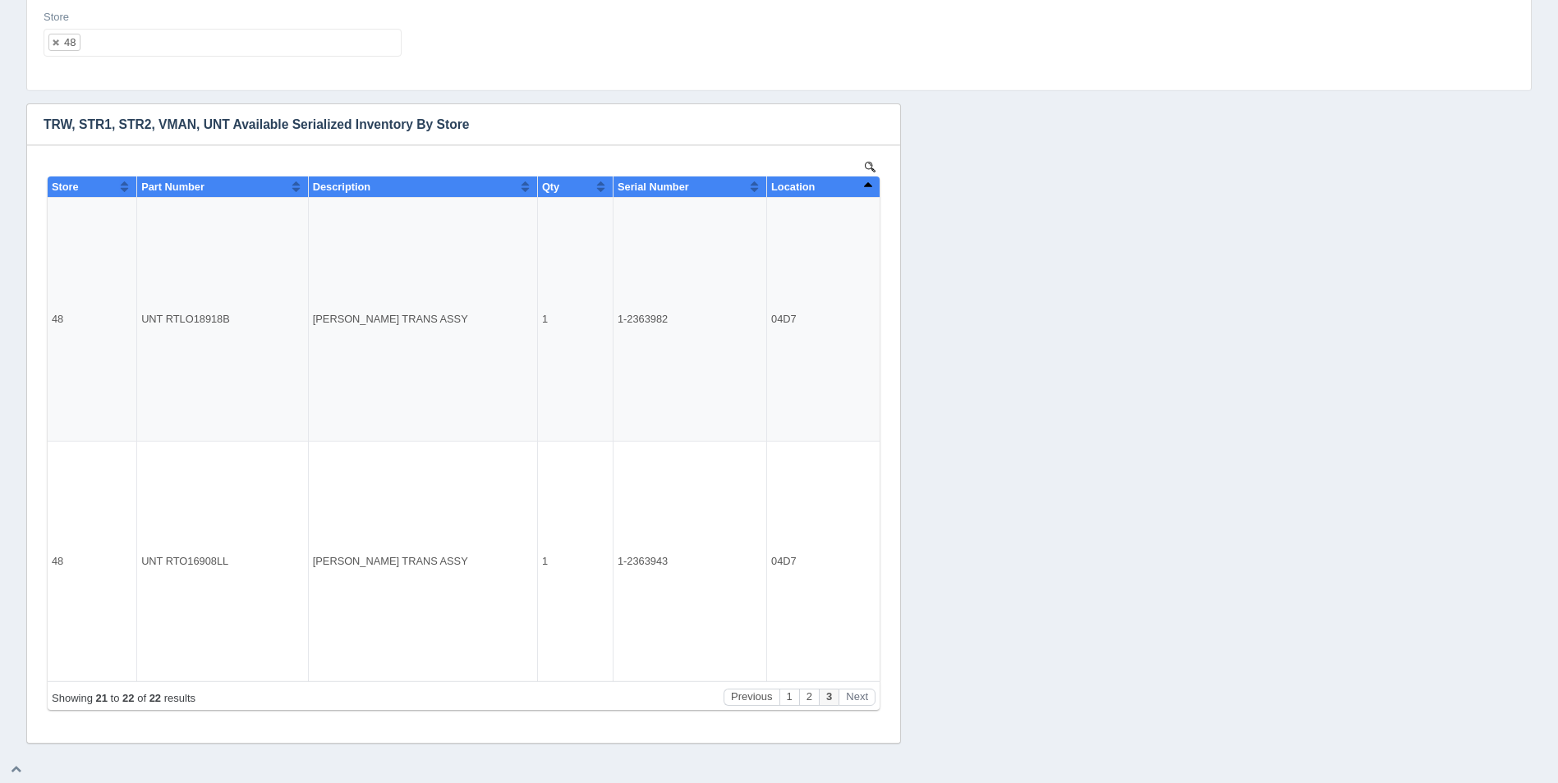
click at [223, 44] on ul "48" at bounding box center [223, 43] width 358 height 28
select select
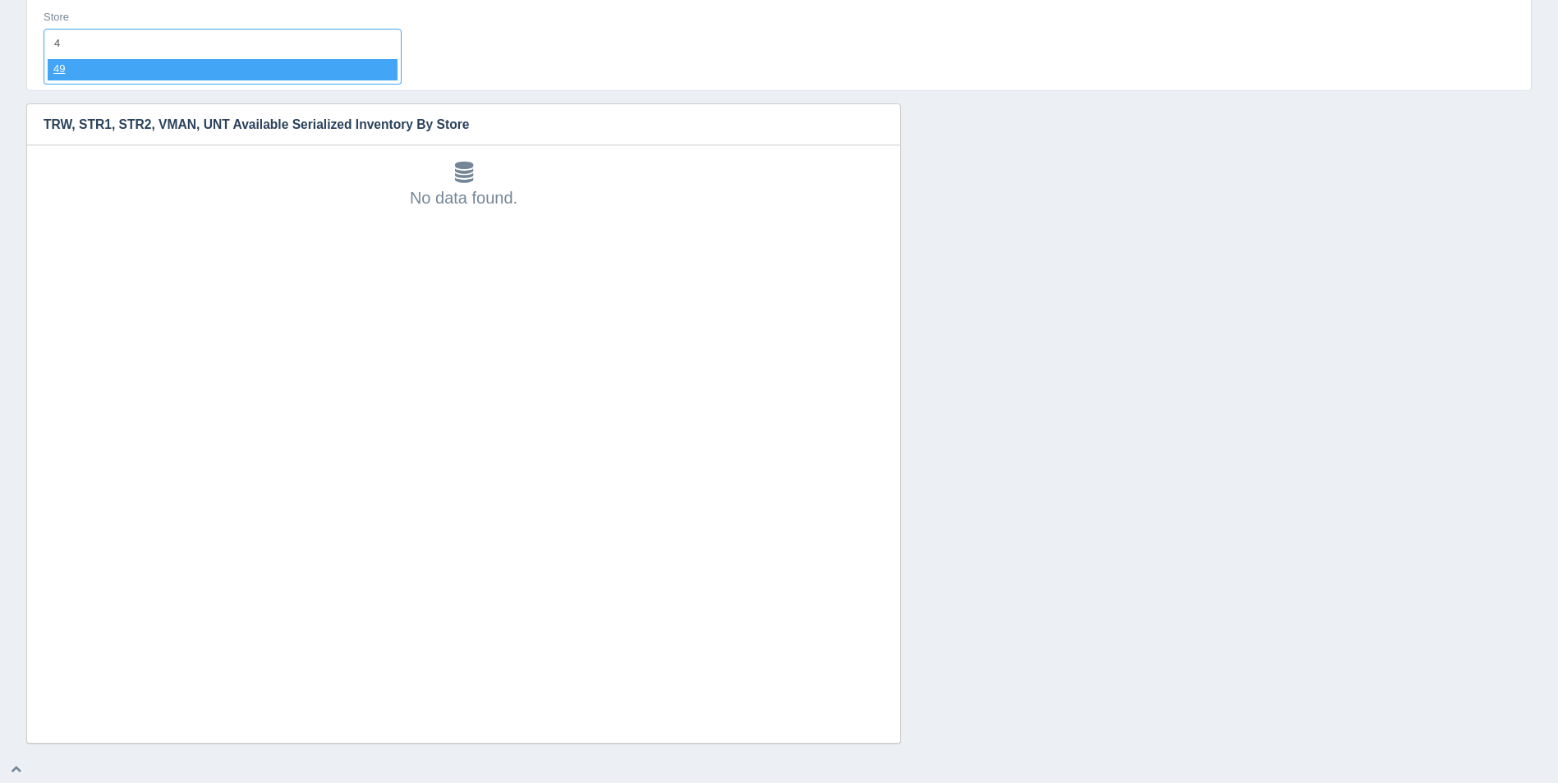
type input "49"
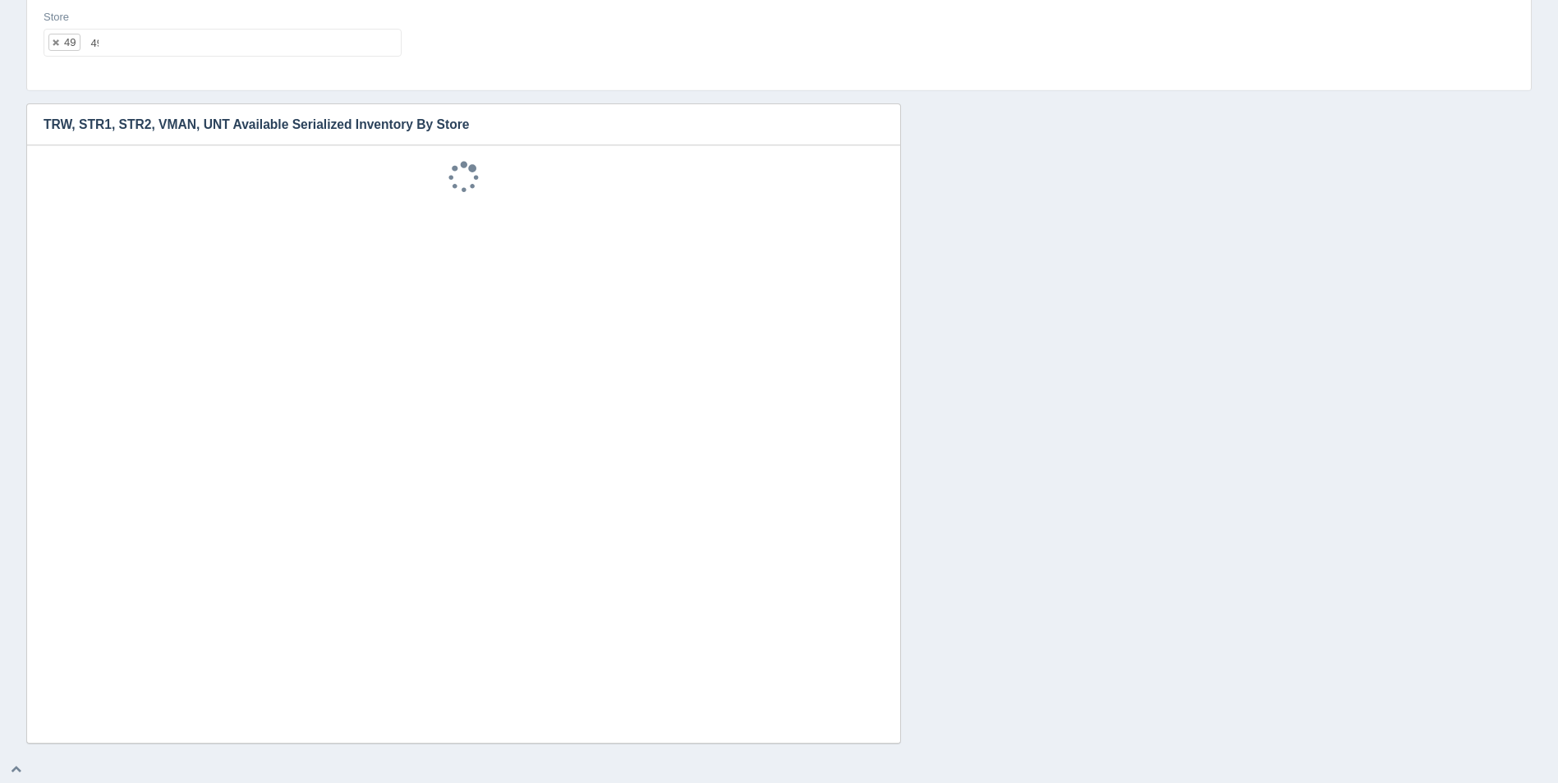
select select "49"
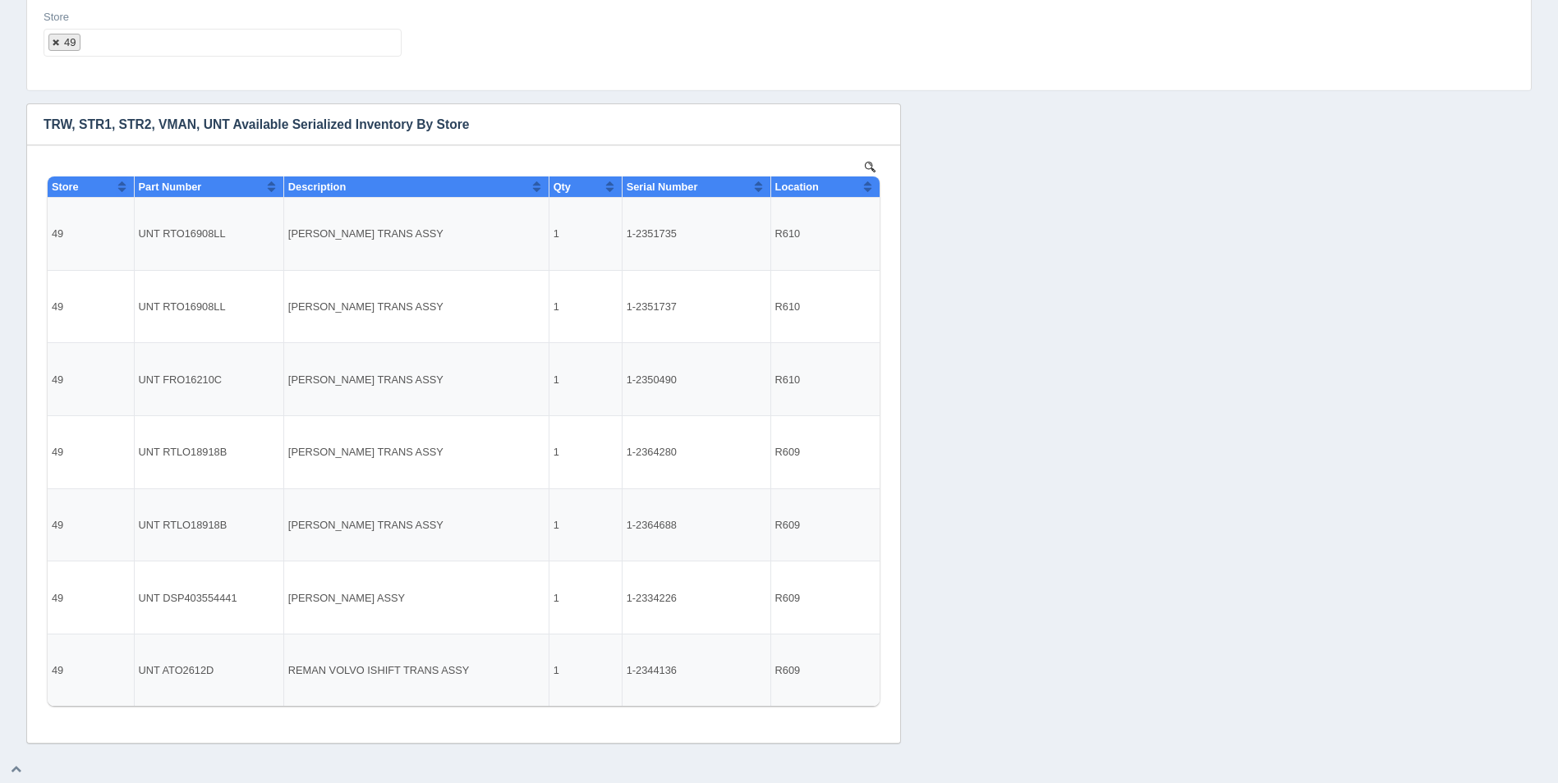
select select
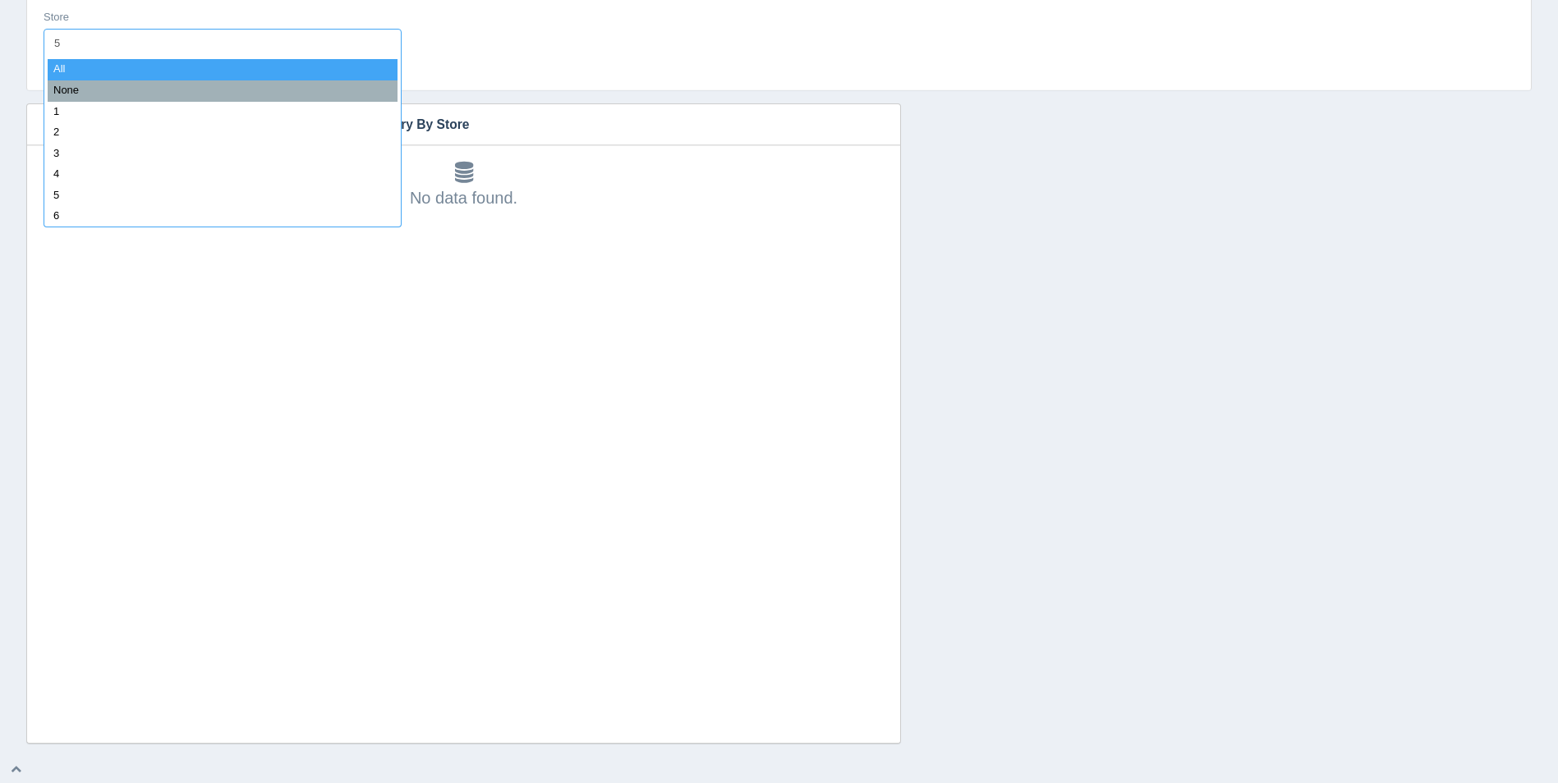
type input "50"
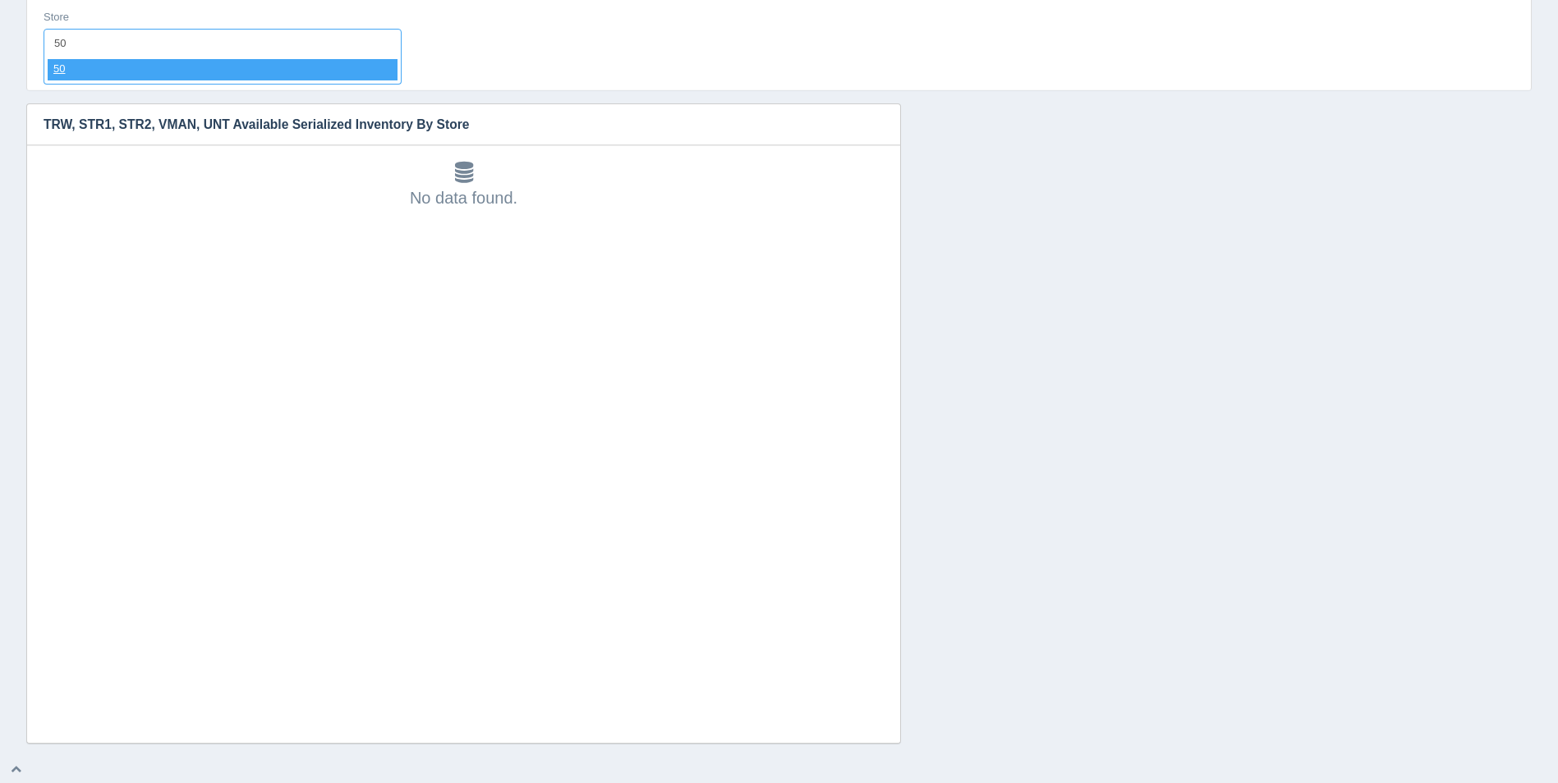
select select "50"
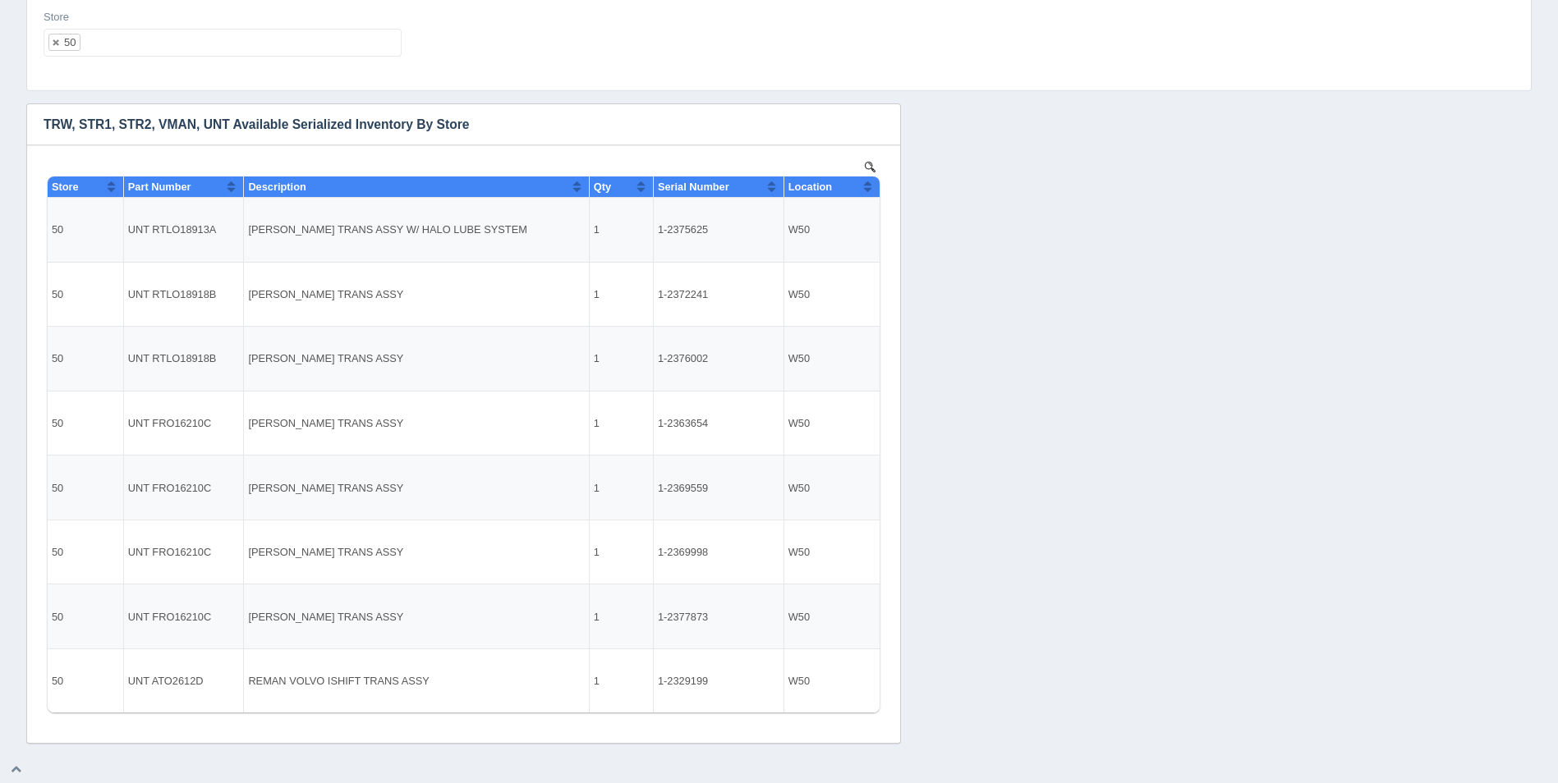
select select
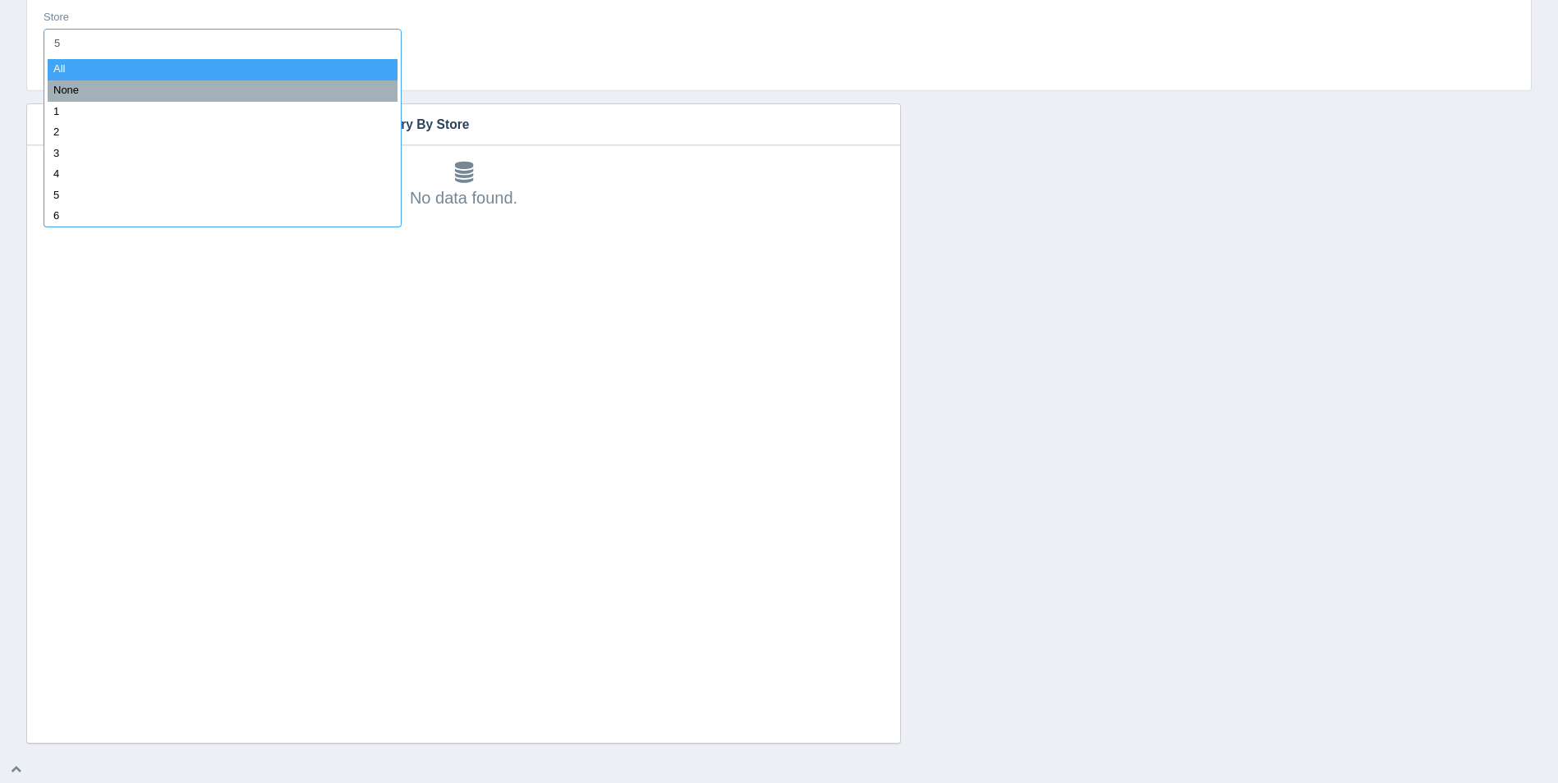
type input "51"
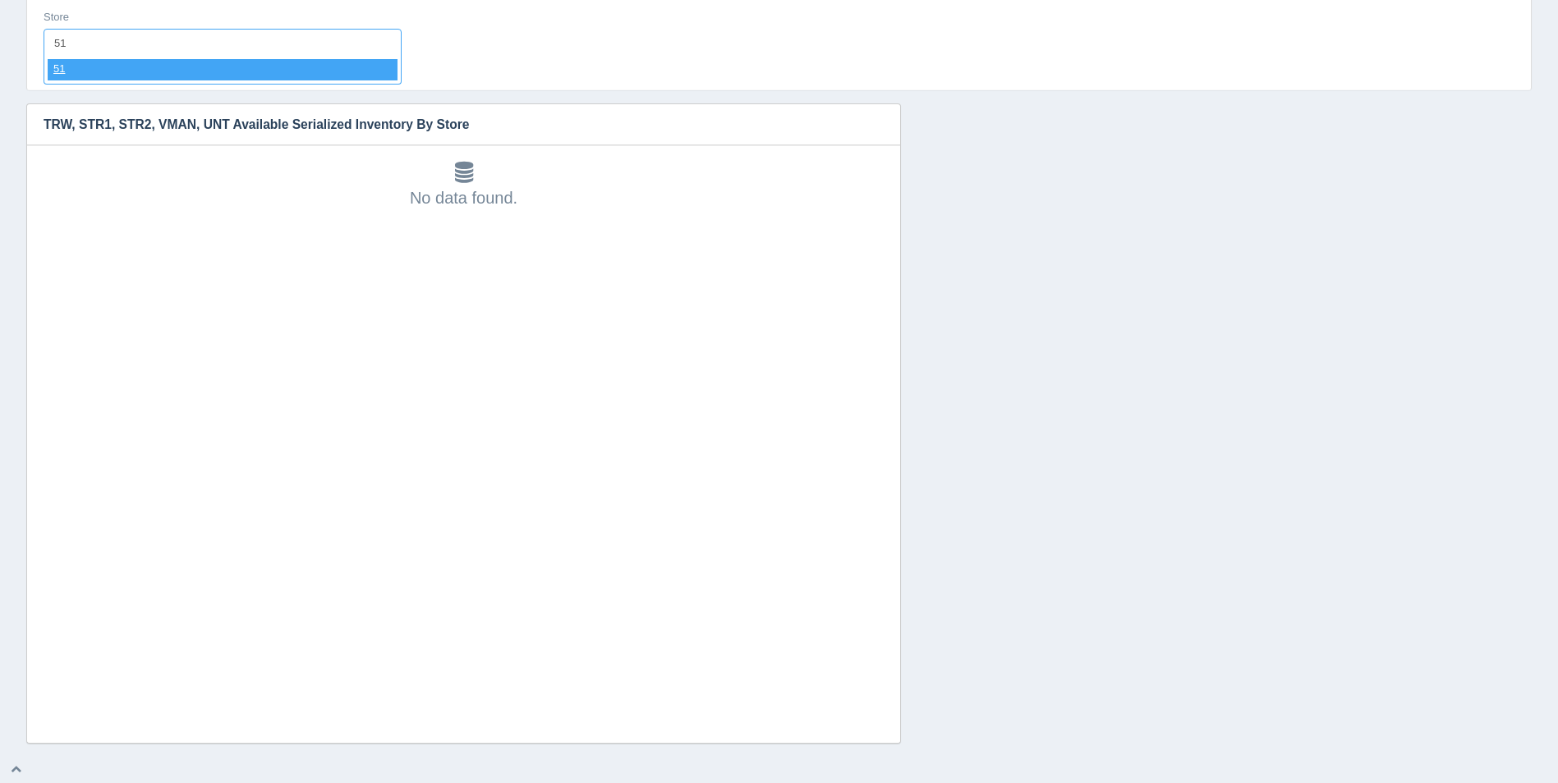
select select "51"
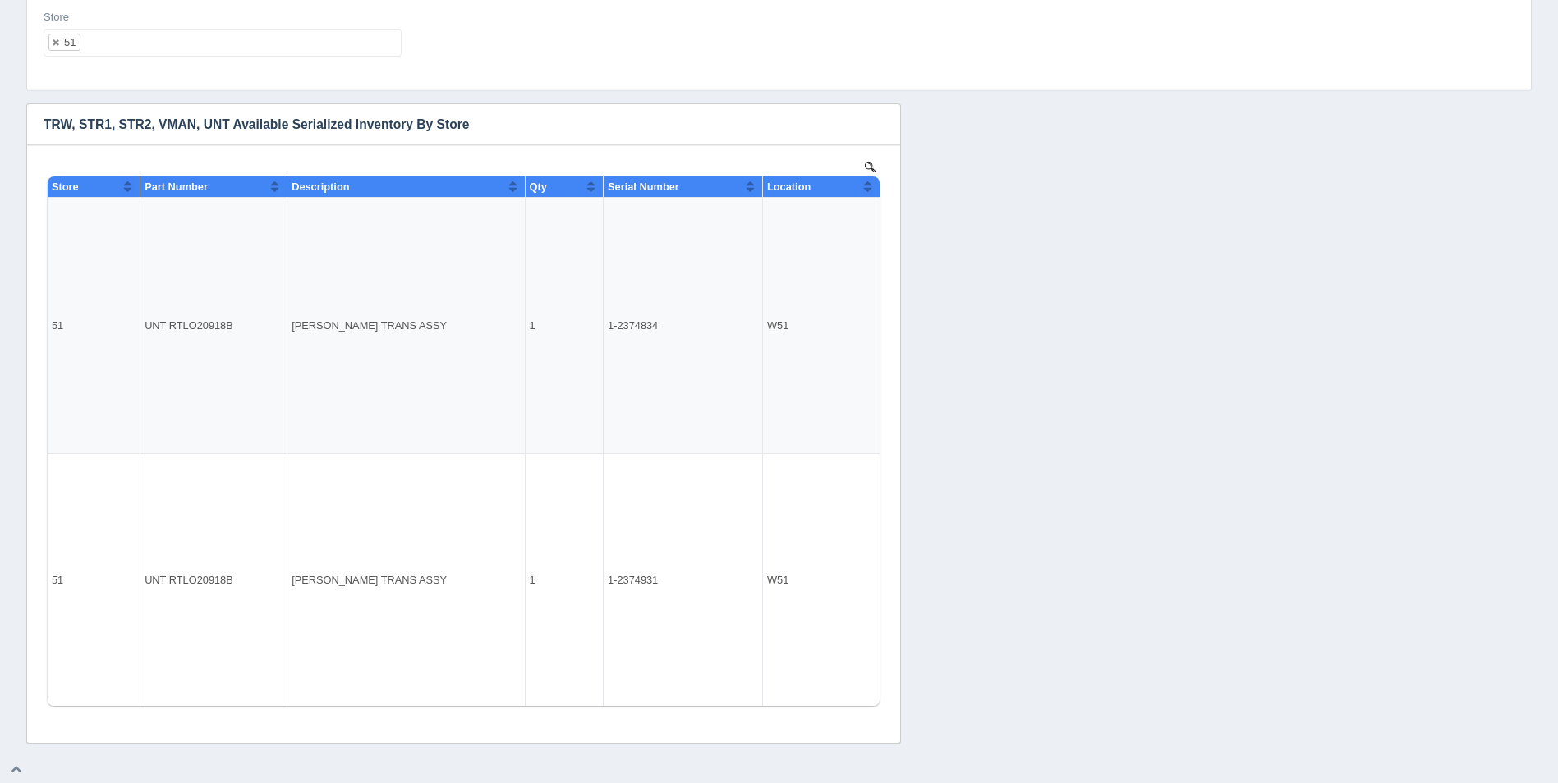
select select
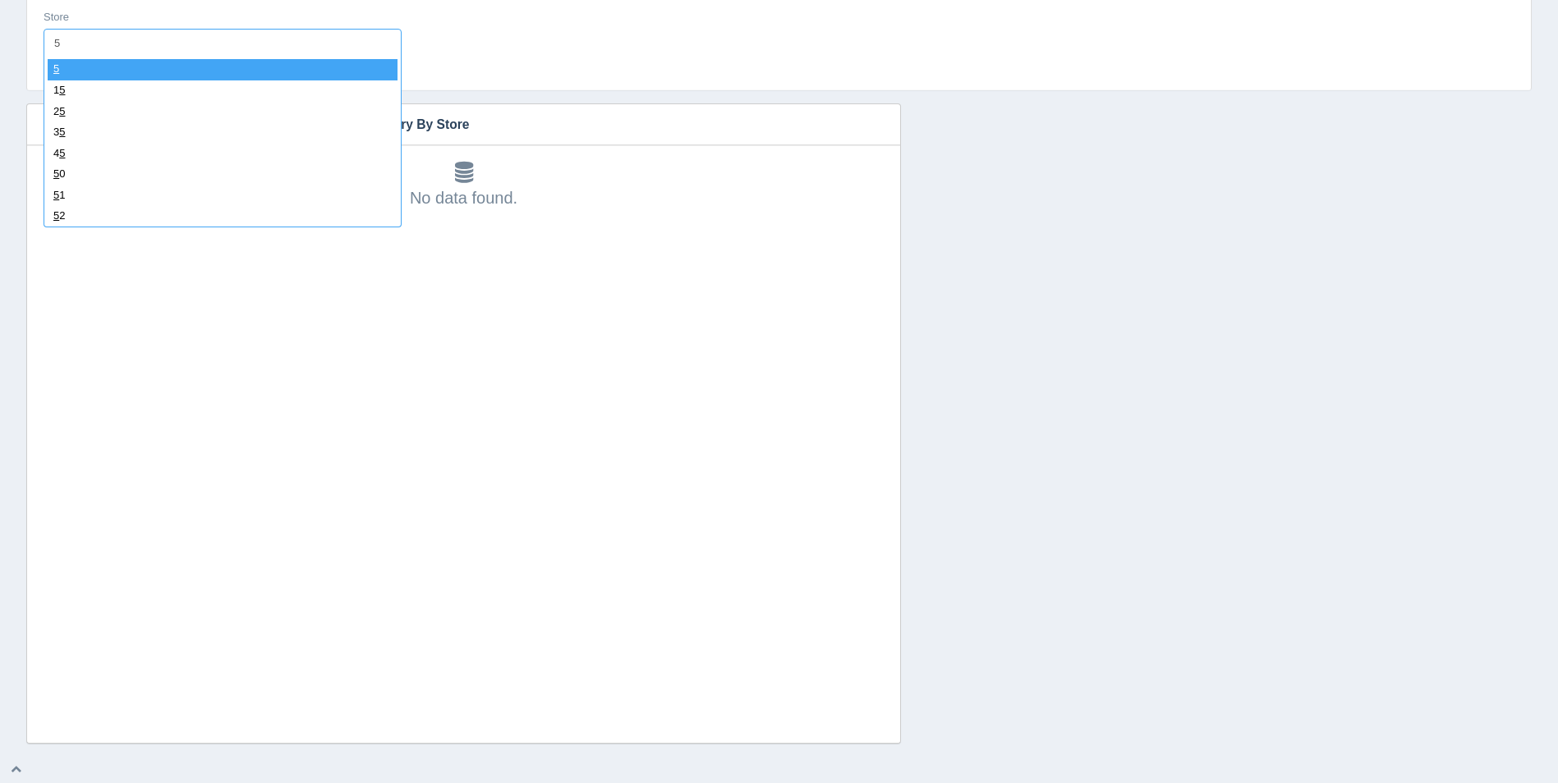
type input "52"
select select "52"
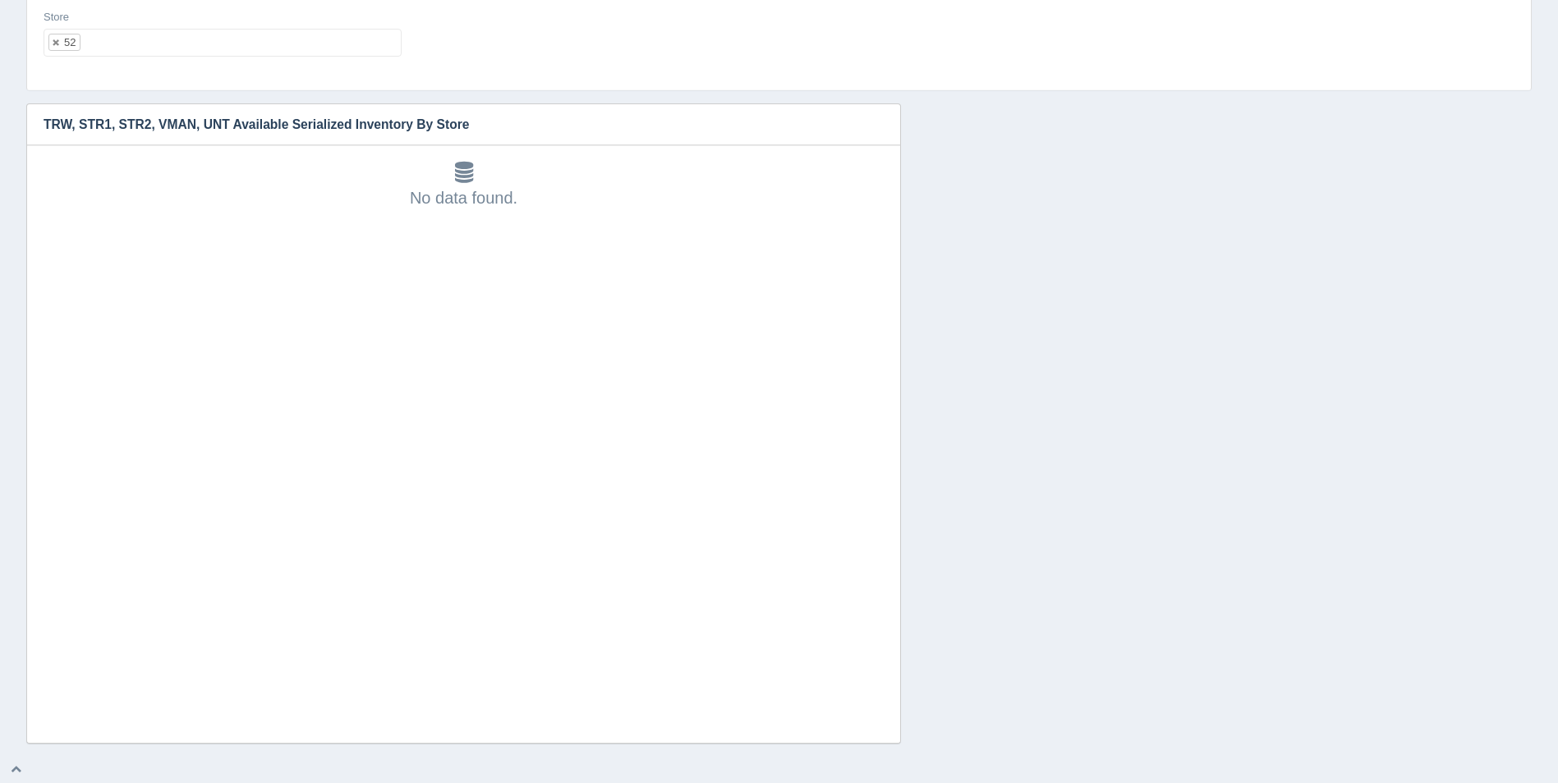
select select
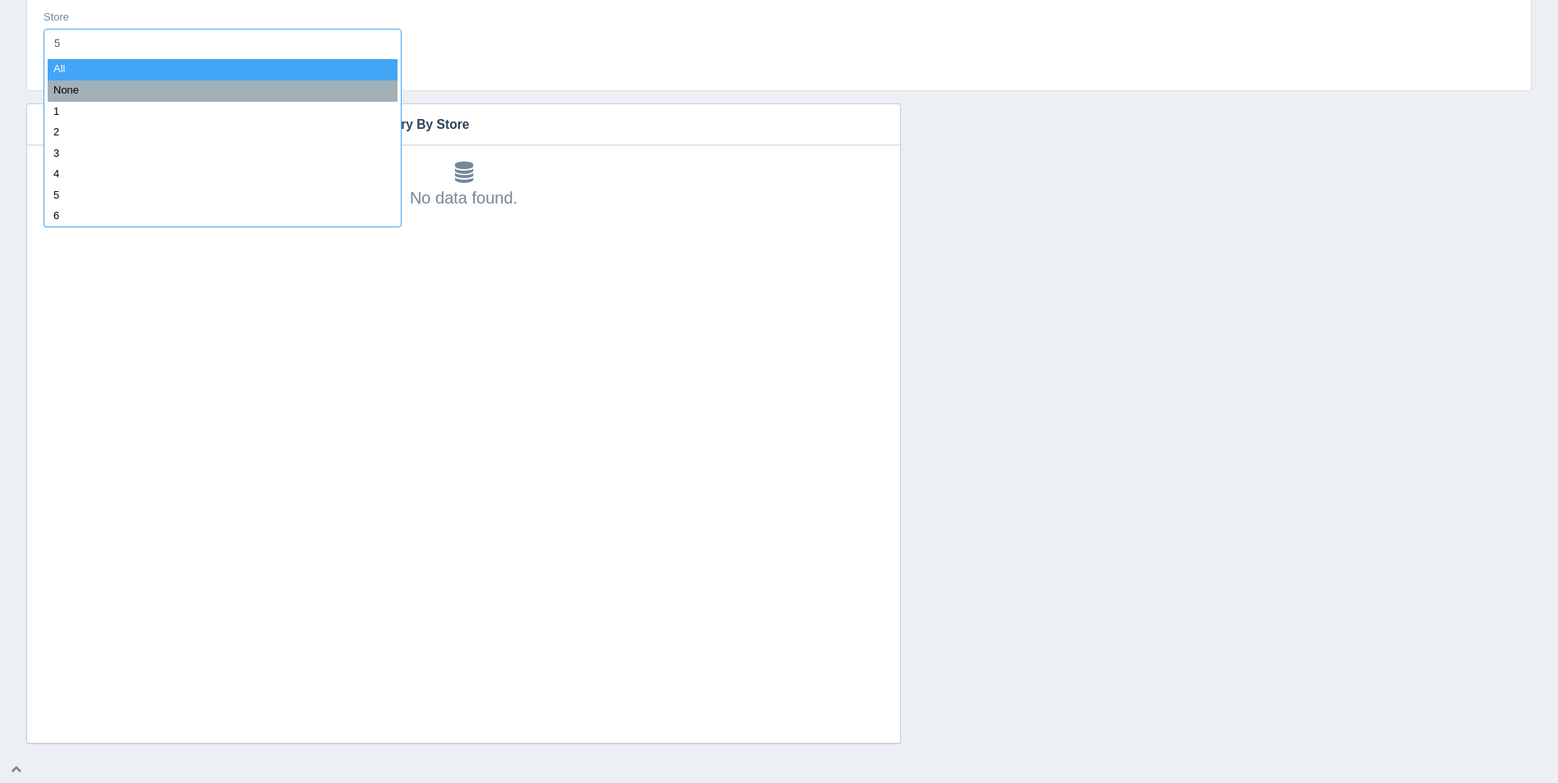
type input "53"
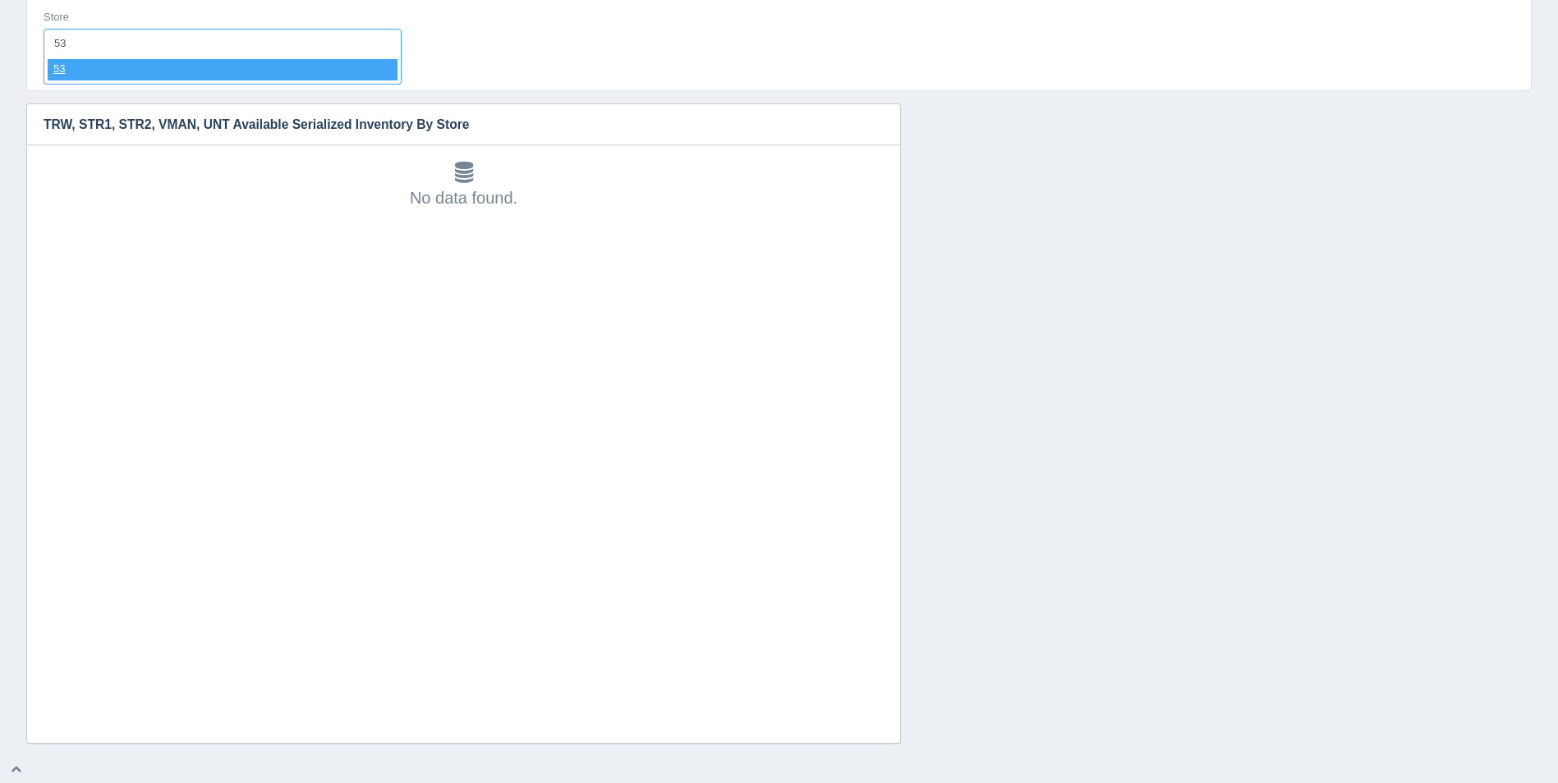
select select "53"
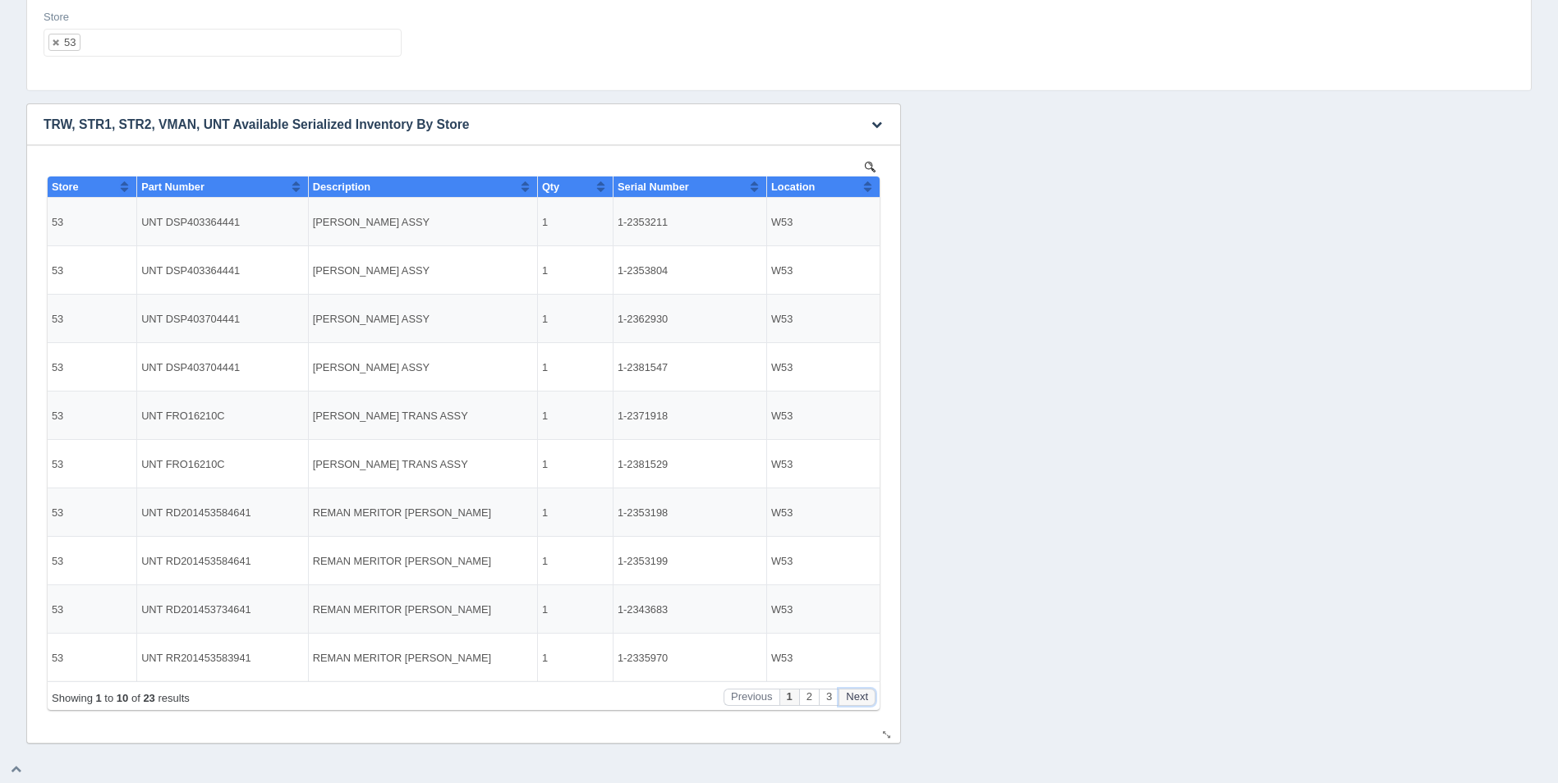
click at [862, 693] on button "Next" at bounding box center [857, 697] width 37 height 17
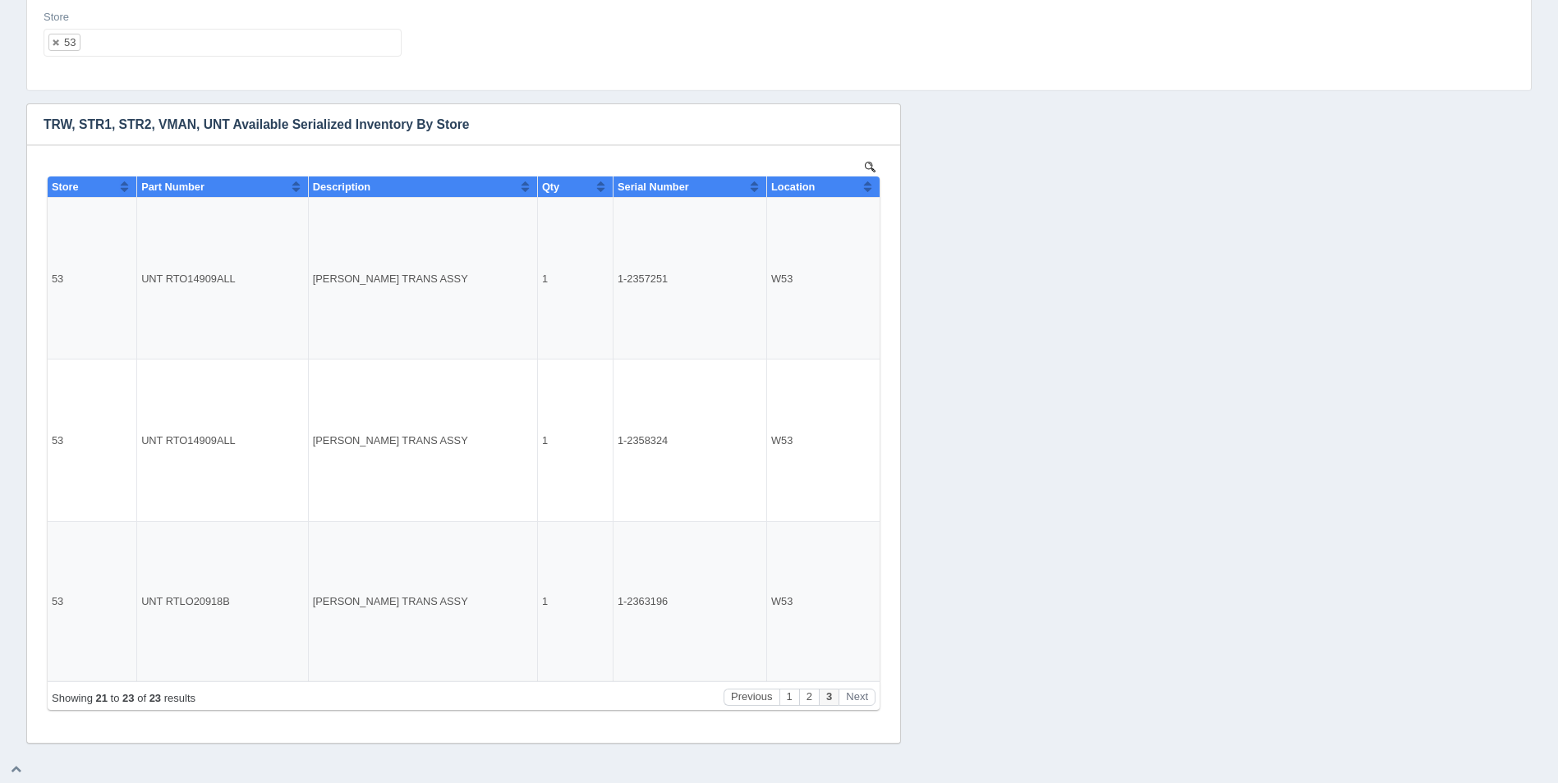
click at [191, 48] on ul "53" at bounding box center [223, 43] width 358 height 28
select select
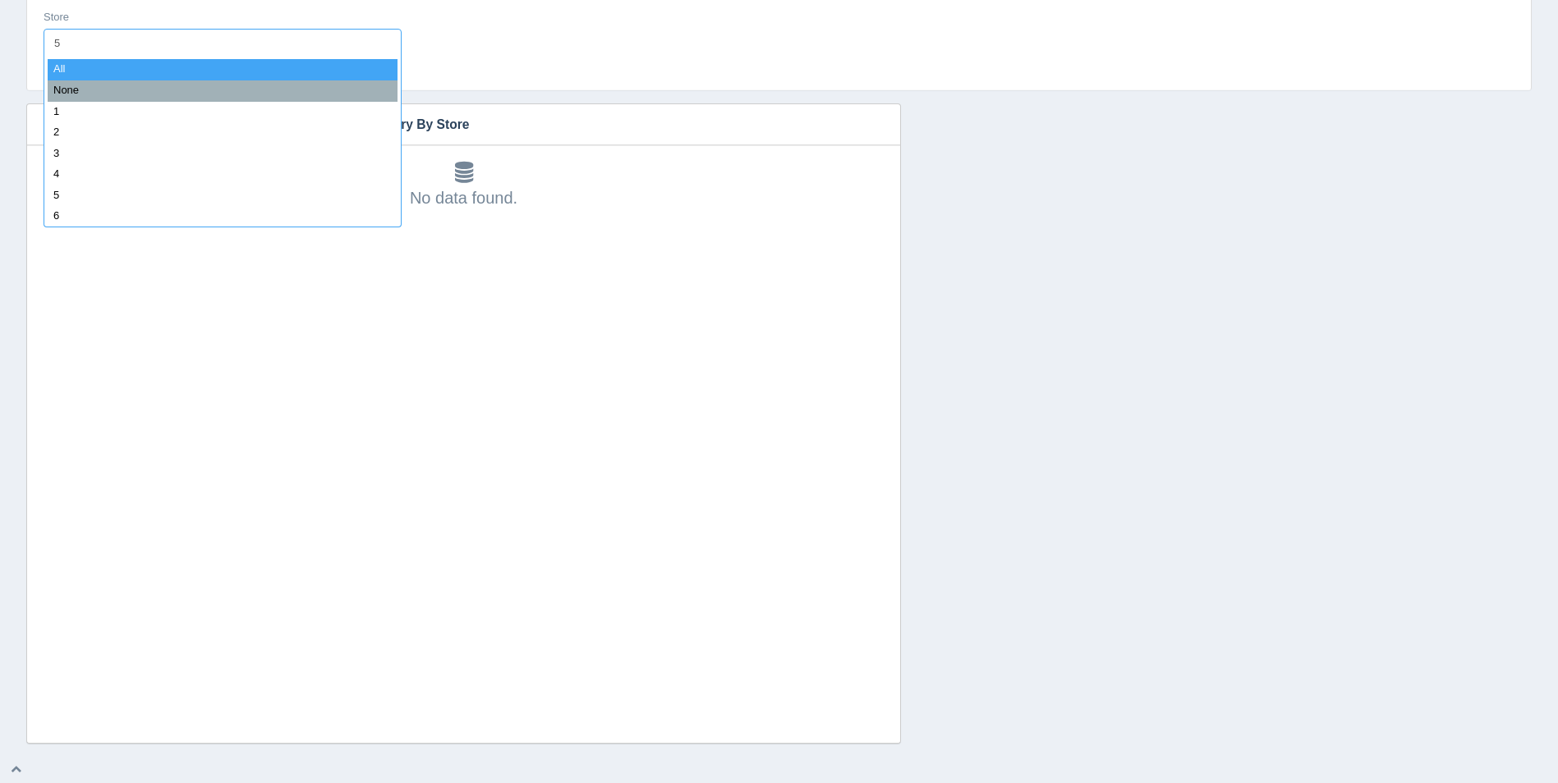
type input "54"
select select "54"
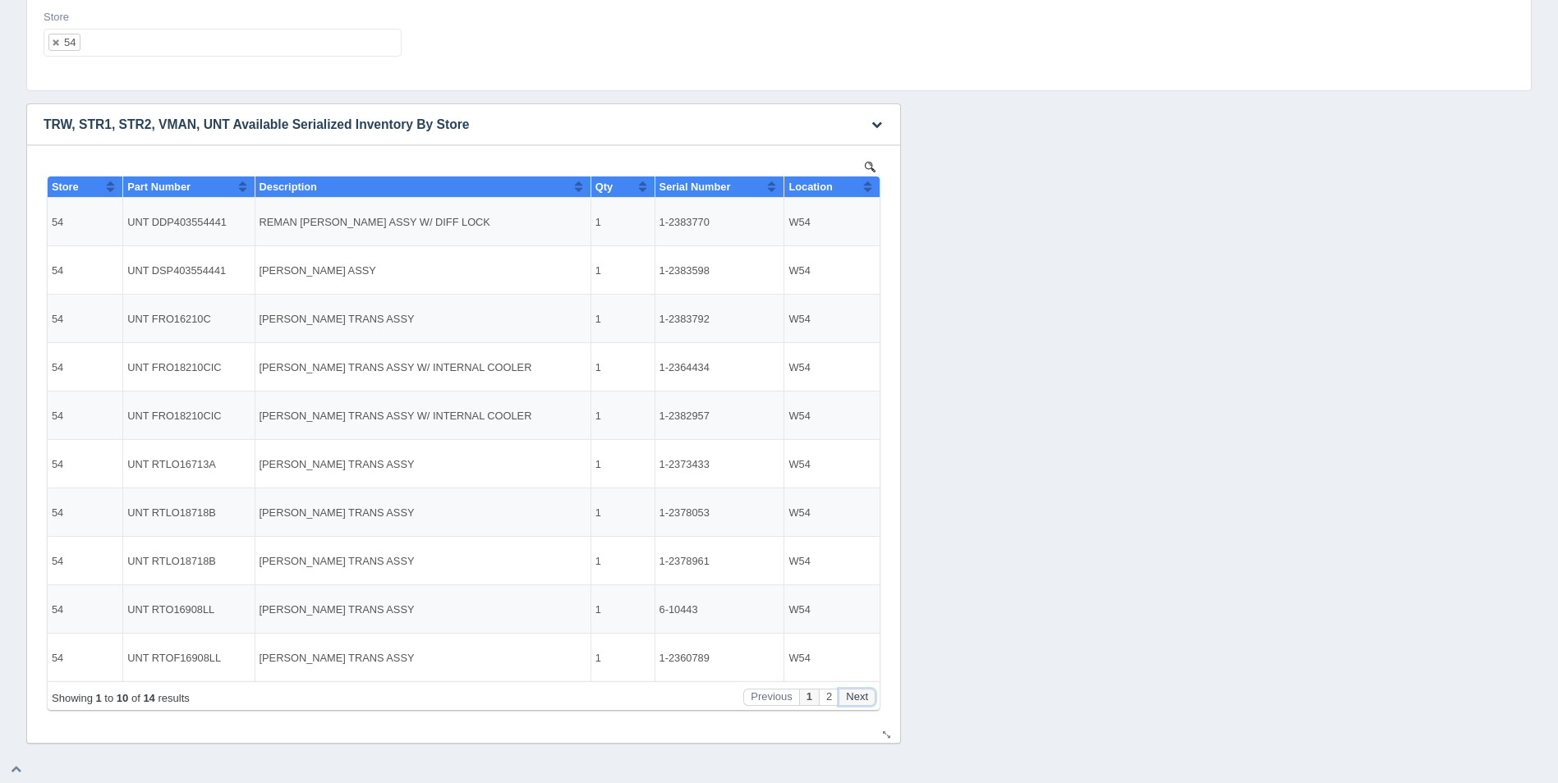
click at [859, 701] on button "Next" at bounding box center [857, 697] width 37 height 17
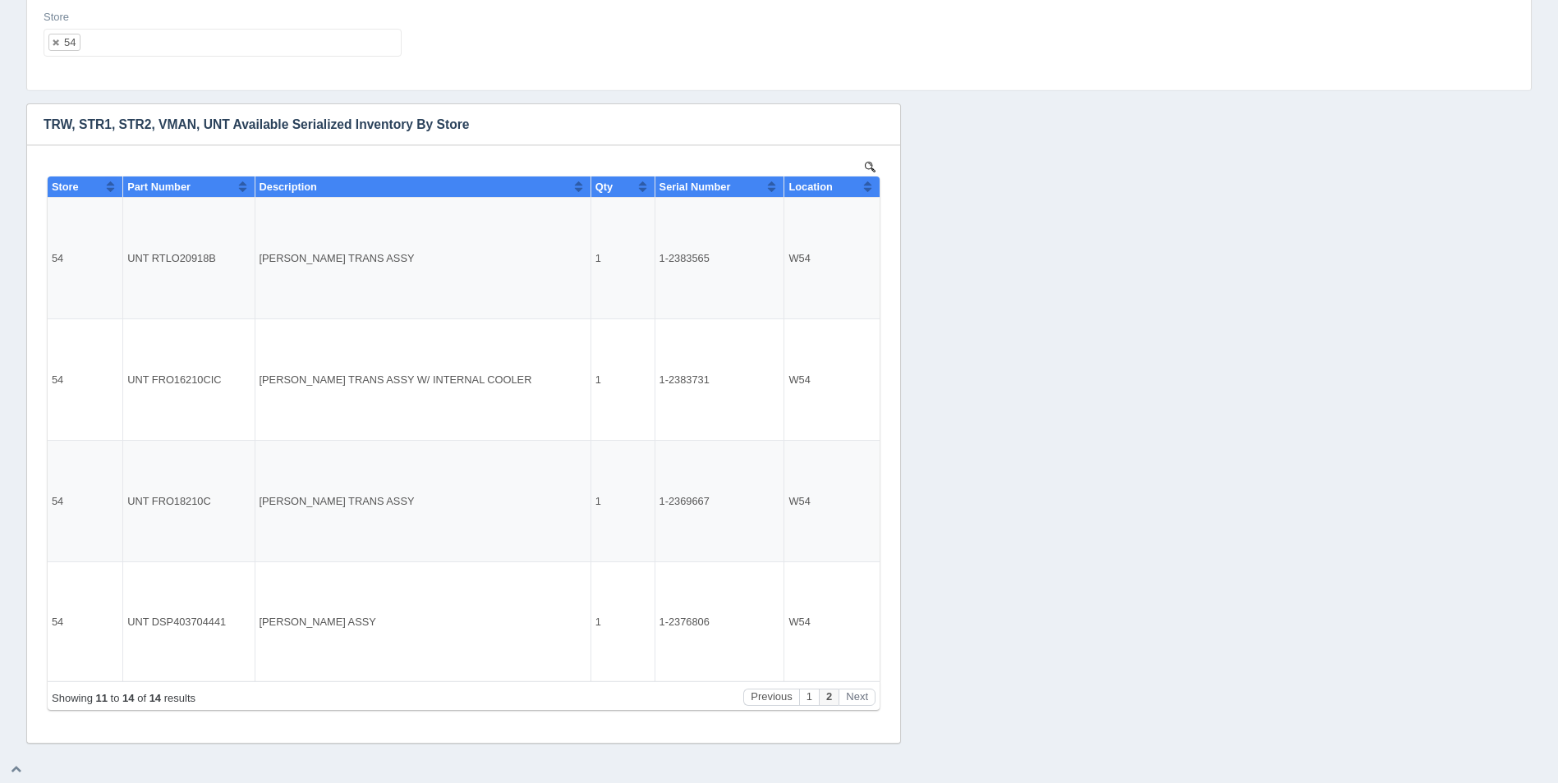
click at [178, 43] on ul "54" at bounding box center [223, 43] width 358 height 28
select select
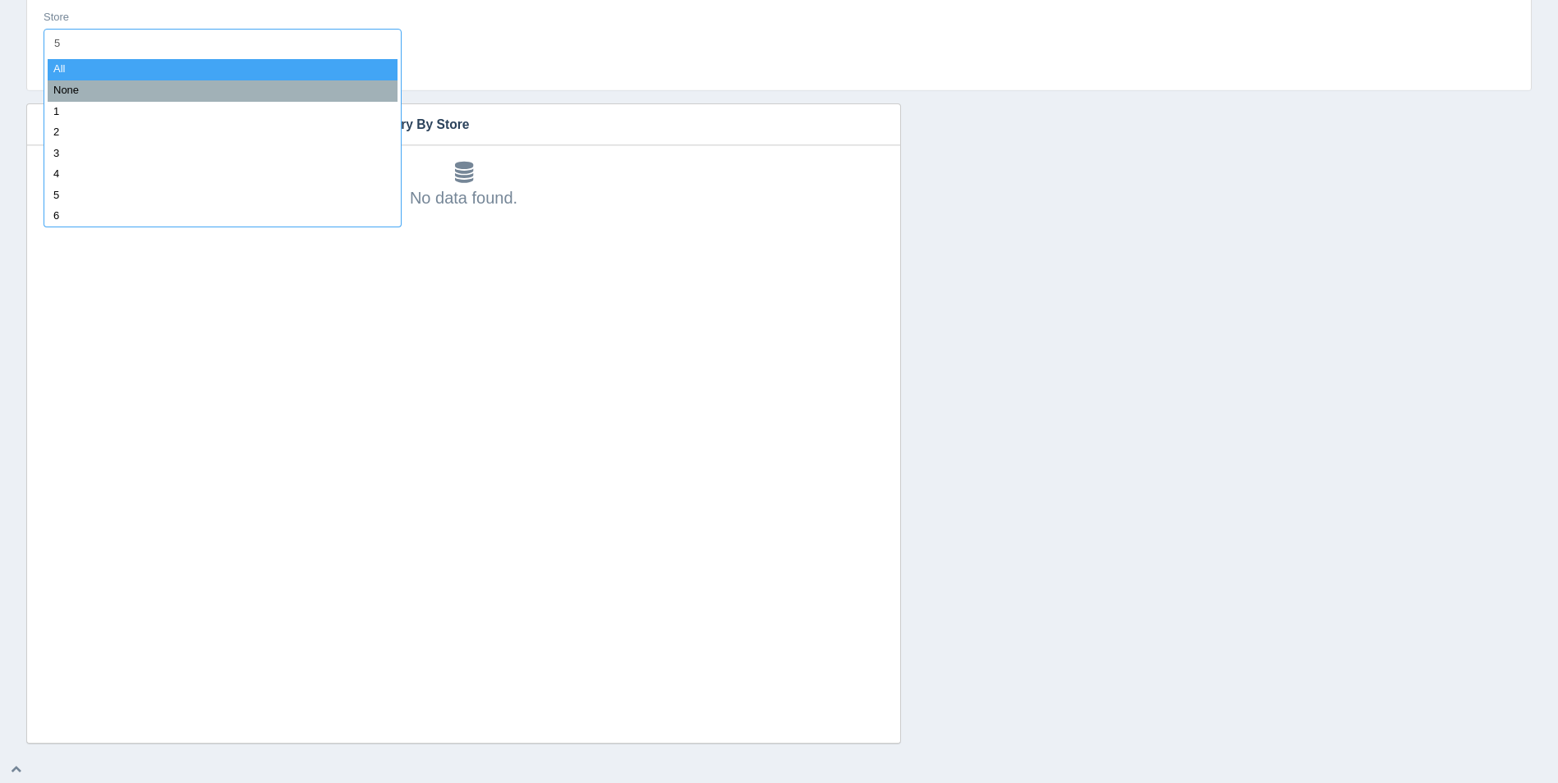
type input "55"
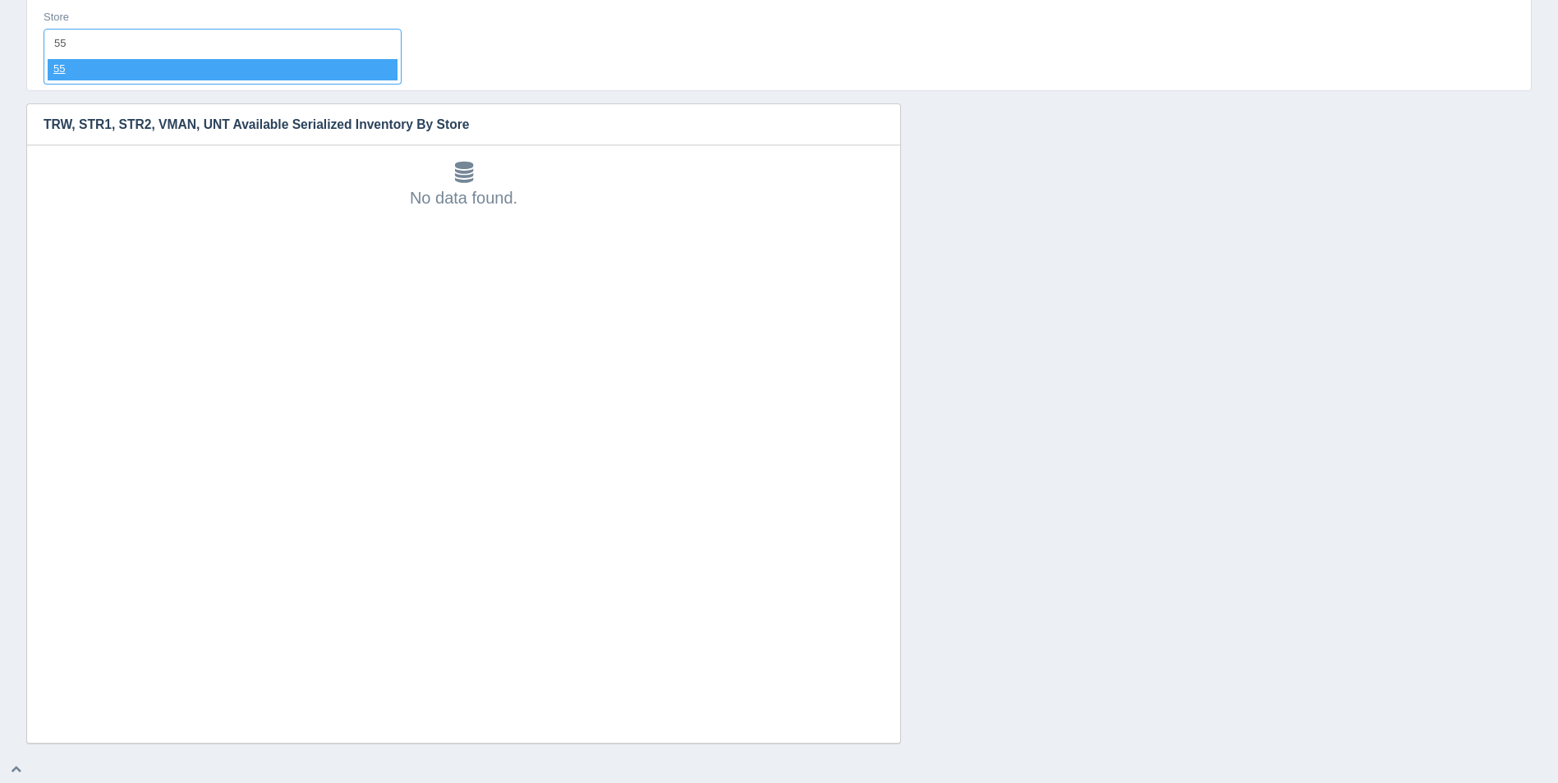
select select "55"
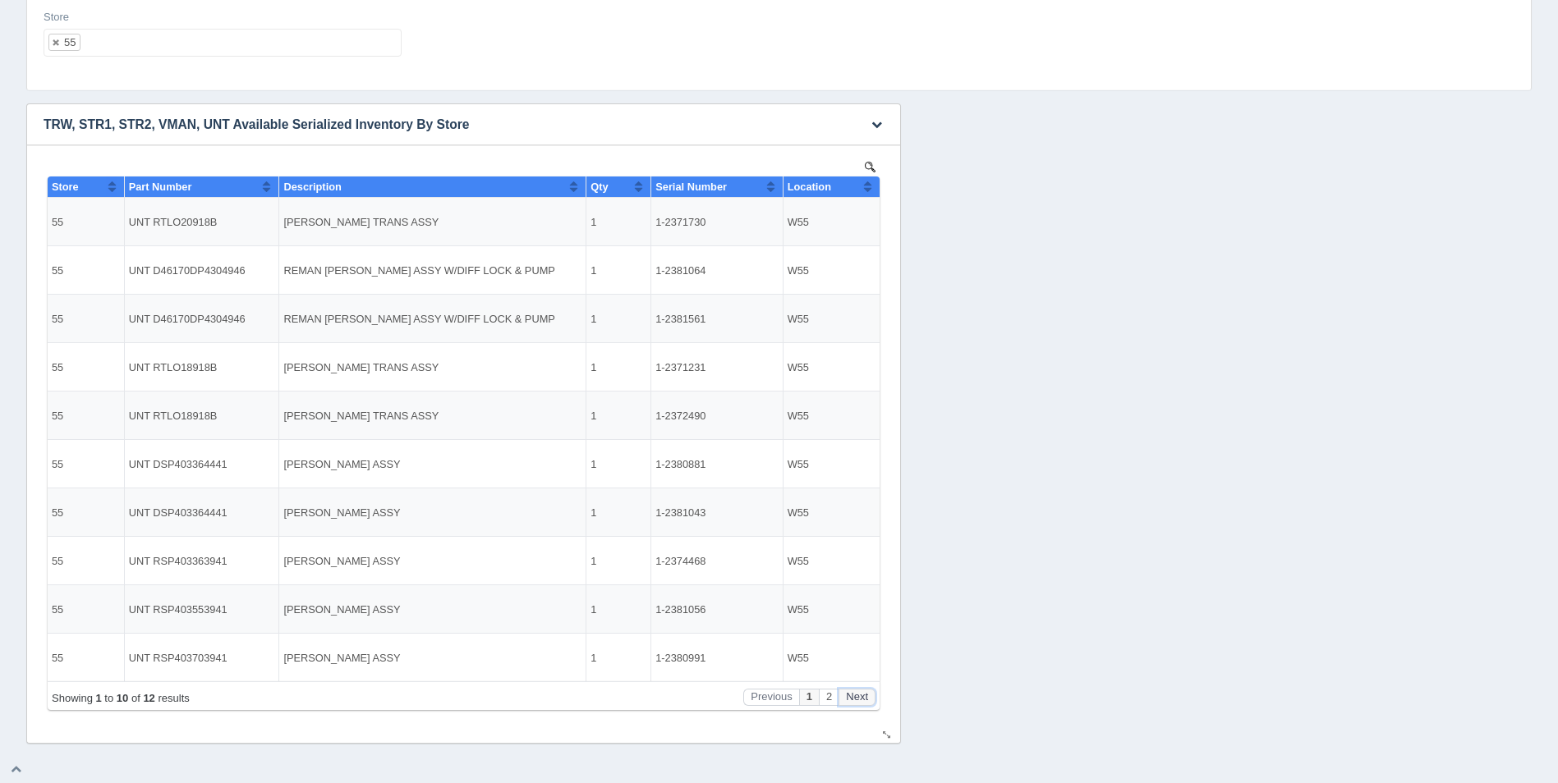
click at [858, 696] on button "Next" at bounding box center [857, 697] width 37 height 17
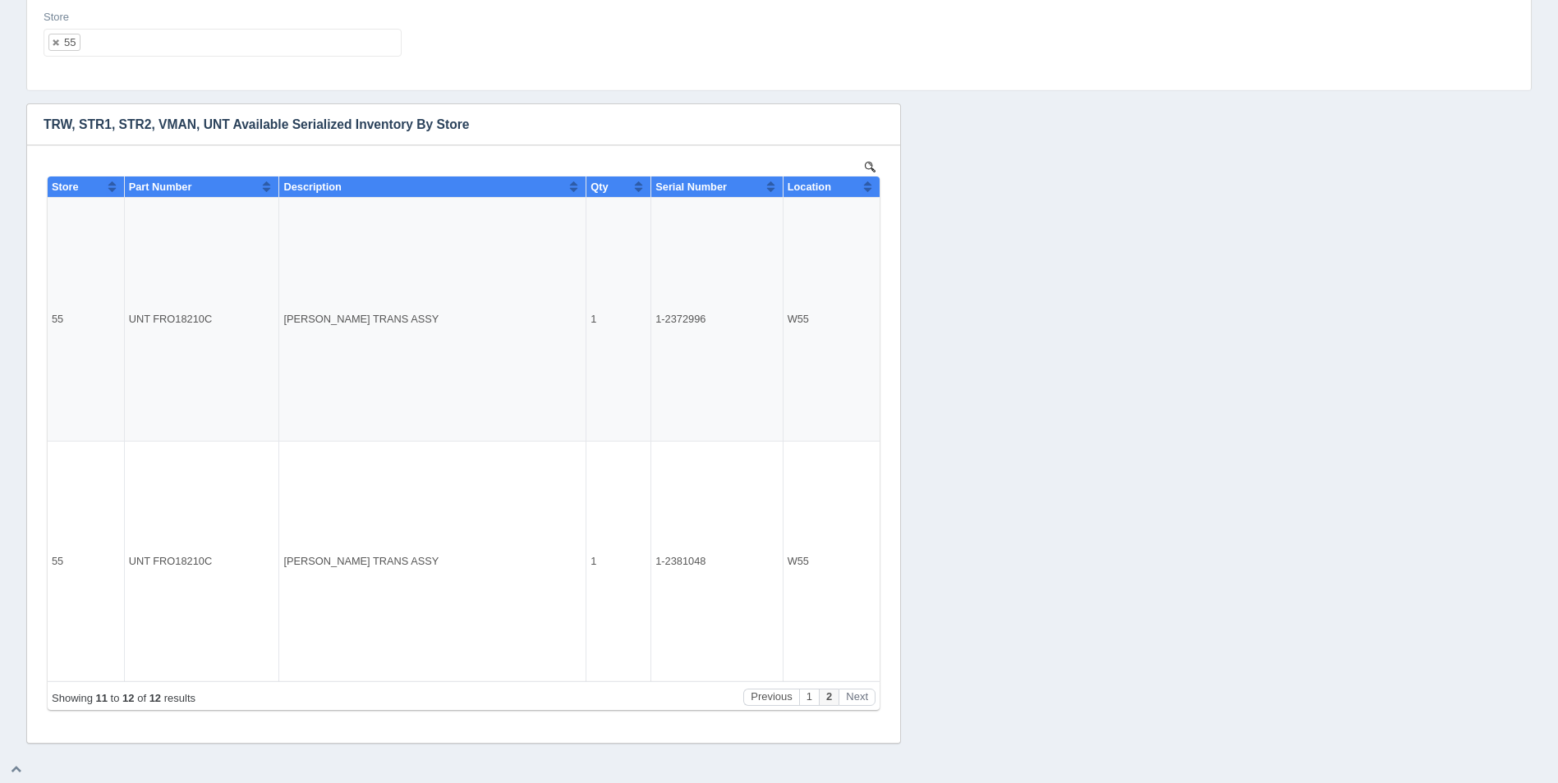
click at [122, 44] on ul "55" at bounding box center [223, 43] width 358 height 28
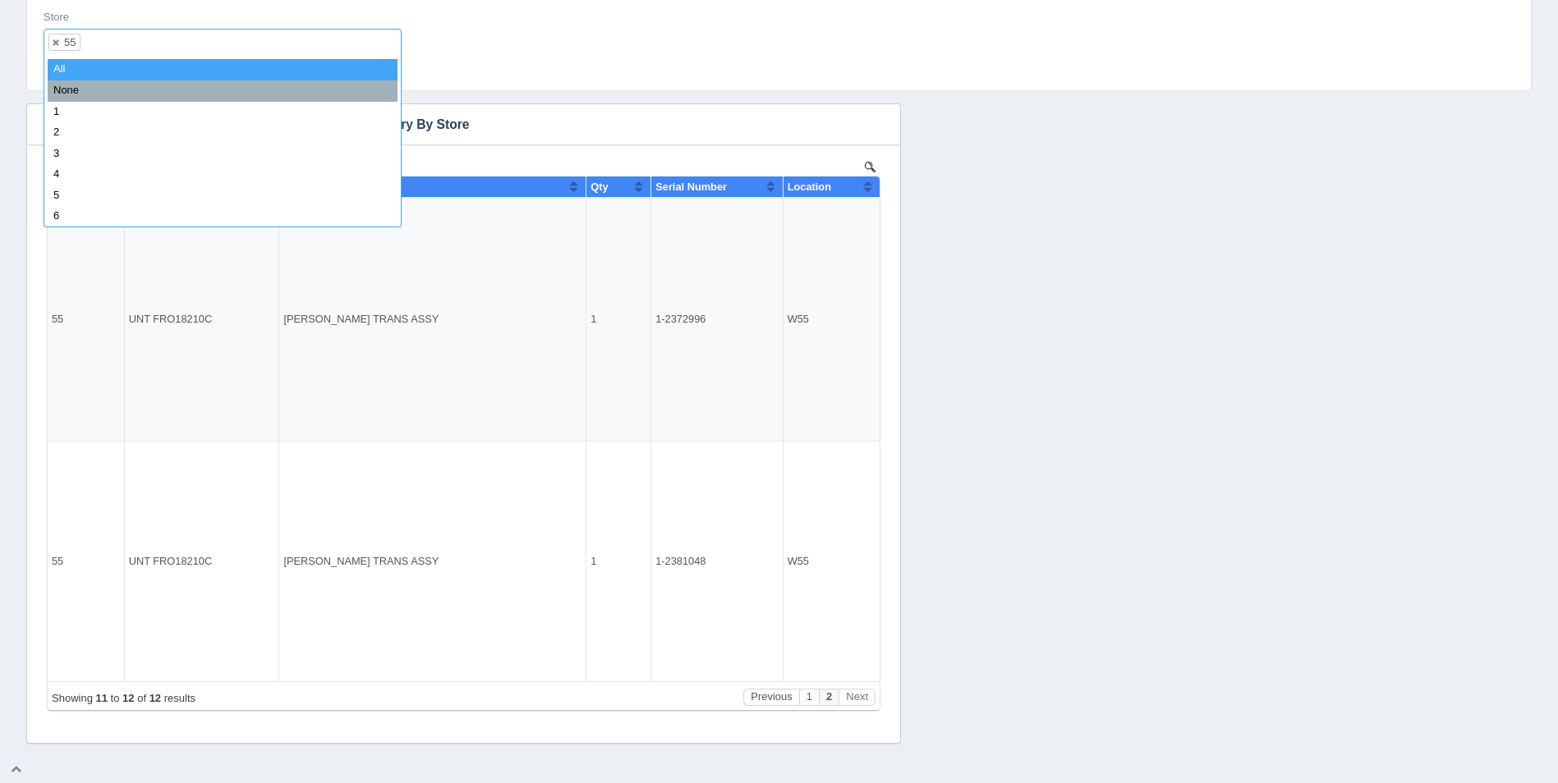
select select
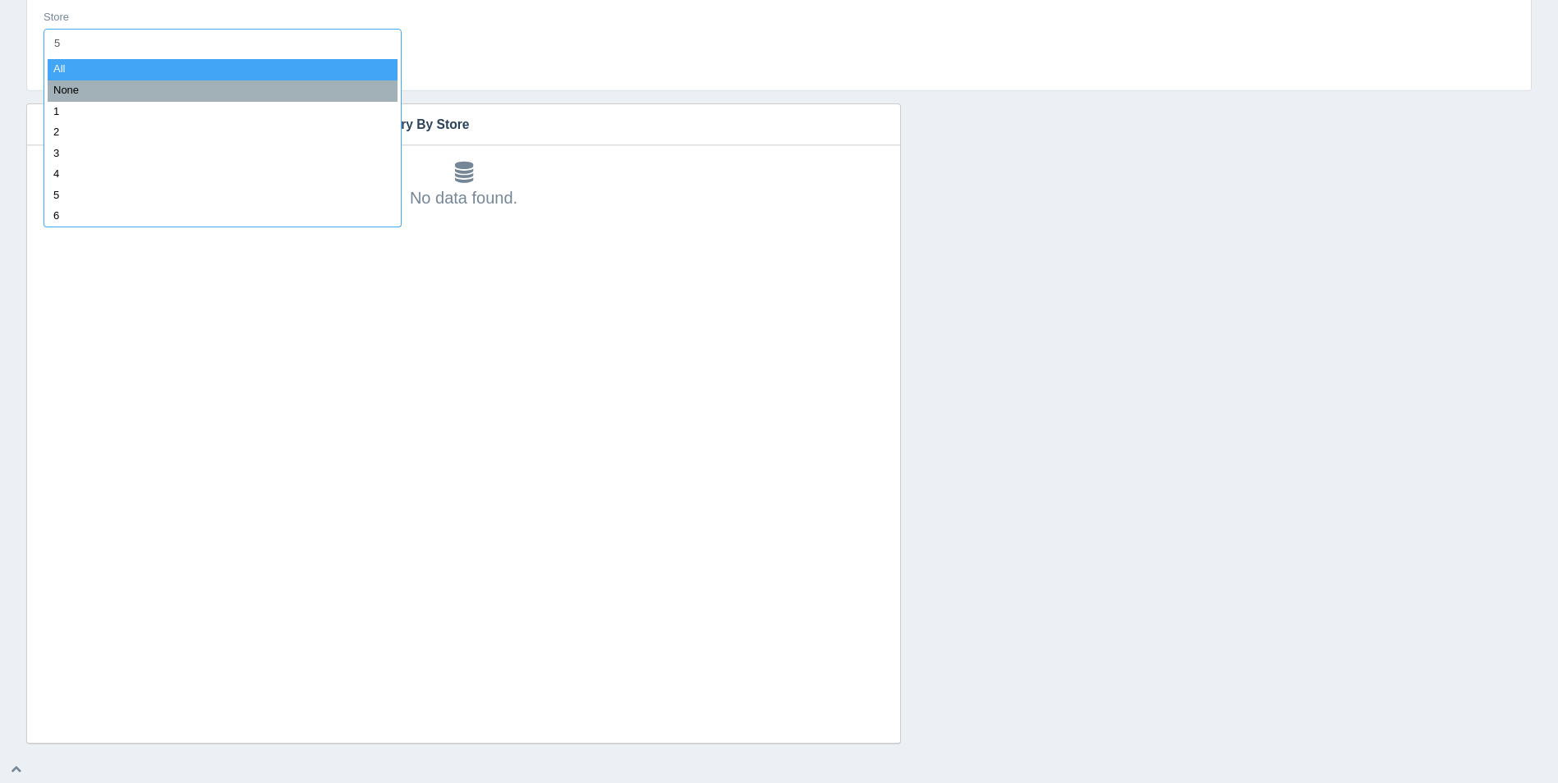
type input "56"
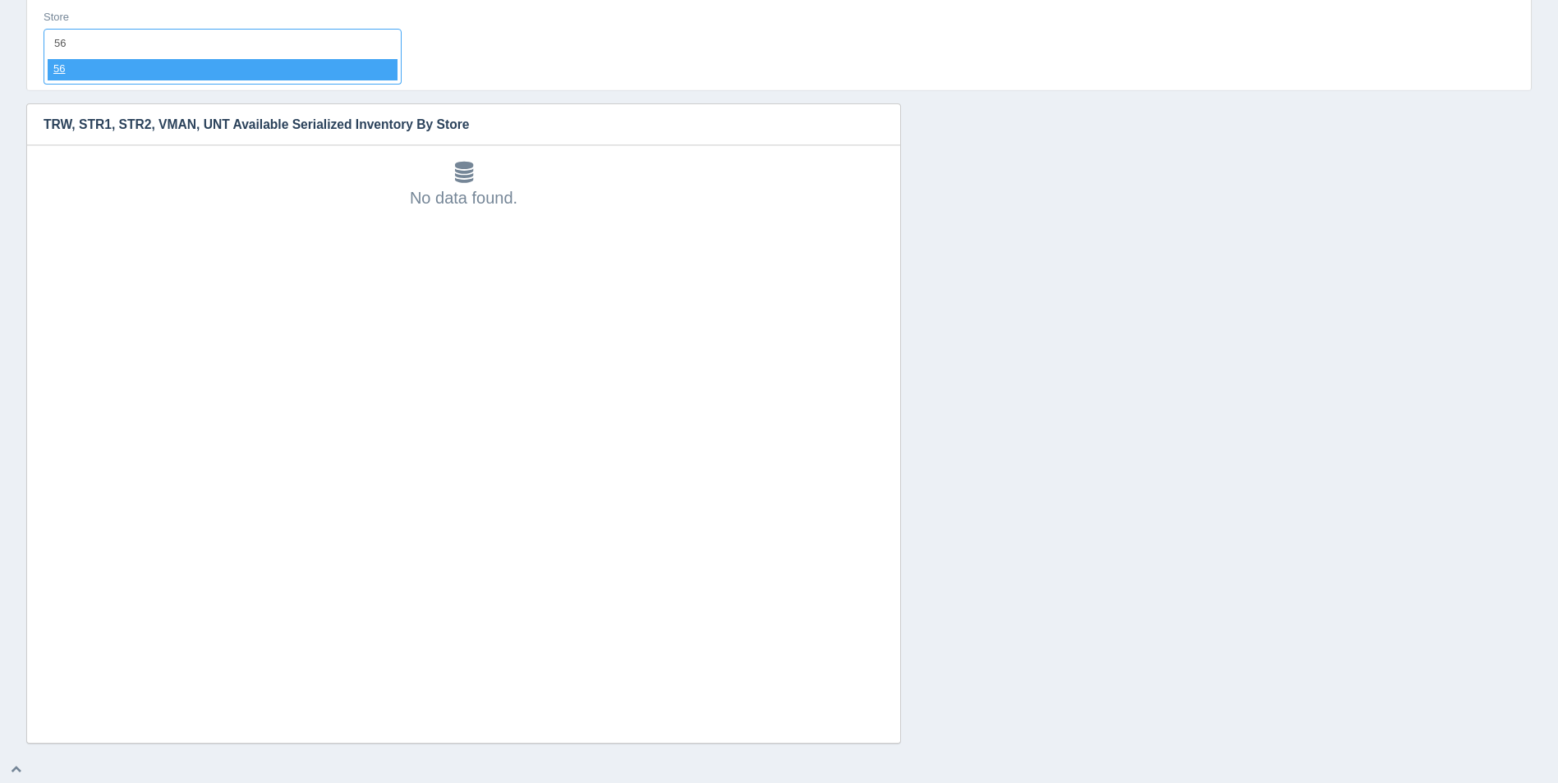
select select "56"
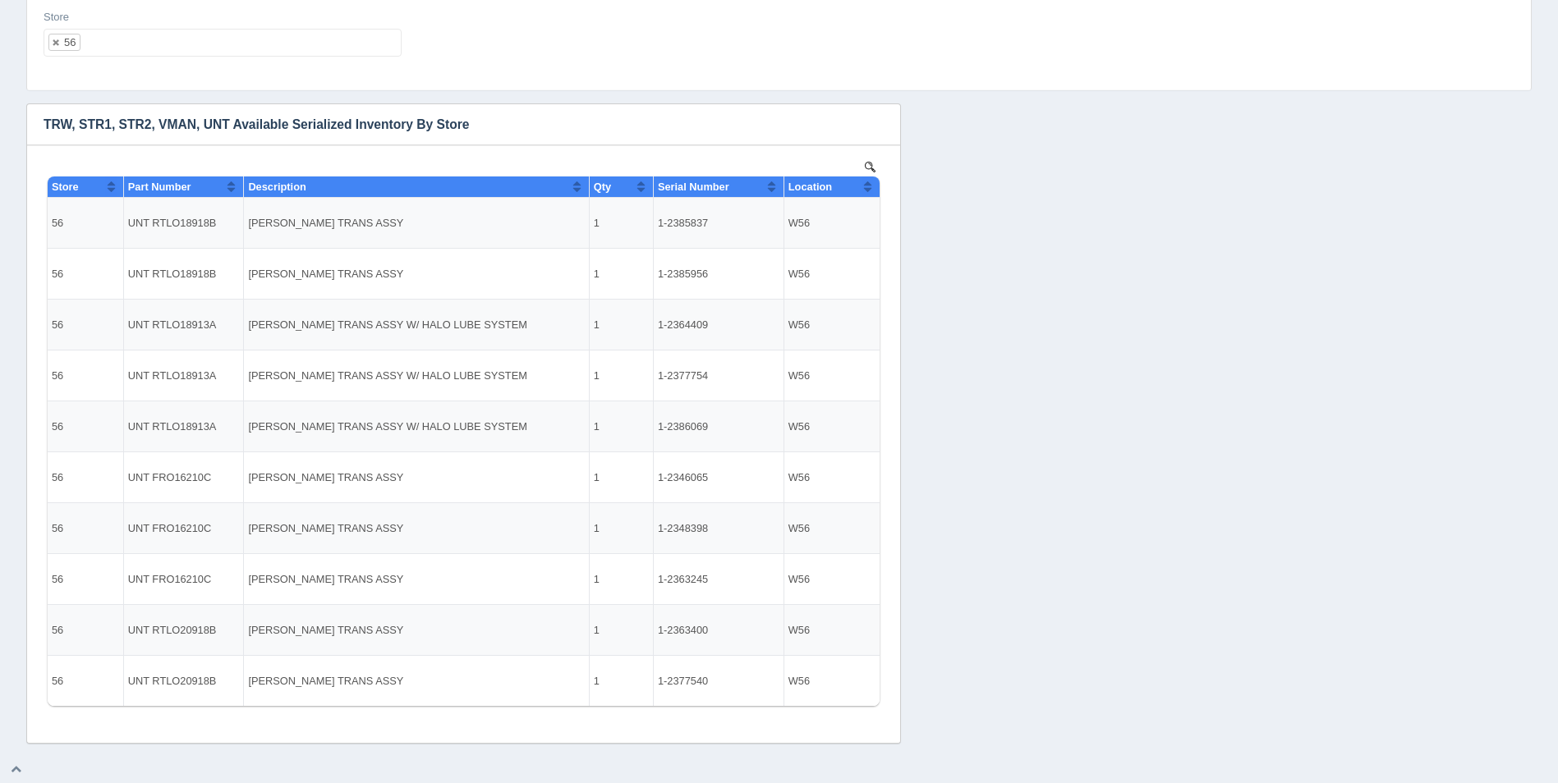
select select
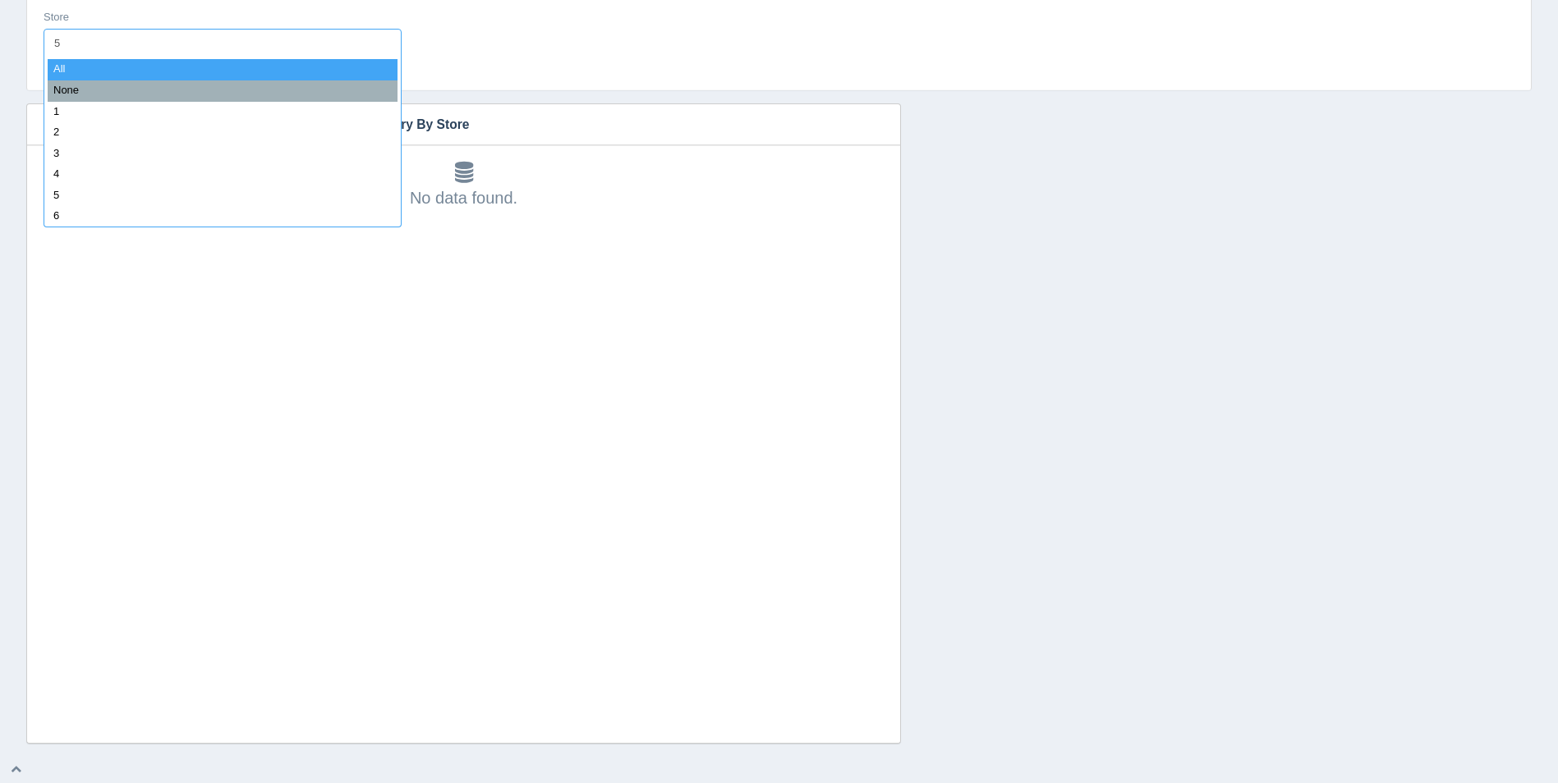
type input "57"
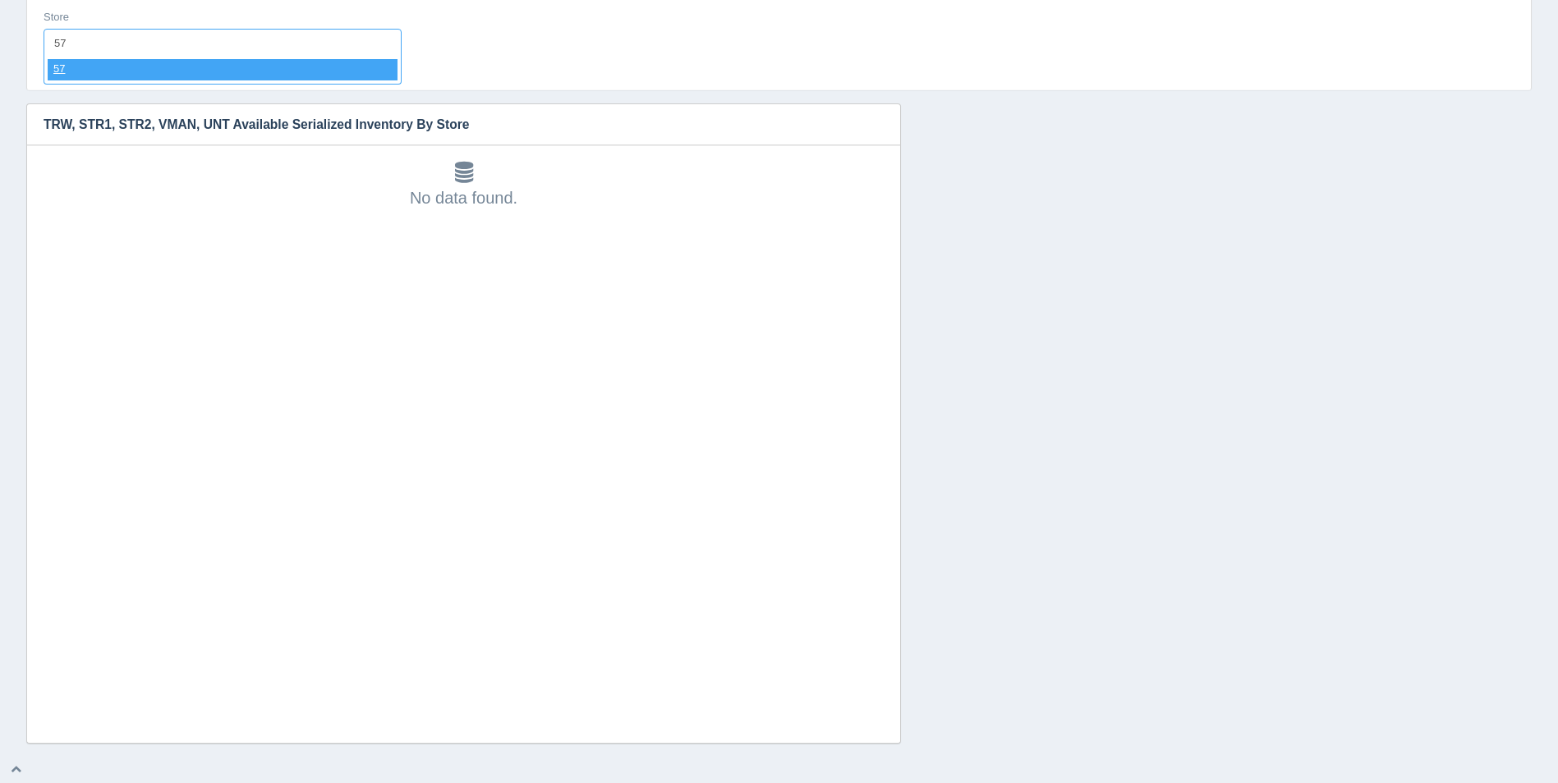
select select "57"
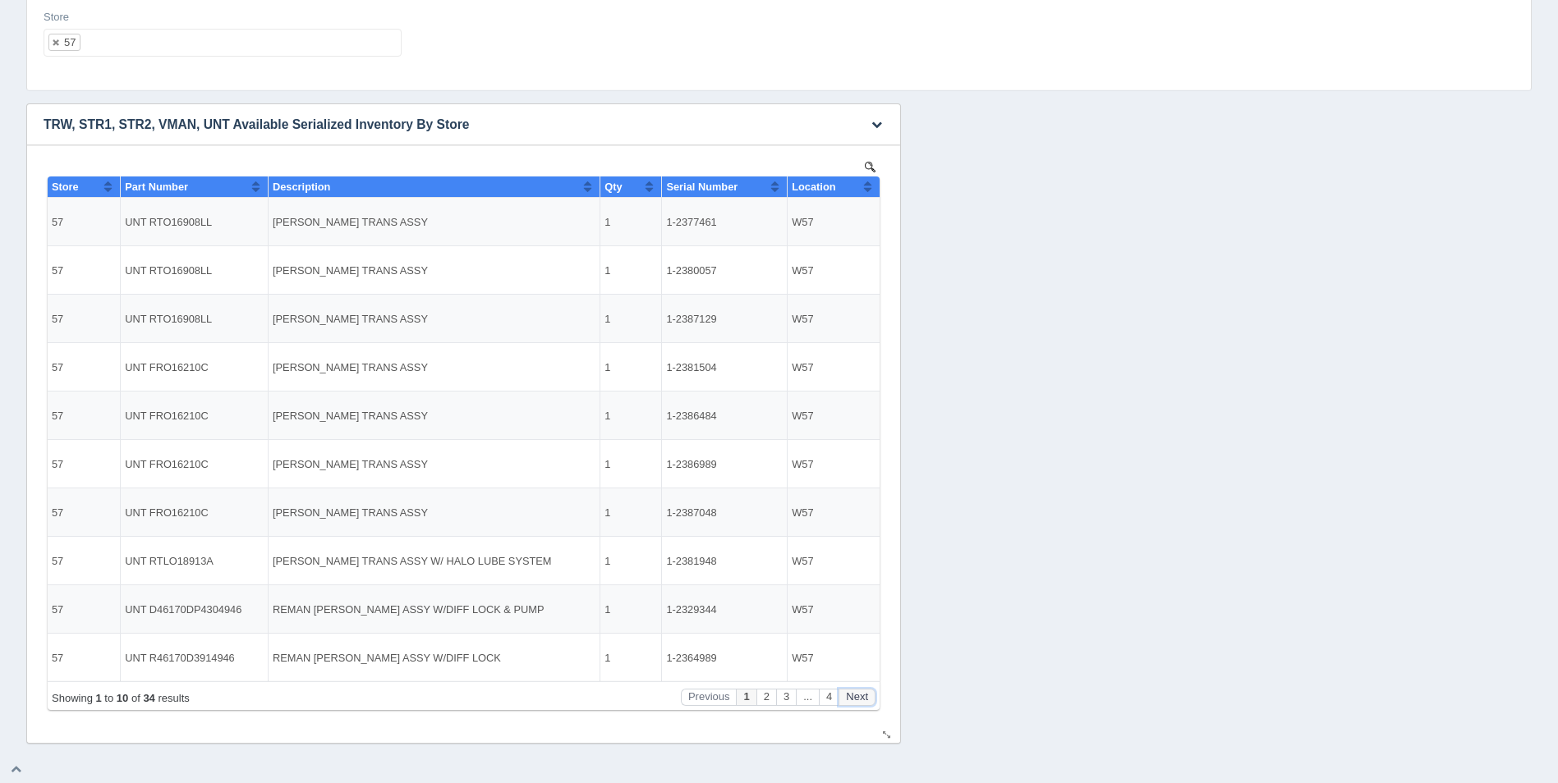
click at [857, 697] on button "Next" at bounding box center [857, 697] width 37 height 17
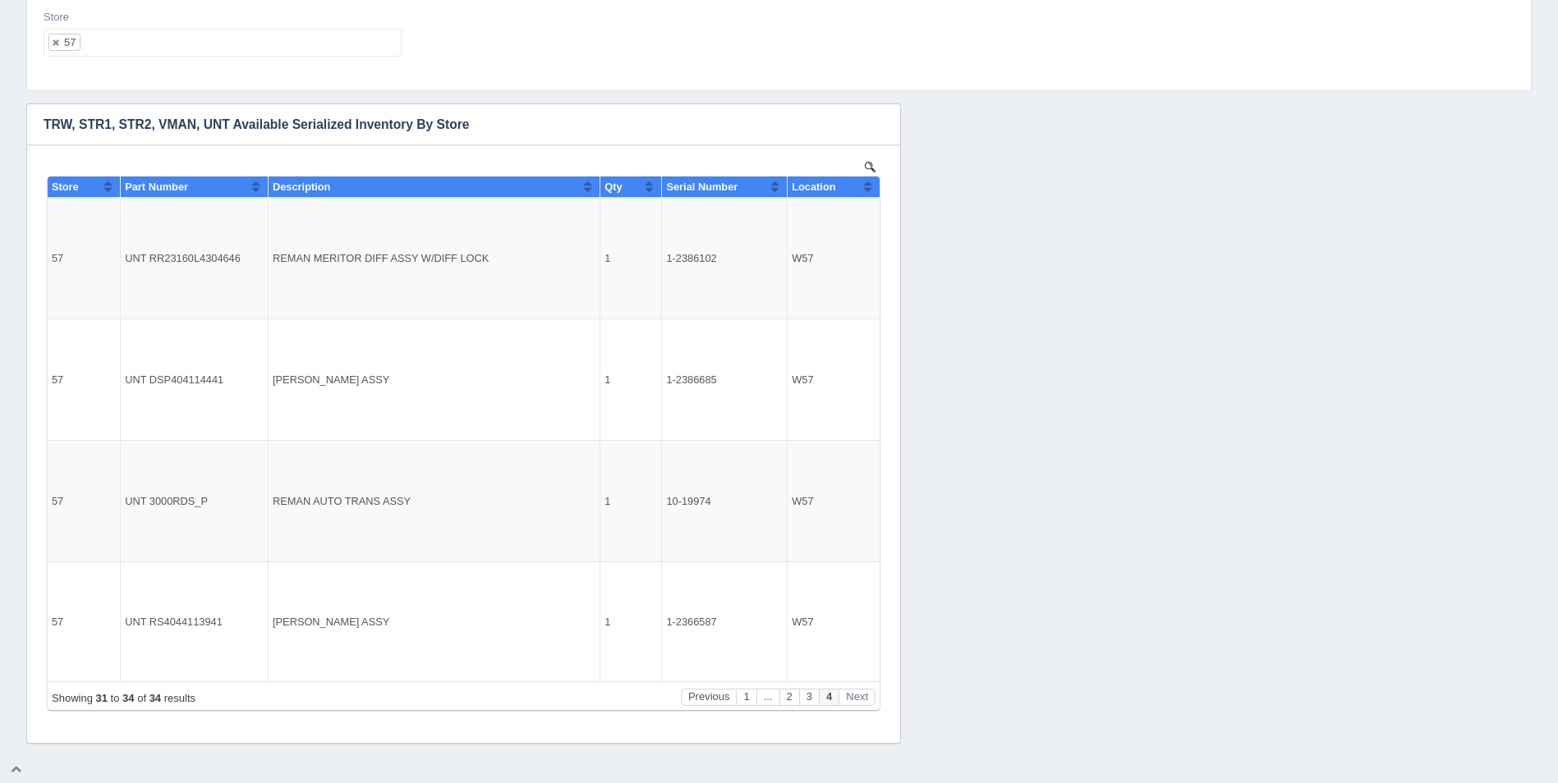
click at [227, 52] on ul "57" at bounding box center [223, 43] width 358 height 28
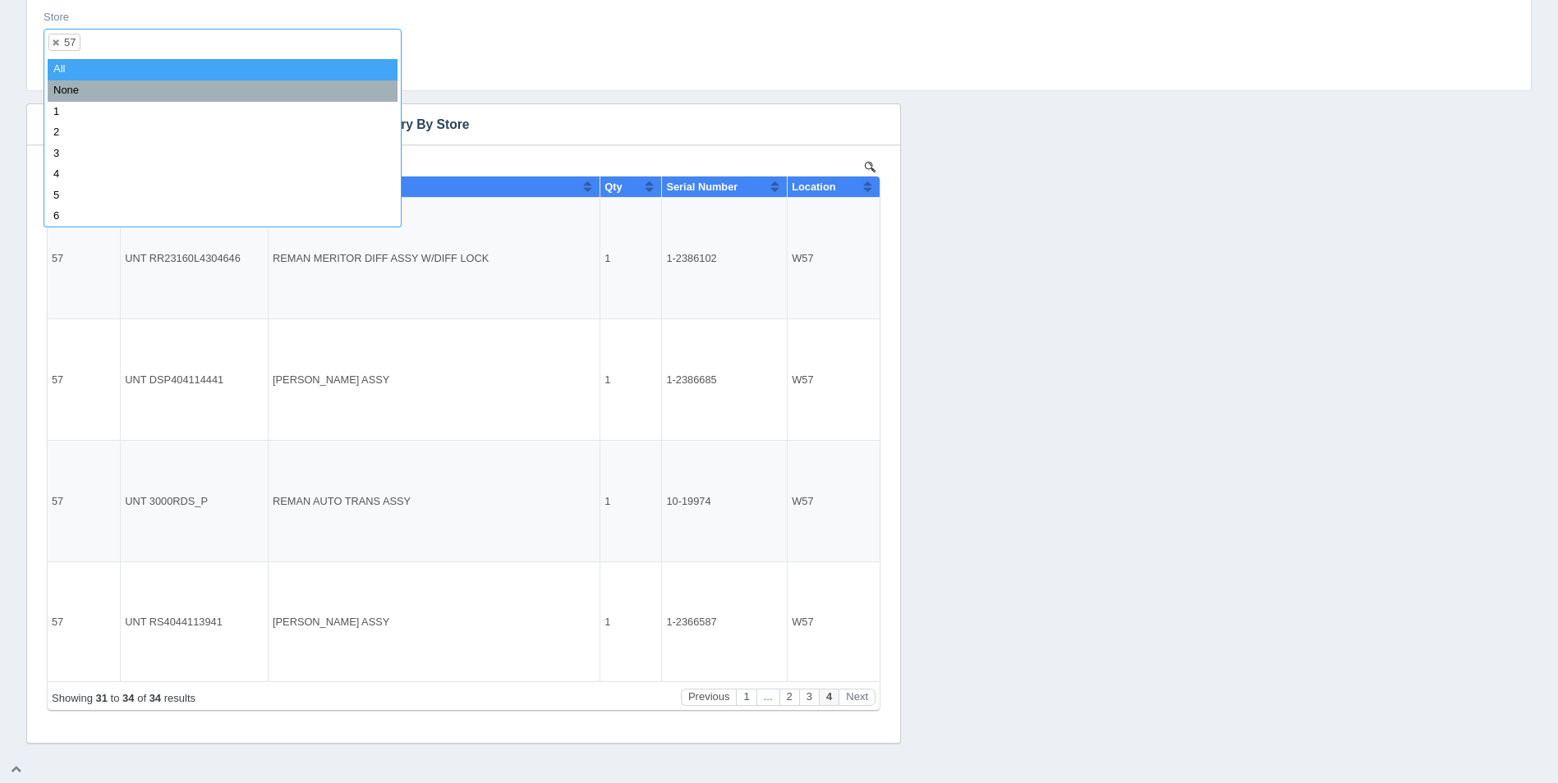
select select
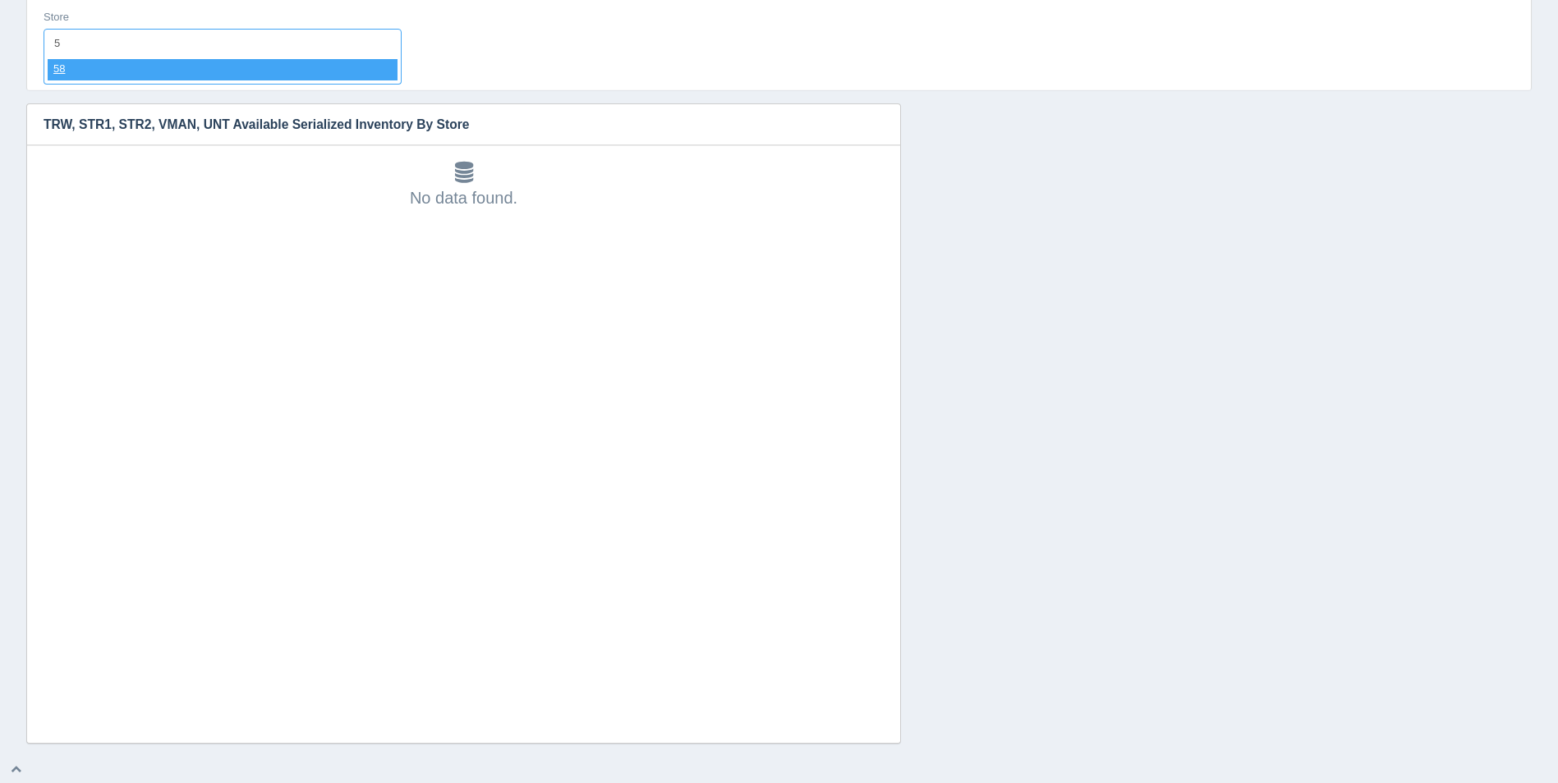
type input "58"
select select "58"
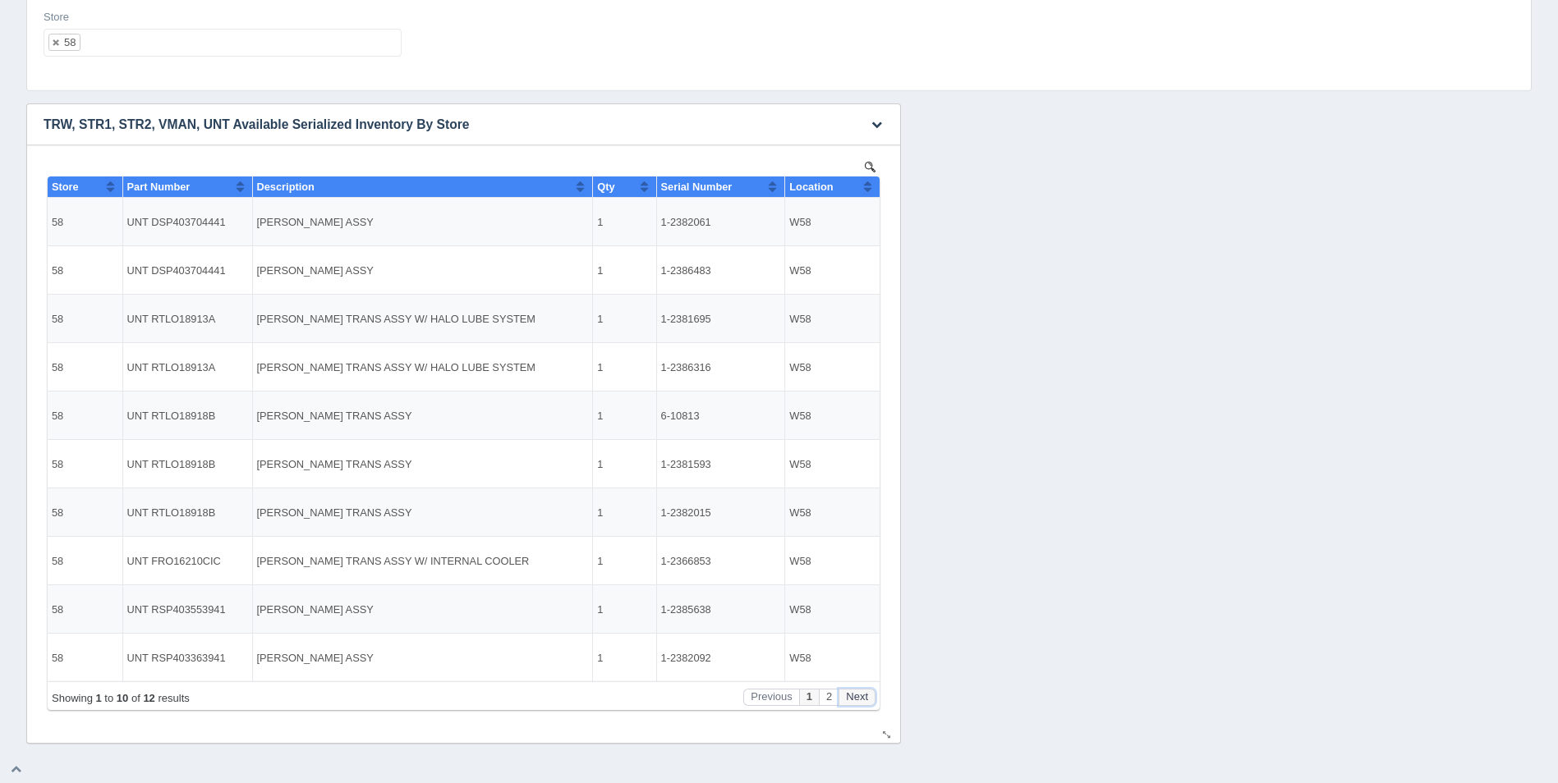
click at [865, 695] on button "Next" at bounding box center [857, 697] width 37 height 17
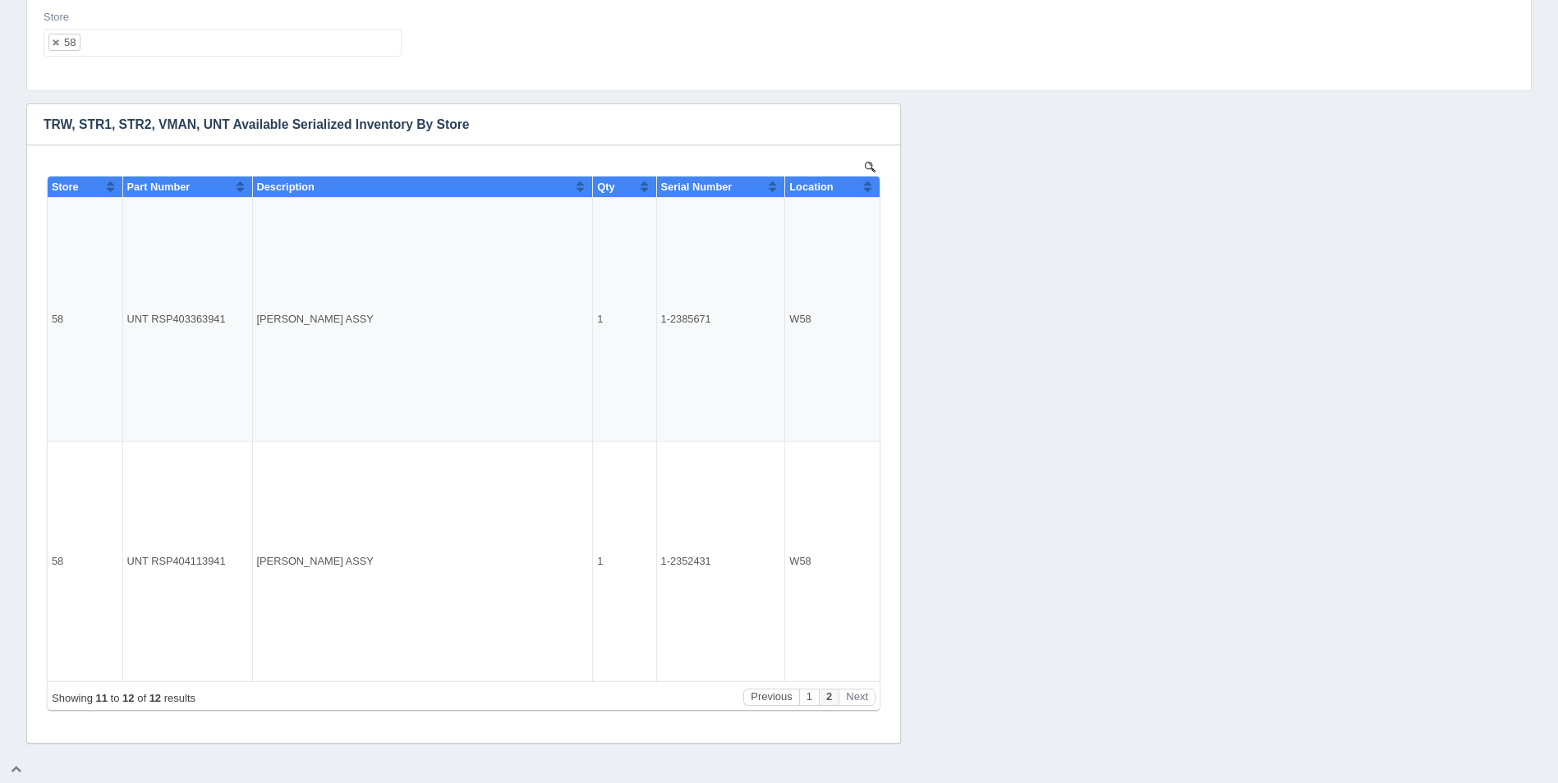
click at [156, 45] on ul "58" at bounding box center [223, 43] width 358 height 28
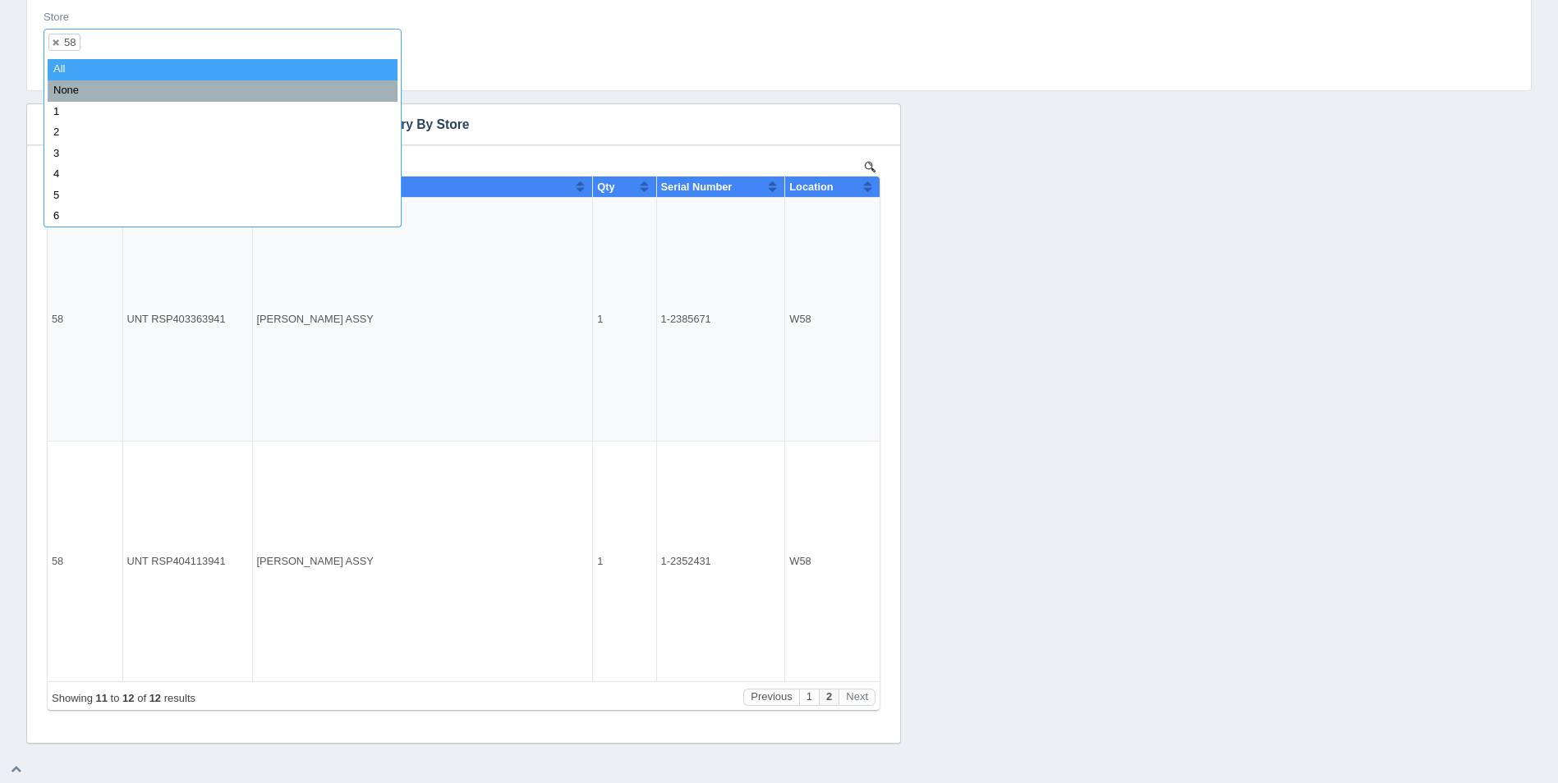
select select
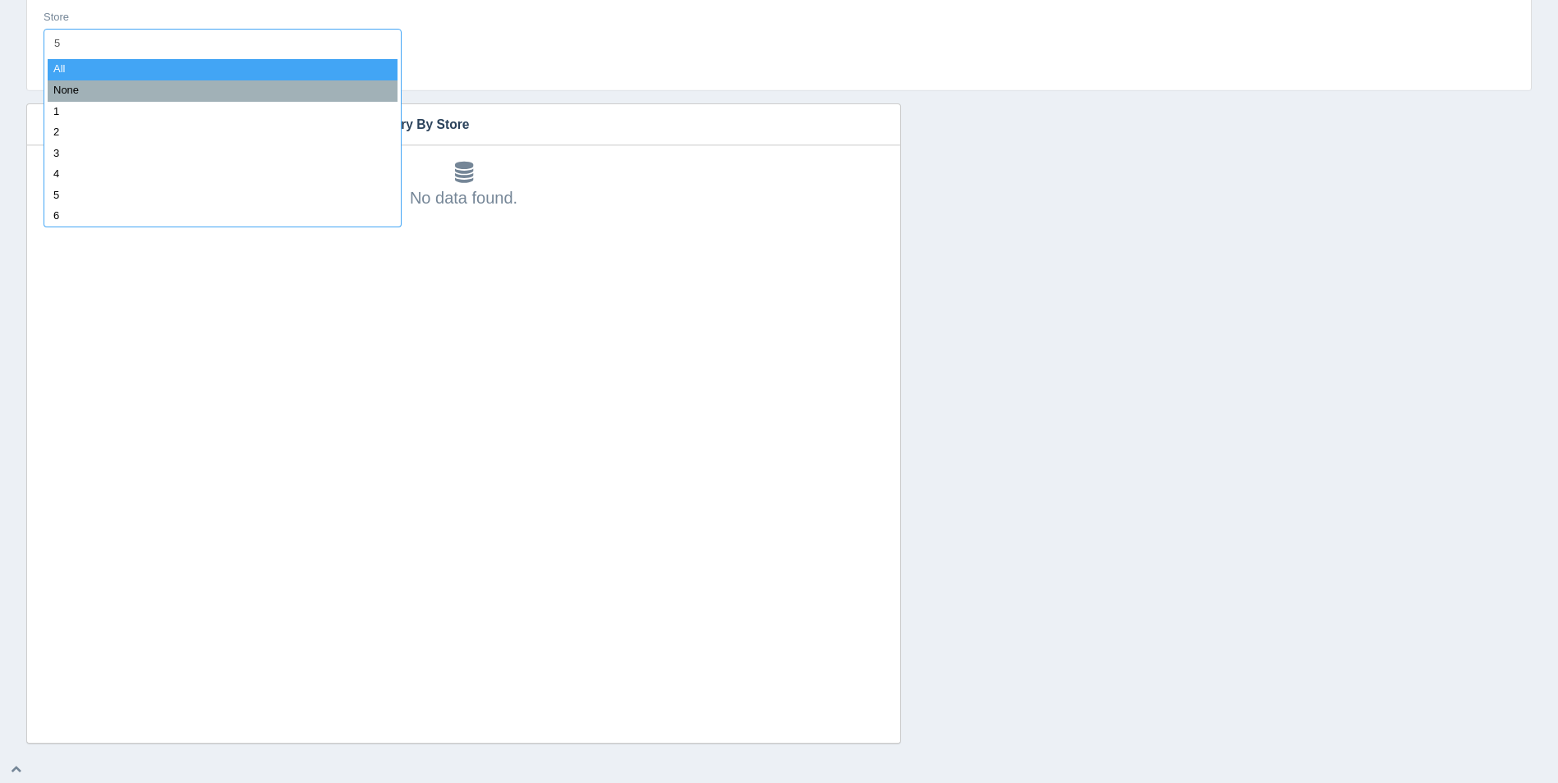
type input "59"
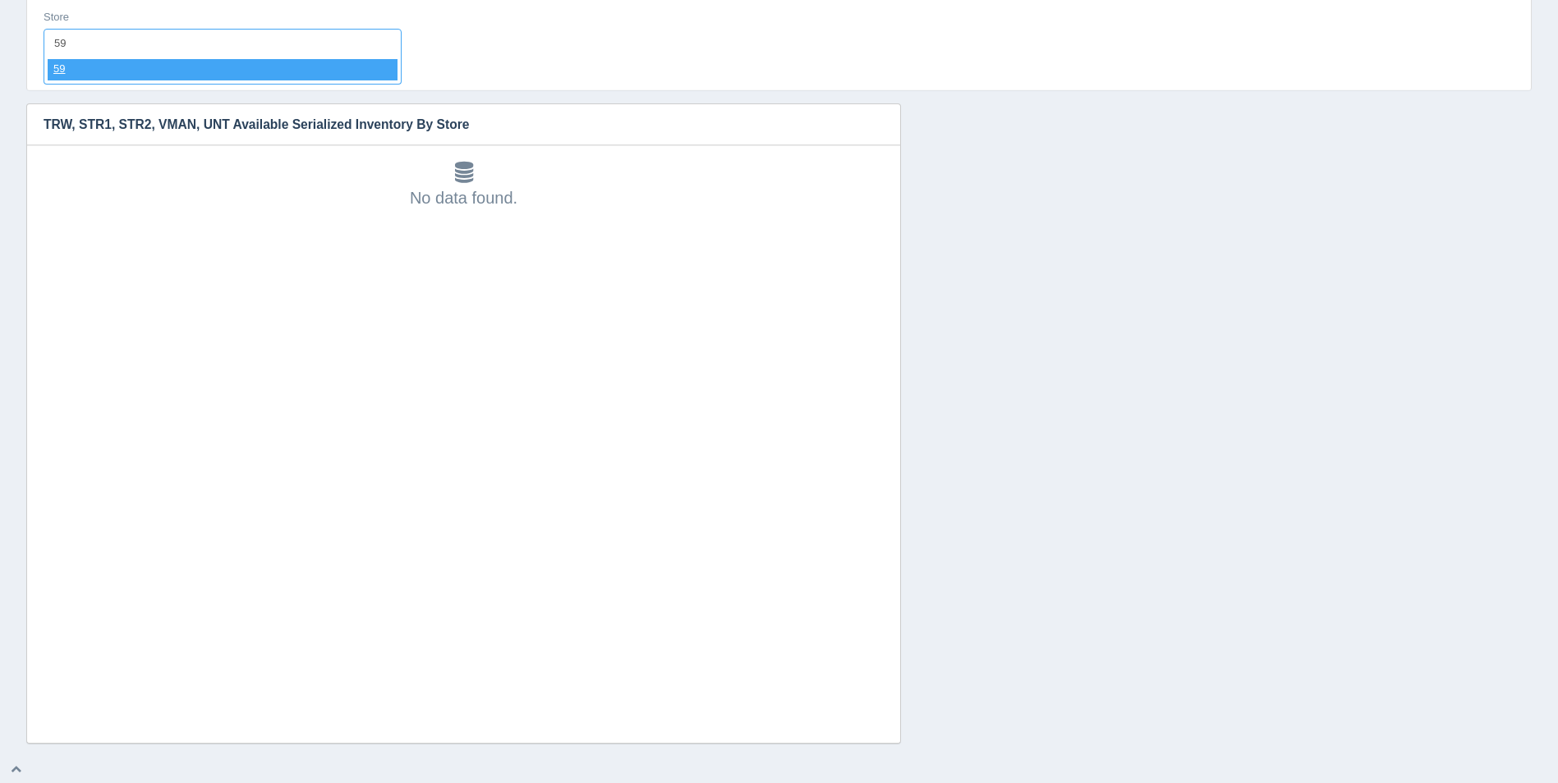
select select "59"
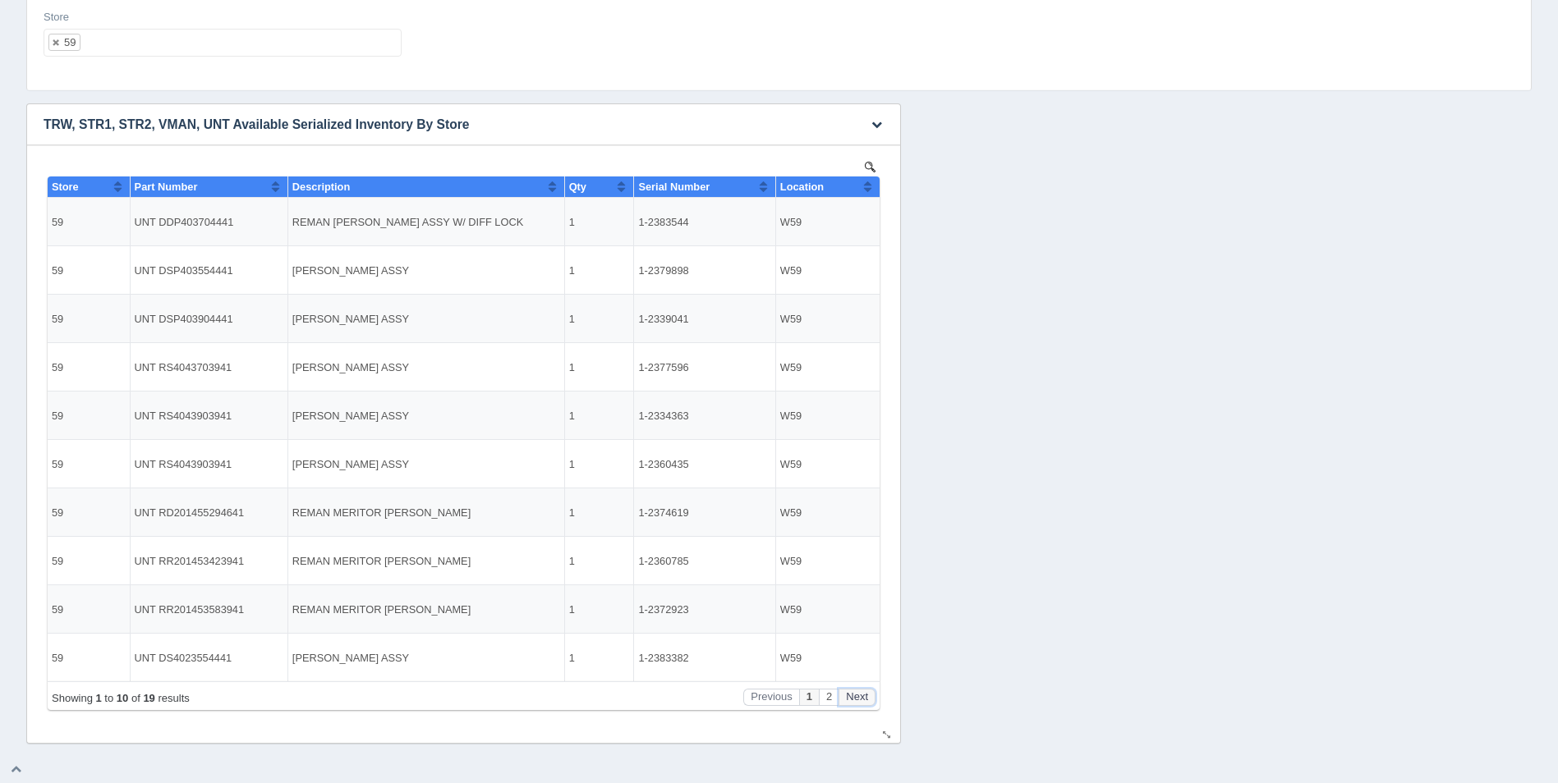
click at [860, 700] on button "Next" at bounding box center [857, 697] width 37 height 17
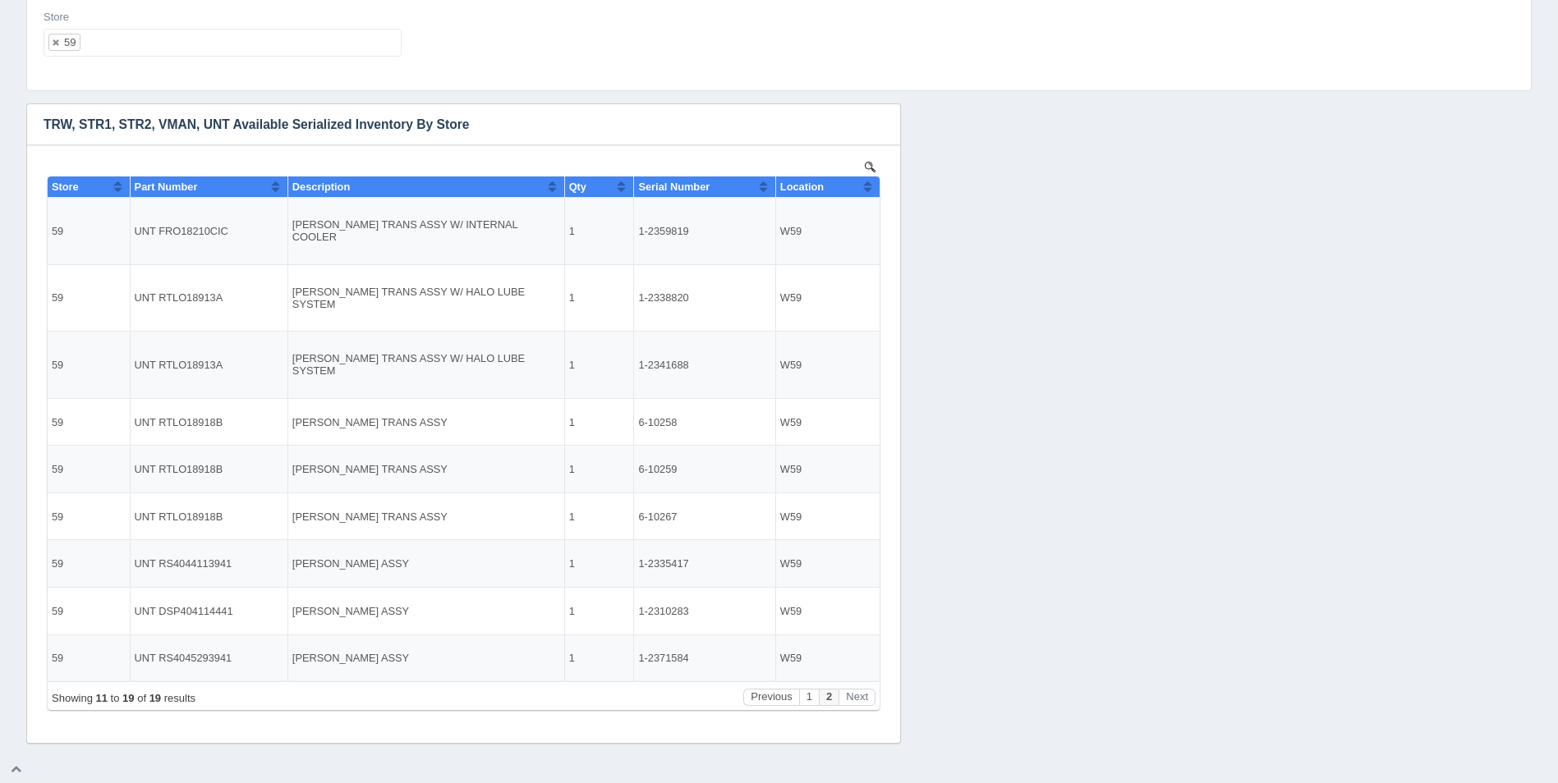
click at [227, 44] on ul "59" at bounding box center [223, 43] width 358 height 28
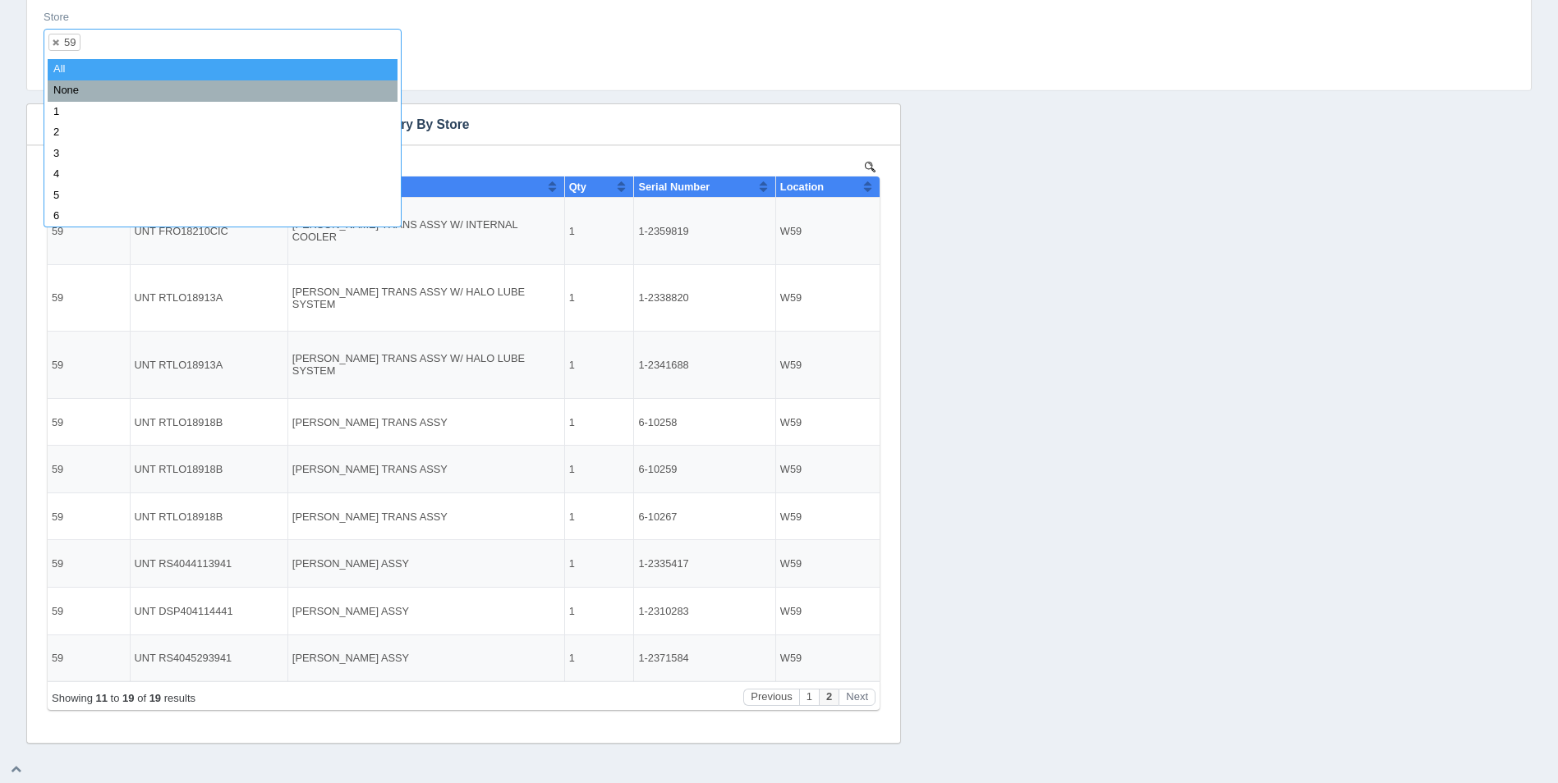
select select
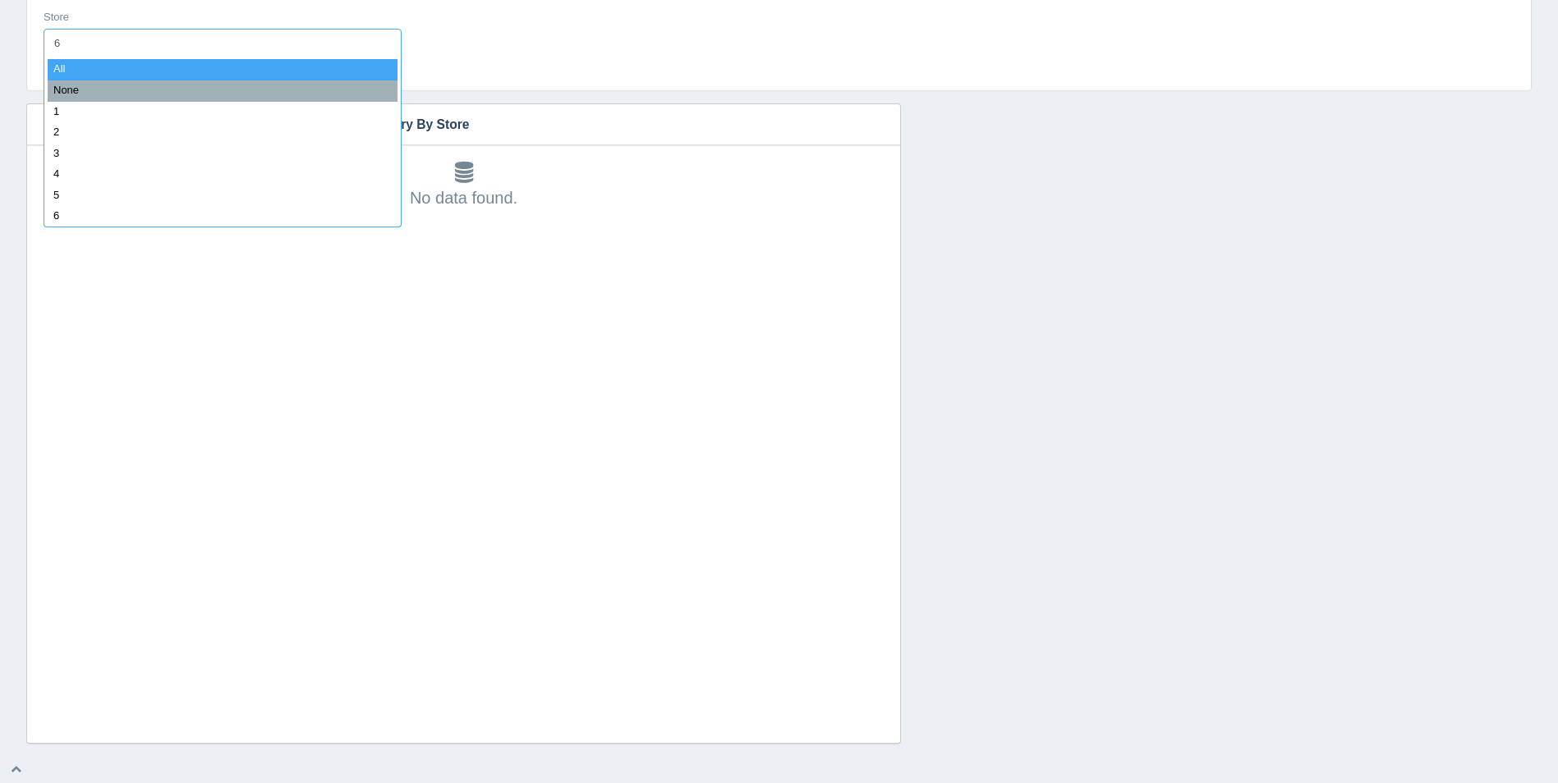
type input "60"
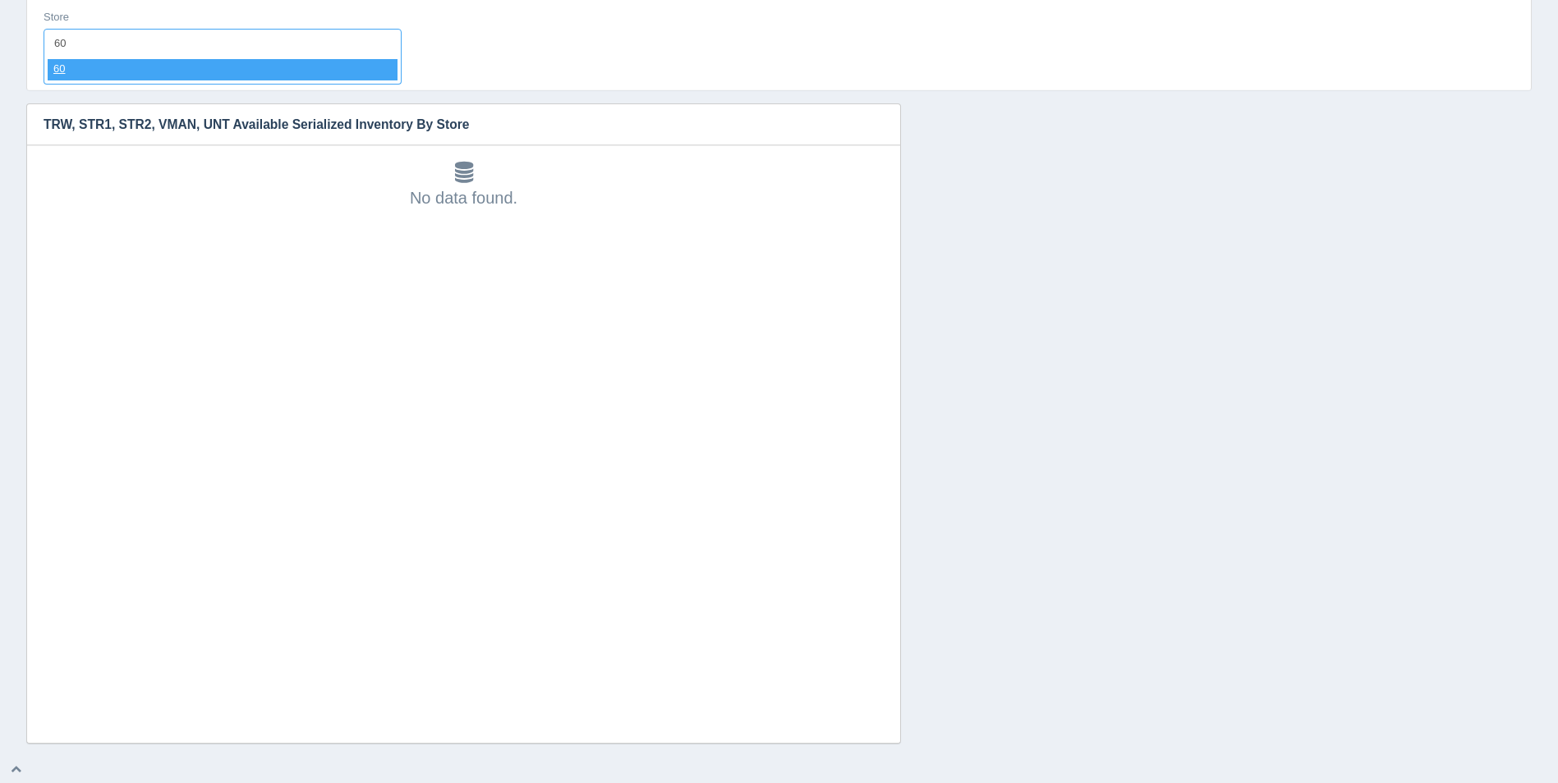
select select "60"
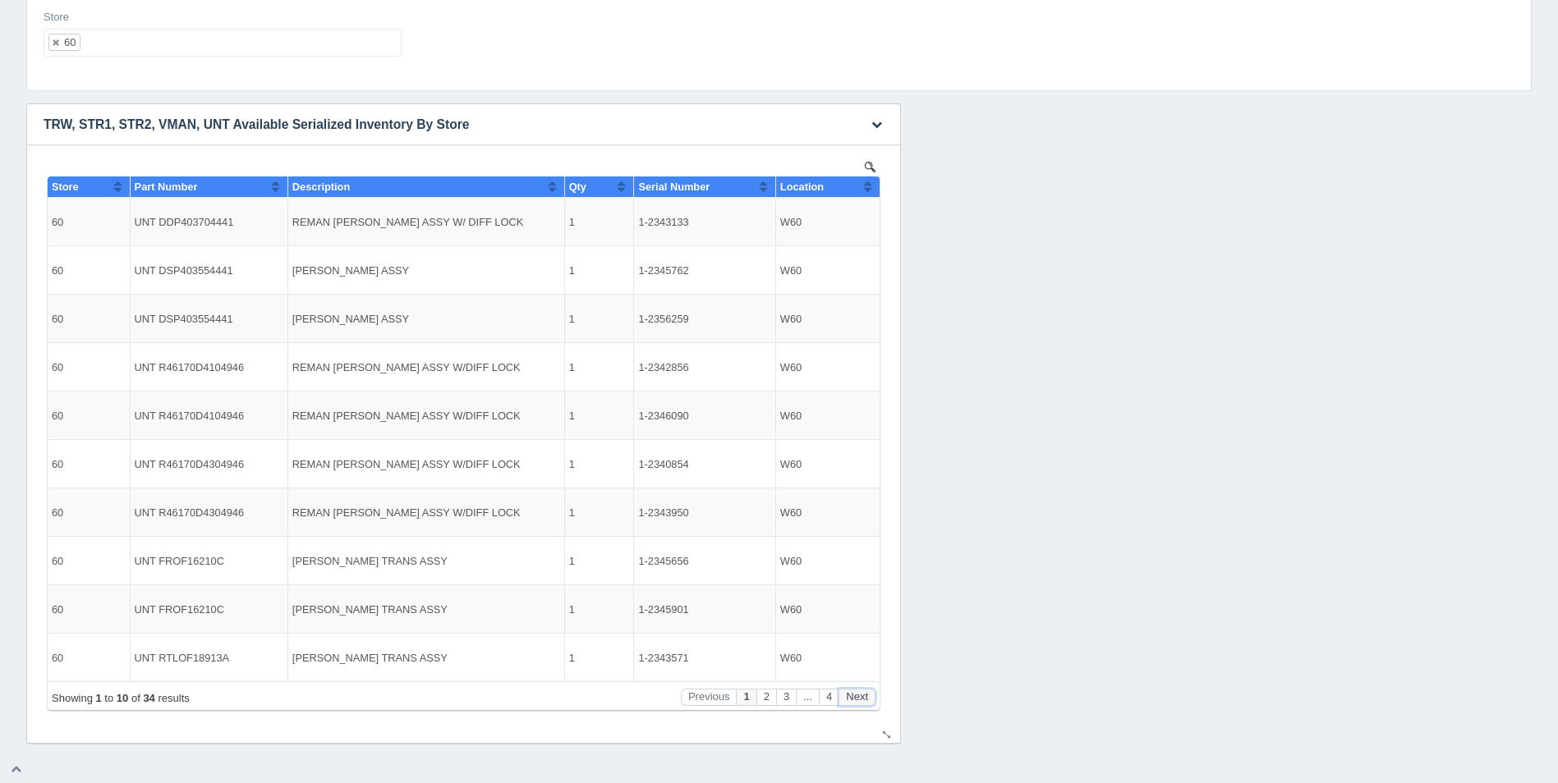
click at [860, 699] on button "Next" at bounding box center [857, 697] width 37 height 17
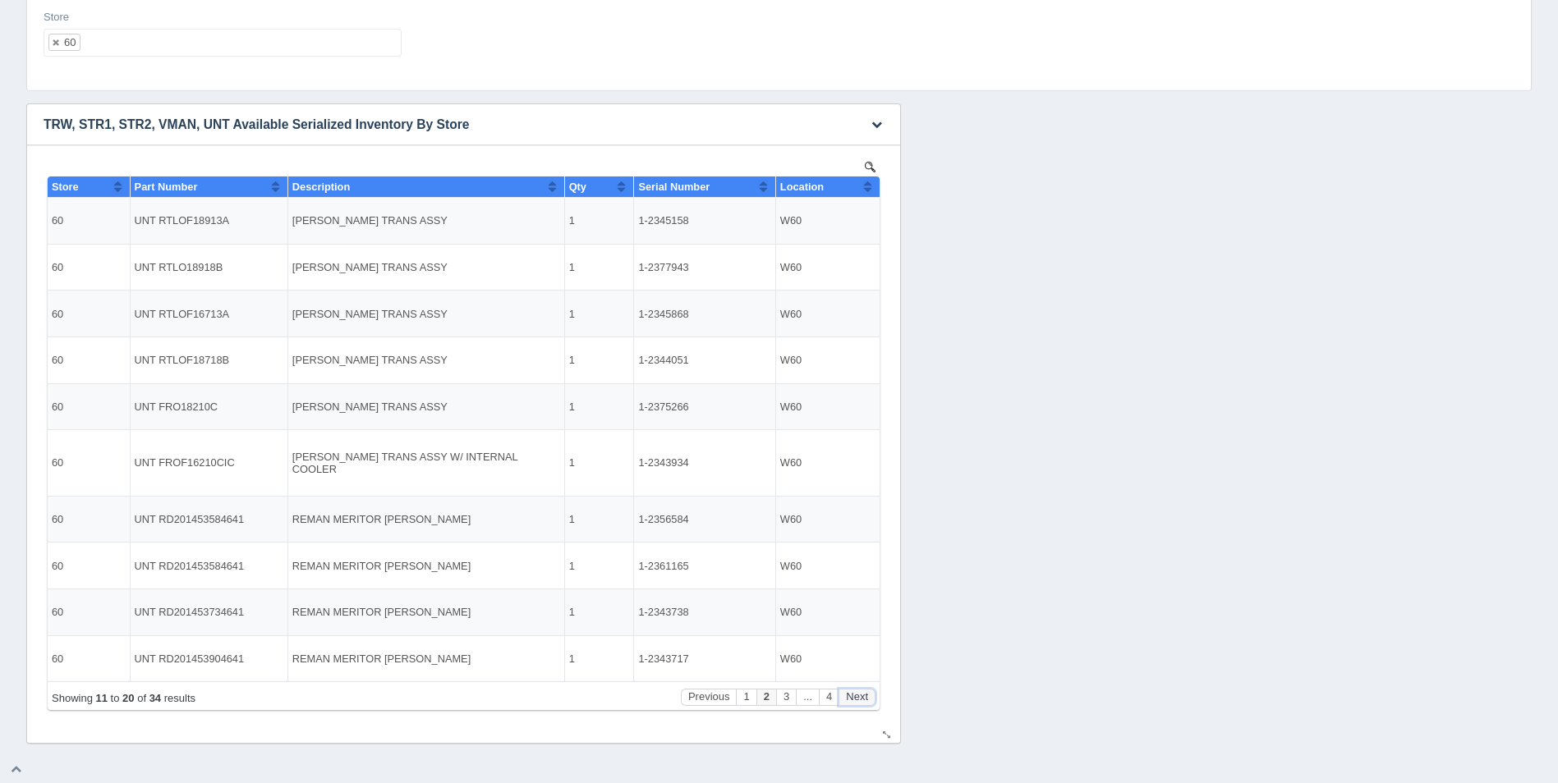
click at [860, 699] on button "Next" at bounding box center [857, 697] width 37 height 17
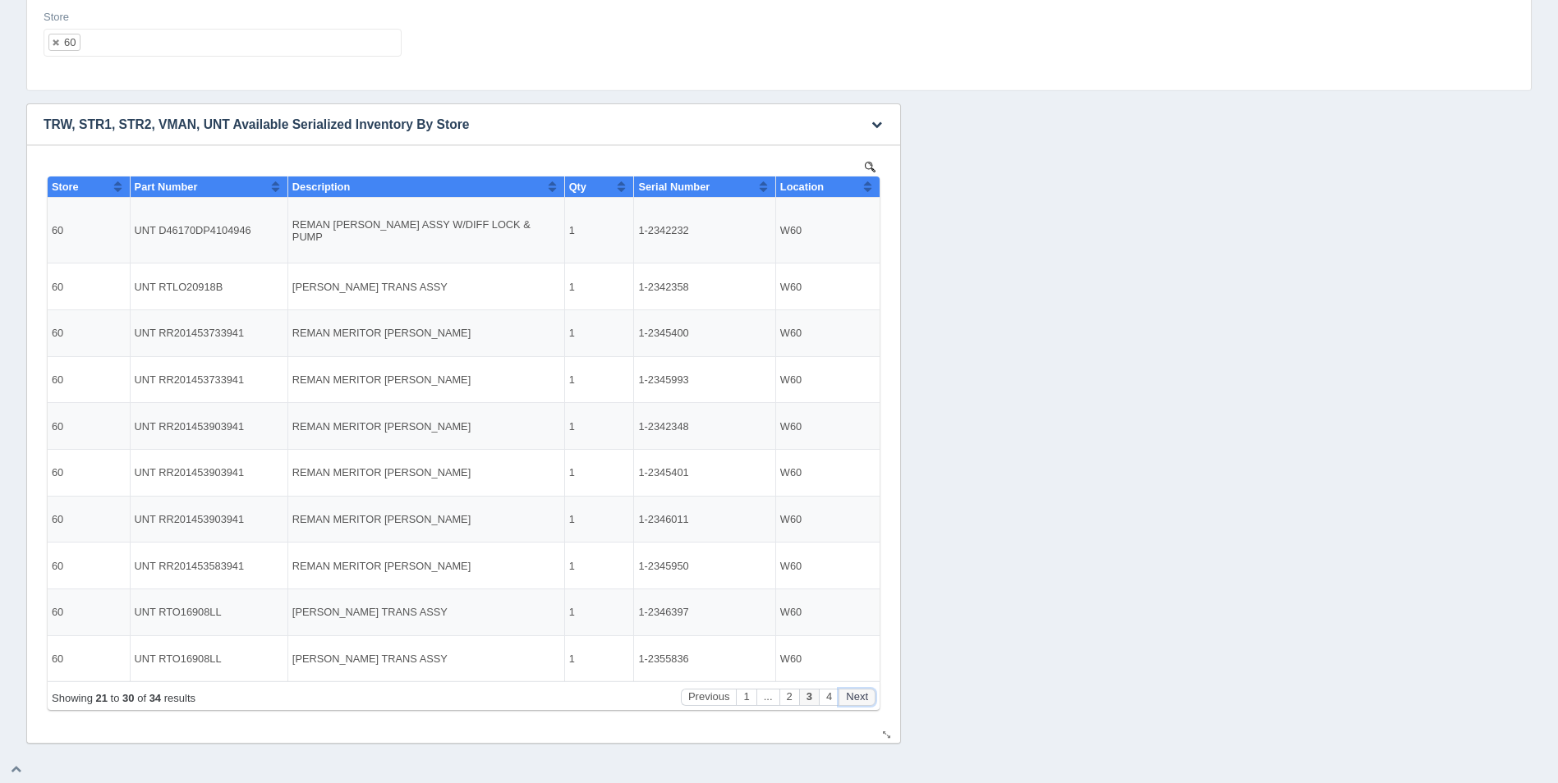
click at [860, 699] on button "Next" at bounding box center [857, 697] width 37 height 17
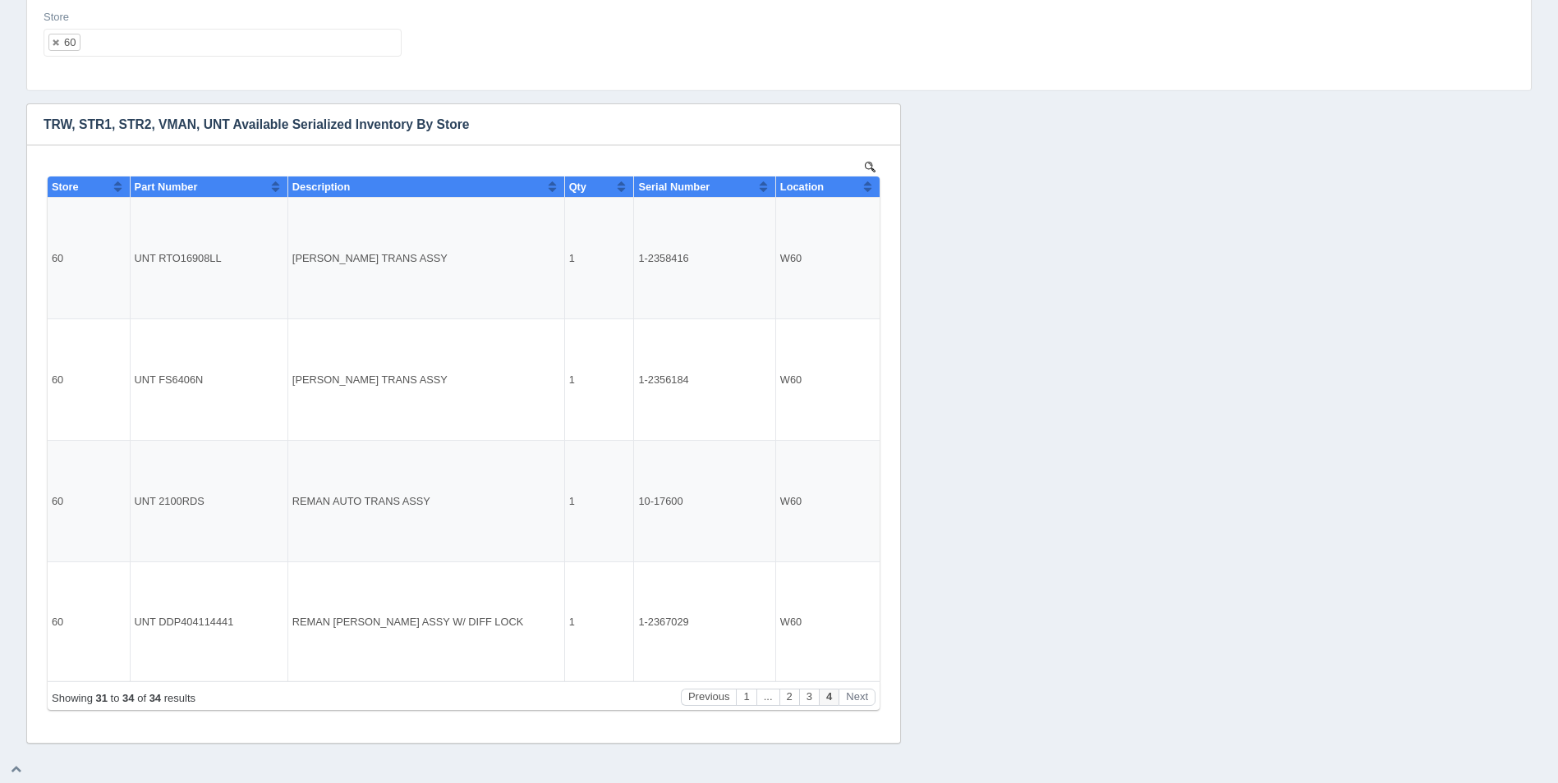
click at [207, 31] on ul "60" at bounding box center [223, 43] width 358 height 28
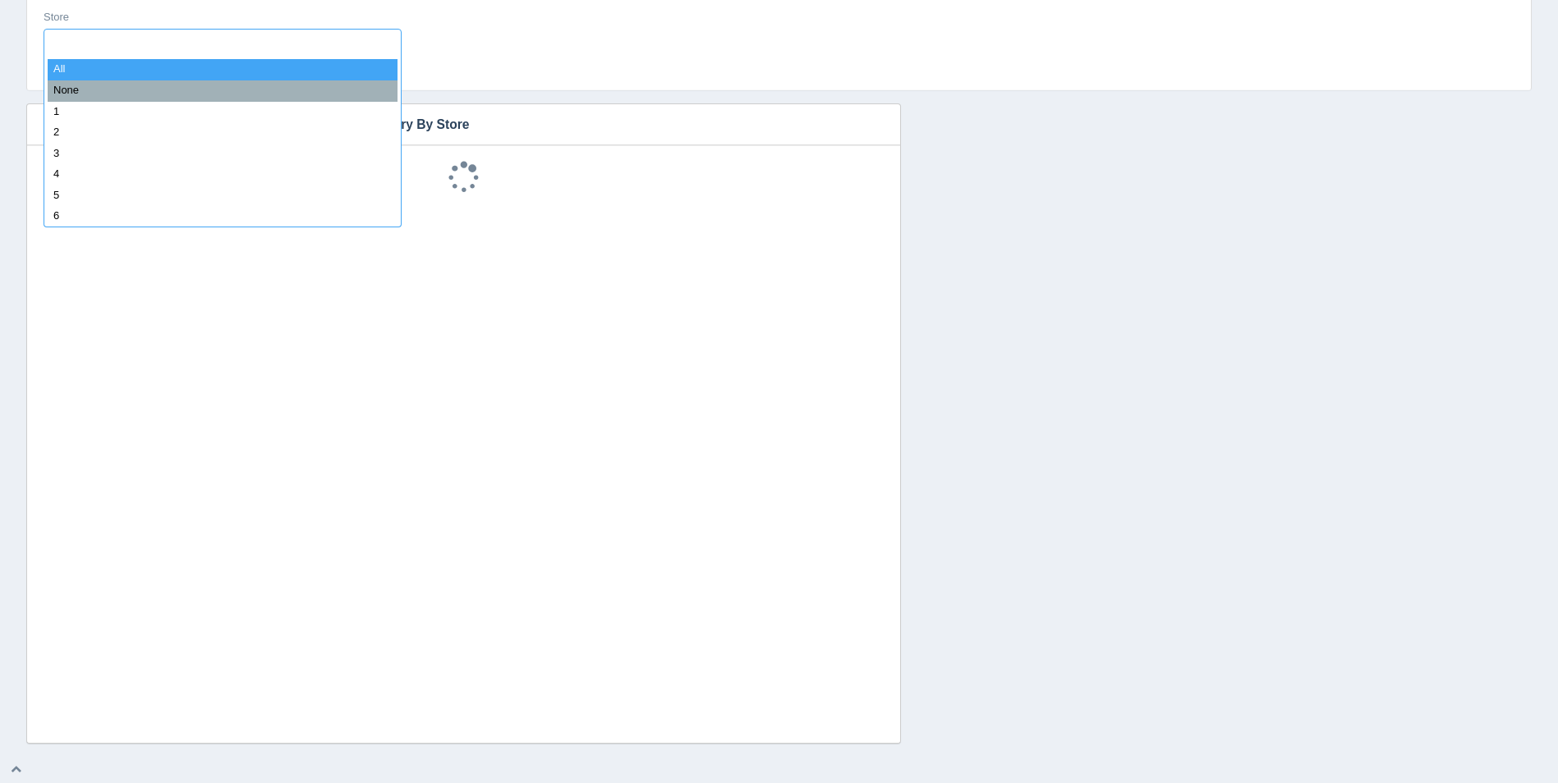
select select
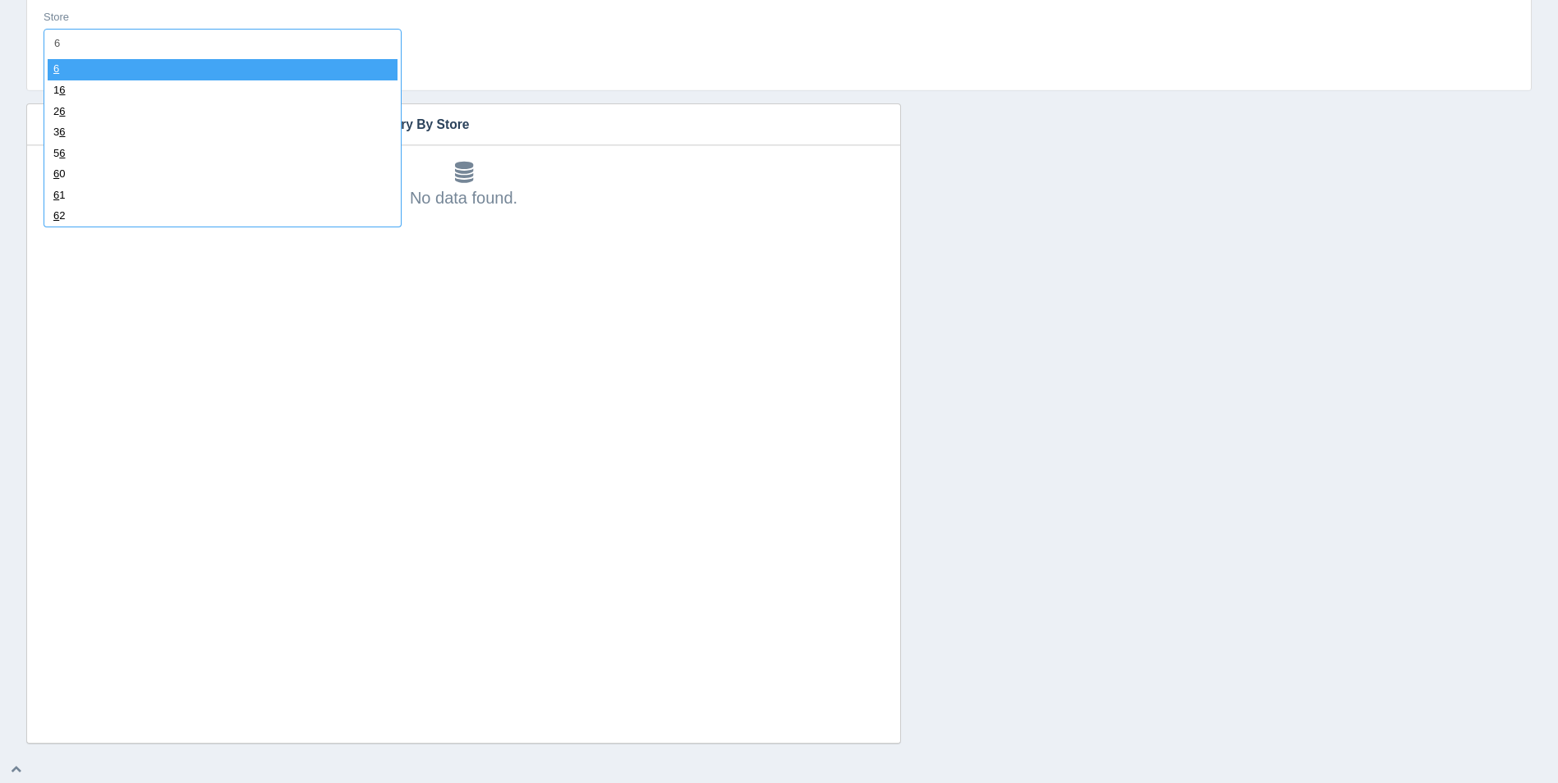
type input "61"
select select "61"
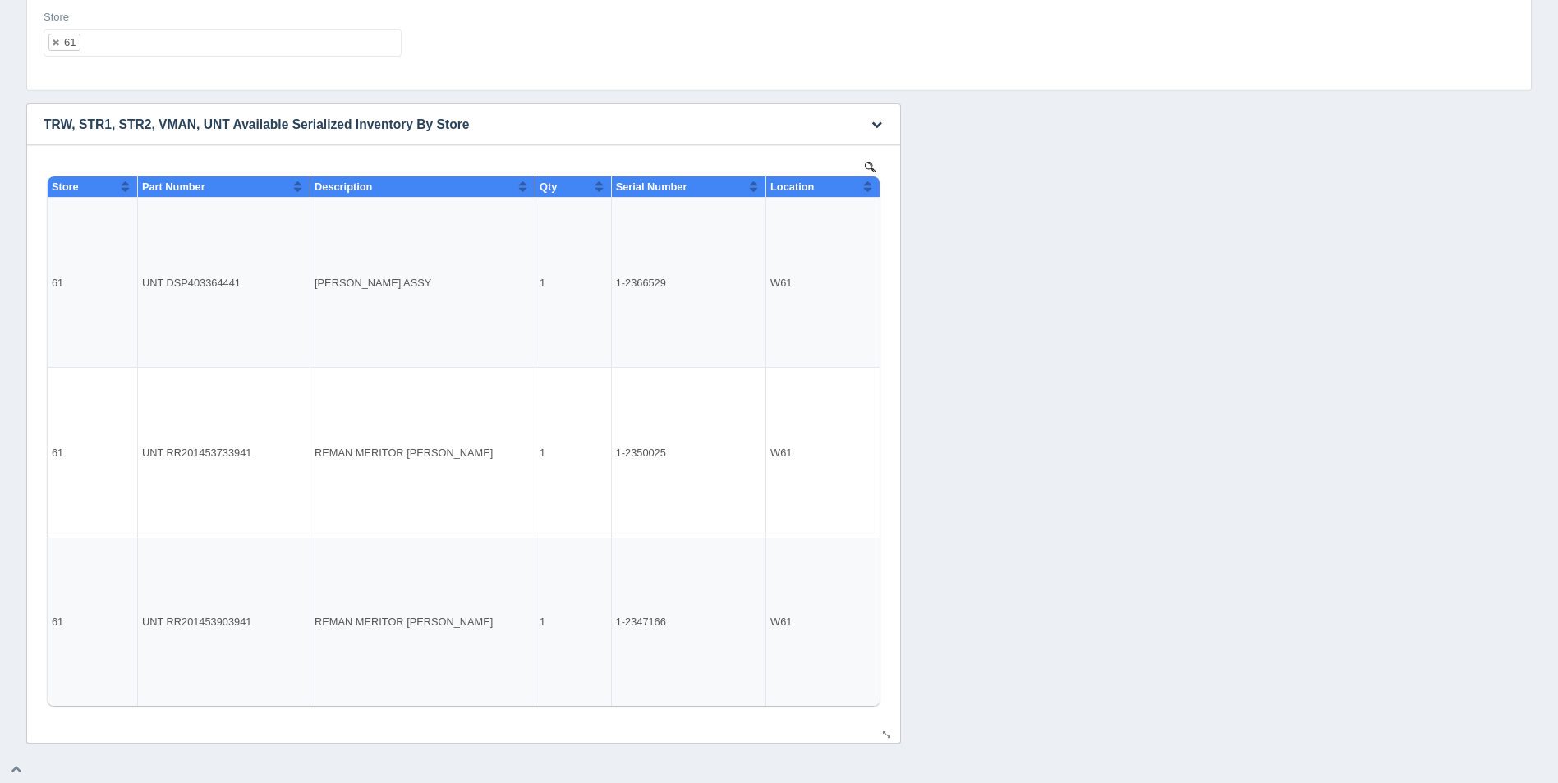
select select
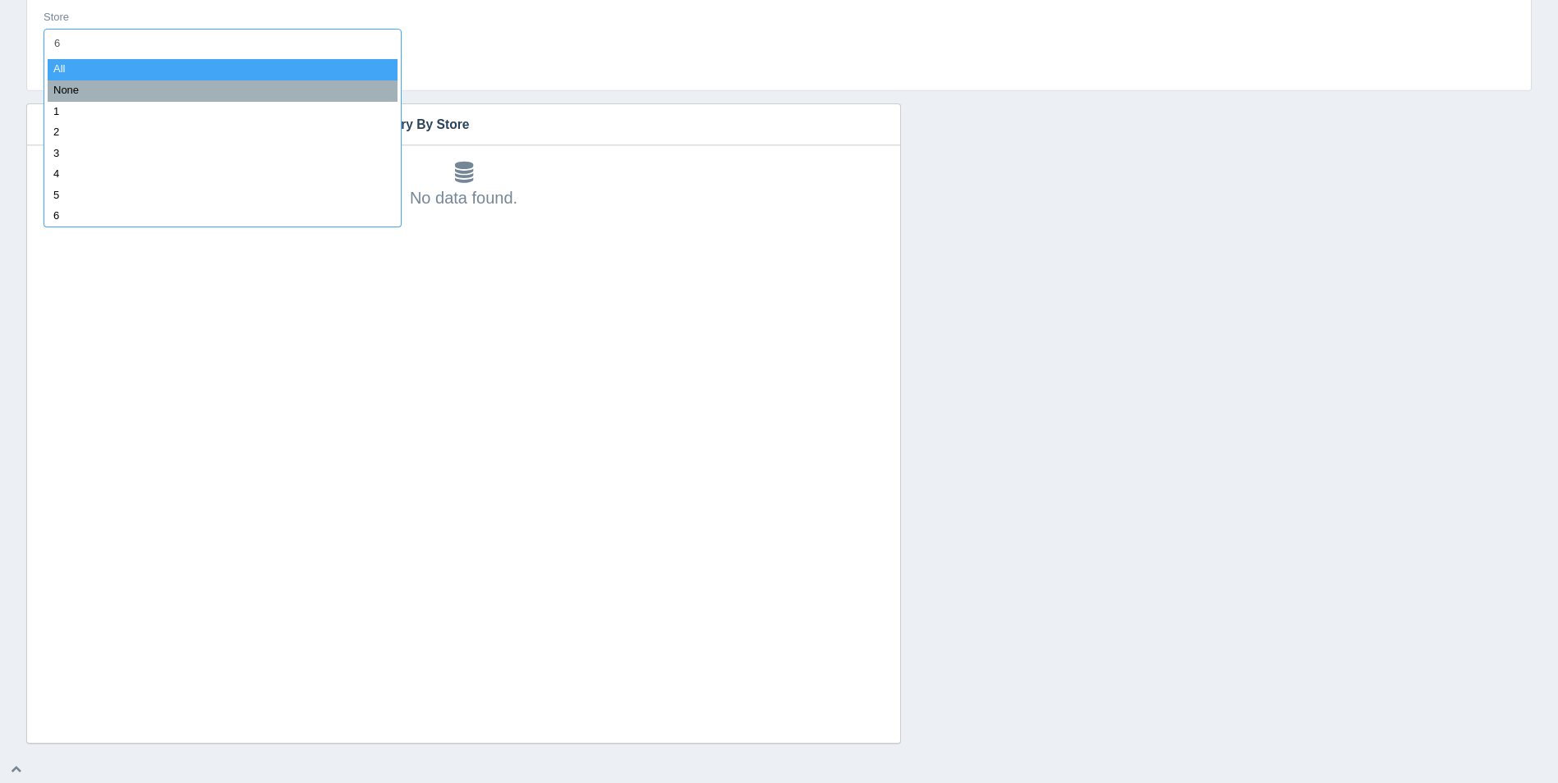
type input "62"
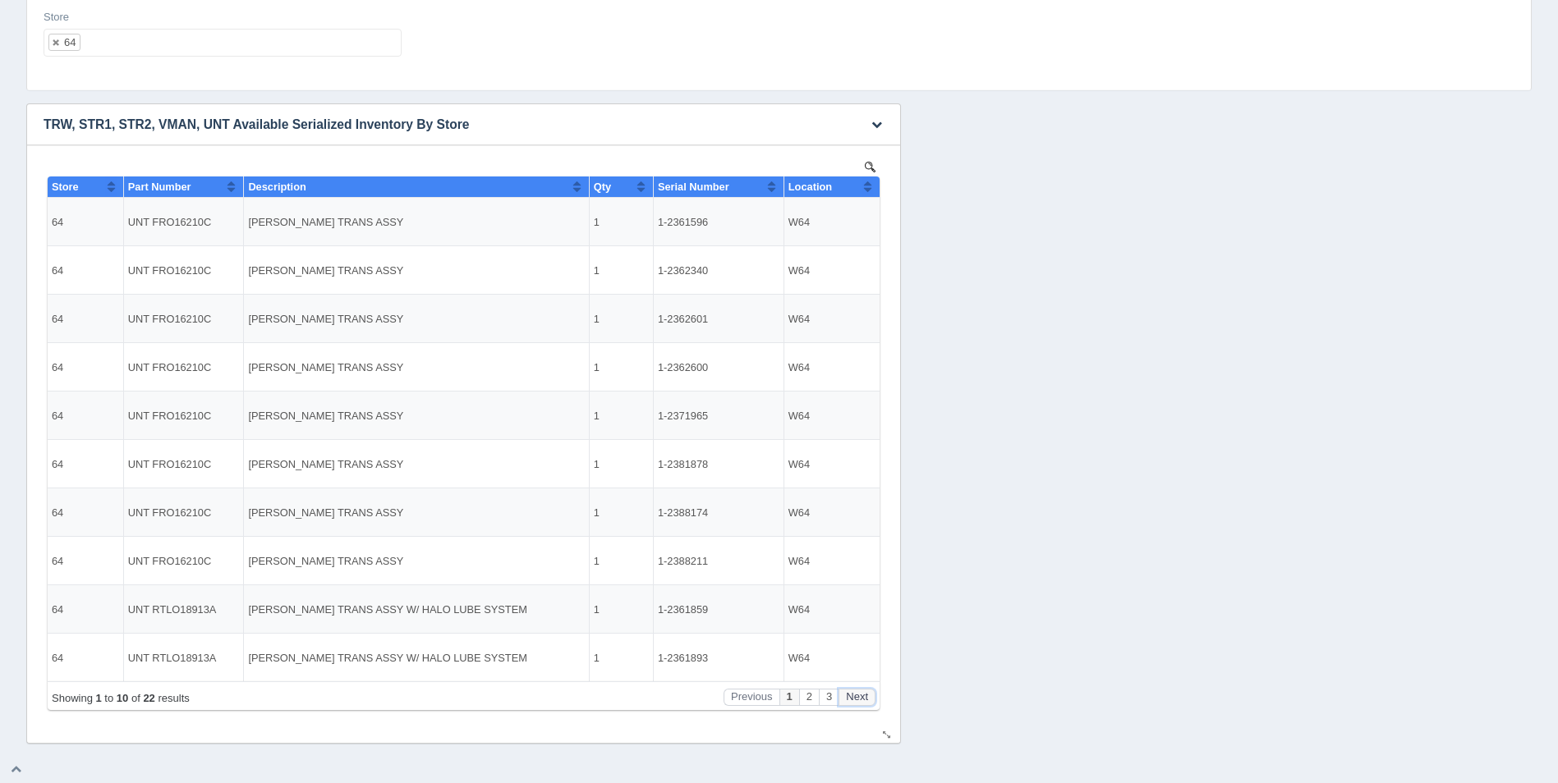
click at [857, 695] on button "Next" at bounding box center [857, 697] width 37 height 17
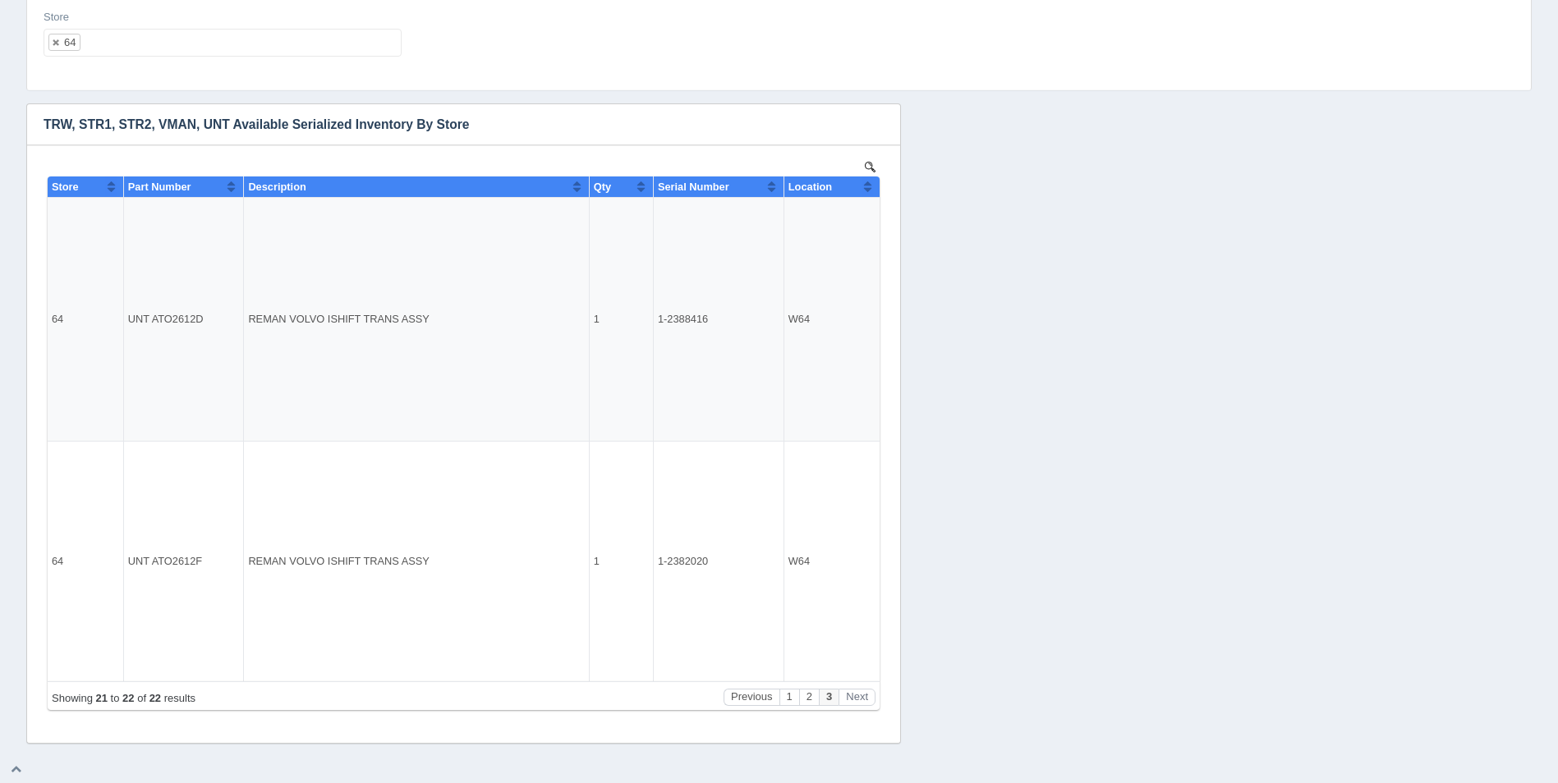
click at [257, 45] on ul "64" at bounding box center [223, 43] width 358 height 28
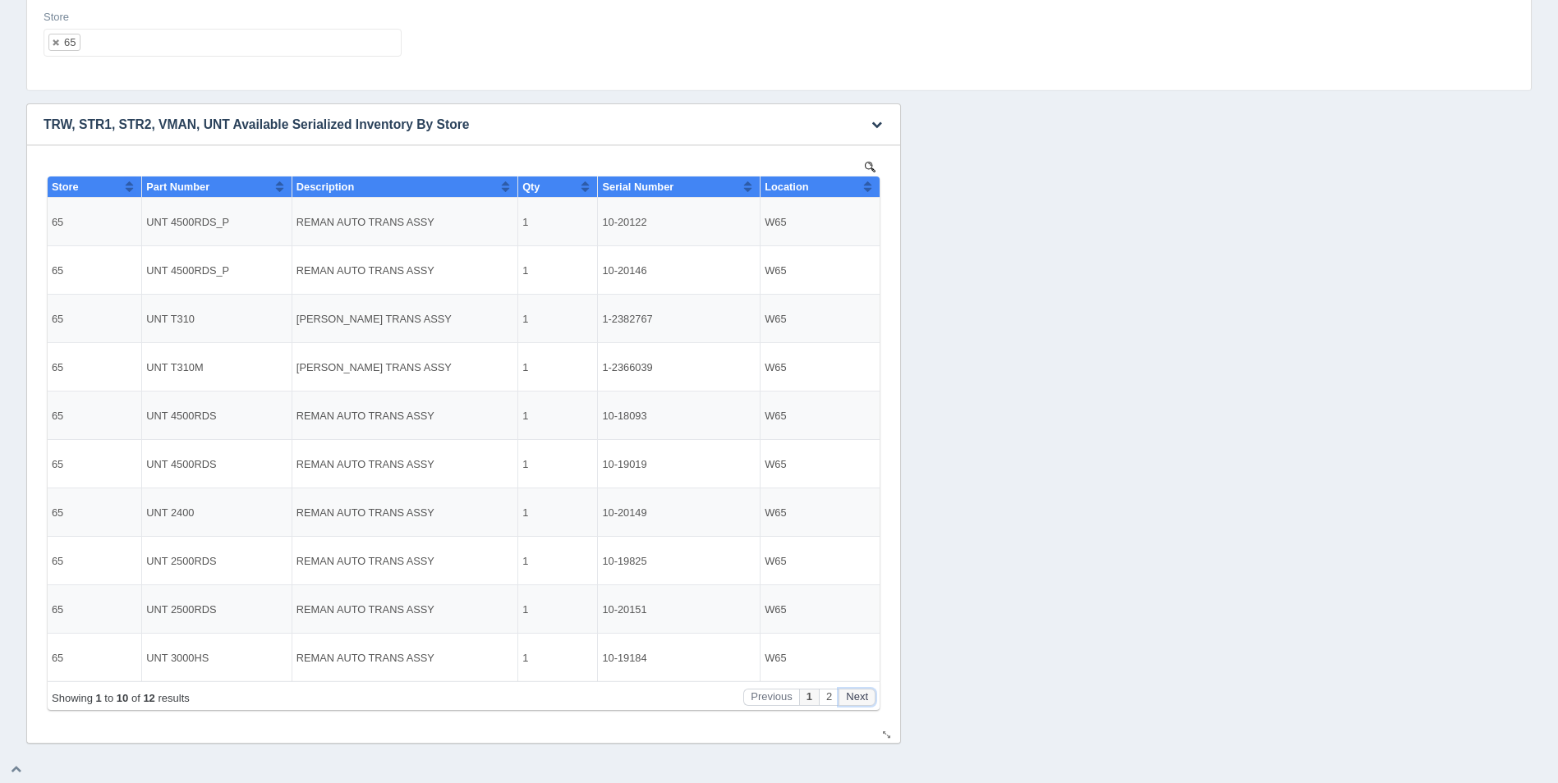
click at [863, 693] on button "Next" at bounding box center [857, 697] width 37 height 17
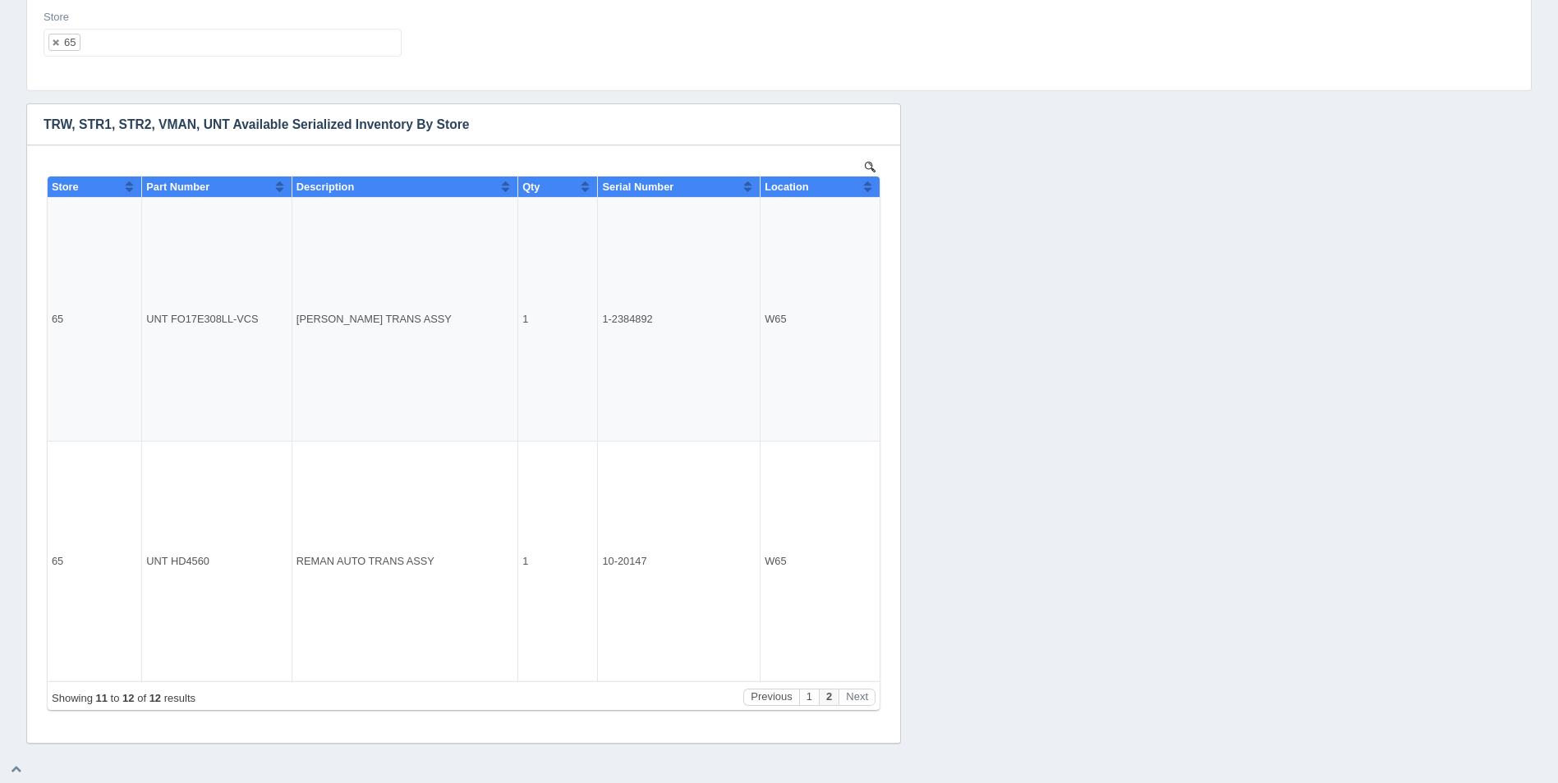
click at [297, 36] on ul "65" at bounding box center [223, 43] width 358 height 28
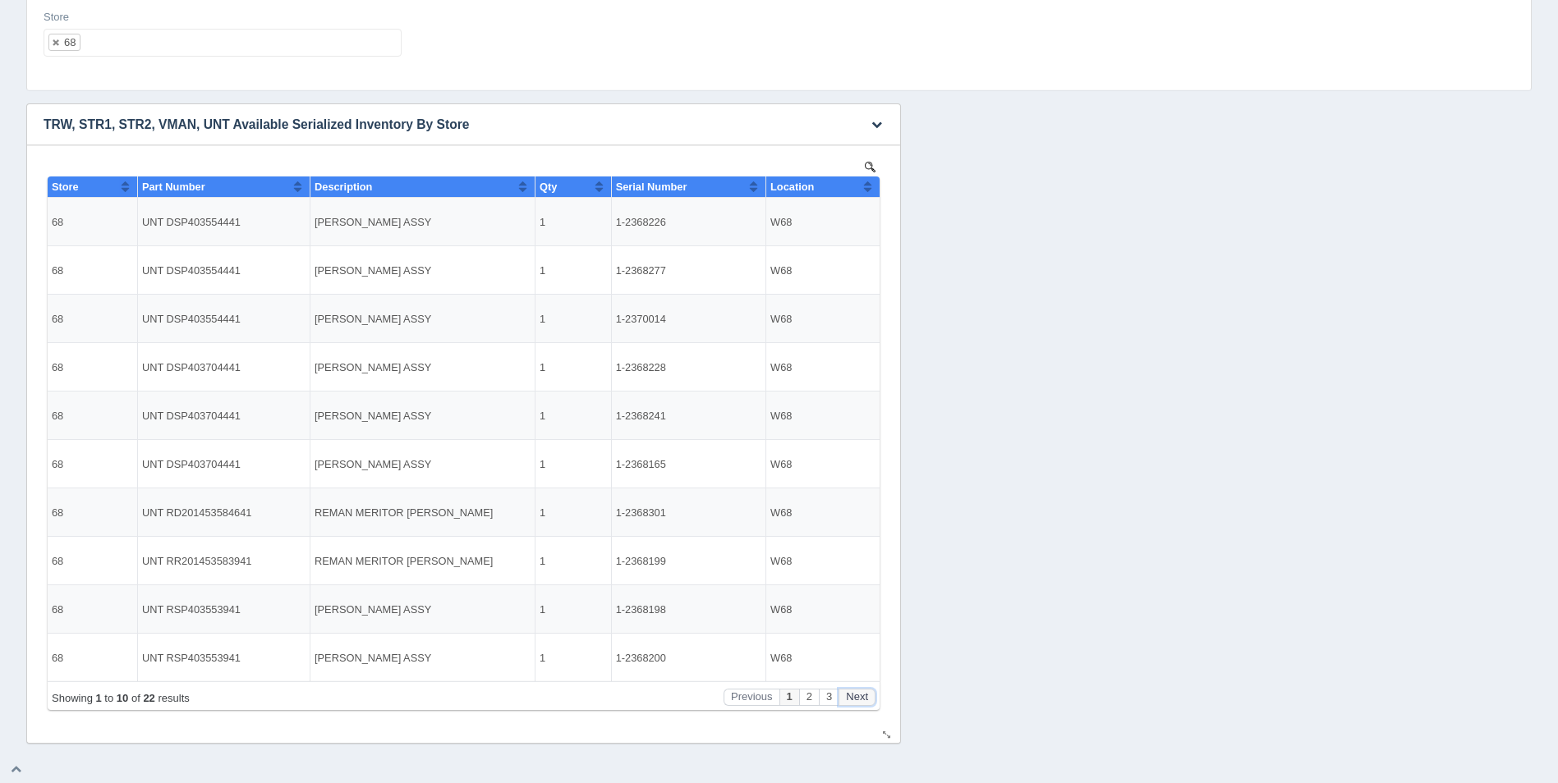
click at [850, 698] on button "Next" at bounding box center [857, 697] width 37 height 17
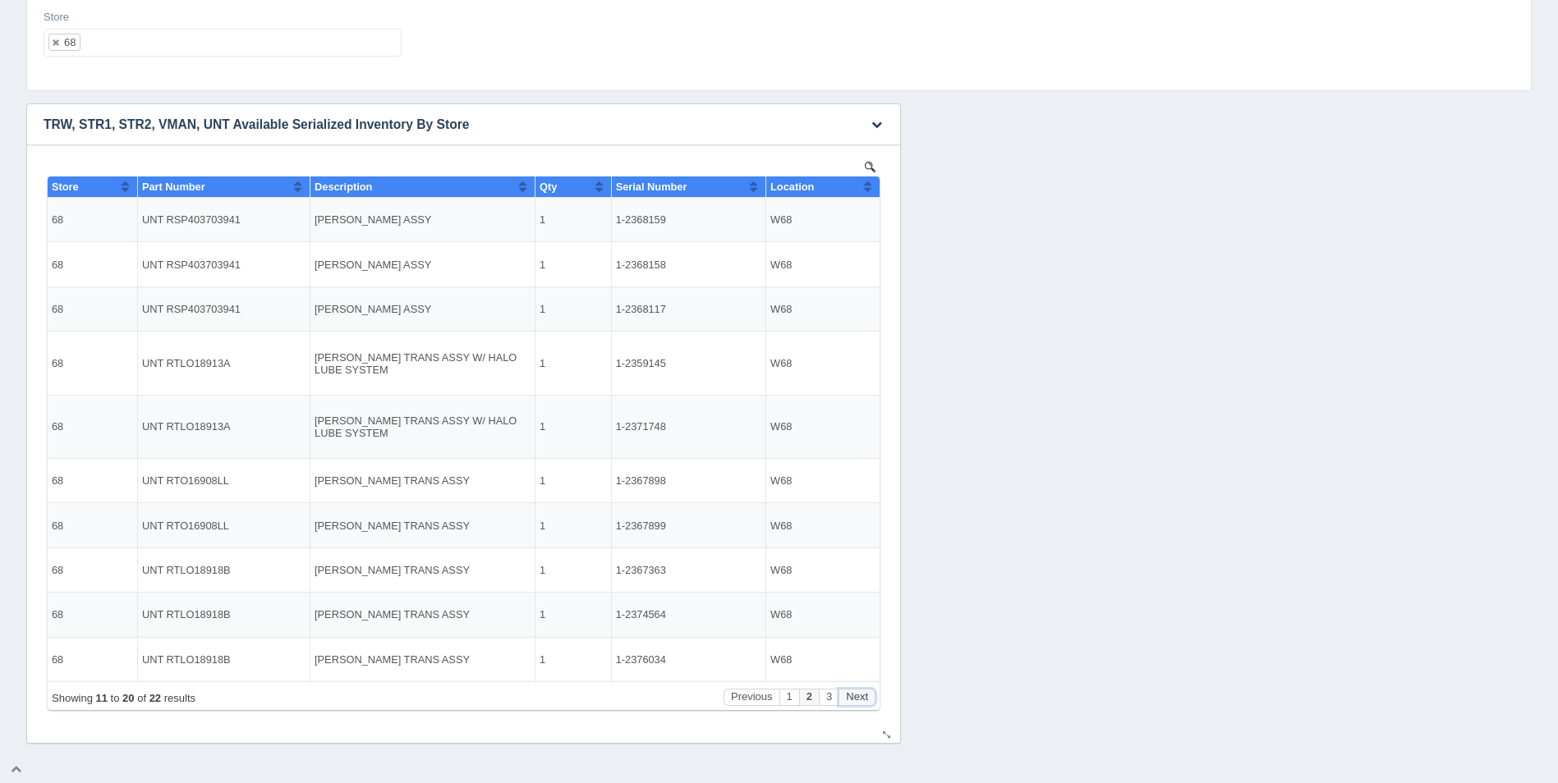
click at [850, 698] on button "Next" at bounding box center [857, 697] width 37 height 17
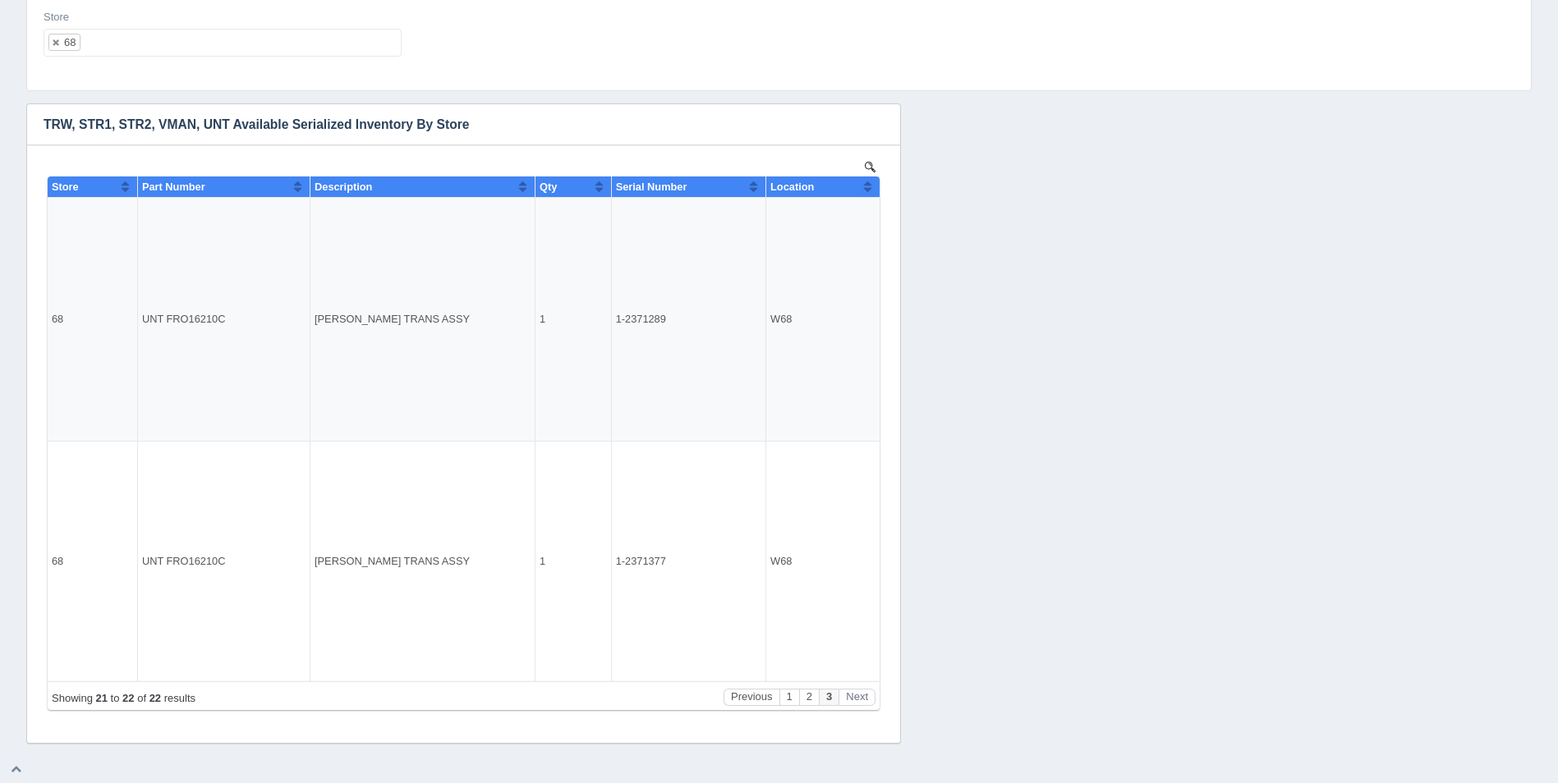
click at [298, 54] on ul "68" at bounding box center [223, 43] width 358 height 28
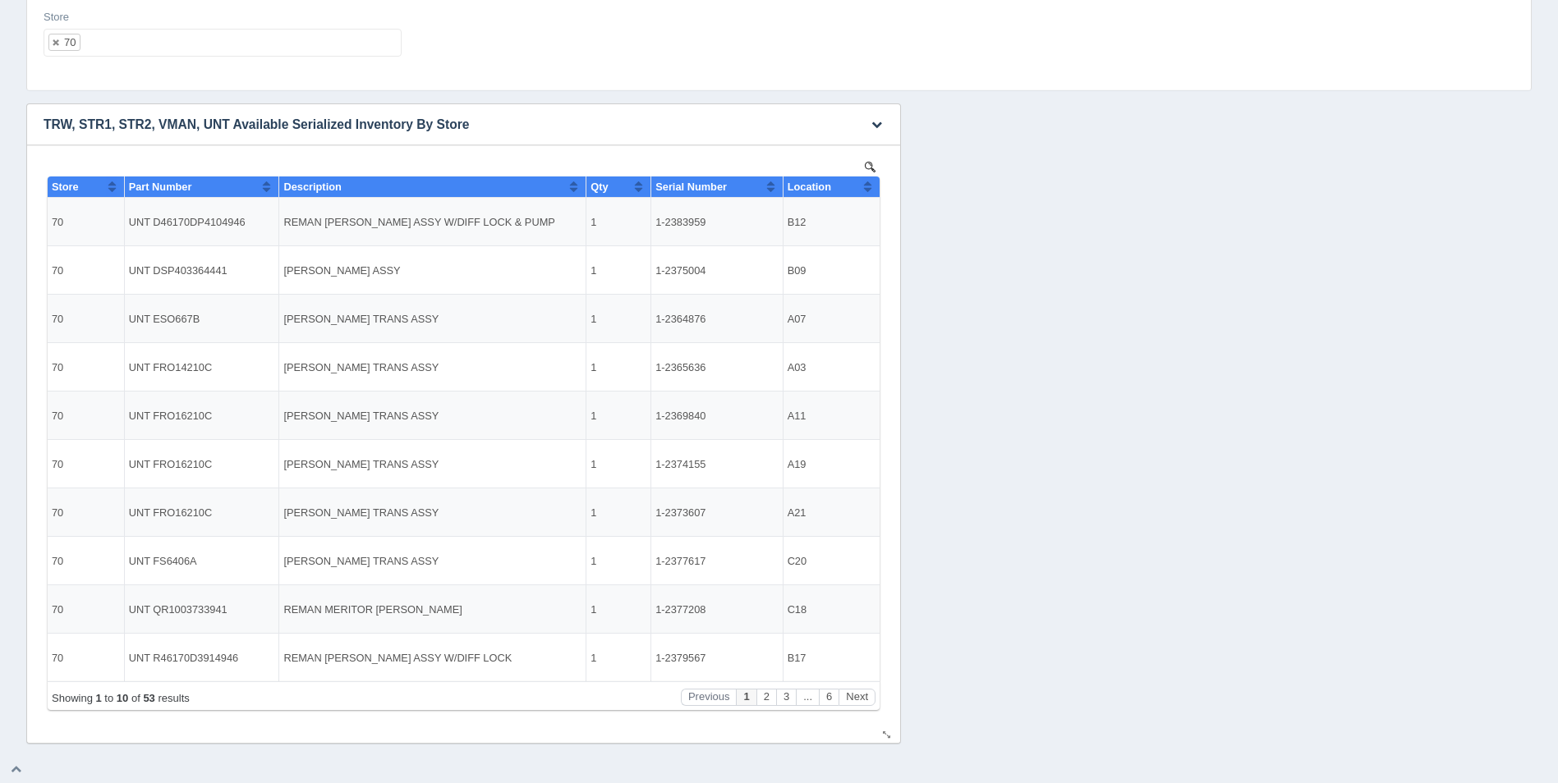
click at [862, 186] on div "Location" at bounding box center [826, 187] width 76 height 12
click at [862, 701] on button "Next" at bounding box center [857, 697] width 37 height 17
click at [862, 700] on button "Next" at bounding box center [857, 697] width 37 height 17
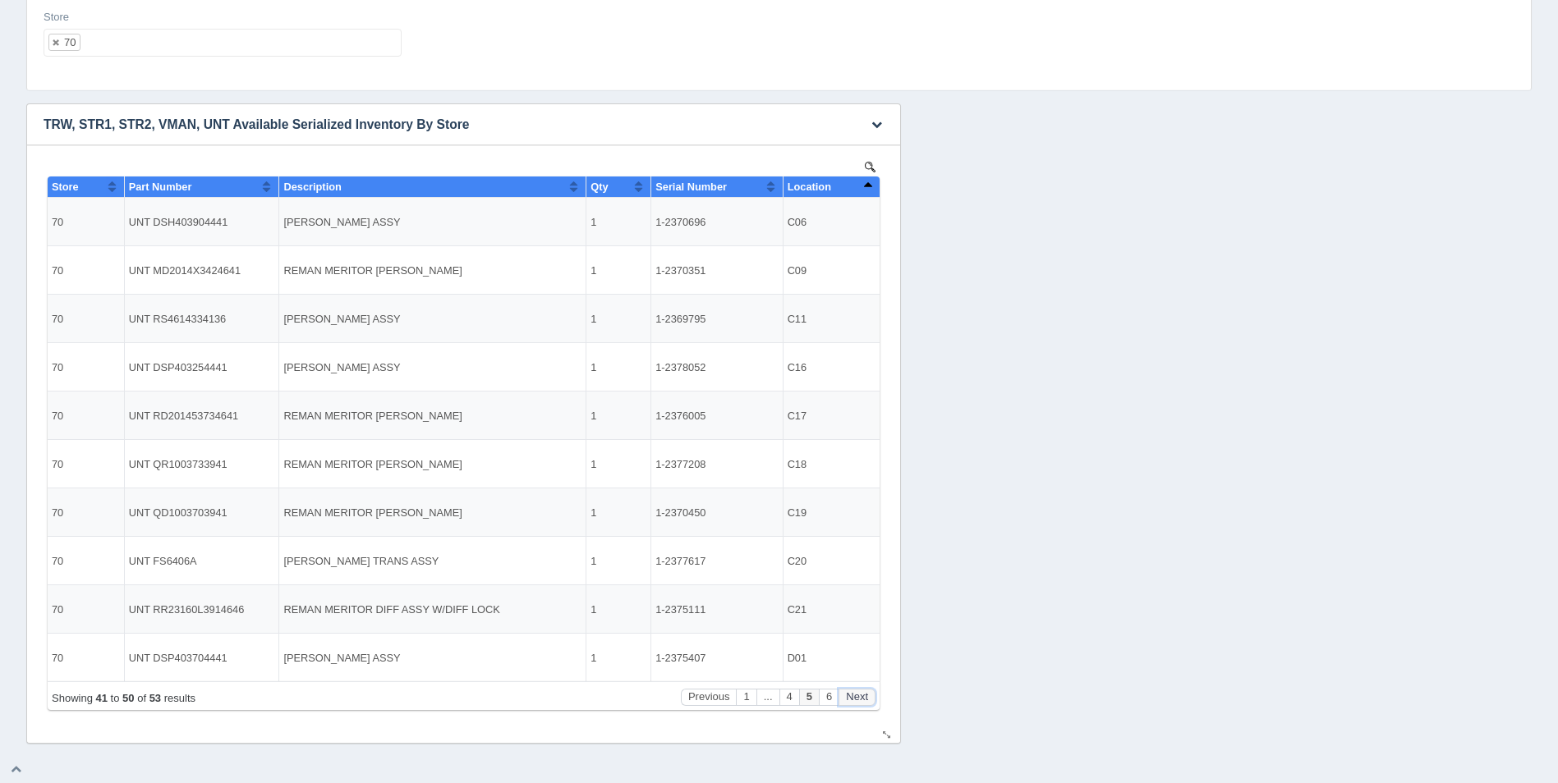
click at [862, 700] on button "Next" at bounding box center [857, 697] width 37 height 17
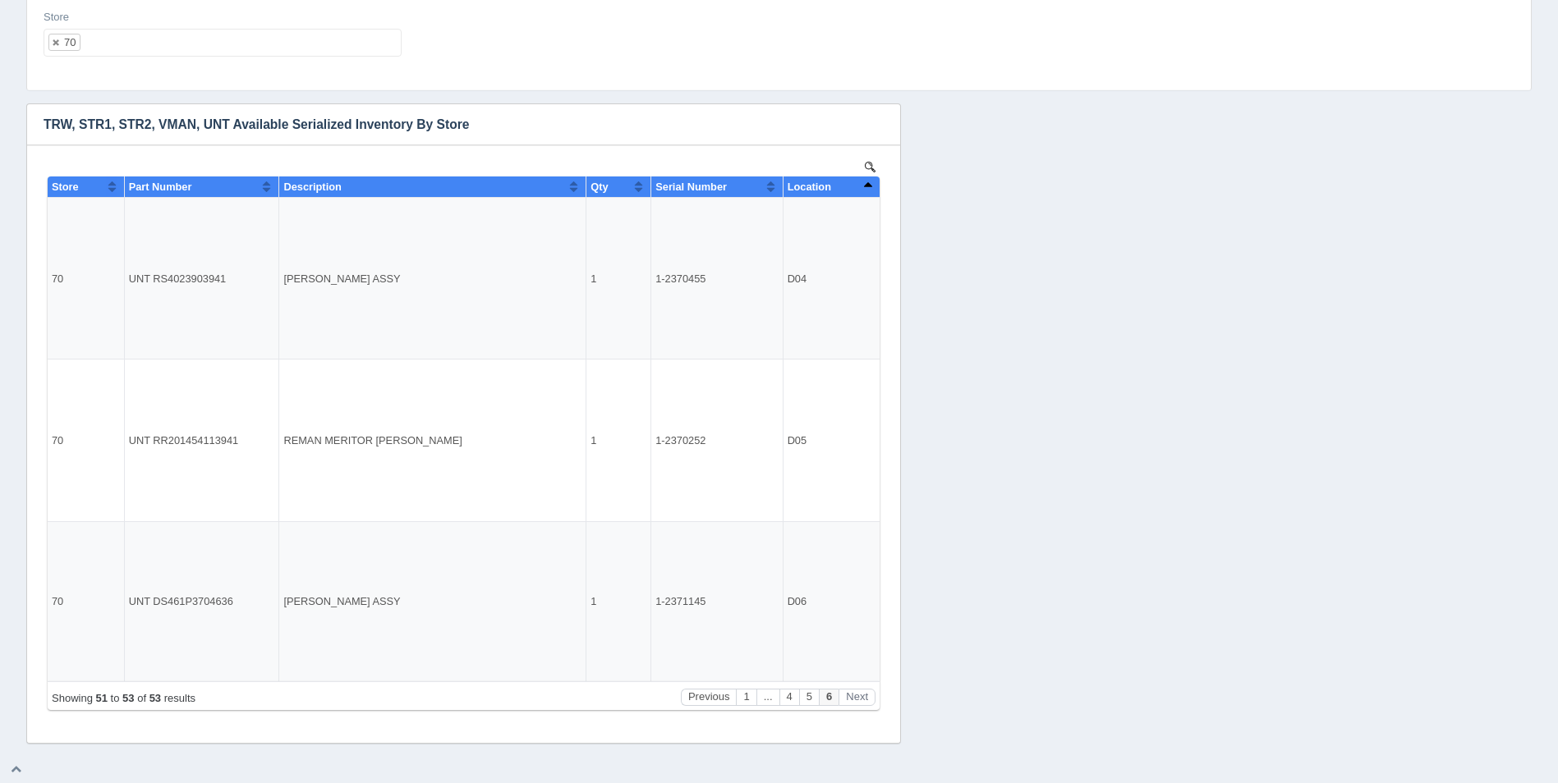
click at [232, 54] on ul "70" at bounding box center [223, 43] width 358 height 28
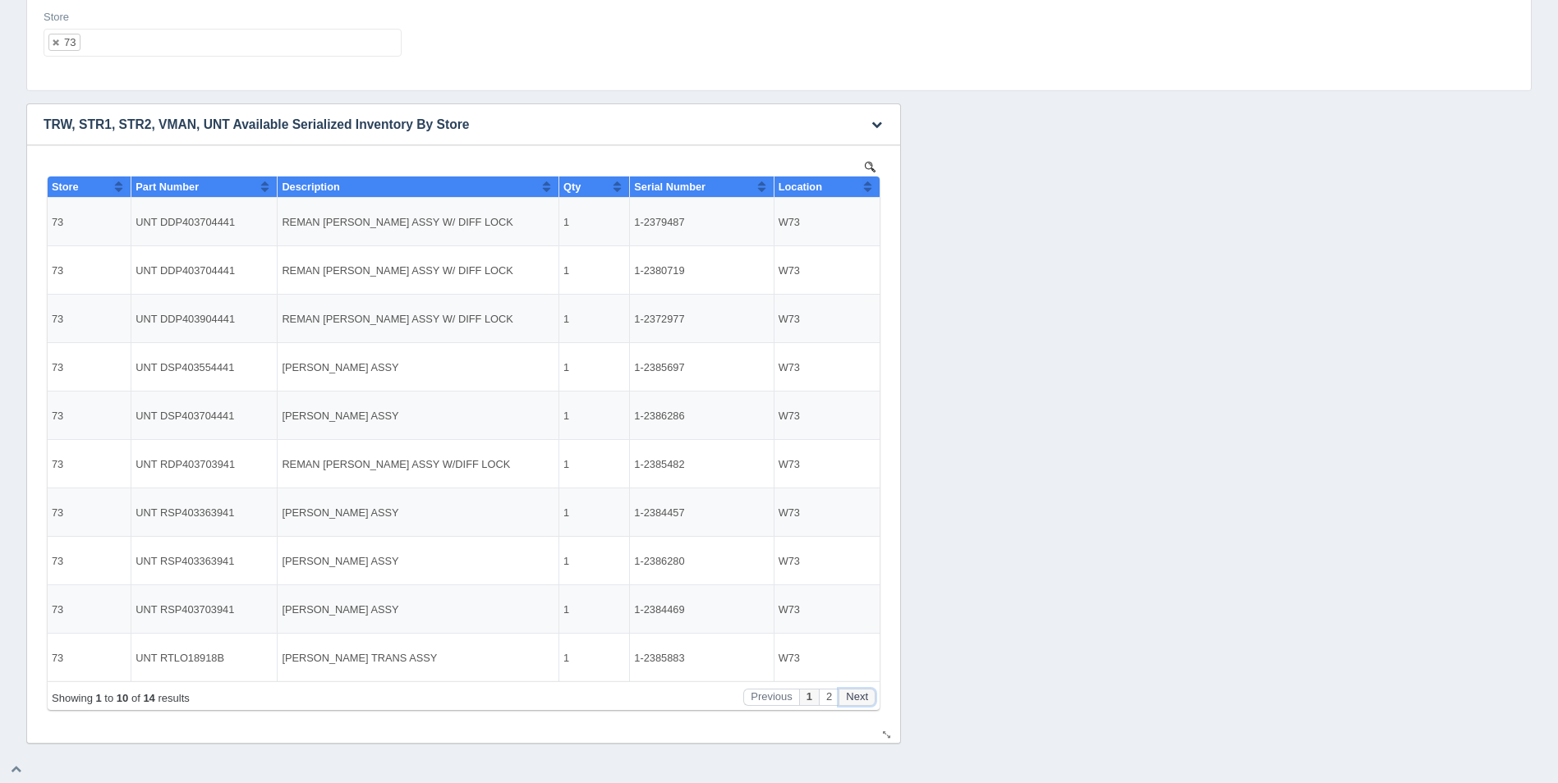
click at [864, 696] on button "Next" at bounding box center [857, 697] width 37 height 17
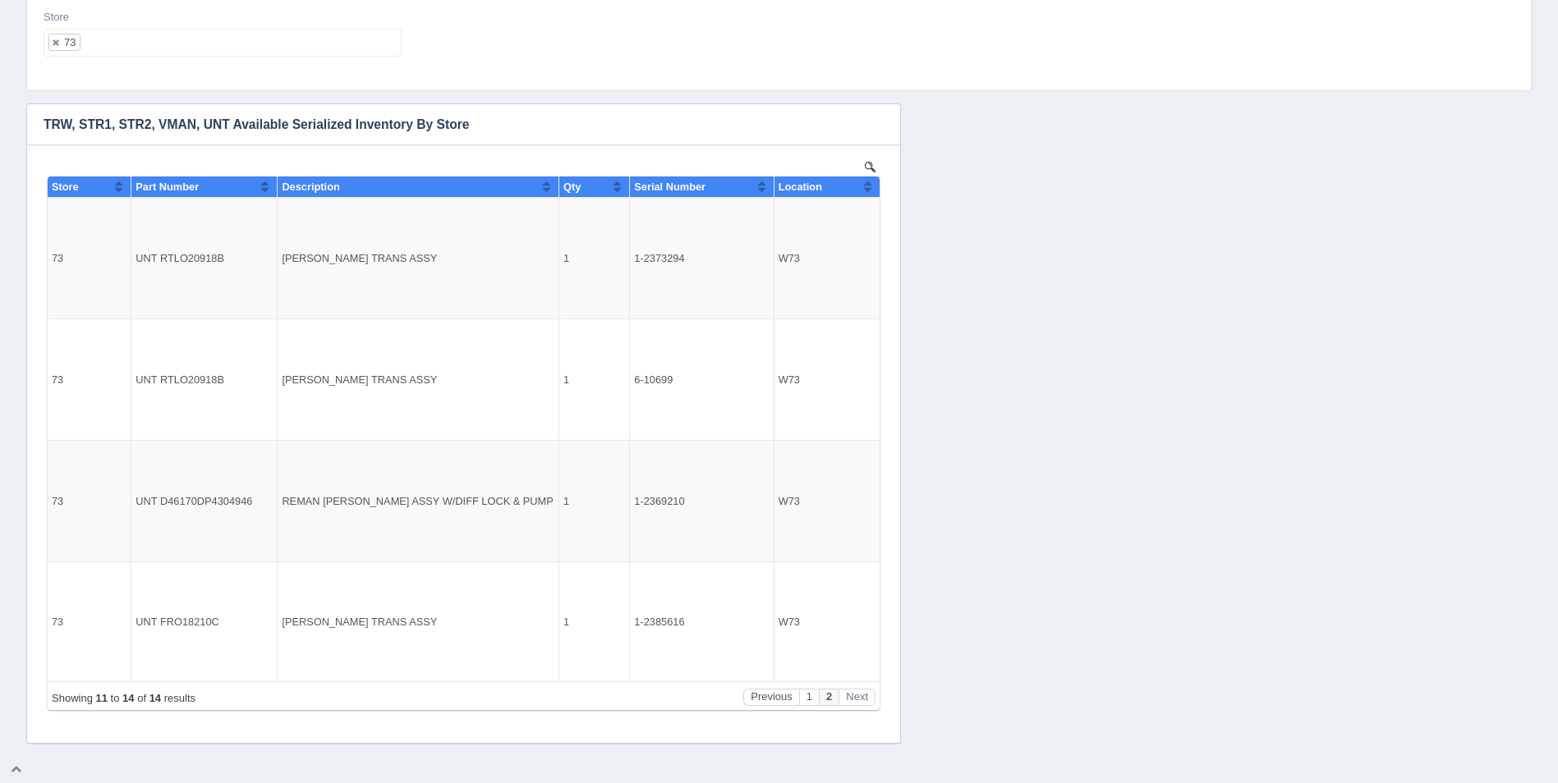
click at [142, 41] on ul "73" at bounding box center [223, 43] width 358 height 28
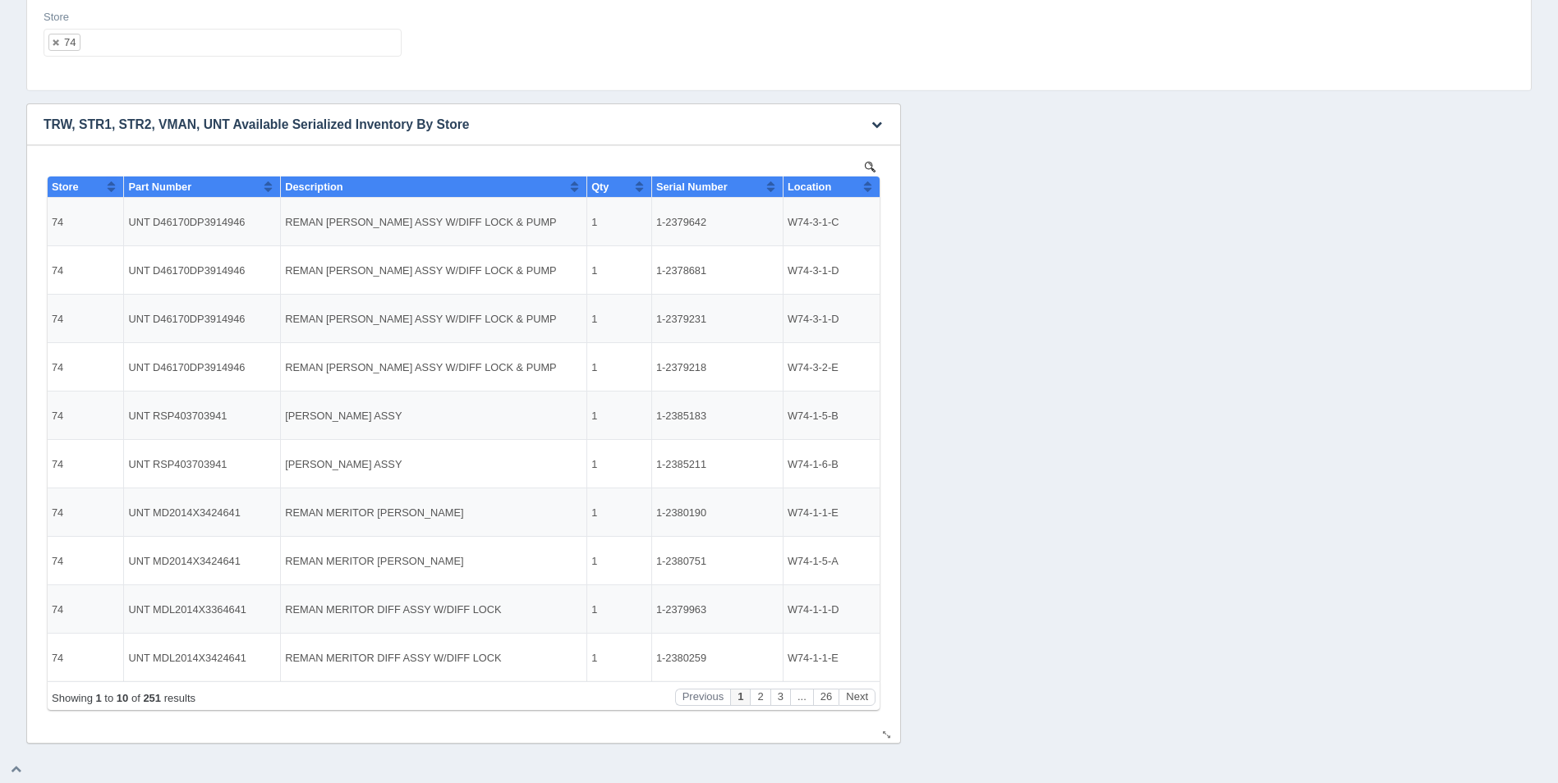
click at [873, 185] on th "Location" at bounding box center [831, 187] width 97 height 21
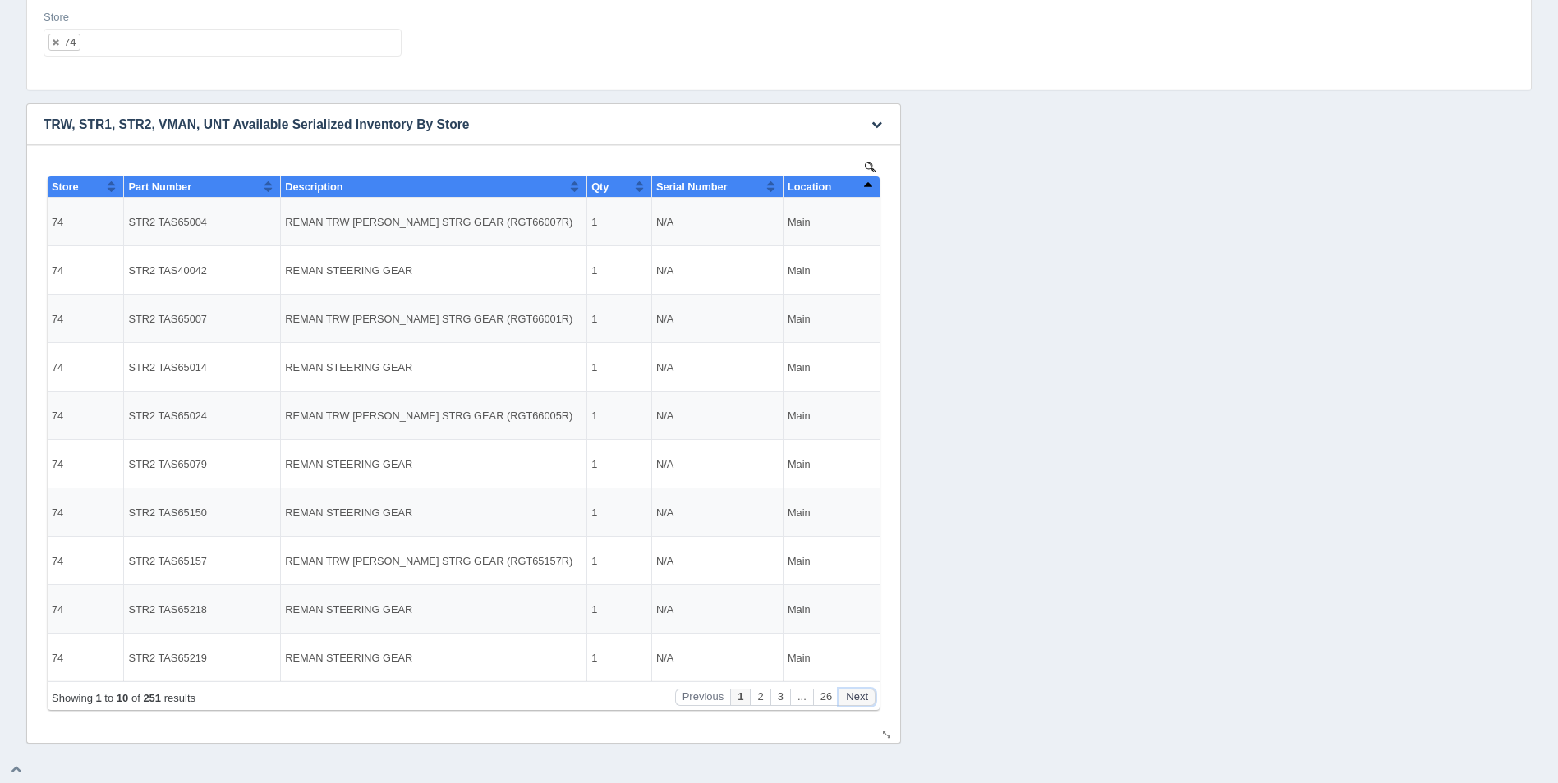
click at [868, 693] on button "Next" at bounding box center [857, 697] width 37 height 17
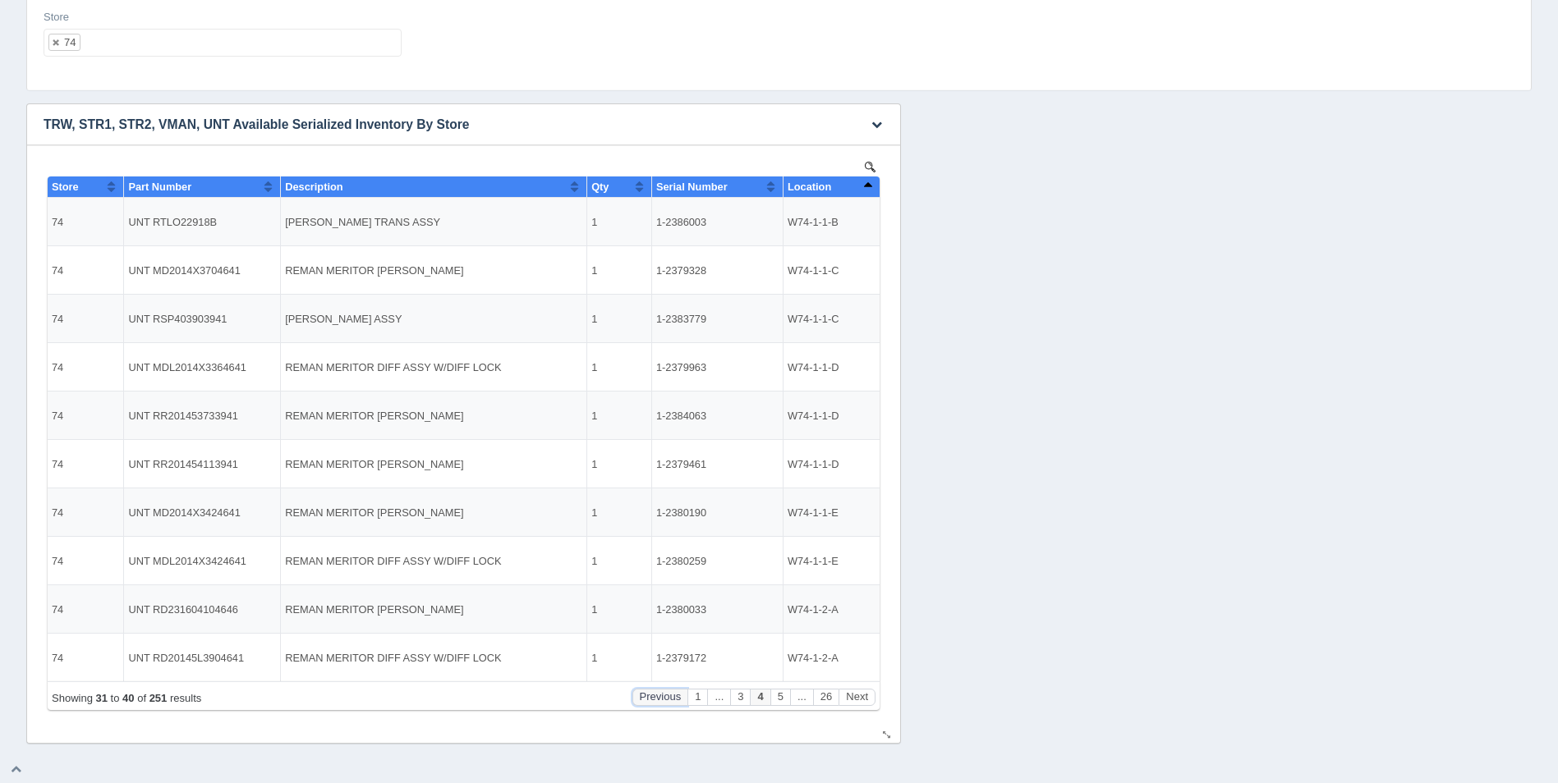
click at [666, 700] on button "Previous" at bounding box center [660, 697] width 56 height 17
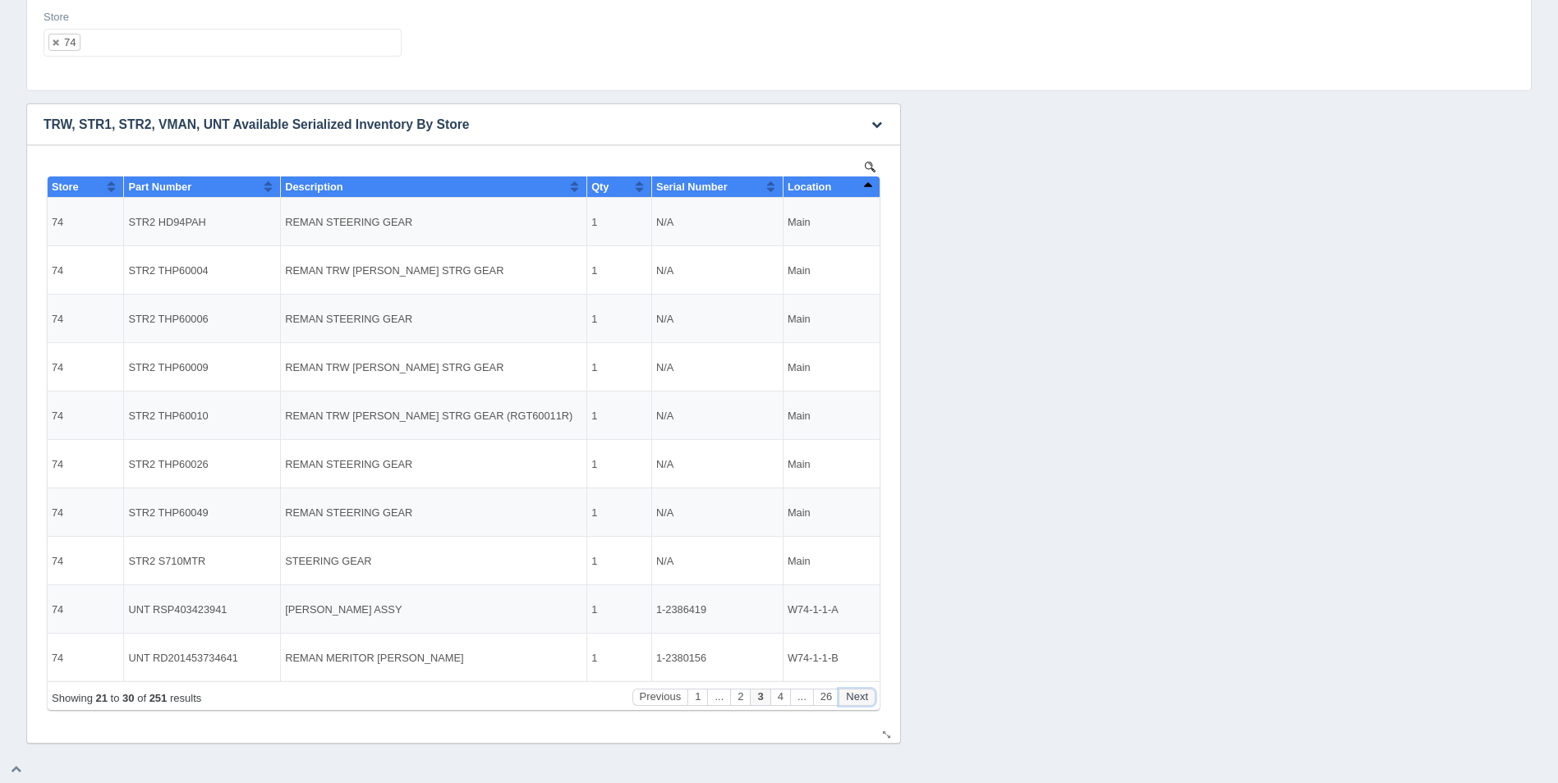
click at [860, 699] on button "Next" at bounding box center [857, 697] width 37 height 17
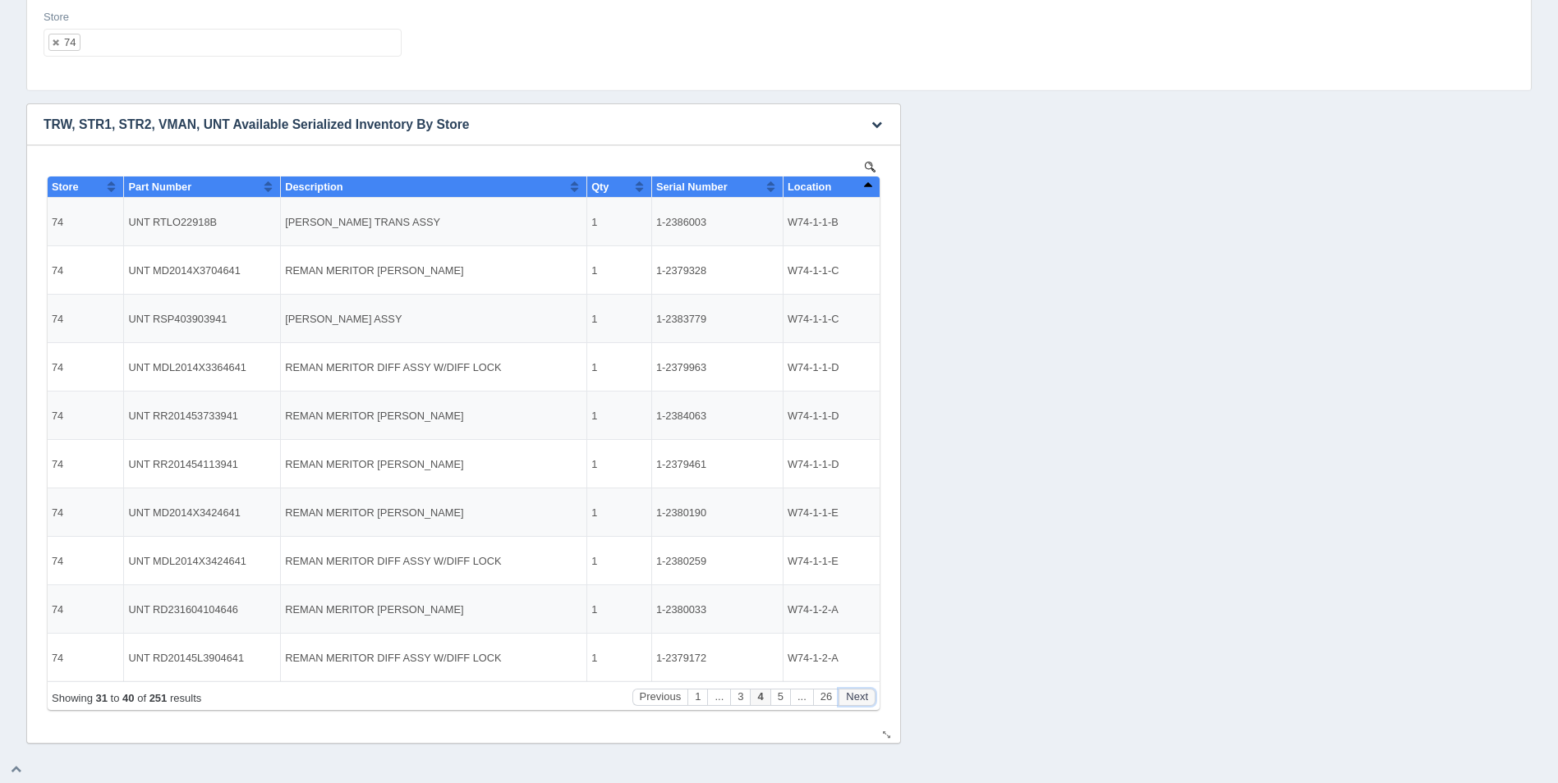
click at [860, 699] on button "Next" at bounding box center [857, 697] width 37 height 17
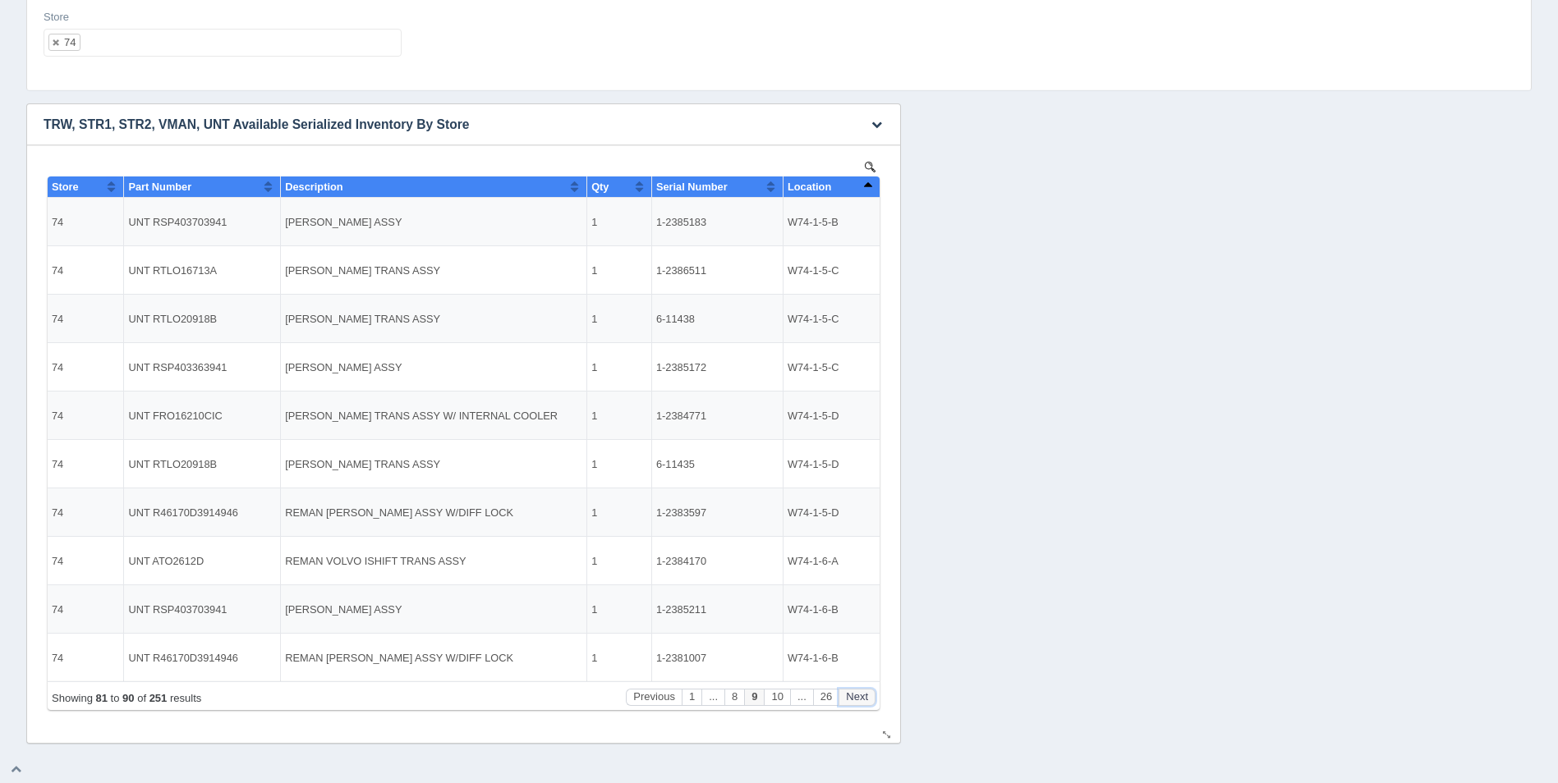
click at [860, 699] on button "Next" at bounding box center [857, 697] width 37 height 17
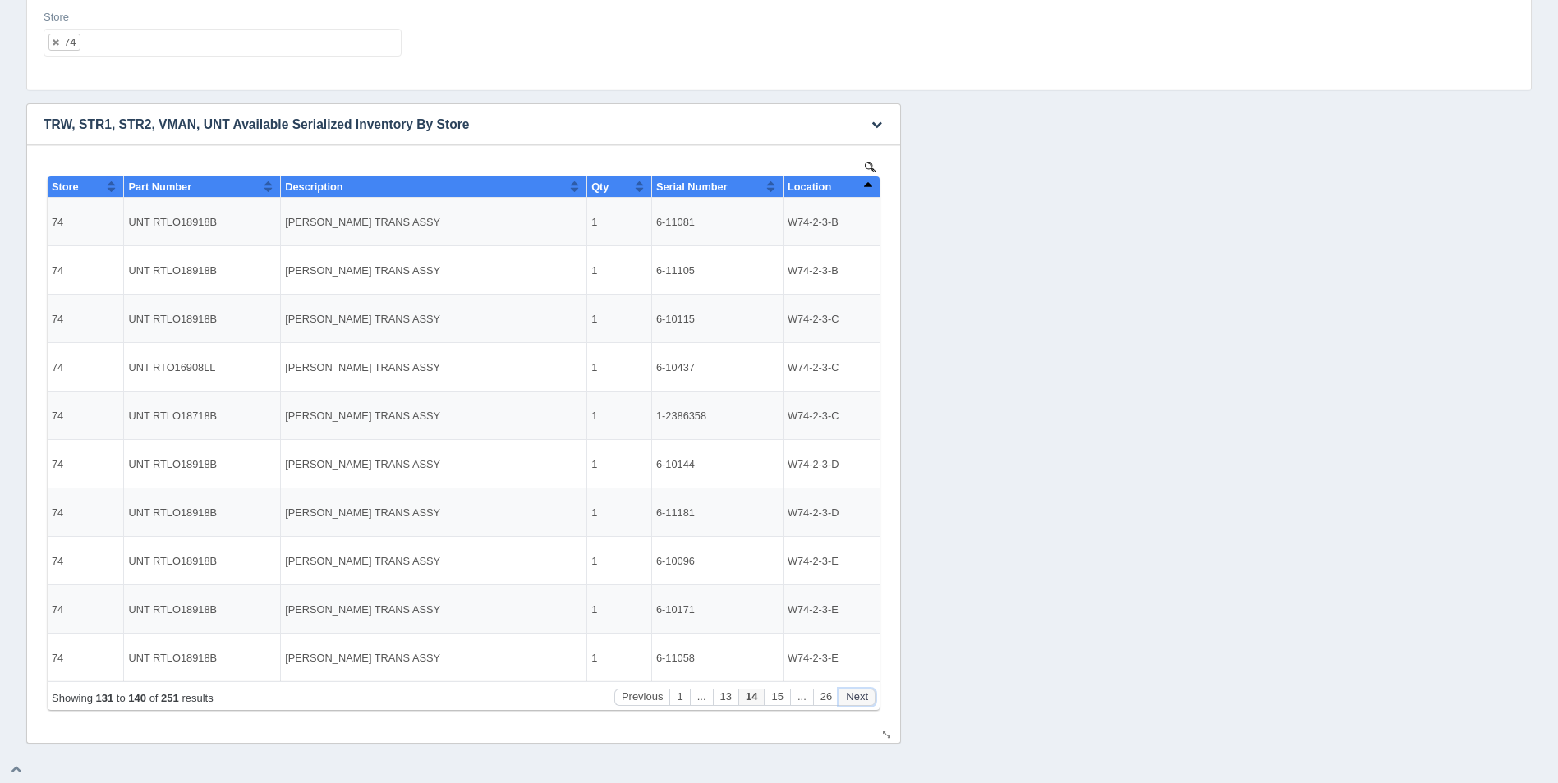
click at [860, 699] on button "Next" at bounding box center [857, 697] width 37 height 17
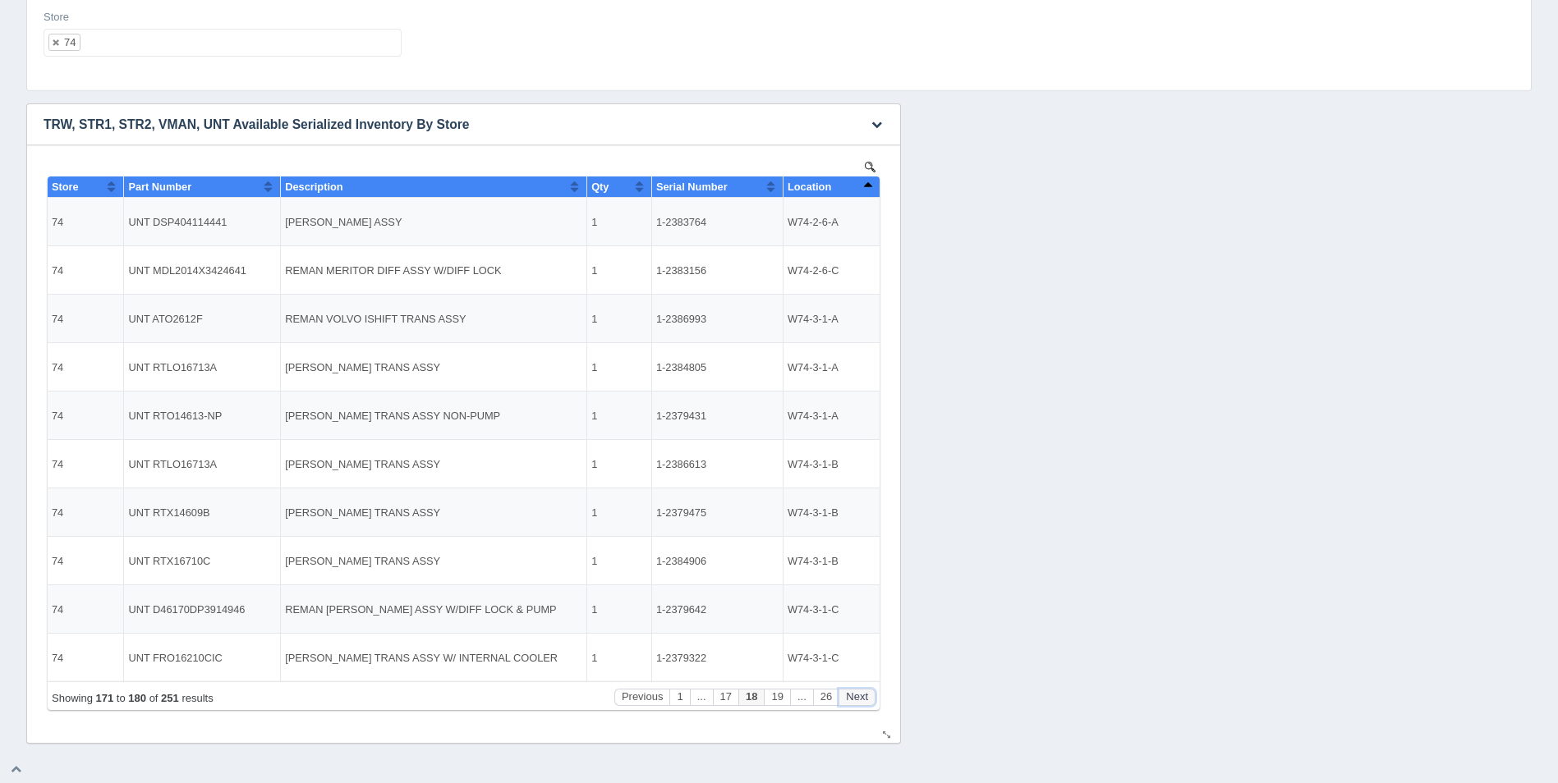
click at [860, 699] on button "Next" at bounding box center [857, 697] width 37 height 17
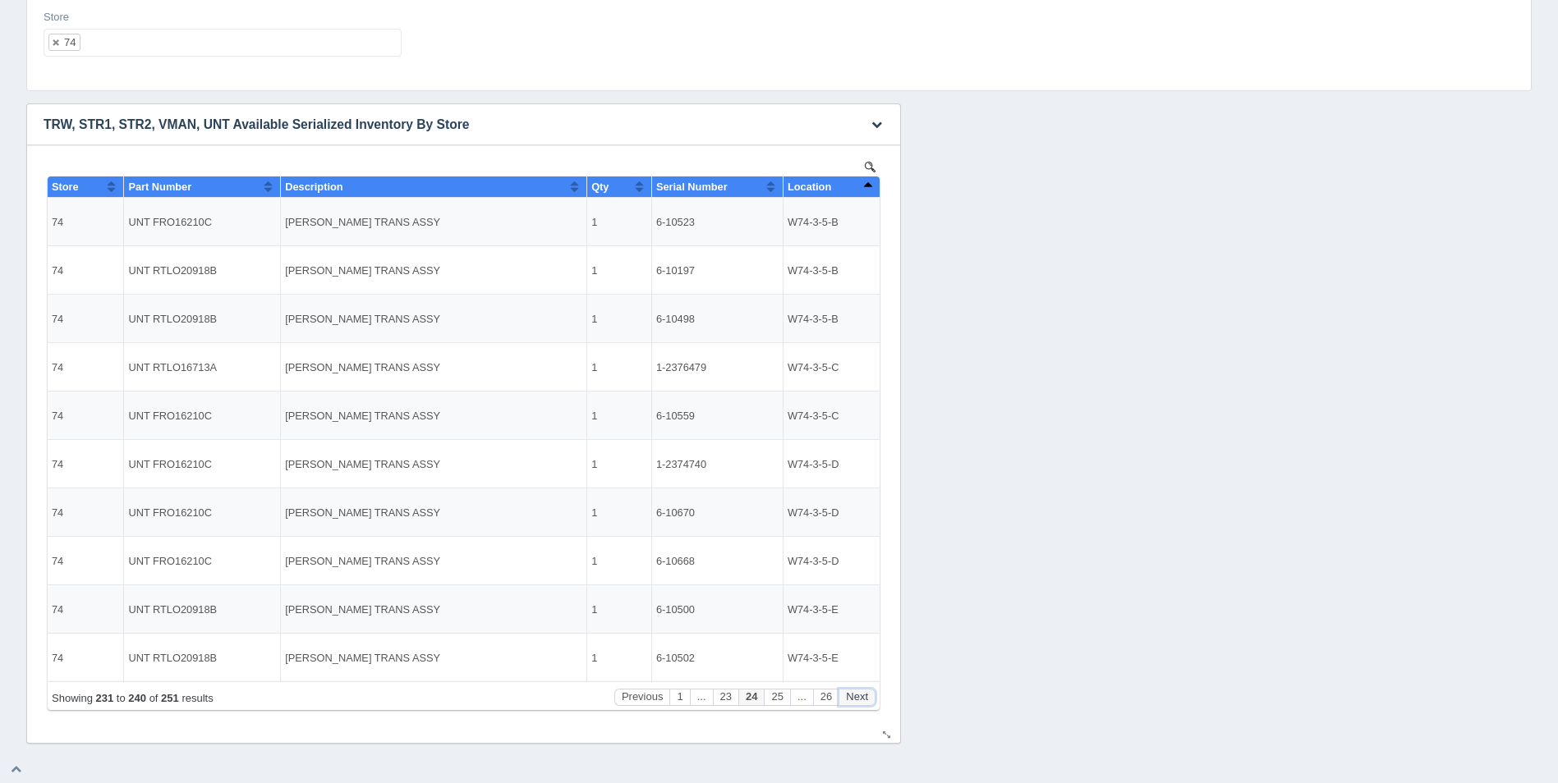
click at [860, 699] on button "Next" at bounding box center [857, 697] width 37 height 17
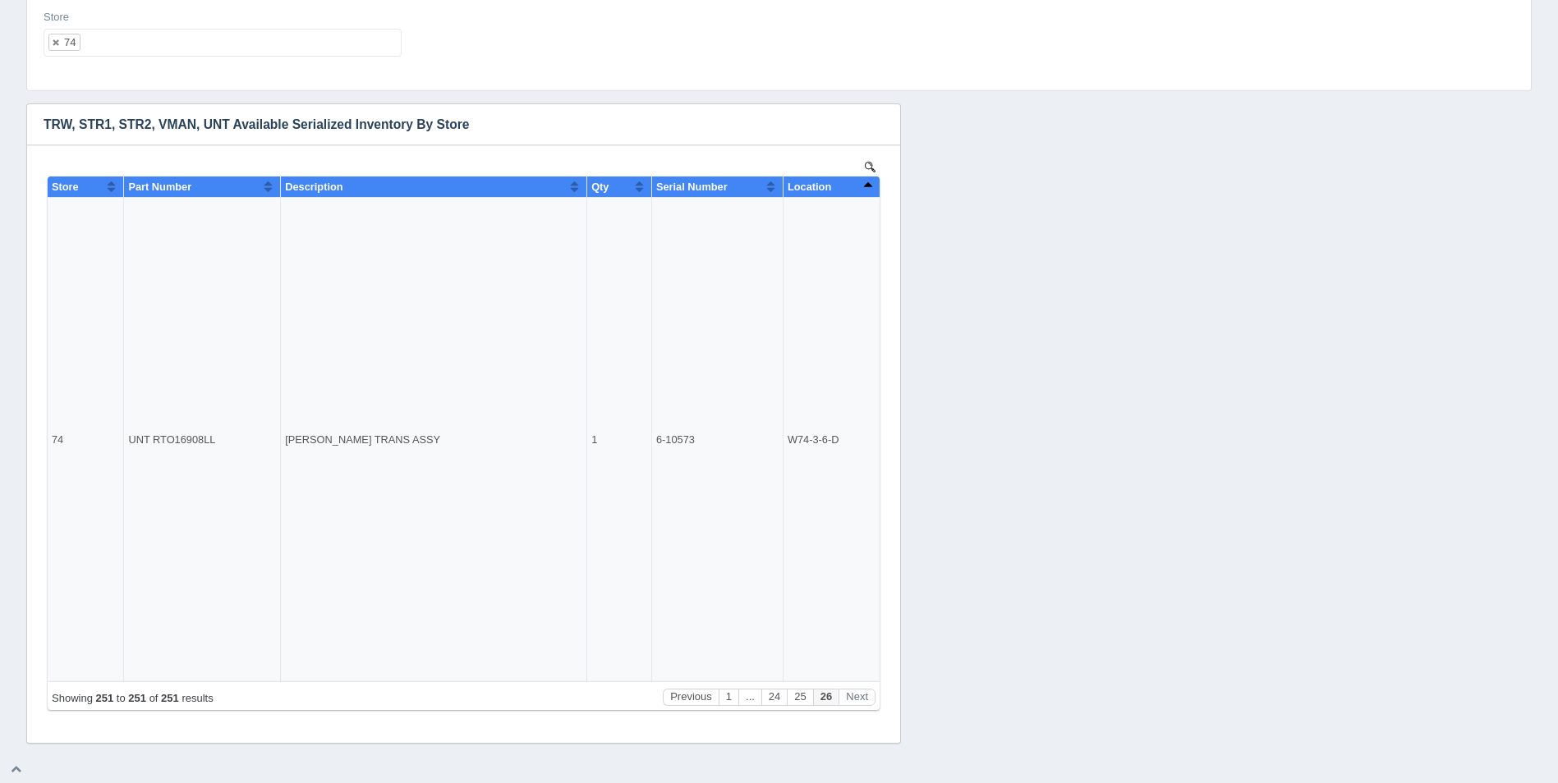
click at [155, 35] on ul "74" at bounding box center [223, 43] width 358 height 28
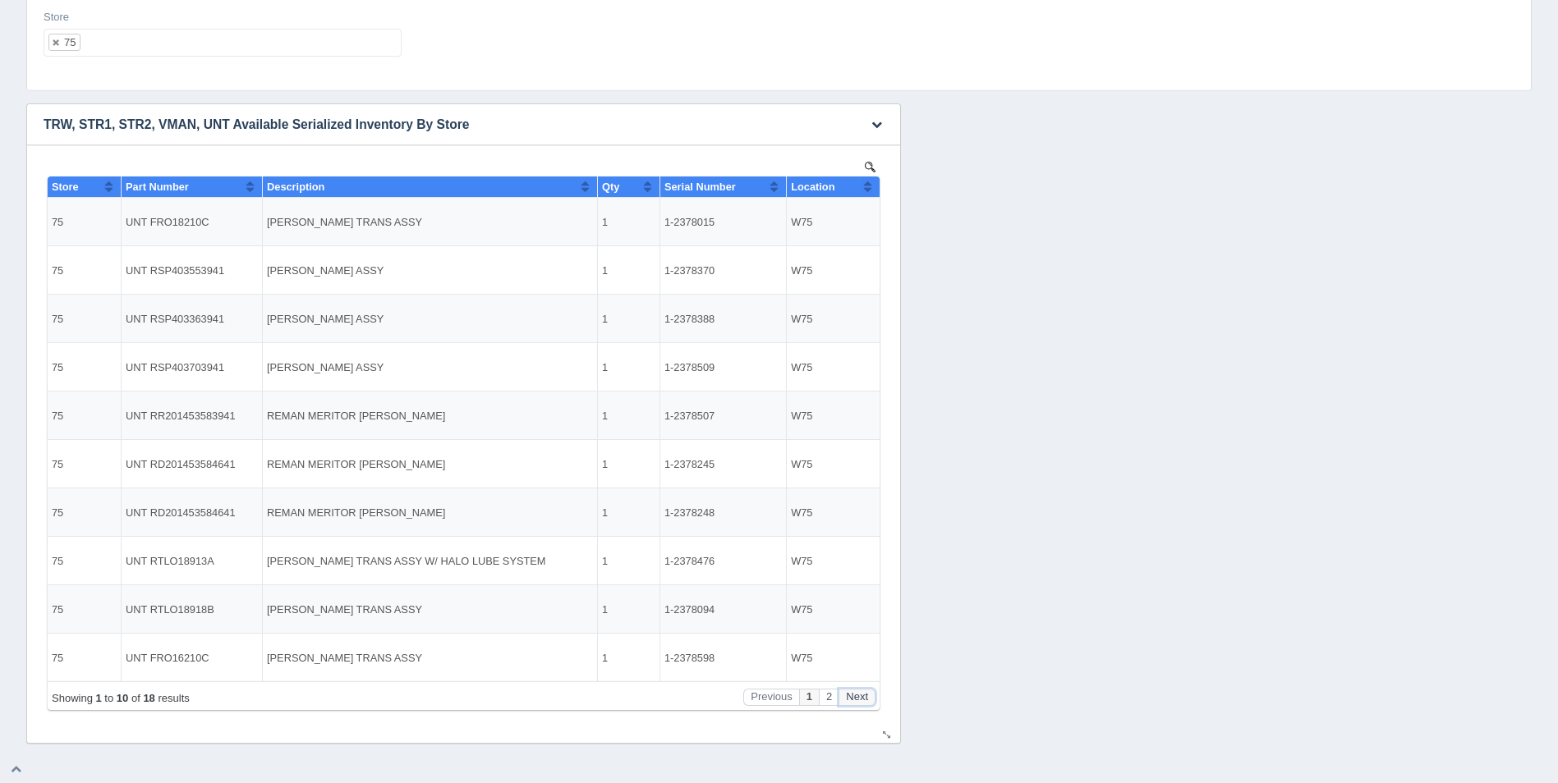
click at [866, 695] on button "Next" at bounding box center [857, 697] width 37 height 17
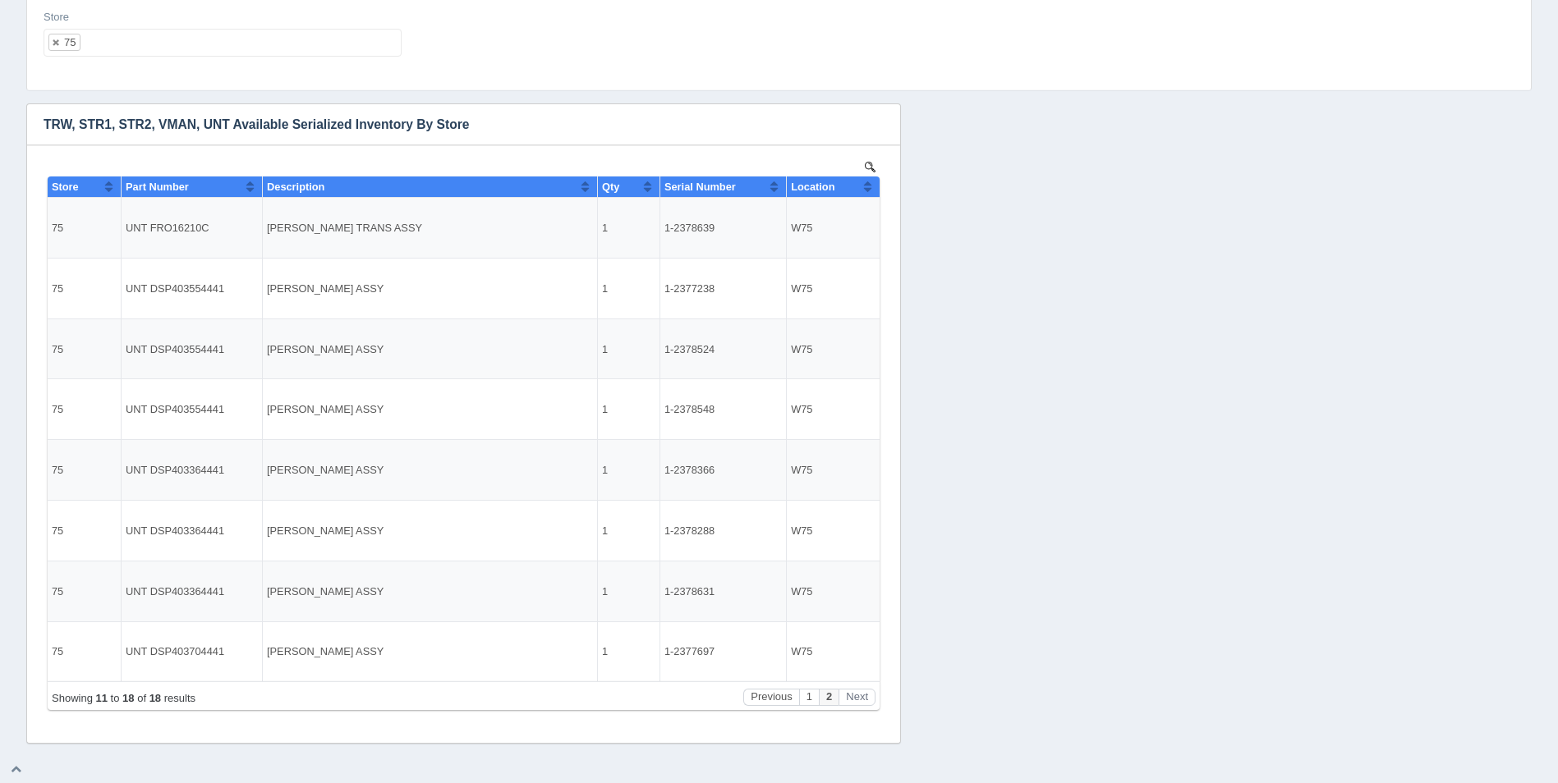
click at [94, 44] on input "text" at bounding box center [94, 43] width 28 height 26
